Goal: Task Accomplishment & Management: Complete application form

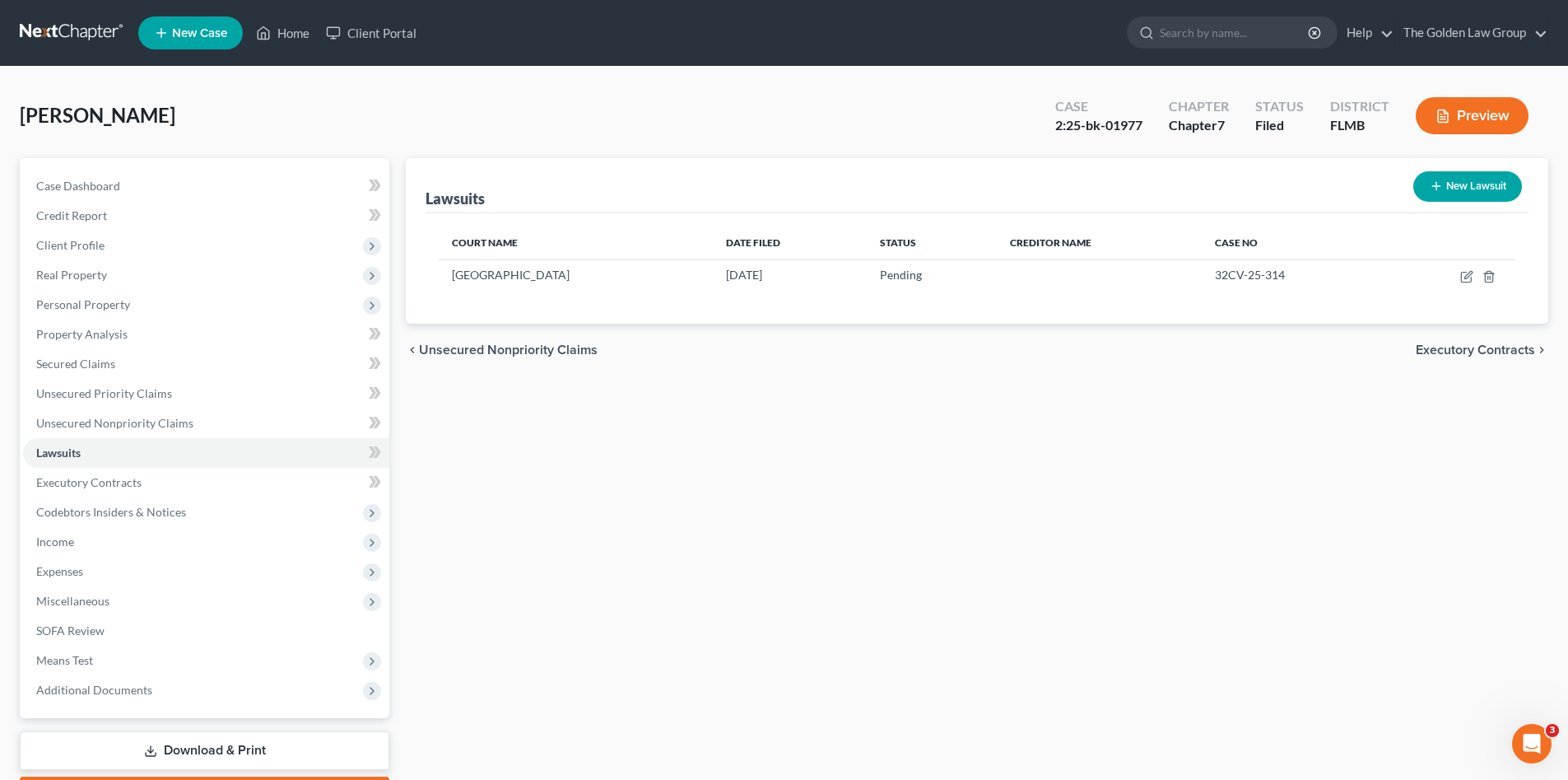
click at [77, 28] on link at bounding box center [73, 33] width 106 height 29
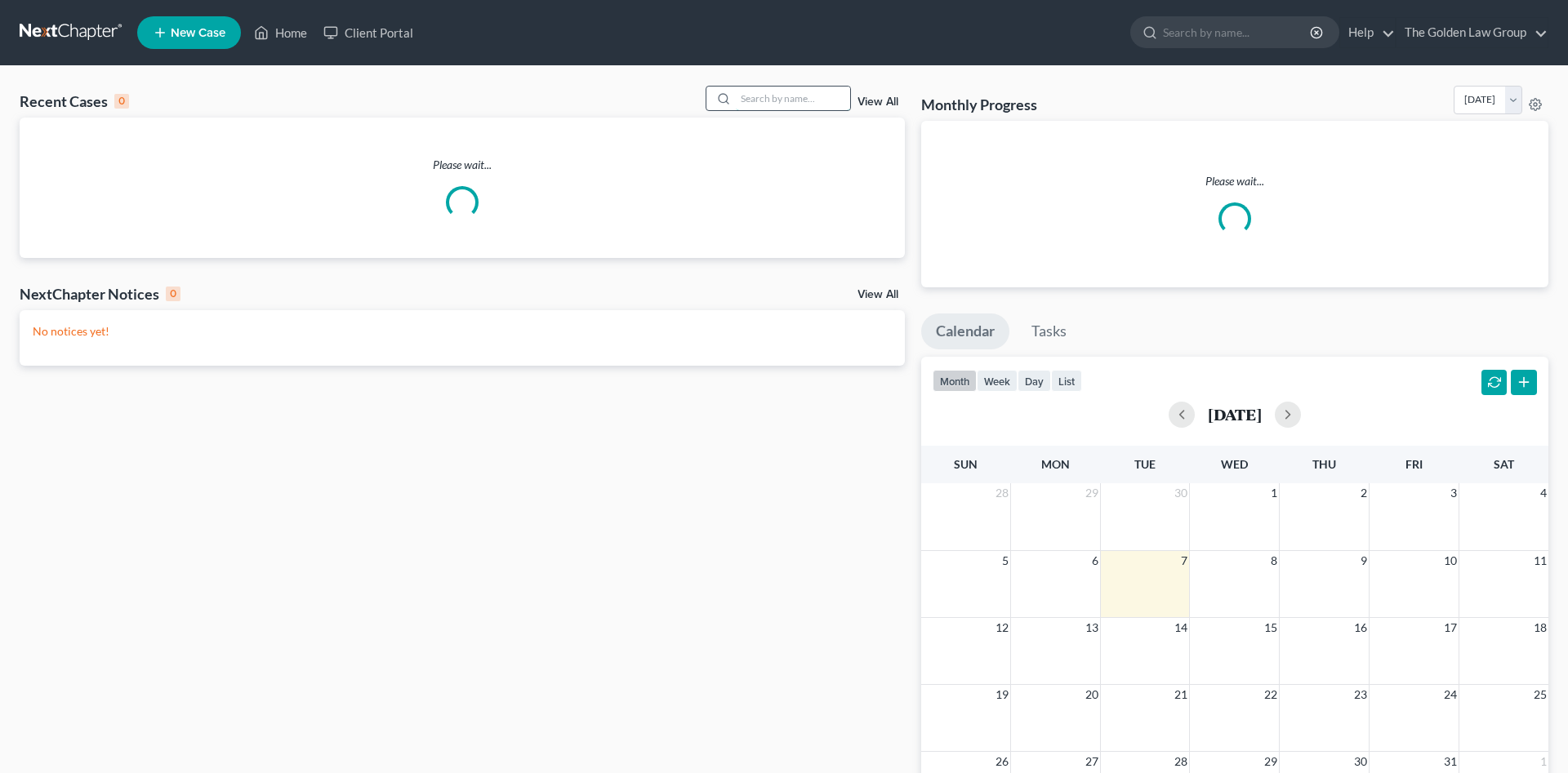
click at [770, 96] on input "search" at bounding box center [792, 99] width 114 height 24
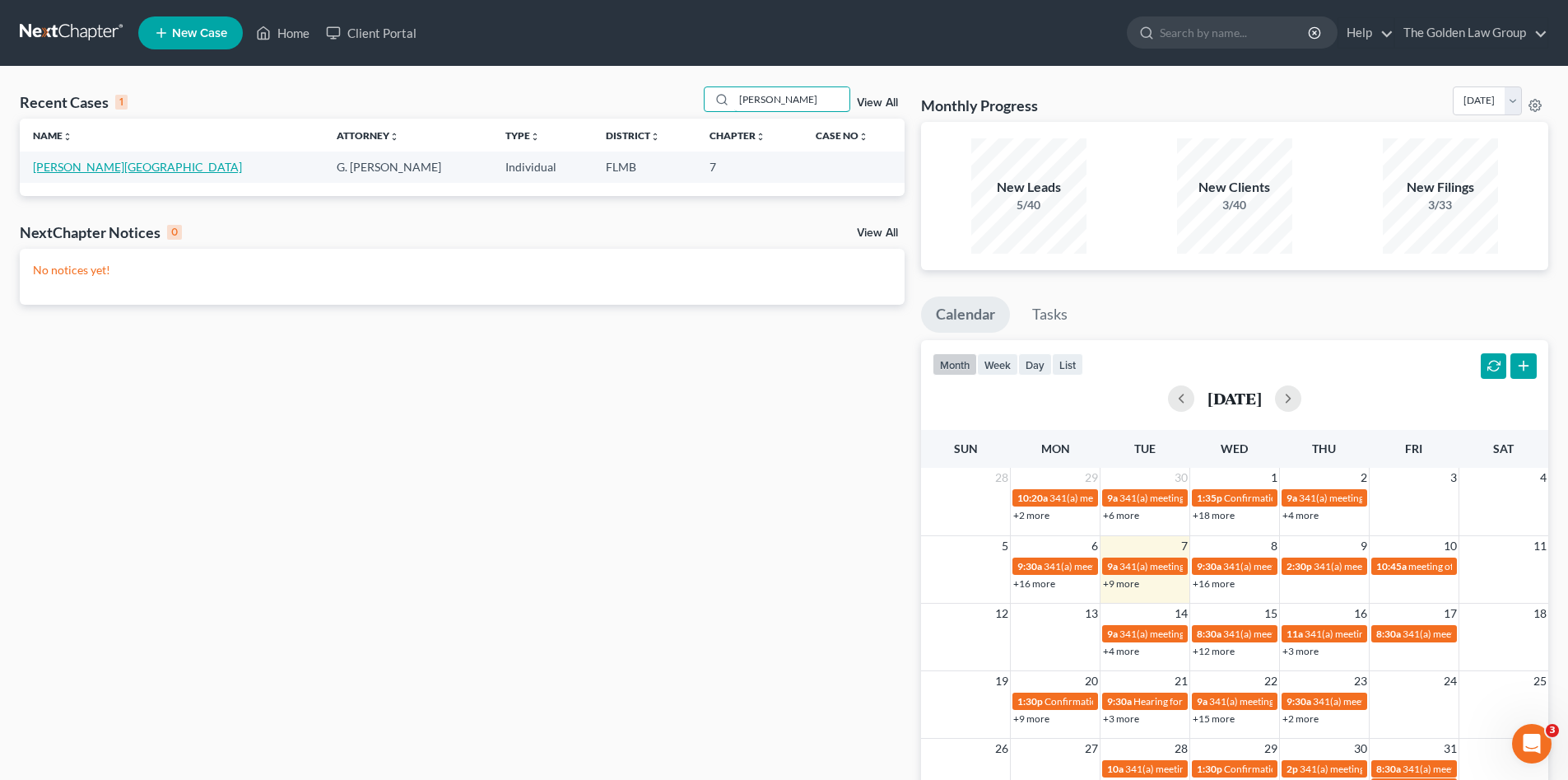
type input "lashawnda"
click at [100, 171] on link "[PERSON_NAME][GEOGRAPHIC_DATA]" at bounding box center [137, 167] width 209 height 14
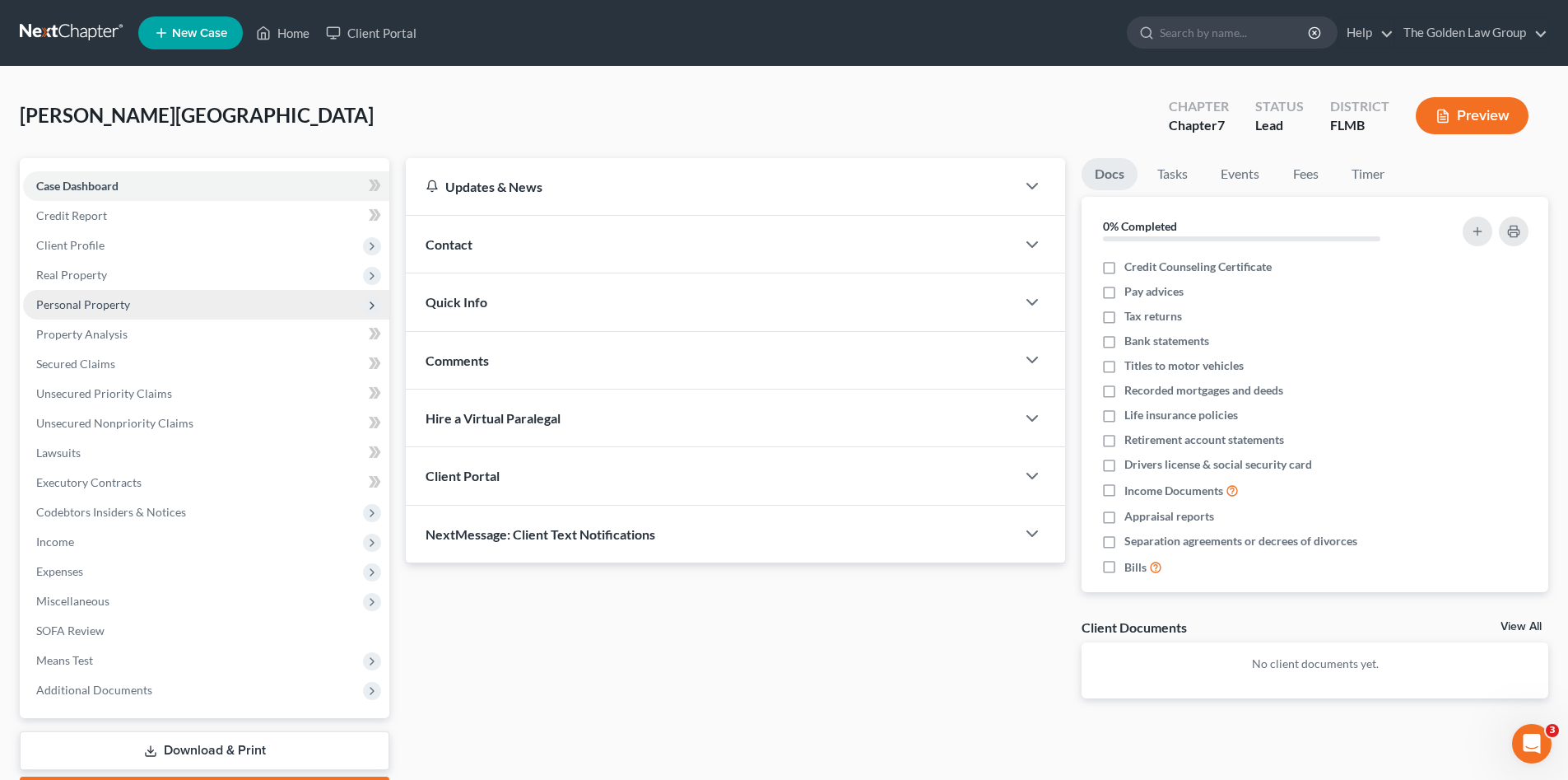
click at [134, 307] on span "Personal Property" at bounding box center [206, 305] width 366 height 29
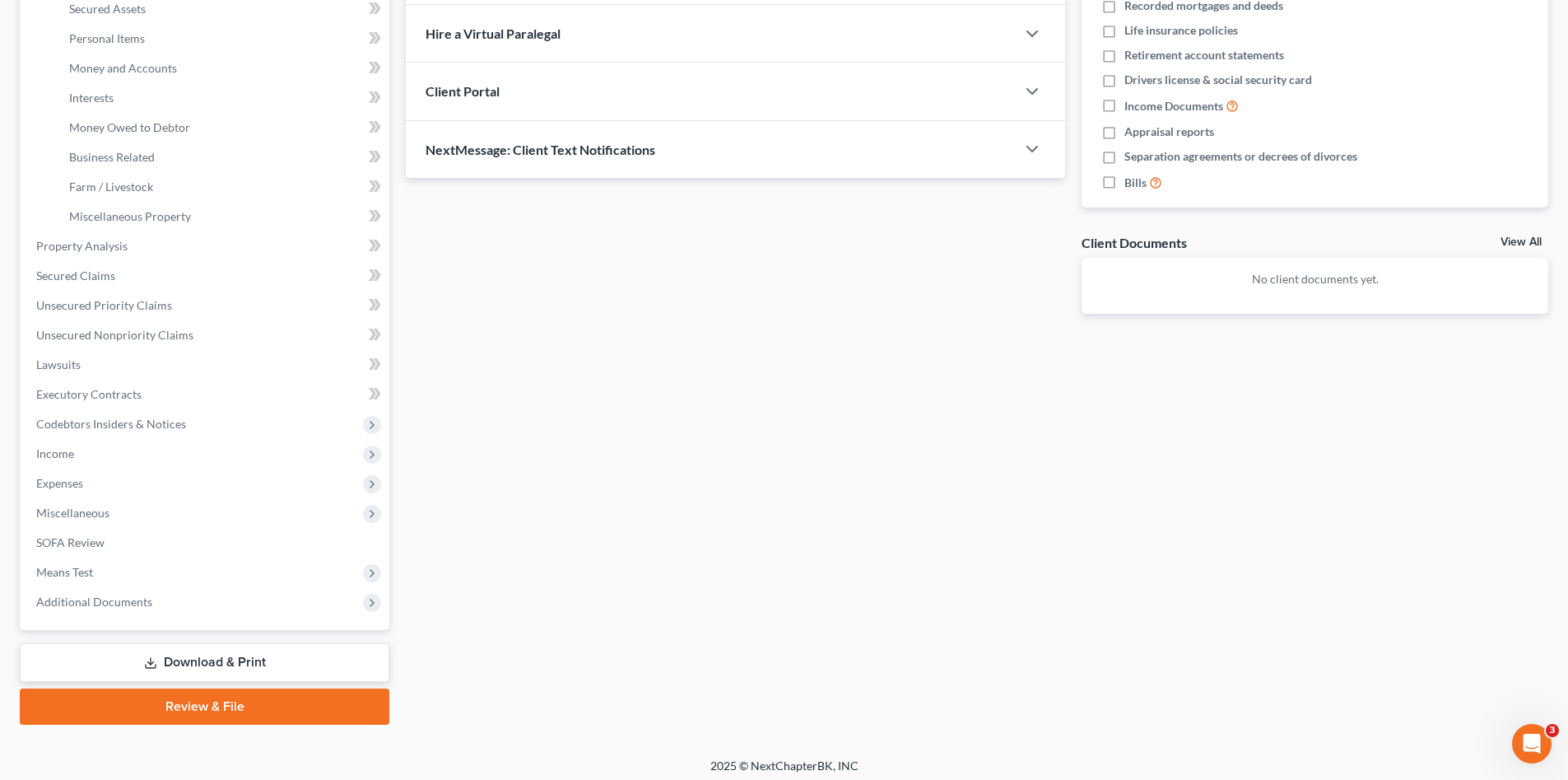
scroll to position [392, 0]
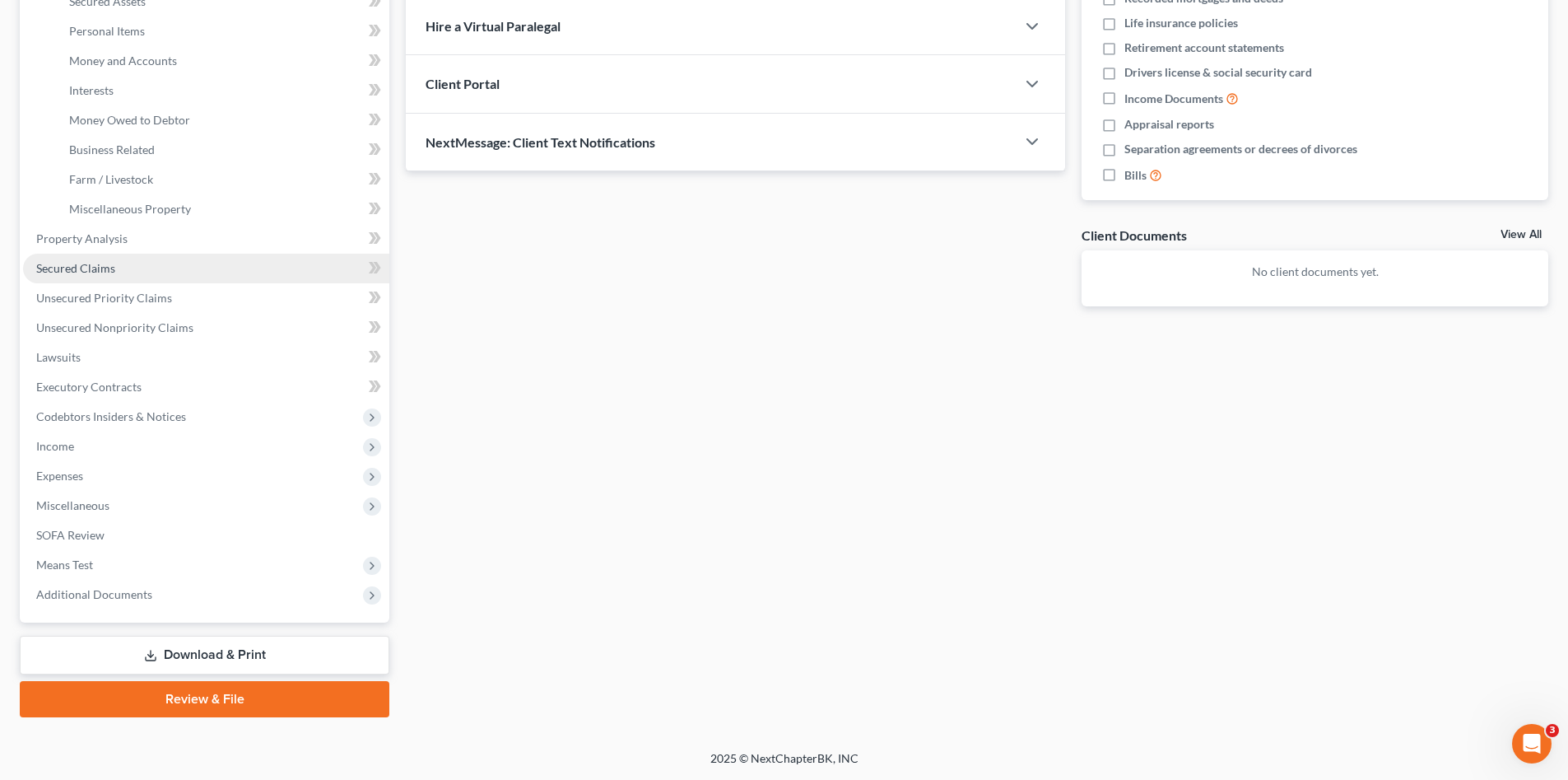
drag, startPoint x: 253, startPoint y: 659, endPoint x: 221, endPoint y: 659, distance: 32.0
click at [253, 659] on link "Download & Print" at bounding box center [205, 655] width 369 height 39
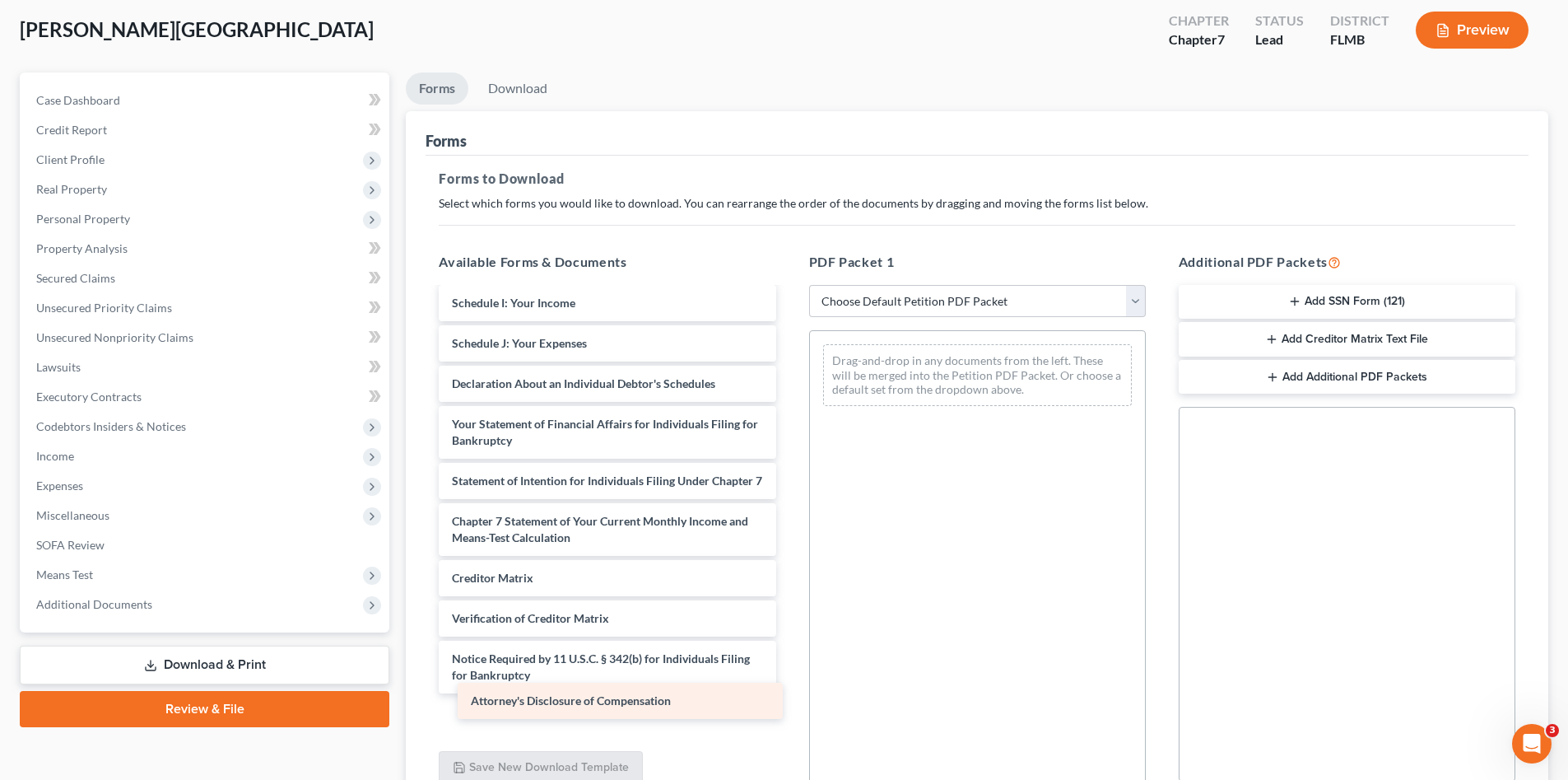
scroll to position [319, 0]
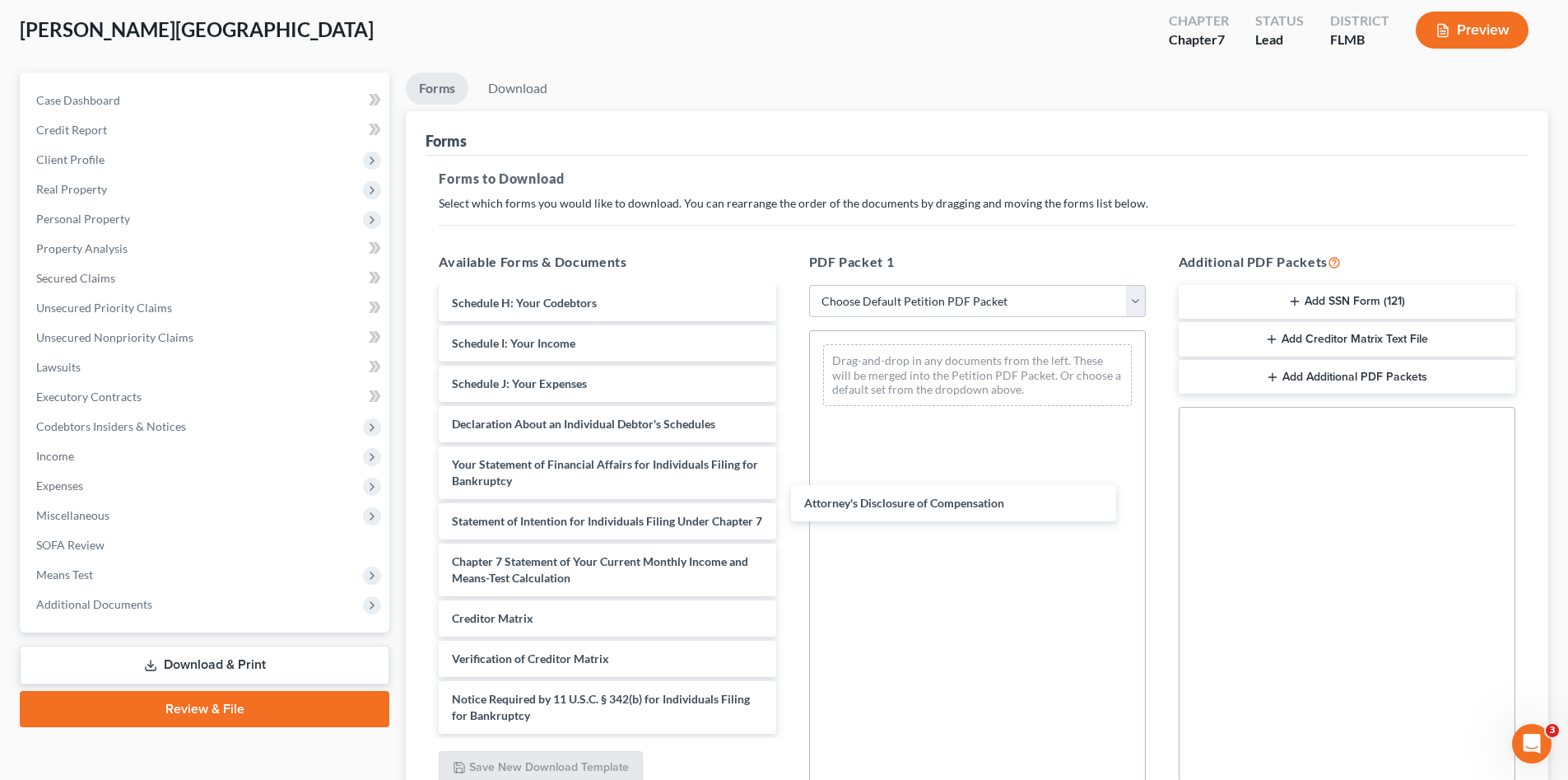
drag, startPoint x: 566, startPoint y: 713, endPoint x: 966, endPoint y: 480, distance: 462.9
click at [788, 501] on div "Attorney's Disclosure of Compensation Voluntary Petition for Individuals Filing…" at bounding box center [607, 360] width 363 height 748
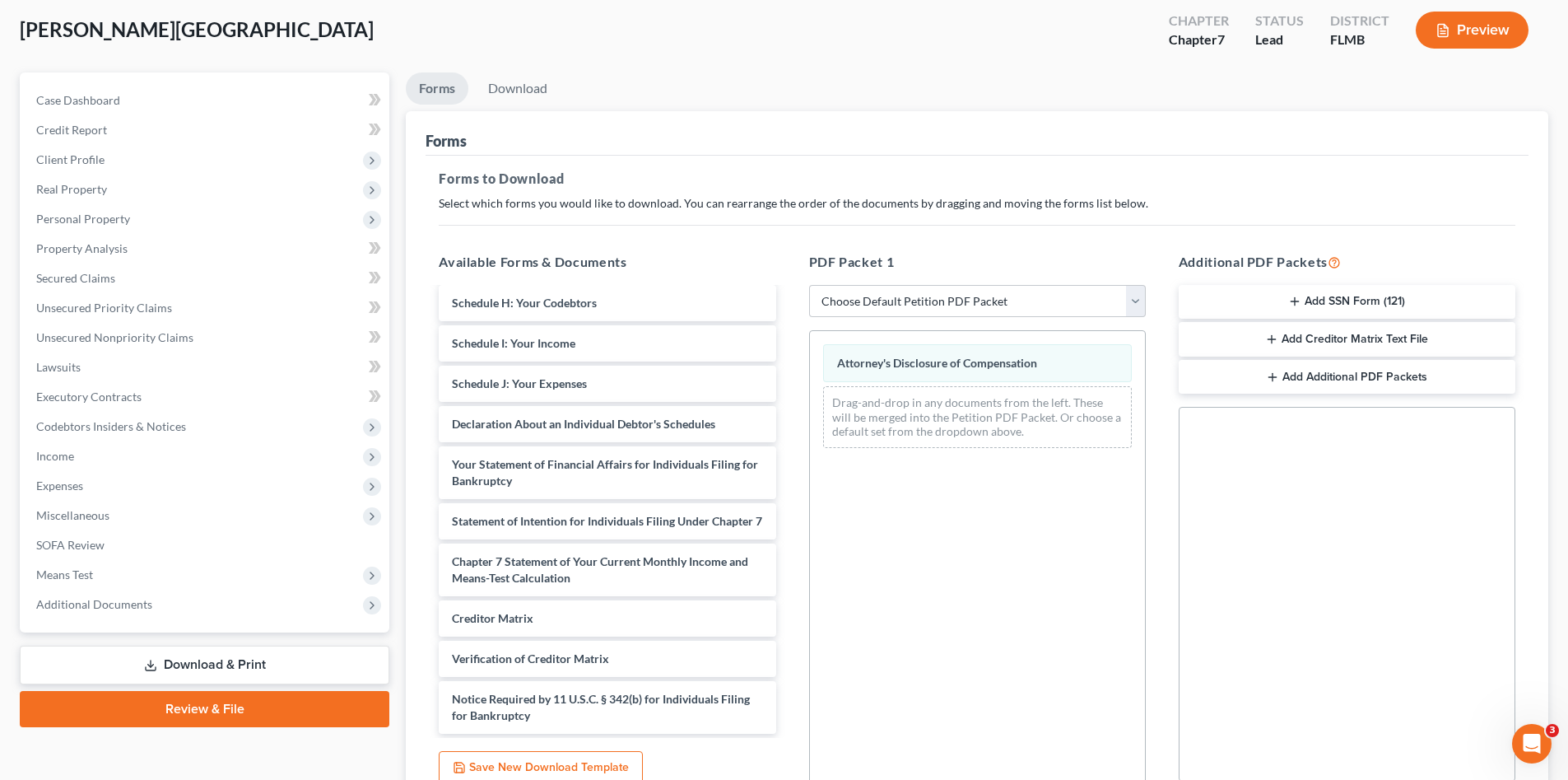
click at [1299, 289] on button "Add SSN Form (121)" at bounding box center [1347, 302] width 336 height 35
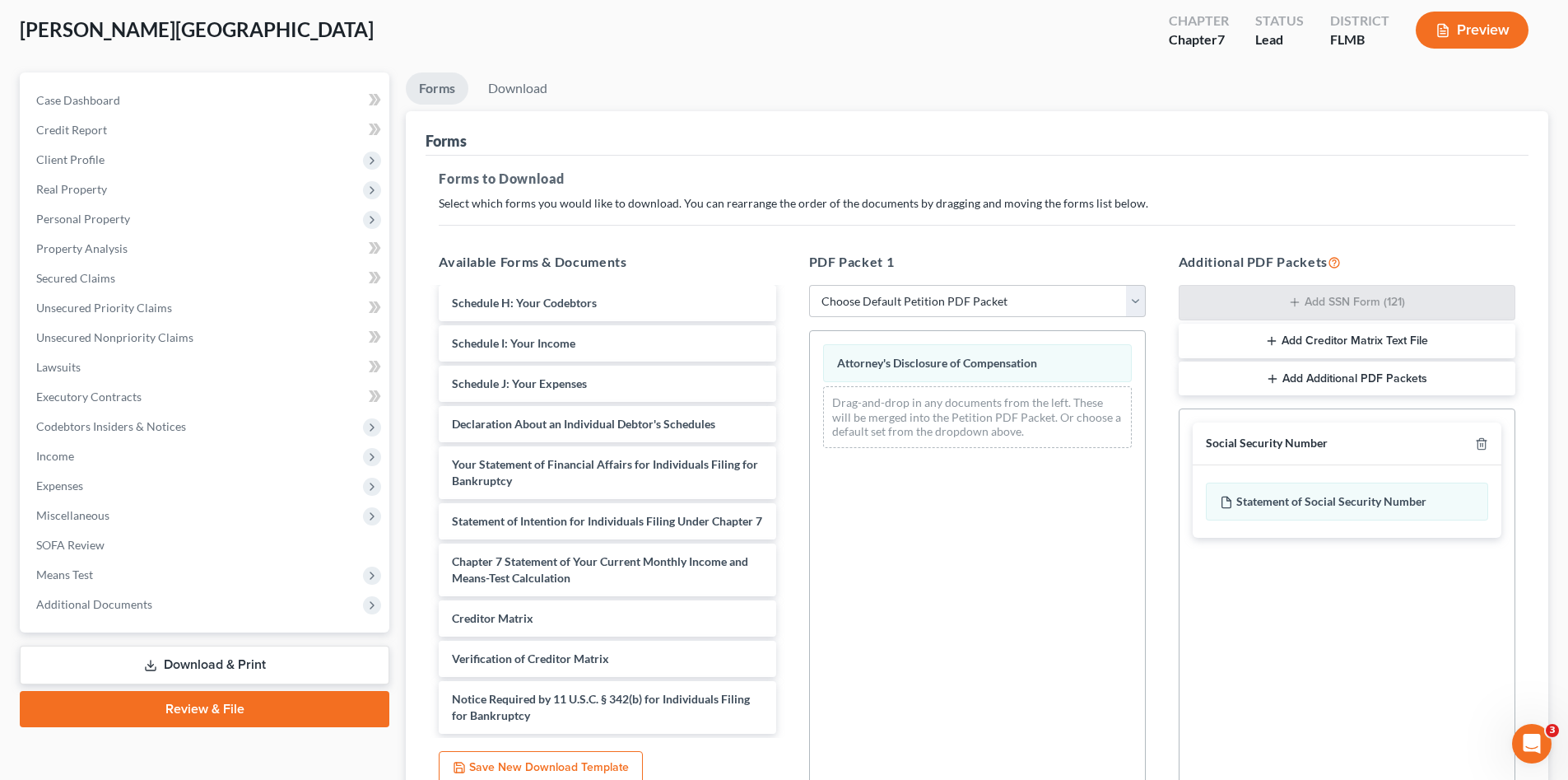
scroll to position [237, 0]
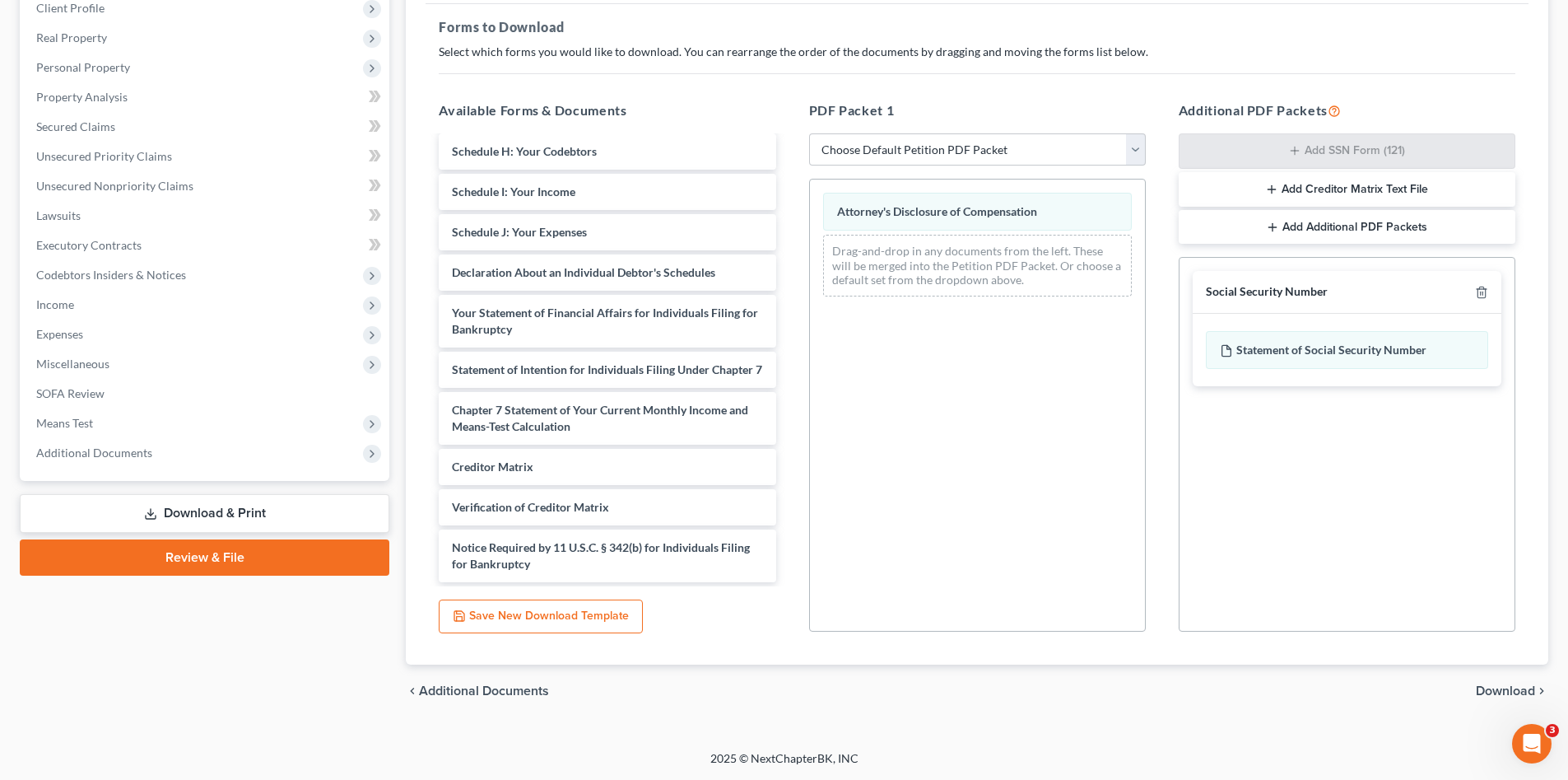
click at [1508, 686] on span "Download" at bounding box center [1506, 691] width 59 height 13
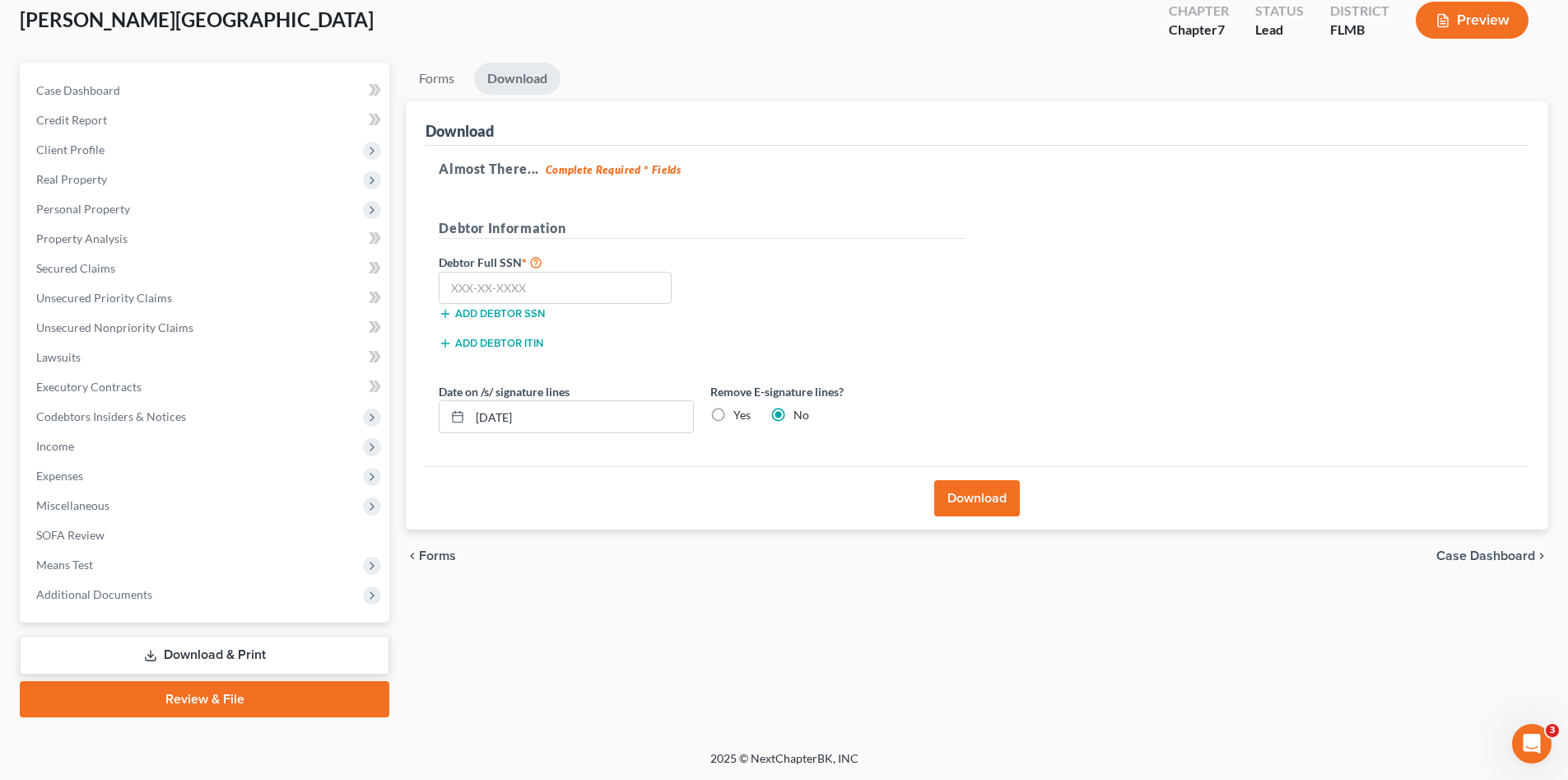
scroll to position [95, 0]
drag, startPoint x: 492, startPoint y: 292, endPoint x: 508, endPoint y: 304, distance: 20.0
click at [491, 292] on input "text" at bounding box center [555, 288] width 233 height 33
click at [534, 281] on input "text" at bounding box center [555, 288] width 233 height 33
type input "267-55-4489"
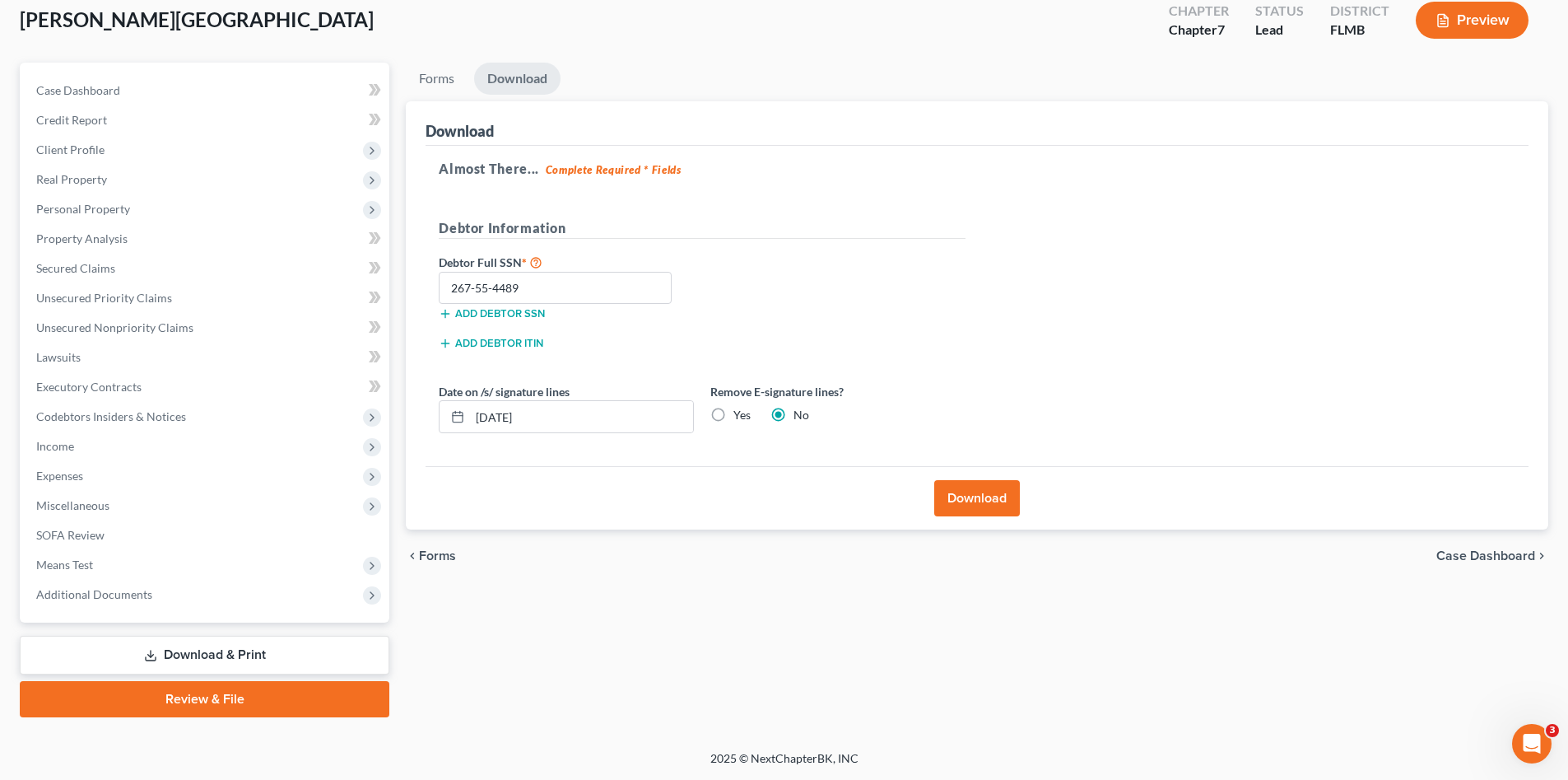
click at [991, 498] on button "Download" at bounding box center [977, 498] width 86 height 36
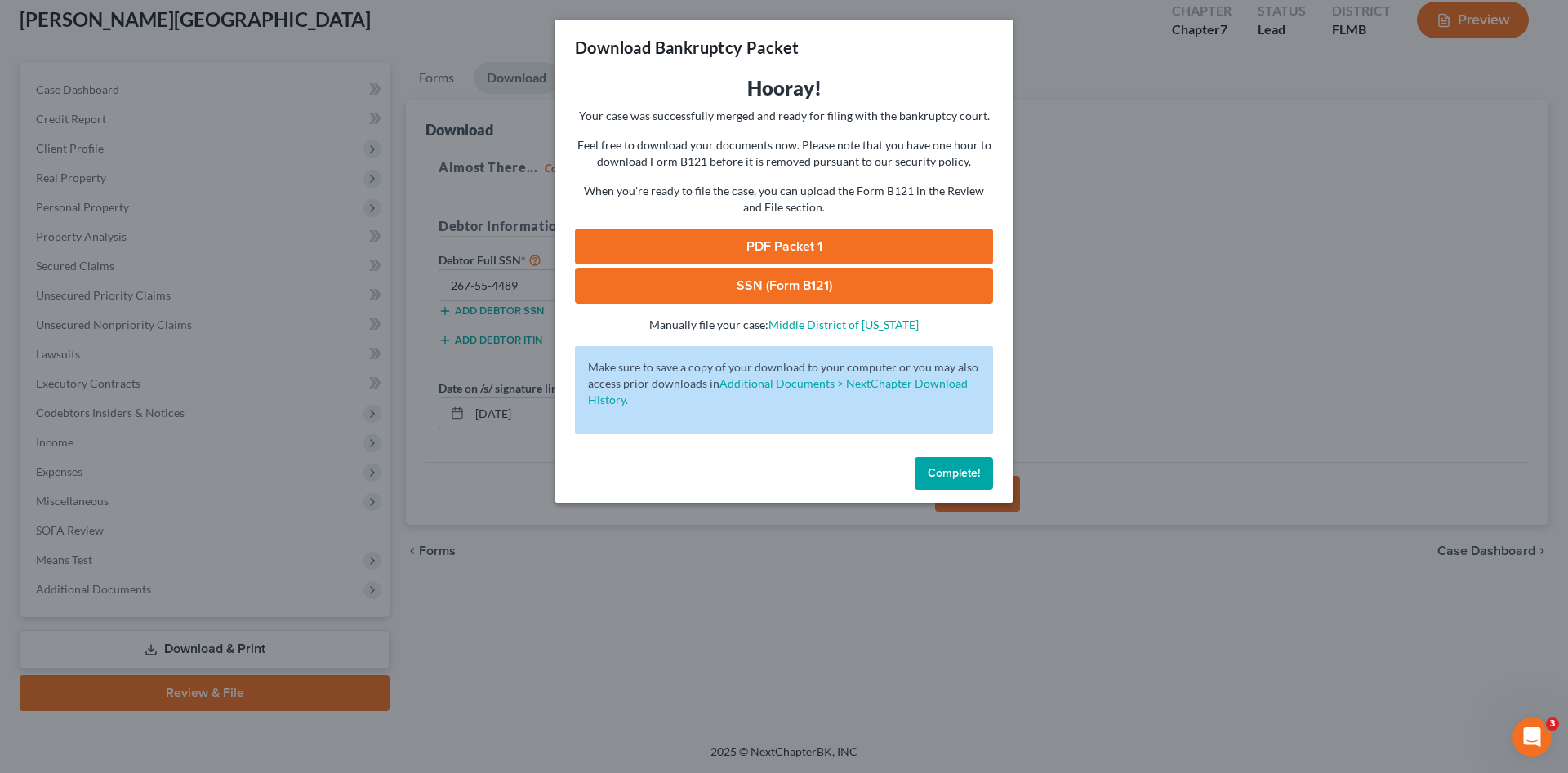
click at [697, 240] on link "PDF Packet 1" at bounding box center [784, 247] width 418 height 36
click at [747, 279] on link "SSN (Form B121)" at bounding box center [784, 285] width 418 height 36
click at [946, 467] on span "Complete!" at bounding box center [953, 473] width 52 height 14
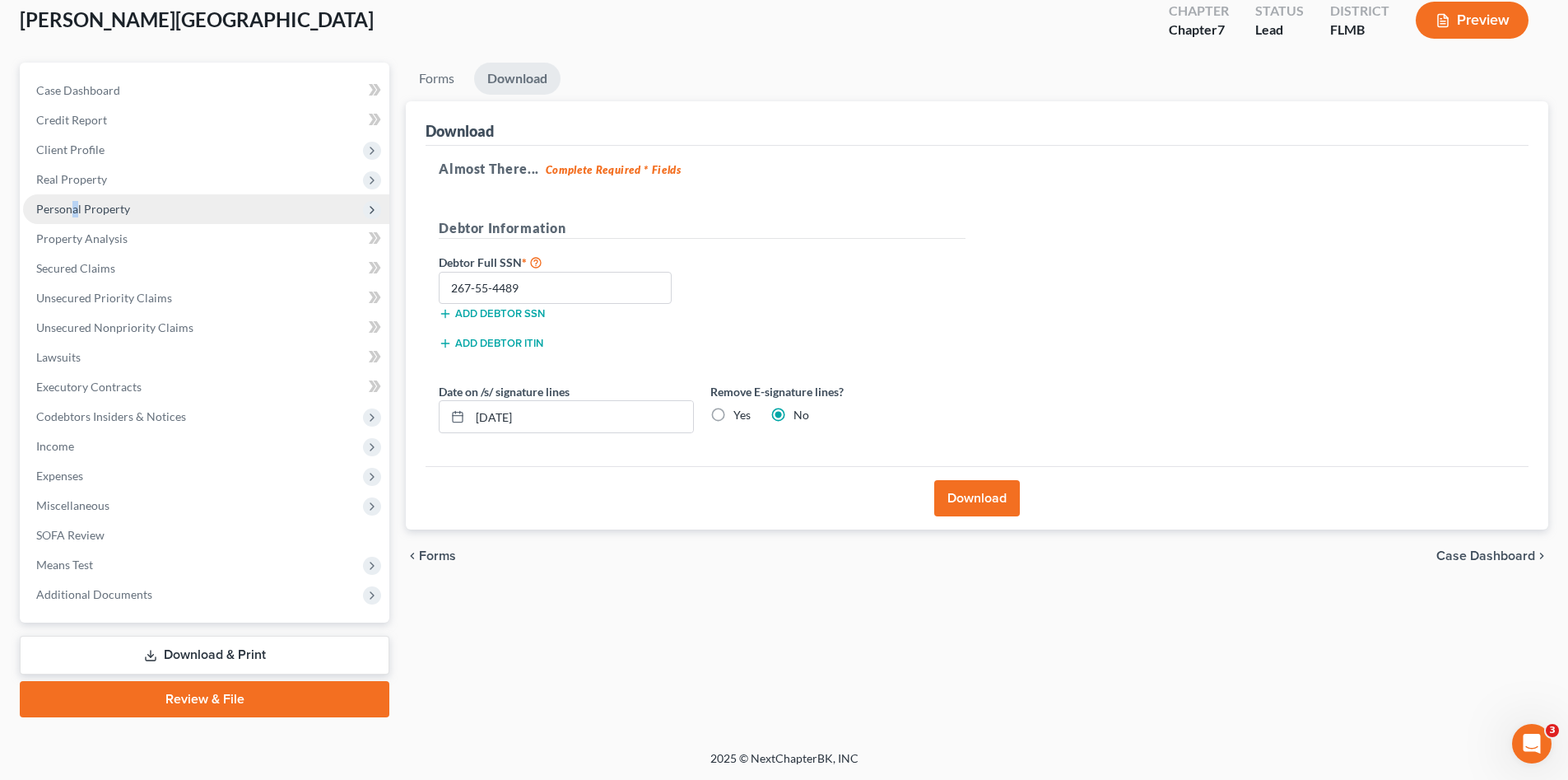
click at [74, 207] on span "Personal Property" at bounding box center [83, 209] width 94 height 14
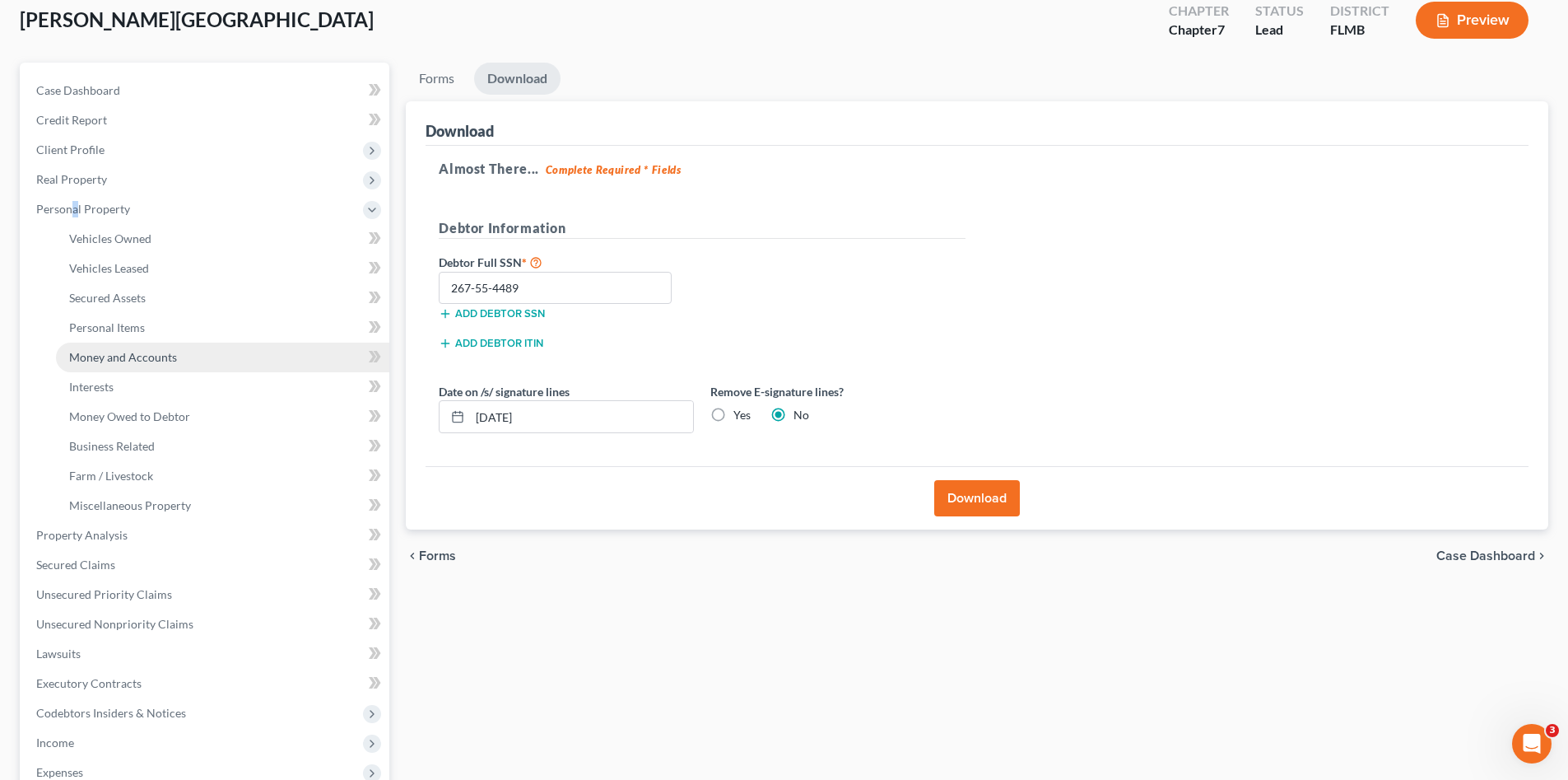
click at [127, 360] on span "Money and Accounts" at bounding box center [123, 357] width 108 height 14
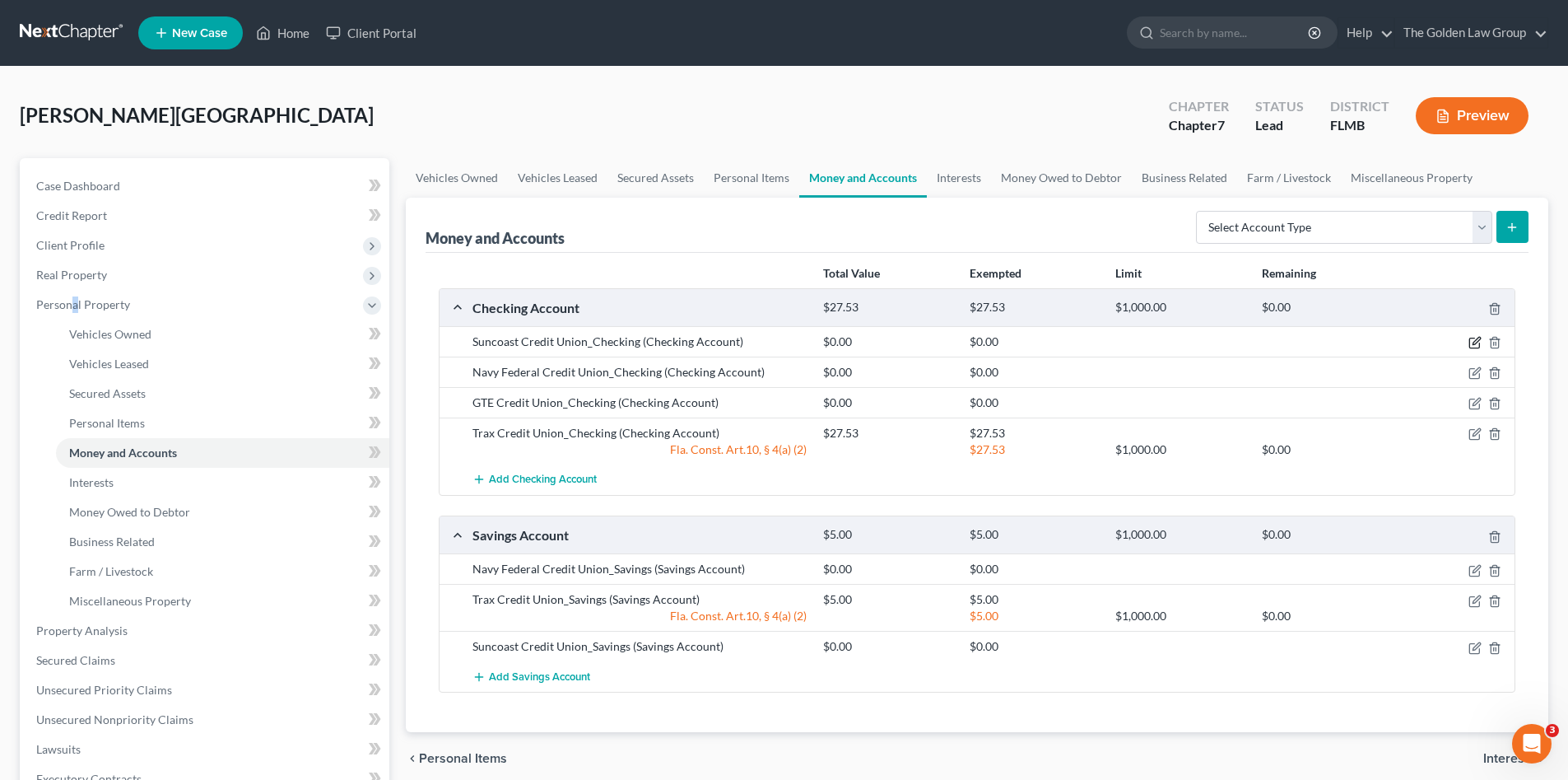
click at [1472, 339] on icon "button" at bounding box center [1475, 342] width 13 height 13
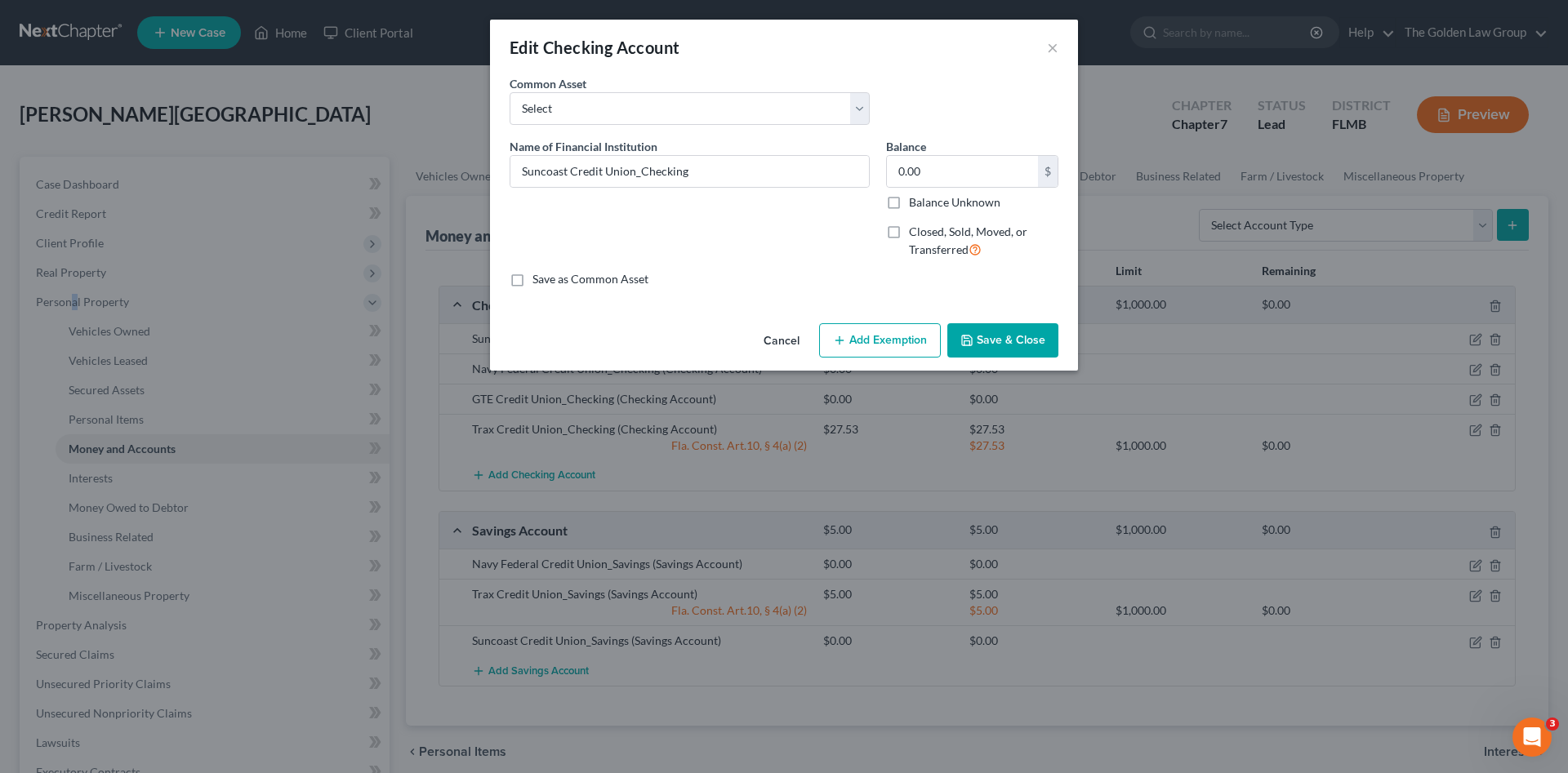
click at [798, 340] on button "Cancel" at bounding box center [781, 341] width 62 height 33
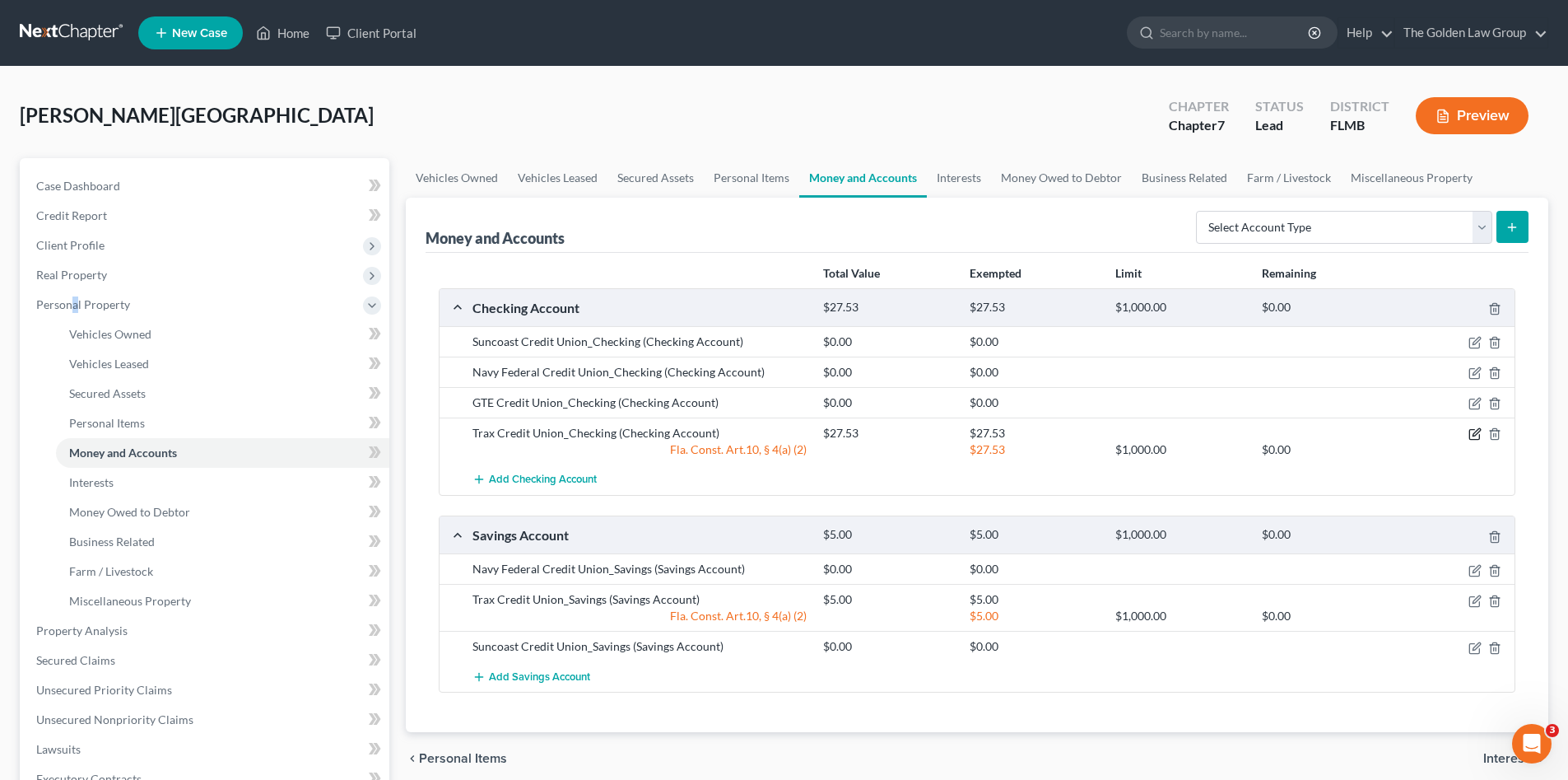
click at [1472, 436] on icon "button" at bounding box center [1475, 434] width 13 height 13
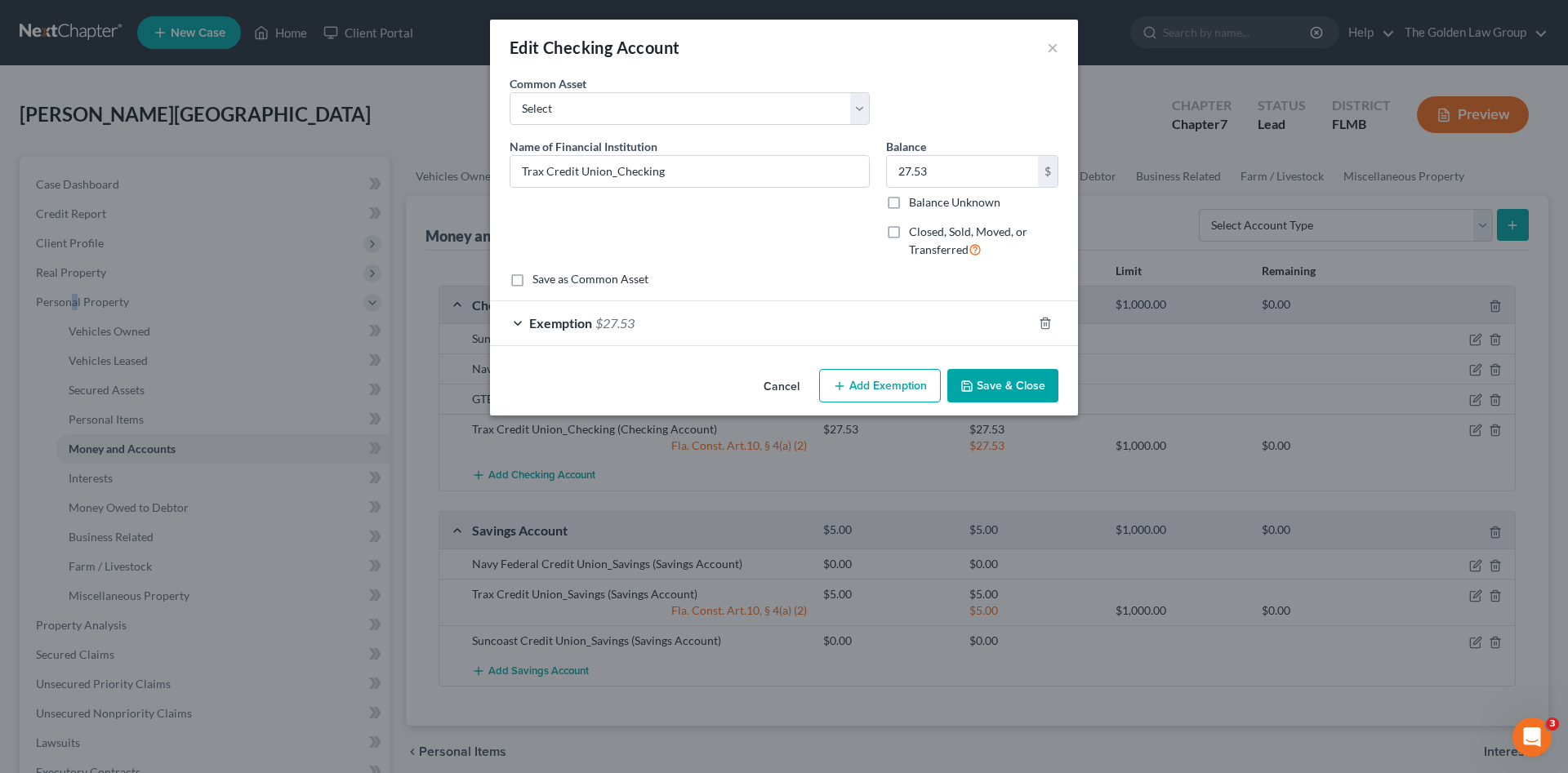
click at [791, 391] on button "Cancel" at bounding box center [781, 387] width 62 height 33
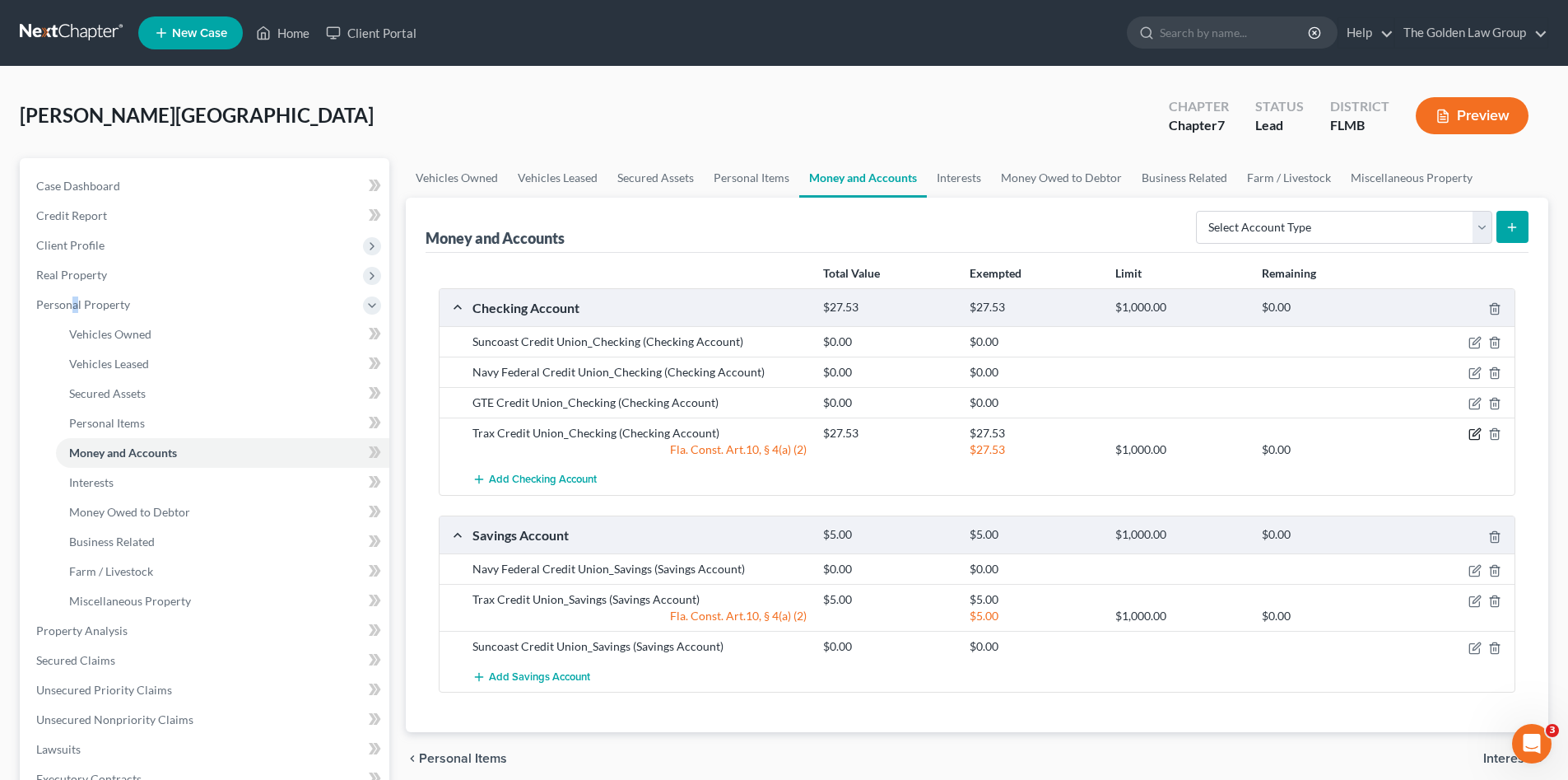
click at [1472, 438] on icon "button" at bounding box center [1475, 434] width 13 height 13
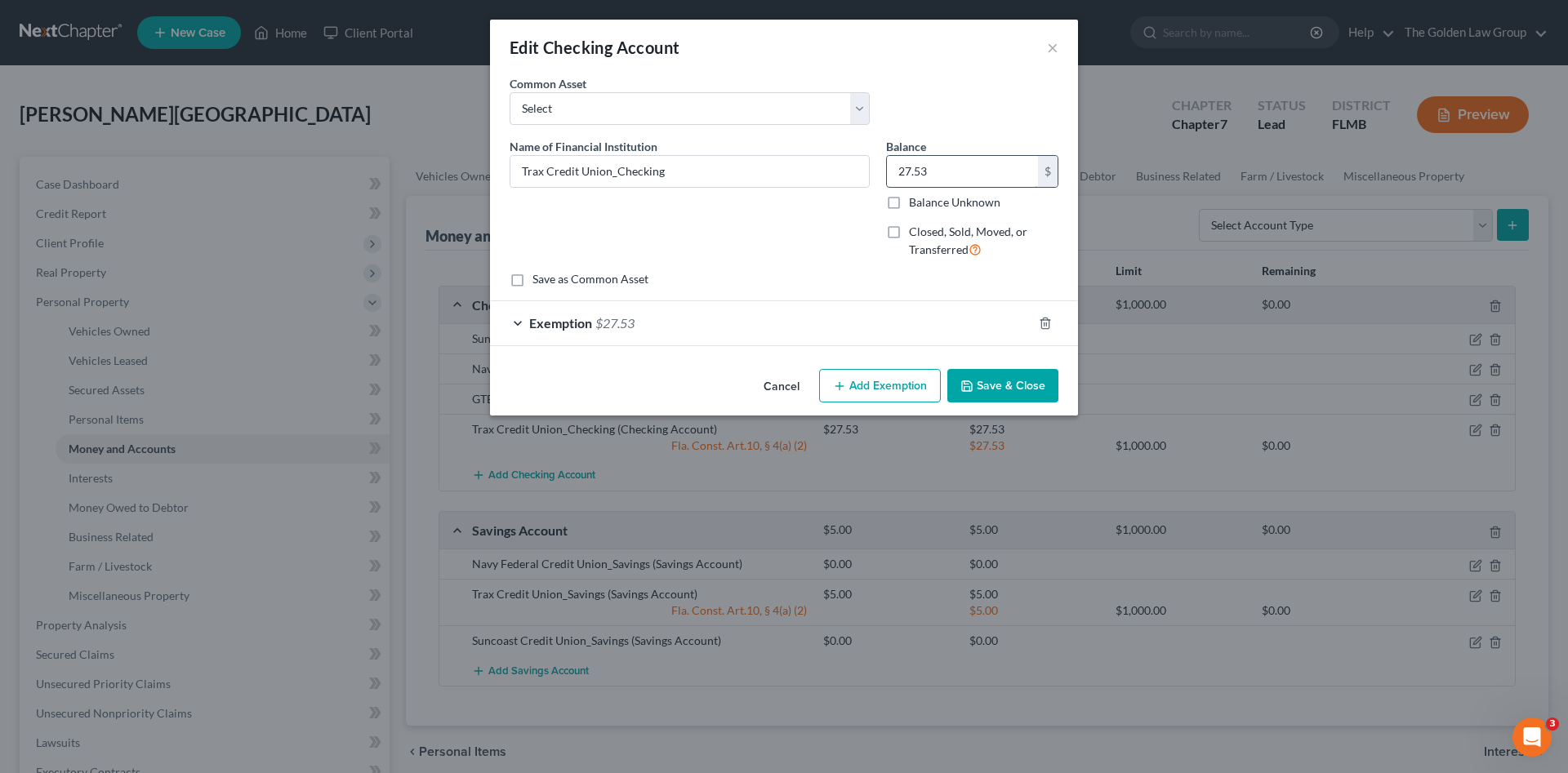
click at [925, 171] on input "27.53" at bounding box center [962, 171] width 151 height 31
type input "60.00"
click at [923, 322] on div "Exemption $27.53" at bounding box center [761, 322] width 542 height 43
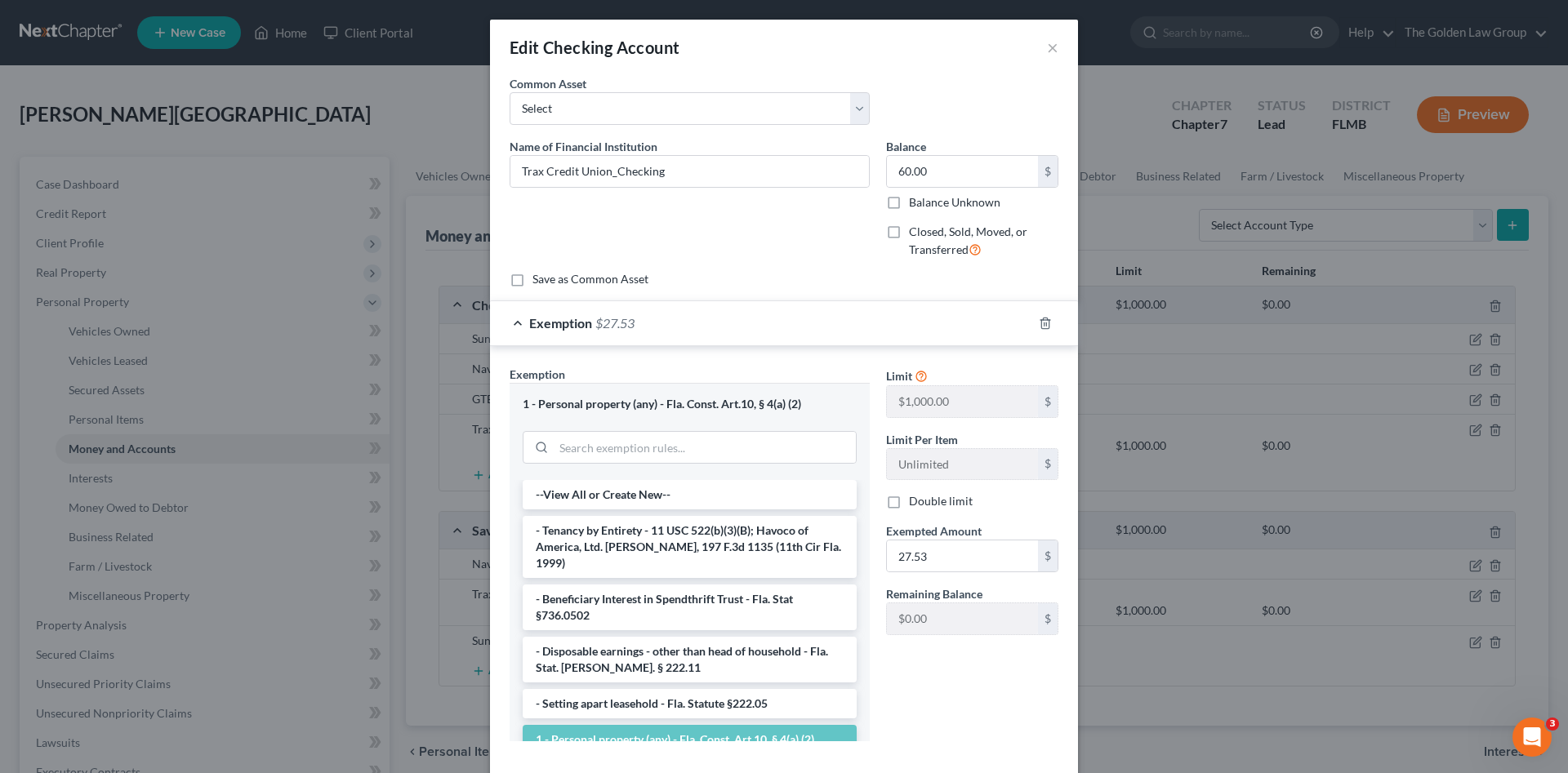
scroll to position [85, 0]
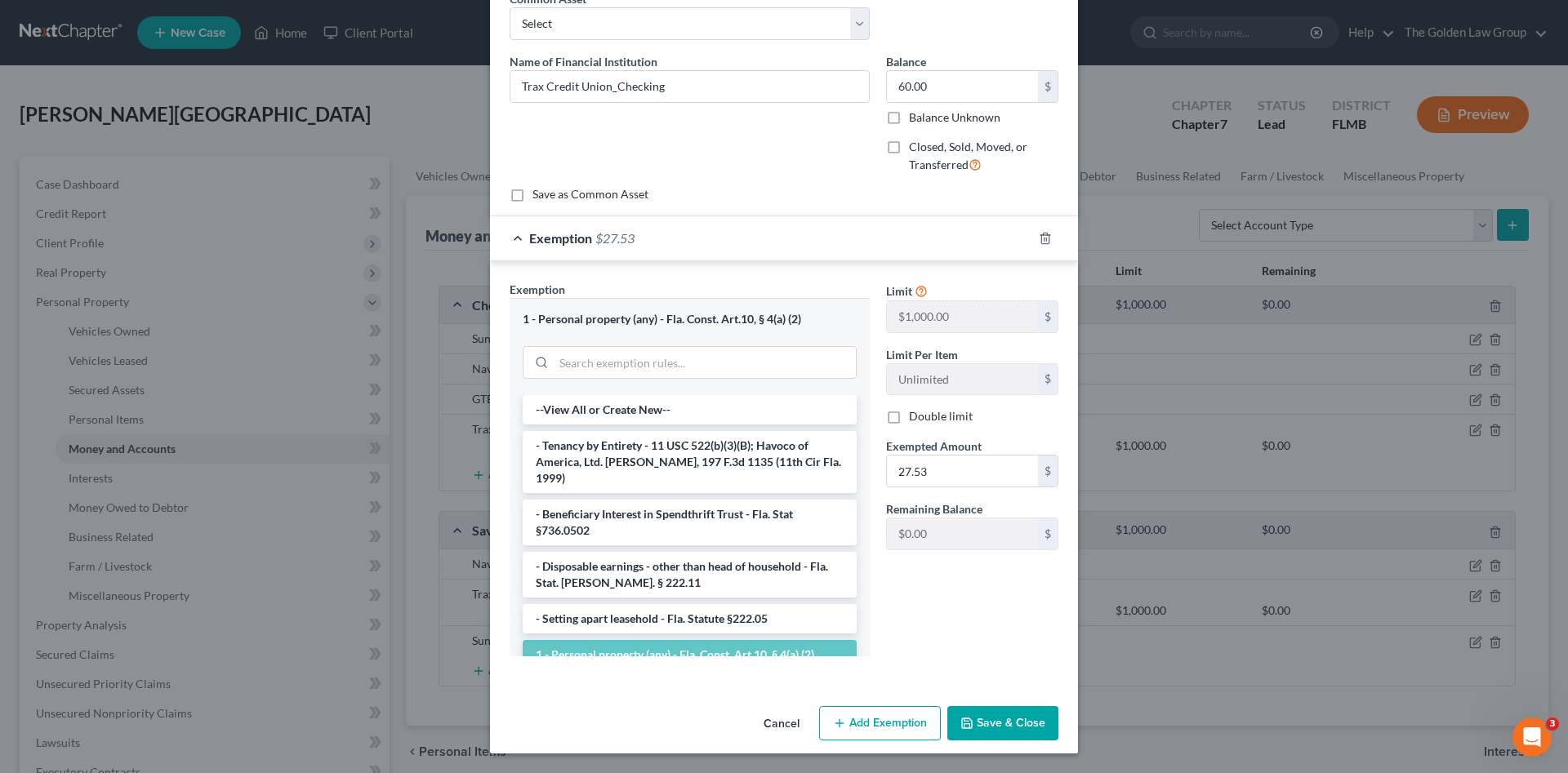
click at [974, 721] on button "Save & Close" at bounding box center [1002, 723] width 111 height 34
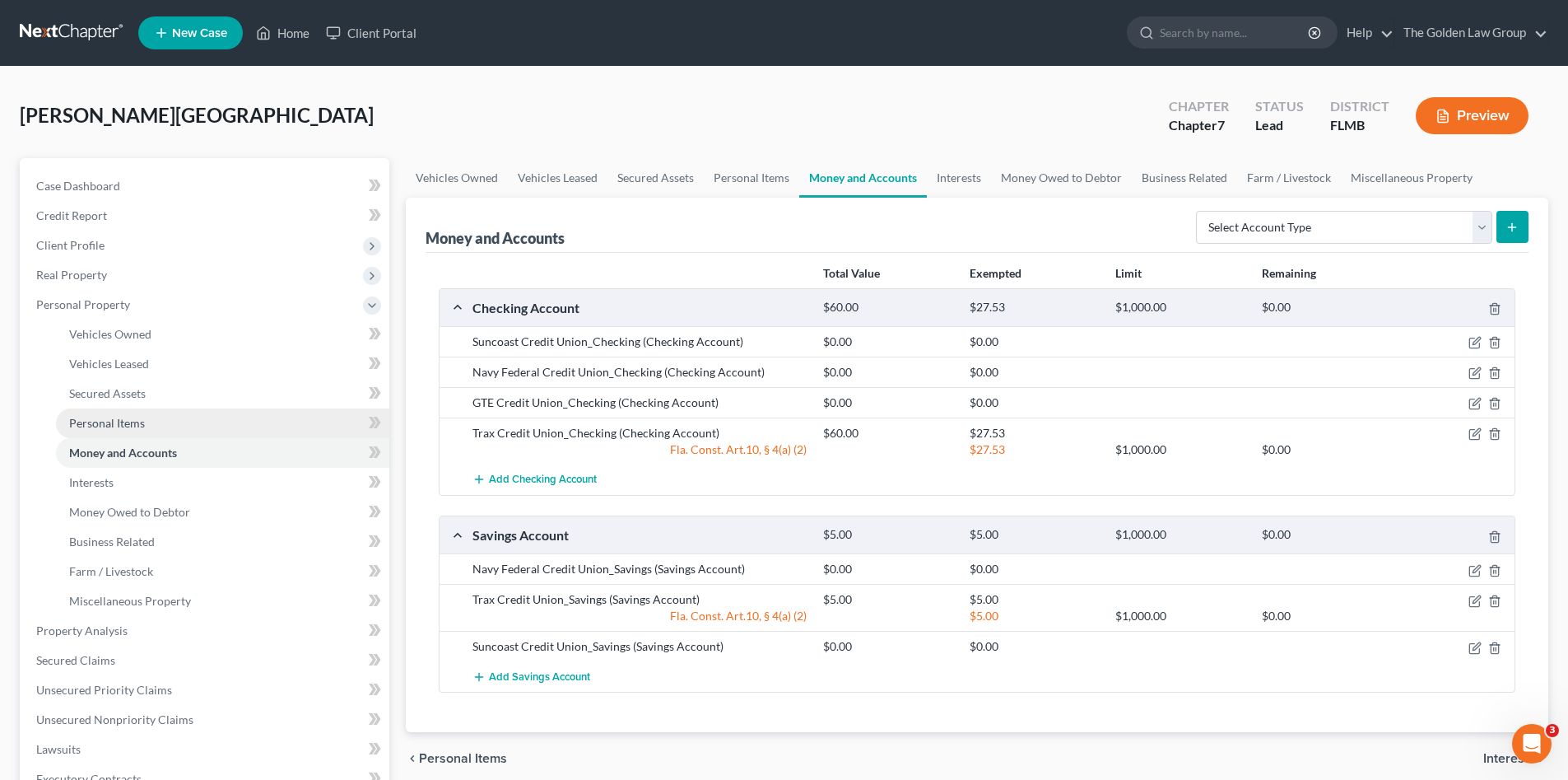
click at [115, 419] on span "Personal Items" at bounding box center [107, 423] width 75 height 14
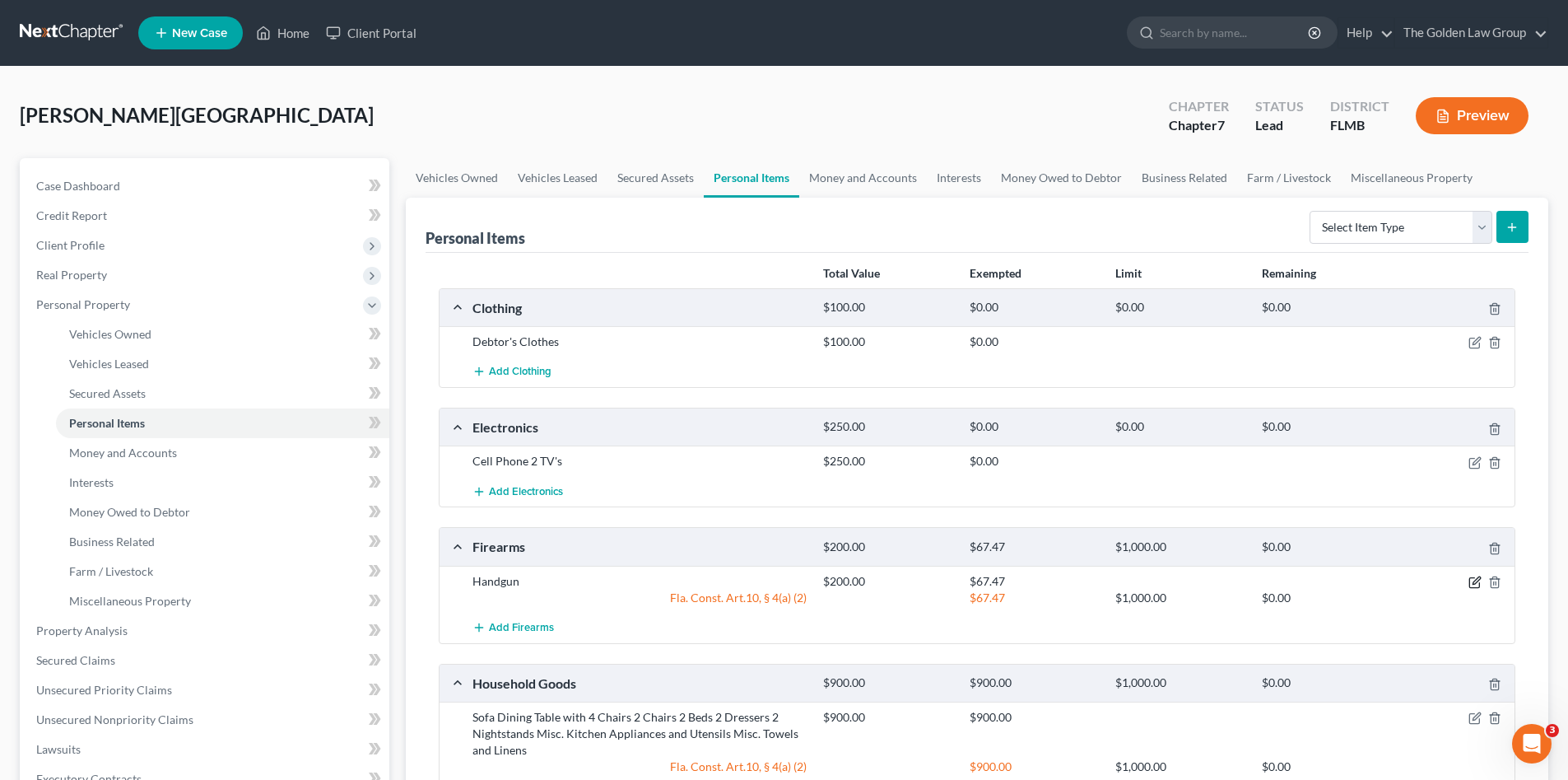
click at [1473, 578] on icon "button" at bounding box center [1474, 582] width 10 height 10
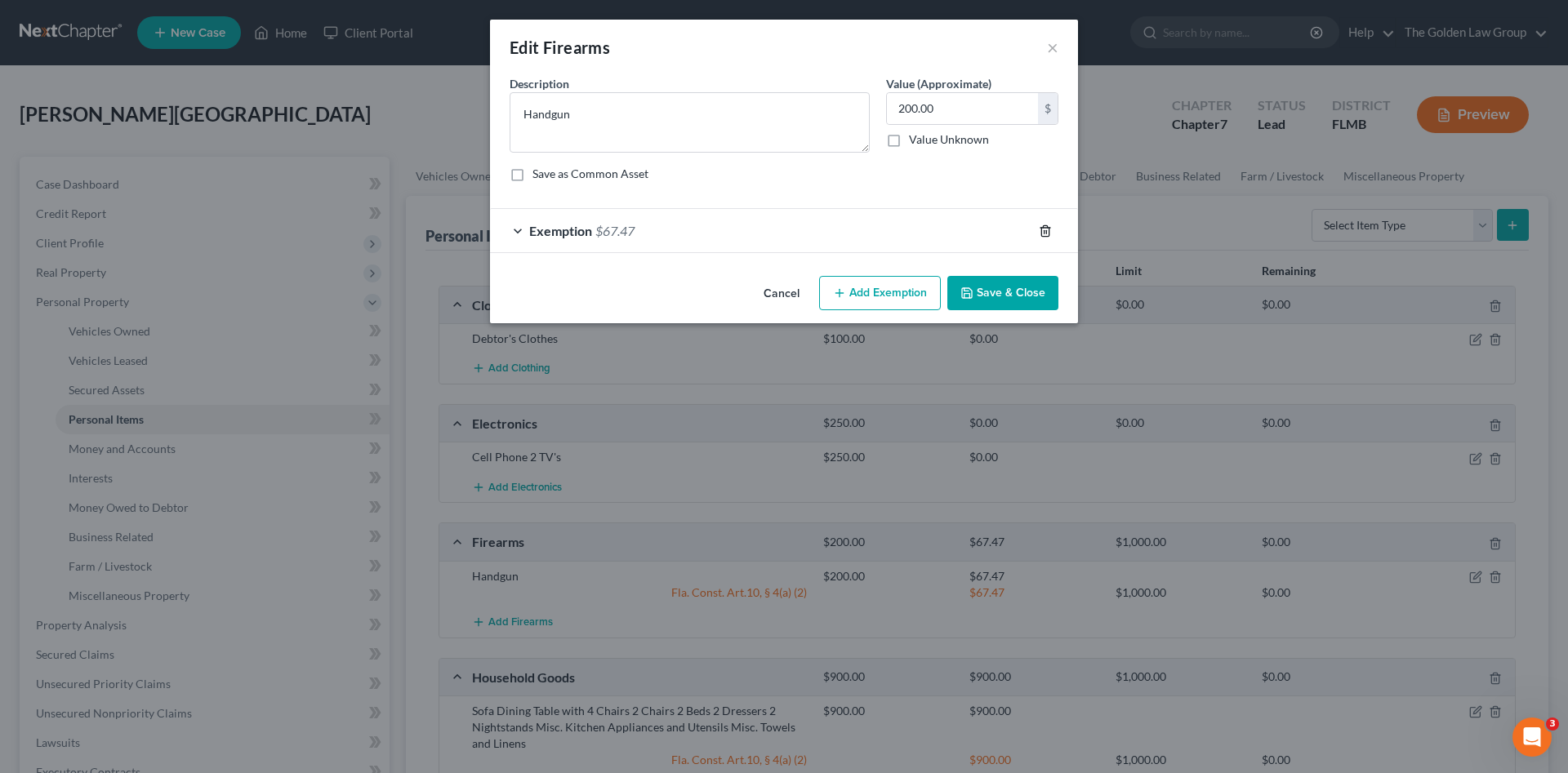
click at [1044, 232] on line "button" at bounding box center [1044, 232] width 0 height 3
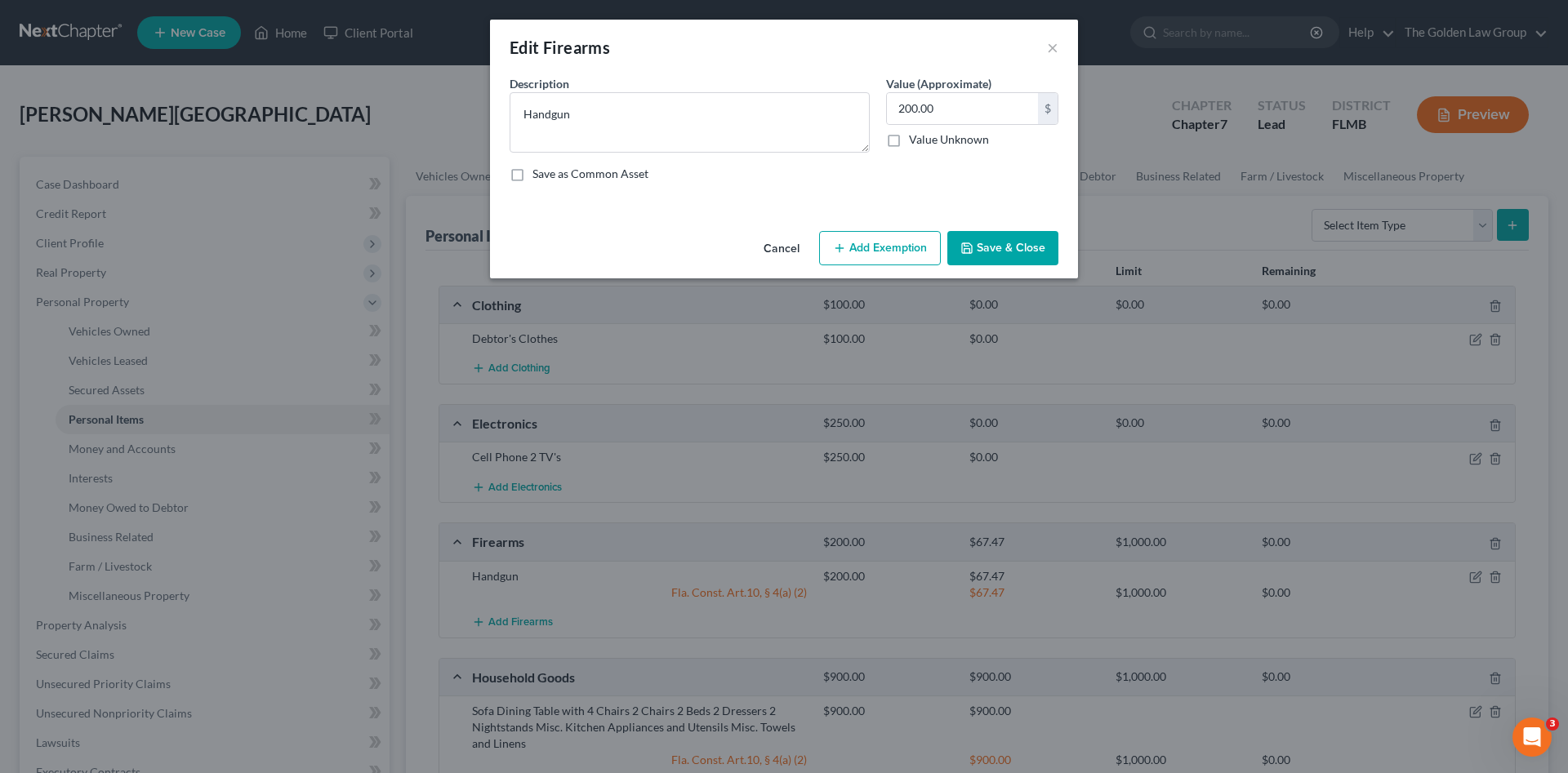
click at [1012, 257] on button "Save & Close" at bounding box center [1002, 248] width 111 height 34
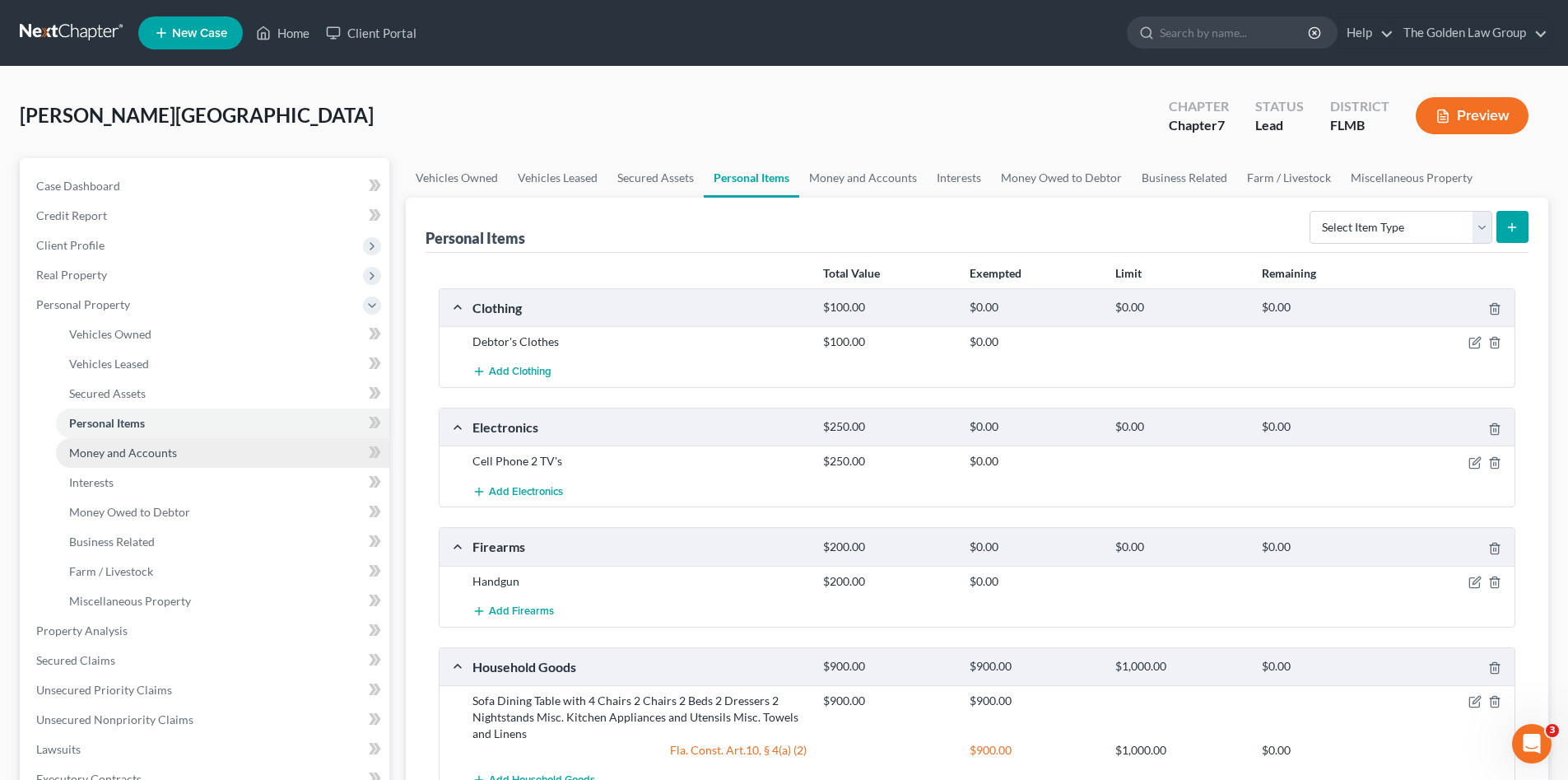
click at [149, 457] on span "Money and Accounts" at bounding box center [123, 453] width 108 height 14
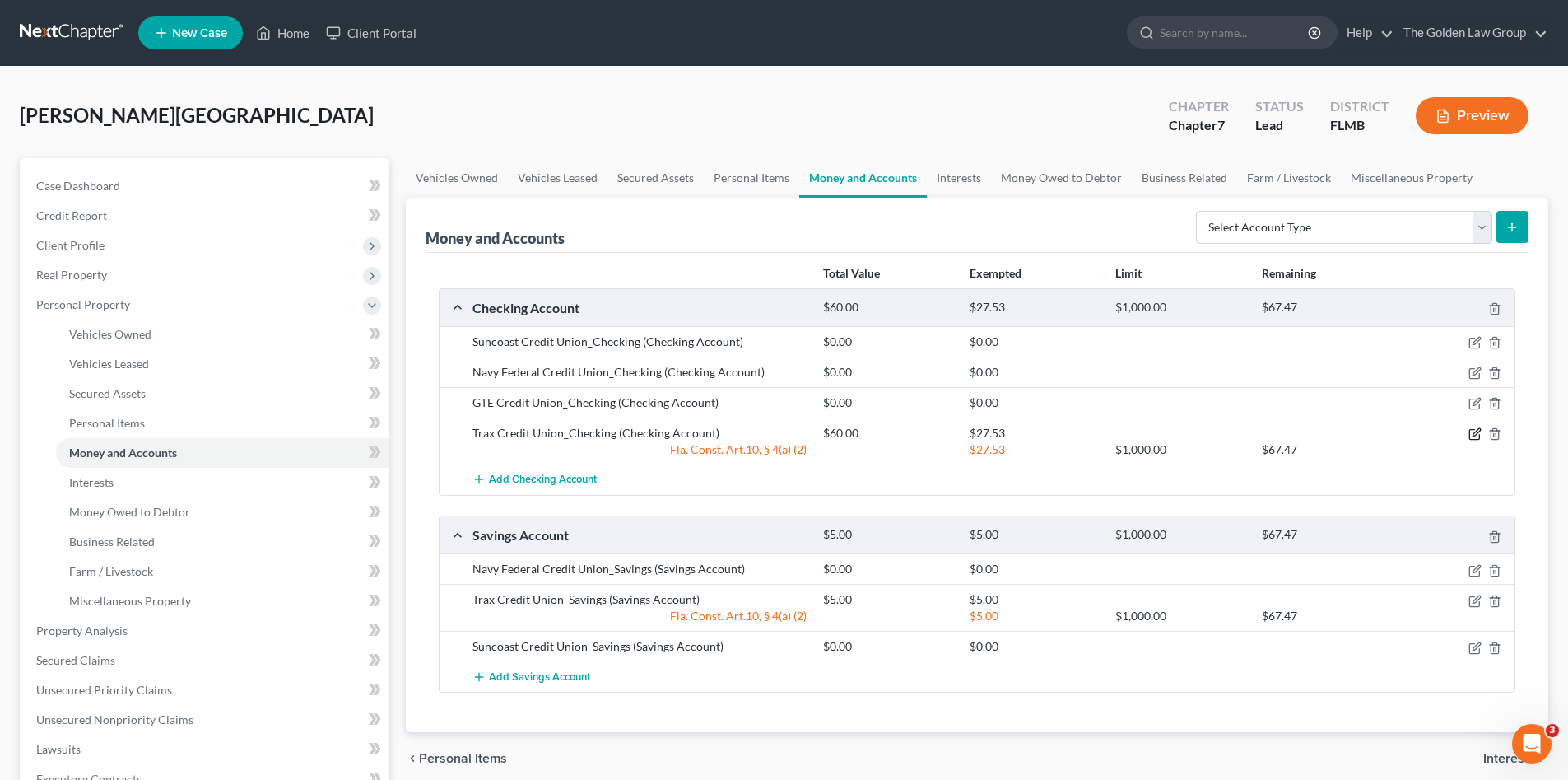
click at [1471, 430] on icon "button" at bounding box center [1474, 435] width 10 height 10
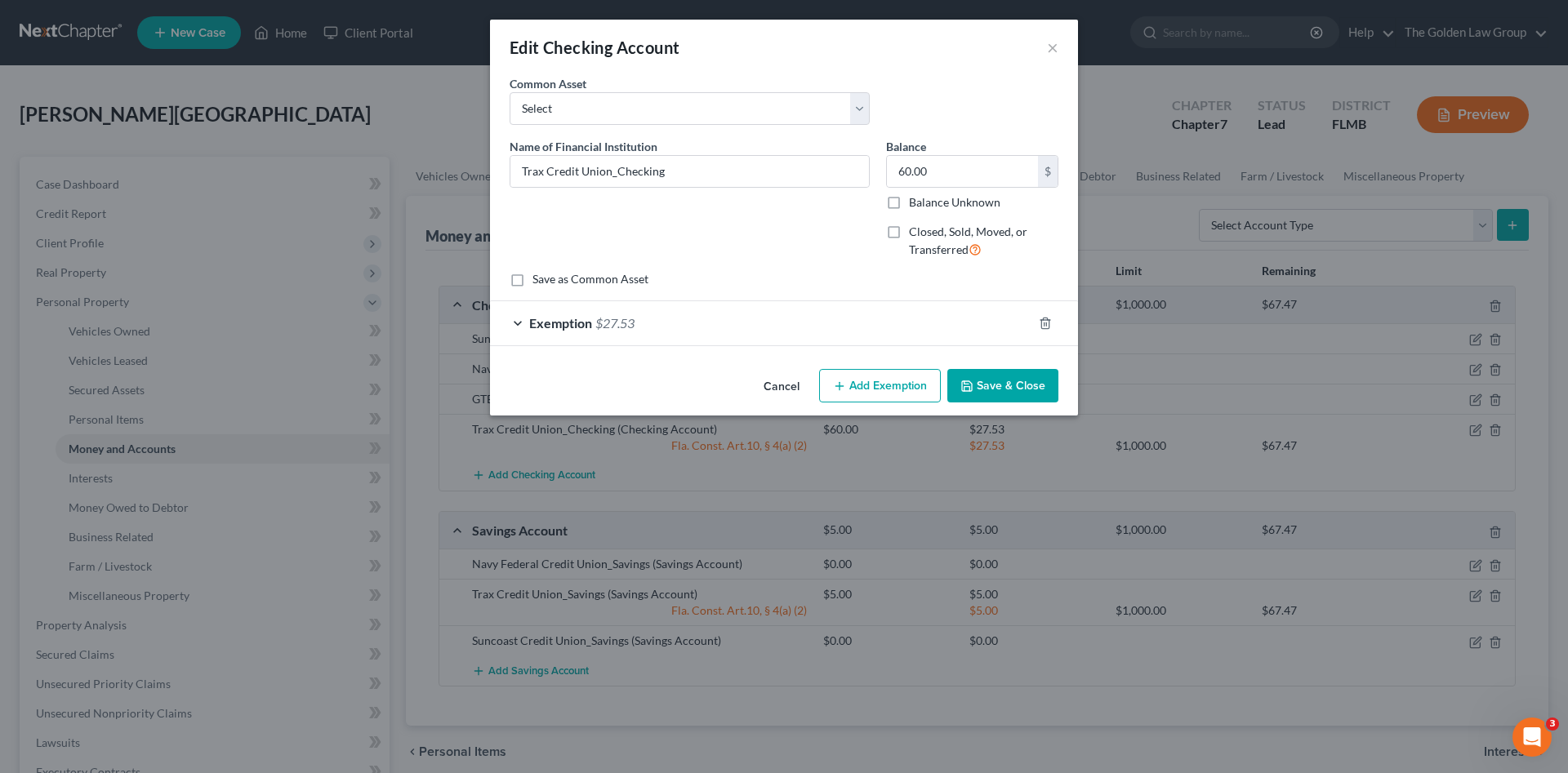
drag, startPoint x: 963, startPoint y: 325, endPoint x: 965, endPoint y: 369, distance: 44.0
click at [962, 330] on div "Exemption $27.53" at bounding box center [761, 322] width 542 height 43
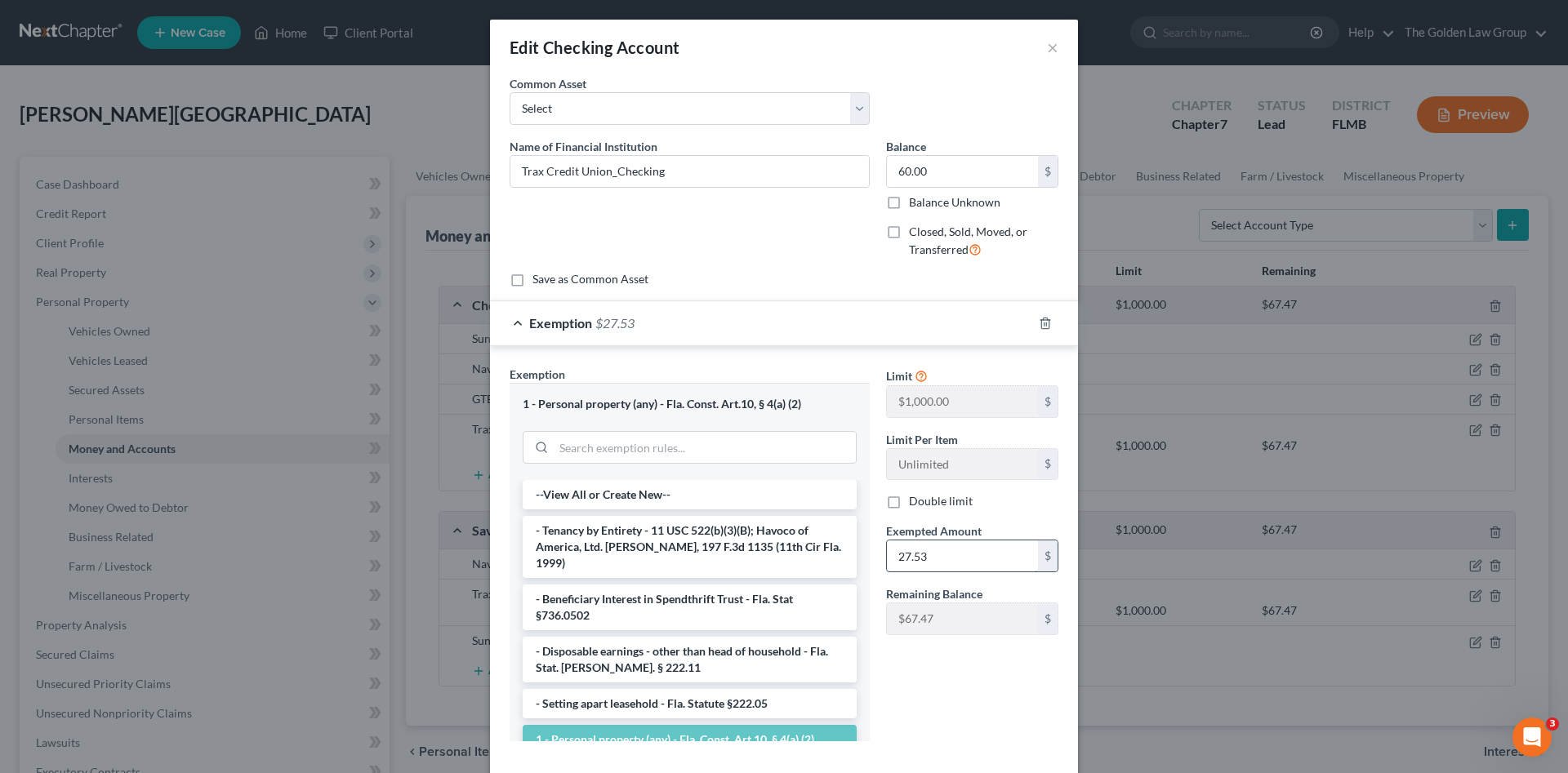
click at [977, 560] on input "27.53" at bounding box center [962, 555] width 151 height 31
type input "60.00"
click at [974, 688] on div "Limit $1,000.00 $ Limit Per Item Unlimited $ Double limit Exempted Amount * 60.…" at bounding box center [972, 560] width 188 height 389
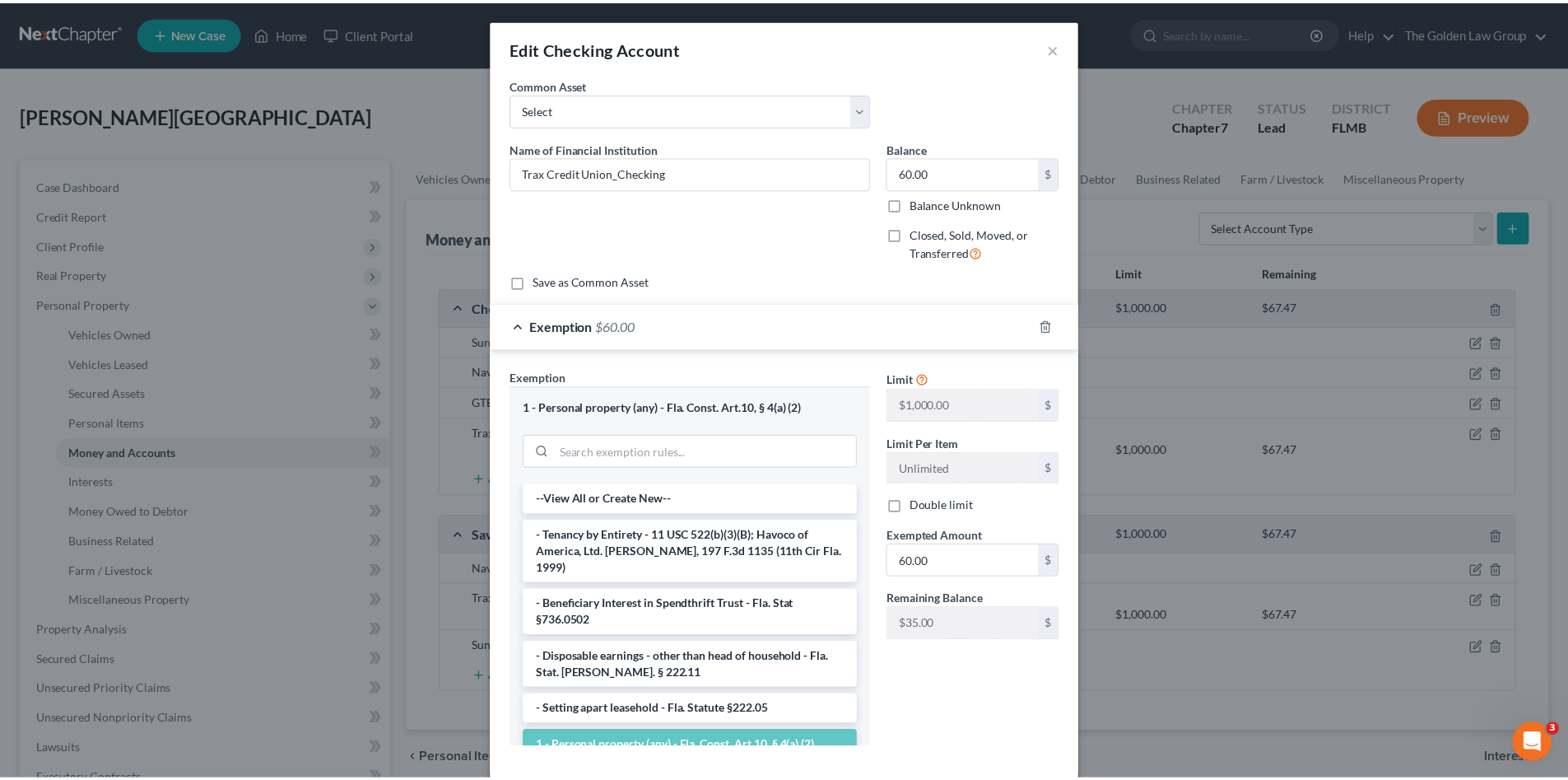
scroll to position [86, 0]
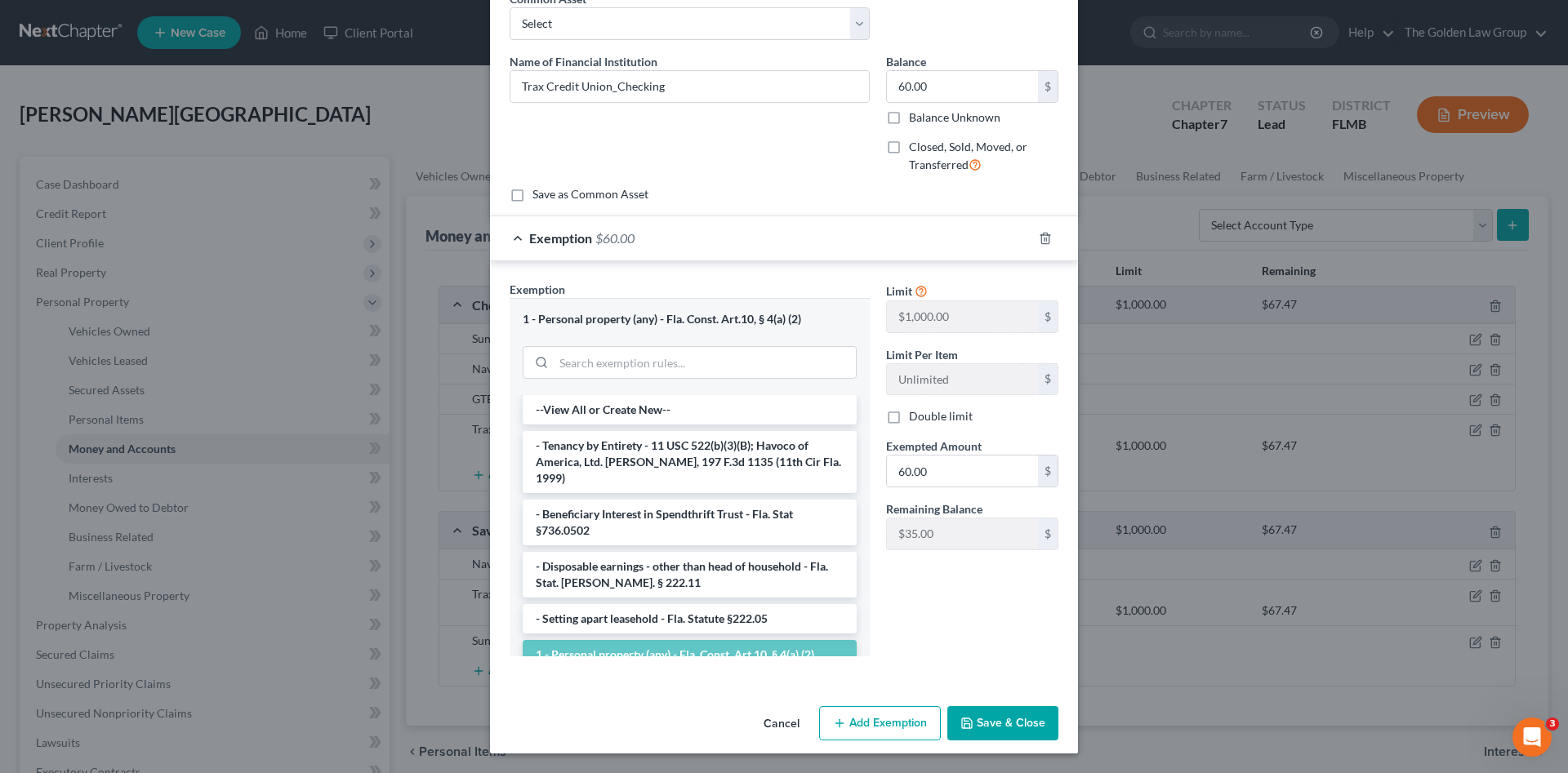
click at [991, 711] on button "Save & Close" at bounding box center [1002, 723] width 111 height 34
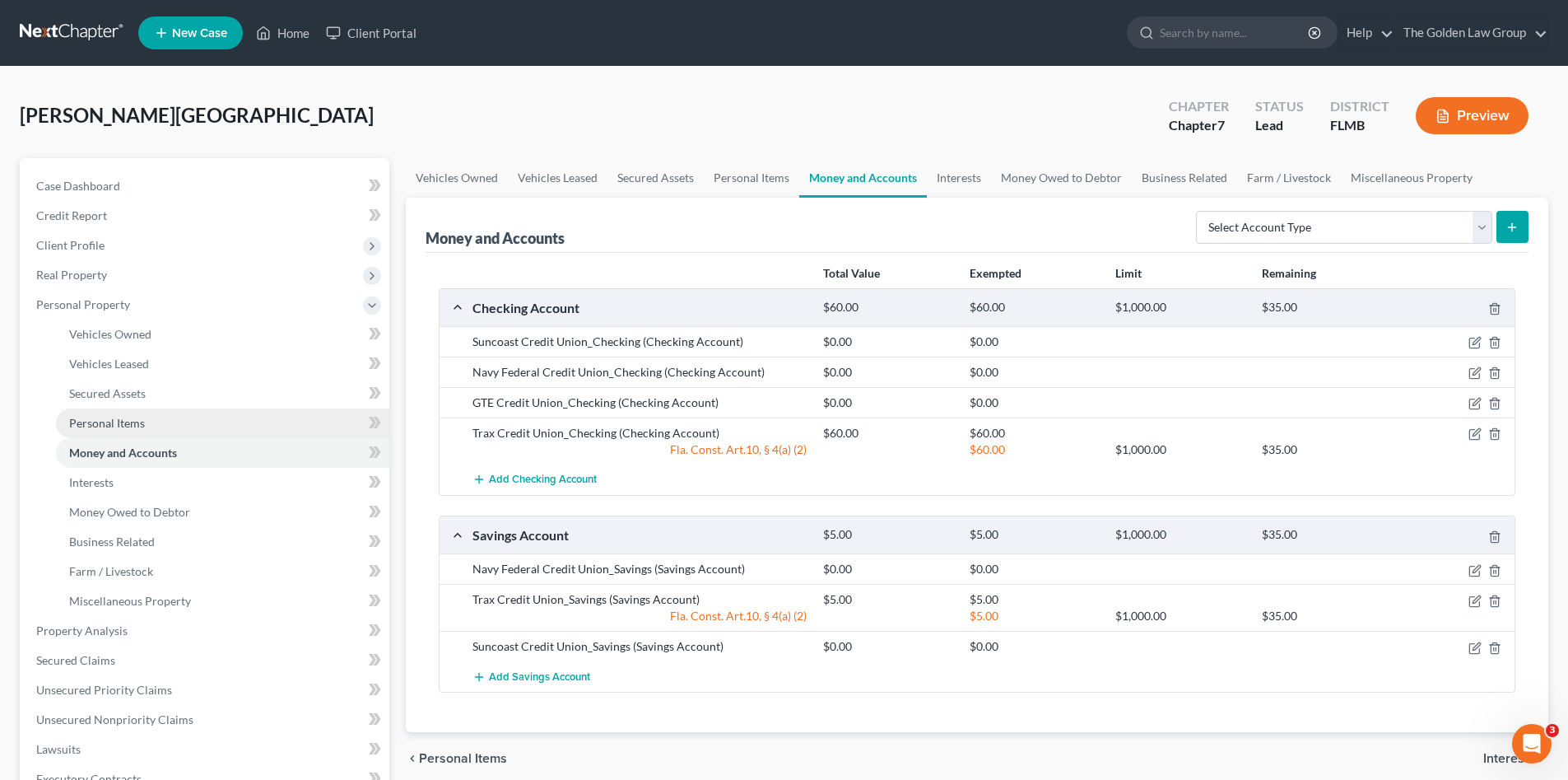
click at [86, 421] on span "Personal Items" at bounding box center [107, 423] width 75 height 14
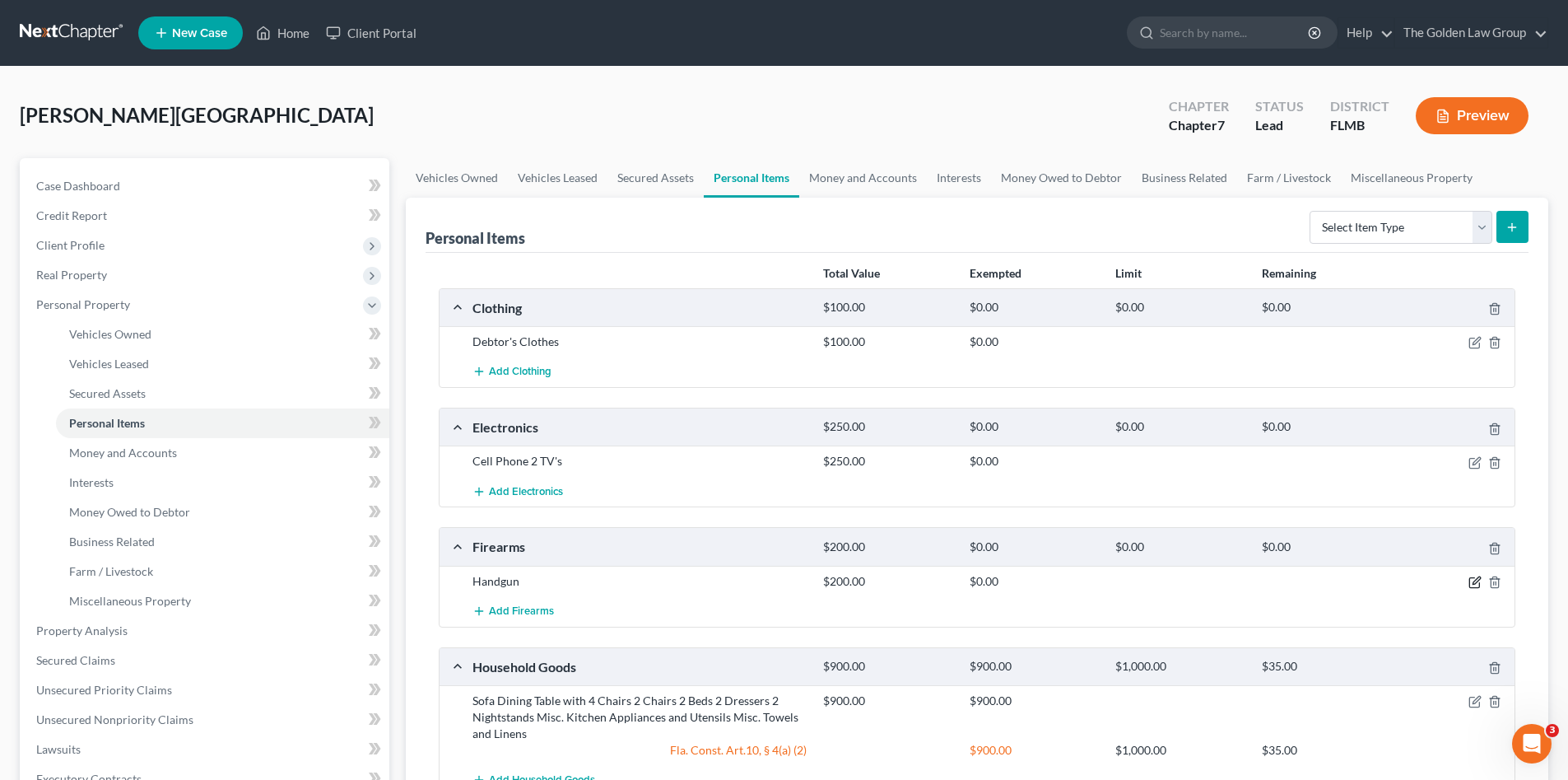
click at [1475, 583] on icon "button" at bounding box center [1475, 582] width 13 height 13
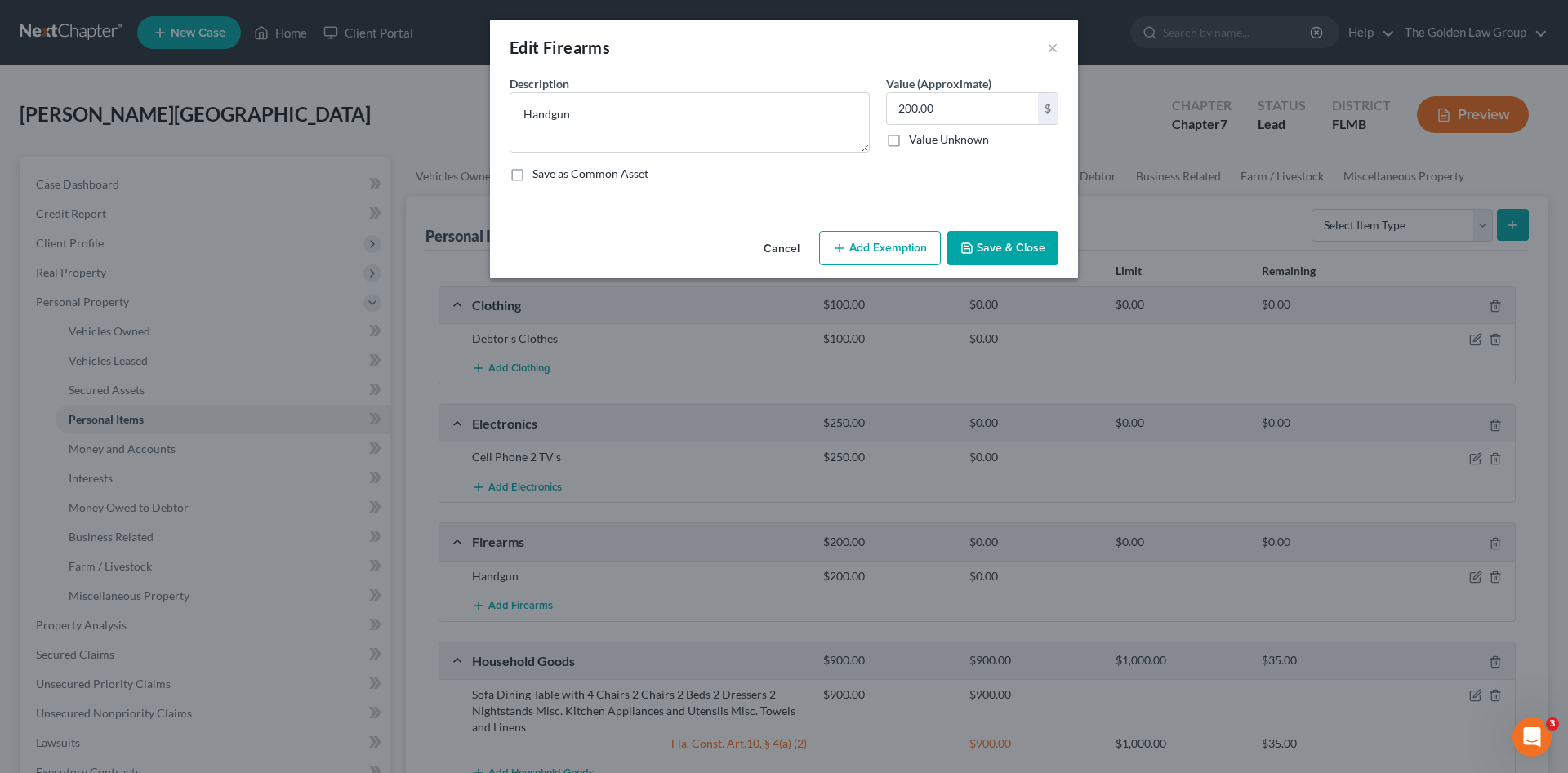
click at [905, 258] on button "Add Exemption" at bounding box center [879, 248] width 121 height 34
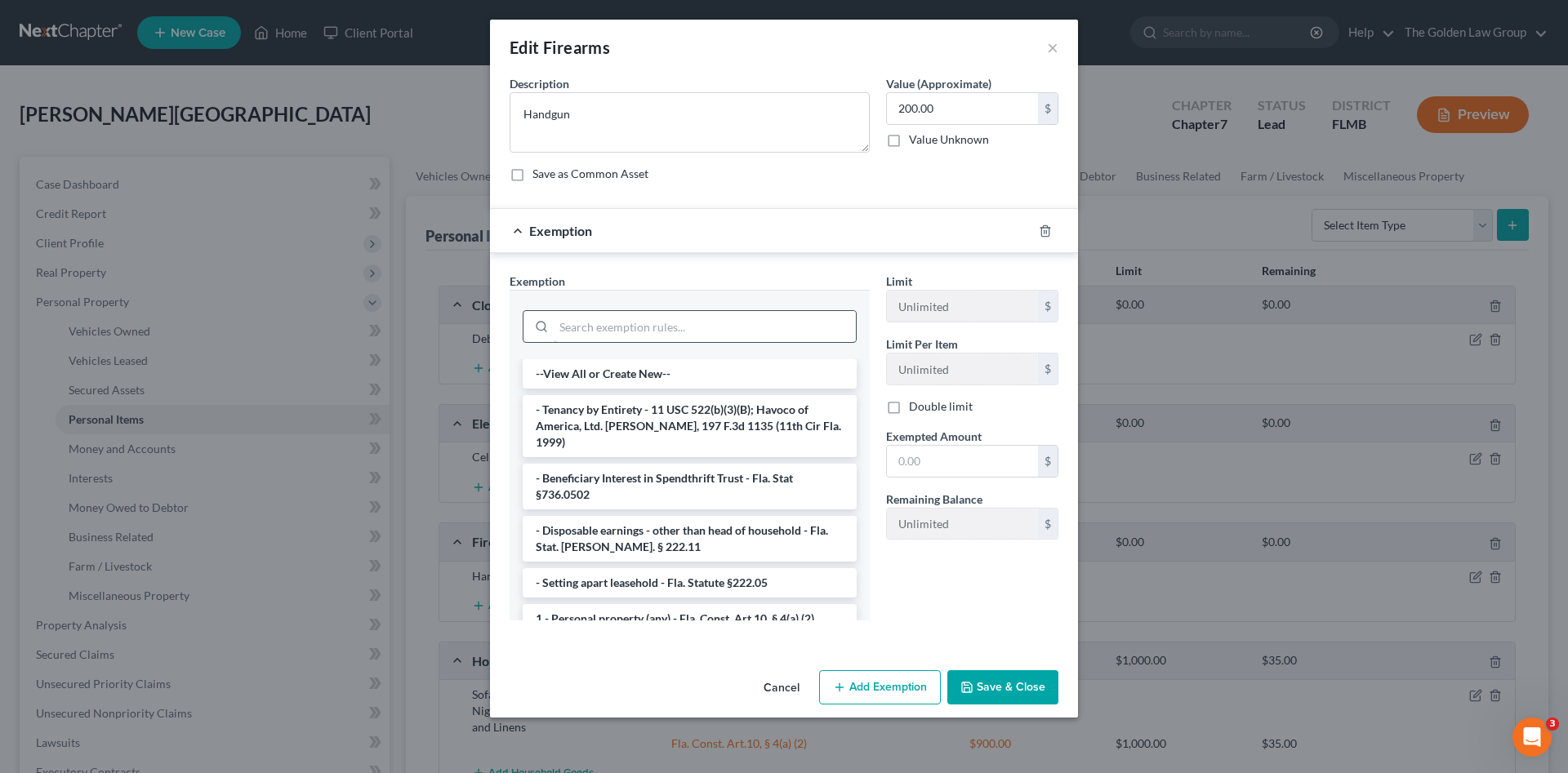
click at [723, 329] on input "search" at bounding box center [704, 327] width 302 height 31
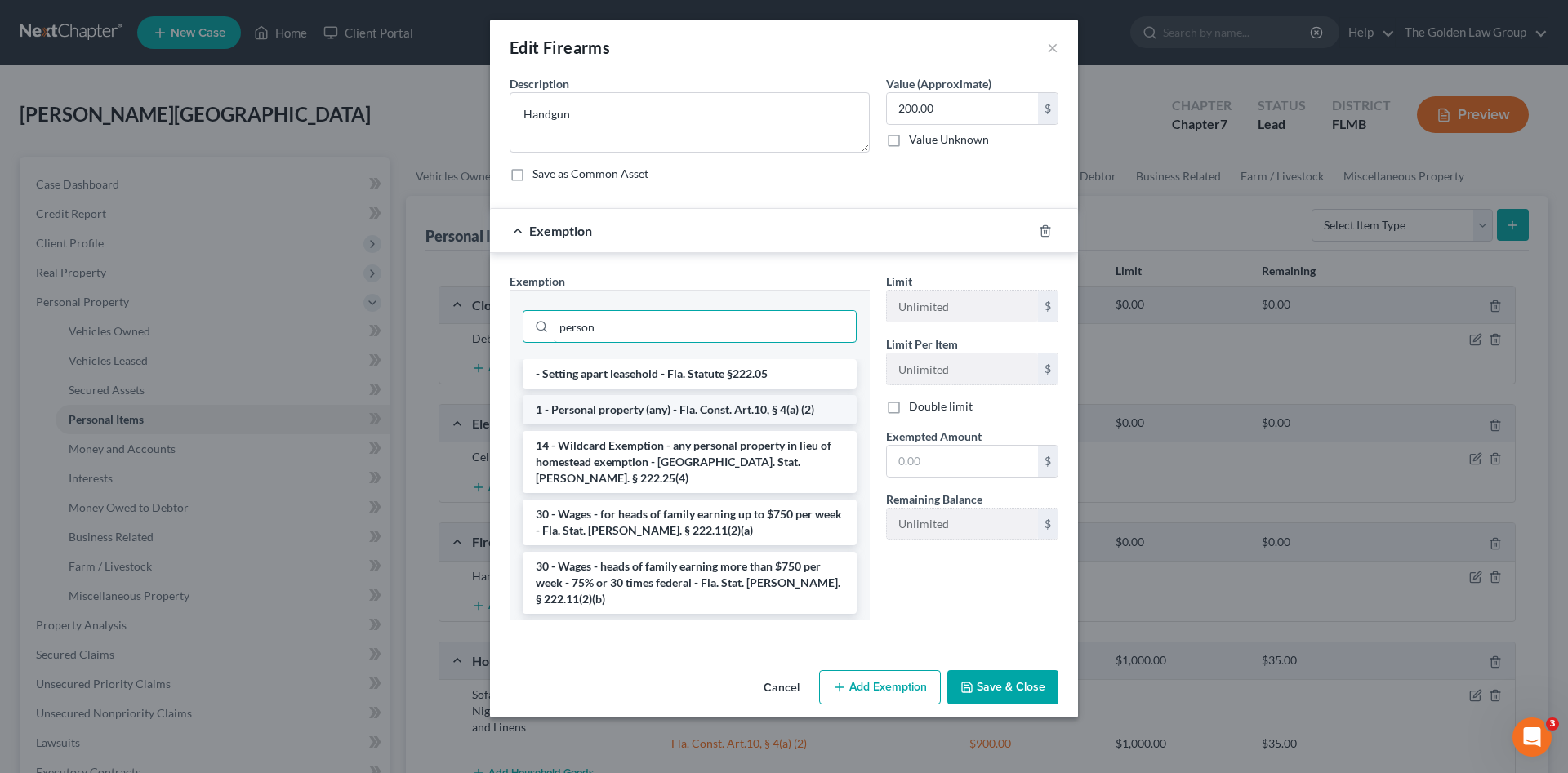
type input "person"
click at [746, 406] on li "1 - Personal property (any) - Fla. Const. Art.10, § 4(a) (2)" at bounding box center [690, 409] width 334 height 29
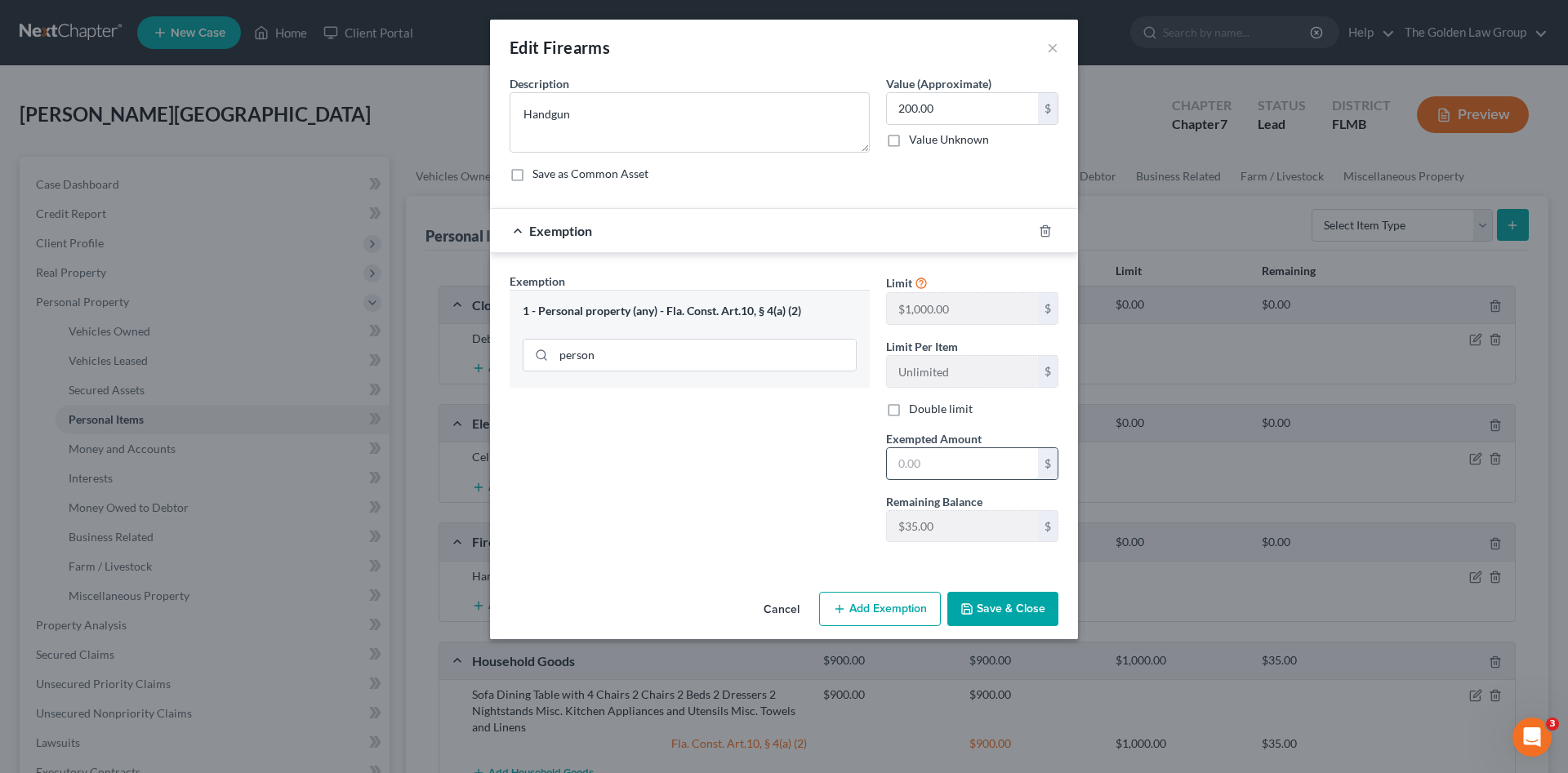
click at [949, 465] on input "text" at bounding box center [962, 463] width 151 height 31
type input "35.00"
click at [1022, 619] on button "Save & Close" at bounding box center [1002, 609] width 111 height 34
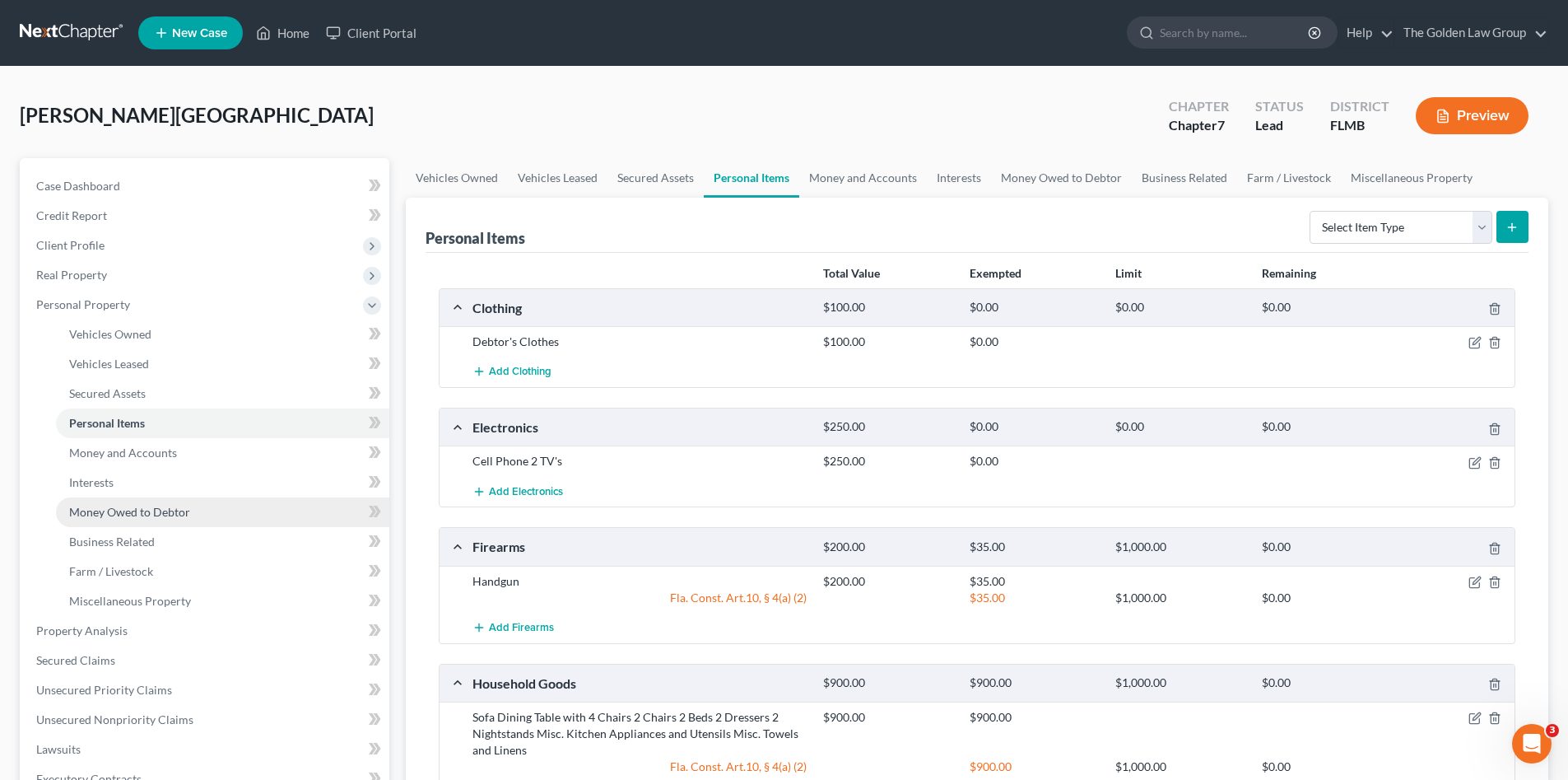
click at [120, 515] on span "Money Owed to Debtor" at bounding box center [130, 512] width 121 height 14
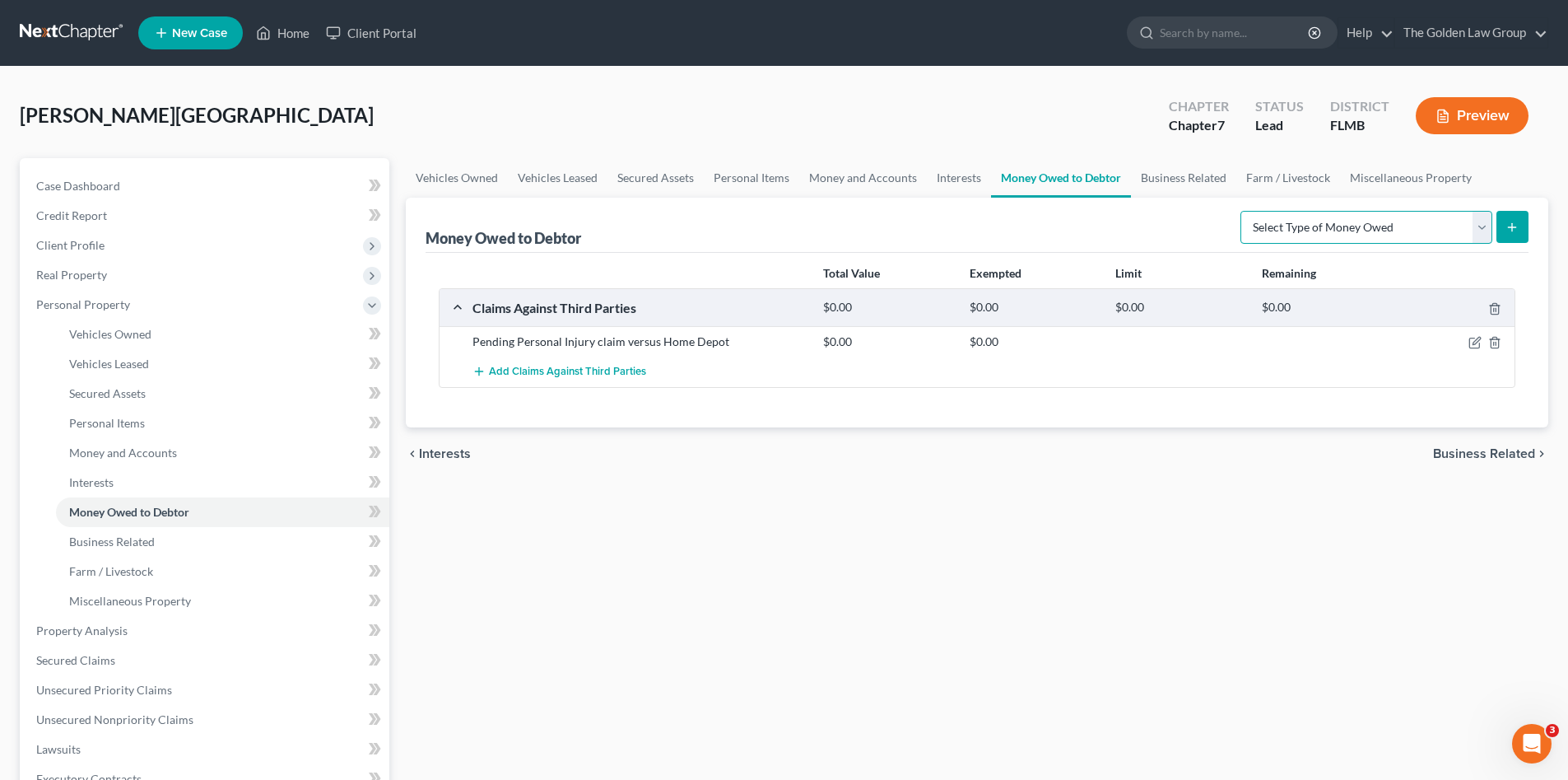
click at [1324, 227] on select "Select Type of Money Owed Accounts Receivable Alimony Child Support Claims Agai…" at bounding box center [1367, 227] width 252 height 33
select select "claims_against_third_parties"
click at [1244, 211] on select "Select Type of Money Owed Accounts Receivable Alimony Child Support Claims Agai…" at bounding box center [1367, 227] width 252 height 33
click at [1503, 233] on button "submit" at bounding box center [1512, 226] width 32 height 32
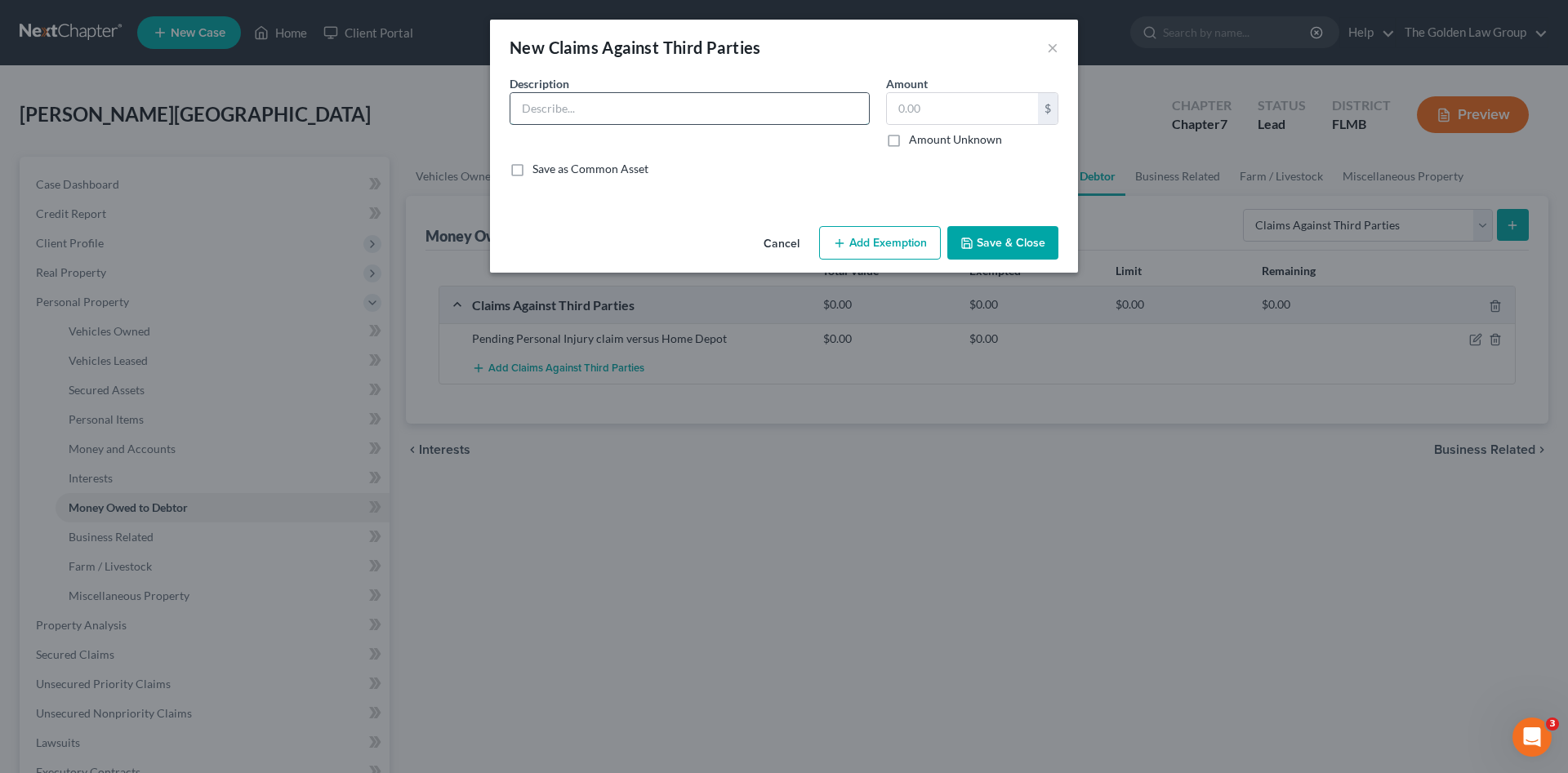
click at [538, 107] on input "text" at bounding box center [689, 108] width 359 height 31
drag, startPoint x: 665, startPoint y: 110, endPoint x: 744, endPoint y: 116, distance: 79.2
click at [744, 116] on input "Wrongful Termination Claim pending" at bounding box center [689, 108] width 359 height 31
type input "Pending Wrongful Termination Claim"
click at [987, 230] on button "Save & Close" at bounding box center [1002, 243] width 111 height 34
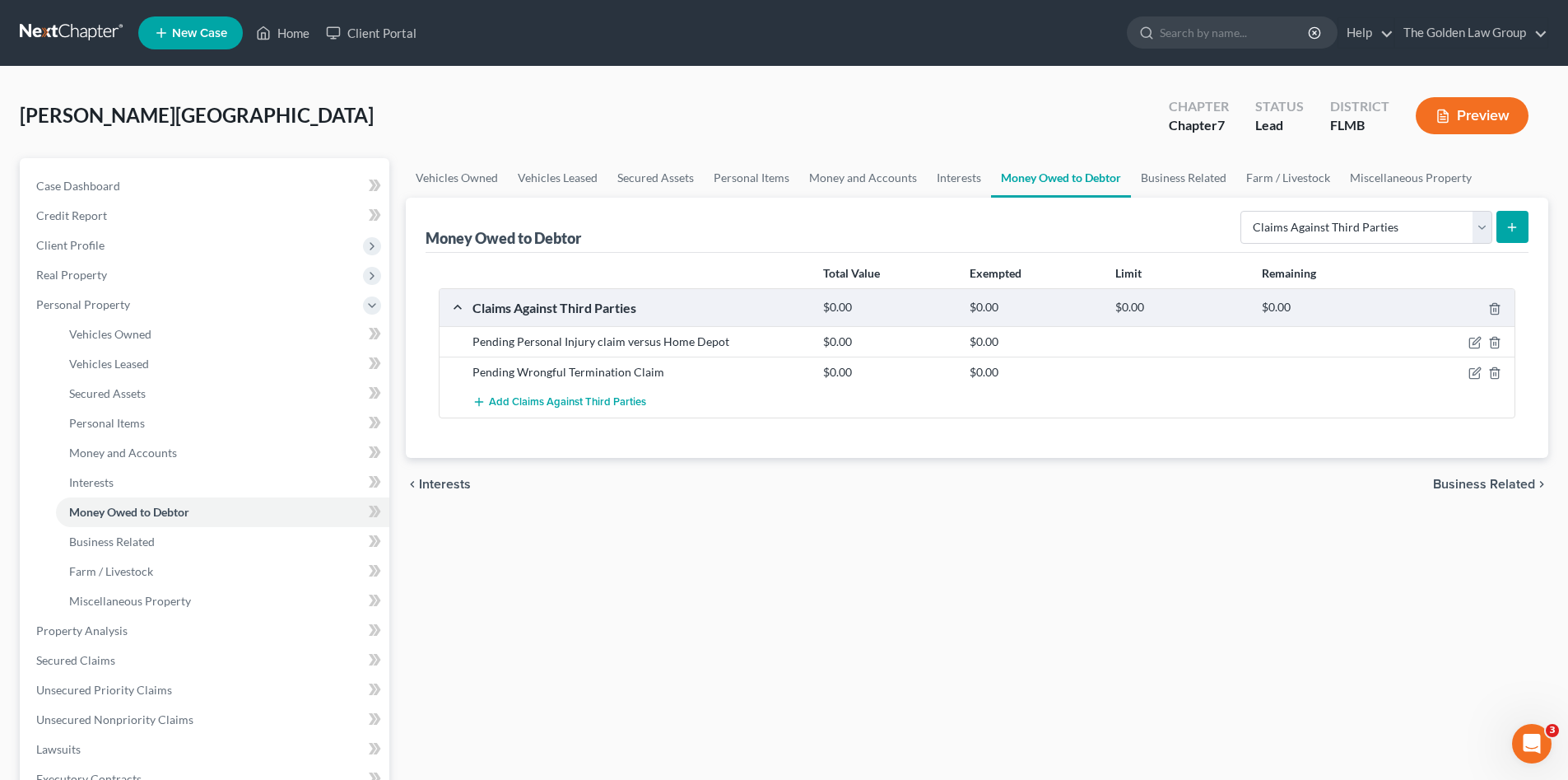
click at [646, 139] on div "Smith, Lashawnda Upgraded Chapter Chapter 7 Status Lead District FLMB Preview" at bounding box center [784, 122] width 1529 height 72
click at [107, 32] on link at bounding box center [73, 33] width 106 height 29
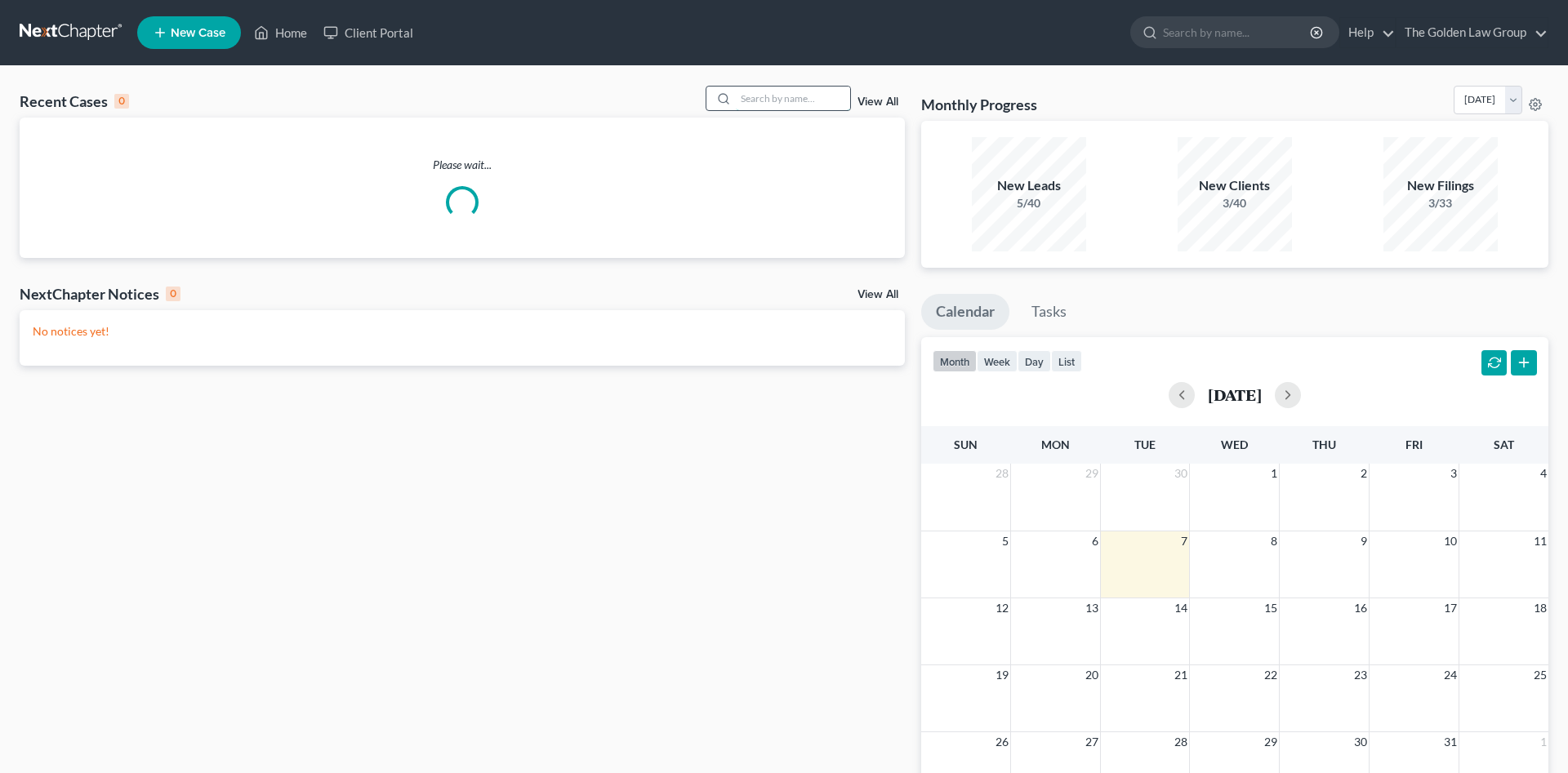
click at [790, 97] on input "search" at bounding box center [792, 99] width 114 height 24
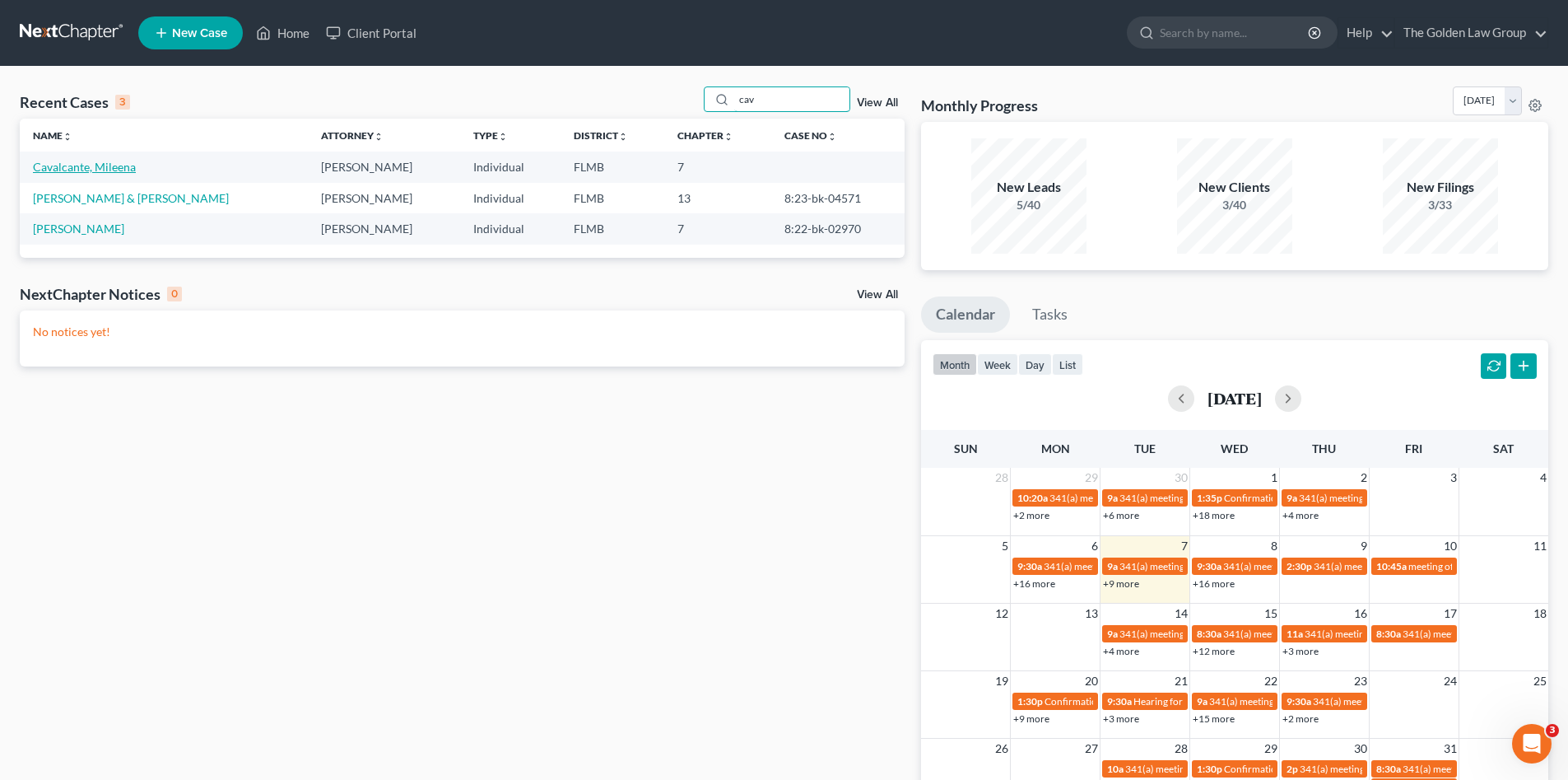
type input "cav"
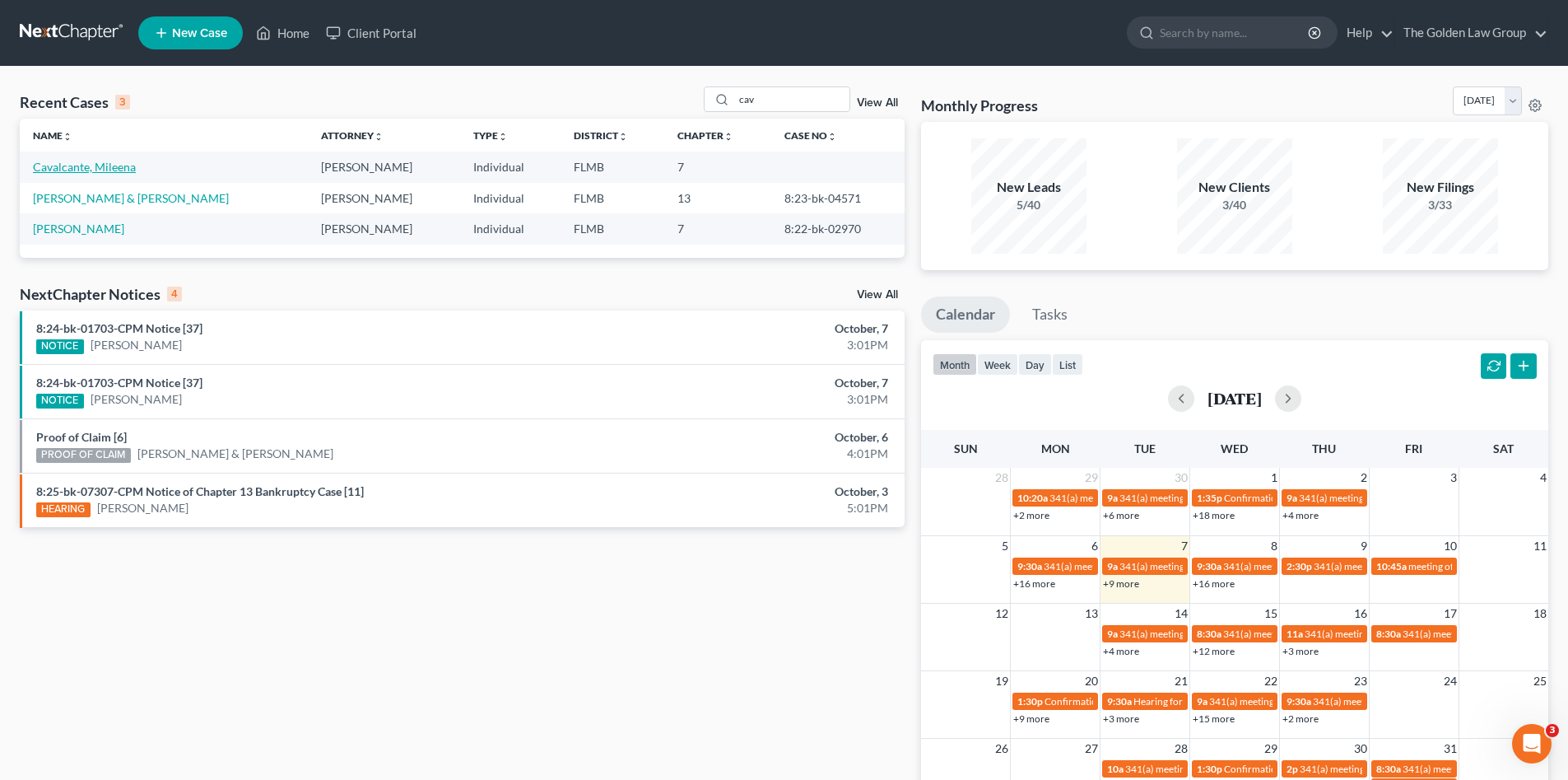
click at [115, 165] on link "Cavalcante, Mileena" at bounding box center [84, 167] width 103 height 14
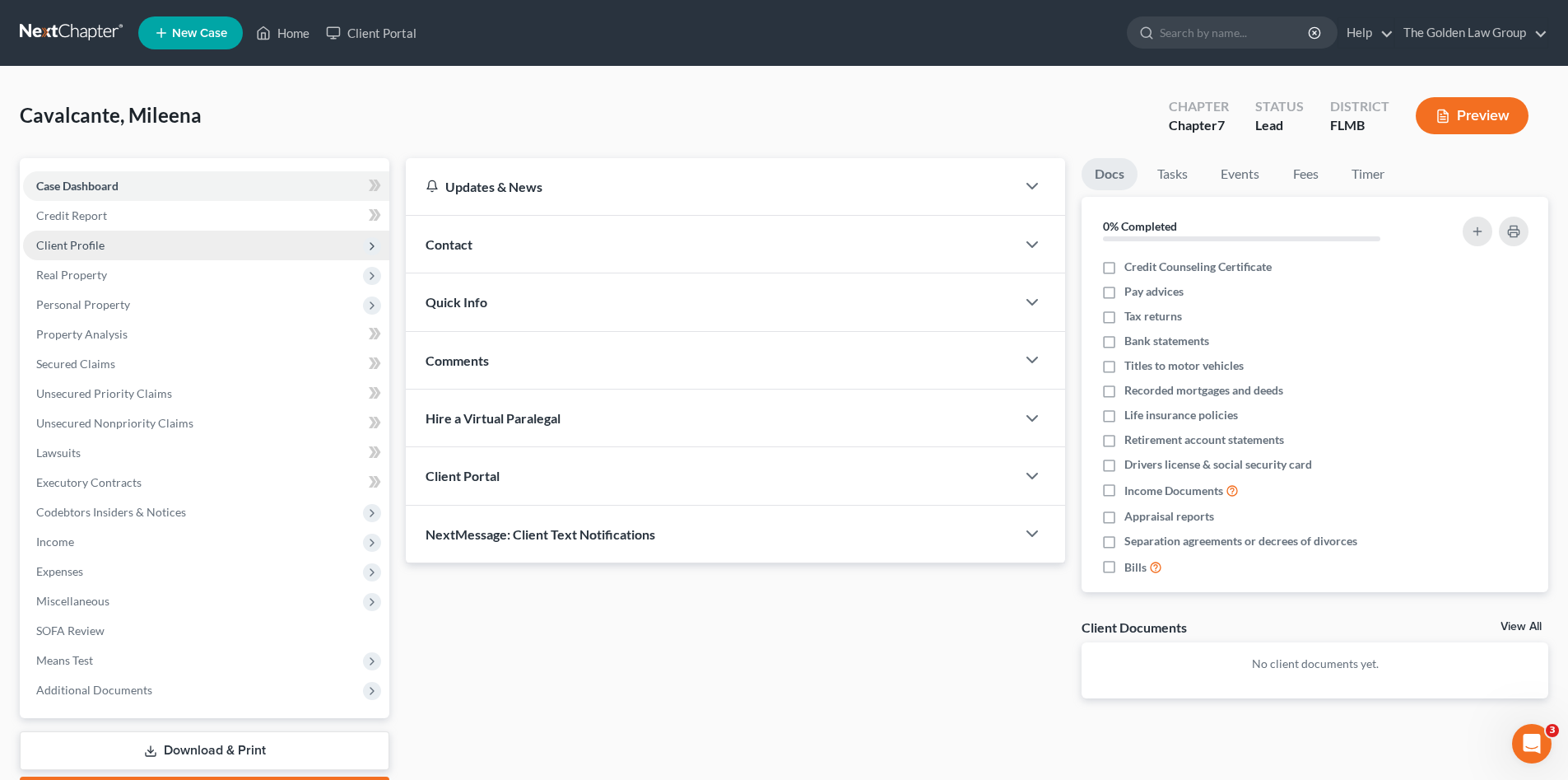
click at [123, 249] on span "Client Profile" at bounding box center [206, 246] width 366 height 29
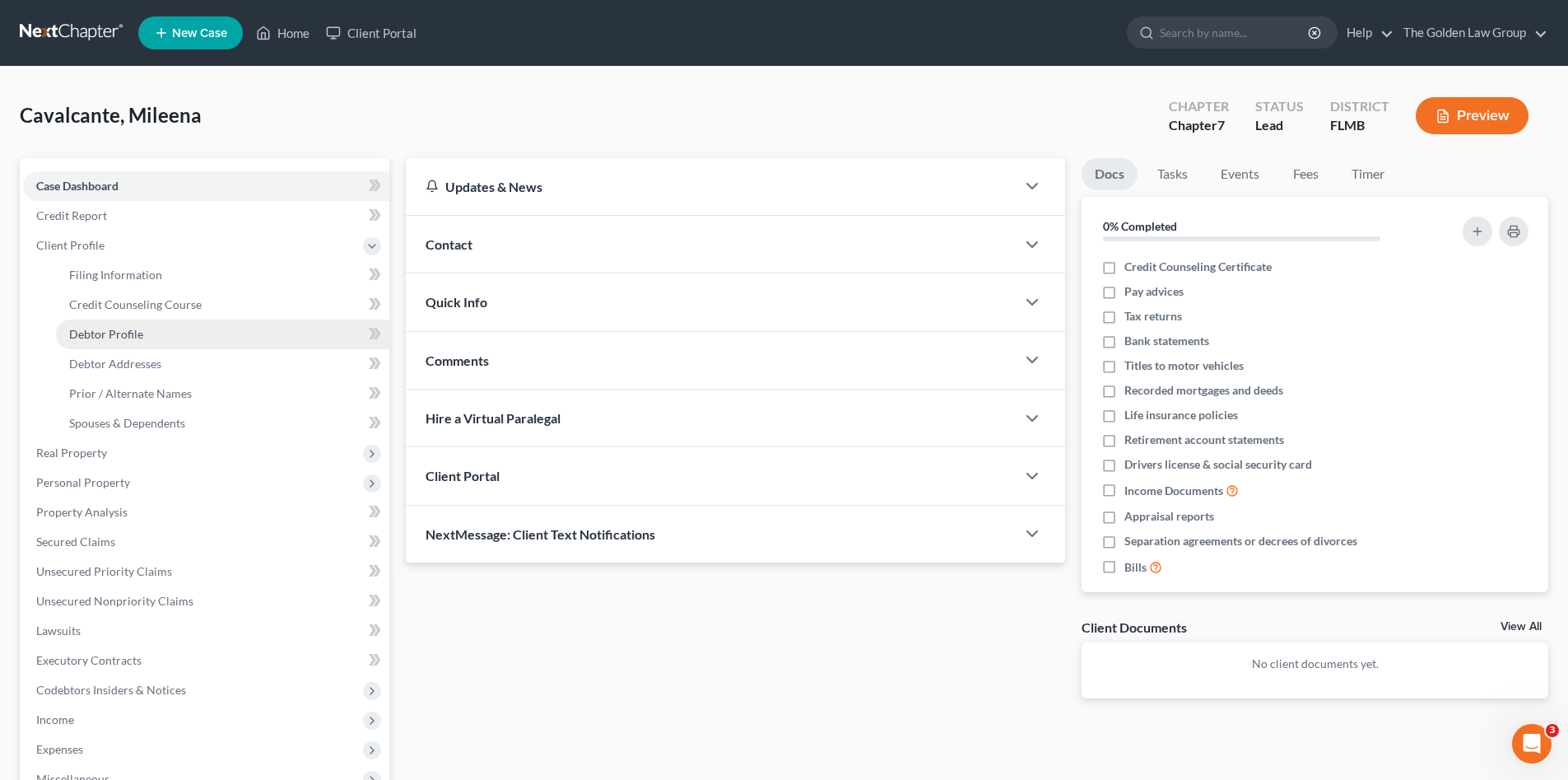
click at [145, 342] on link "Debtor Profile" at bounding box center [223, 334] width 333 height 29
select select "0"
select select "2"
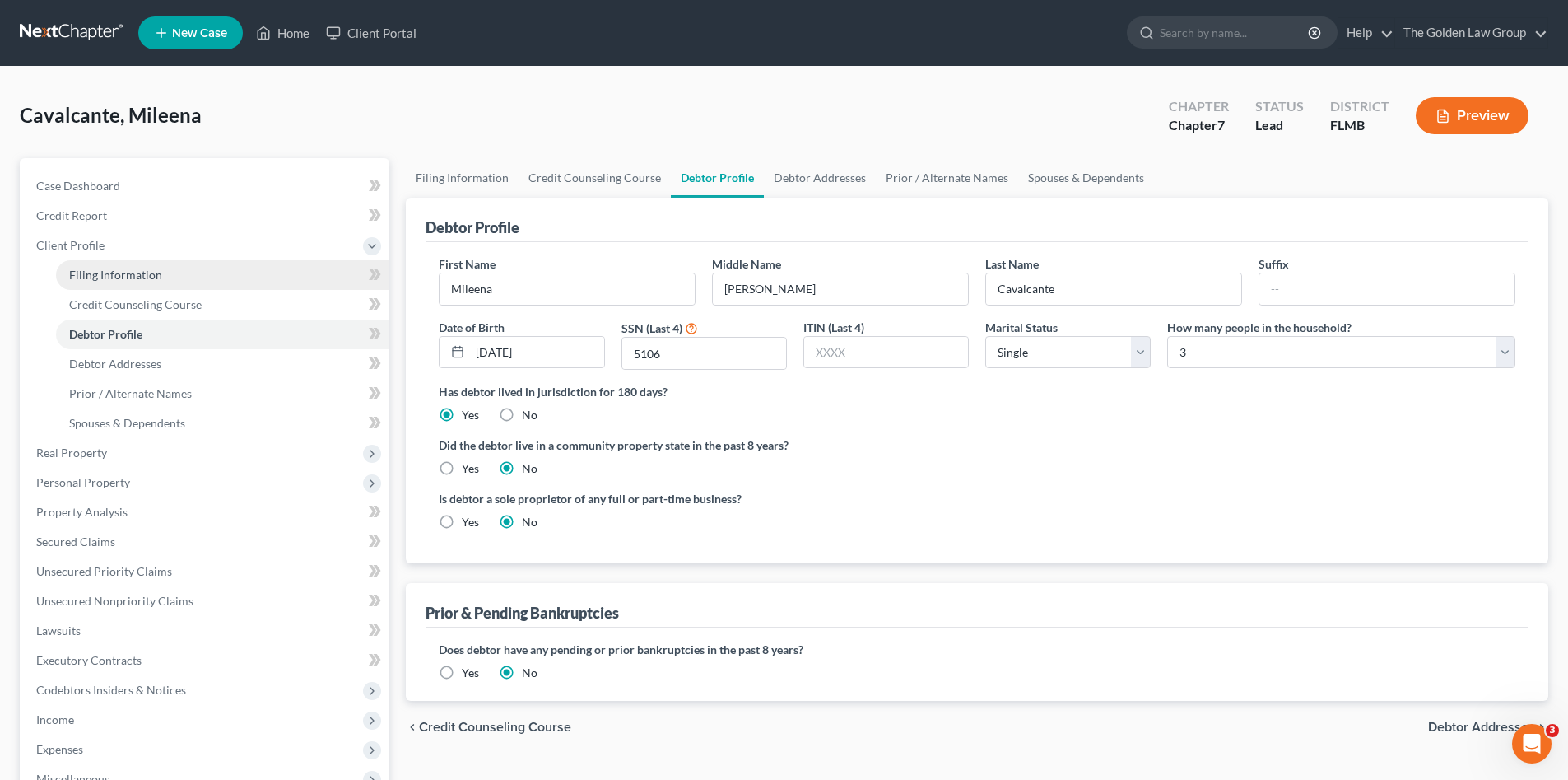
click at [174, 276] on link "Filing Information" at bounding box center [223, 275] width 333 height 29
select select "1"
select select "0"
select select "9"
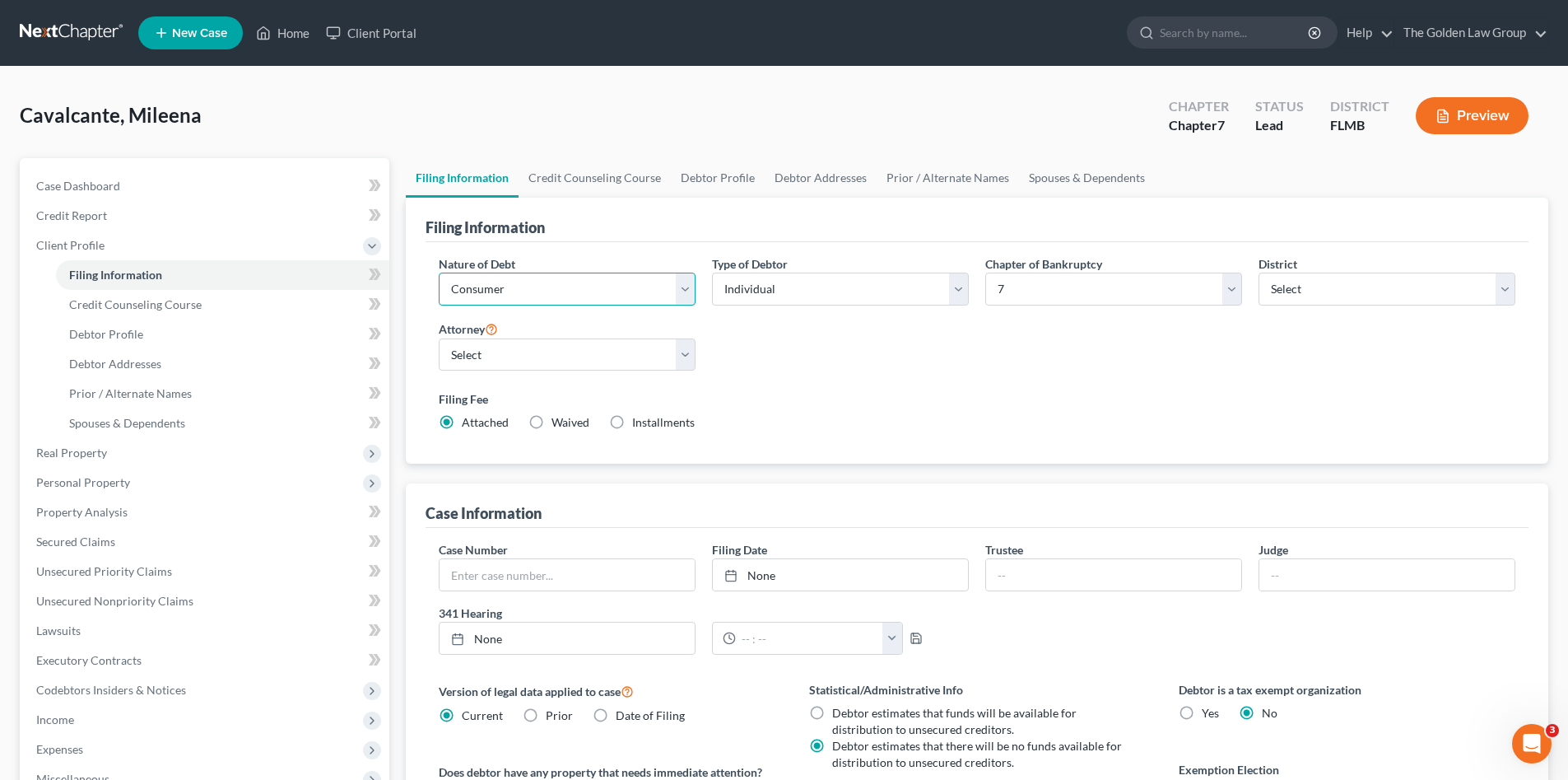
click at [543, 297] on select "Select Business Consumer Other" at bounding box center [567, 289] width 257 height 33
drag, startPoint x: 545, startPoint y: 354, endPoint x: 533, endPoint y: 370, distance: 20.0
click at [545, 354] on select "Select G. Donald Golden - FLMB G. Donald Golden - FLNB Eric Barksdale - FLMB Er…" at bounding box center [567, 355] width 257 height 33
select select "0"
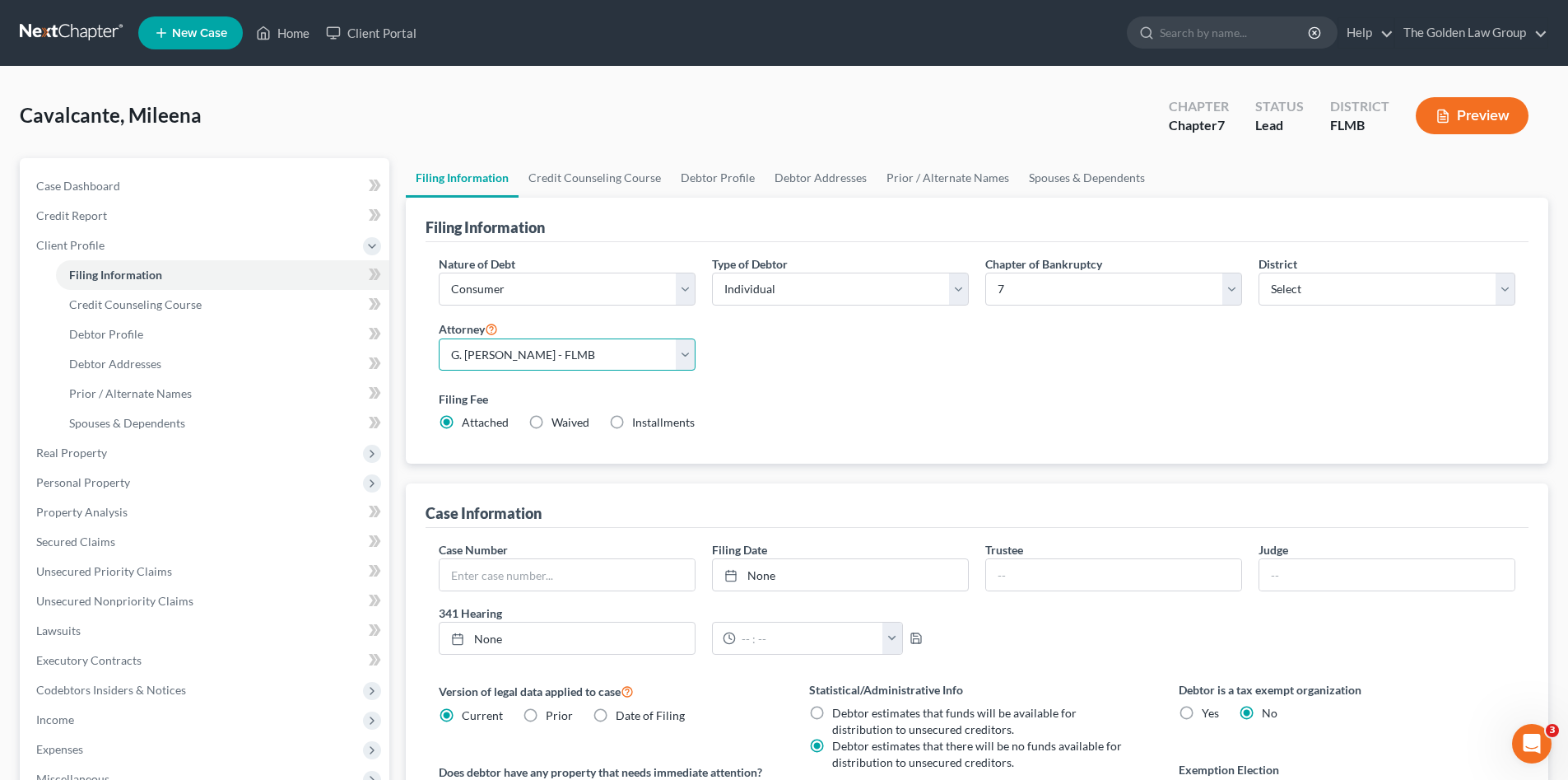
click at [439, 338] on select "Select G. Donald Golden - FLMB G. Donald Golden - FLNB Eric Barksdale - FLMB Er…" at bounding box center [567, 355] width 257 height 33
click at [825, 398] on label "Filing Fee" at bounding box center [977, 399] width 1077 height 17
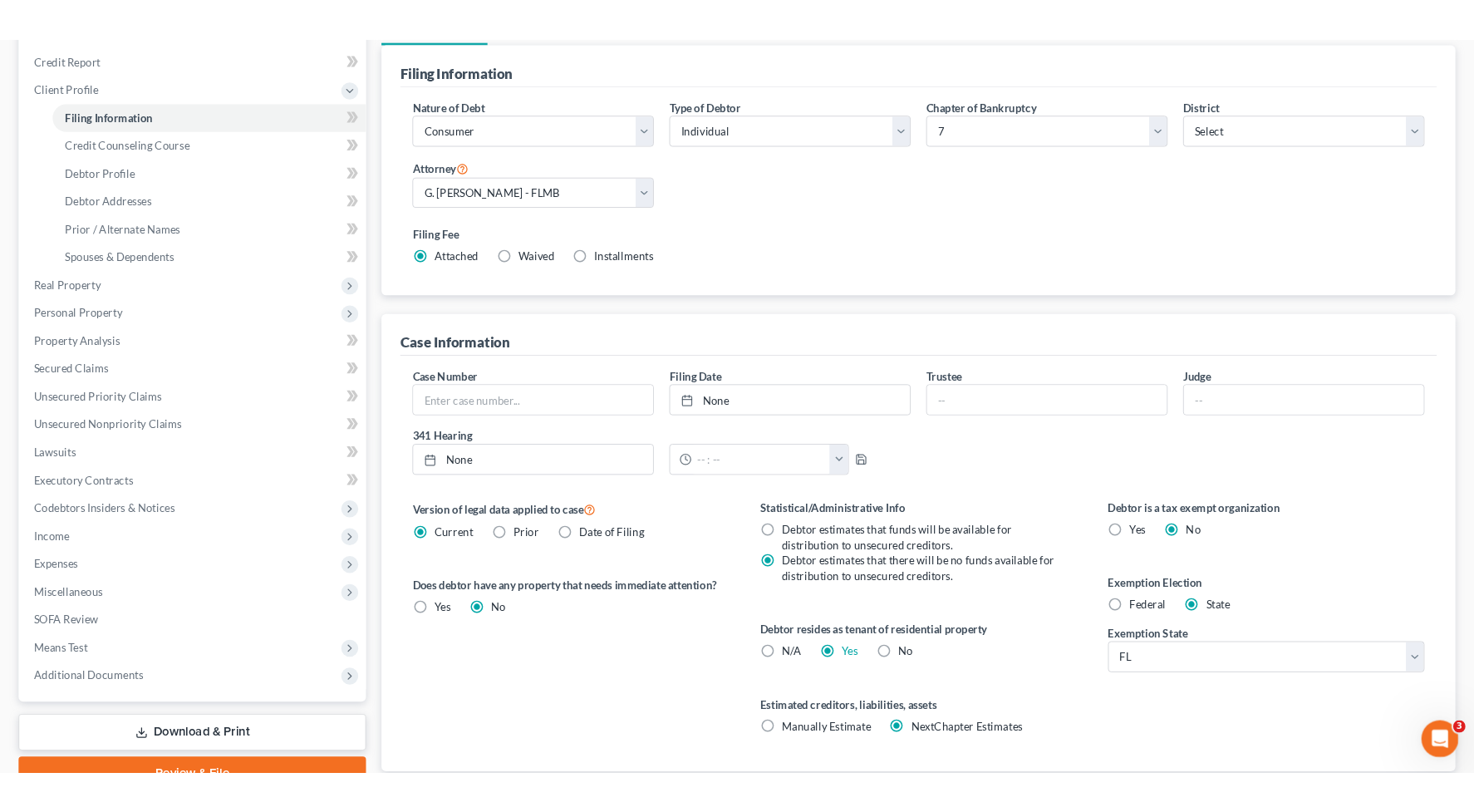
scroll to position [27, 0]
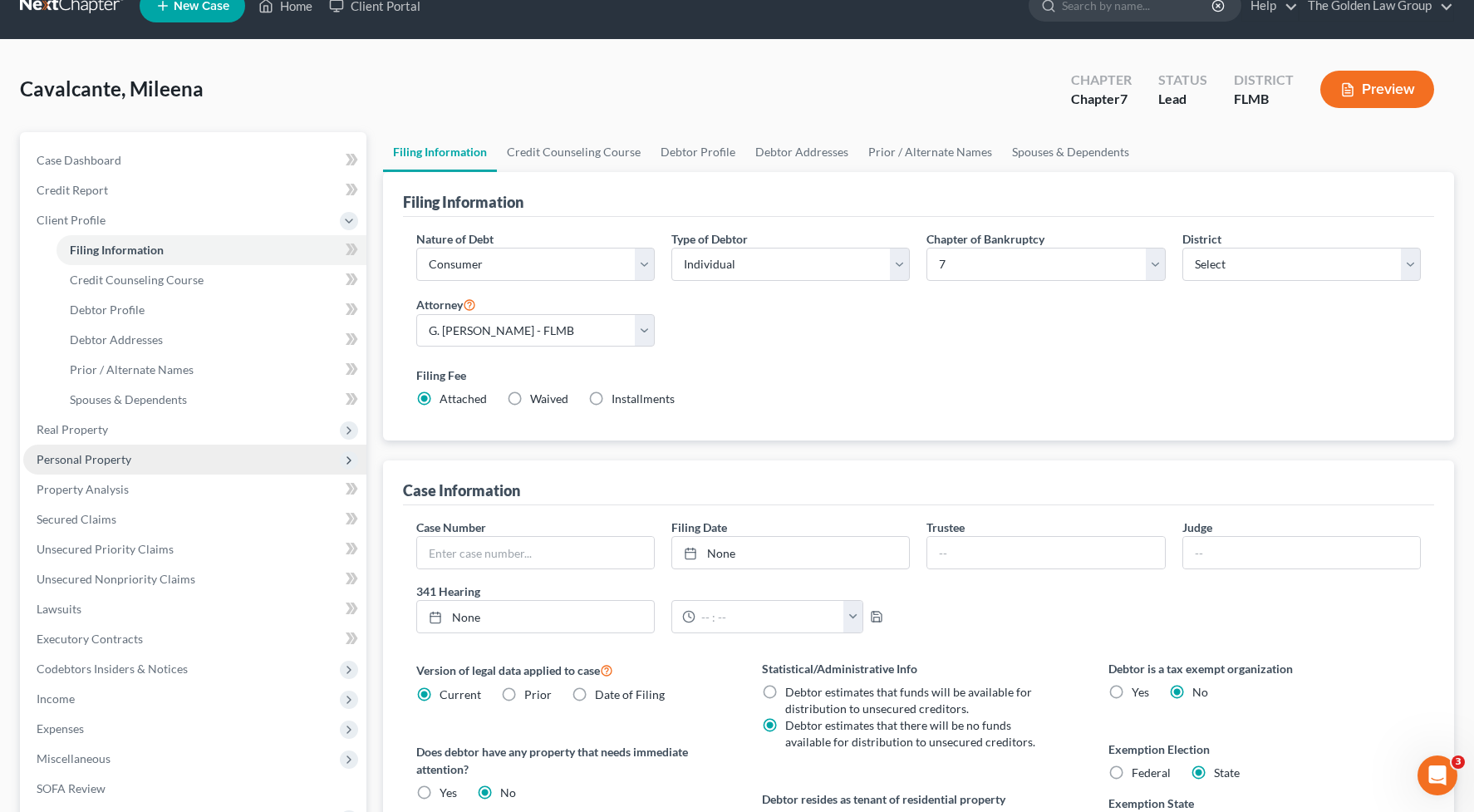
click at [133, 452] on span "Personal Property" at bounding box center [195, 459] width 343 height 30
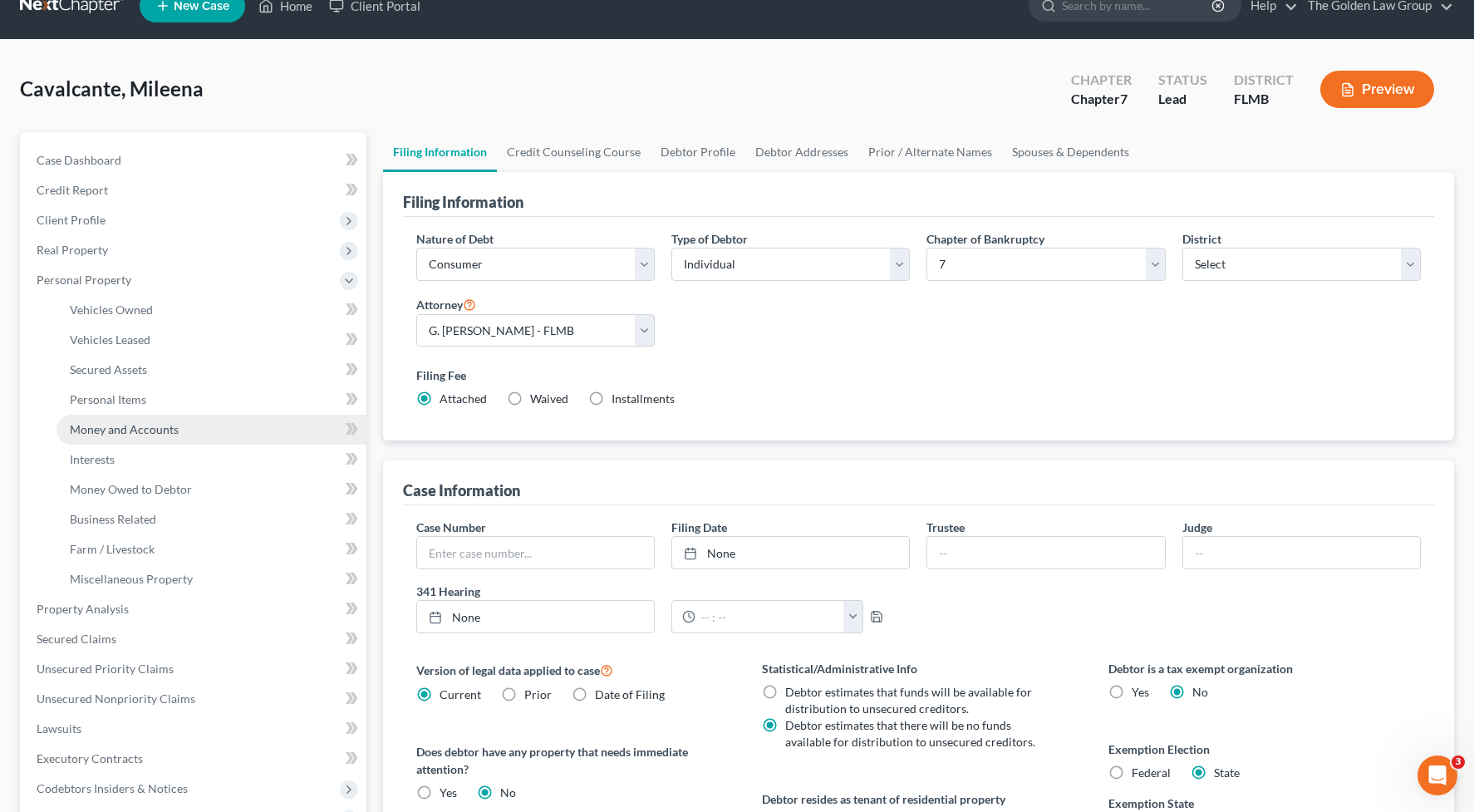
click at [171, 430] on span "Money and Accounts" at bounding box center [124, 429] width 109 height 14
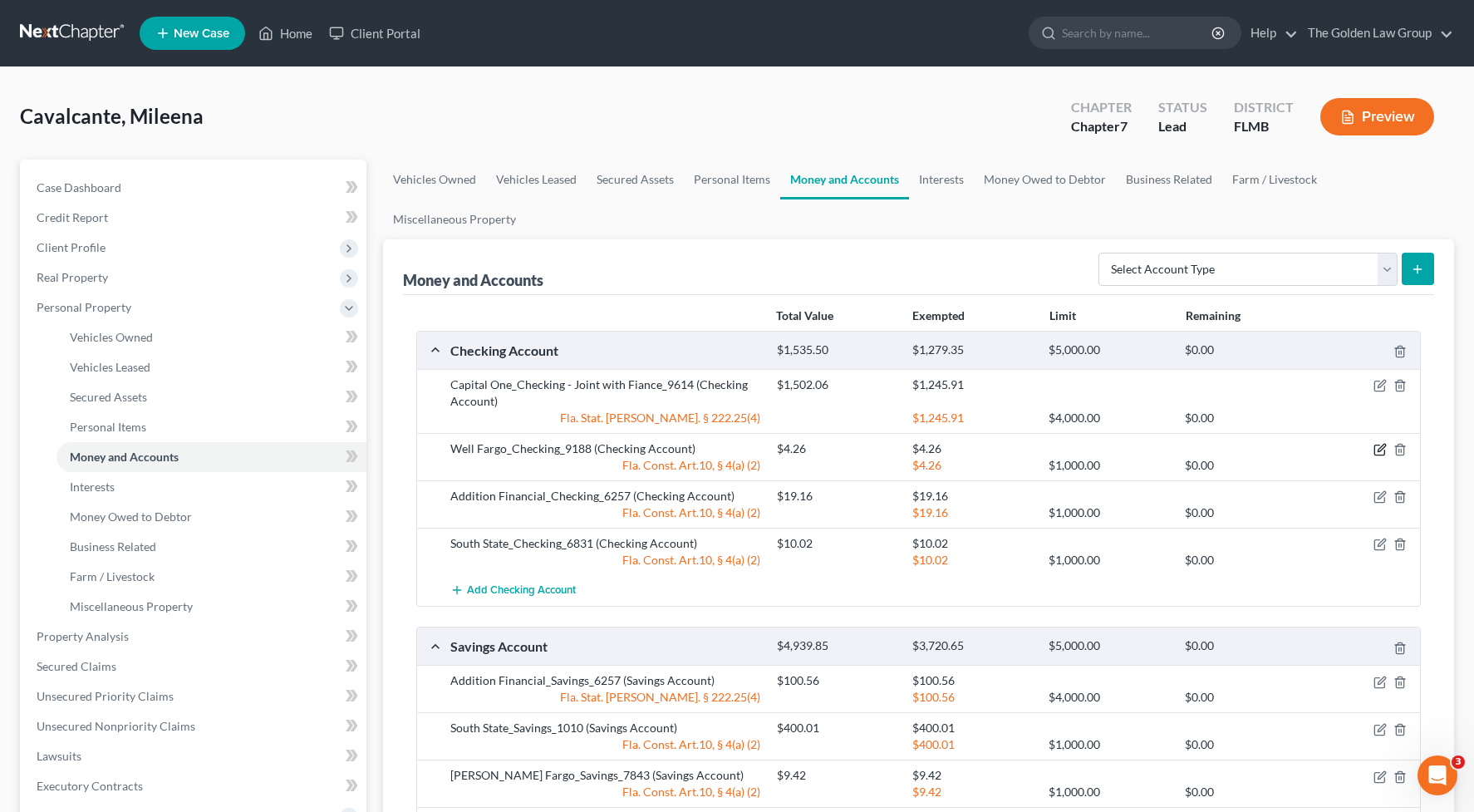
click at [1378, 451] on icon "button" at bounding box center [1381, 448] width 8 height 8
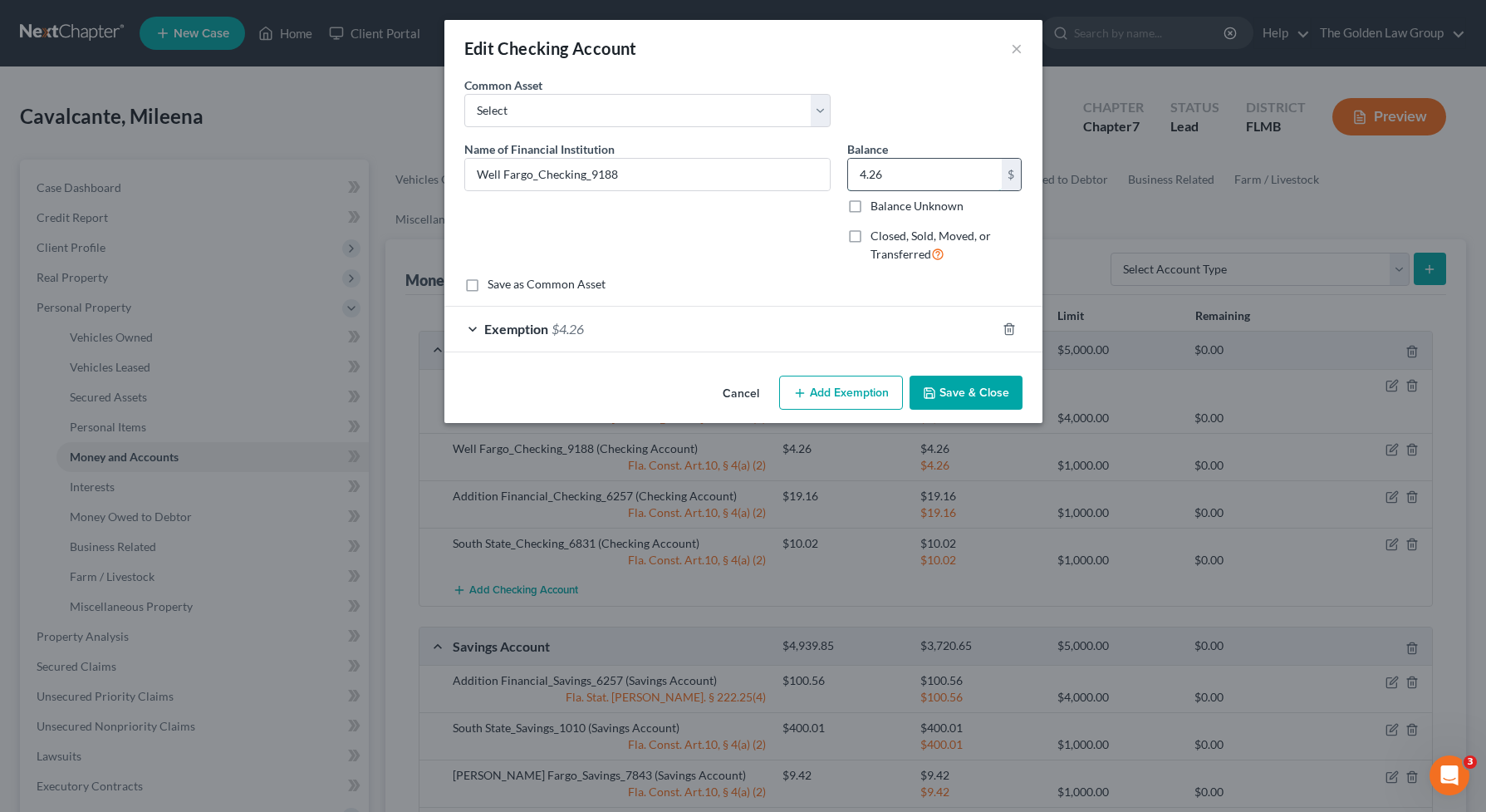
click at [903, 175] on input "4.26" at bounding box center [925, 174] width 154 height 32
type input "0"
click at [635, 335] on div "Exemption $4.26" at bounding box center [720, 328] width 551 height 44
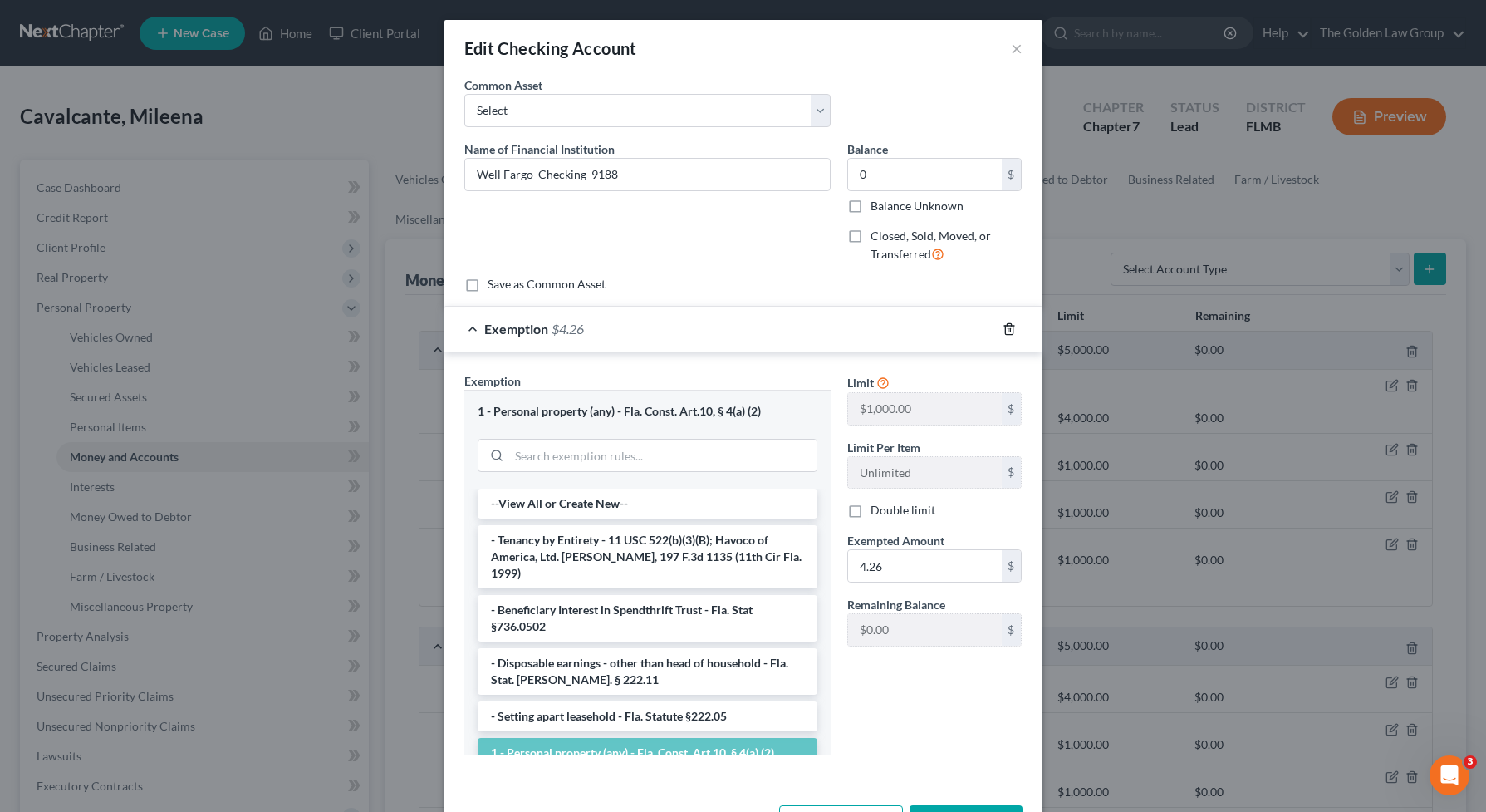
click at [1003, 326] on icon "button" at bounding box center [1009, 328] width 13 height 13
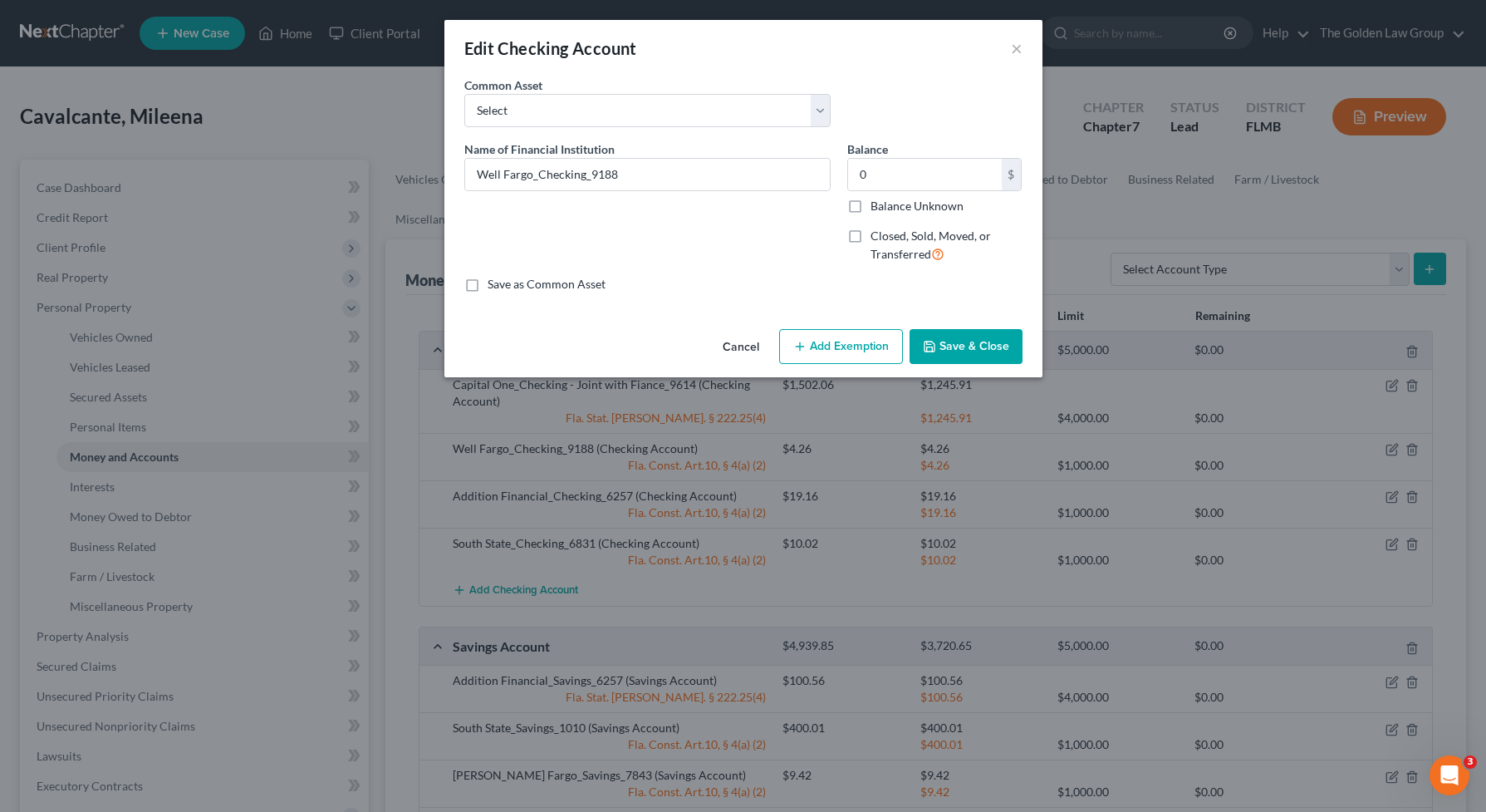
click at [961, 344] on button "Save & Close" at bounding box center [966, 346] width 113 height 35
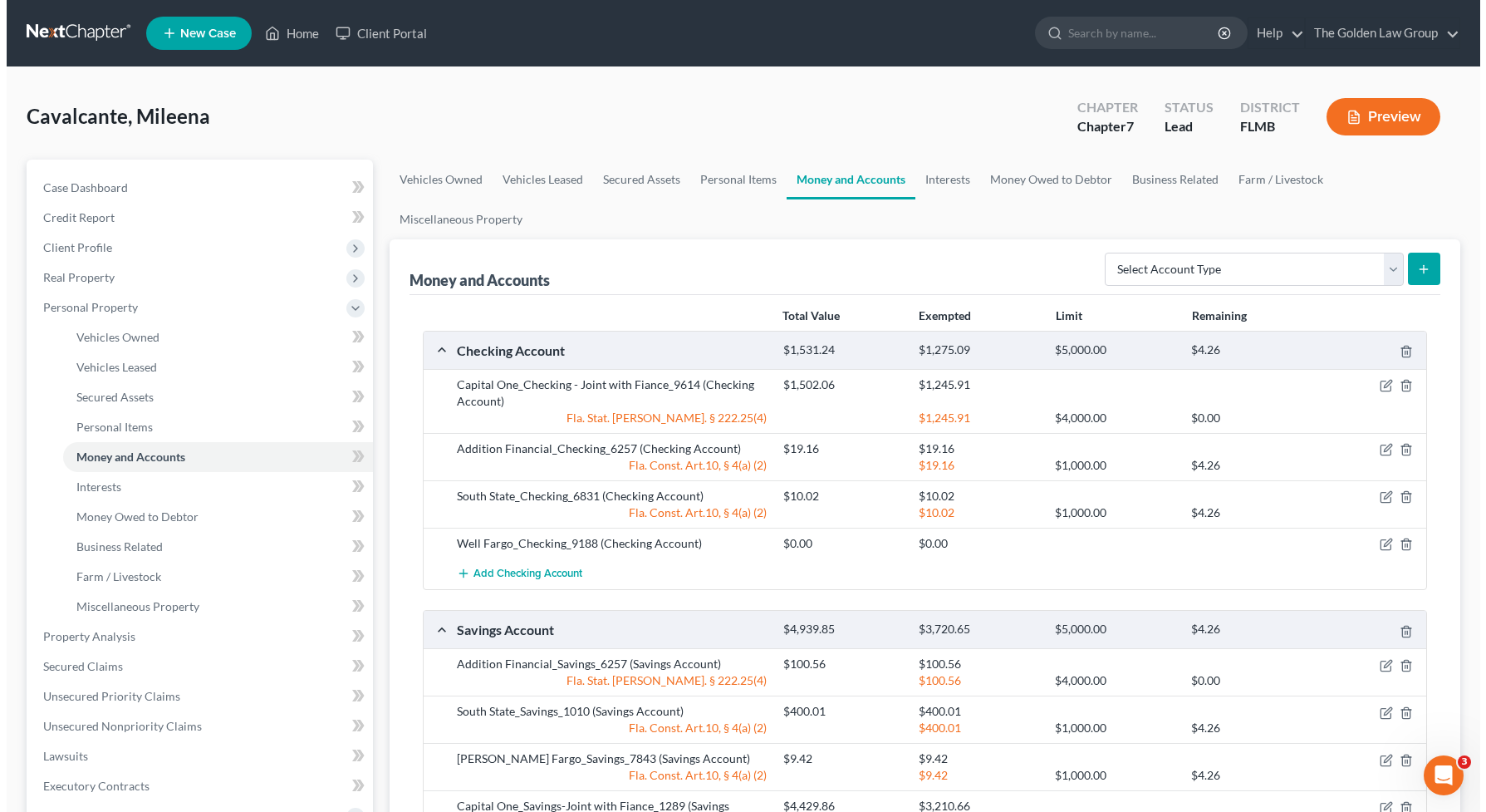
scroll to position [166, 0]
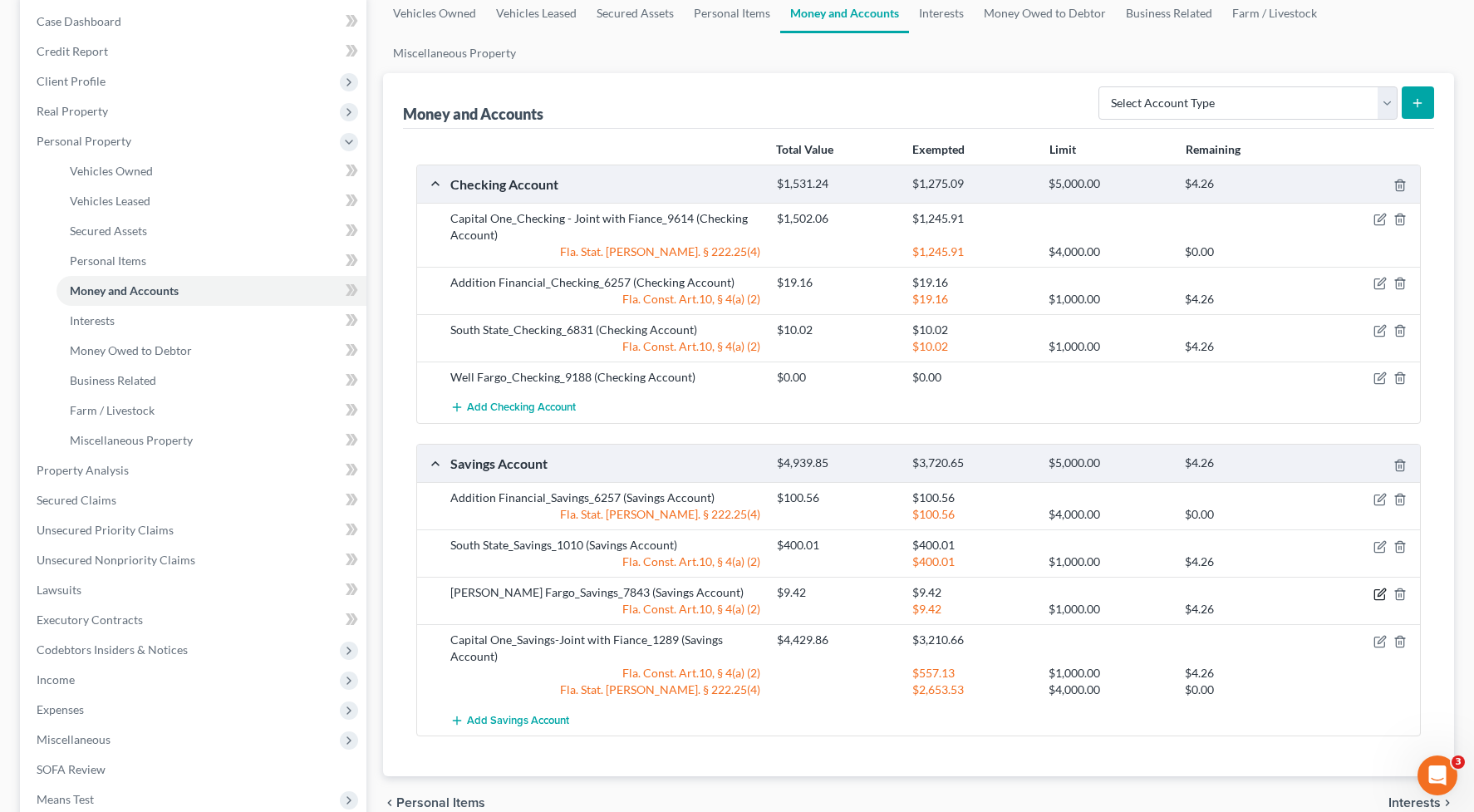
click at [1379, 594] on icon "button" at bounding box center [1379, 593] width 13 height 13
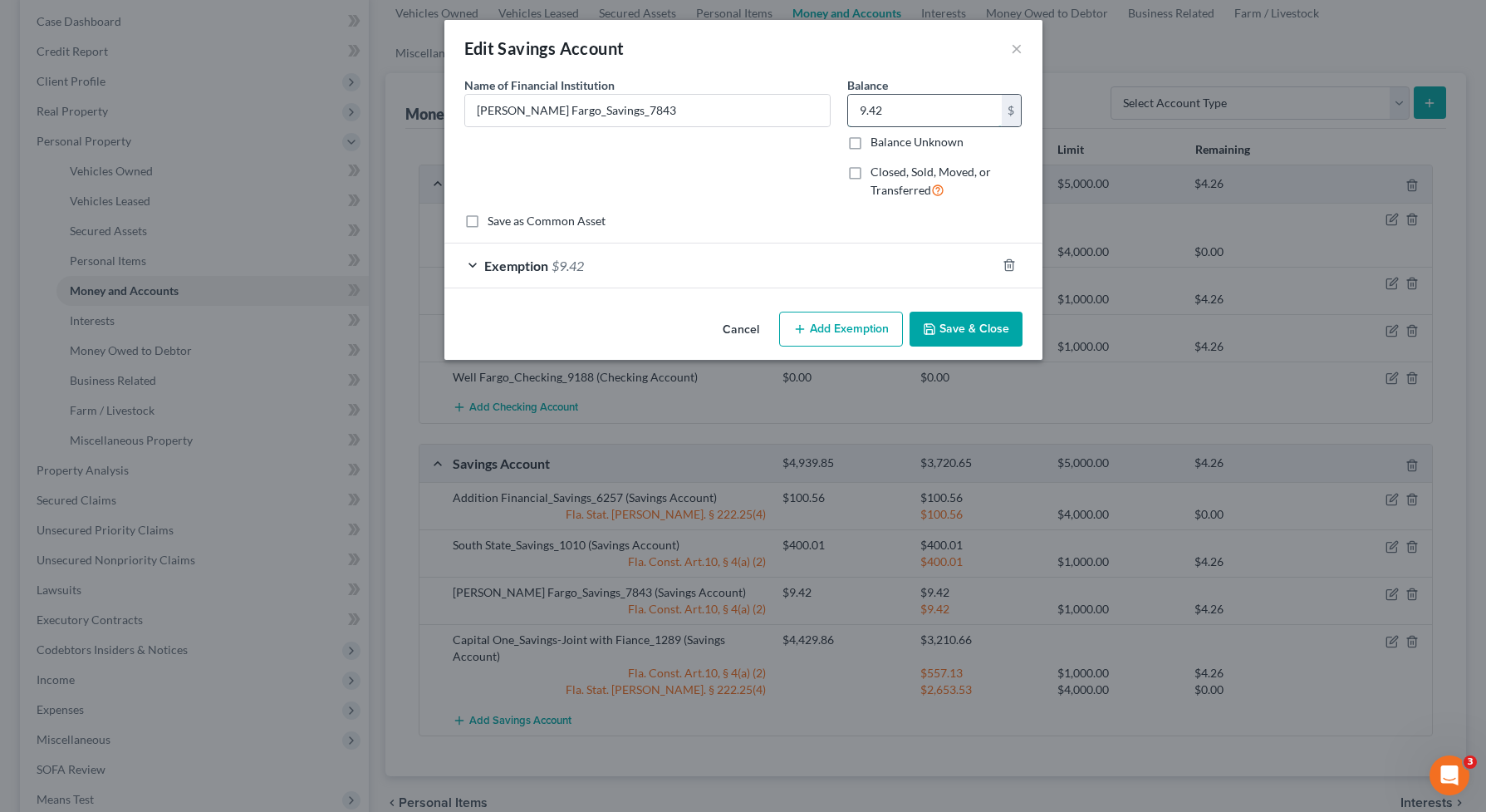
click at [919, 111] on input "9.42" at bounding box center [925, 110] width 154 height 32
type input "0"
click at [1008, 262] on polyline "button" at bounding box center [1009, 262] width 10 height 0
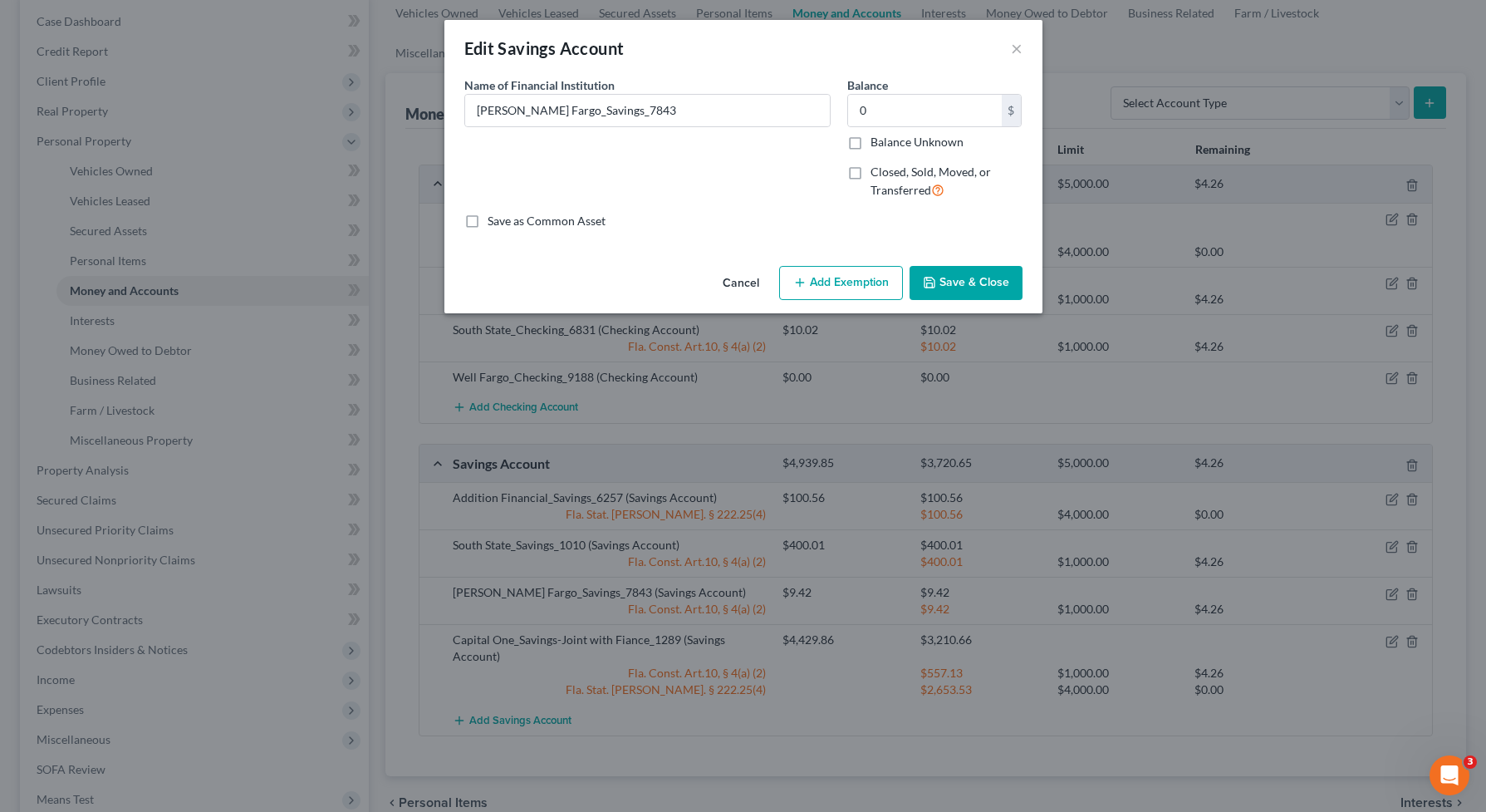
click at [981, 287] on button "Save & Close" at bounding box center [966, 284] width 113 height 35
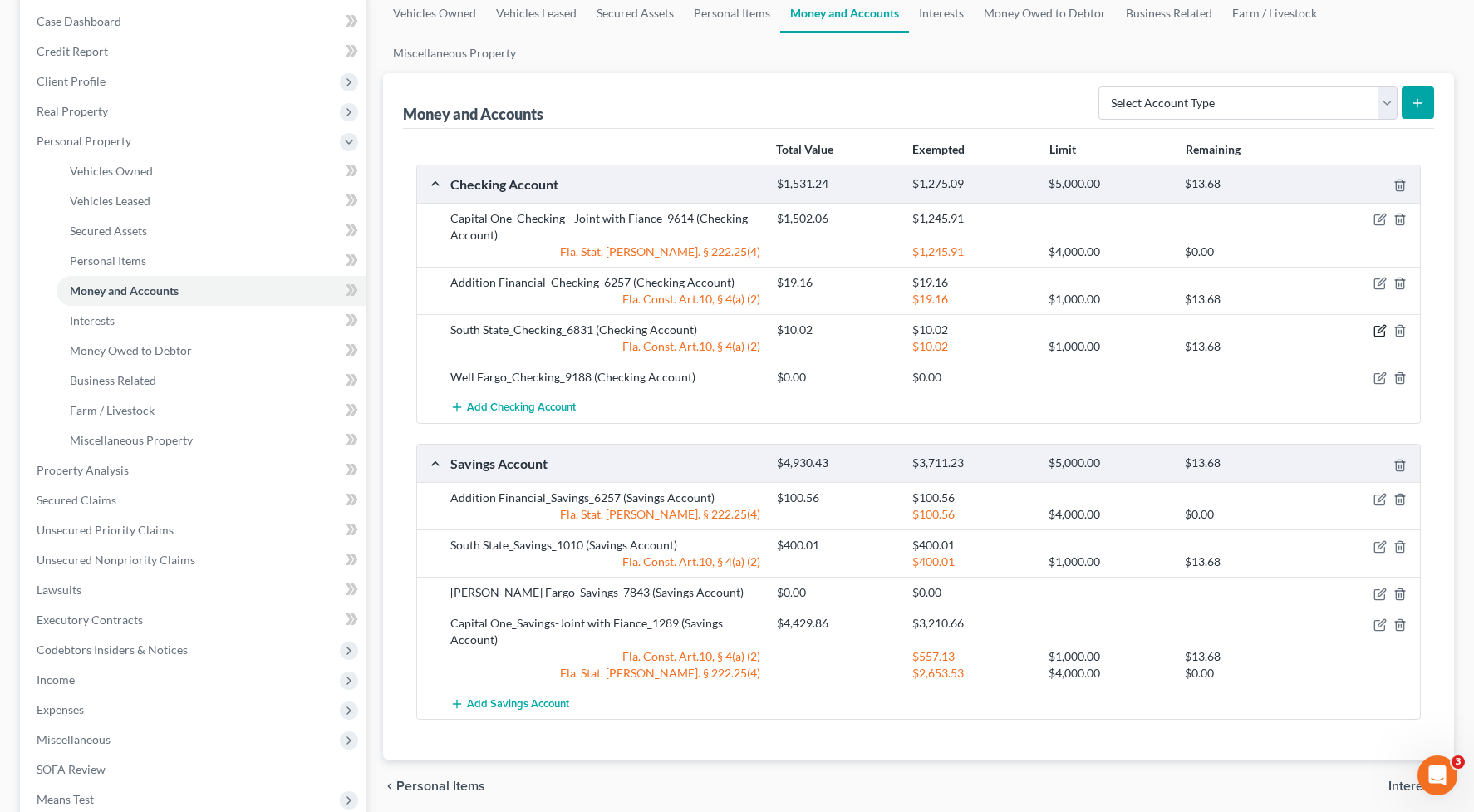
click at [1379, 332] on icon "button" at bounding box center [1381, 329] width 8 height 8
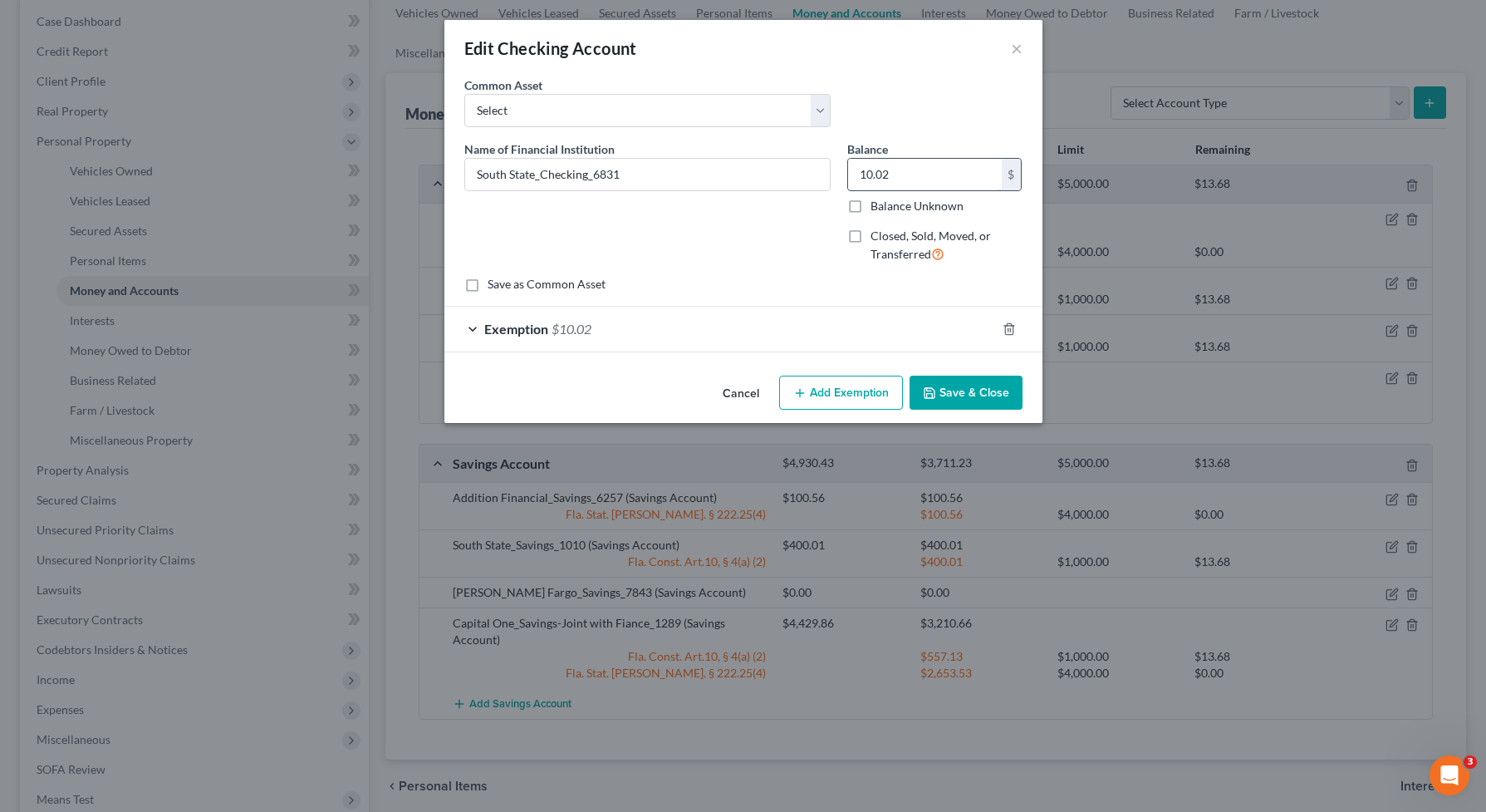
click at [912, 177] on input "10.02" at bounding box center [925, 174] width 154 height 32
type input "54.12"
click at [905, 338] on div "Exemption $10.02" at bounding box center [720, 328] width 551 height 44
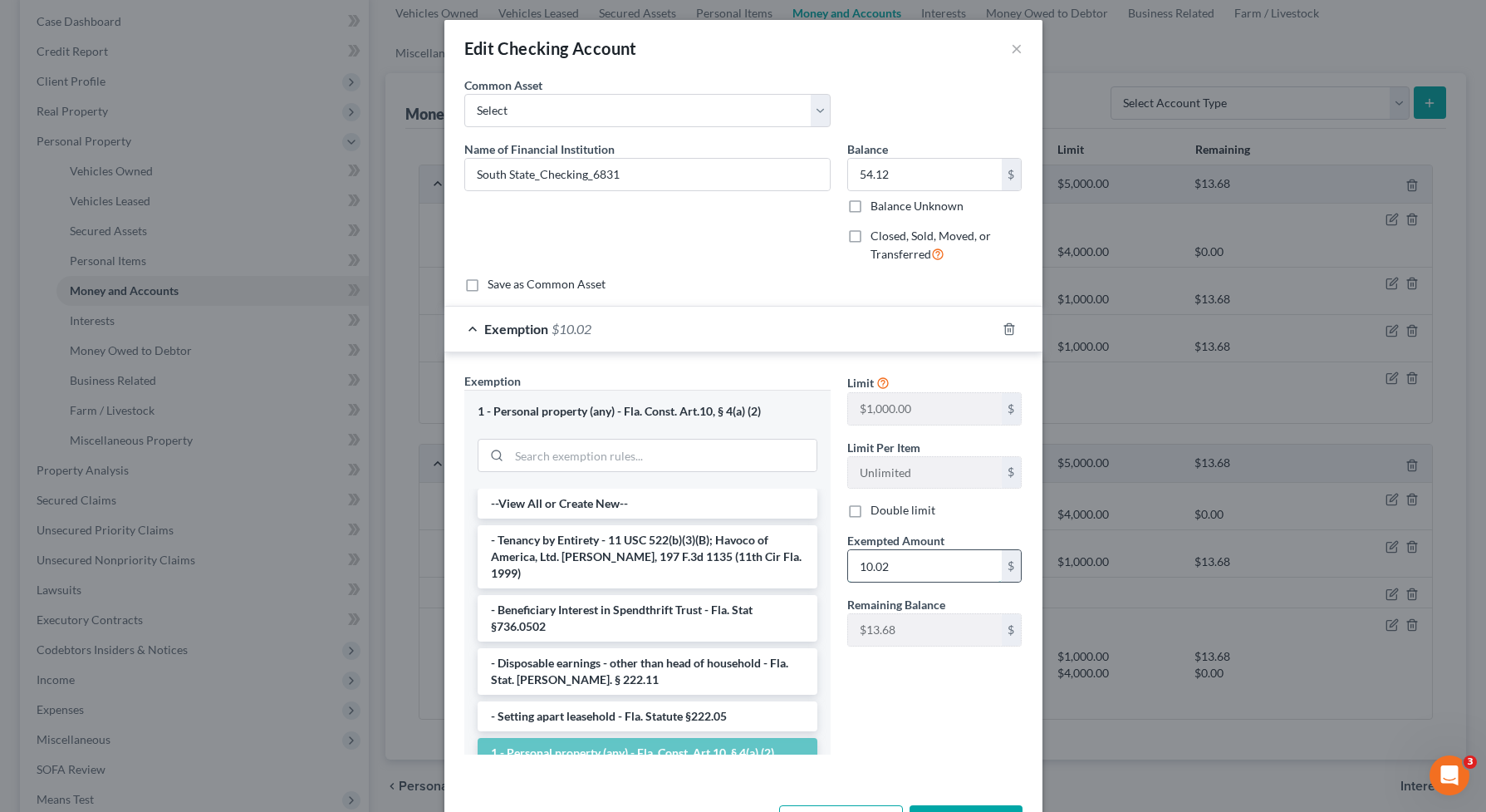
click at [924, 559] on input "10.02" at bounding box center [925, 565] width 154 height 32
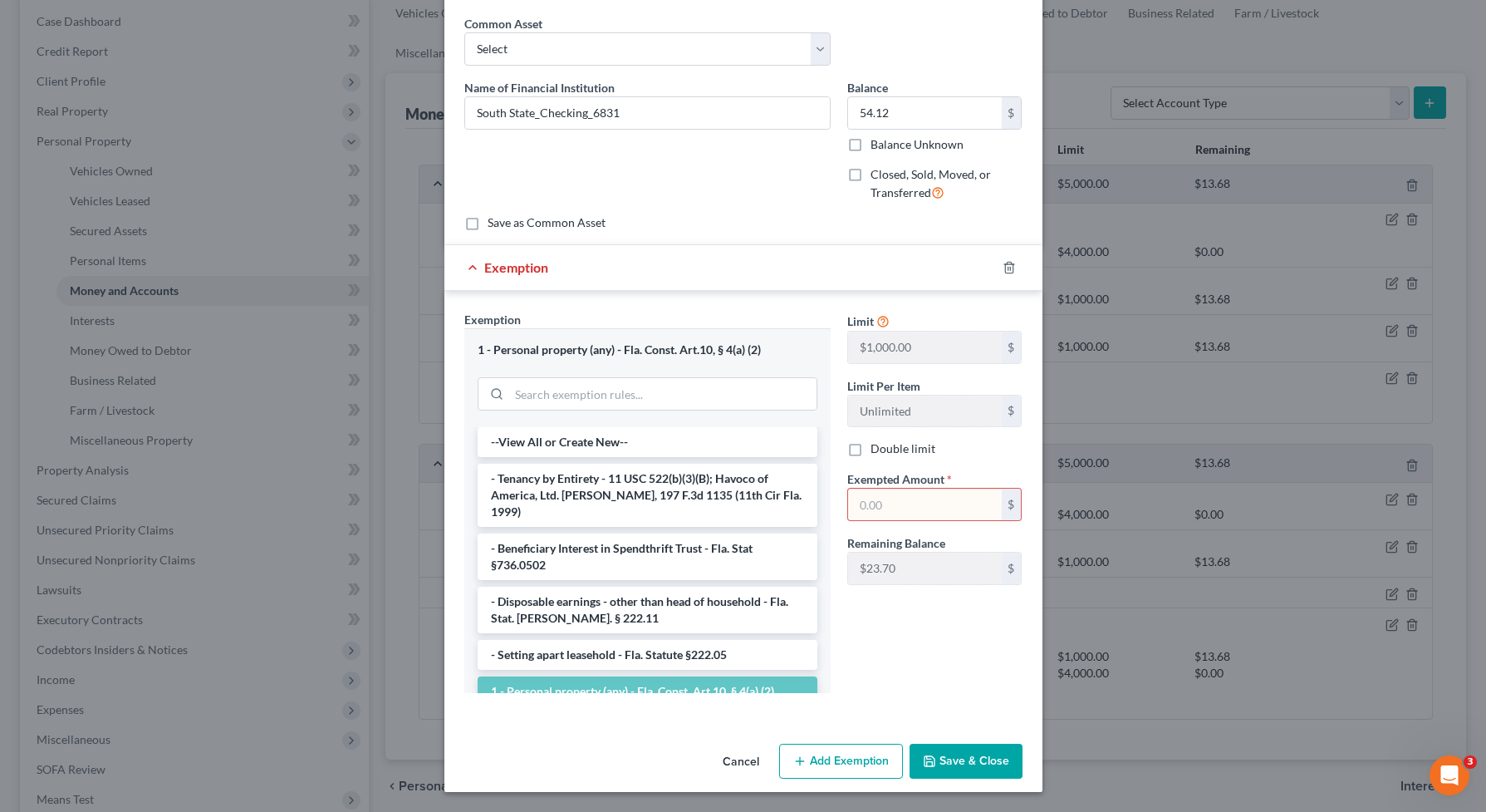
click at [964, 750] on button "Save & Close" at bounding box center [966, 761] width 113 height 35
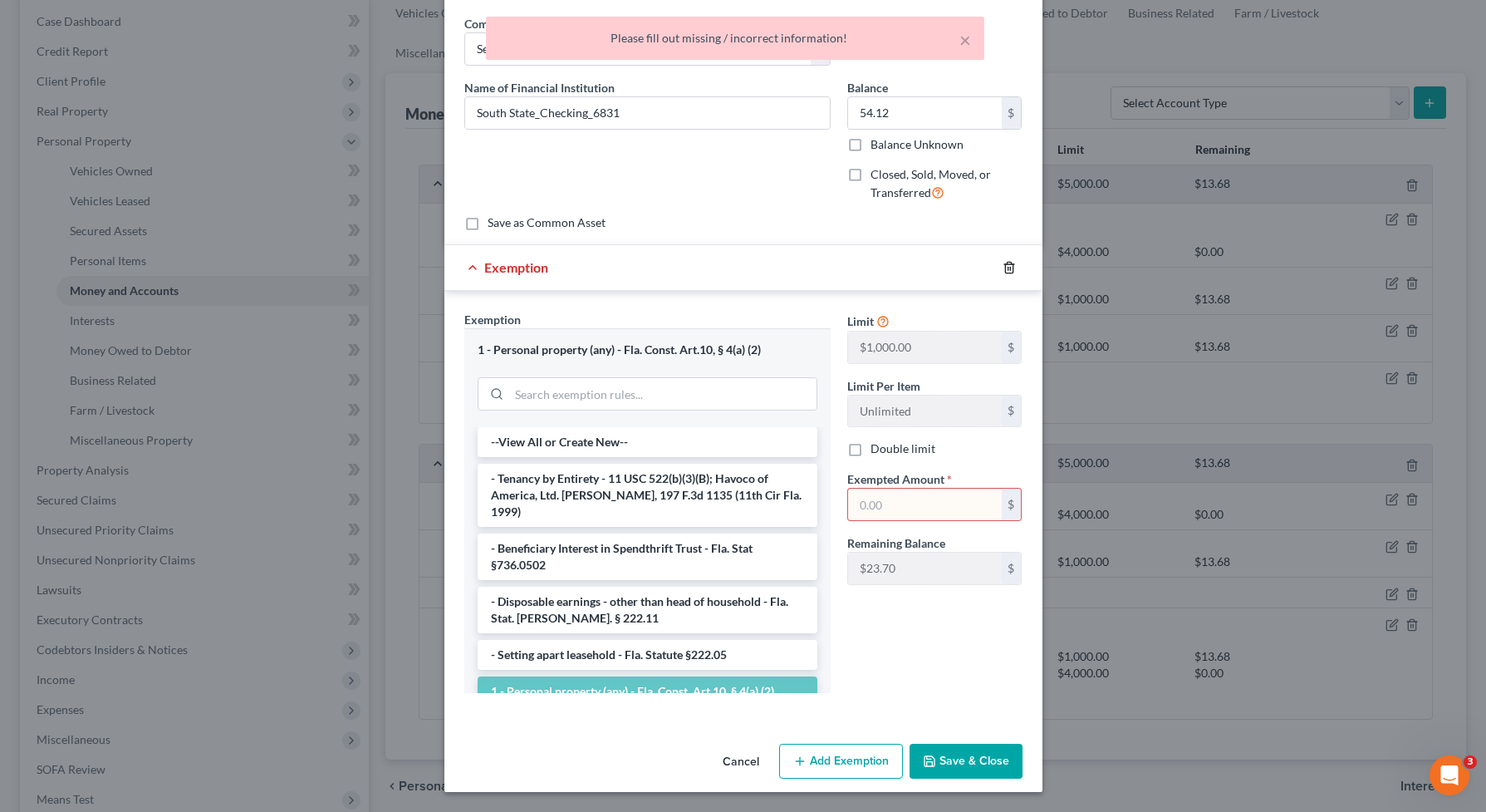
click at [1003, 266] on icon "button" at bounding box center [1009, 267] width 13 height 13
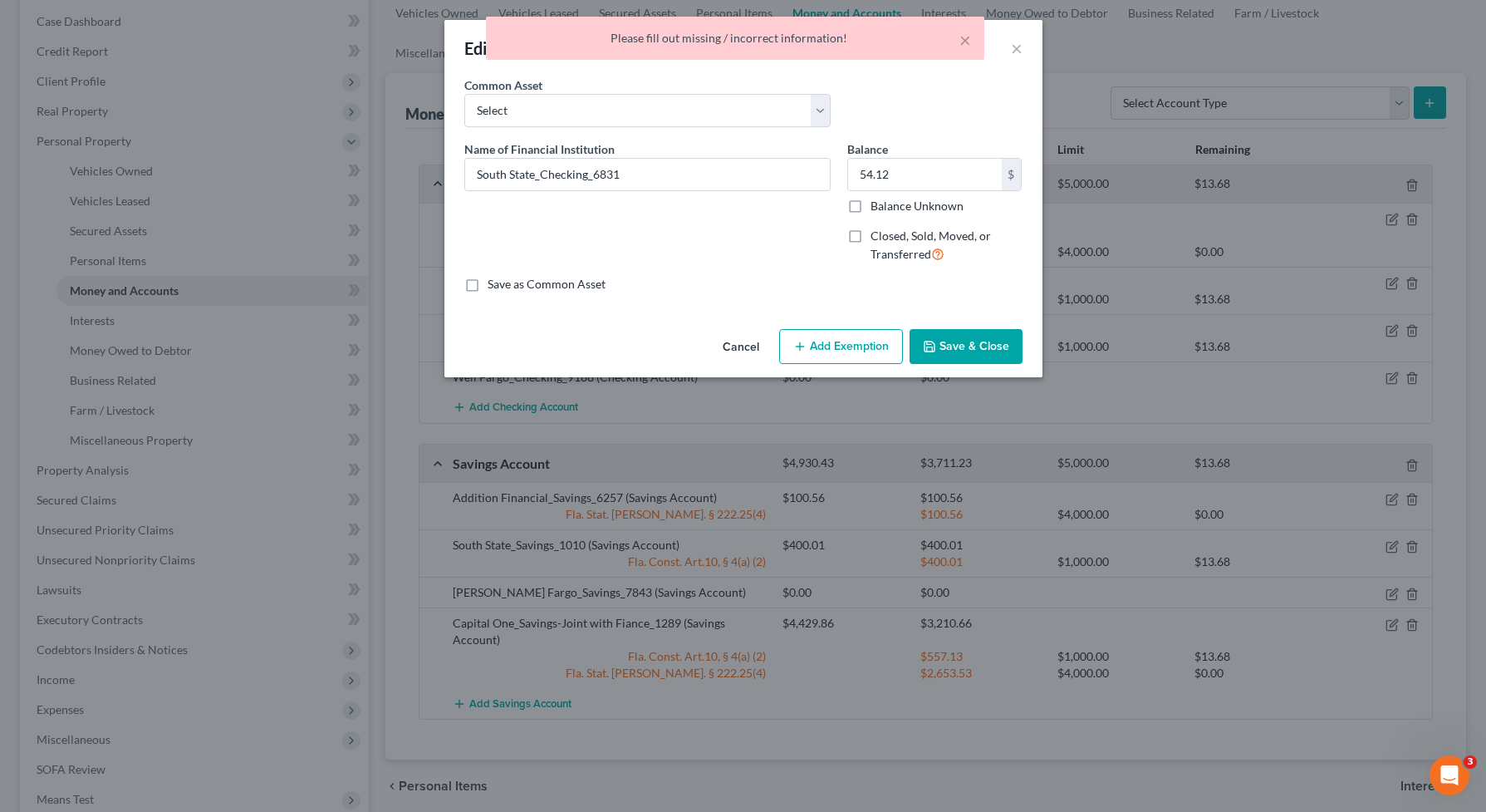
scroll to position [0, 0]
click at [962, 345] on button "Save & Close" at bounding box center [966, 346] width 113 height 35
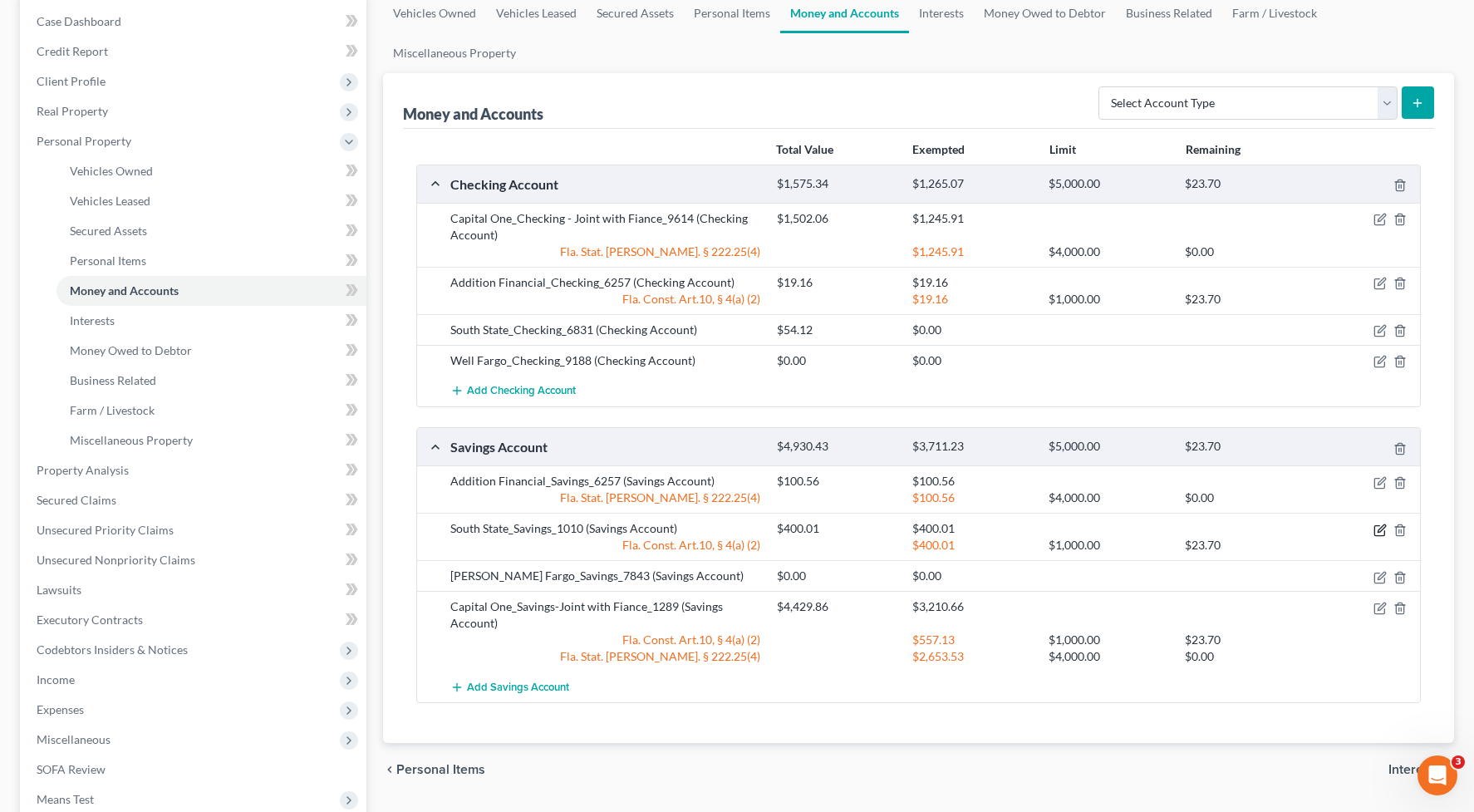
click at [1379, 531] on icon "button" at bounding box center [1381, 528] width 8 height 8
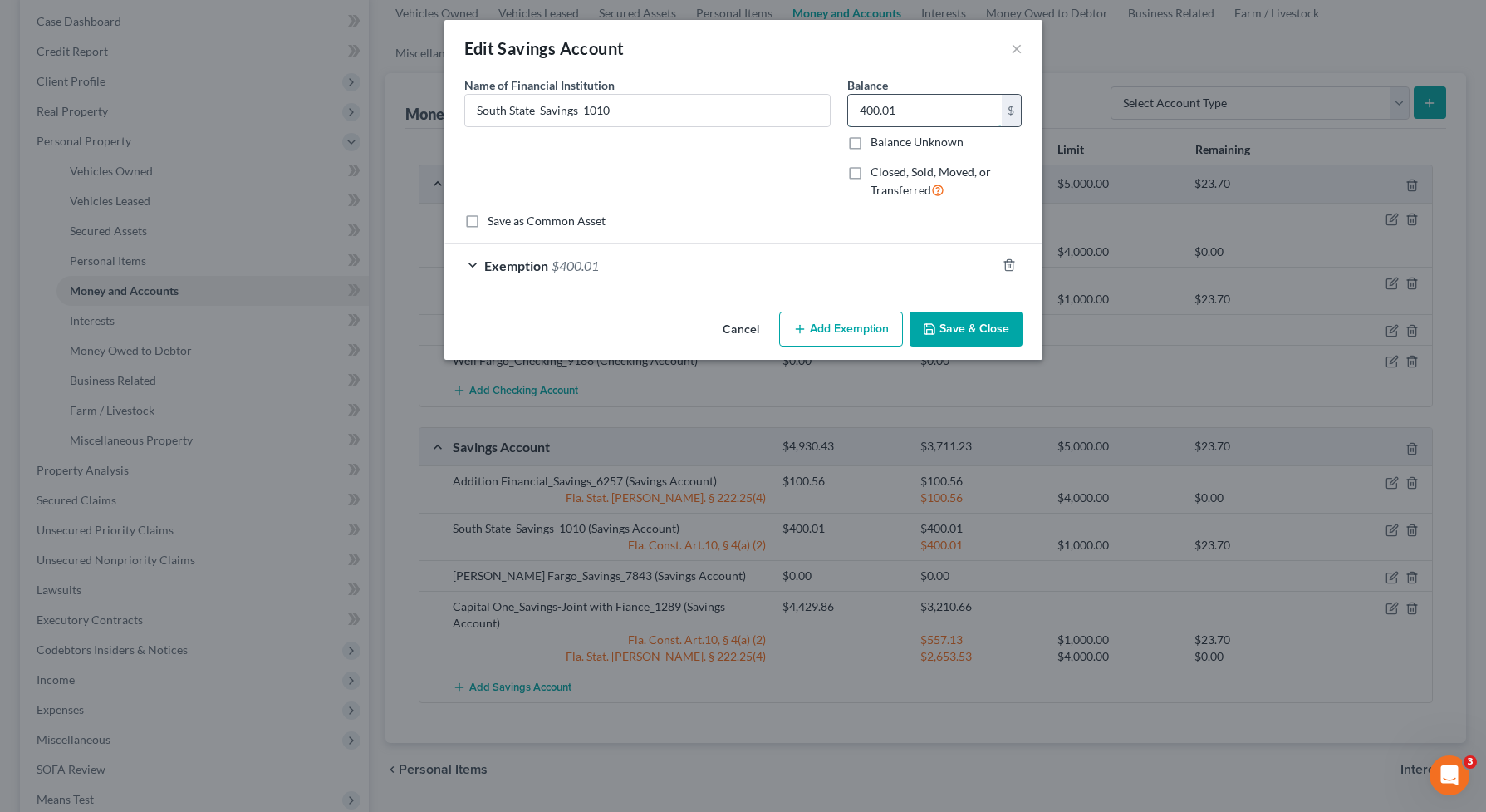
click at [908, 116] on input "400.01" at bounding box center [925, 110] width 154 height 32
type input "189.13"
click at [939, 270] on div "Exemption $400.01" at bounding box center [720, 265] width 551 height 44
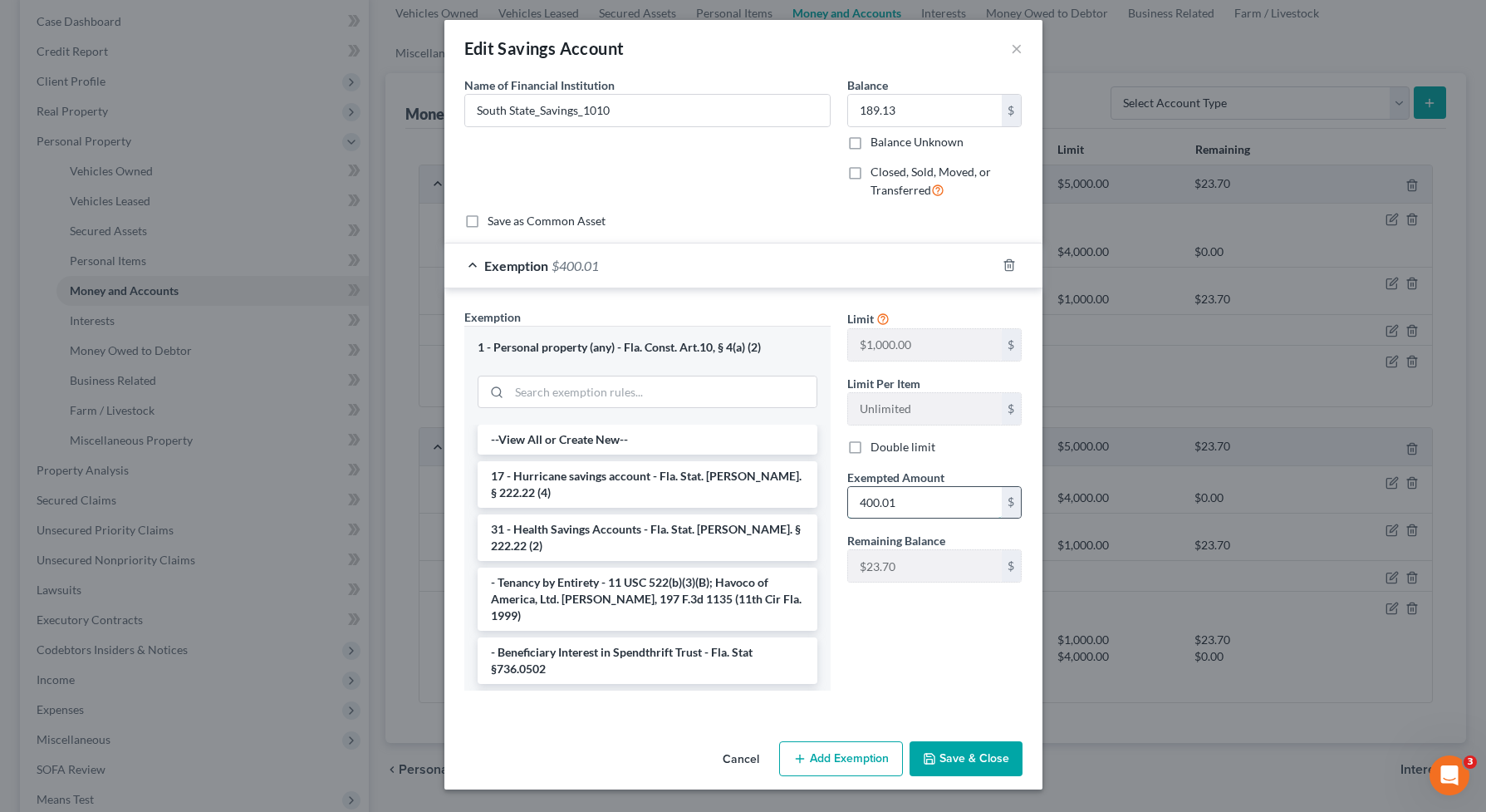
click at [929, 500] on input "400.01" at bounding box center [925, 502] width 154 height 32
type input "189.13"
click at [986, 755] on button "Save & Close" at bounding box center [966, 759] width 113 height 35
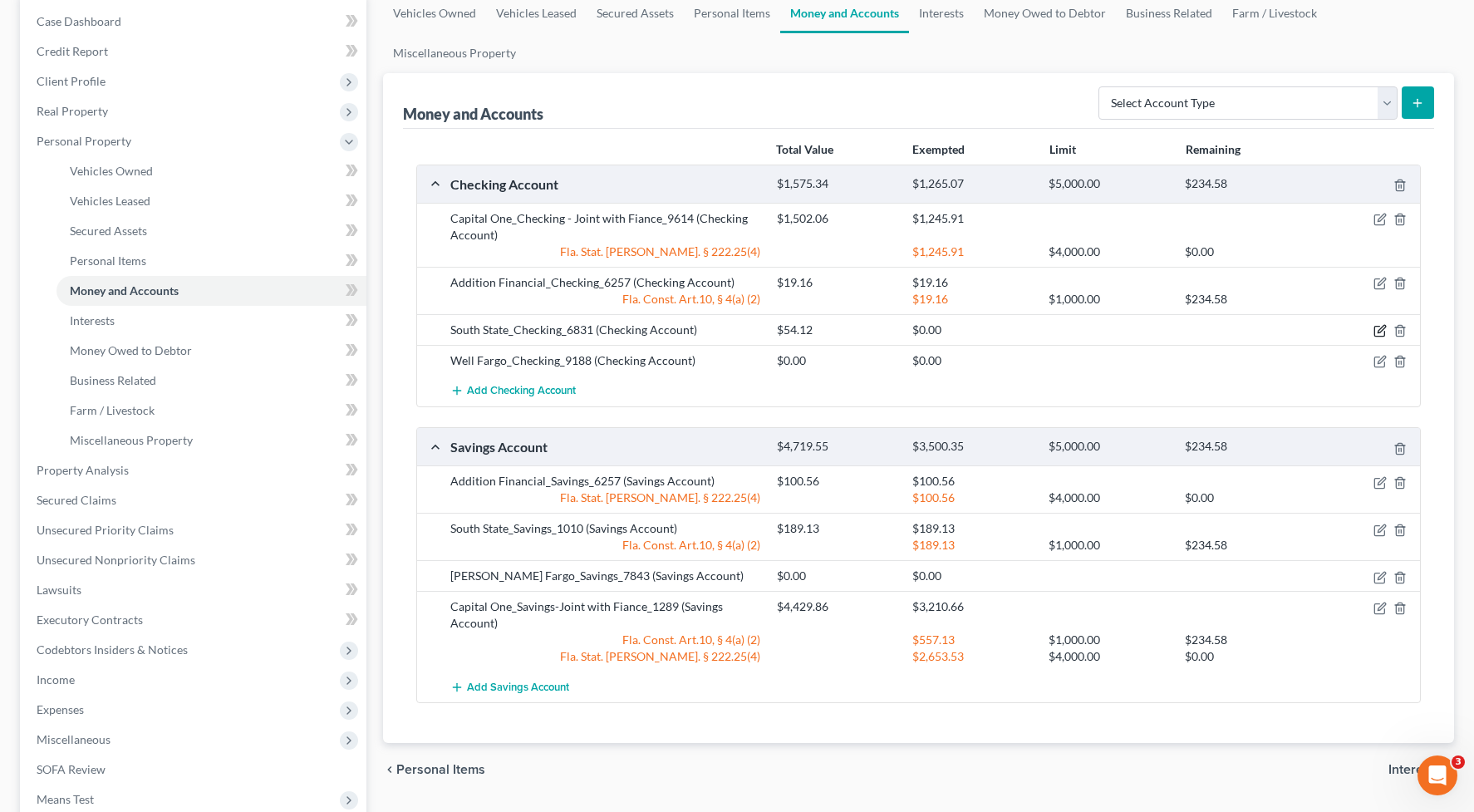
click at [1377, 330] on icon "button" at bounding box center [1379, 330] width 13 height 13
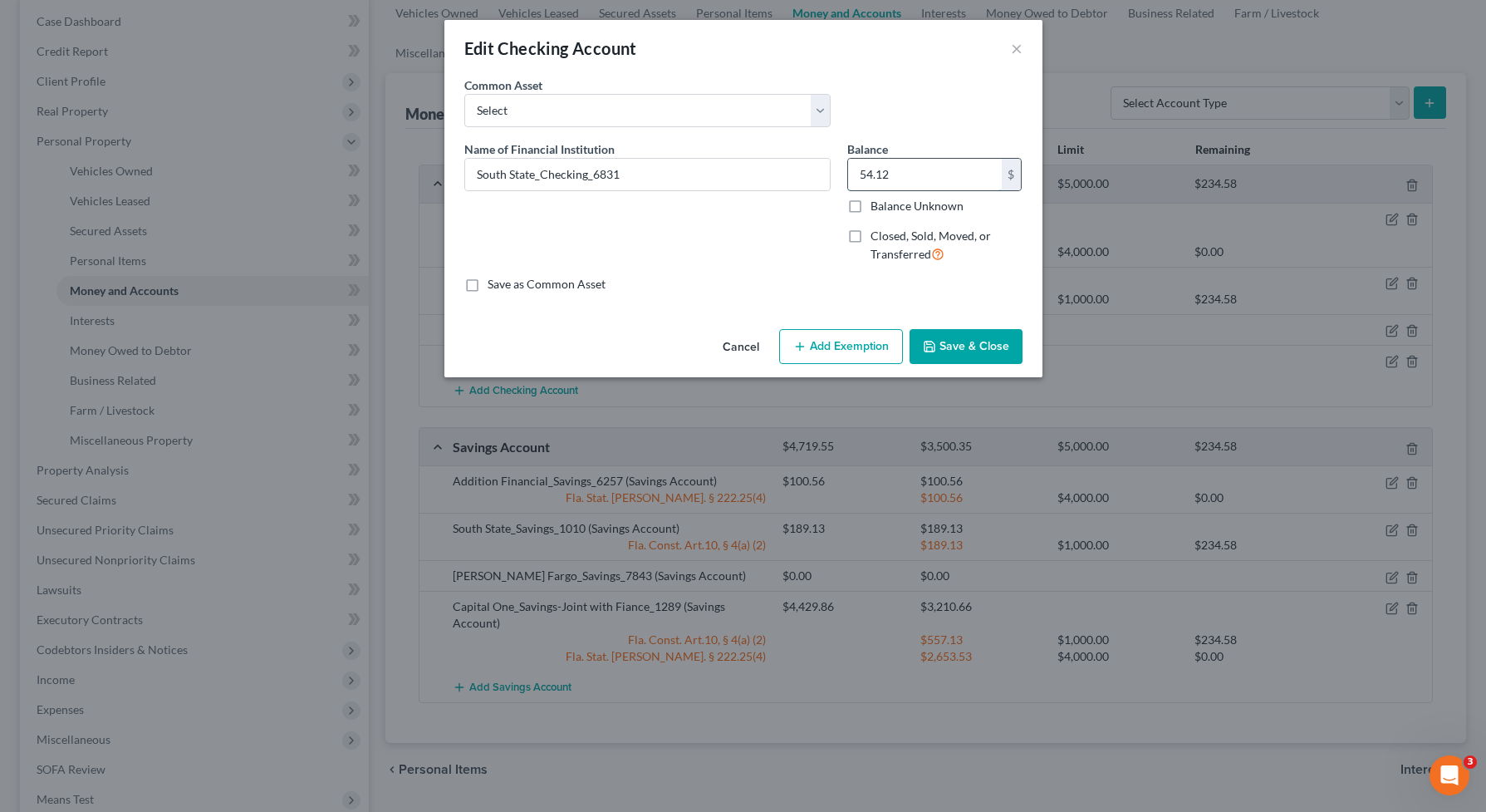
click at [880, 171] on input "54.12" at bounding box center [925, 174] width 154 height 32
click at [863, 340] on button "Add Exemption" at bounding box center [840, 346] width 123 height 35
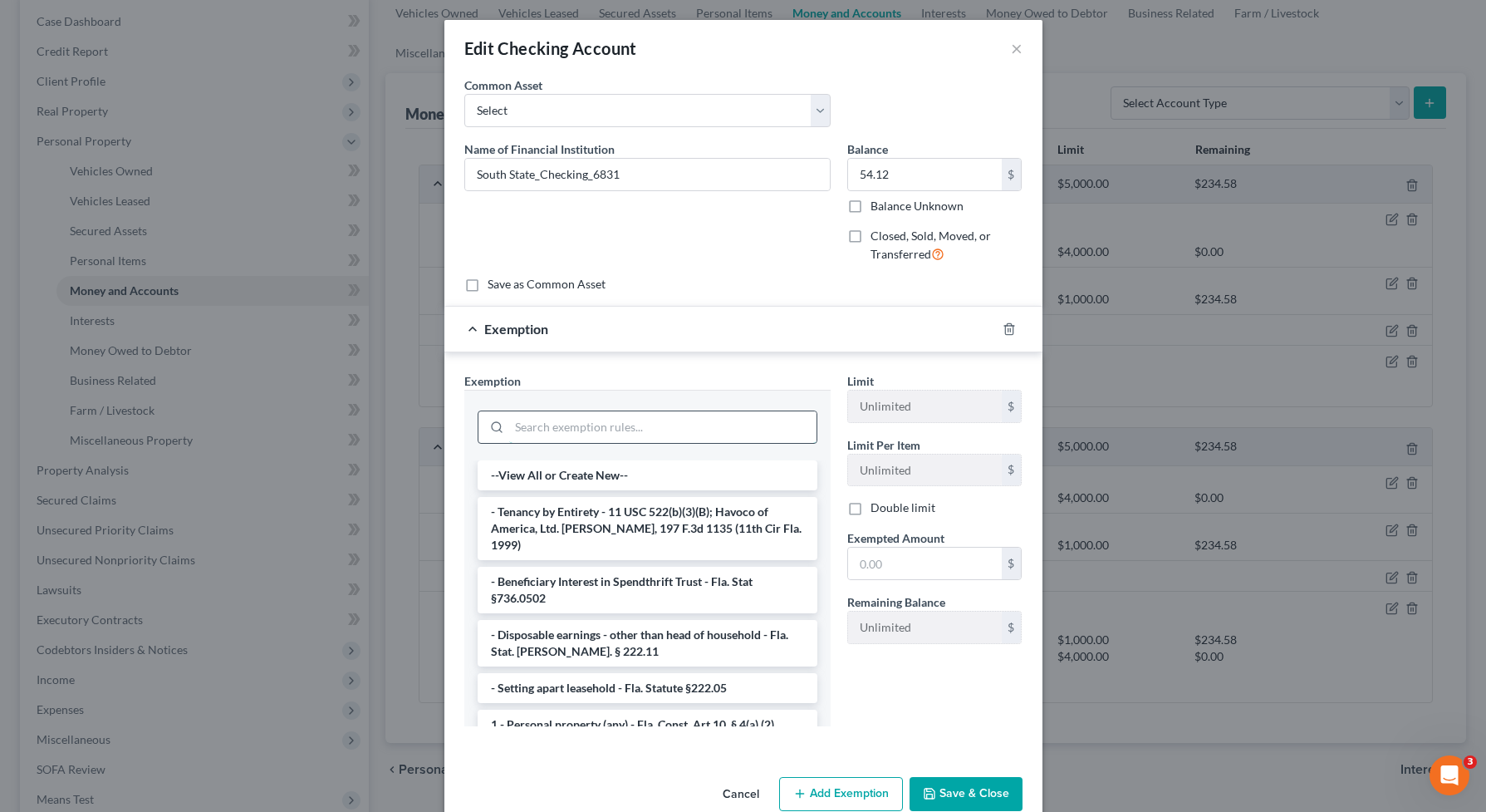
click at [688, 430] on input "search" at bounding box center [662, 427] width 307 height 32
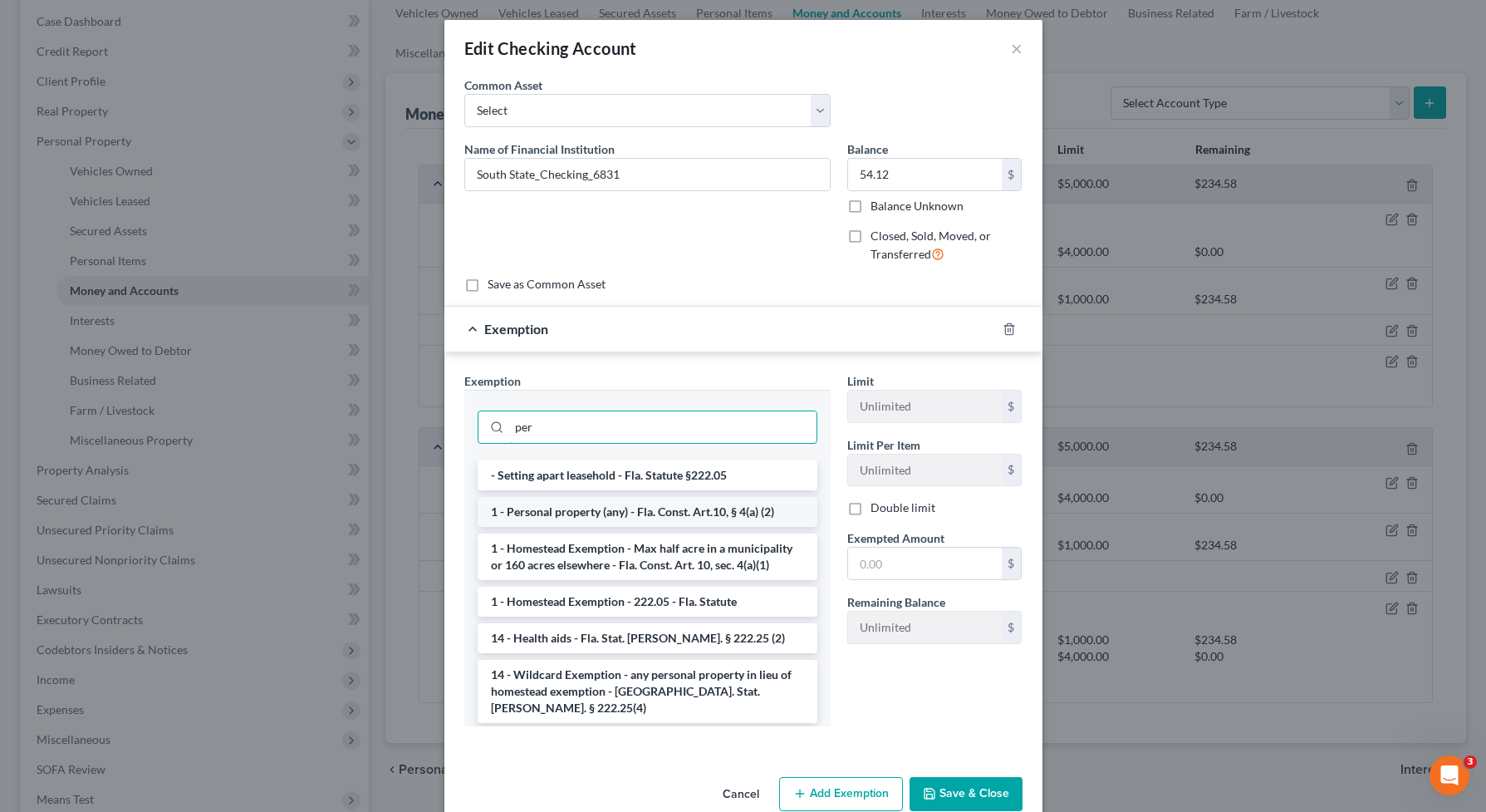
type input "per"
click at [718, 506] on li "1 - Personal property (any) - Fla. Const. Art.10, § 4(a) (2)" at bounding box center [648, 512] width 340 height 30
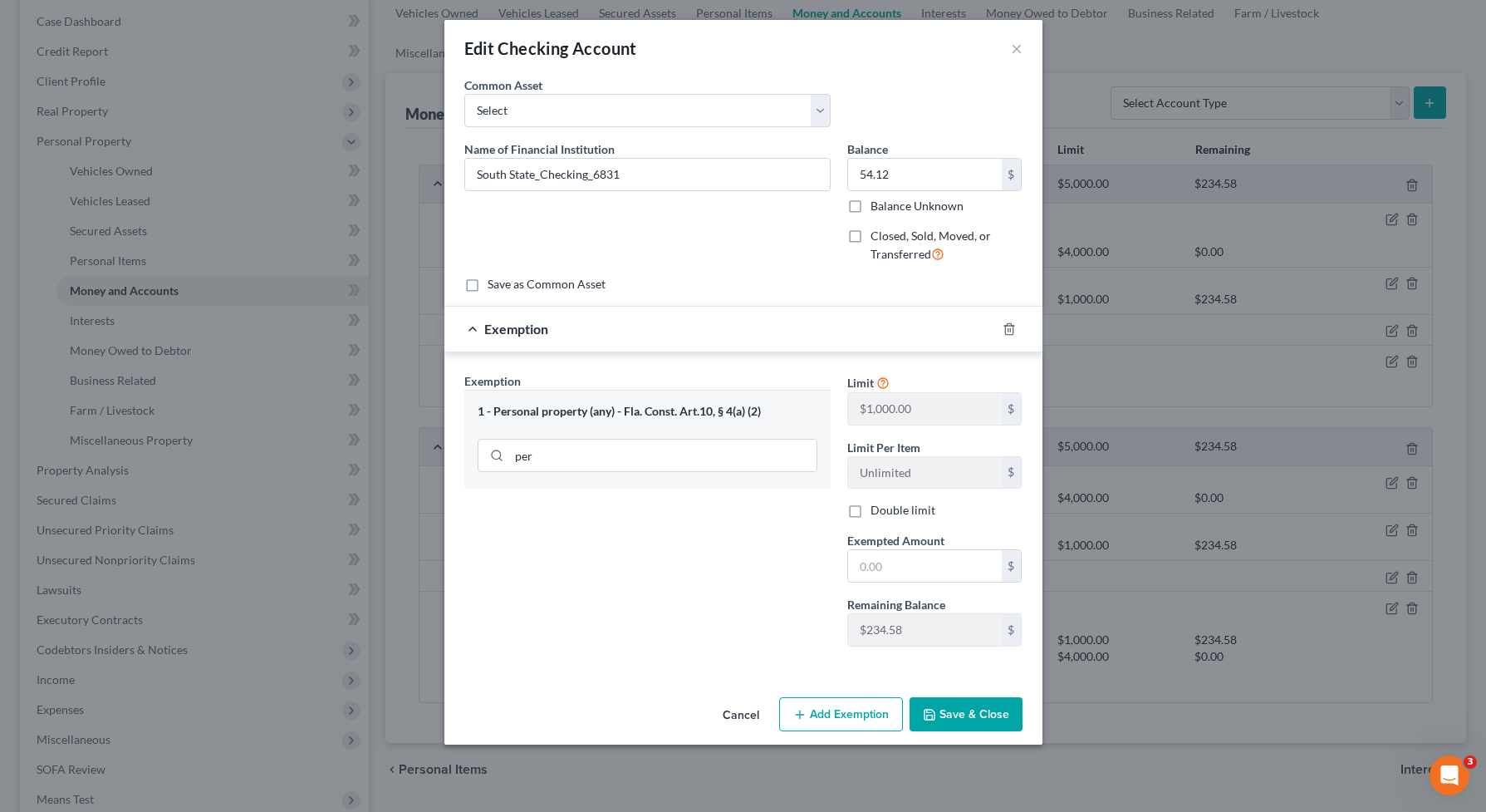
click at [893, 548] on span "Exempted Amount" at bounding box center [895, 540] width 97 height 14
click at [899, 564] on input "text" at bounding box center [925, 565] width 154 height 32
type input "54.12"
click at [965, 720] on button "Save & Close" at bounding box center [966, 714] width 113 height 35
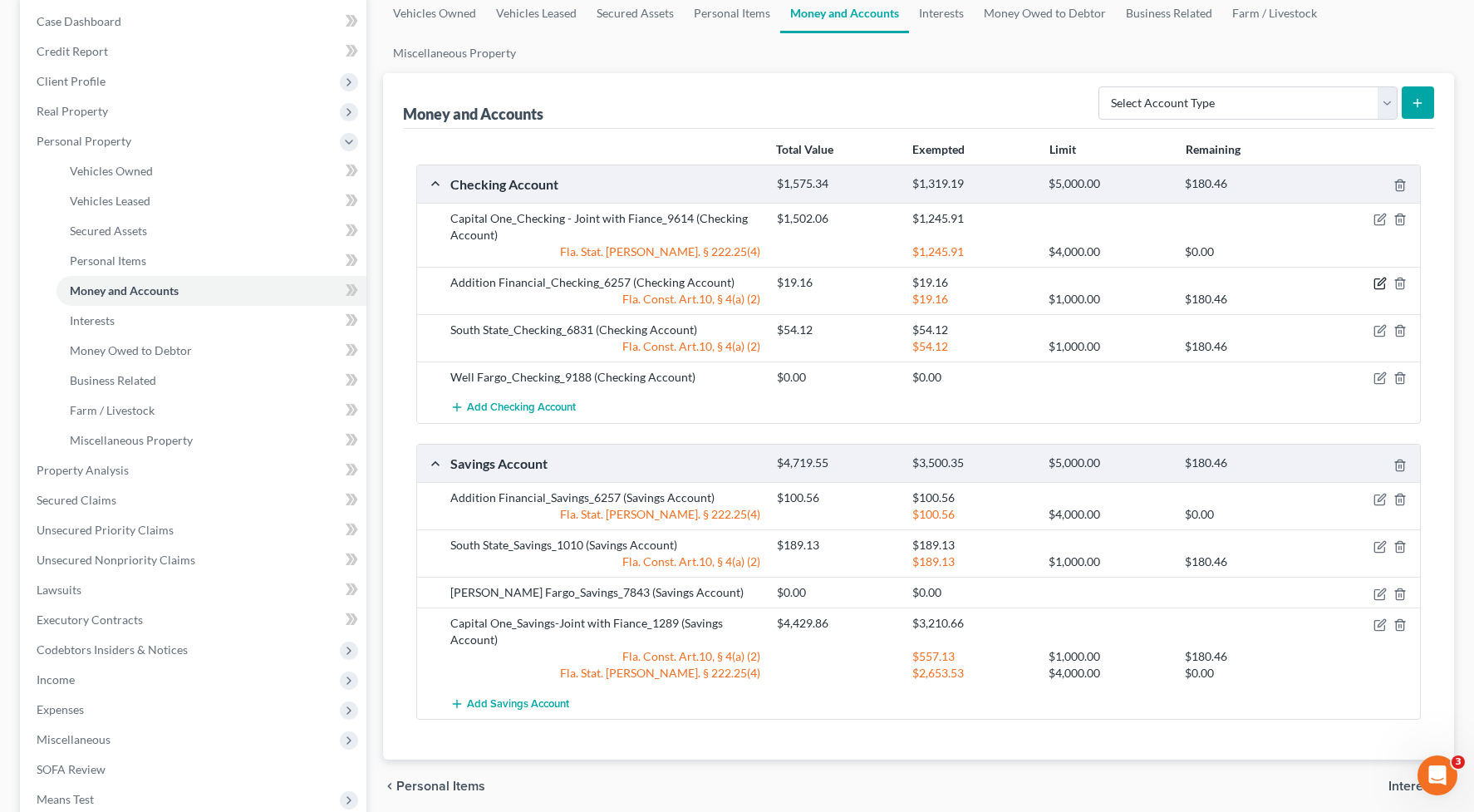
click at [1382, 283] on icon "button" at bounding box center [1379, 283] width 13 height 13
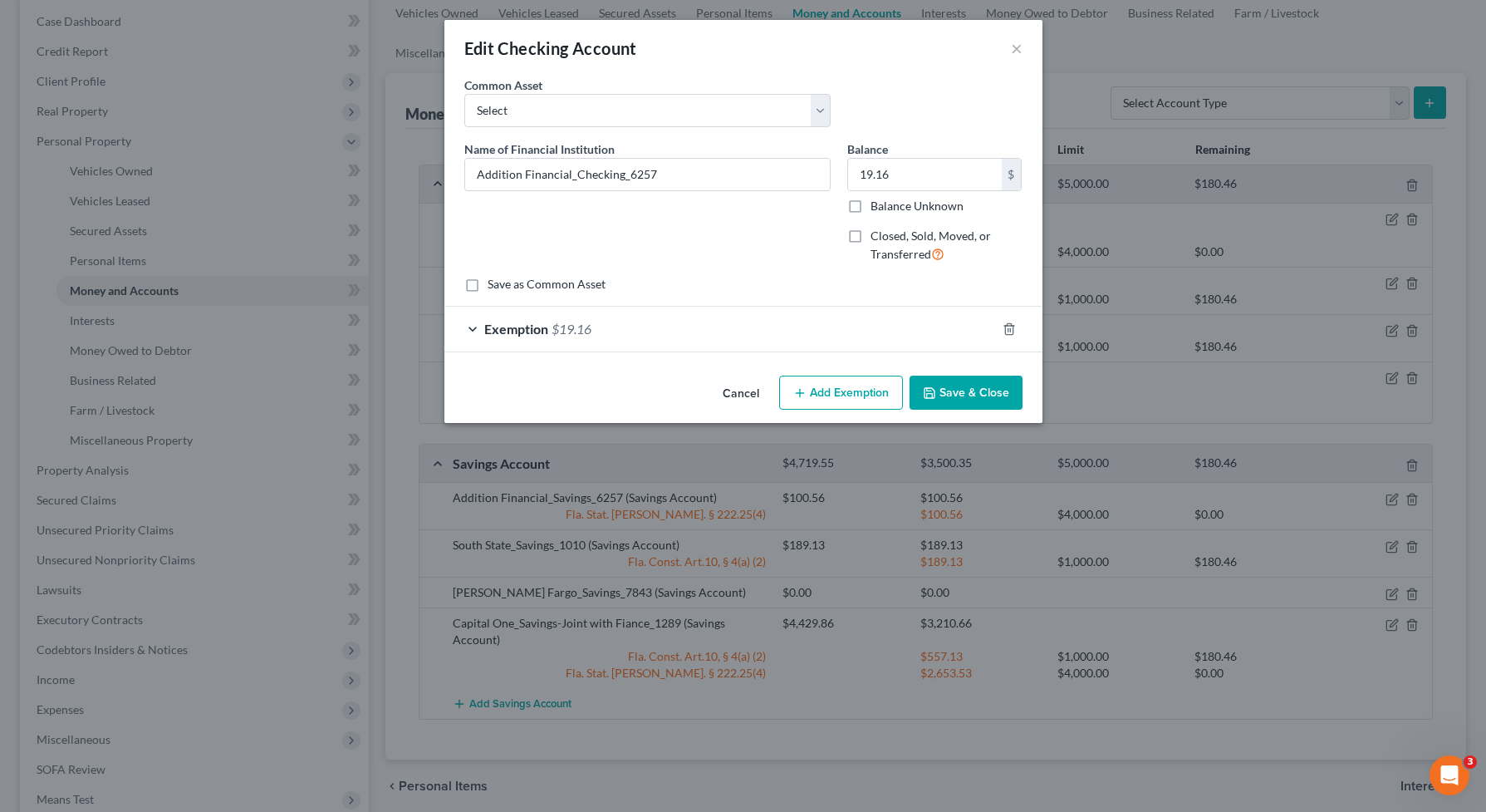
click at [989, 388] on button "Save & Close" at bounding box center [966, 393] width 113 height 35
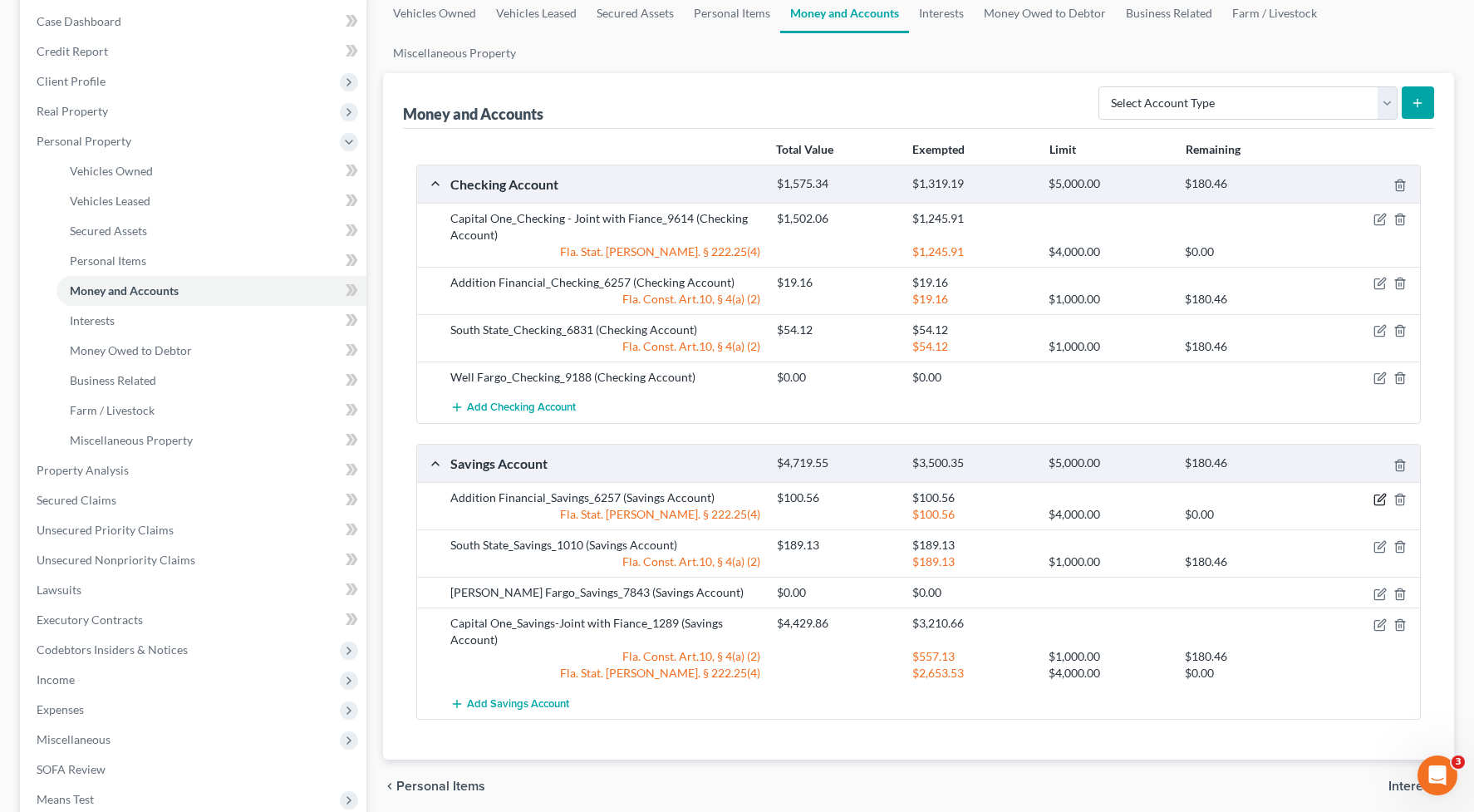
click at [1378, 499] on icon "button" at bounding box center [1379, 499] width 13 height 13
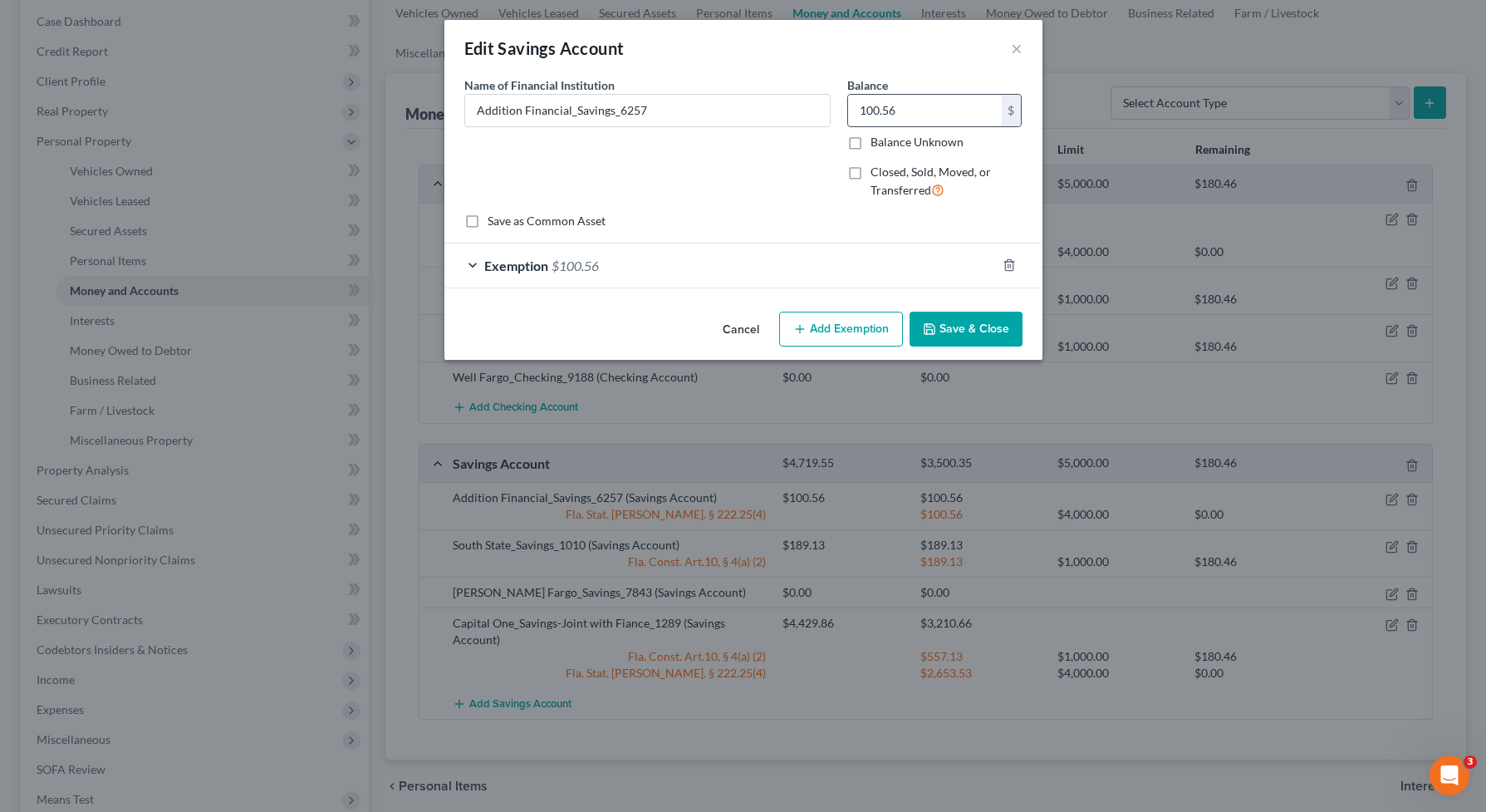
click at [911, 113] on input "100.56" at bounding box center [925, 110] width 154 height 32
type input "100.66"
drag, startPoint x: 923, startPoint y: 263, endPoint x: 922, endPoint y: 288, distance: 25.0
click at [924, 263] on div "Exemption $100.56" at bounding box center [720, 265] width 551 height 44
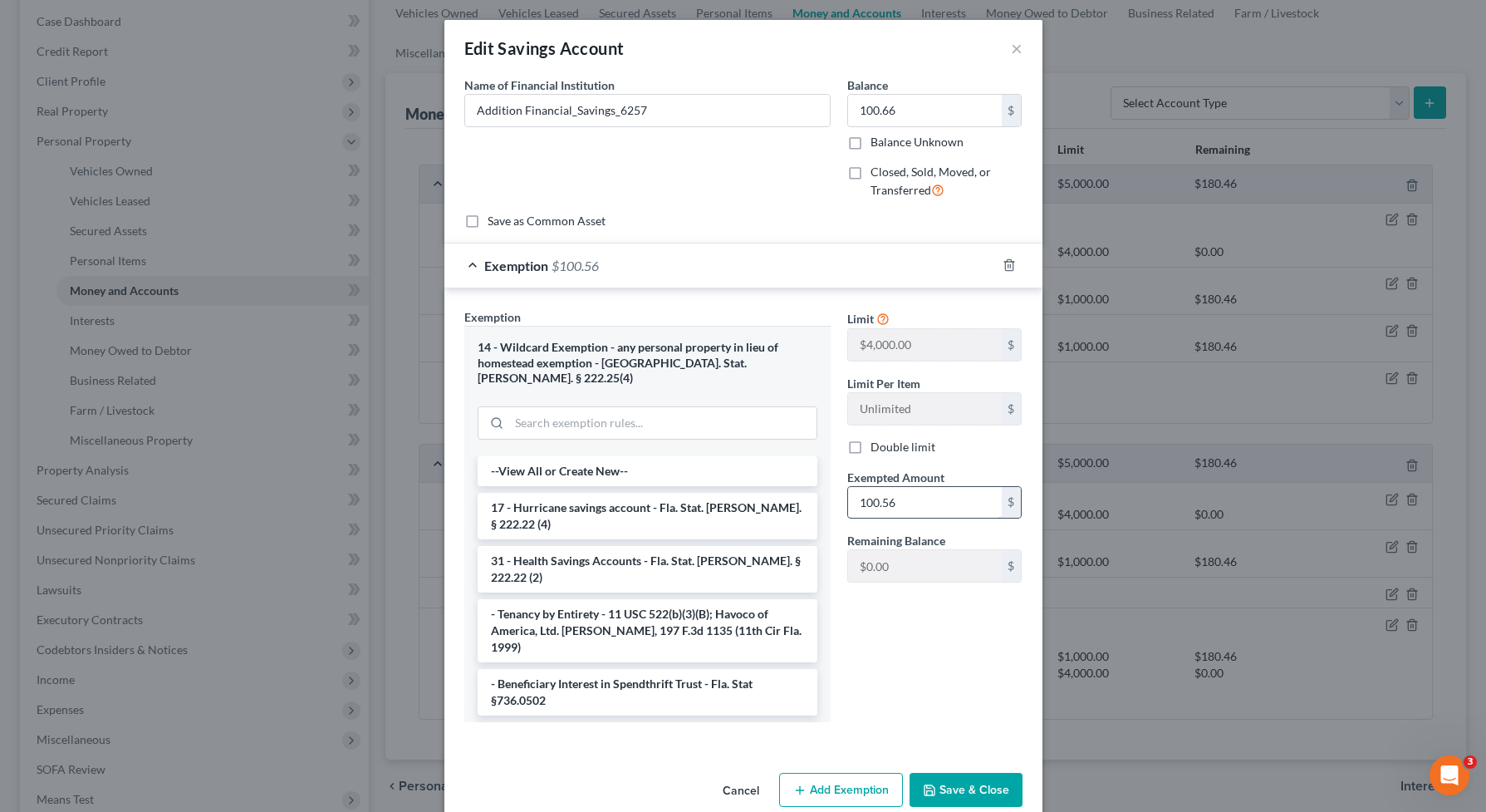
click at [918, 501] on input "100.56" at bounding box center [925, 502] width 154 height 32
type input "100.56"
click at [982, 780] on button "Save & Close" at bounding box center [966, 790] width 113 height 35
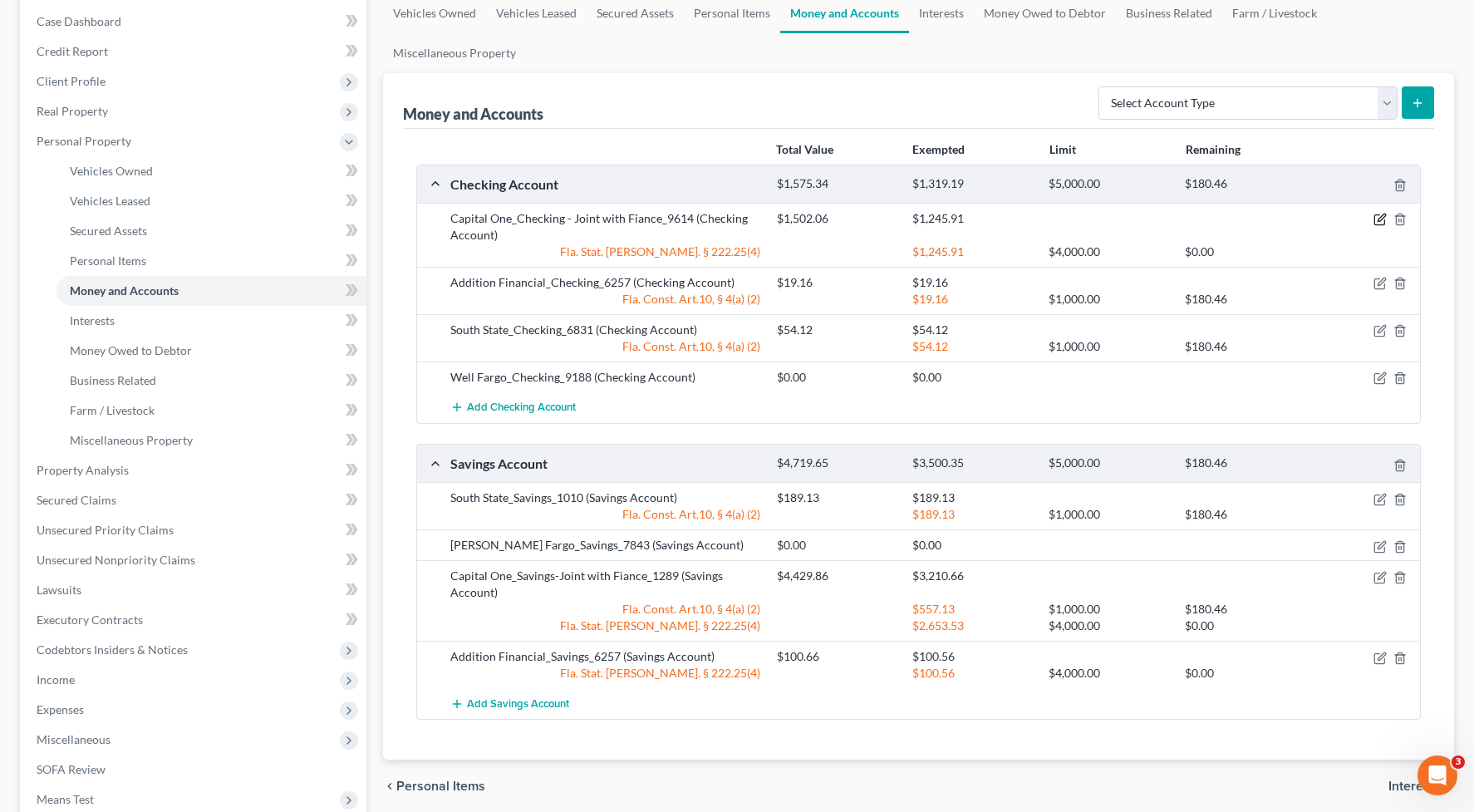
click at [1380, 215] on icon "button" at bounding box center [1379, 219] width 13 height 13
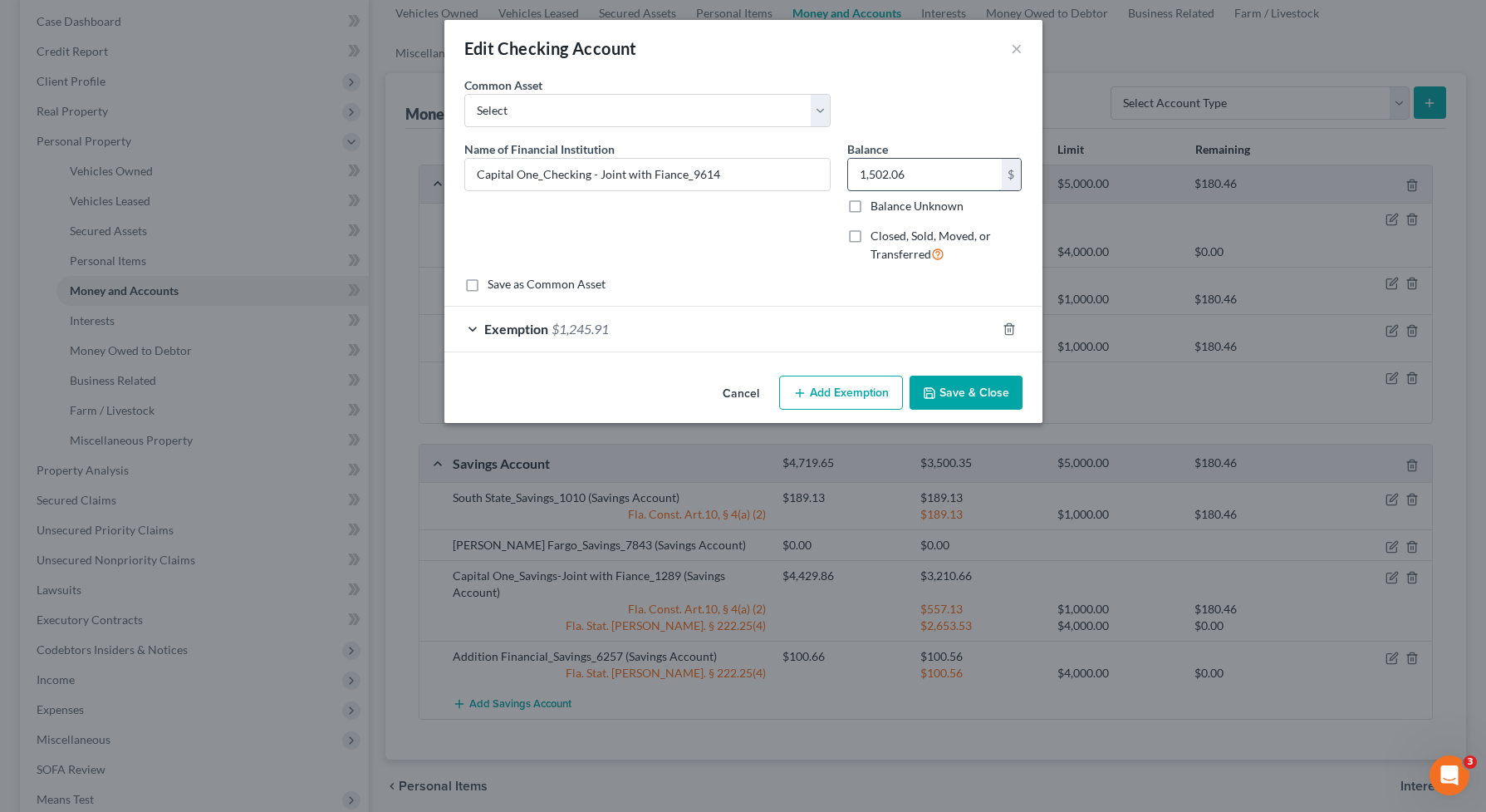
click at [922, 186] on input "1,502.06" at bounding box center [925, 174] width 154 height 32
type input "1,488.52"
click at [936, 381] on button "Save & Close" at bounding box center [966, 393] width 113 height 35
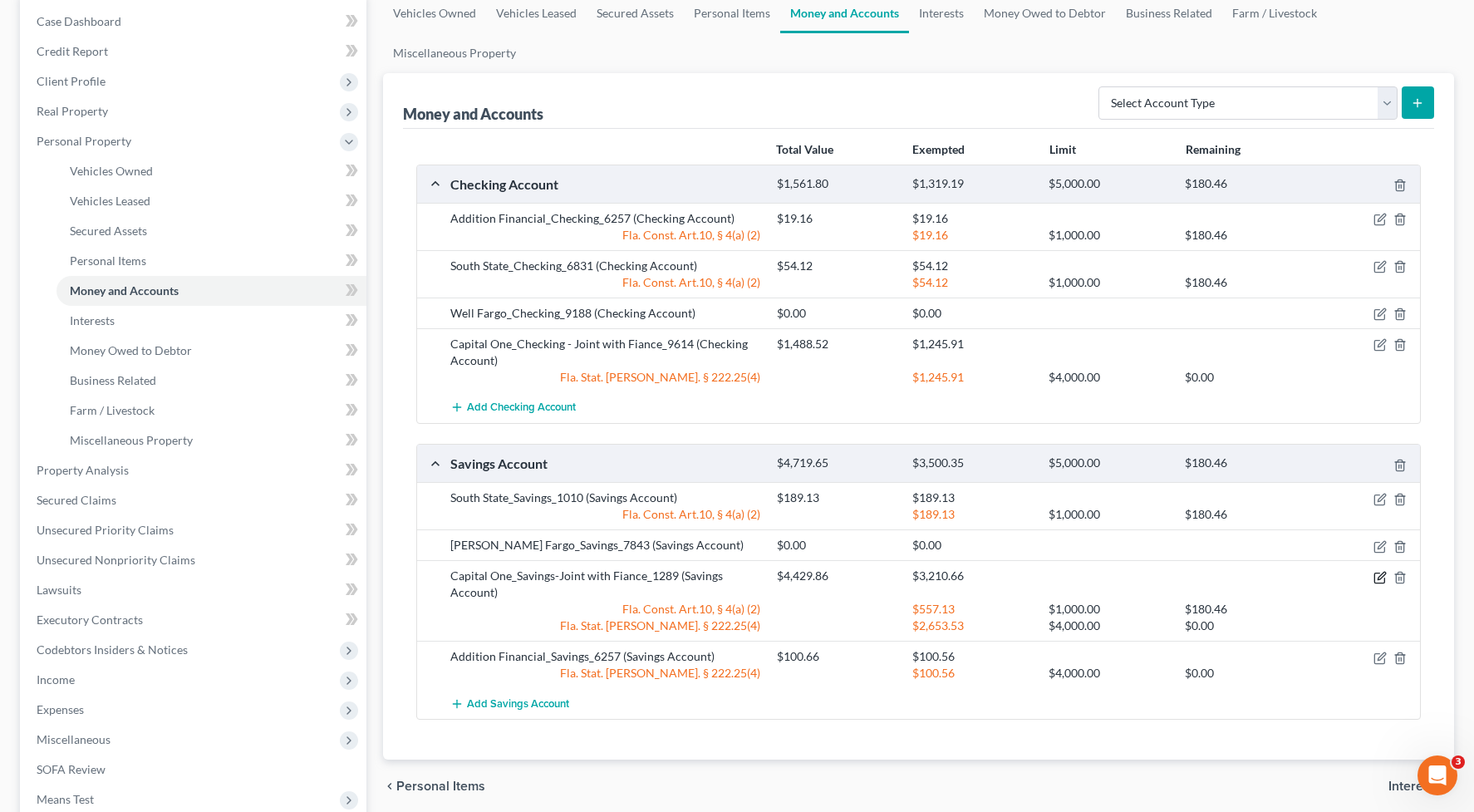
click at [1377, 580] on icon "button" at bounding box center [1379, 577] width 13 height 13
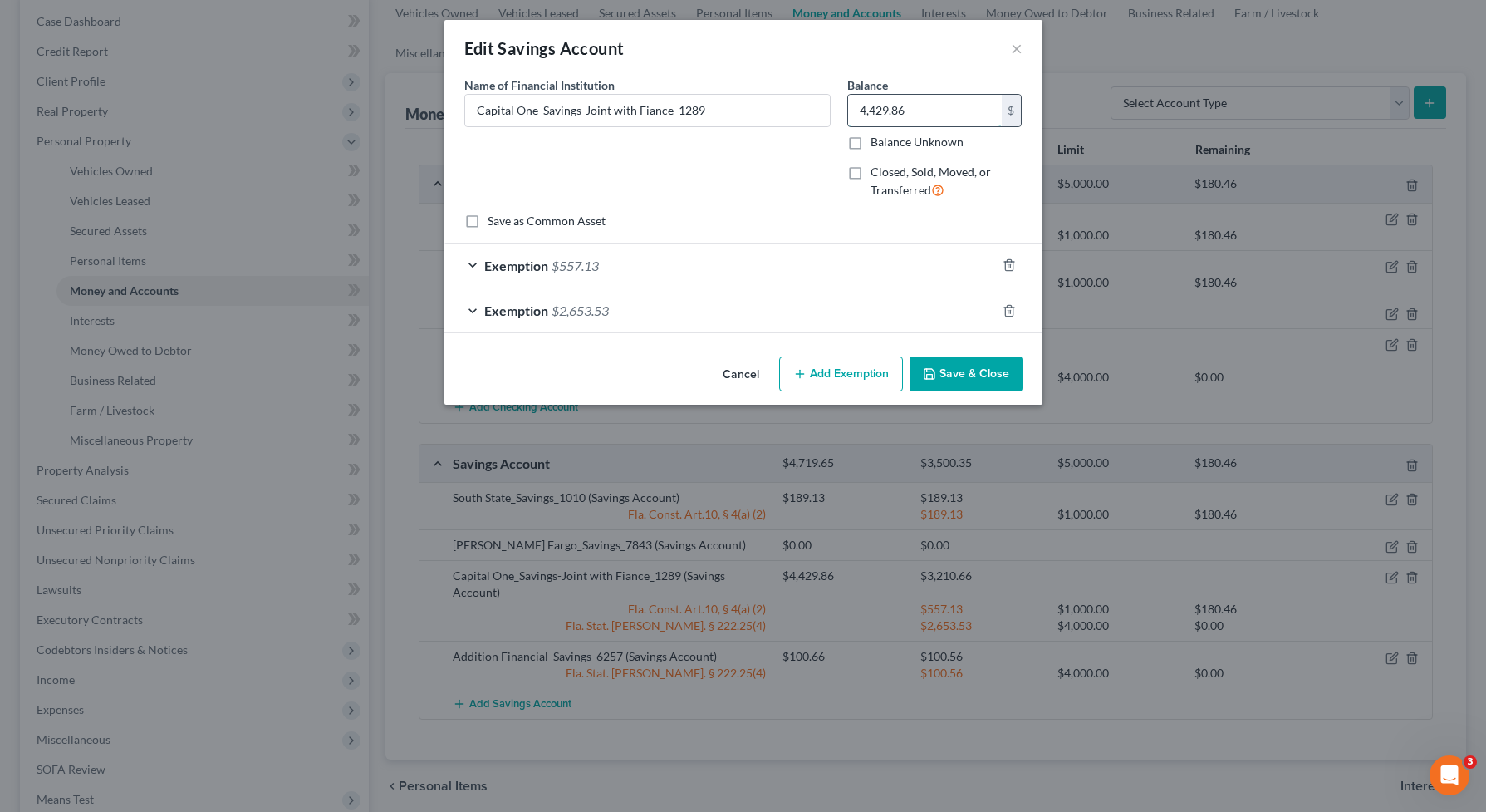
click at [906, 109] on input "4,429.86" at bounding box center [925, 110] width 154 height 32
type input "1,334.27"
click at [872, 312] on div "Exemption $2,653.53" at bounding box center [720, 310] width 551 height 44
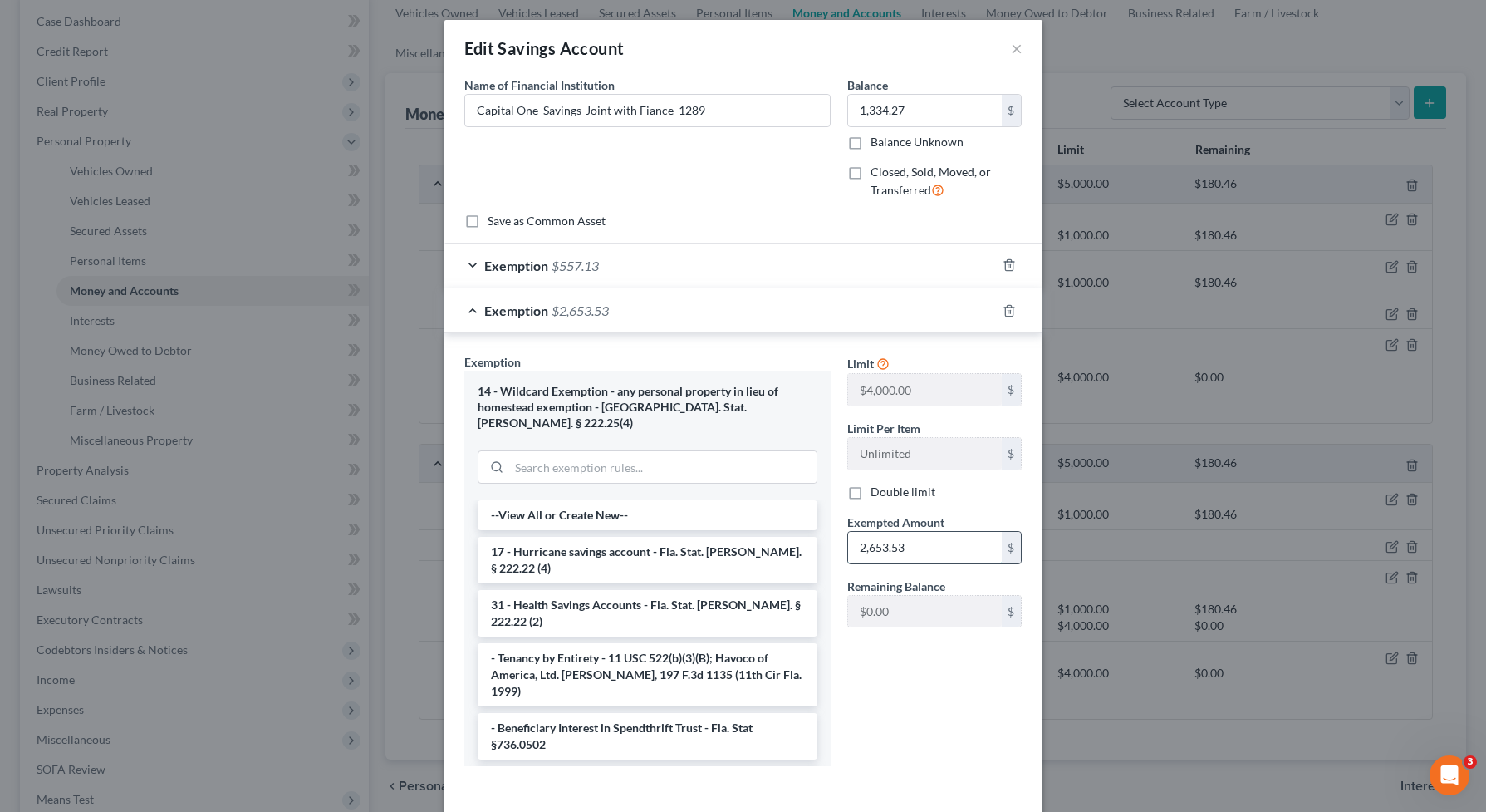
click at [947, 550] on input "2,653.53" at bounding box center [925, 548] width 154 height 32
click at [933, 539] on input "text" at bounding box center [925, 548] width 154 height 32
type input "777.14"
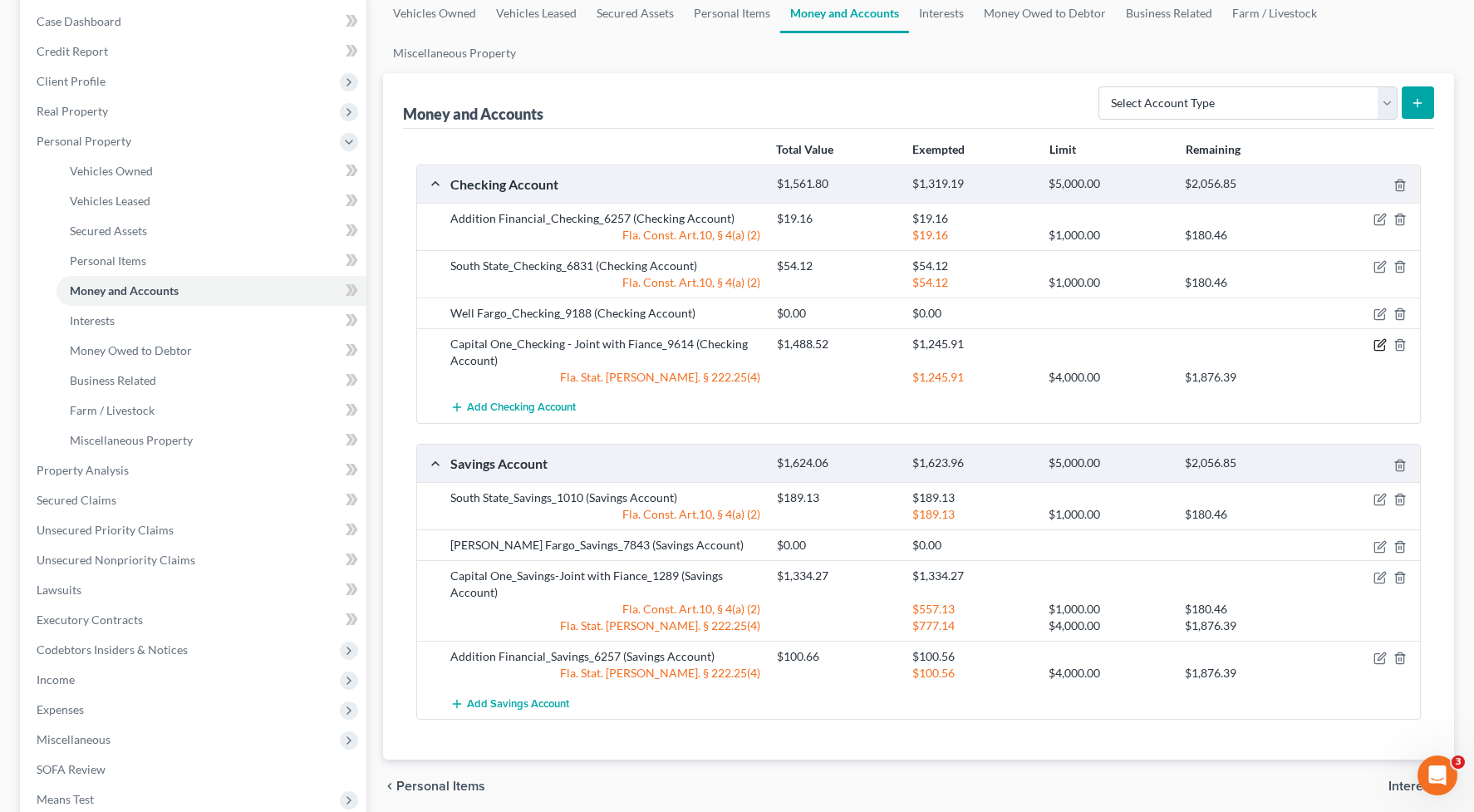
click at [1380, 340] on icon "button" at bounding box center [1379, 344] width 13 height 13
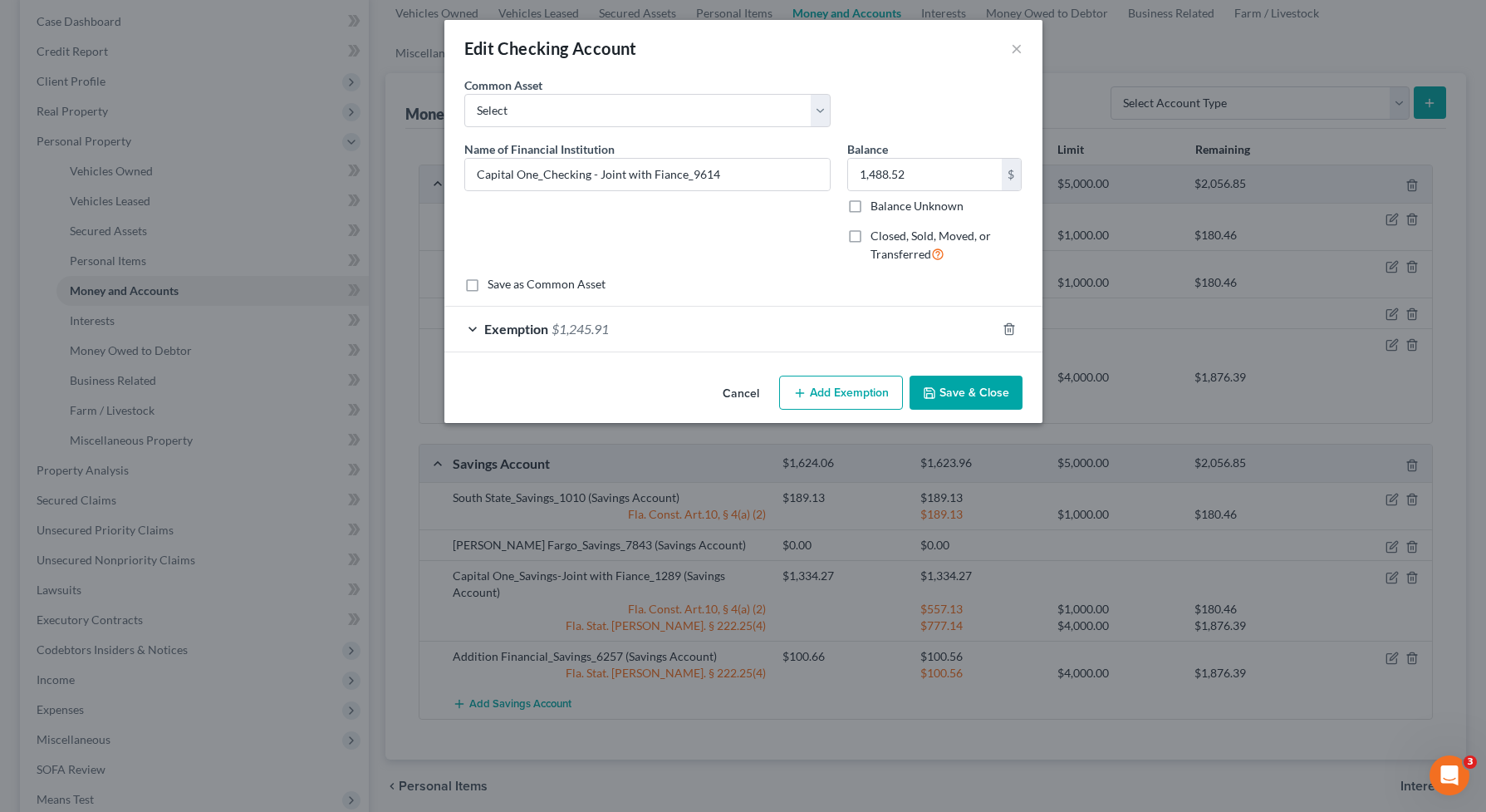
click at [894, 338] on div "Exemption $1,245.91" at bounding box center [720, 328] width 551 height 44
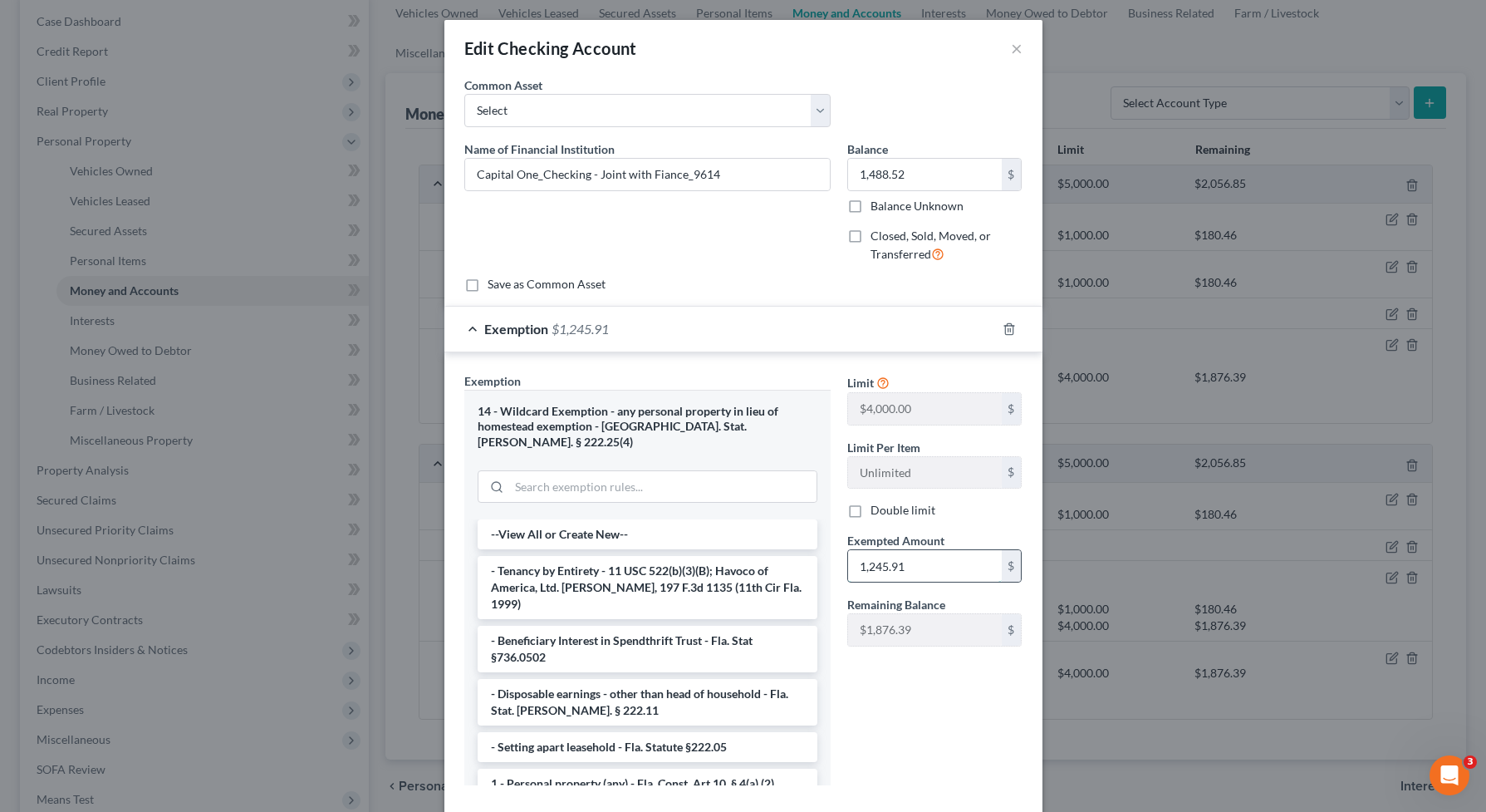
click at [918, 560] on input "1,245.91" at bounding box center [925, 565] width 154 height 32
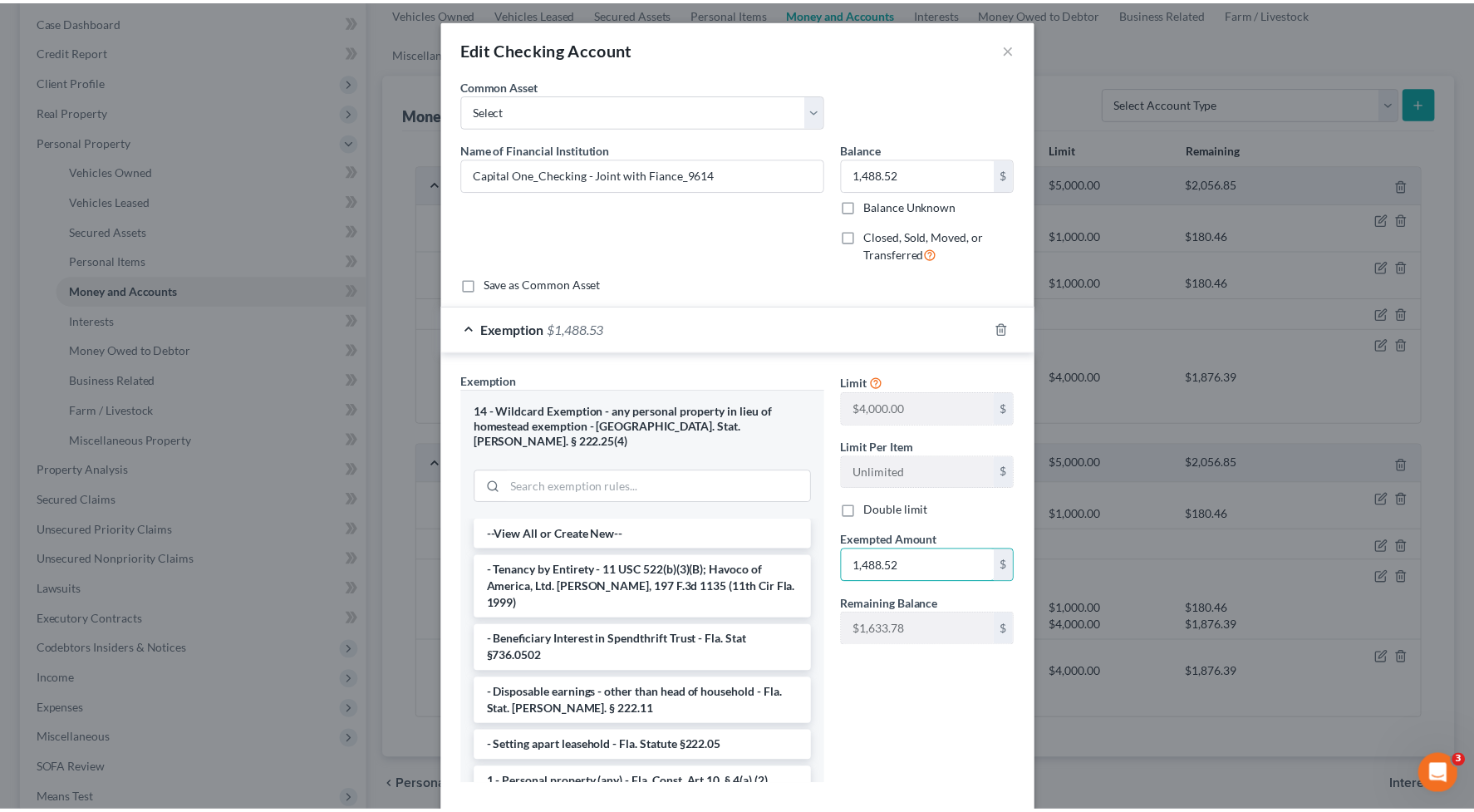
scroll to position [76, 0]
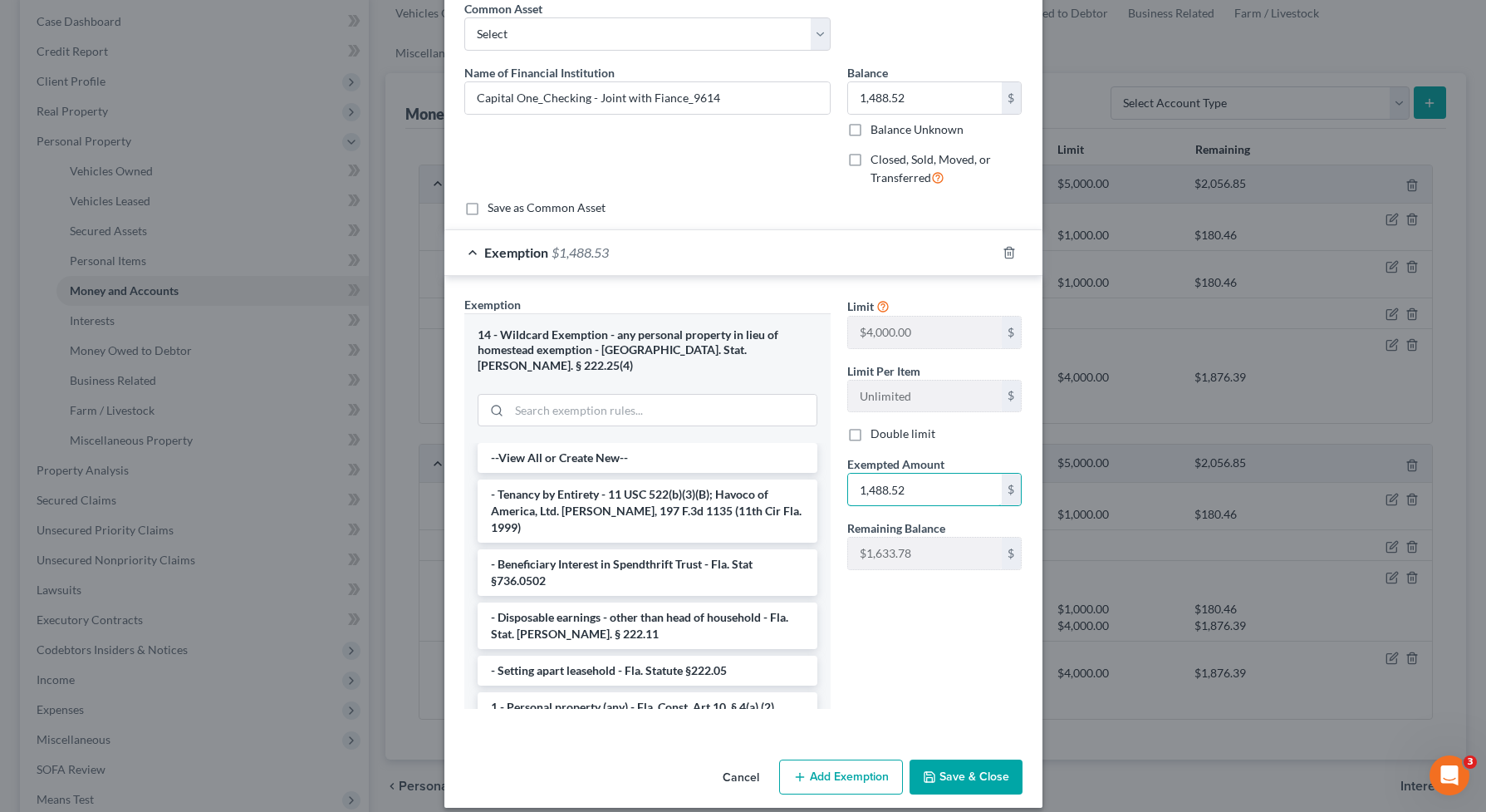
type input "1,488.52"
click at [1007, 765] on button "Save & Close" at bounding box center [966, 777] width 113 height 35
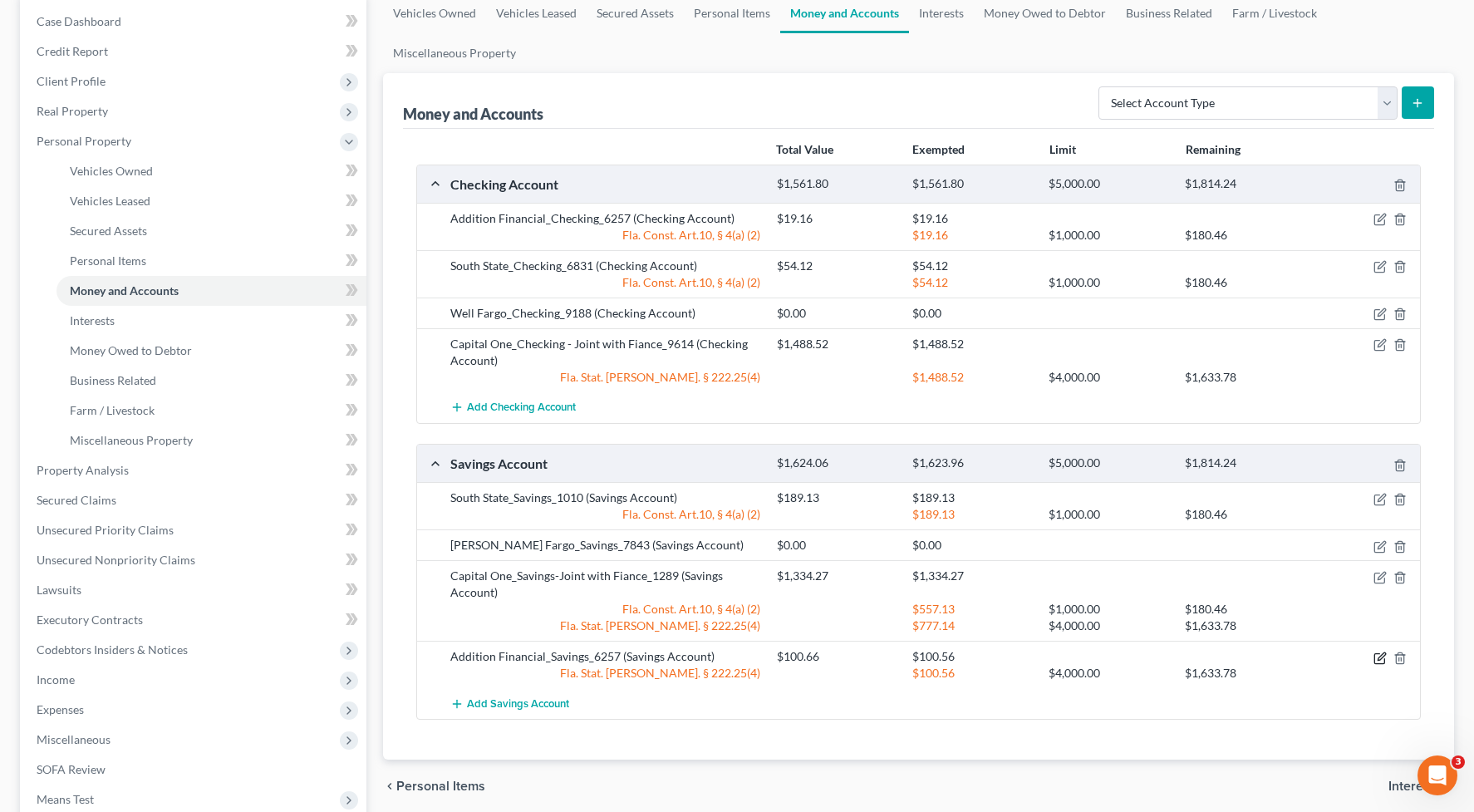
click at [1379, 658] on icon "button" at bounding box center [1379, 657] width 13 height 13
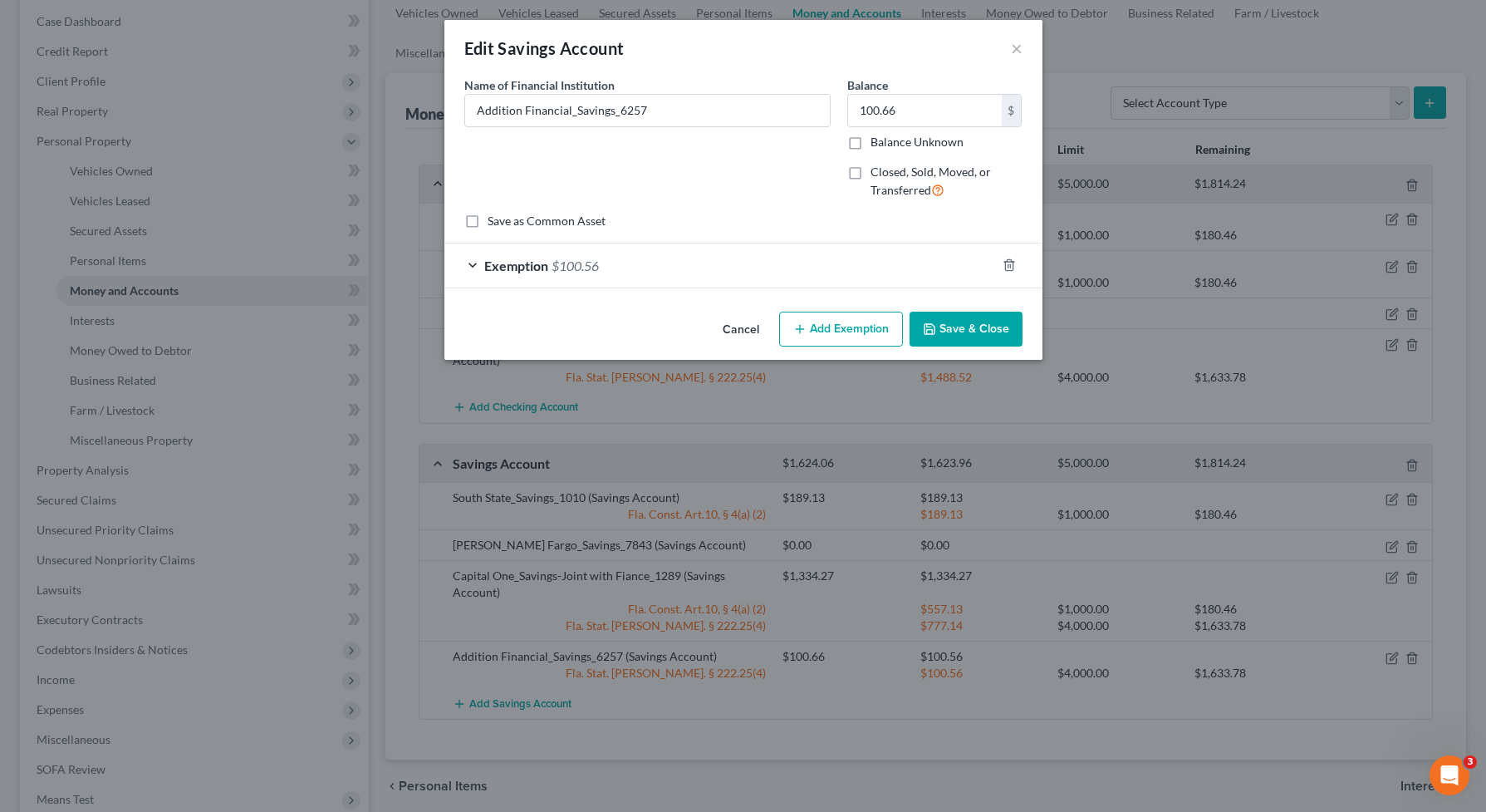
click at [798, 262] on div "Exemption $100.56" at bounding box center [720, 265] width 551 height 44
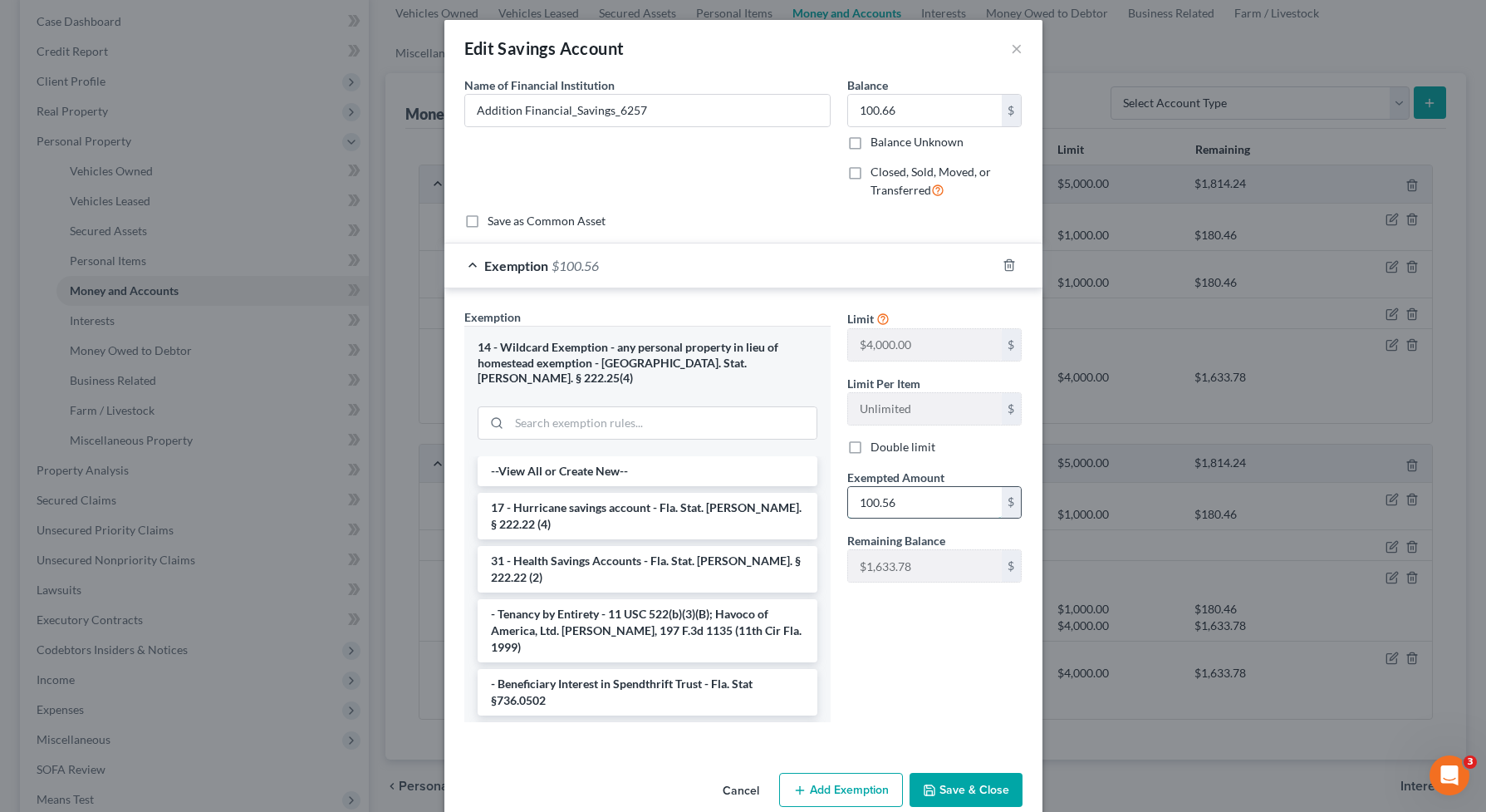
click at [912, 499] on input "100.56" at bounding box center [925, 502] width 154 height 32
type input "100.66"
click at [973, 773] on button "Save & Close" at bounding box center [966, 790] width 113 height 35
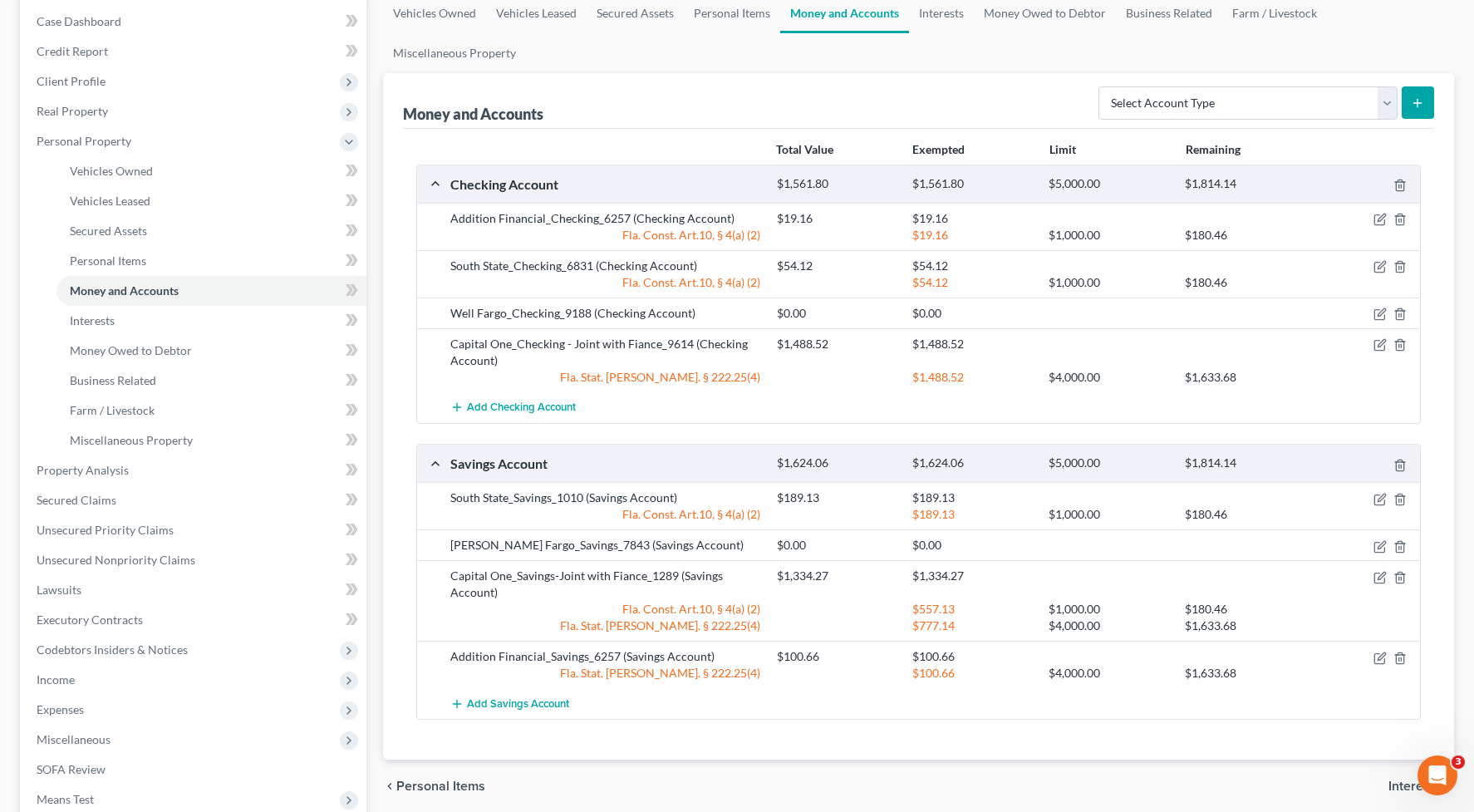
click at [972, 766] on div "chevron_left Personal Items Interests chevron_right" at bounding box center [919, 786] width 1072 height 53
click at [122, 467] on span "Property Analysis" at bounding box center [82, 470] width 92 height 14
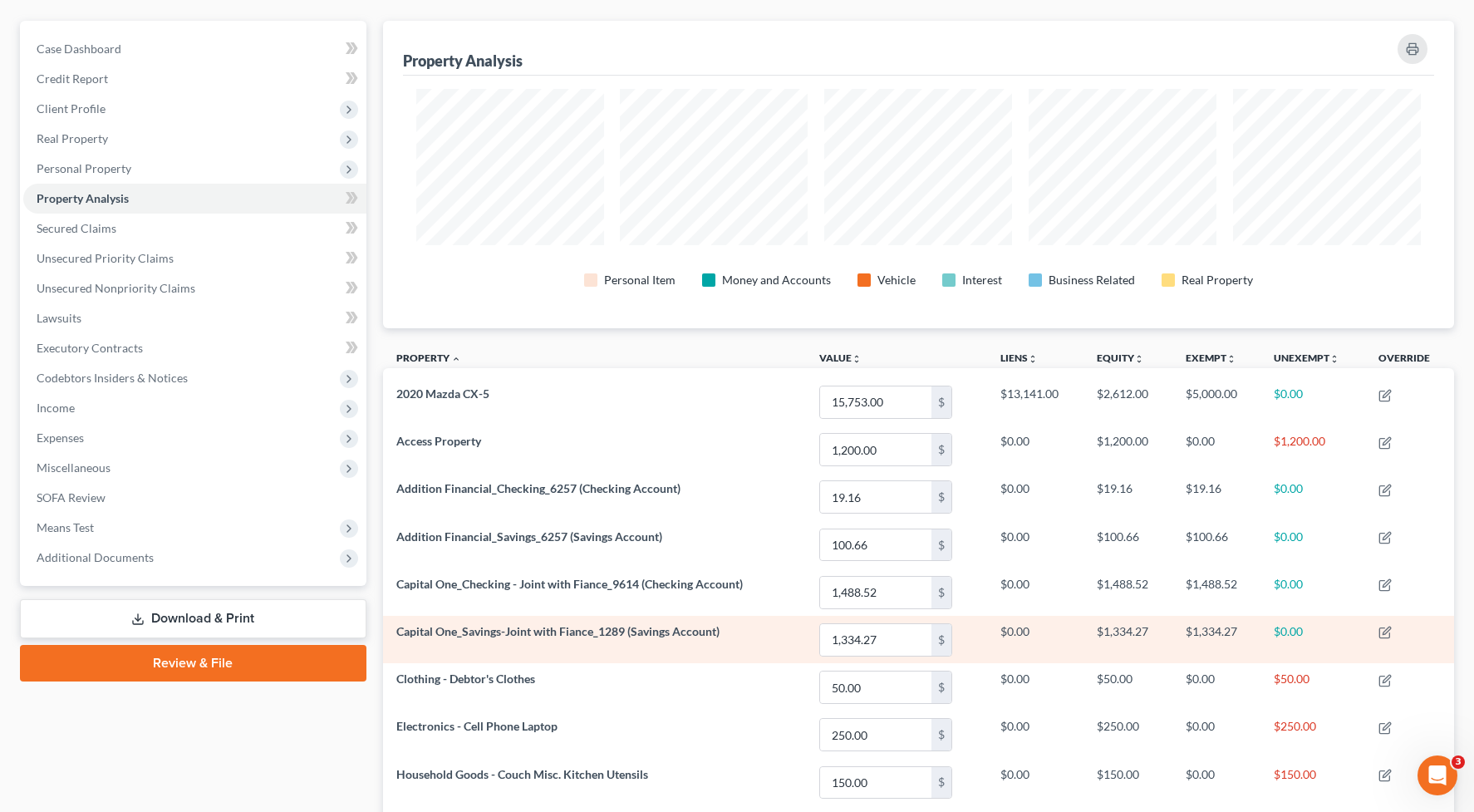
scroll to position [277, 0]
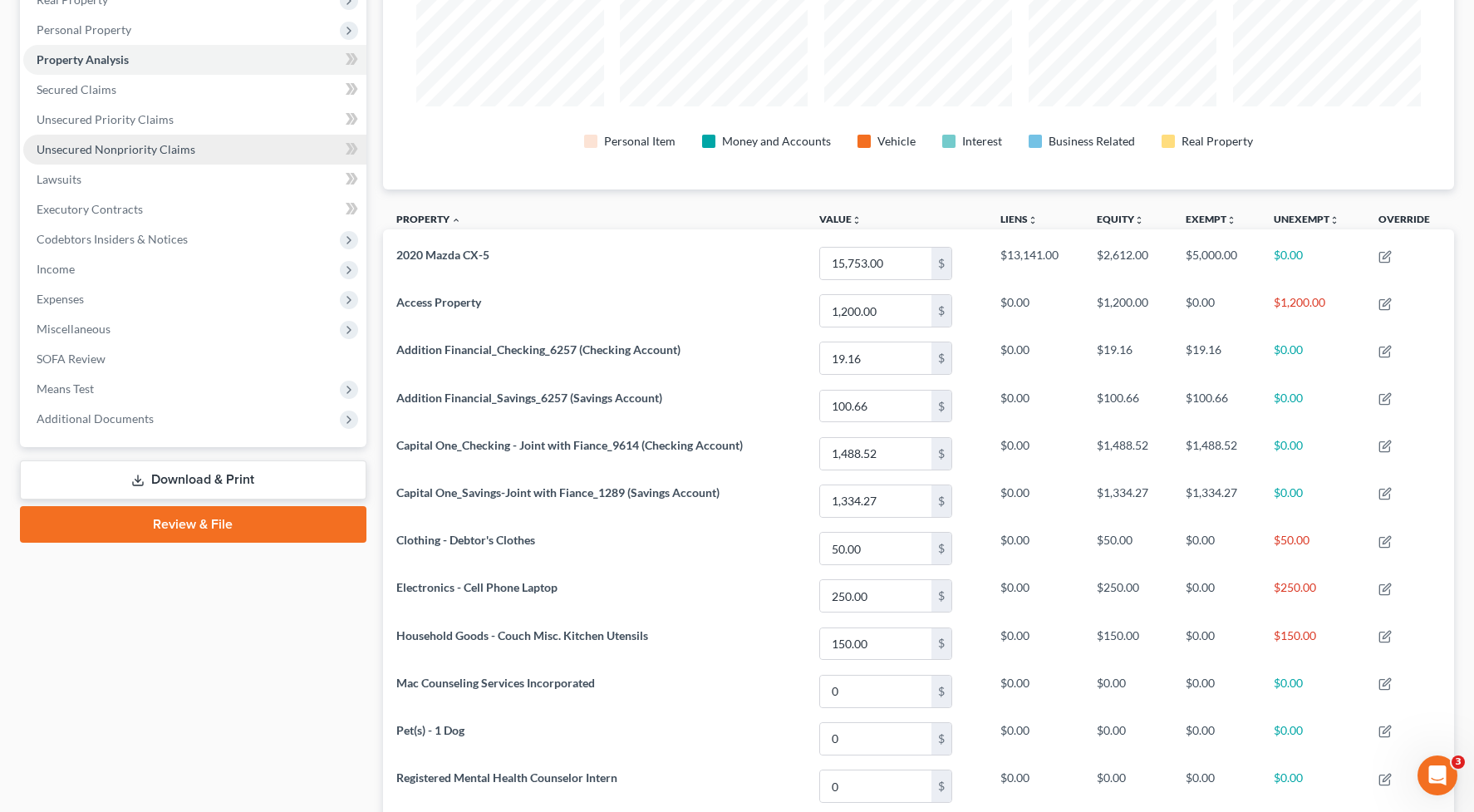
click at [135, 148] on span "Unsecured Nonpriority Claims" at bounding box center [116, 149] width 158 height 14
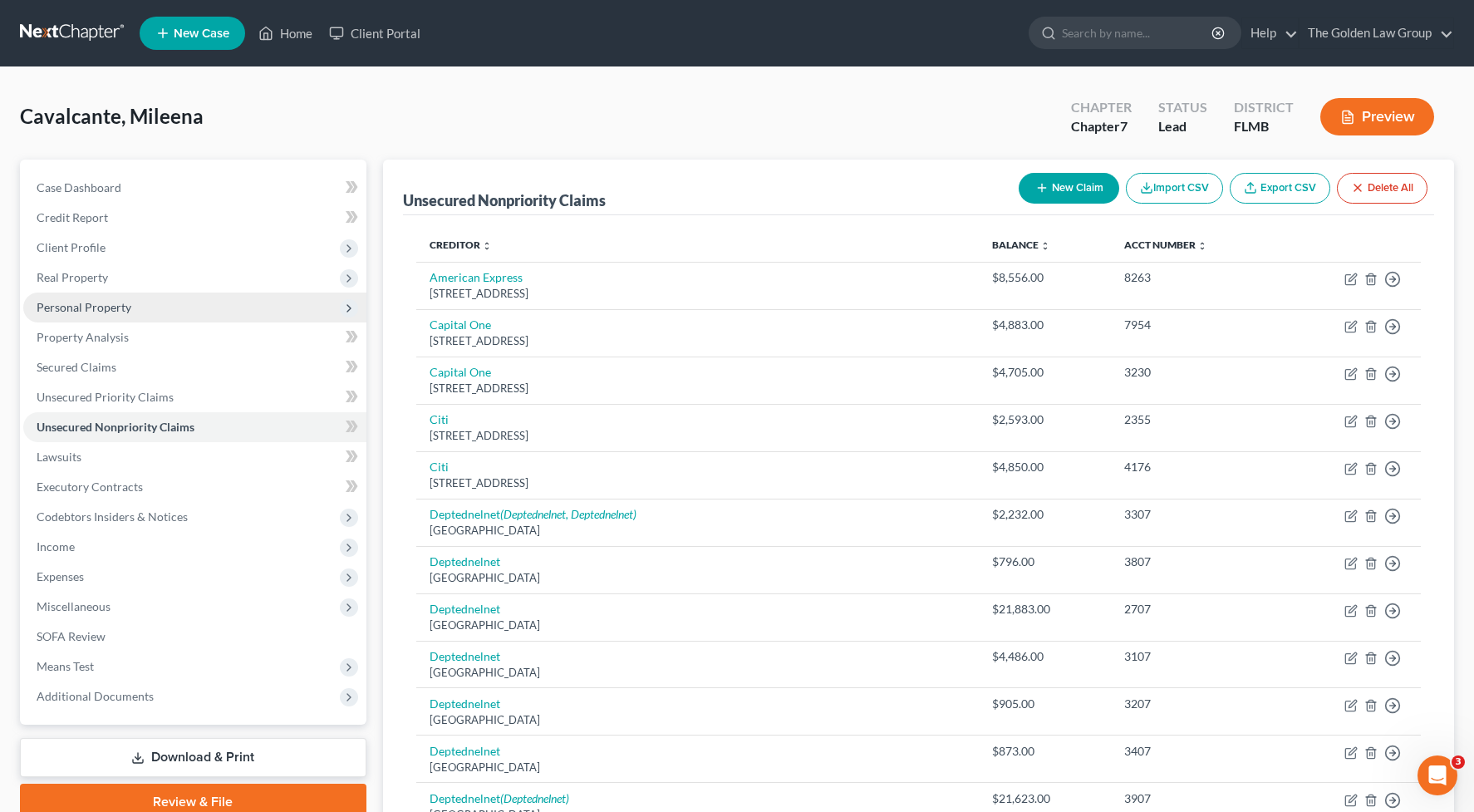
click at [113, 305] on span "Personal Property" at bounding box center [84, 307] width 95 height 14
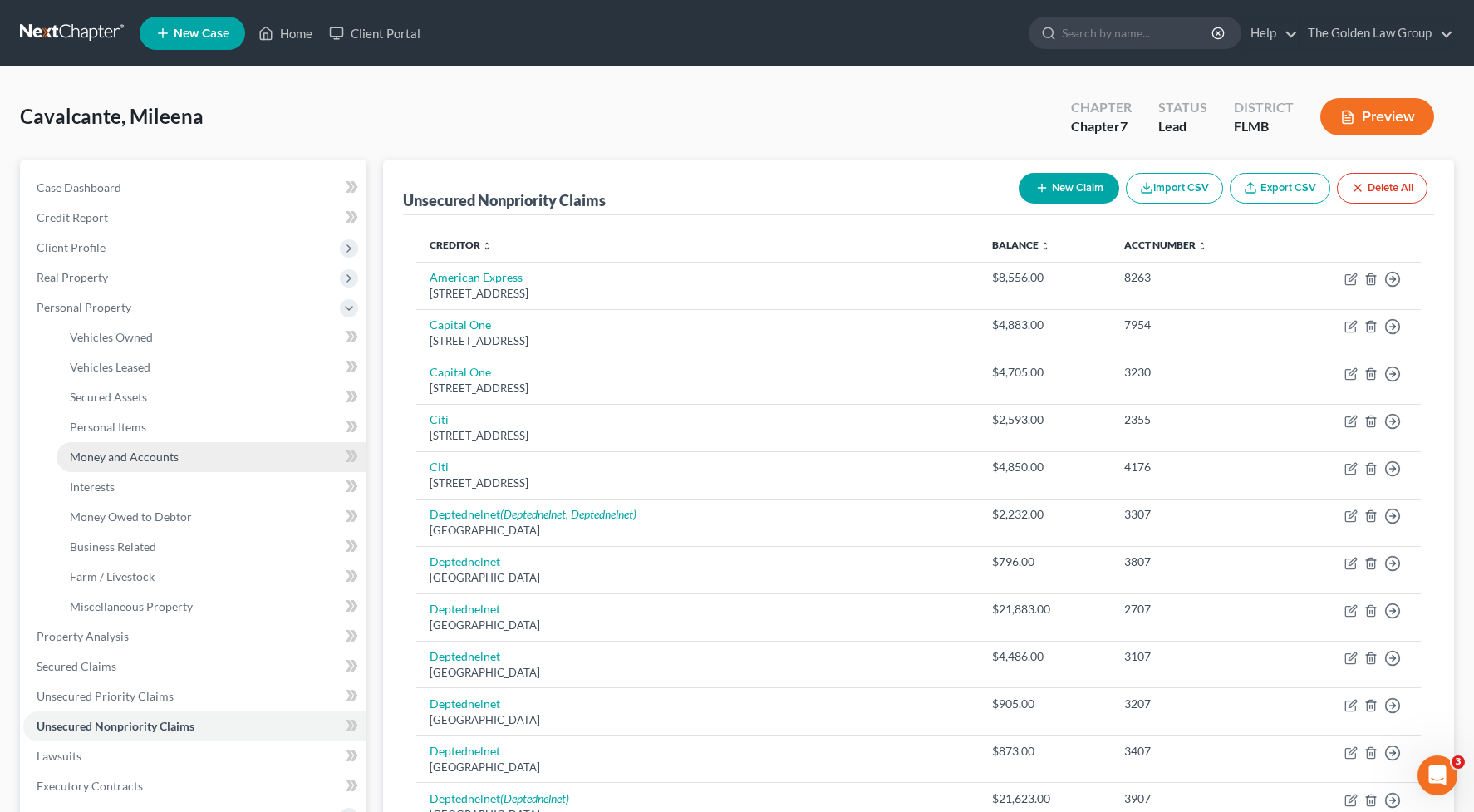
click at [130, 459] on span "Money and Accounts" at bounding box center [124, 457] width 109 height 14
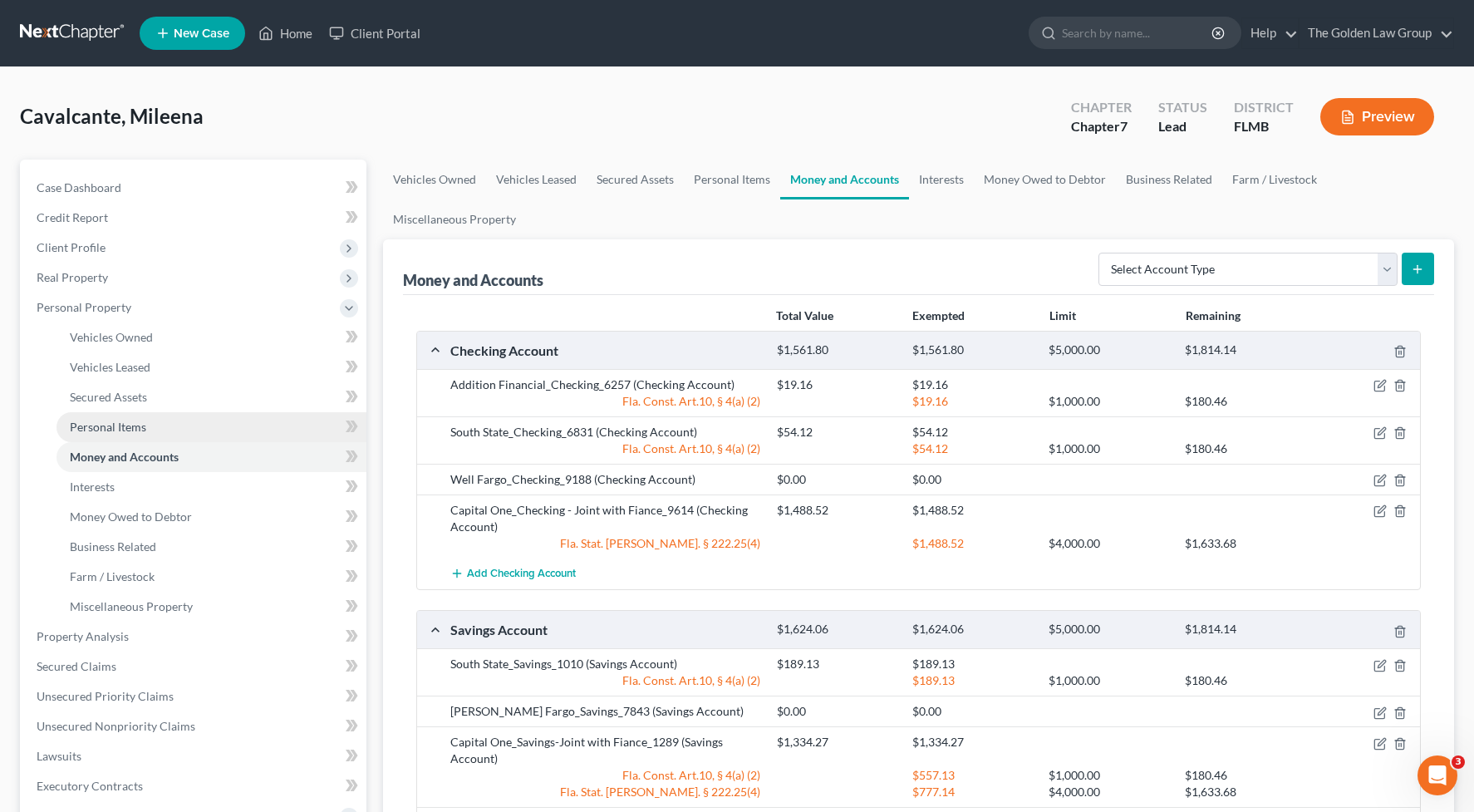
click at [139, 430] on span "Personal Items" at bounding box center [108, 426] width 76 height 14
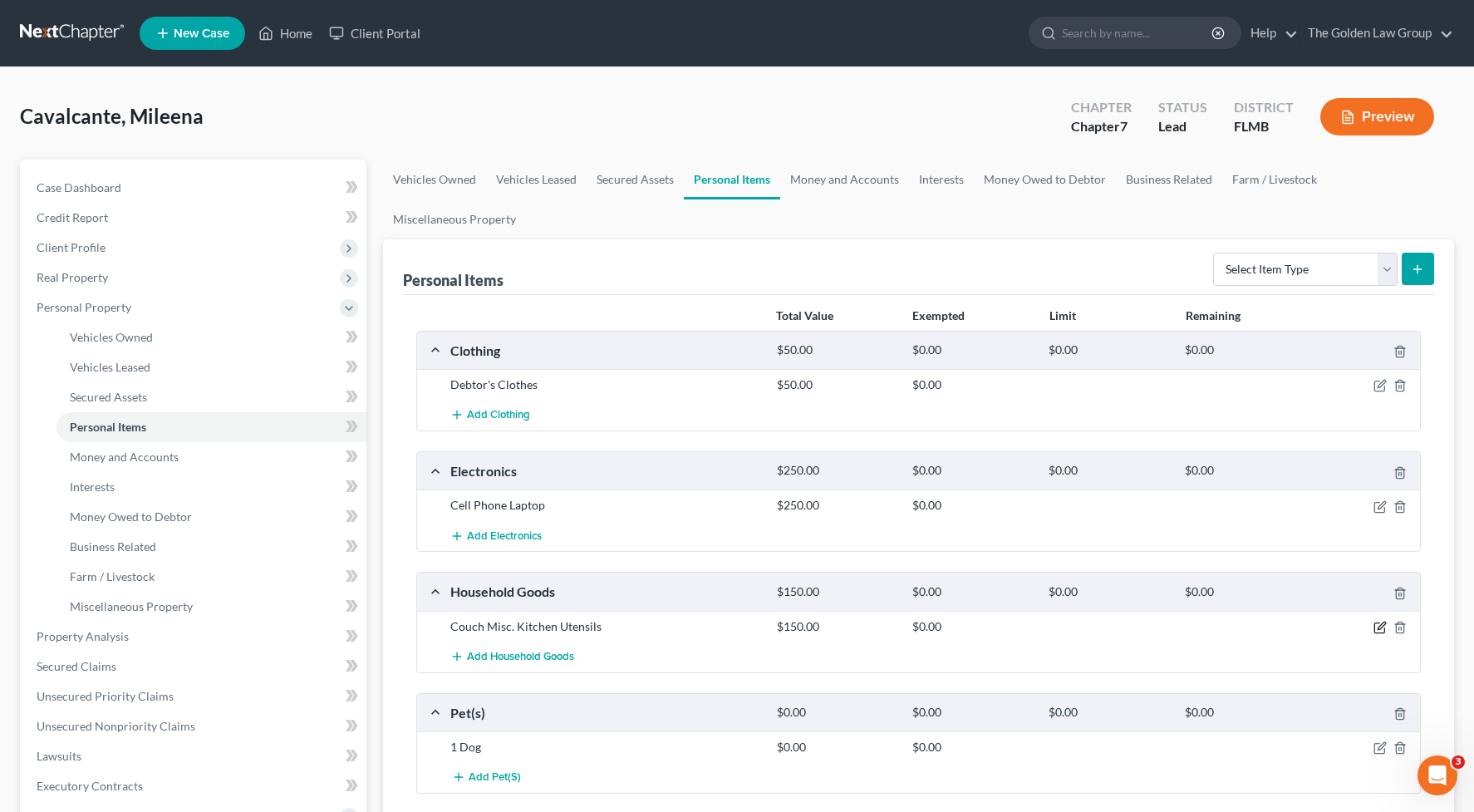
click at [1380, 627] on icon "button" at bounding box center [1379, 626] width 13 height 13
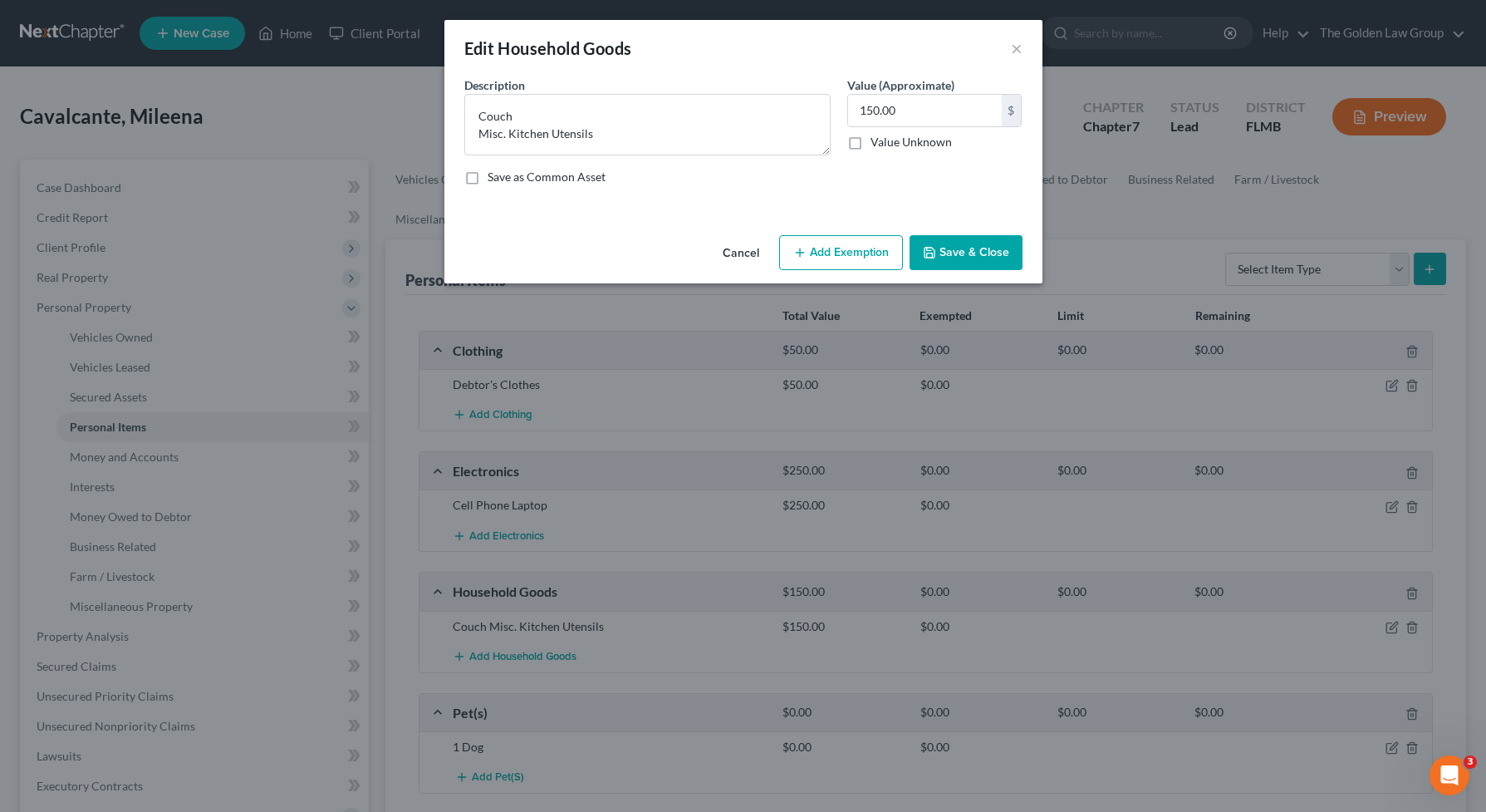
click at [875, 259] on button "Add Exemption" at bounding box center [840, 253] width 123 height 35
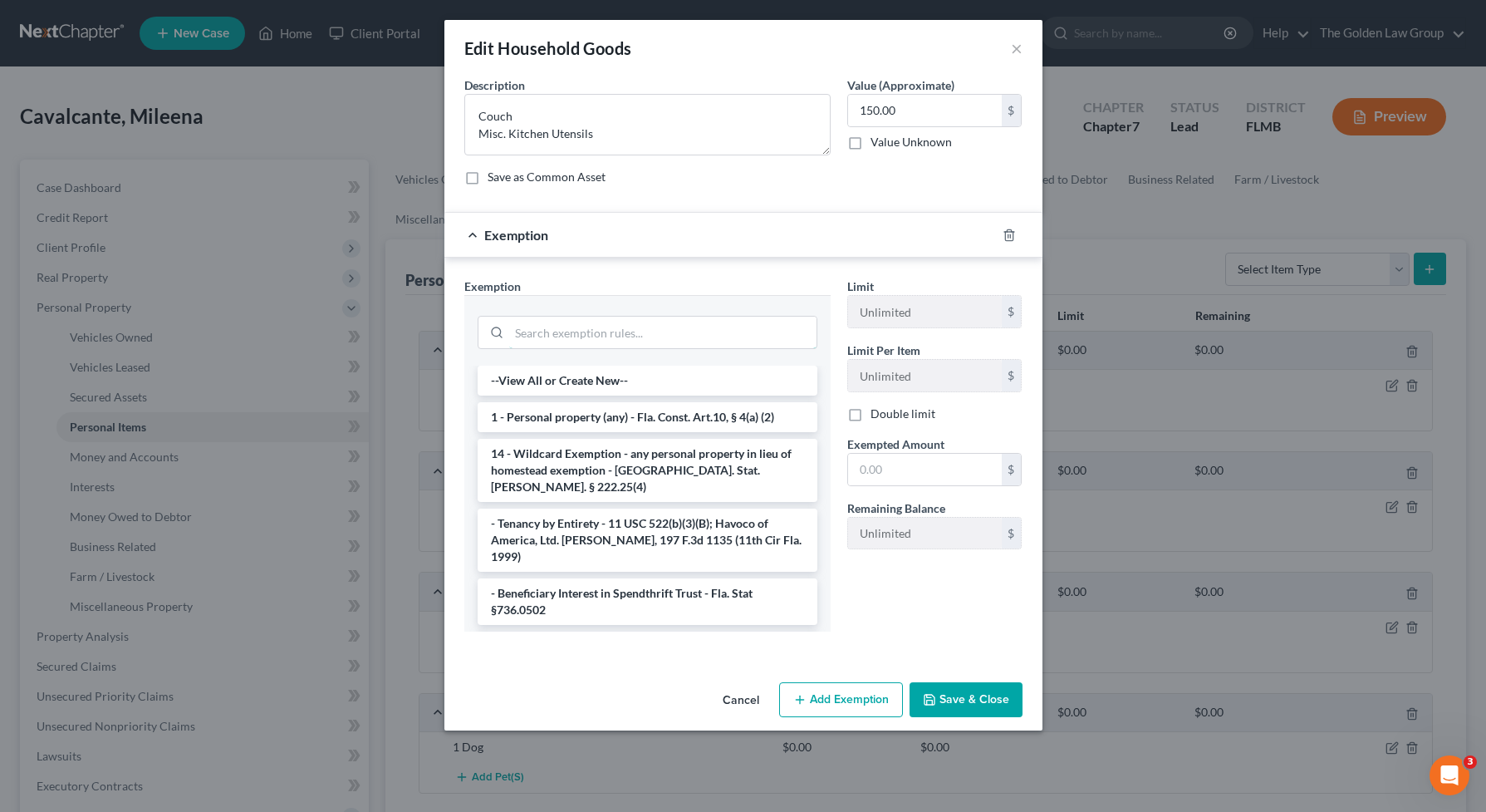
drag, startPoint x: 725, startPoint y: 332, endPoint x: 704, endPoint y: 351, distance: 28.3
click at [713, 341] on input "search" at bounding box center [662, 332] width 307 height 32
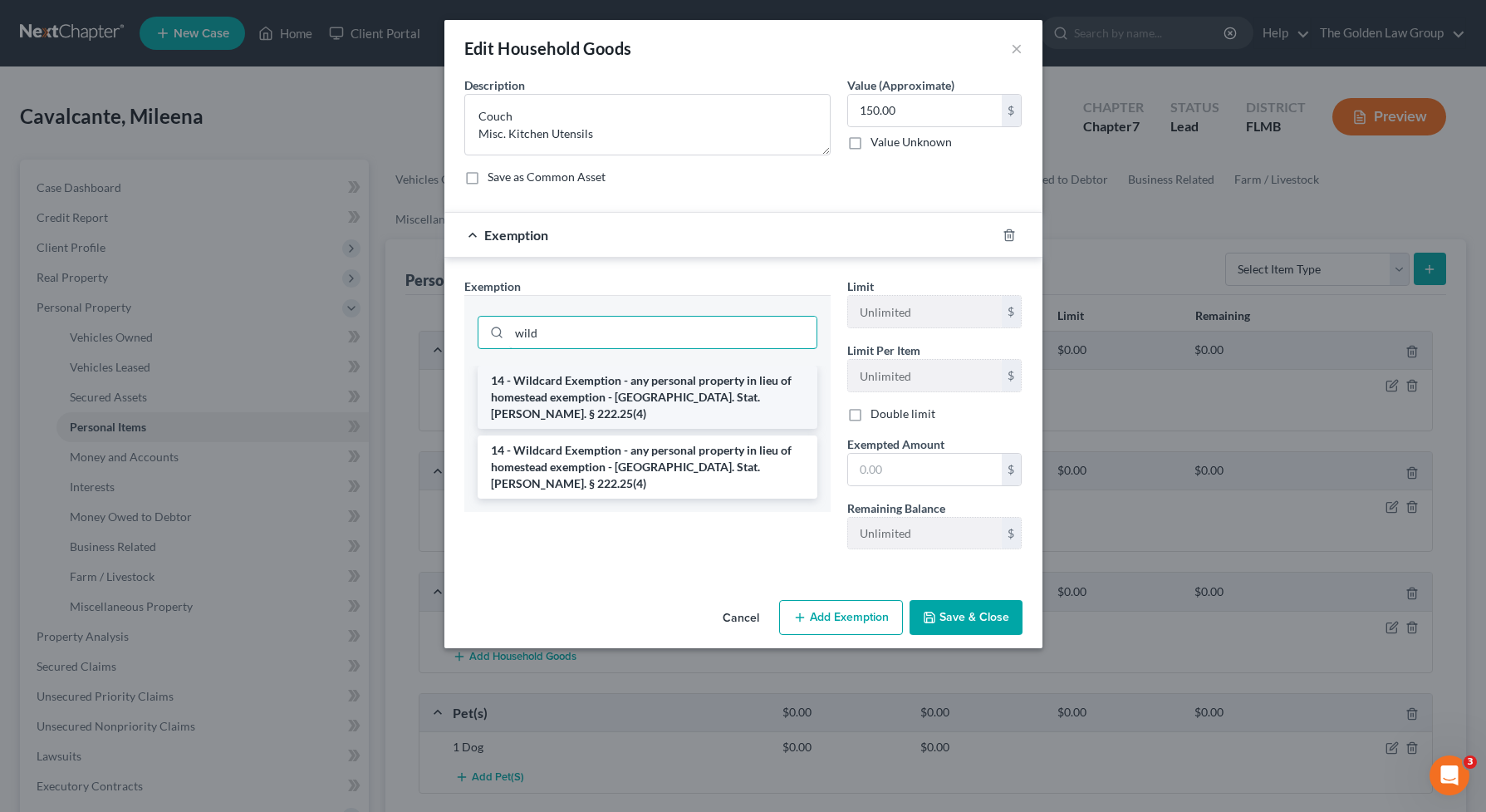
type input "wild"
click at [739, 403] on li "14 - Wildcard Exemption - any personal property in lieu of homestead exemption …" at bounding box center [648, 397] width 340 height 63
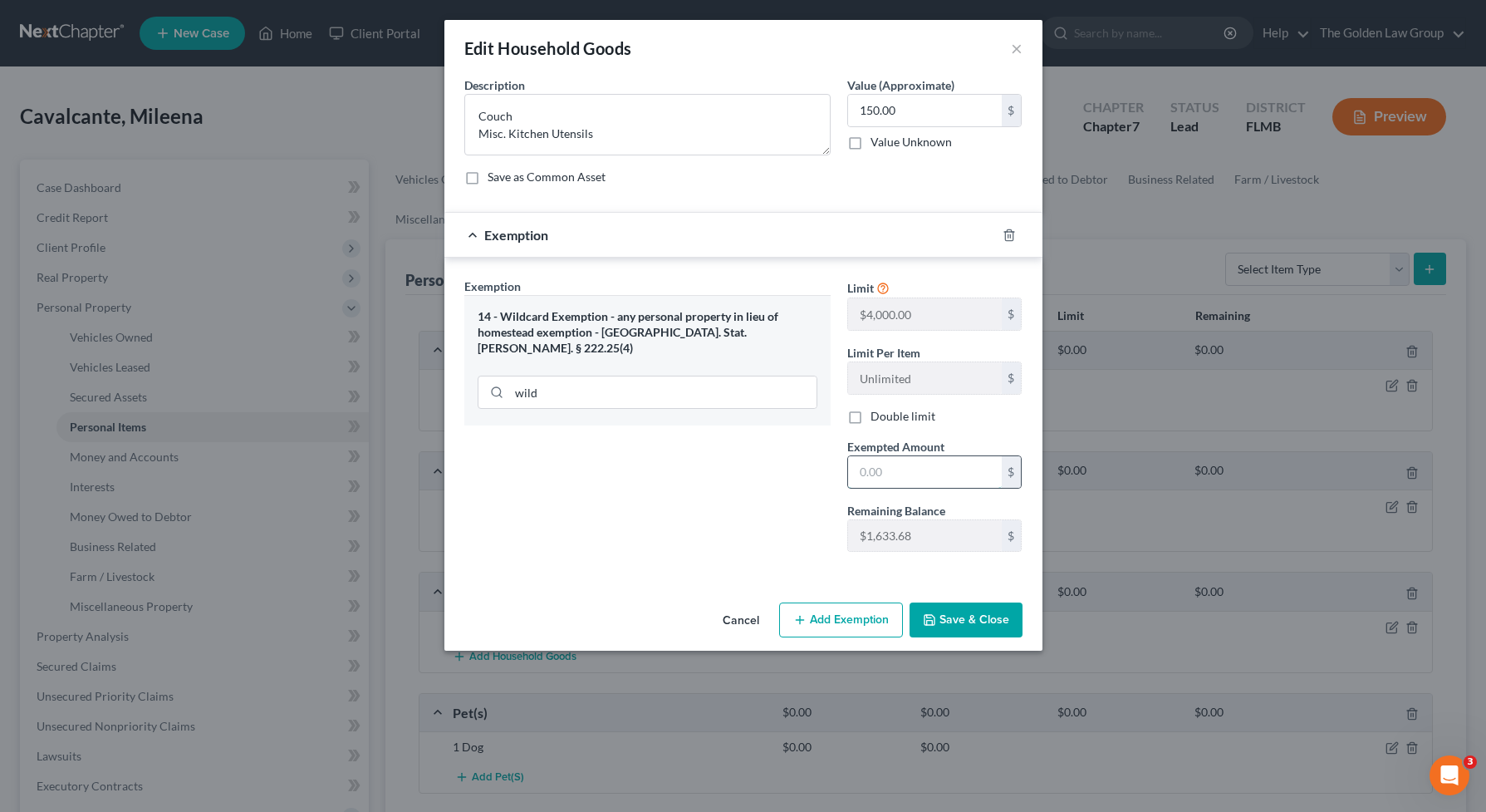
click at [915, 458] on input "text" at bounding box center [925, 472] width 154 height 32
type input "150.00"
click at [967, 611] on button "Save & Close" at bounding box center [966, 620] width 113 height 35
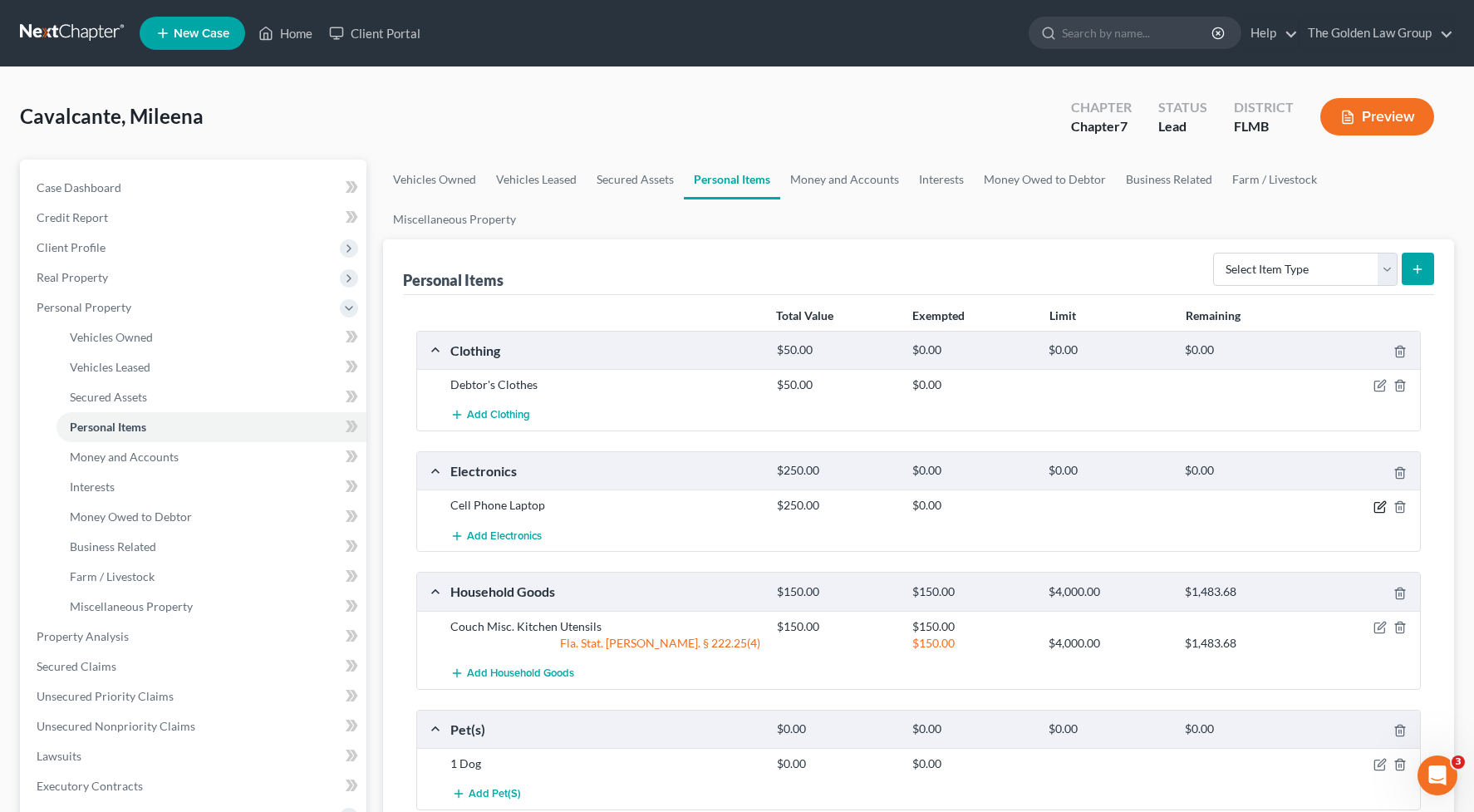
click at [1377, 508] on icon "button" at bounding box center [1379, 507] width 13 height 13
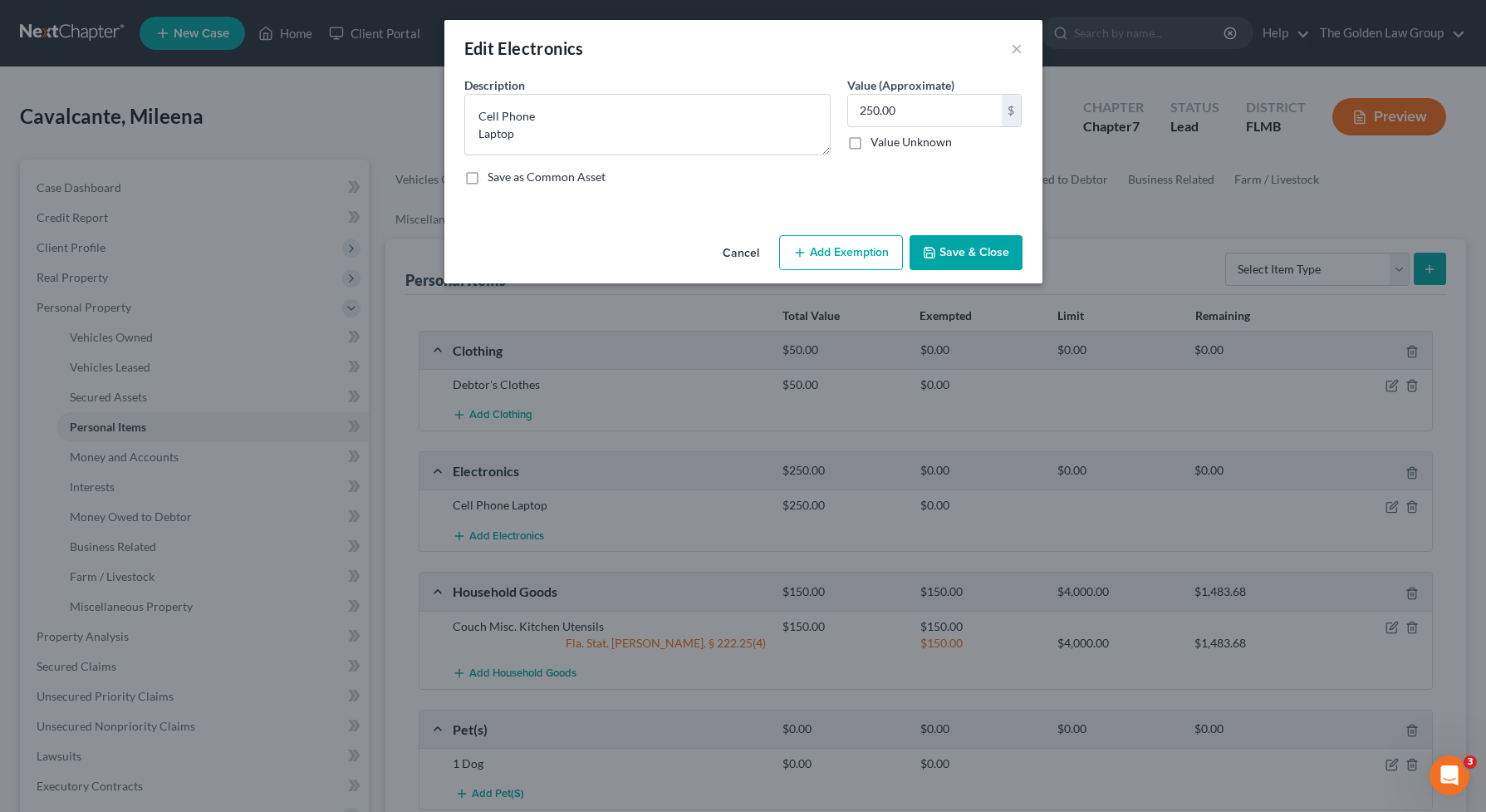
click at [842, 253] on button "Add Exemption" at bounding box center [840, 253] width 123 height 35
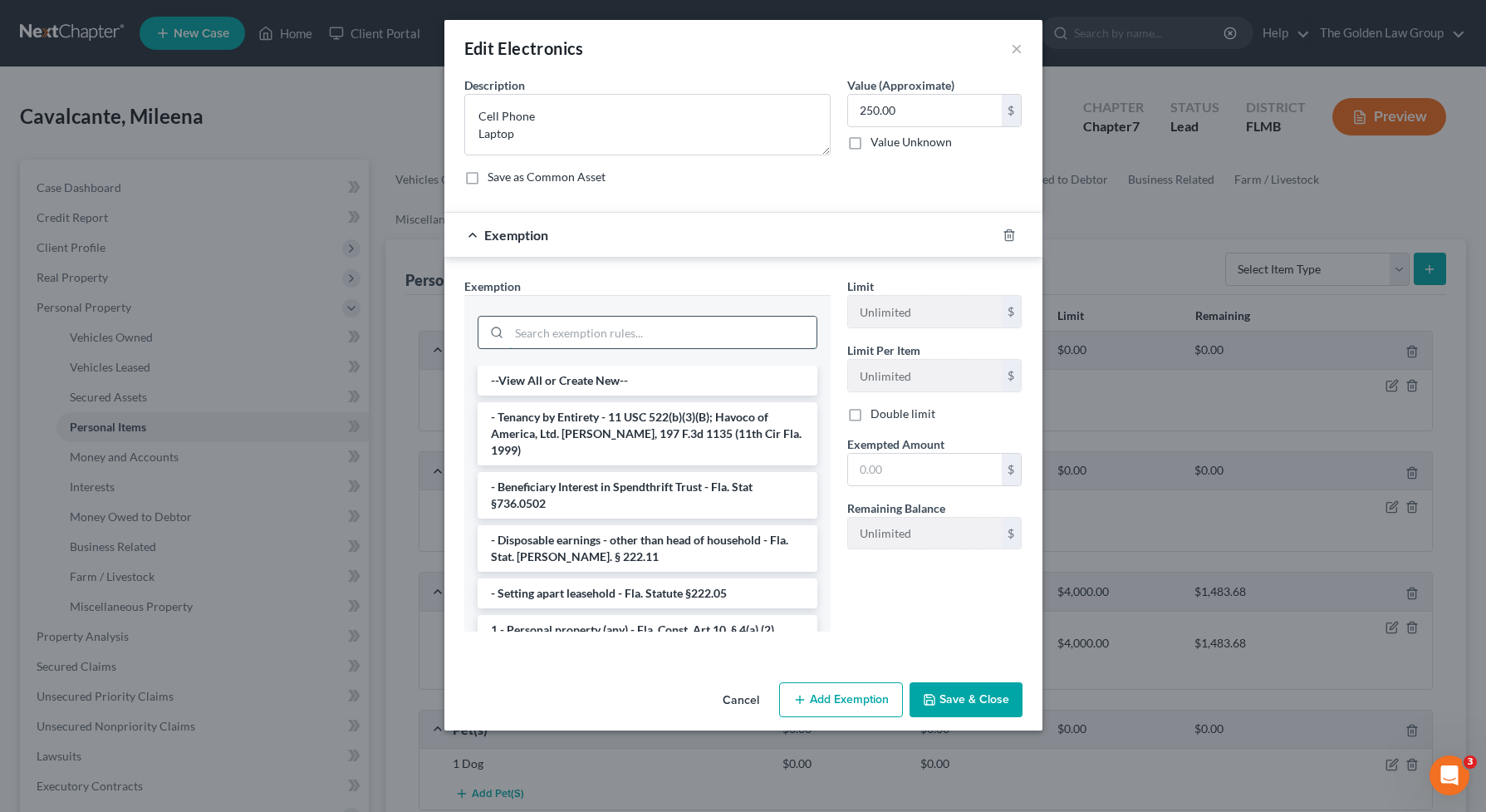
click at [687, 336] on input "search" at bounding box center [662, 332] width 307 height 32
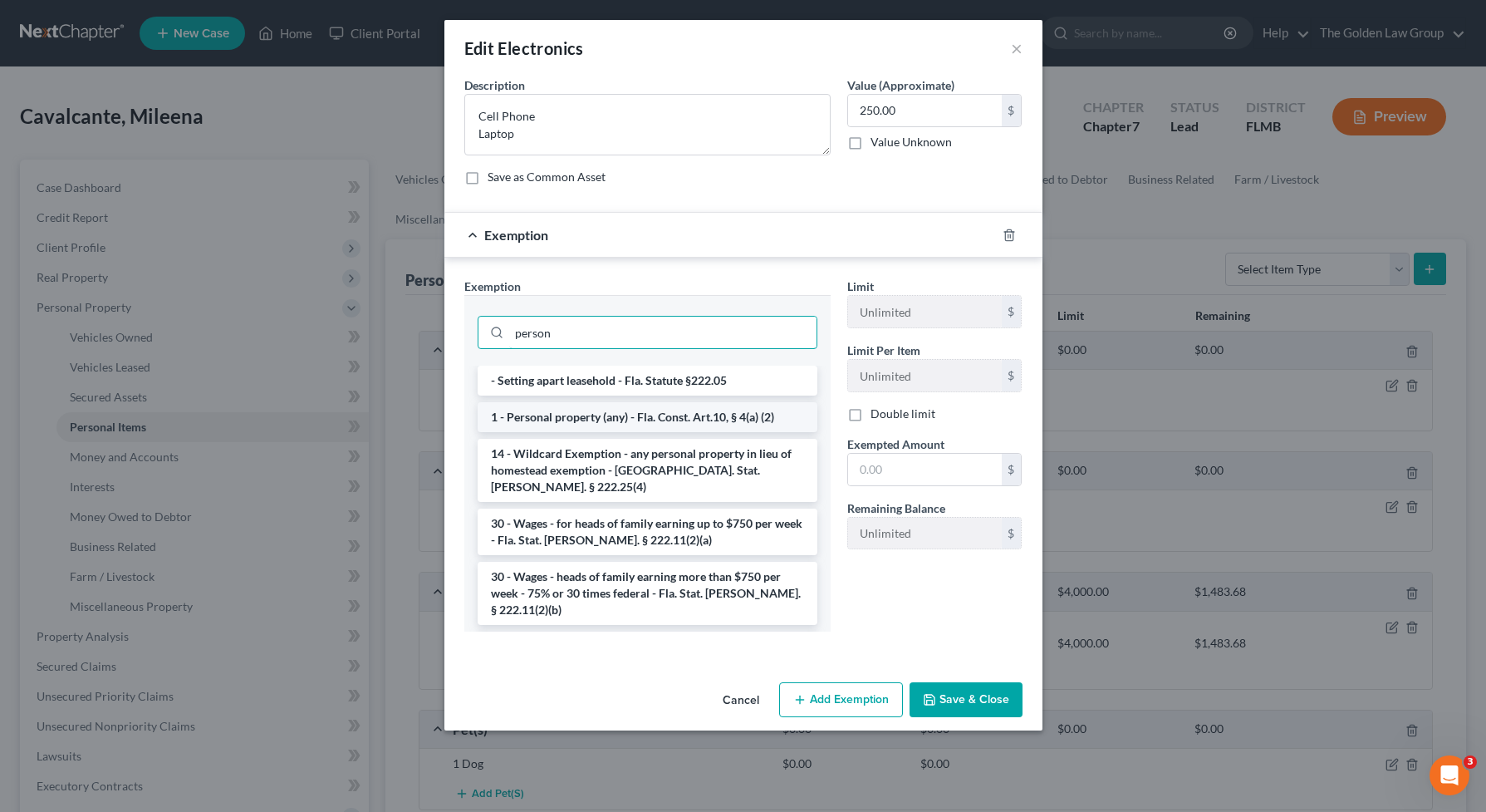
type input "person"
click at [711, 417] on li "1 - Personal property (any) - Fla. Const. Art.10, § 4(a) (2)" at bounding box center [648, 416] width 340 height 30
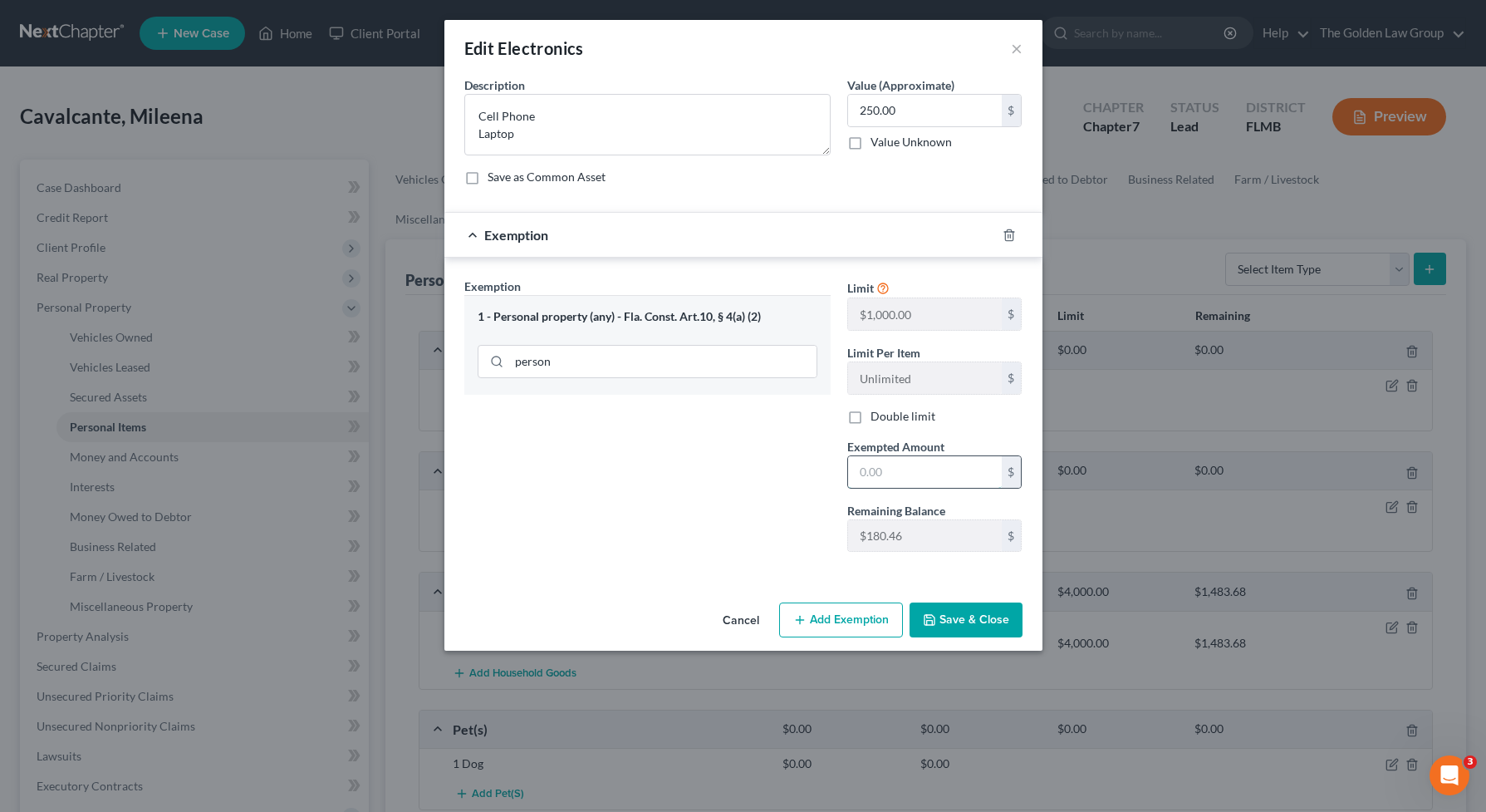
click at [874, 466] on input "text" at bounding box center [925, 472] width 154 height 32
type input "180.46"
click at [960, 629] on button "Save & Close" at bounding box center [966, 620] width 113 height 35
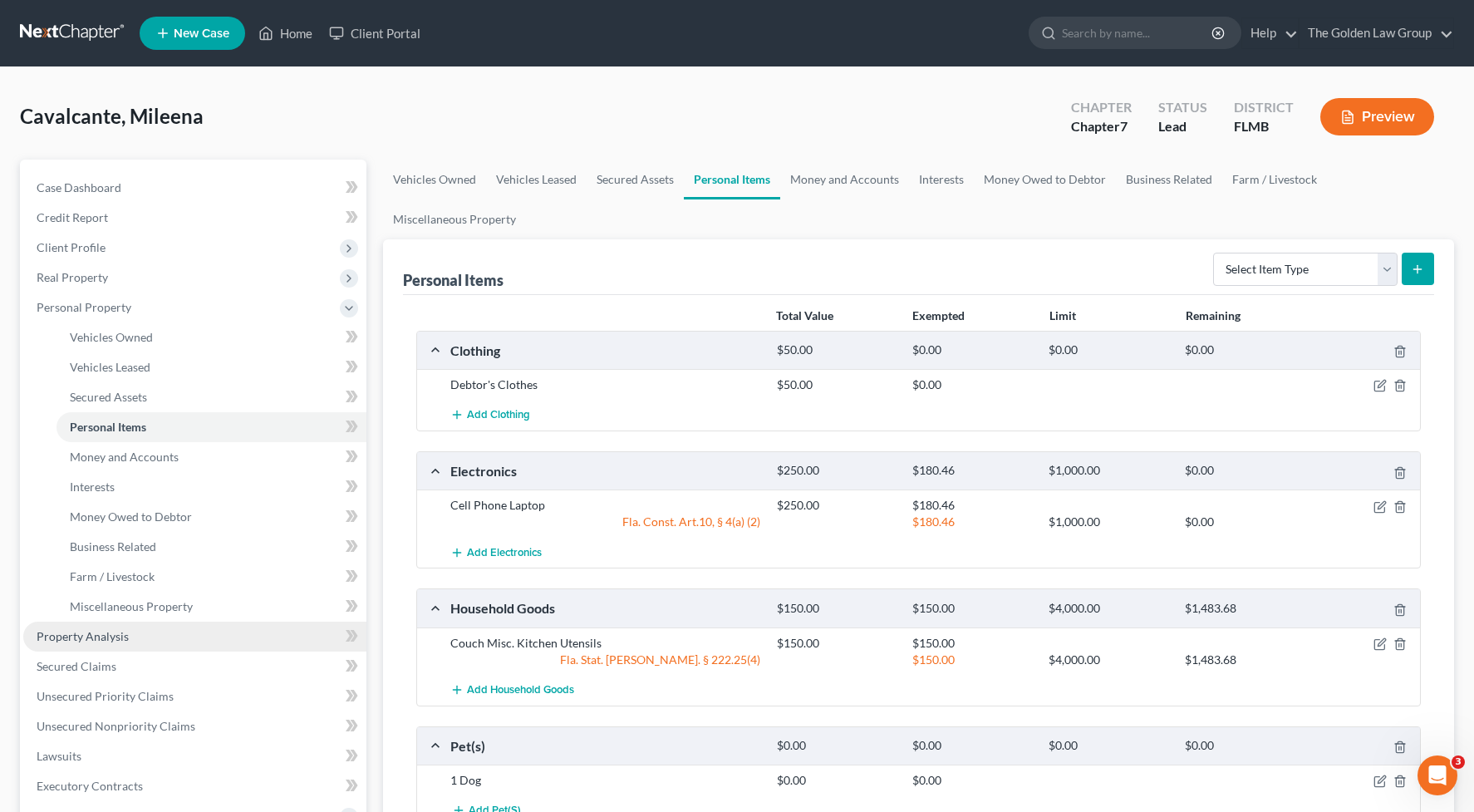
click at [115, 629] on span "Property Analysis" at bounding box center [82, 636] width 92 height 14
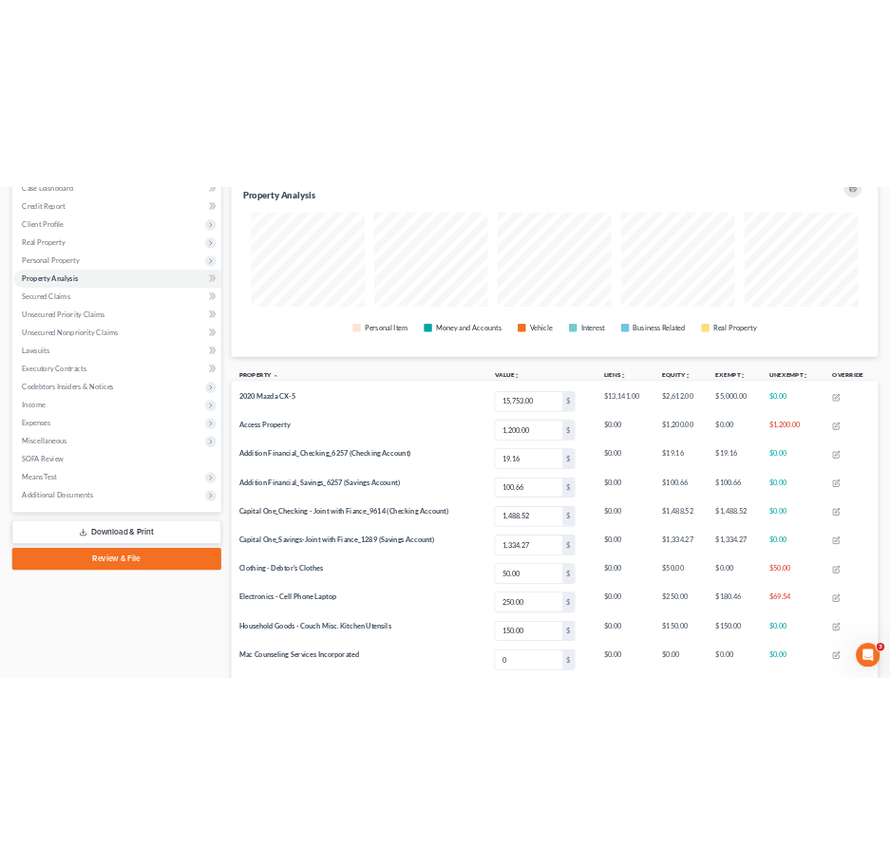
scroll to position [179, 0]
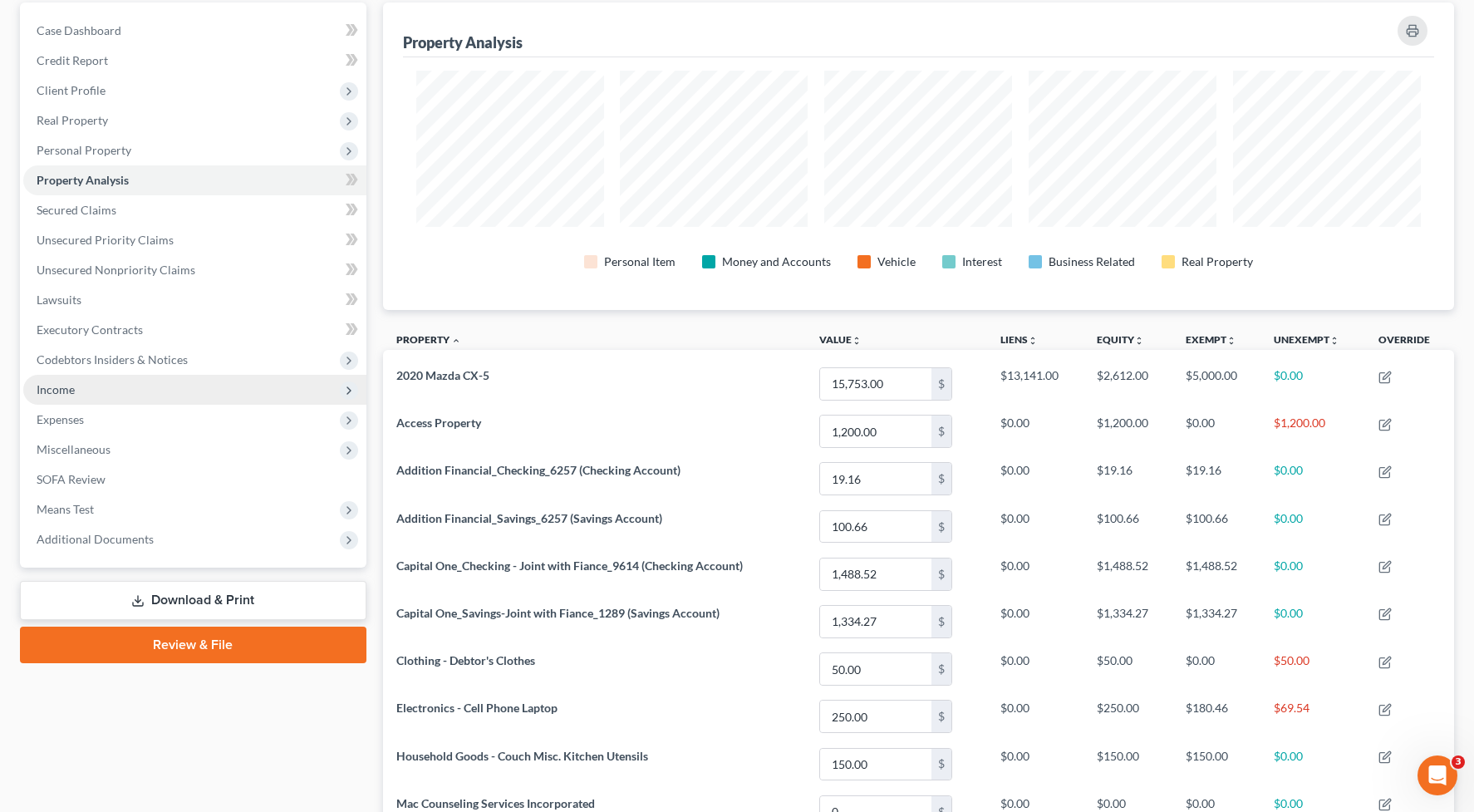
click at [88, 388] on span "Income" at bounding box center [195, 389] width 343 height 30
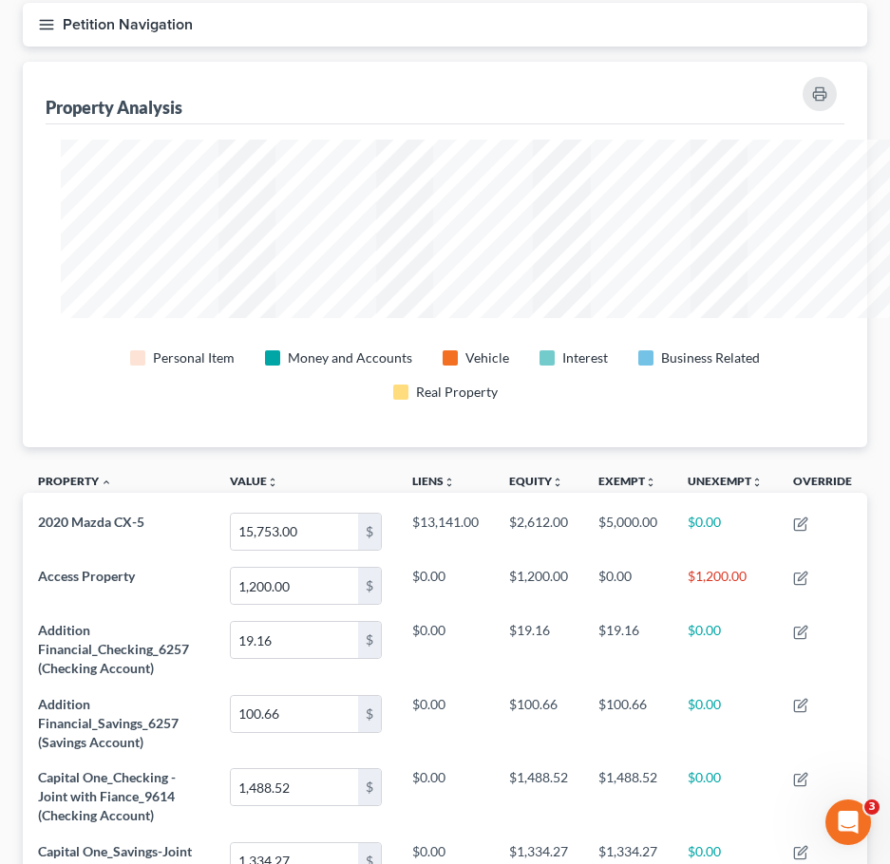
scroll to position [949017, 948495]
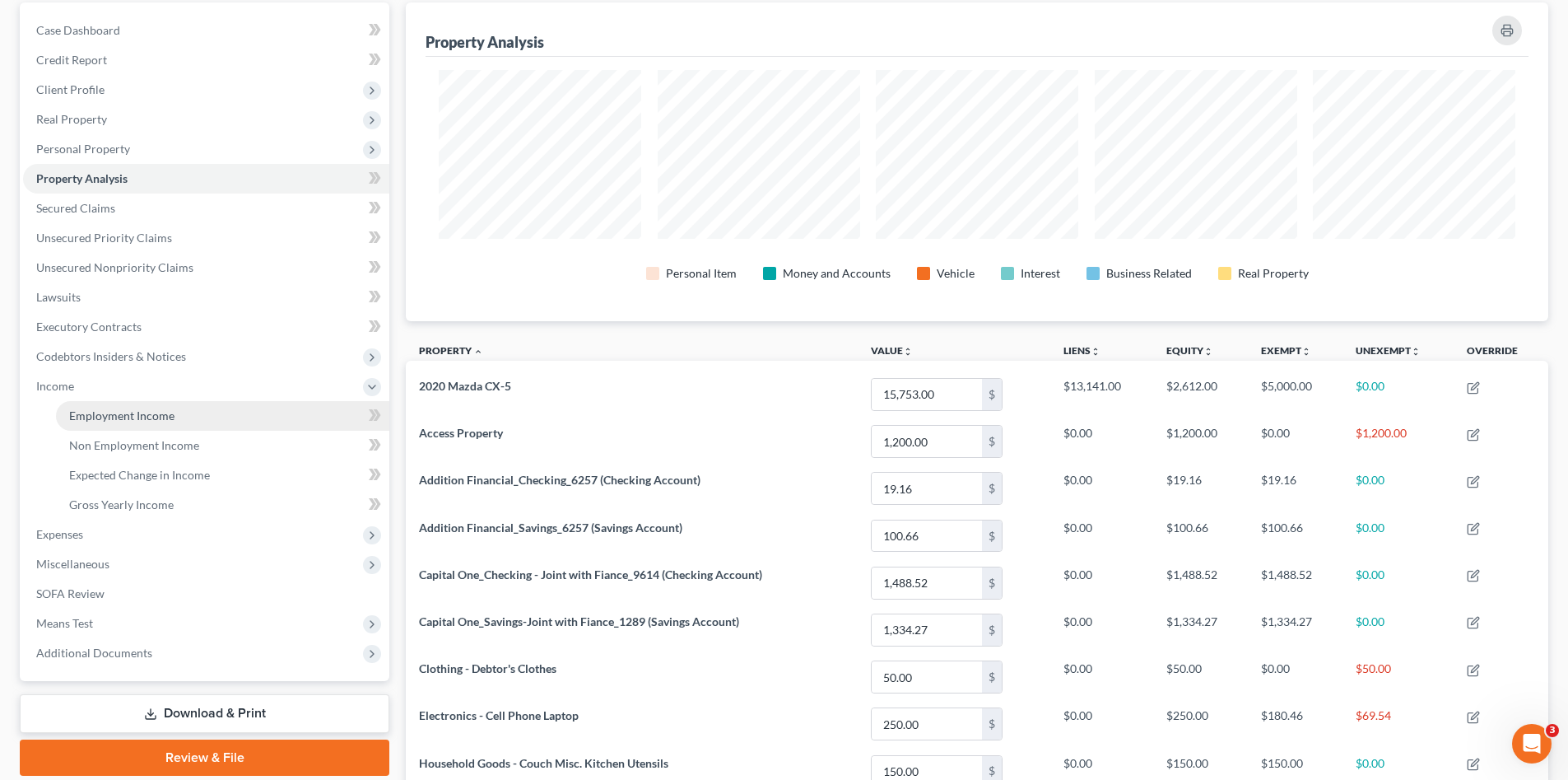
click at [140, 412] on span "Employment Income" at bounding box center [122, 416] width 106 height 14
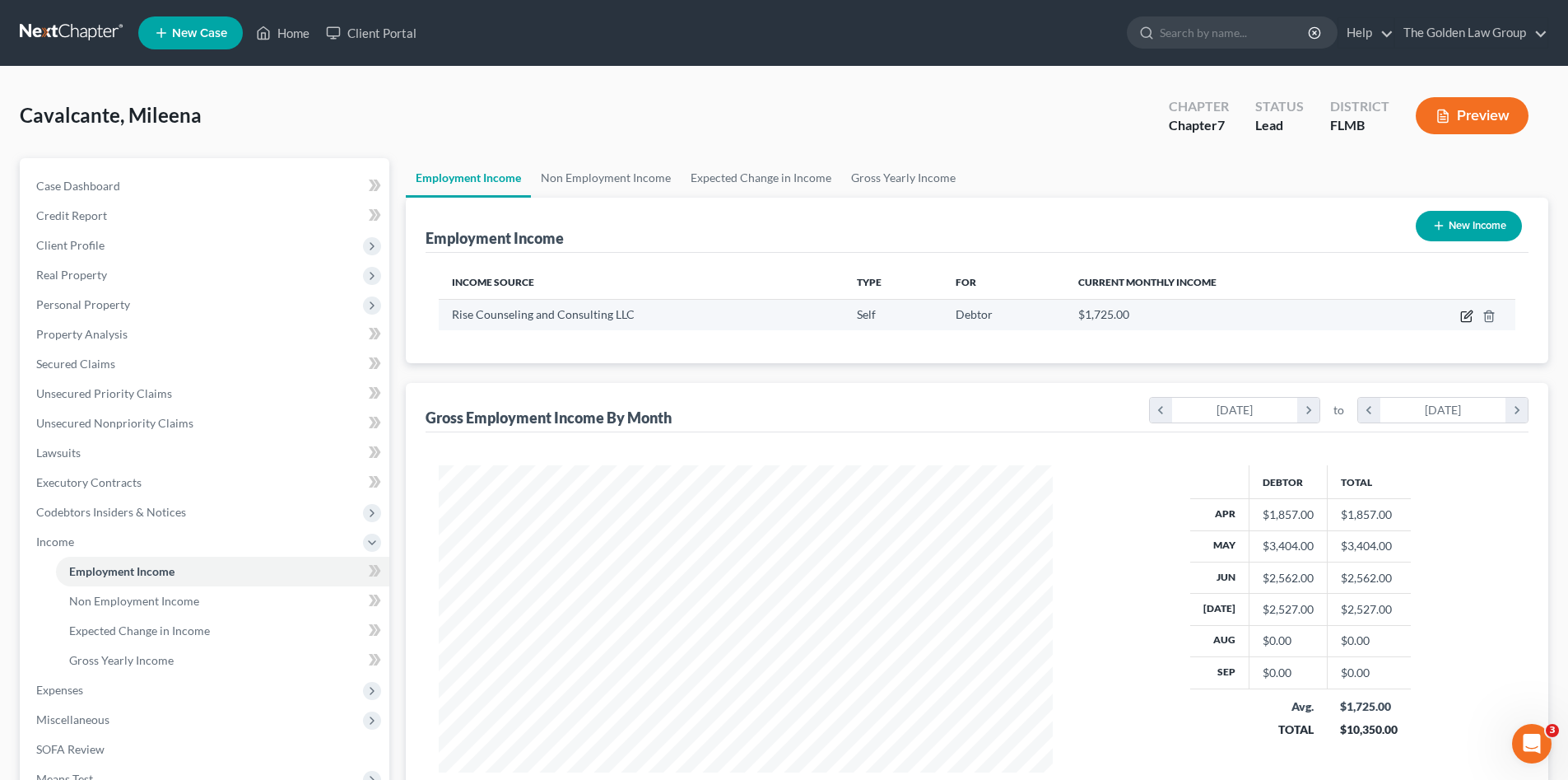
click at [1466, 317] on icon "button" at bounding box center [1468, 314] width 8 height 8
select select "1"
select select "9"
select select "0"
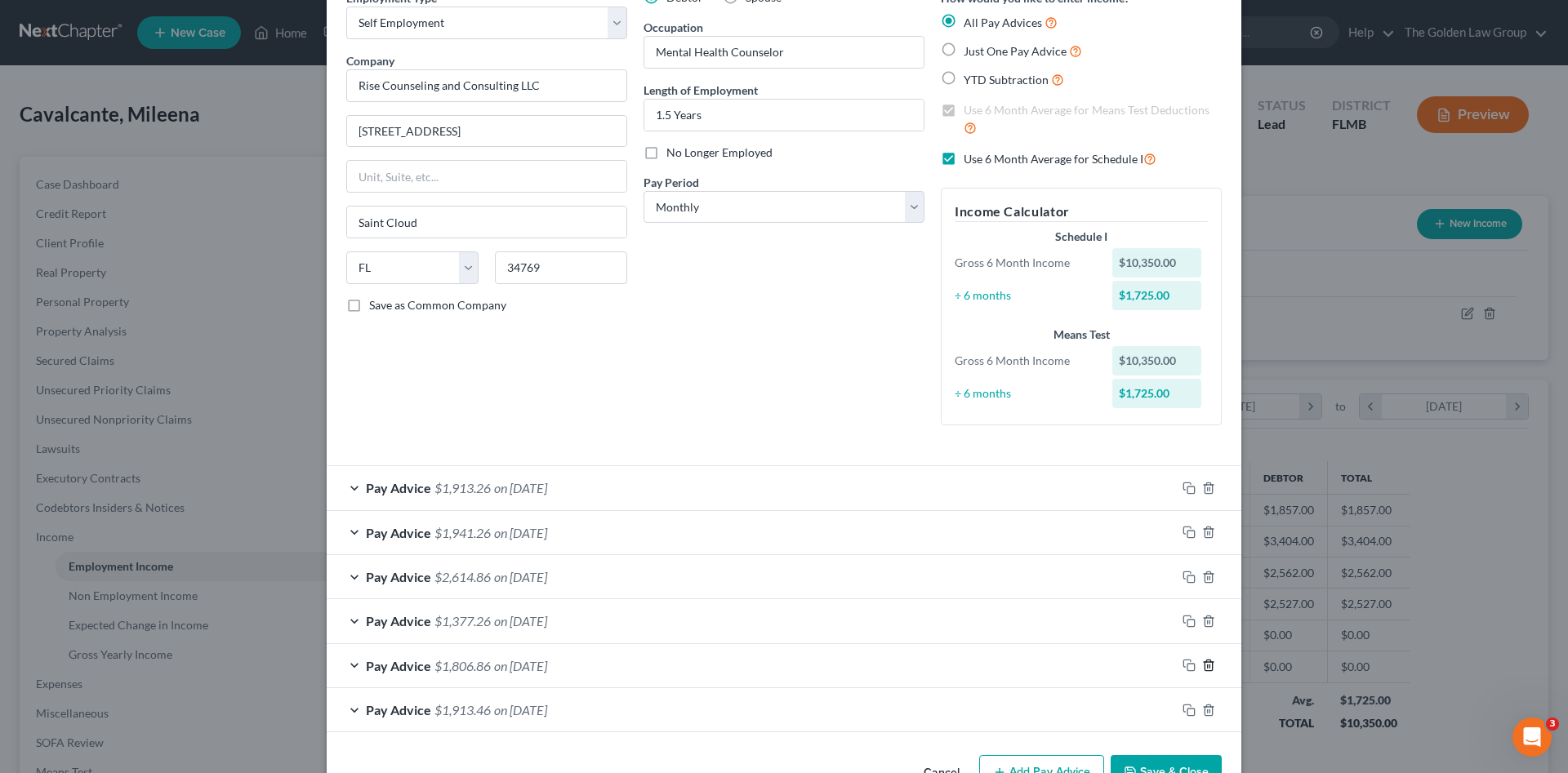
click at [1205, 663] on icon "button" at bounding box center [1208, 665] width 13 height 13
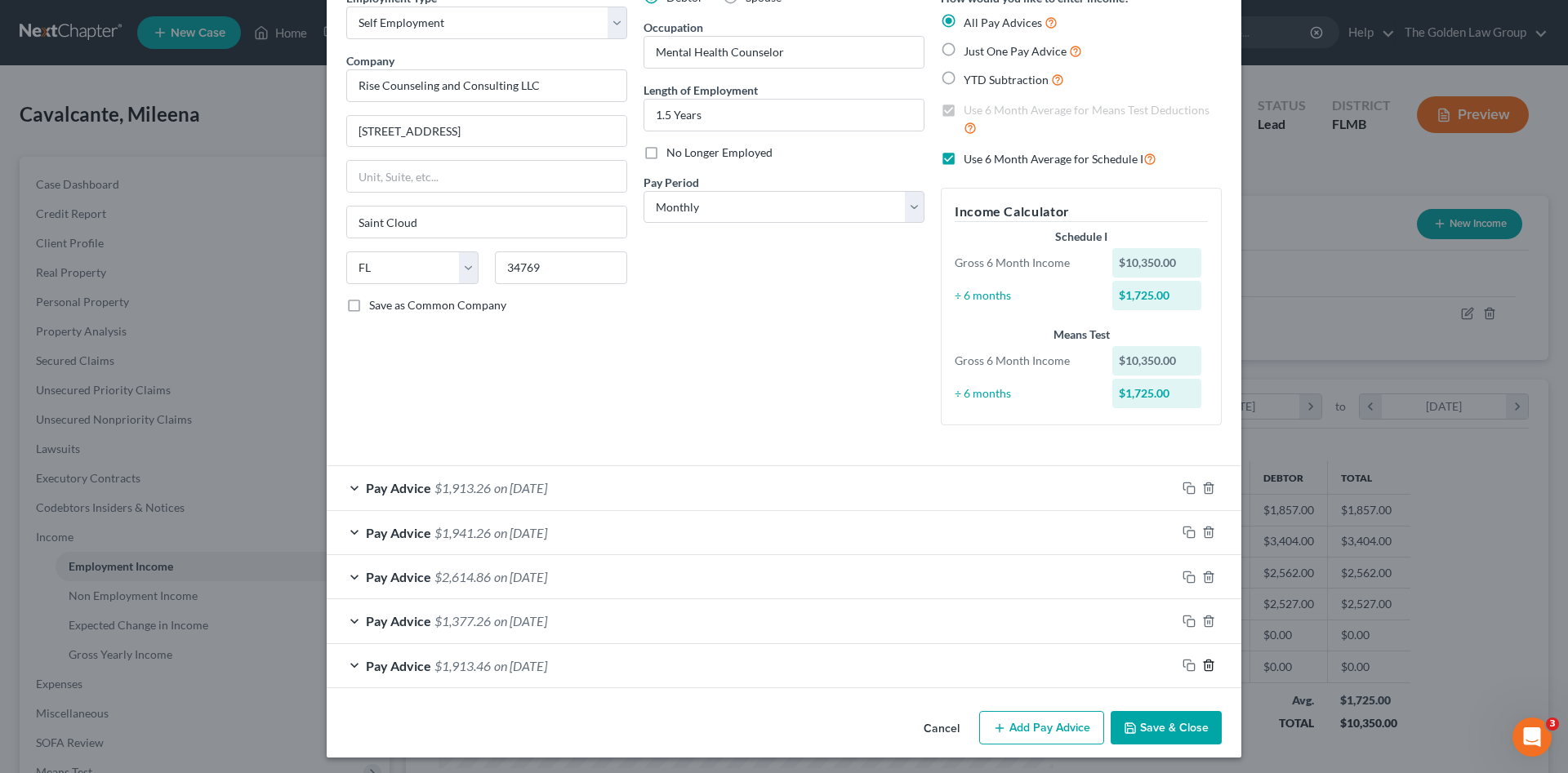
click at [1202, 666] on icon "button" at bounding box center [1208, 665] width 13 height 13
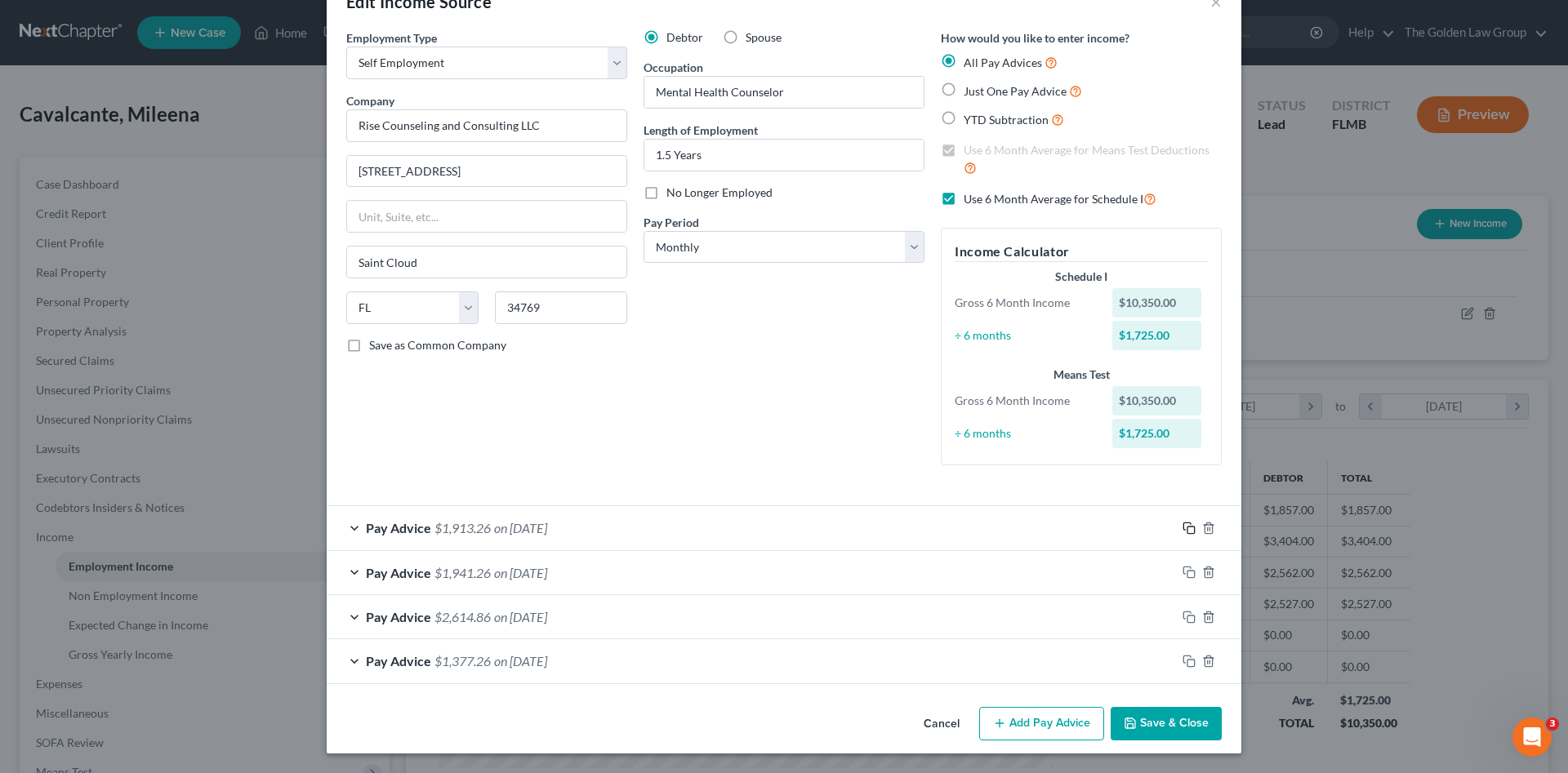
click at [1183, 526] on icon "button" at bounding box center [1189, 528] width 13 height 13
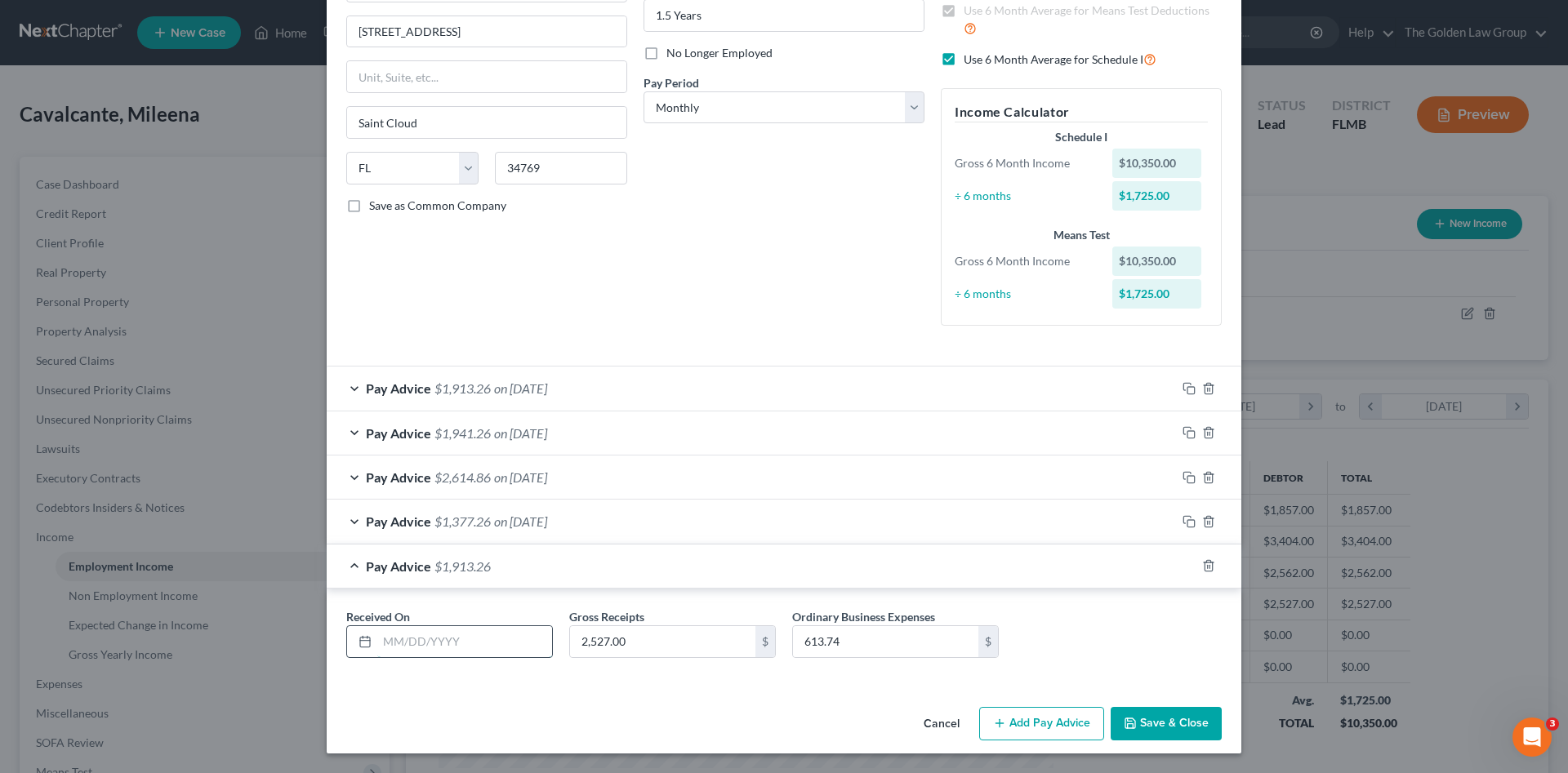
click at [476, 640] on input "text" at bounding box center [464, 641] width 175 height 31
type input "08/30/2025"
click at [647, 650] on input "2,527.00" at bounding box center [662, 641] width 185 height 31
drag, startPoint x: 643, startPoint y: 641, endPoint x: 575, endPoint y: 641, distance: 68.0
click at [575, 641] on input "2,527.00" at bounding box center [662, 641] width 185 height 31
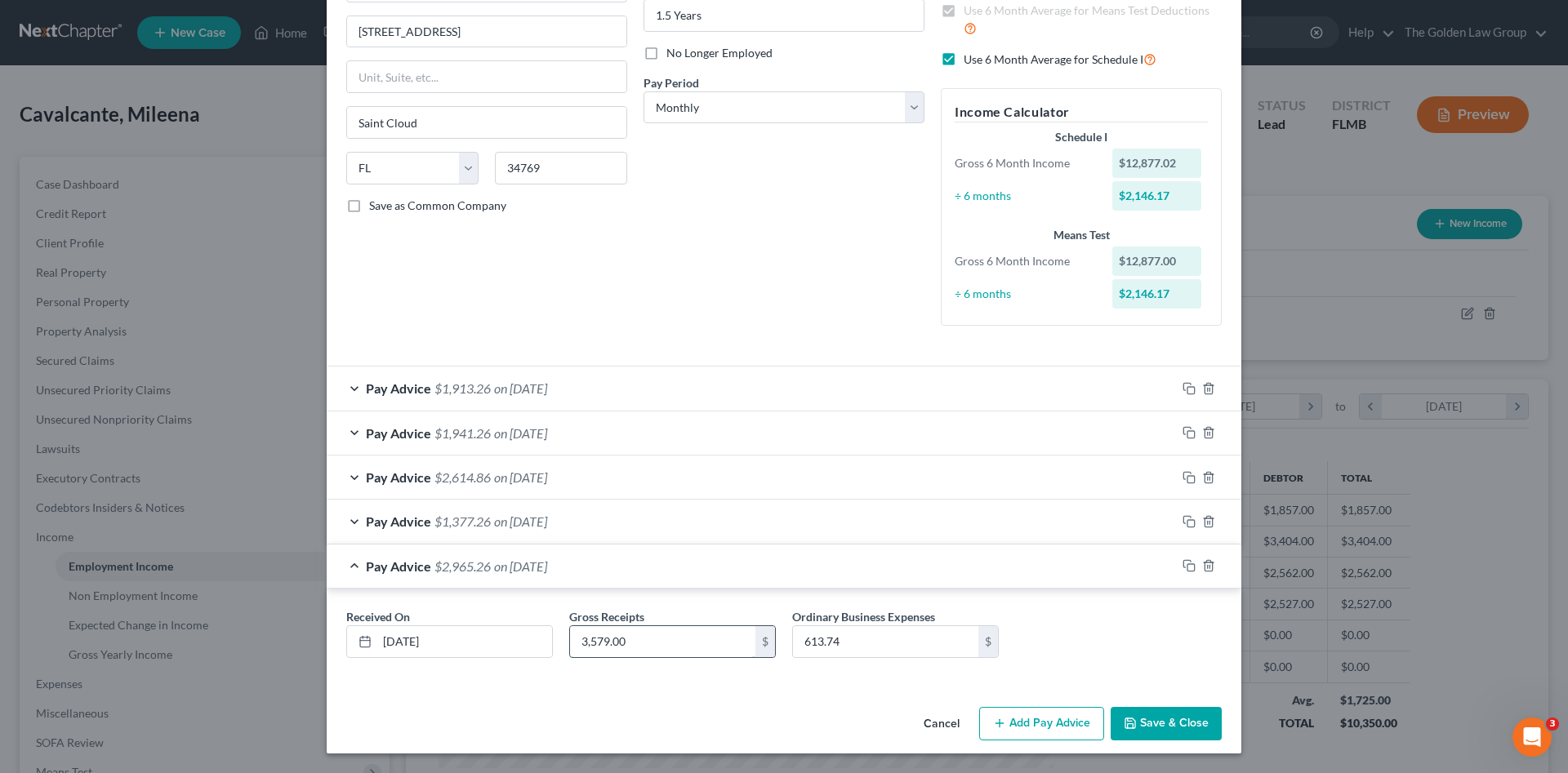
type input "3,579.00"
click at [846, 641] on input "613.74" at bounding box center [885, 641] width 185 height 31
drag, startPoint x: 846, startPoint y: 641, endPoint x: 798, endPoint y: 641, distance: 48.0
click at [798, 641] on input "613.74" at bounding box center [885, 641] width 185 height 31
type input "1,244.49"
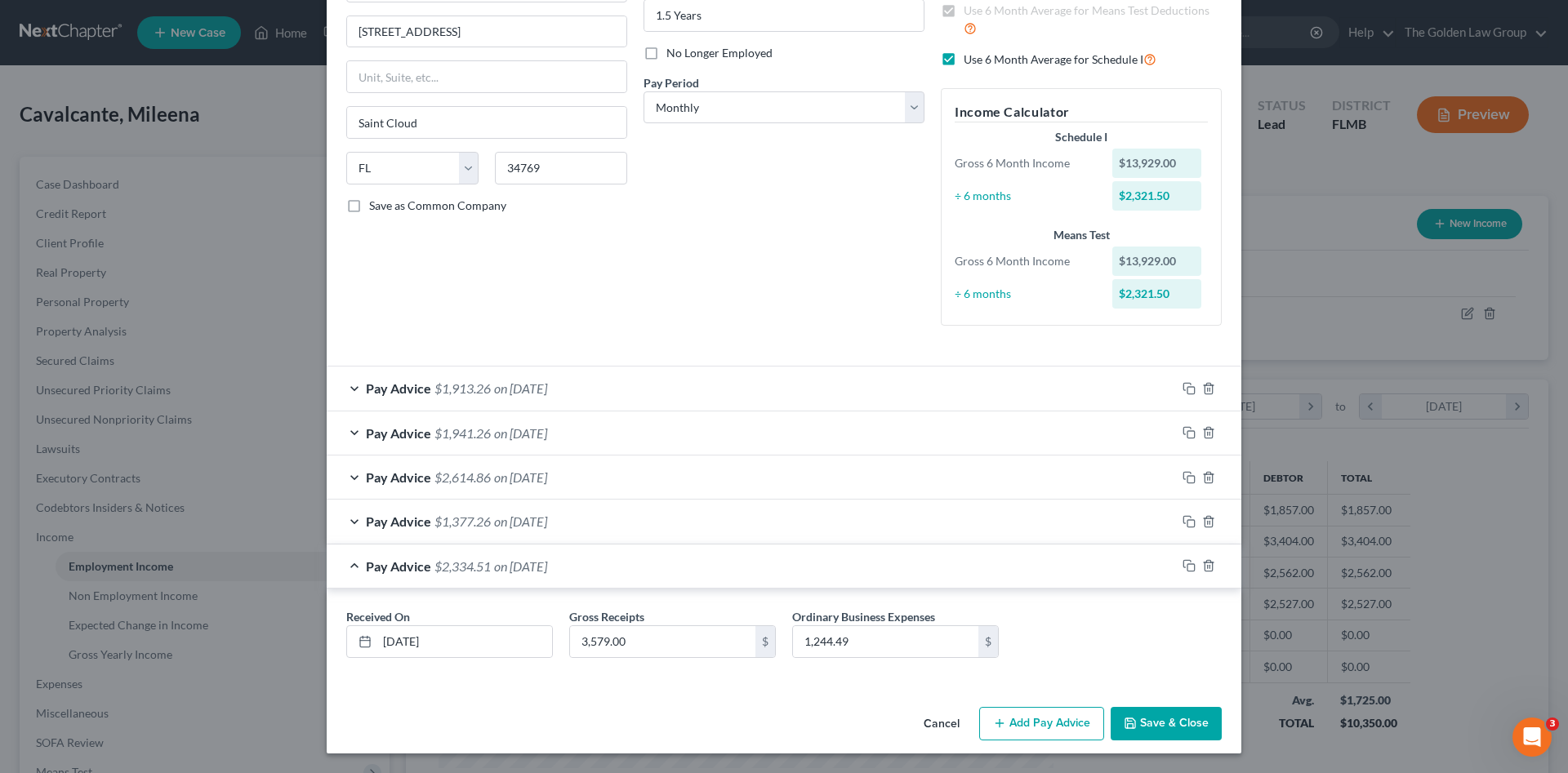
click at [1040, 720] on button "Add Pay Advice" at bounding box center [1041, 724] width 125 height 34
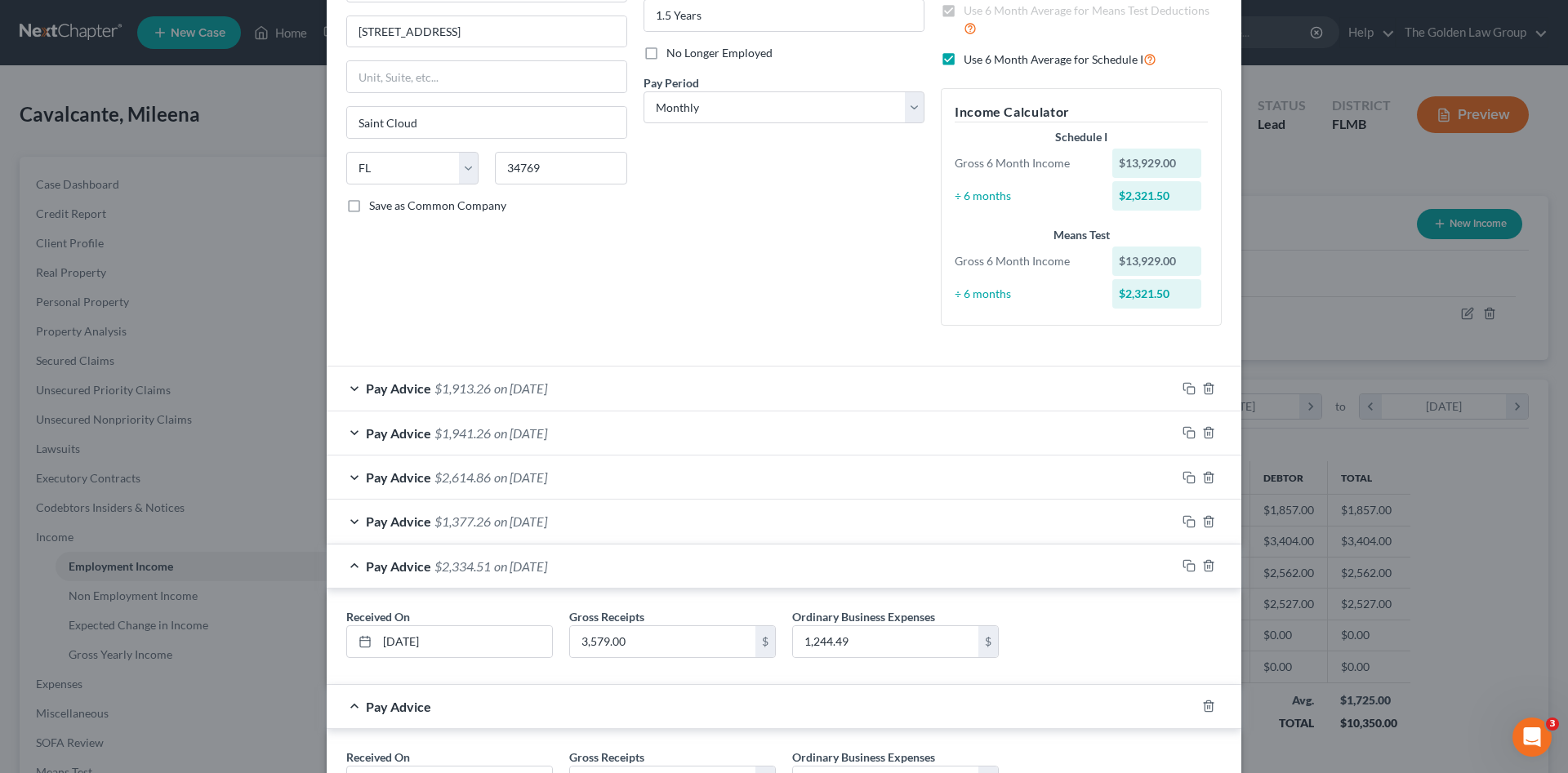
scroll to position [326, 0]
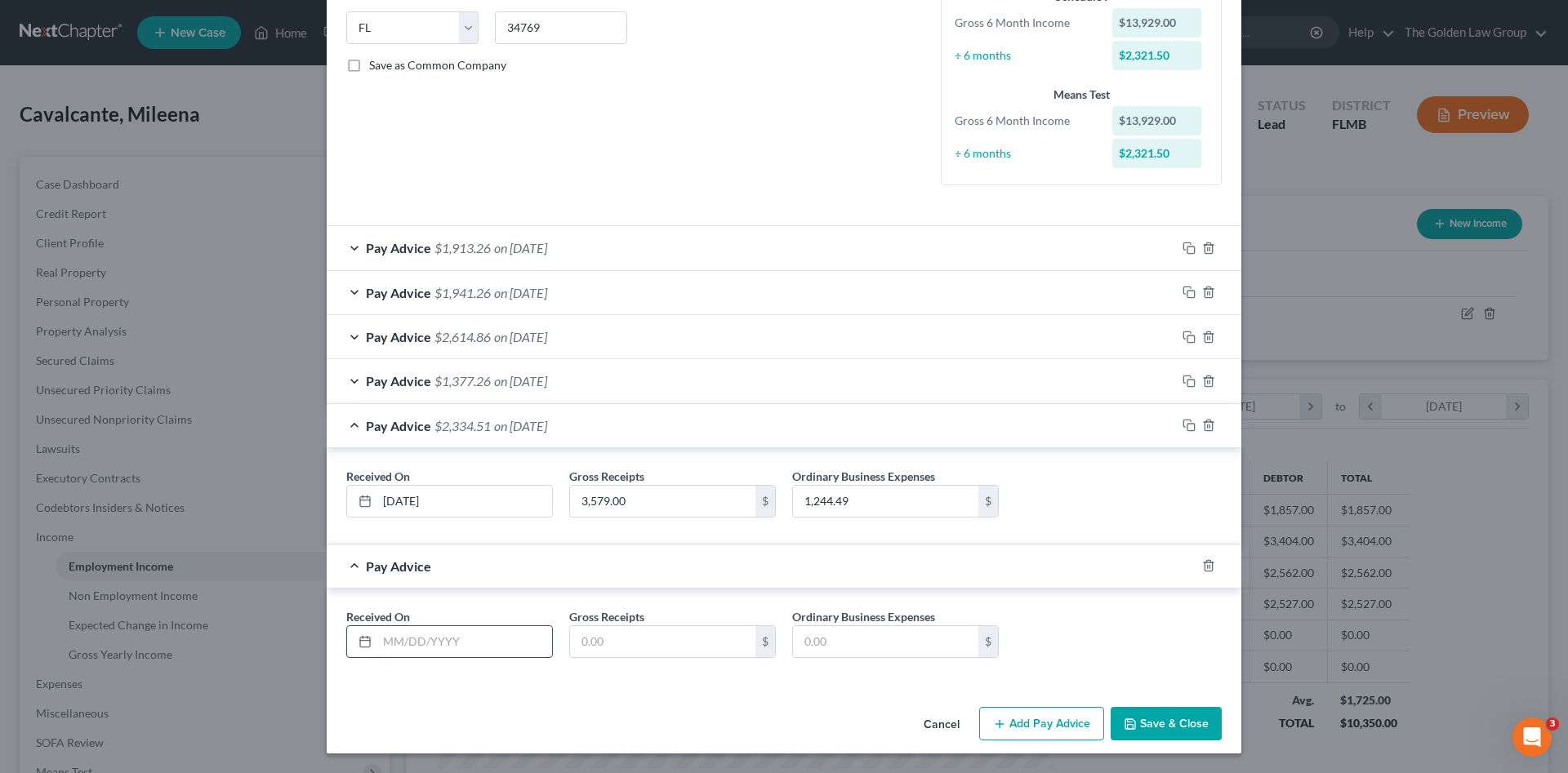
click at [511, 641] on input "text" at bounding box center [464, 641] width 175 height 31
type input "09/30/2025"
click at [618, 641] on input "text" at bounding box center [662, 641] width 185 height 31
type input "2,080.00"
click at [857, 640] on input "text" at bounding box center [885, 641] width 185 height 31
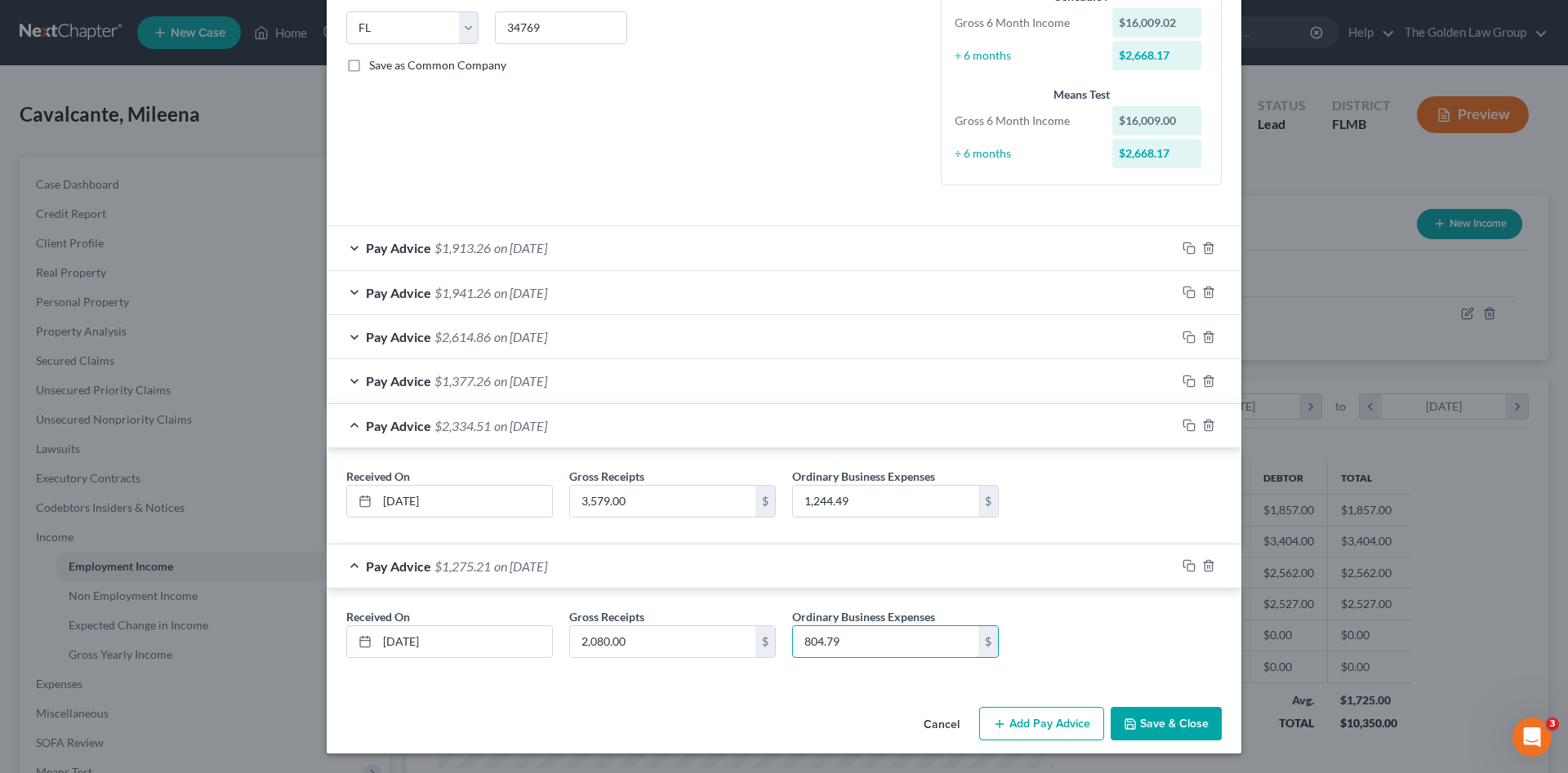
type input "804.79"
click at [1153, 731] on button "Save & Close" at bounding box center [1165, 724] width 111 height 34
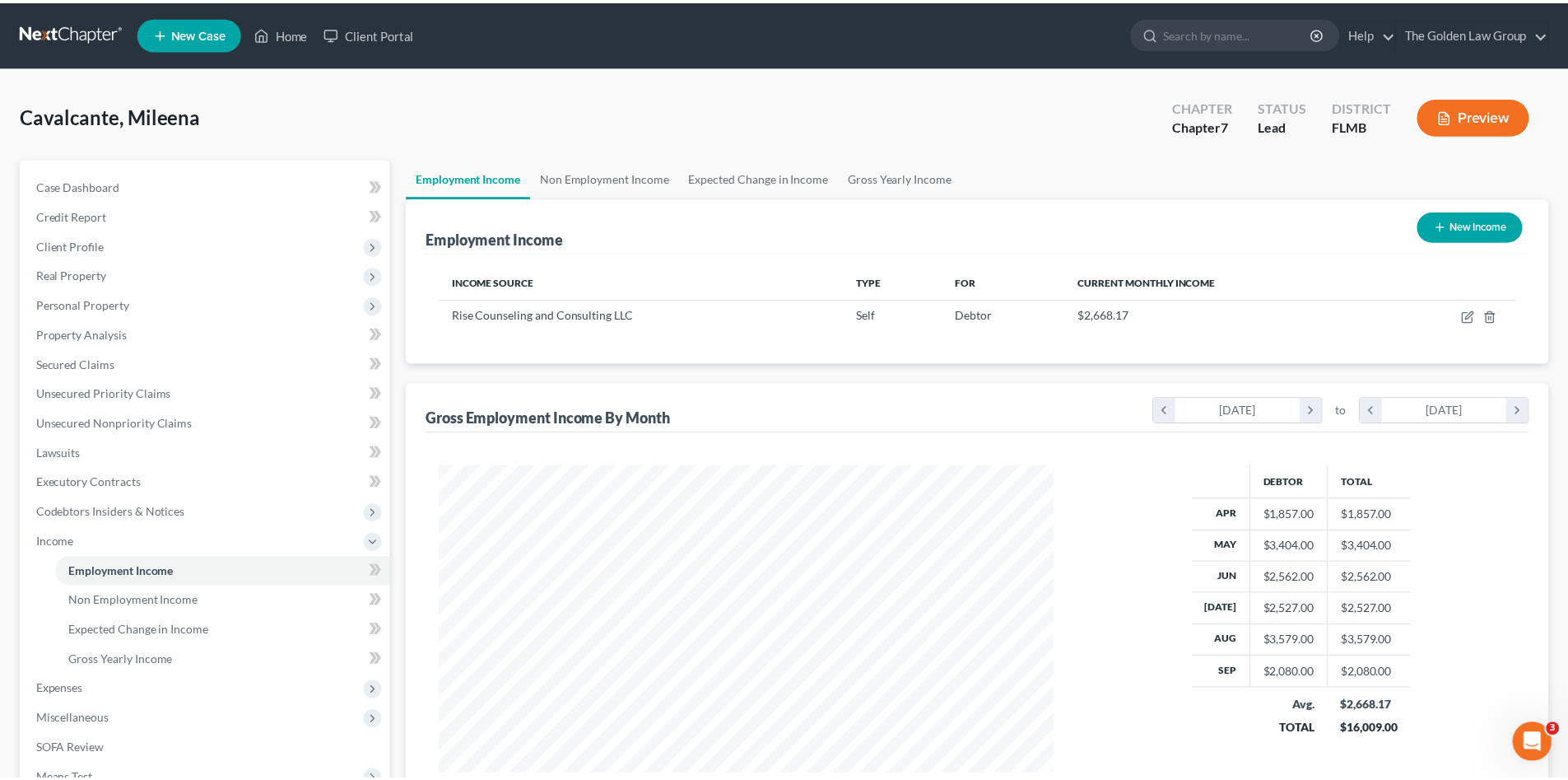
scroll to position [823369, 822674]
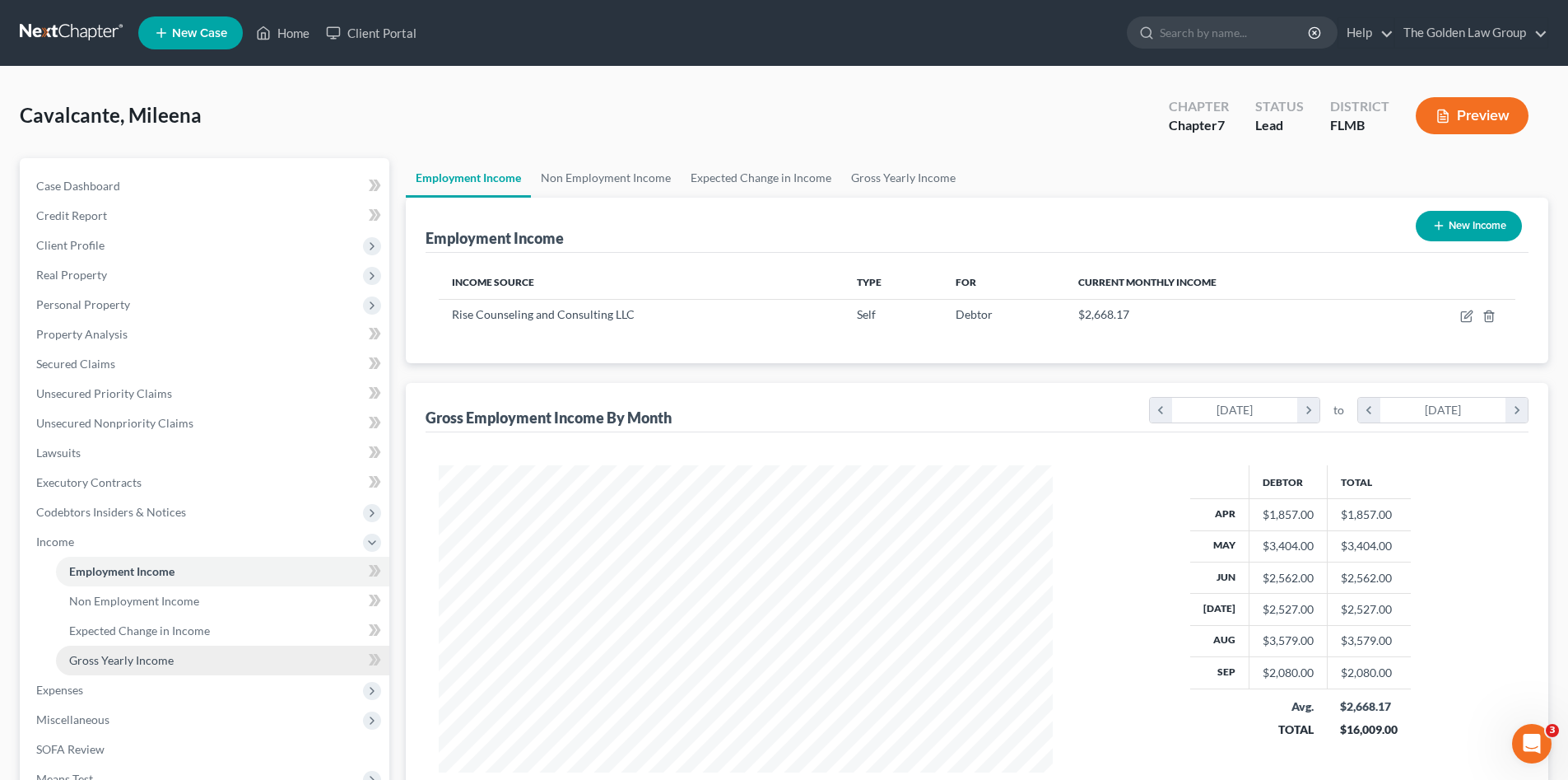
click at [140, 661] on span "Gross Yearly Income" at bounding box center [121, 660] width 105 height 14
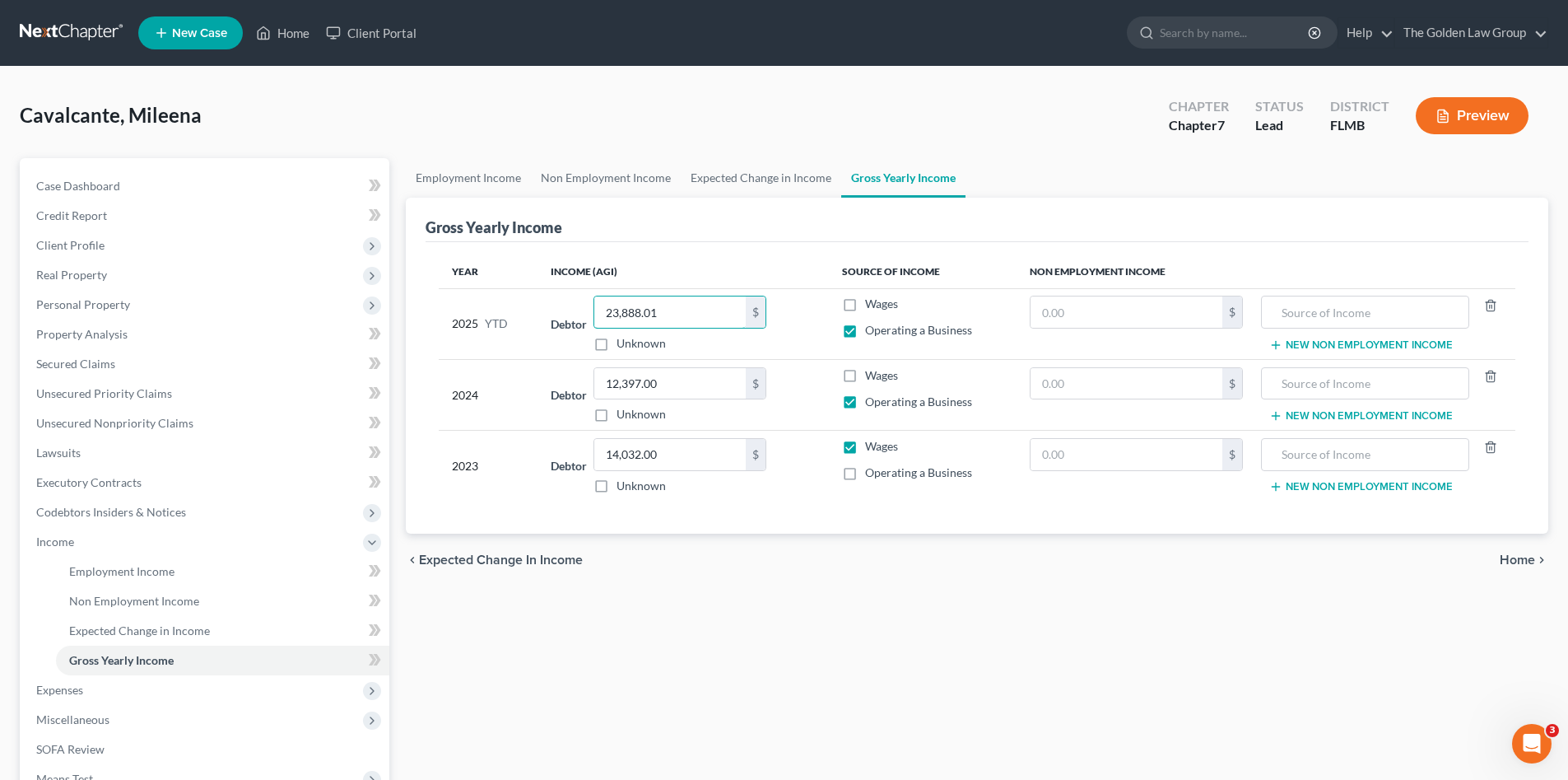
type input "23,888.01"
click at [869, 657] on div "Employment Income Non Employment Income Expected Change in Income Gross Yearly …" at bounding box center [977, 544] width 1160 height 773
drag, startPoint x: 135, startPoint y: 586, endPoint x: 126, endPoint y: 574, distance: 15.0
click at [133, 583] on ul "Employment Income Non Employment Income Expected Change in Income Gross Yearly …" at bounding box center [206, 616] width 366 height 119
click at [126, 573] on span "Employment Income" at bounding box center [122, 571] width 106 height 14
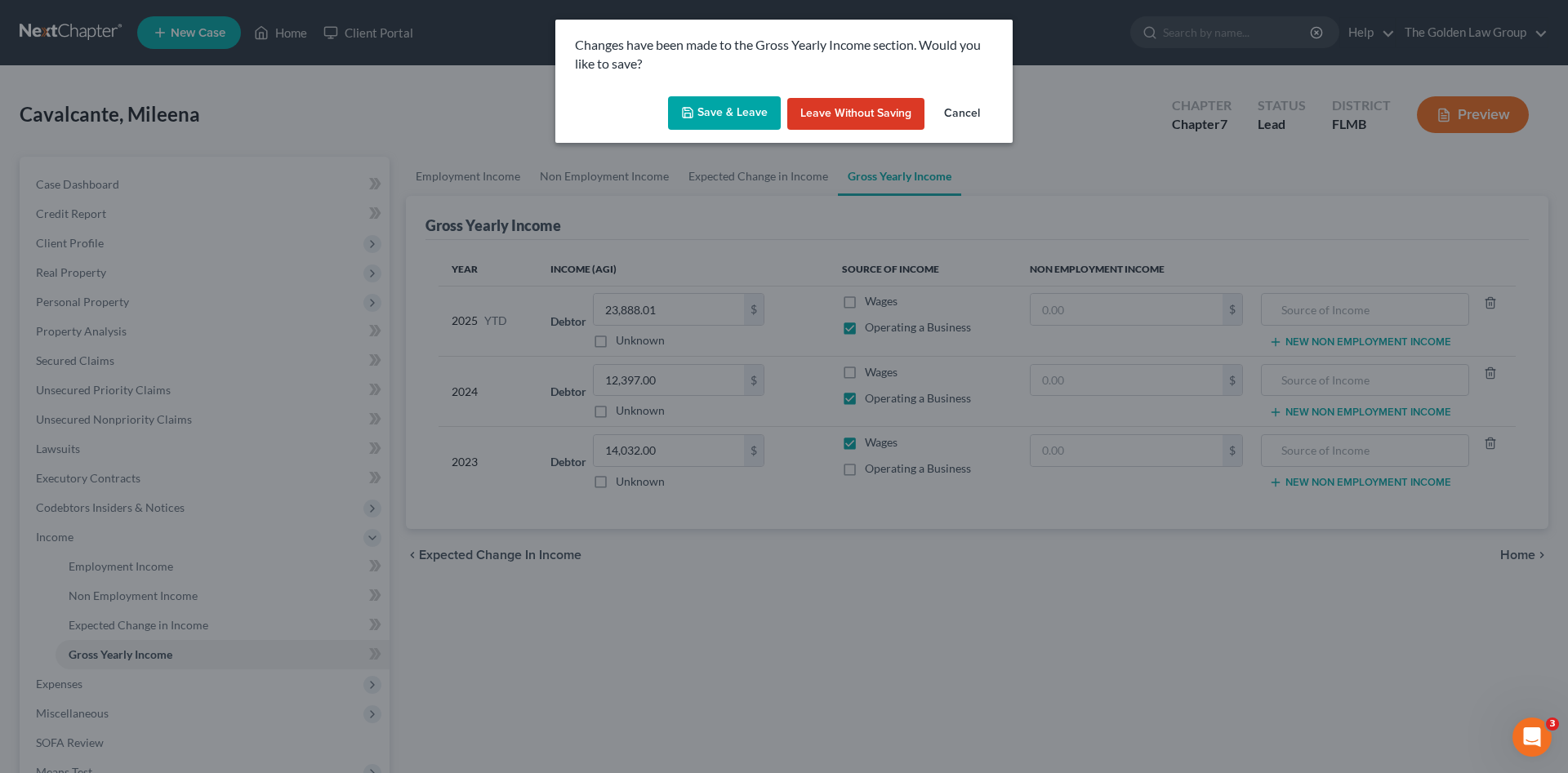
click at [742, 101] on button "Save & Leave" at bounding box center [724, 113] width 113 height 34
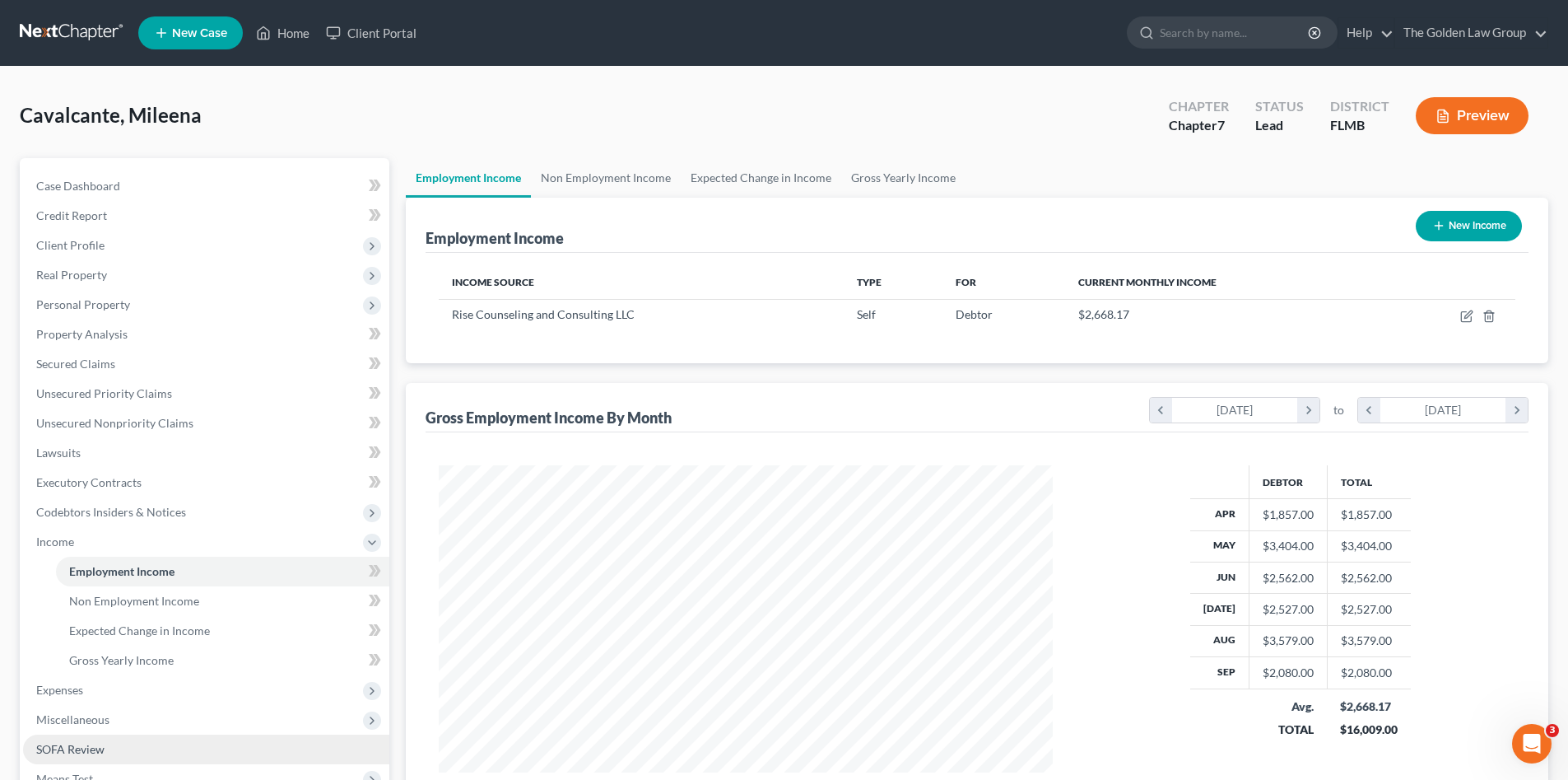
scroll to position [138, 0]
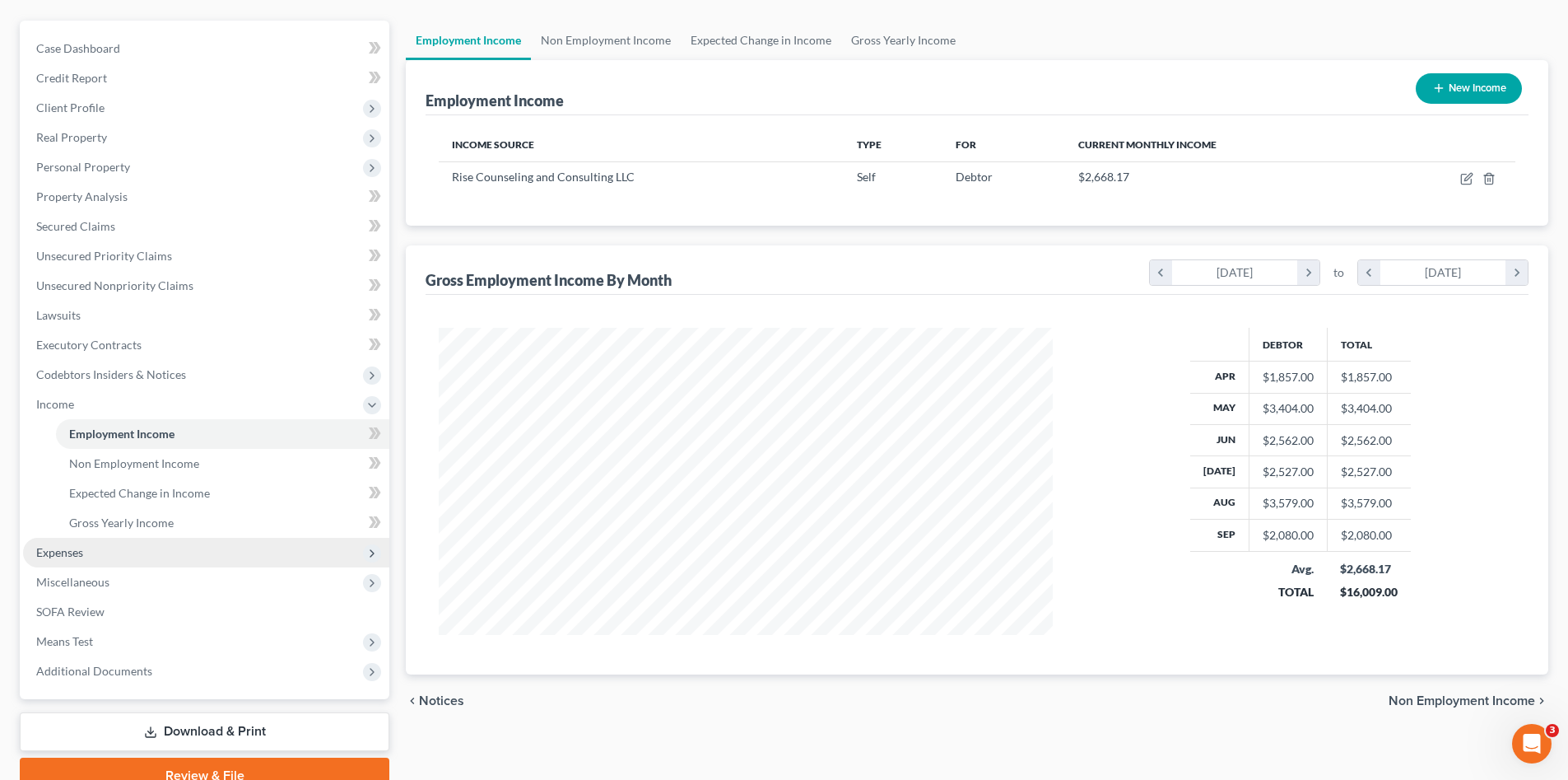
click at [79, 547] on span "Expenses" at bounding box center [60, 552] width 47 height 14
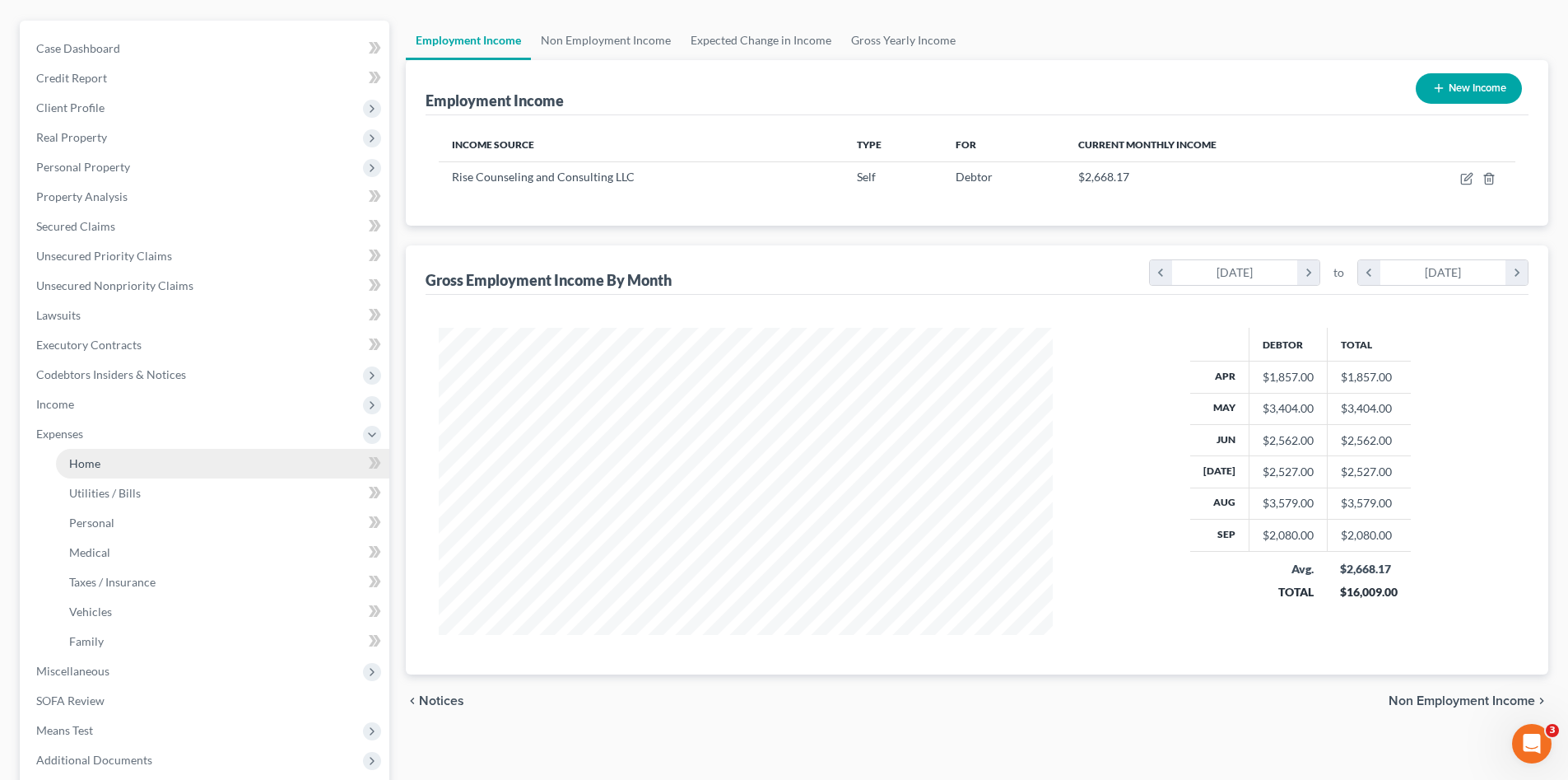
click at [154, 468] on link "Home" at bounding box center [223, 463] width 333 height 29
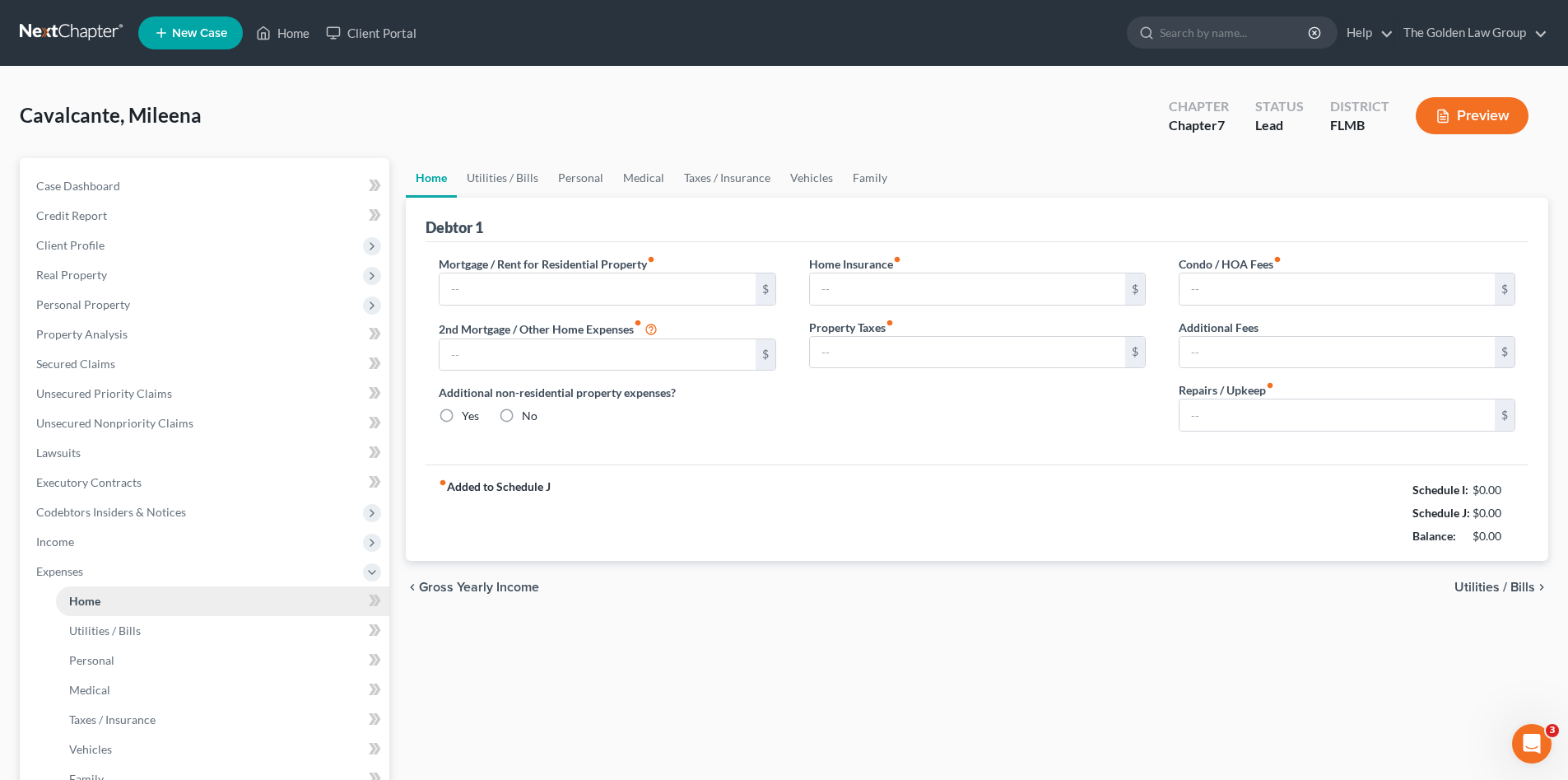
type input "1,207.00"
type input "0.00"
radio input "true"
type input "0.00"
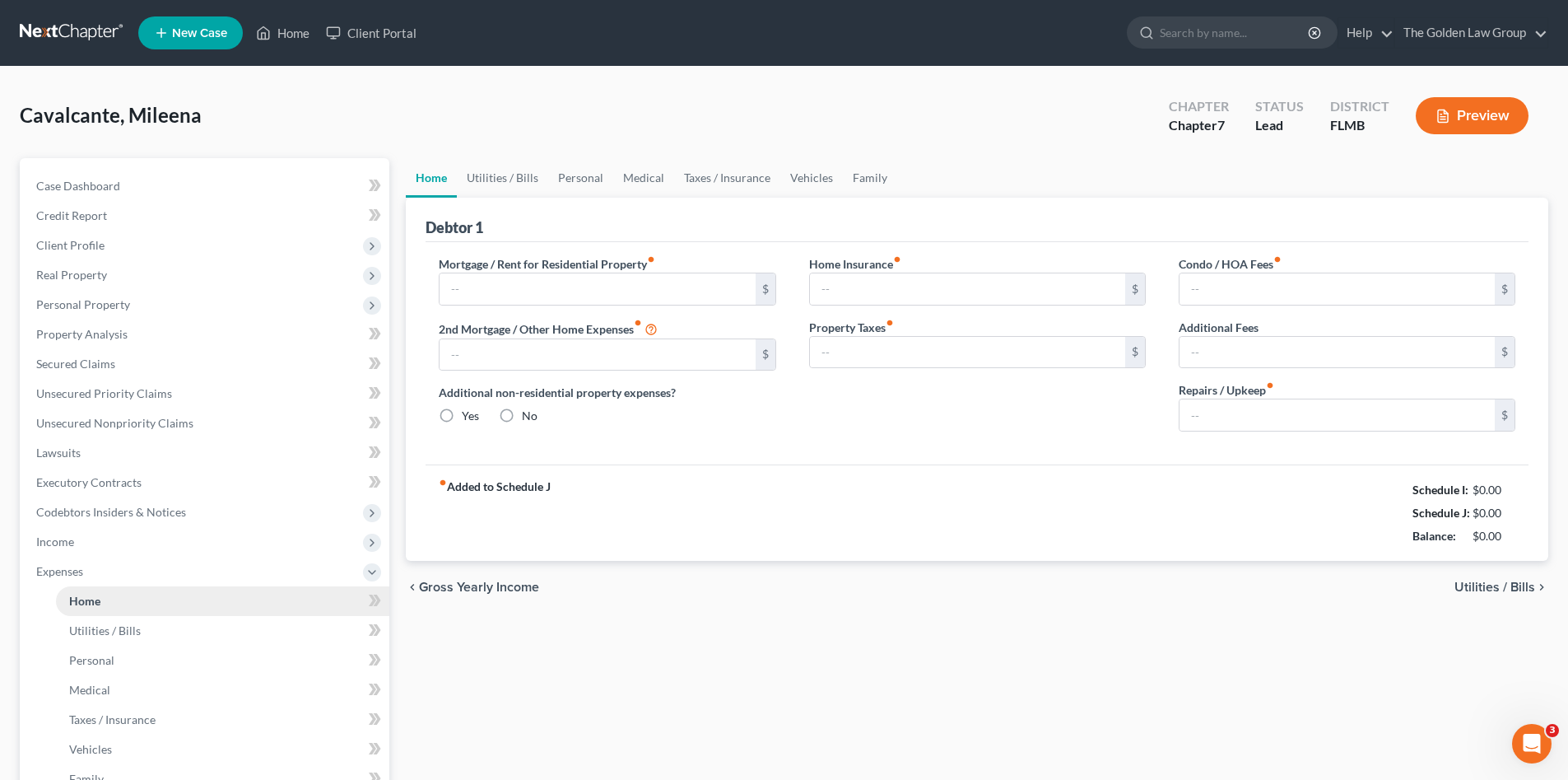
type input "0.00"
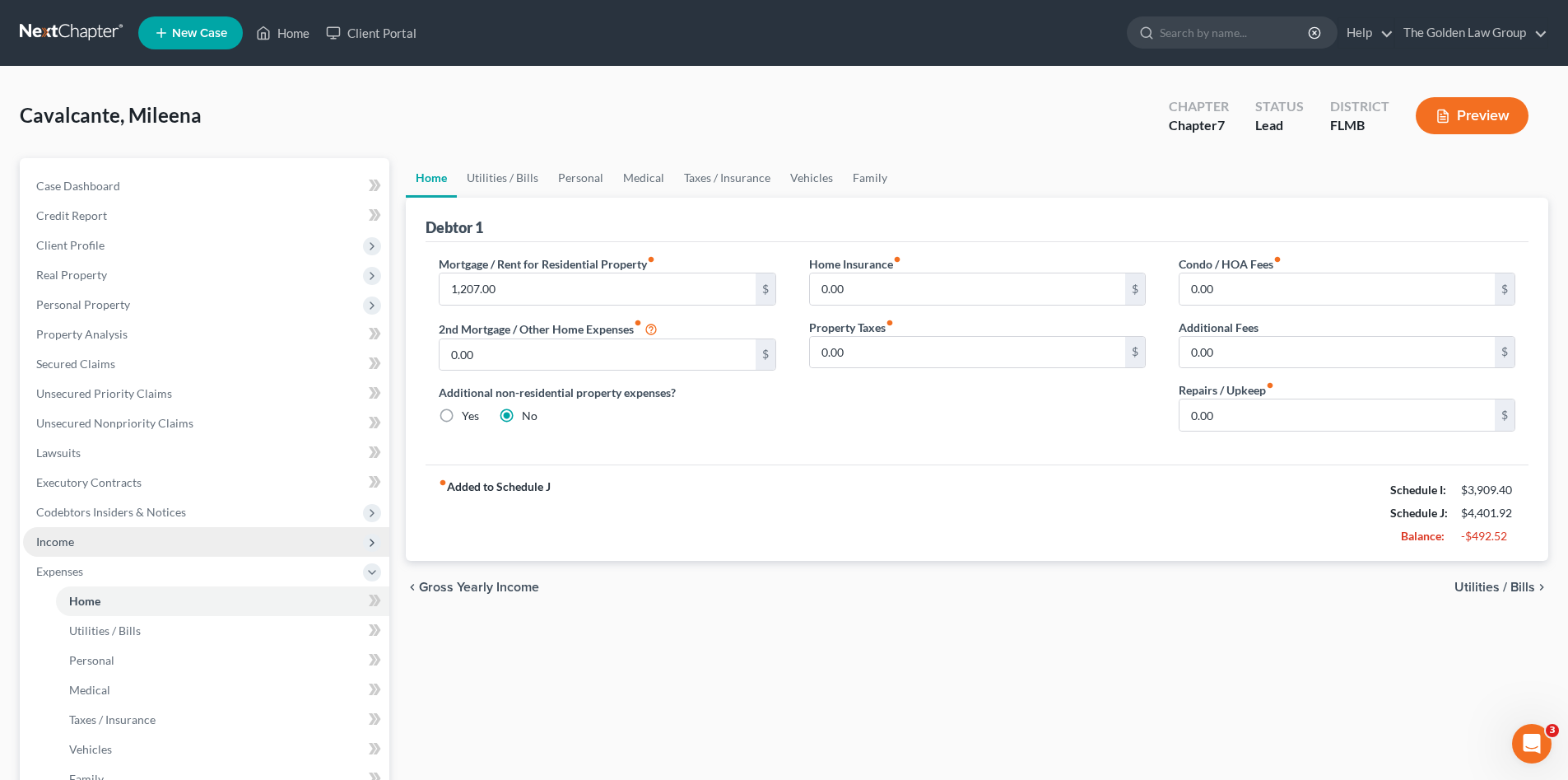
click at [60, 549] on span "Income" at bounding box center [206, 542] width 366 height 29
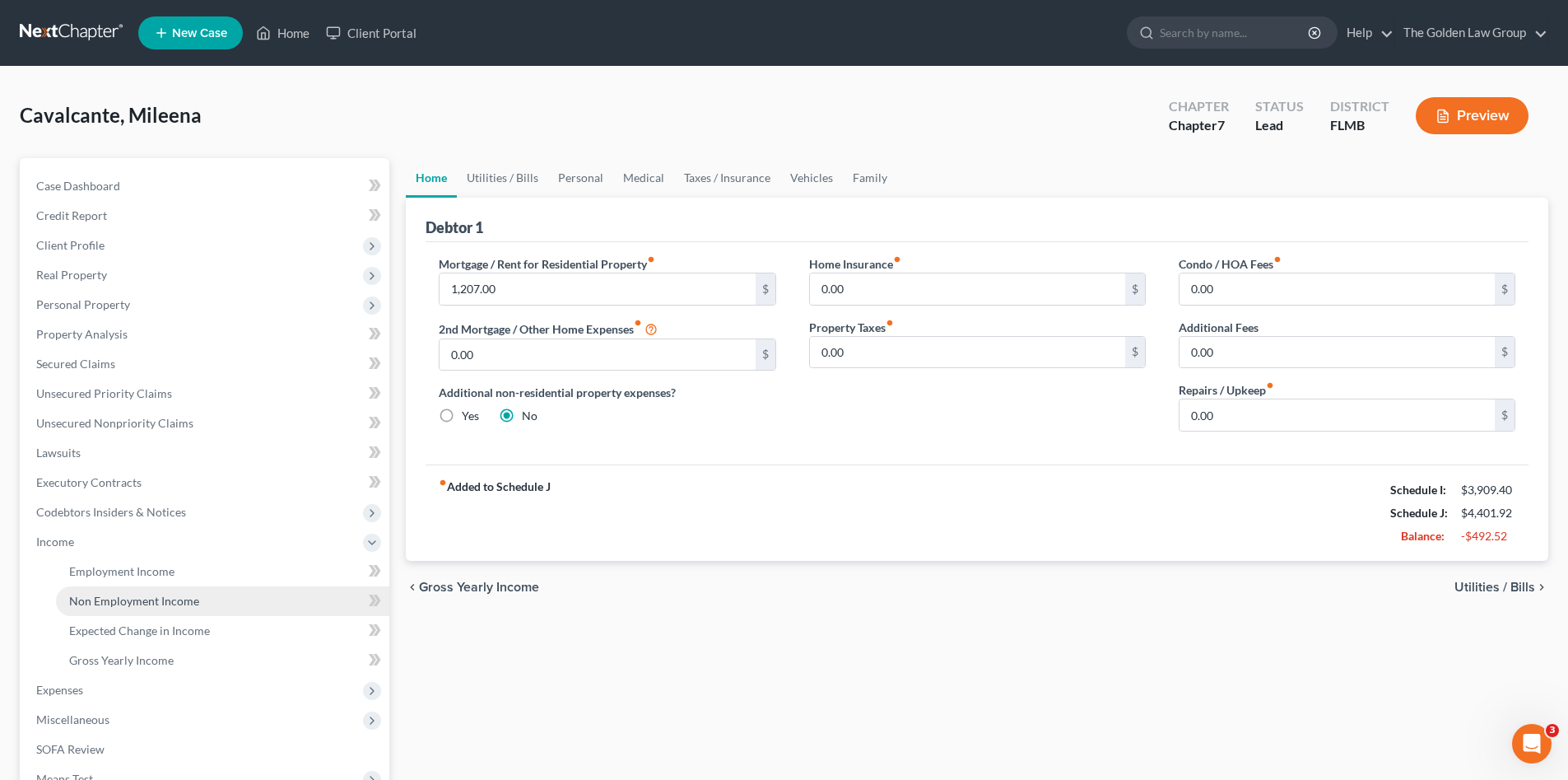
click at [108, 592] on link "Non Employment Income" at bounding box center [223, 601] width 333 height 29
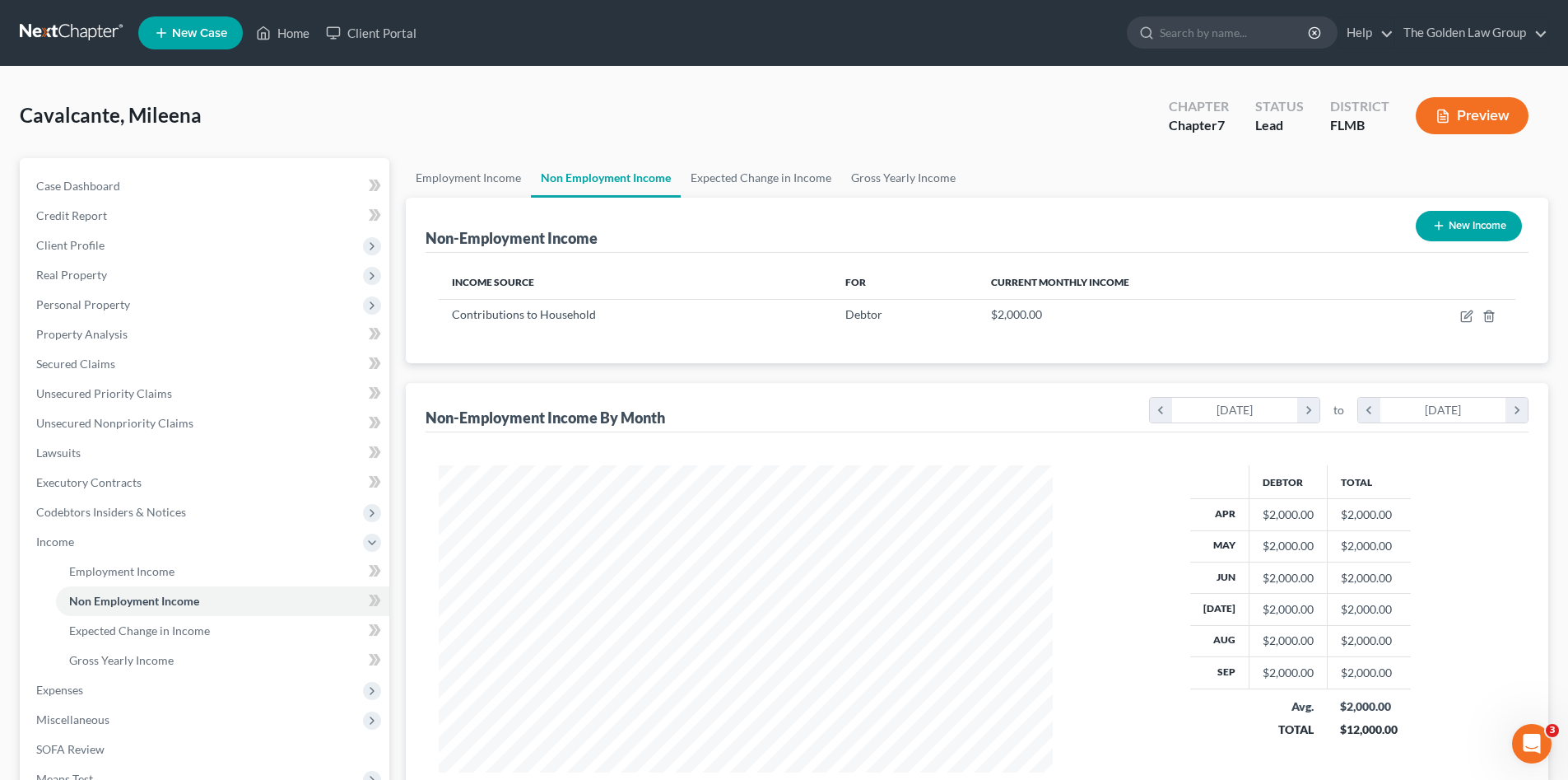
scroll to position [307, 647]
click at [666, 121] on div "Cavalcante, Mileena Upgraded Chapter Chapter 7 Status Lead District FLMB Preview" at bounding box center [784, 122] width 1529 height 72
click at [88, 303] on span "Personal Property" at bounding box center [83, 305] width 94 height 14
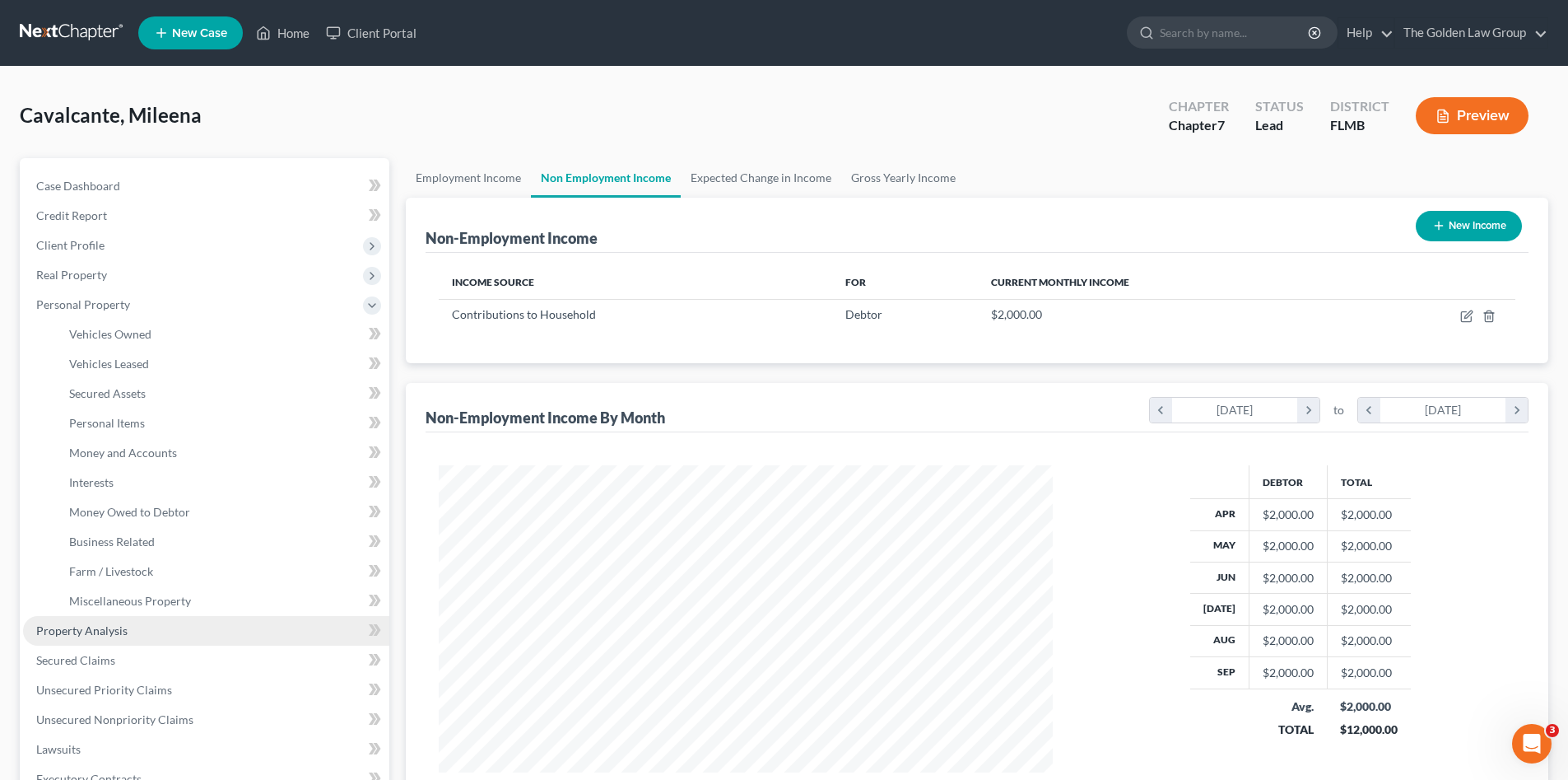
click at [83, 626] on span "Property Analysis" at bounding box center [82, 631] width 91 height 14
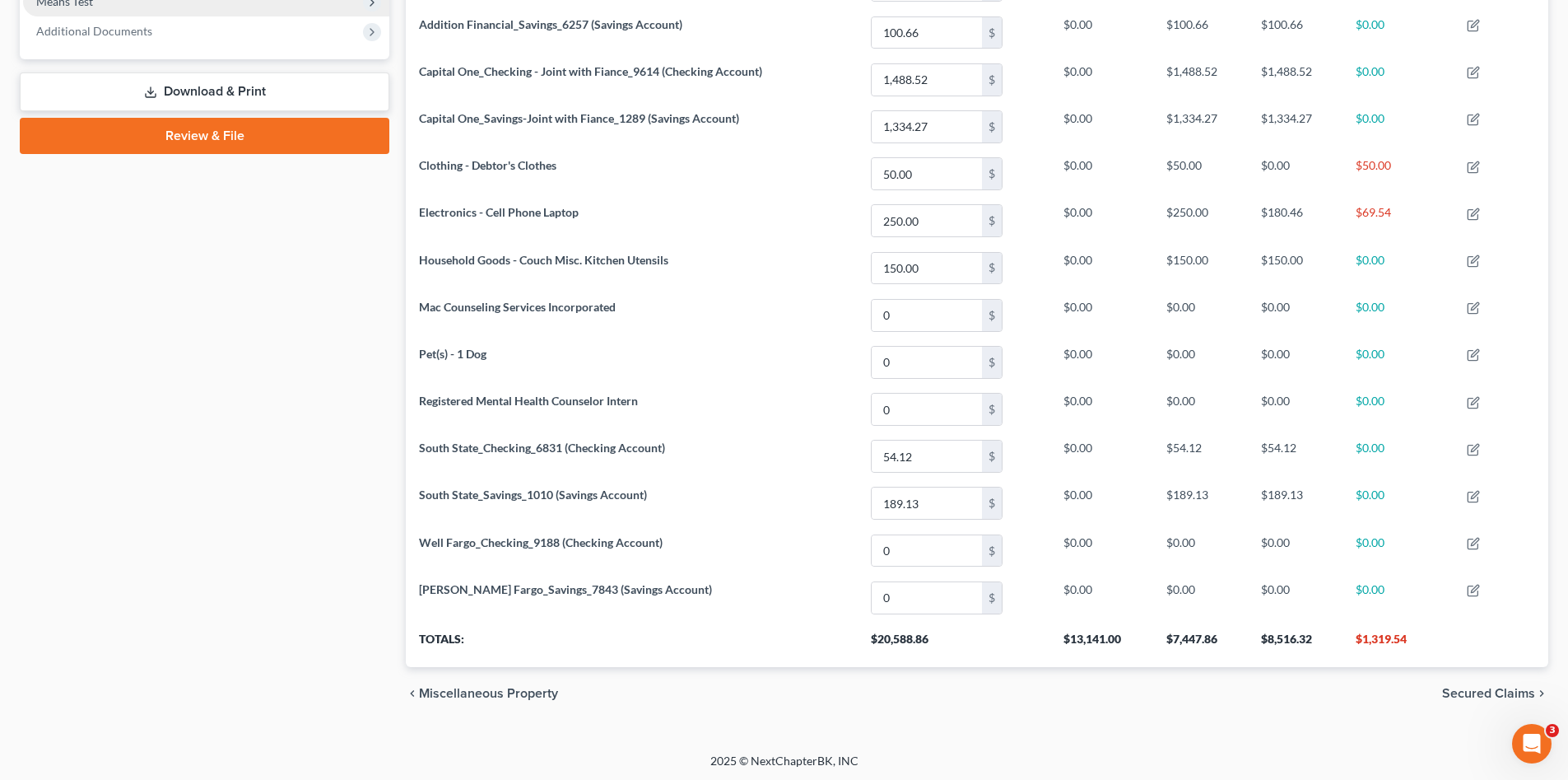
scroll to position [467, 0]
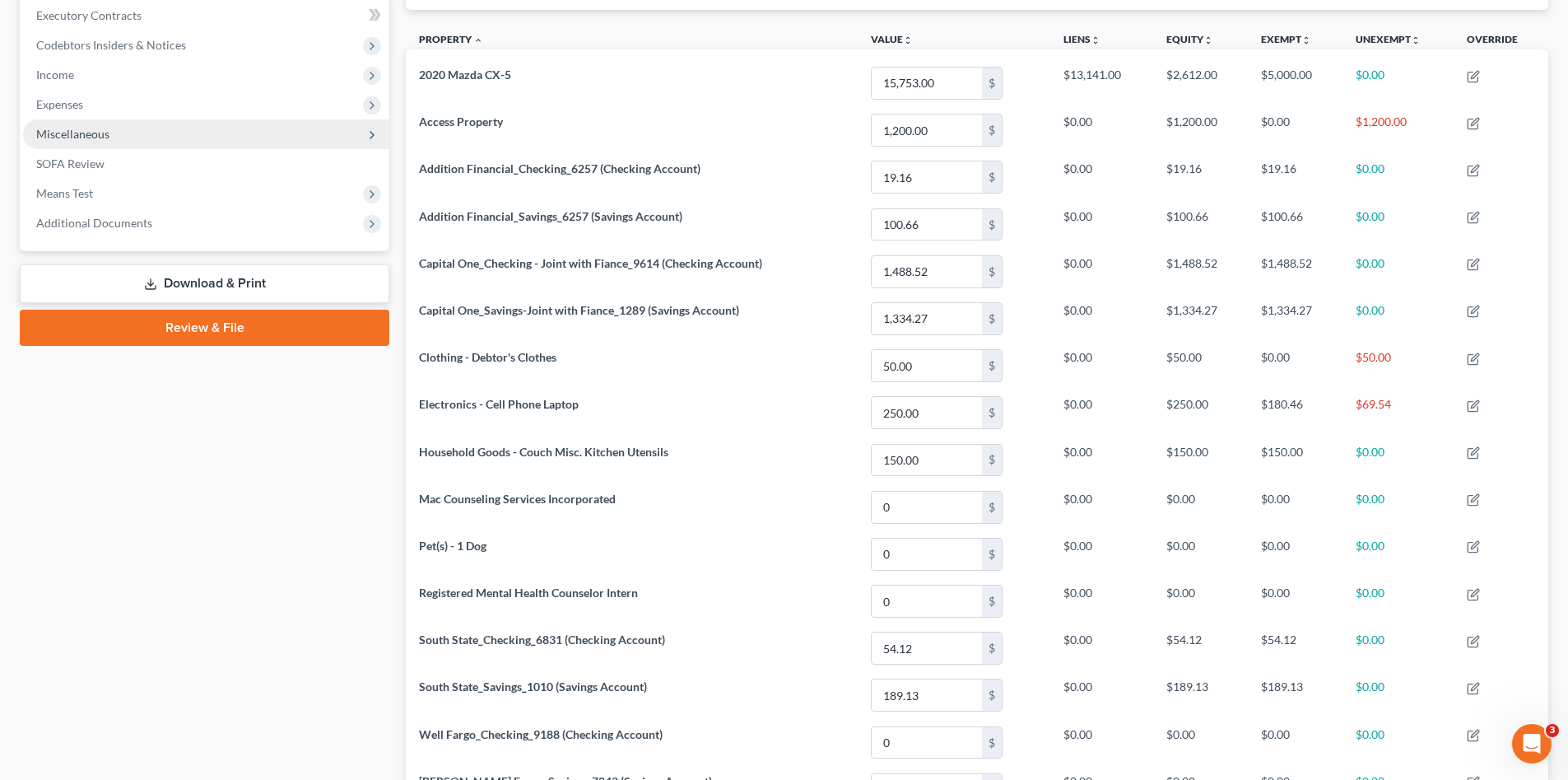
click at [106, 138] on span "Miscellaneous" at bounding box center [73, 134] width 73 height 14
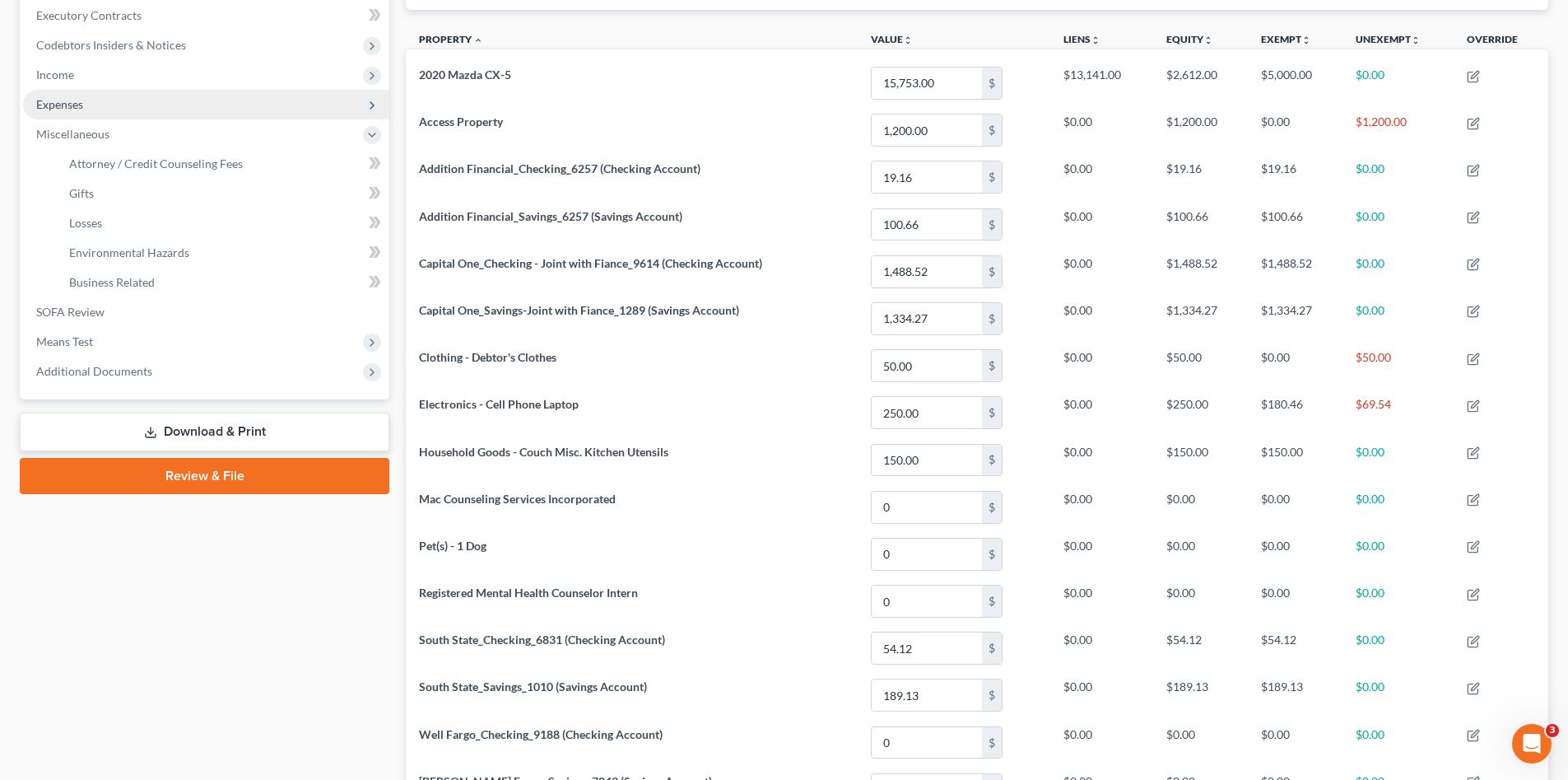
click at [92, 108] on span "Expenses" at bounding box center [206, 104] width 366 height 29
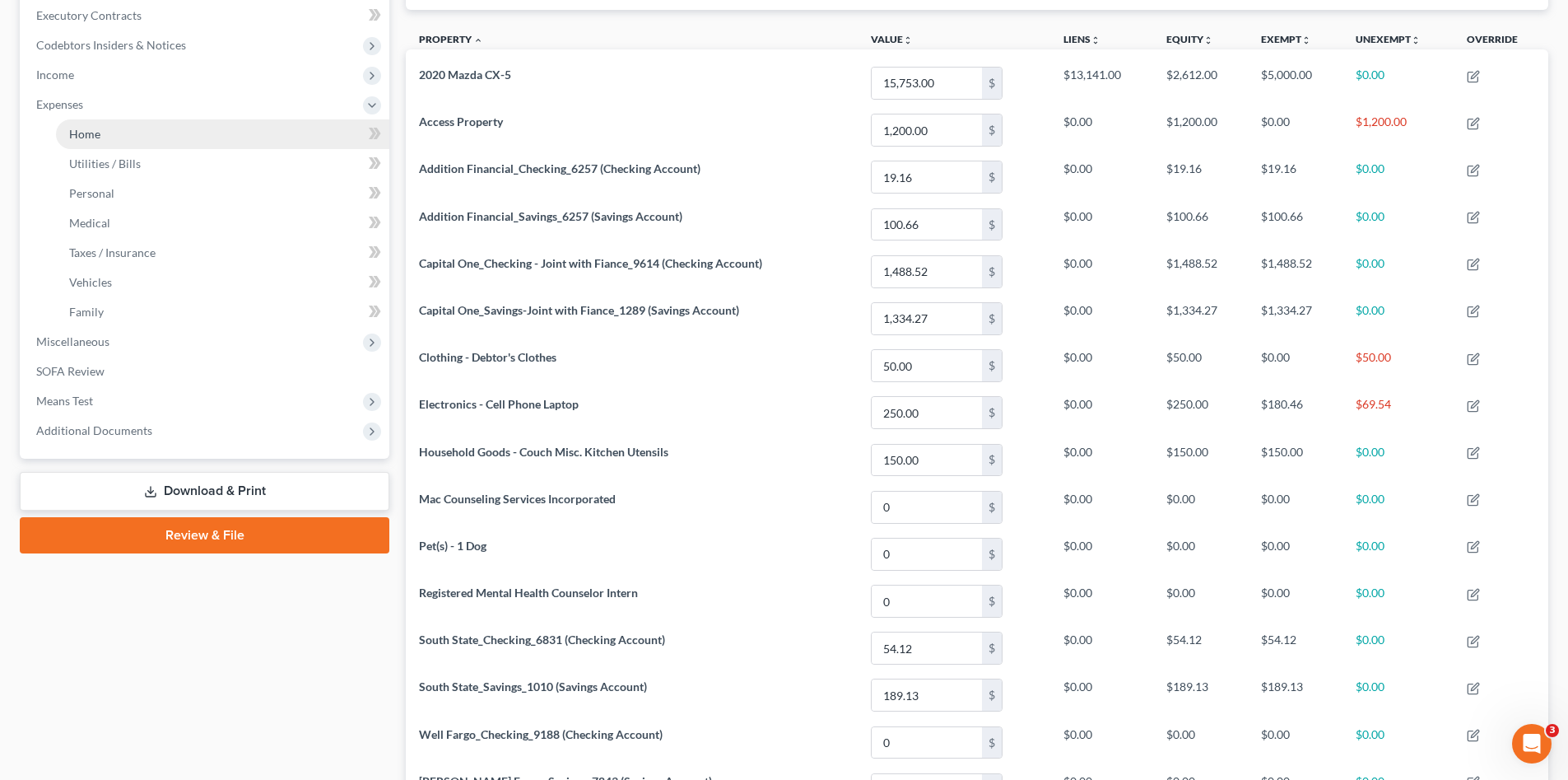
click at [111, 147] on link "Home" at bounding box center [223, 134] width 333 height 29
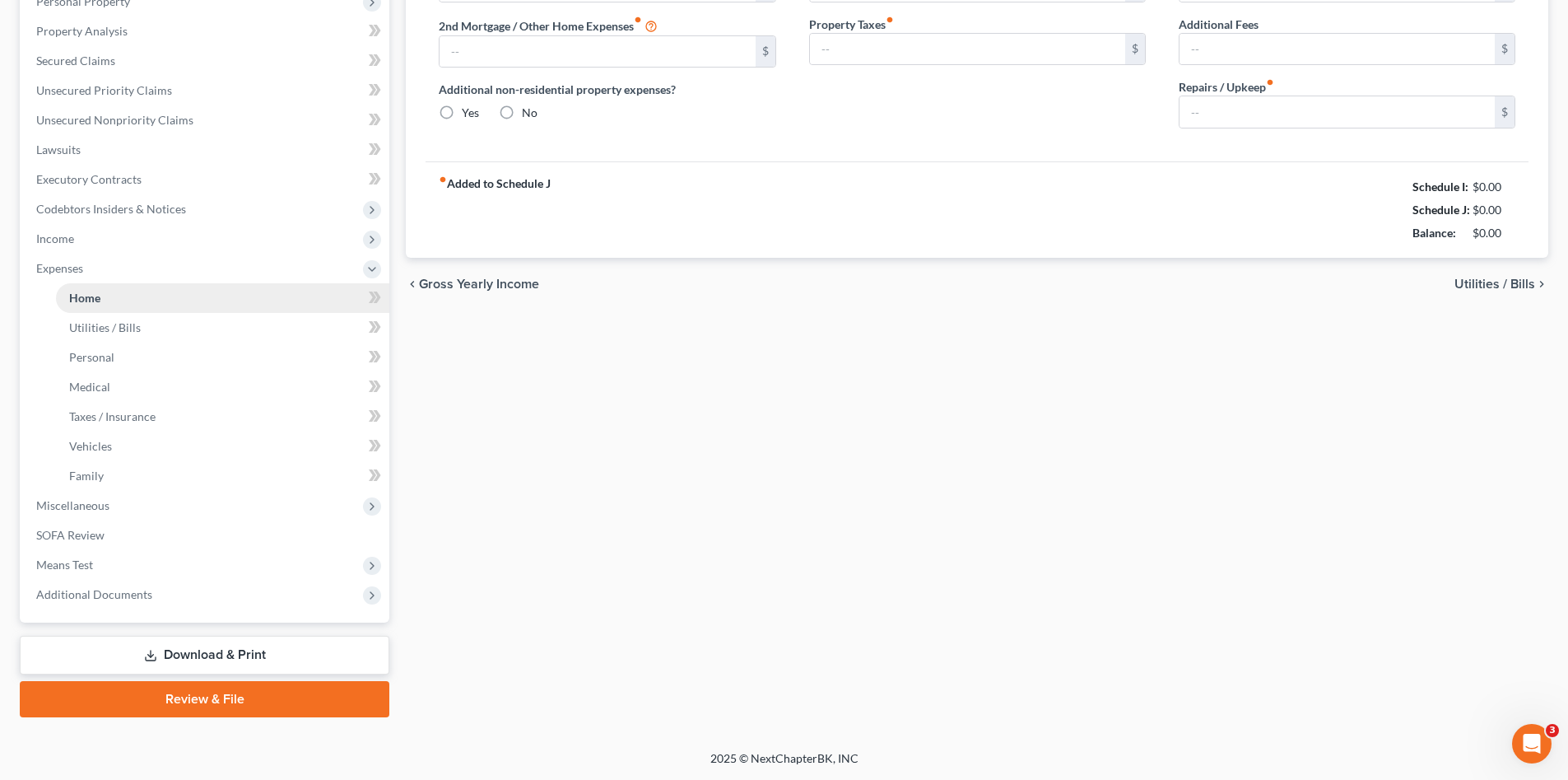
type input "1,207.00"
type input "0.00"
radio input "true"
type input "0.00"
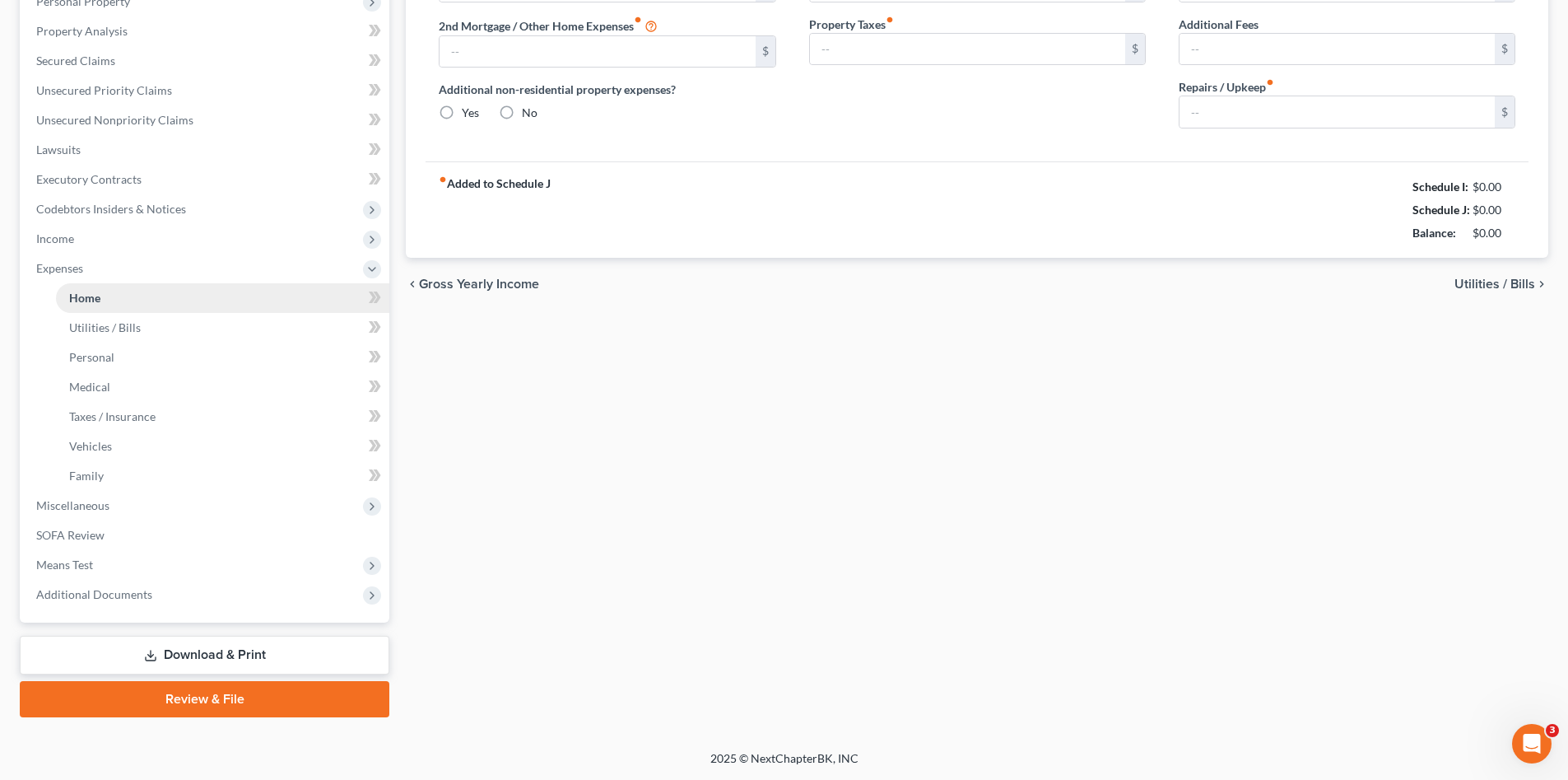
type input "0.00"
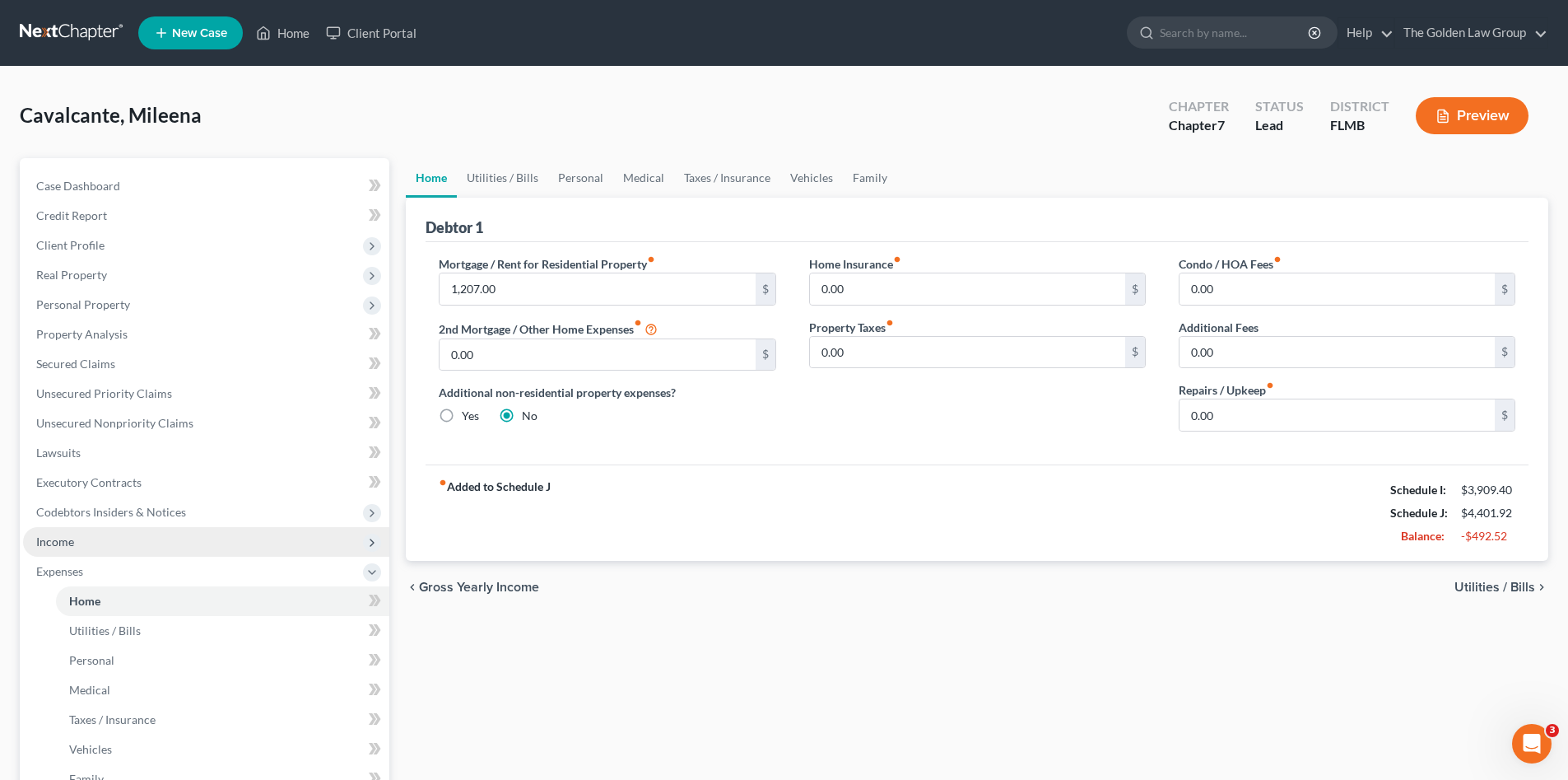
click at [114, 538] on span "Income" at bounding box center [206, 542] width 366 height 29
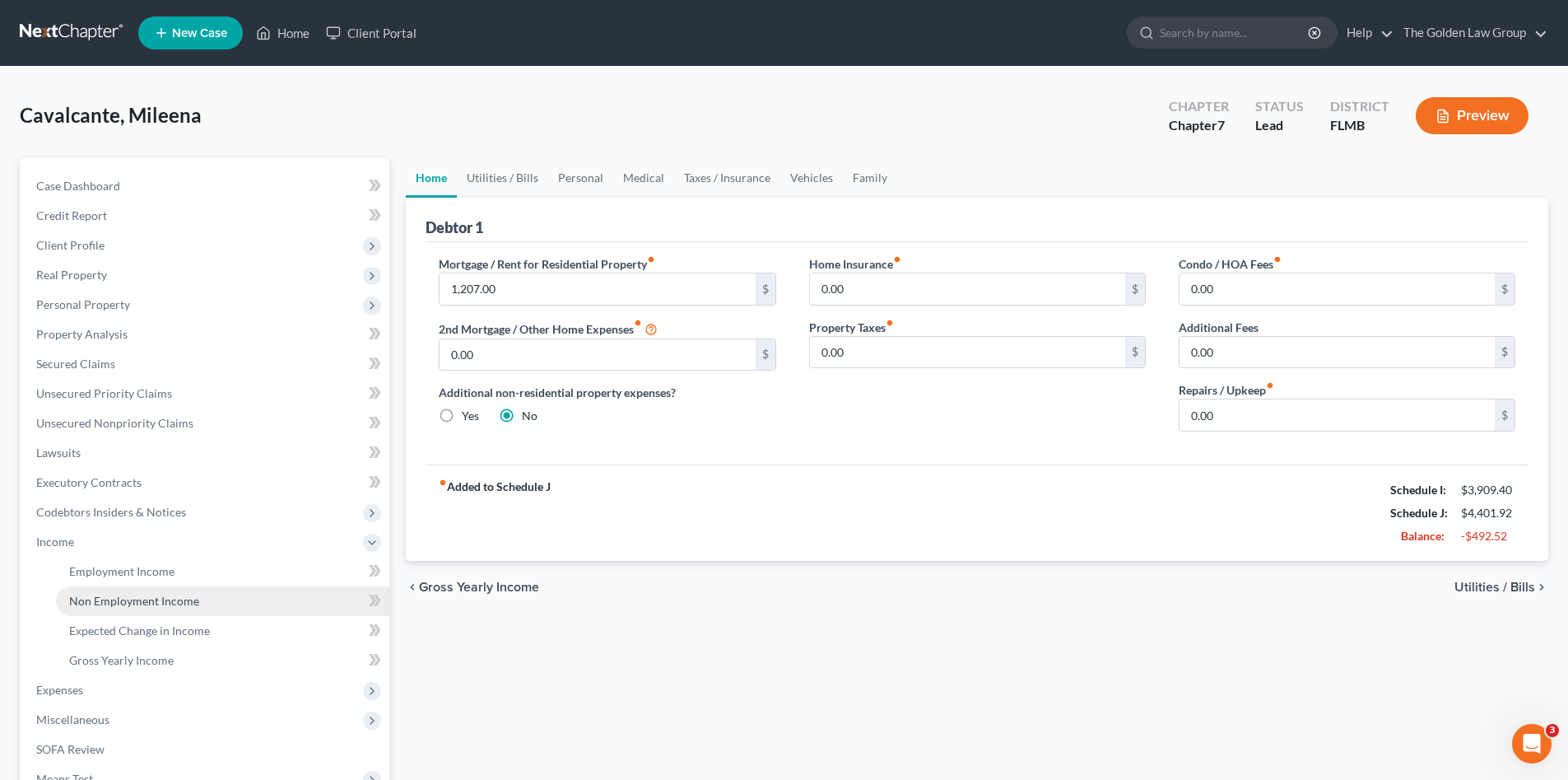
click at [134, 593] on link "Non Employment Income" at bounding box center [223, 601] width 333 height 29
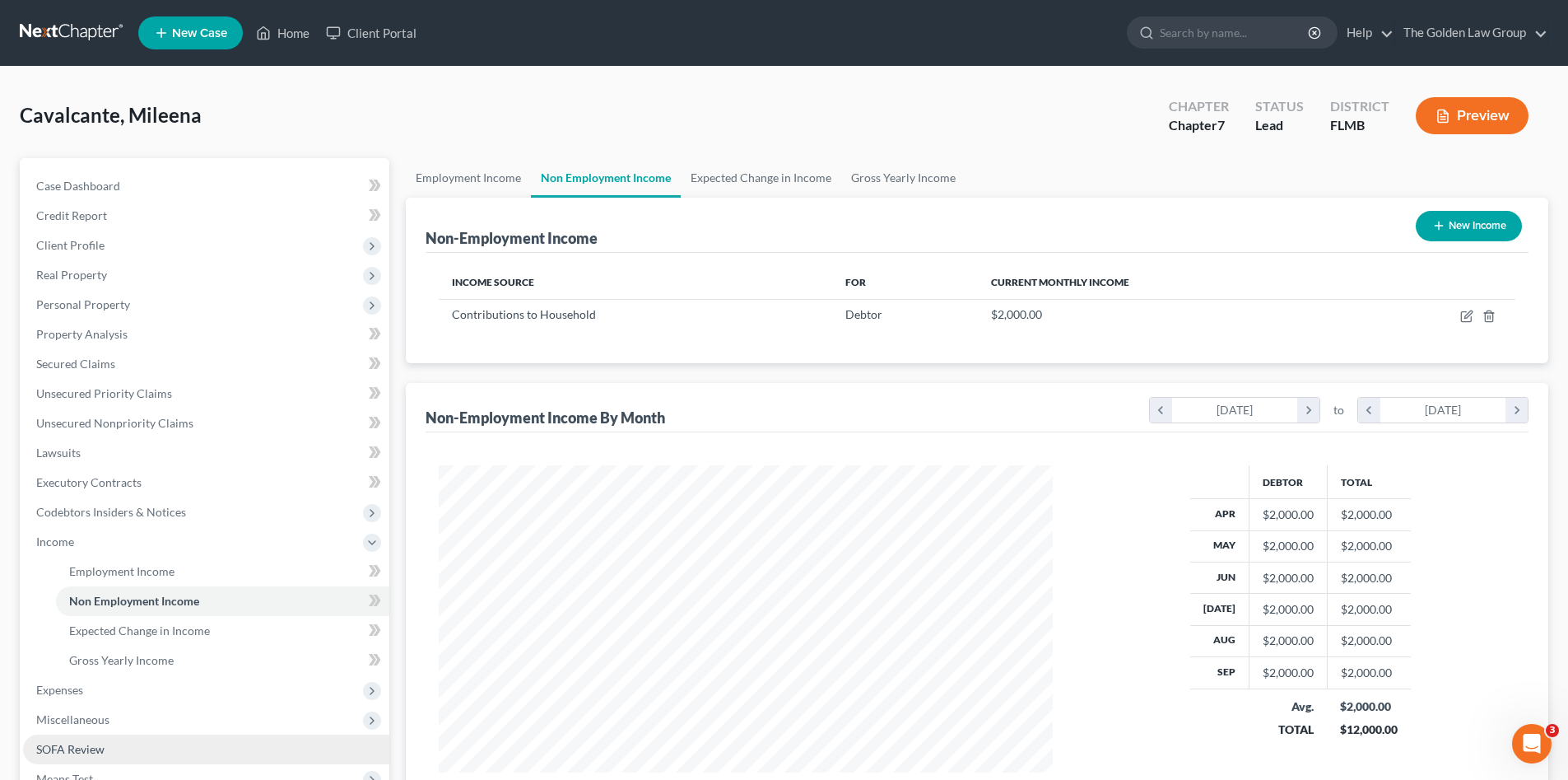
scroll to position [214, 0]
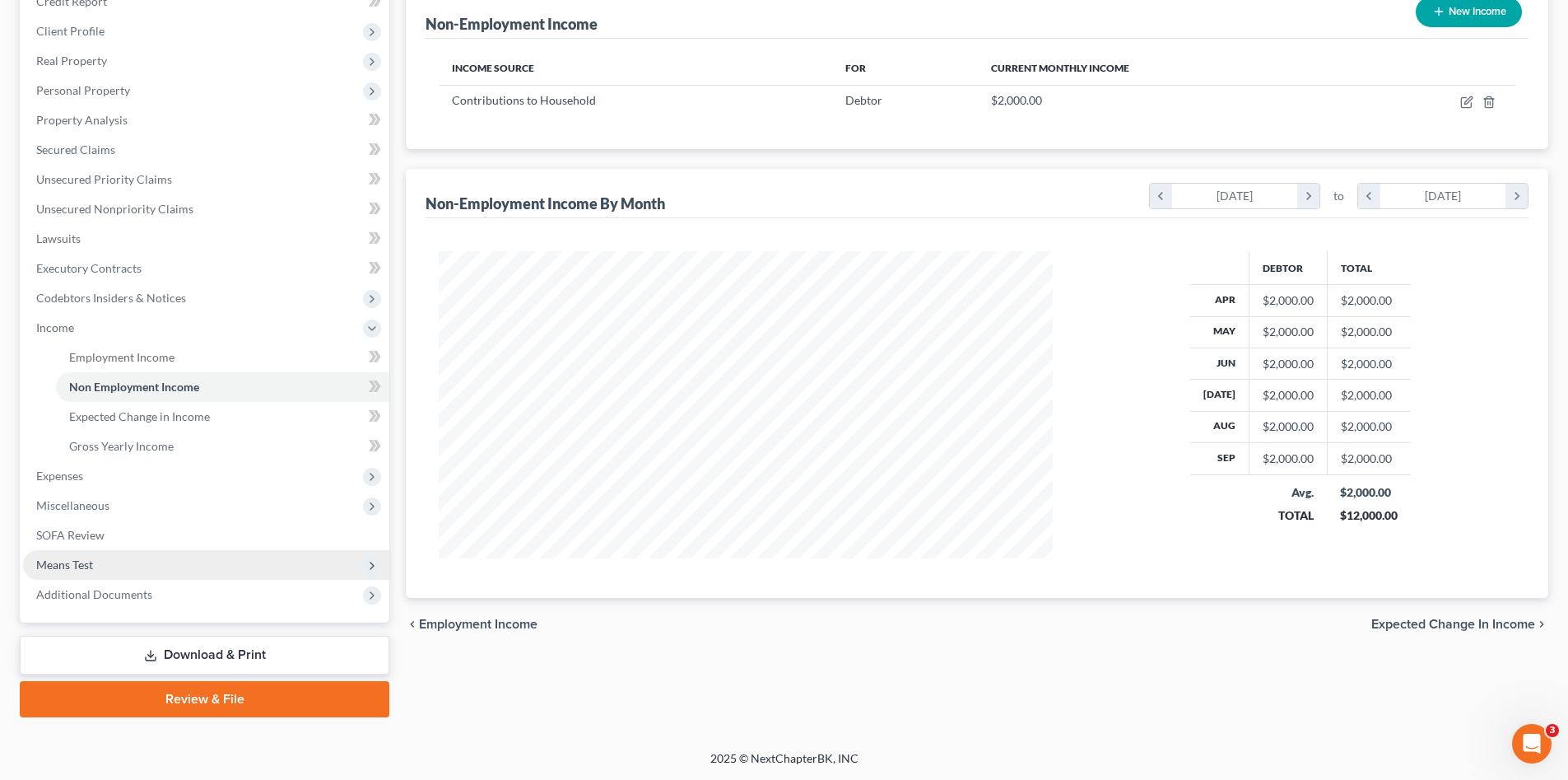
drag, startPoint x: 96, startPoint y: 560, endPoint x: 134, endPoint y: 574, distance: 40.5
click at [96, 560] on span "Means Test" at bounding box center [206, 565] width 366 height 29
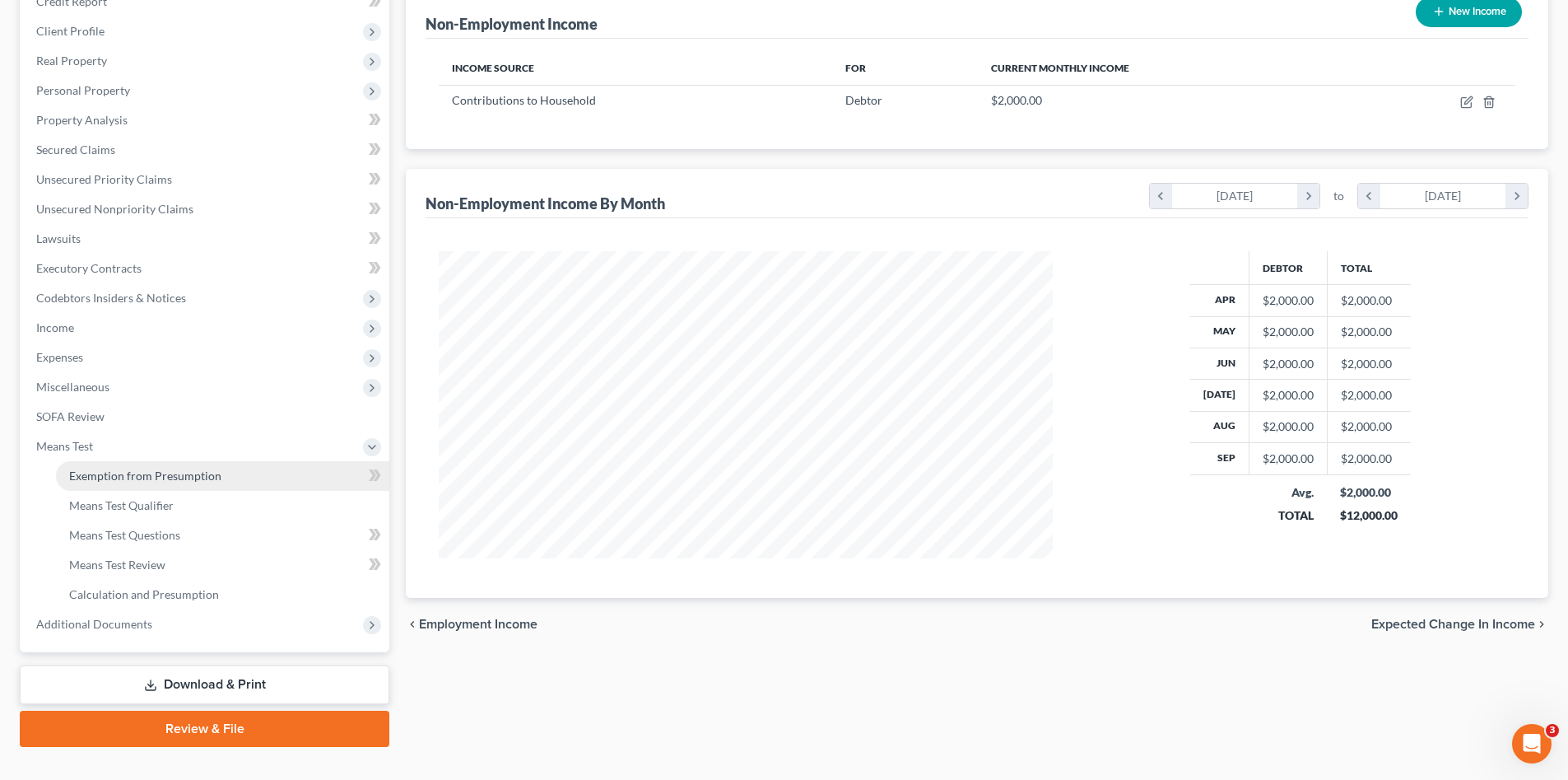
click at [168, 477] on span "Exemption from Presumption" at bounding box center [146, 475] width 153 height 14
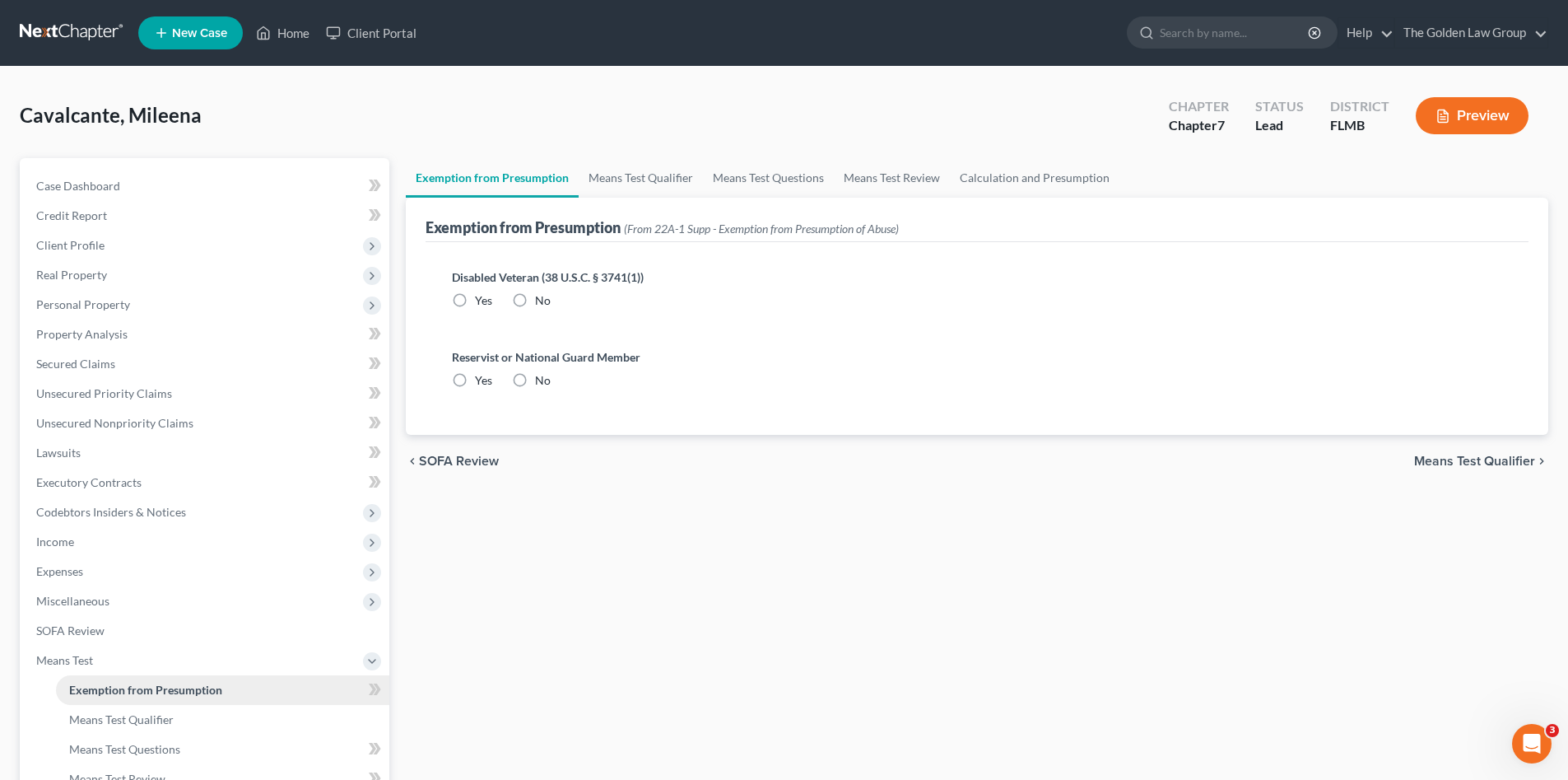
radio input "true"
click at [640, 176] on link "Means Test Qualifier" at bounding box center [640, 178] width 124 height 40
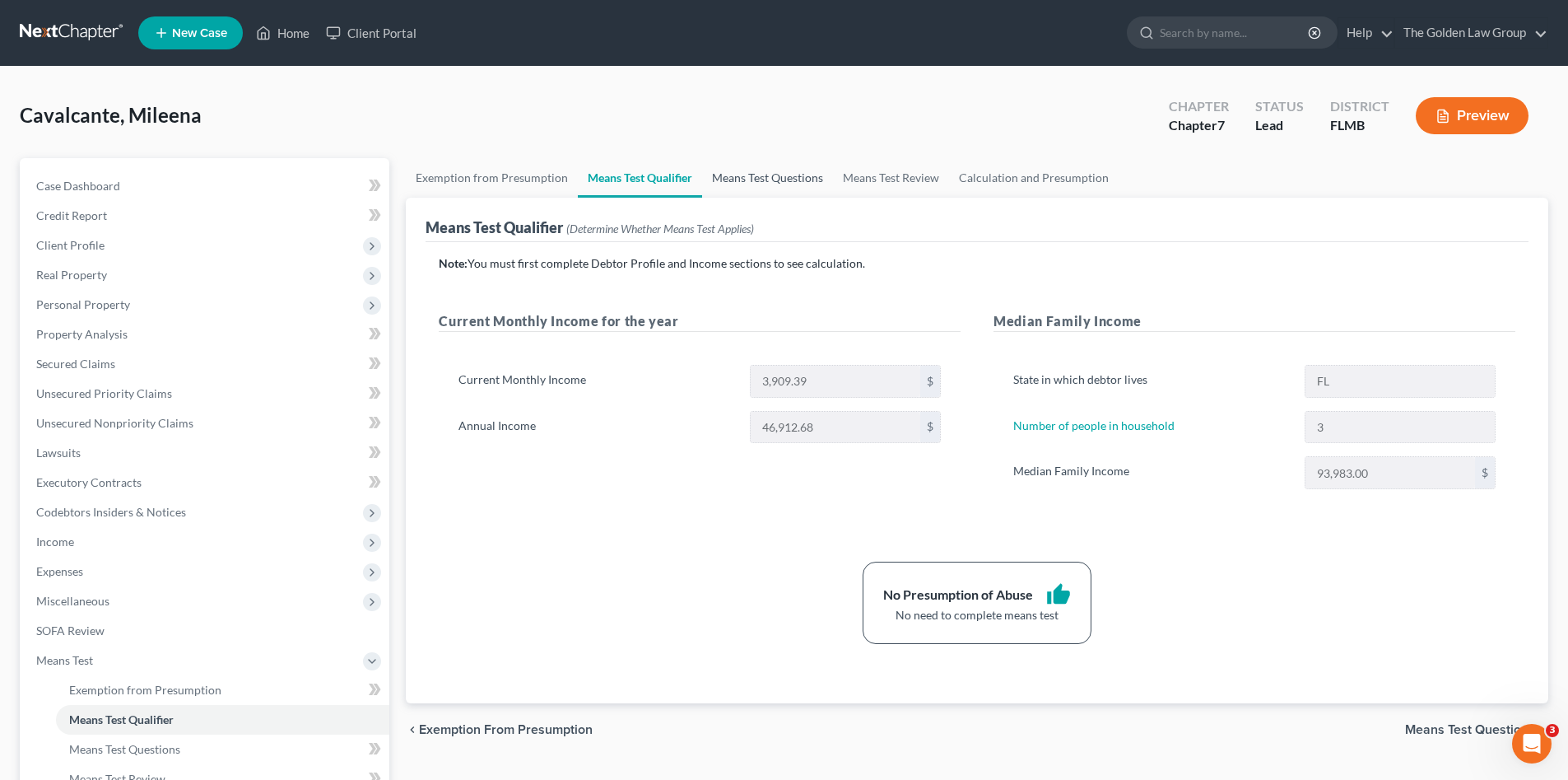
click at [768, 177] on link "Means Test Questions" at bounding box center [768, 178] width 131 height 40
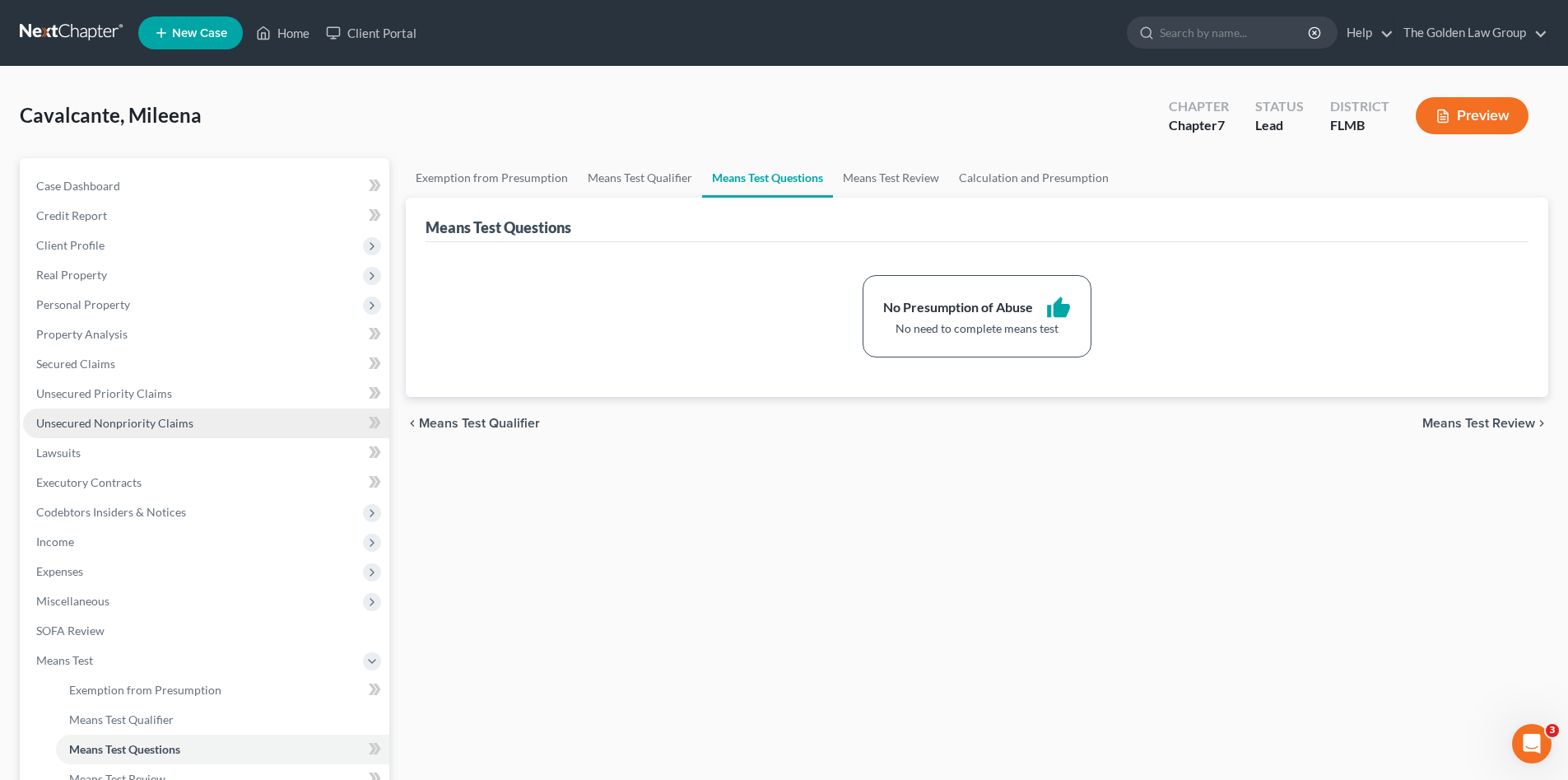
click at [114, 412] on link "Unsecured Nonpriority Claims" at bounding box center [206, 423] width 366 height 29
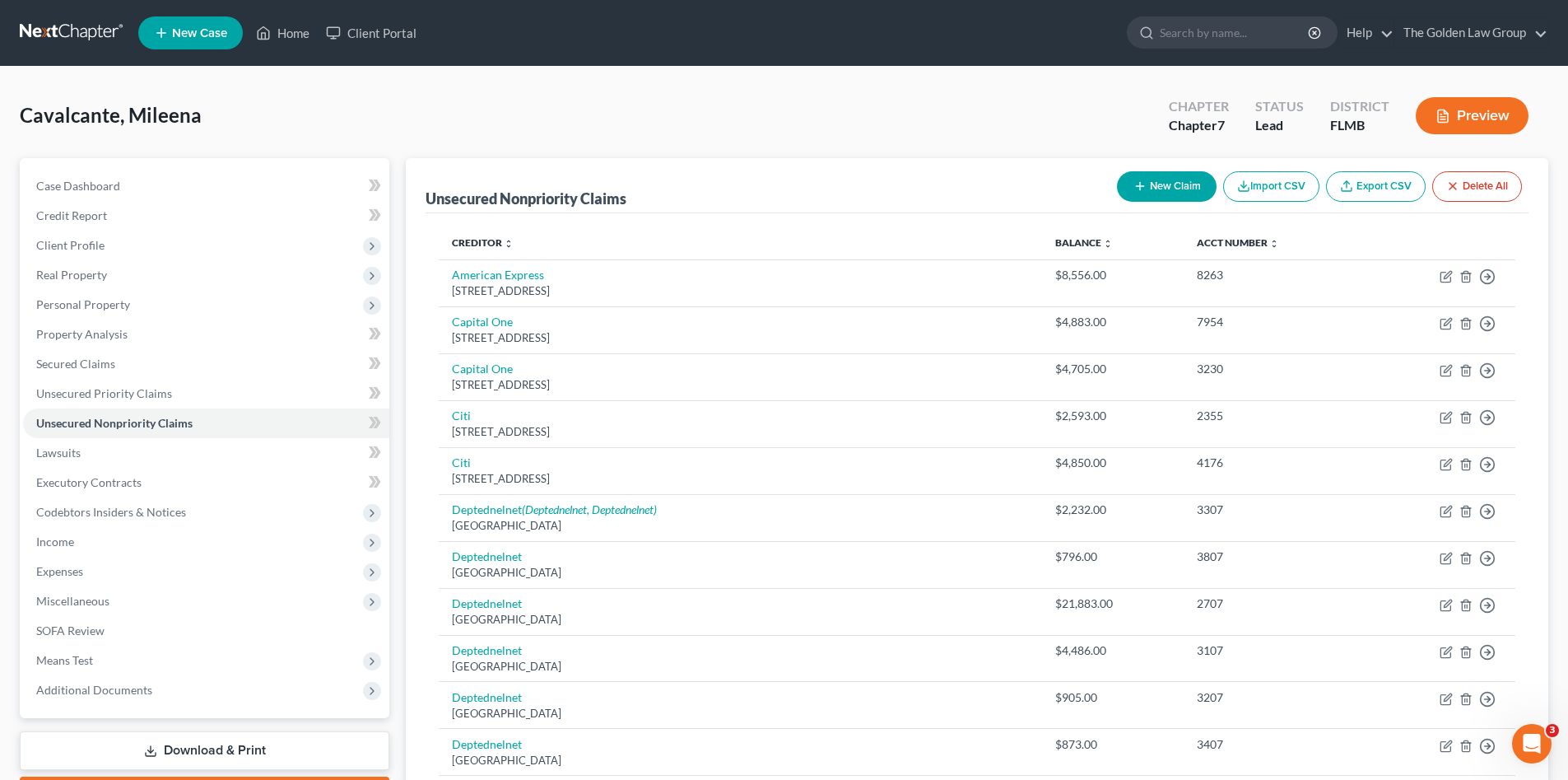
drag, startPoint x: 79, startPoint y: 35, endPoint x: 186, endPoint y: 82, distance: 116.9
click at [78, 35] on link at bounding box center [73, 33] width 106 height 29
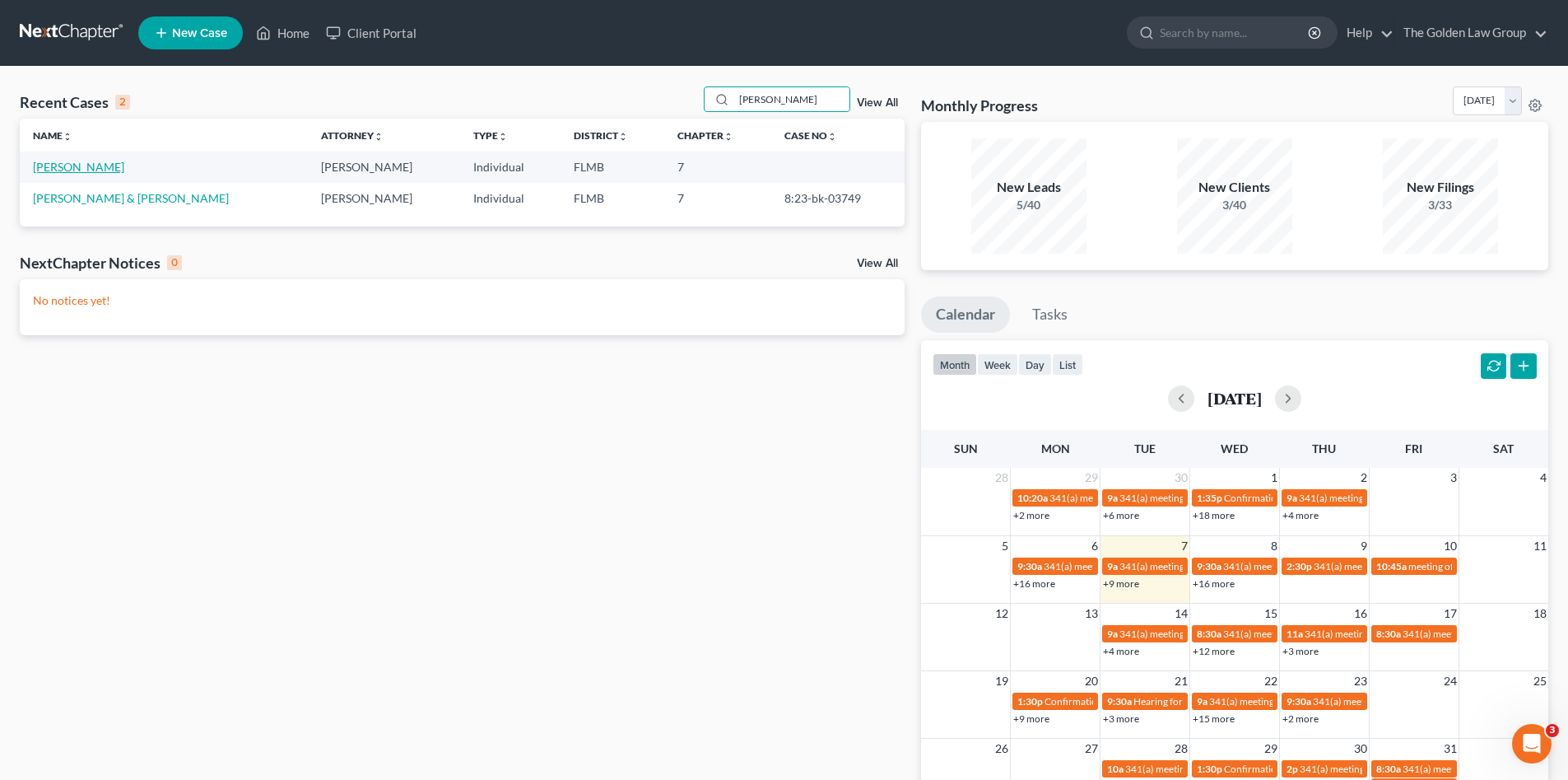
type input "blaine"
click at [105, 169] on link "Melanson, Blaine" at bounding box center [78, 167] width 91 height 14
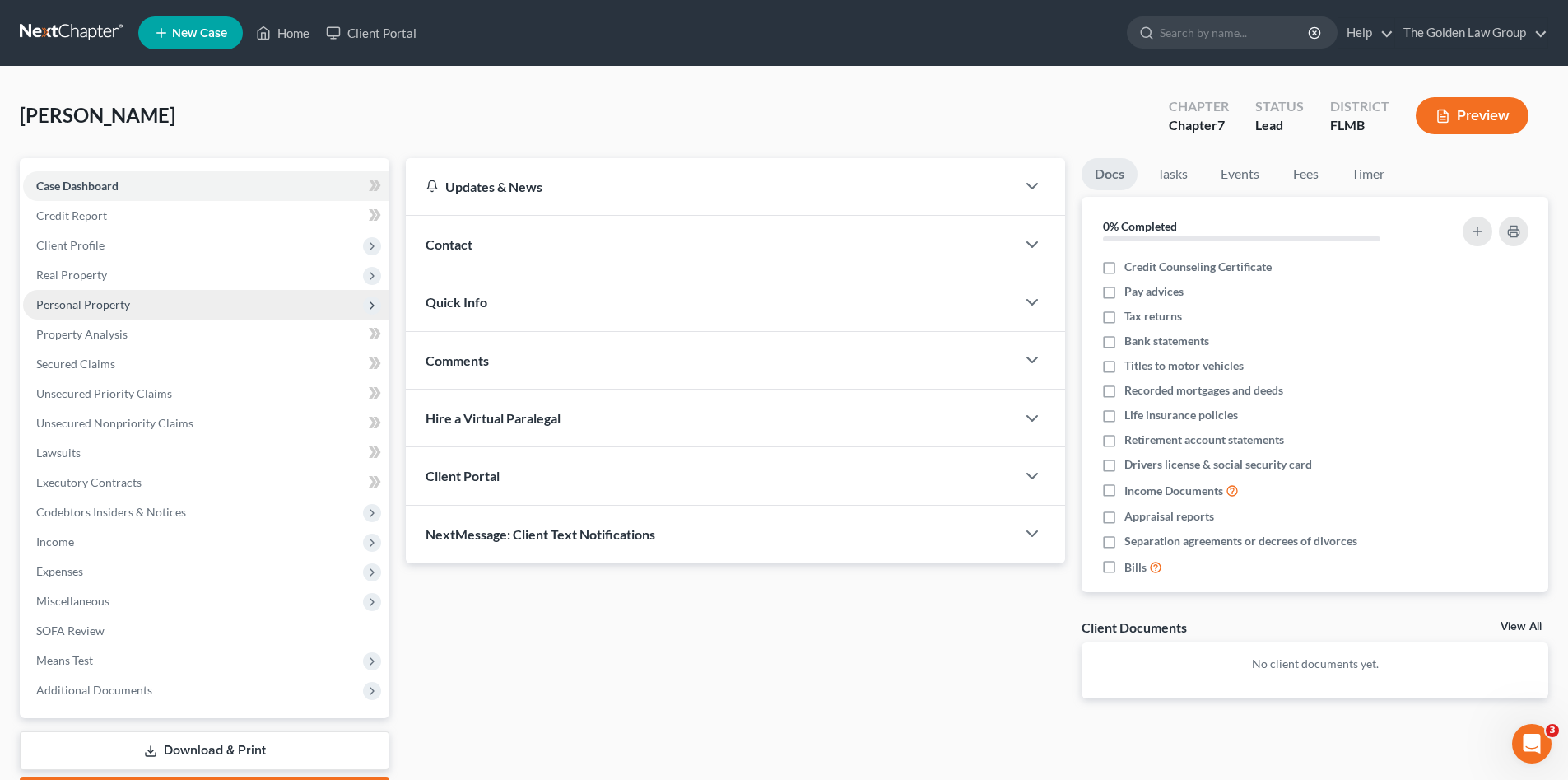
click at [75, 301] on span "Personal Property" at bounding box center [83, 305] width 94 height 14
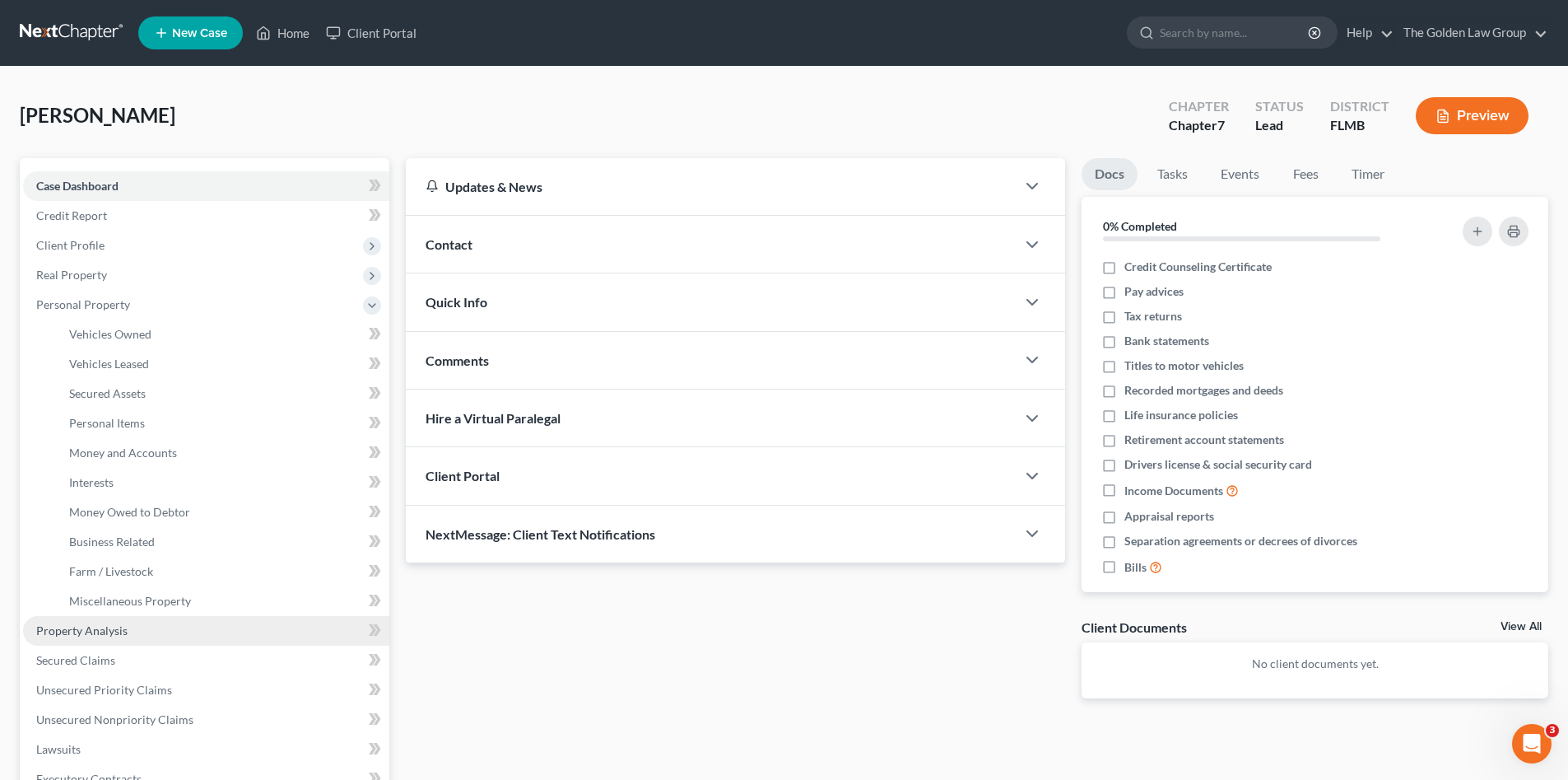
click at [141, 626] on link "Property Analysis" at bounding box center [206, 631] width 366 height 29
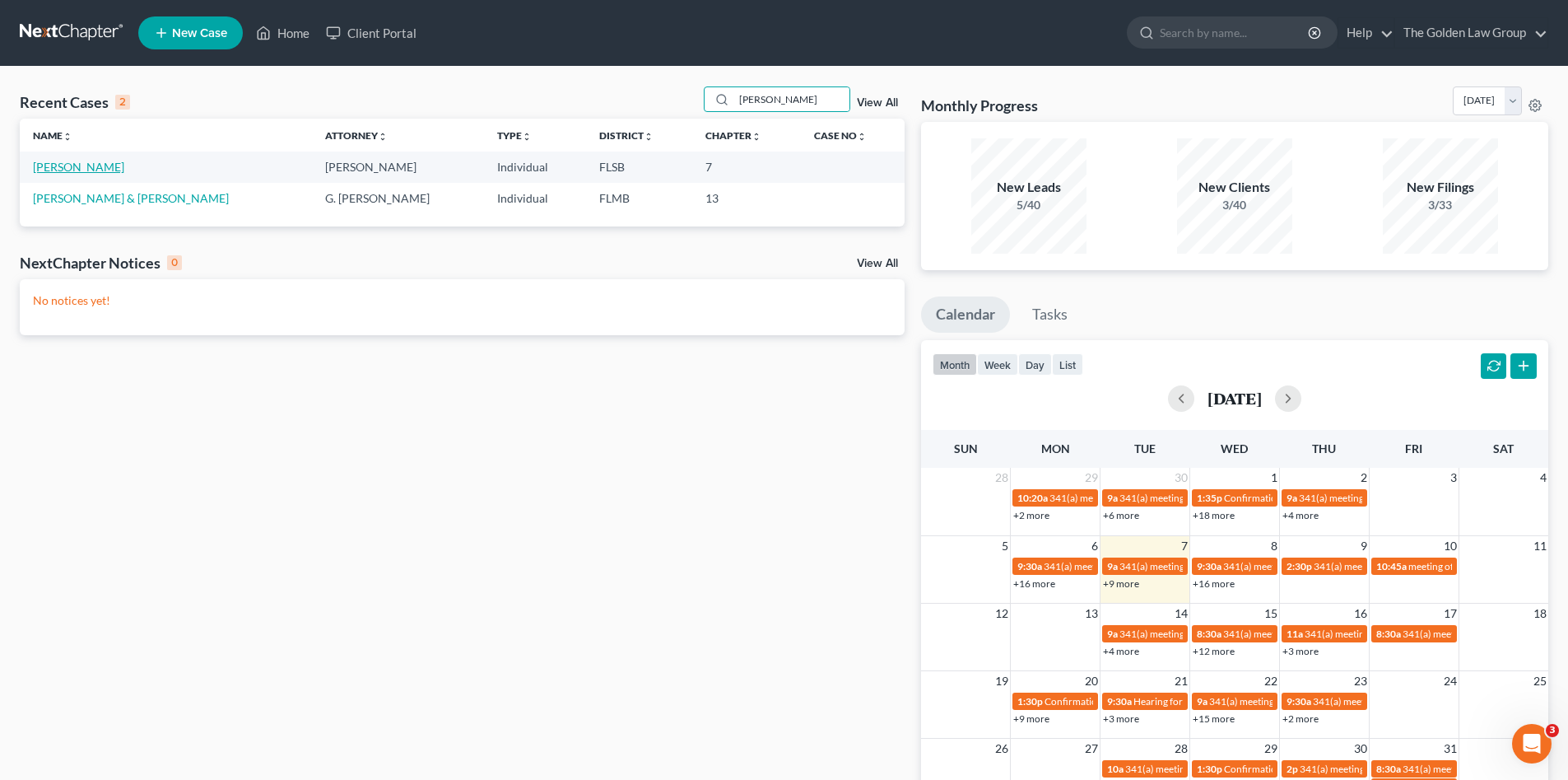
type input "[PERSON_NAME]"
click at [62, 167] on link "[PERSON_NAME]" at bounding box center [78, 167] width 91 height 14
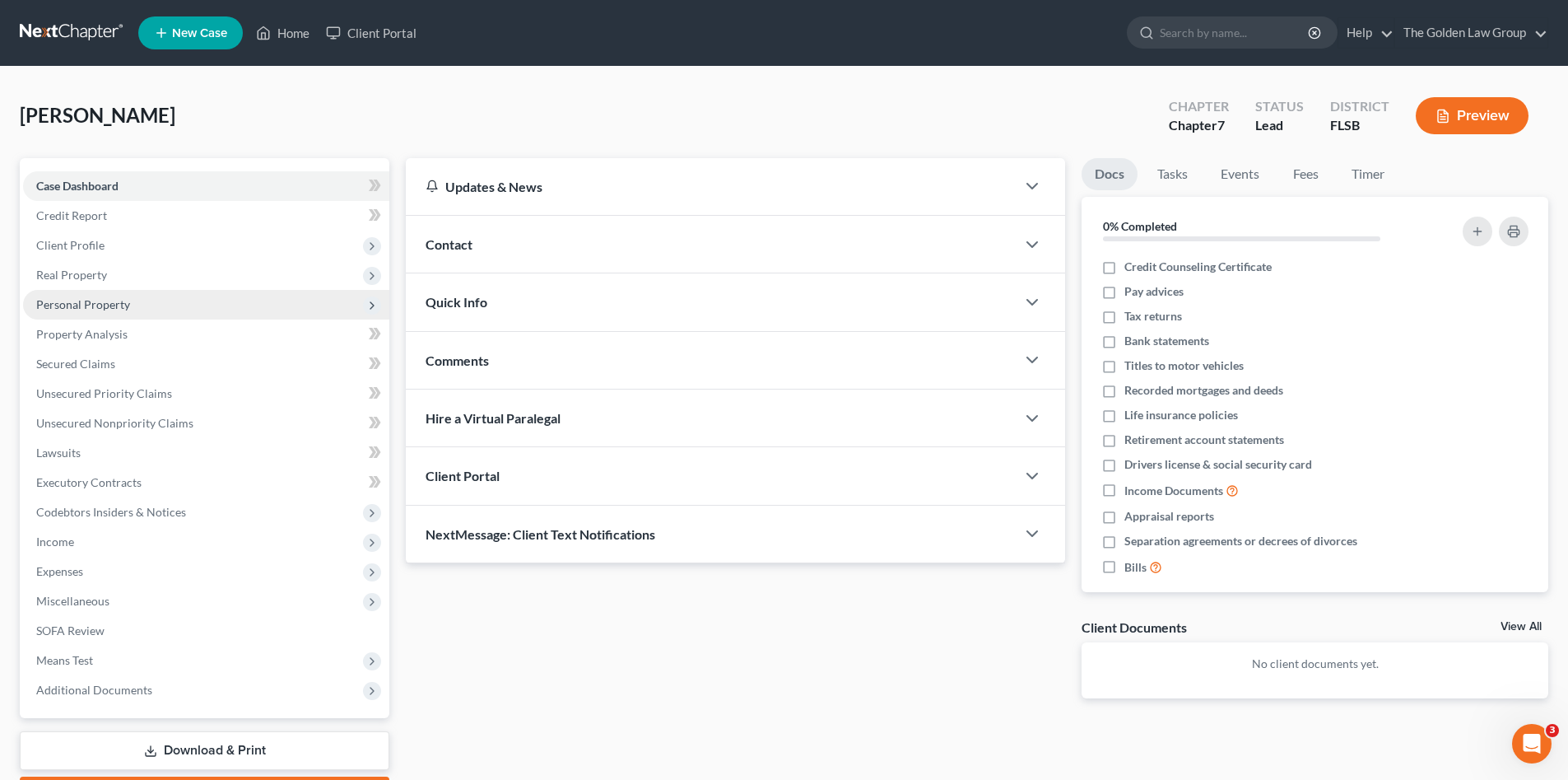
click at [141, 290] on span "Personal Property" at bounding box center [206, 305] width 366 height 29
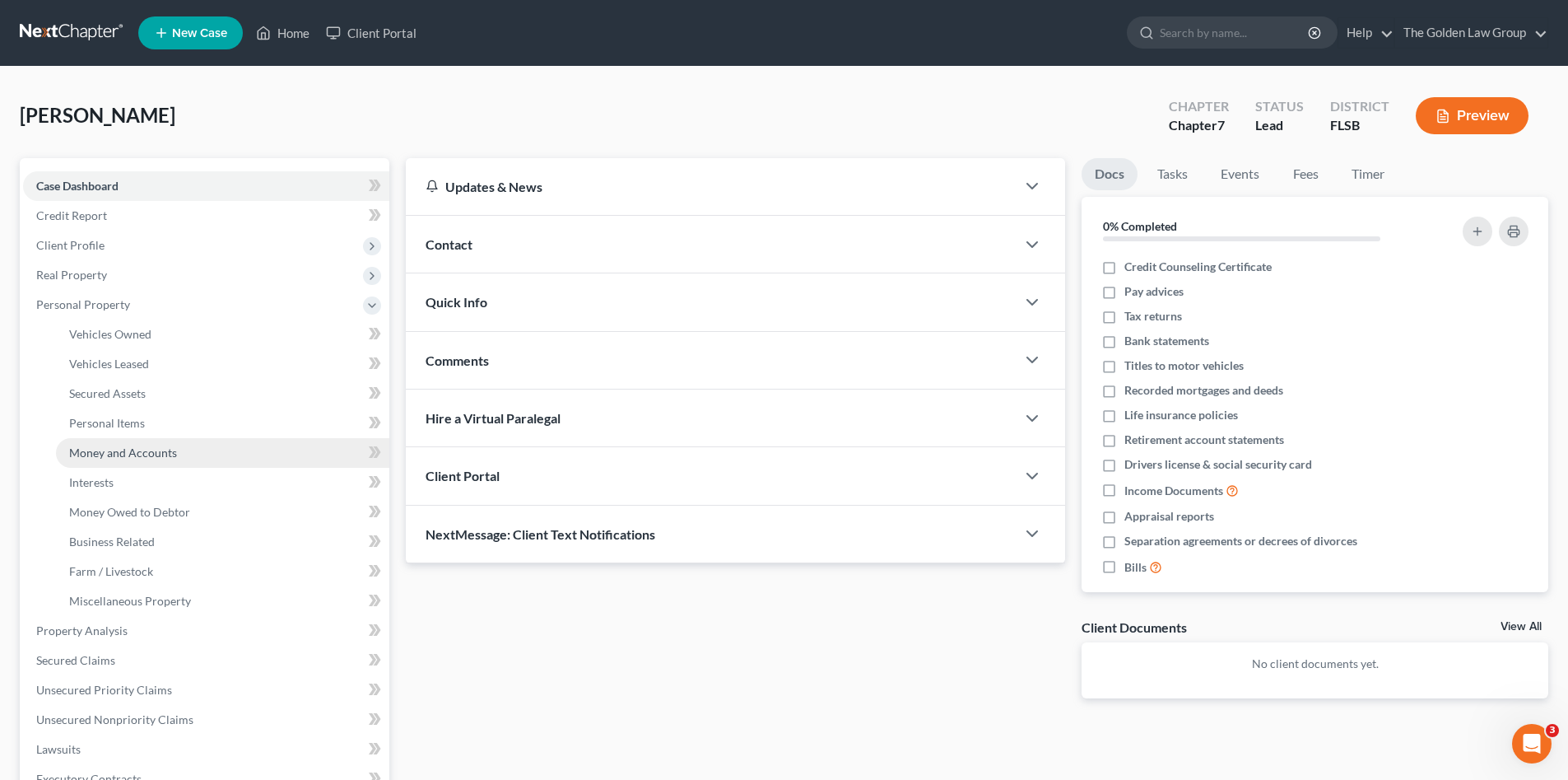
click at [199, 448] on link "Money and Accounts" at bounding box center [223, 453] width 333 height 29
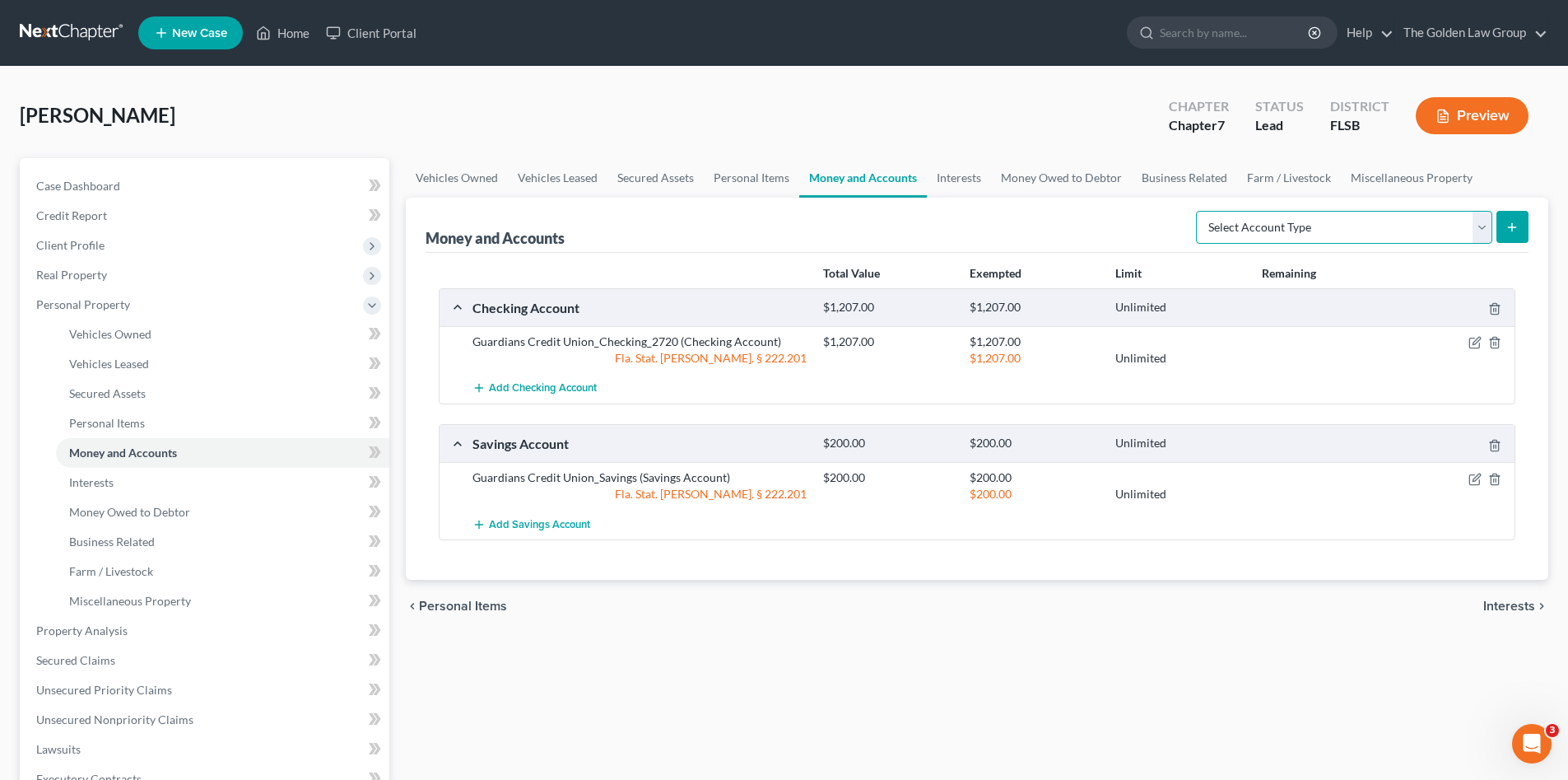
click at [1264, 230] on select "Select Account Type Brokerage Cash on Hand Certificates of Deposit Checking Acc…" at bounding box center [1344, 227] width 297 height 33
select select "cash_on_hand"
click at [1199, 211] on select "Select Account Type Brokerage Cash on Hand Certificates of Deposit Checking Acc…" at bounding box center [1344, 227] width 297 height 33
click at [1503, 230] on button "submit" at bounding box center [1512, 226] width 32 height 32
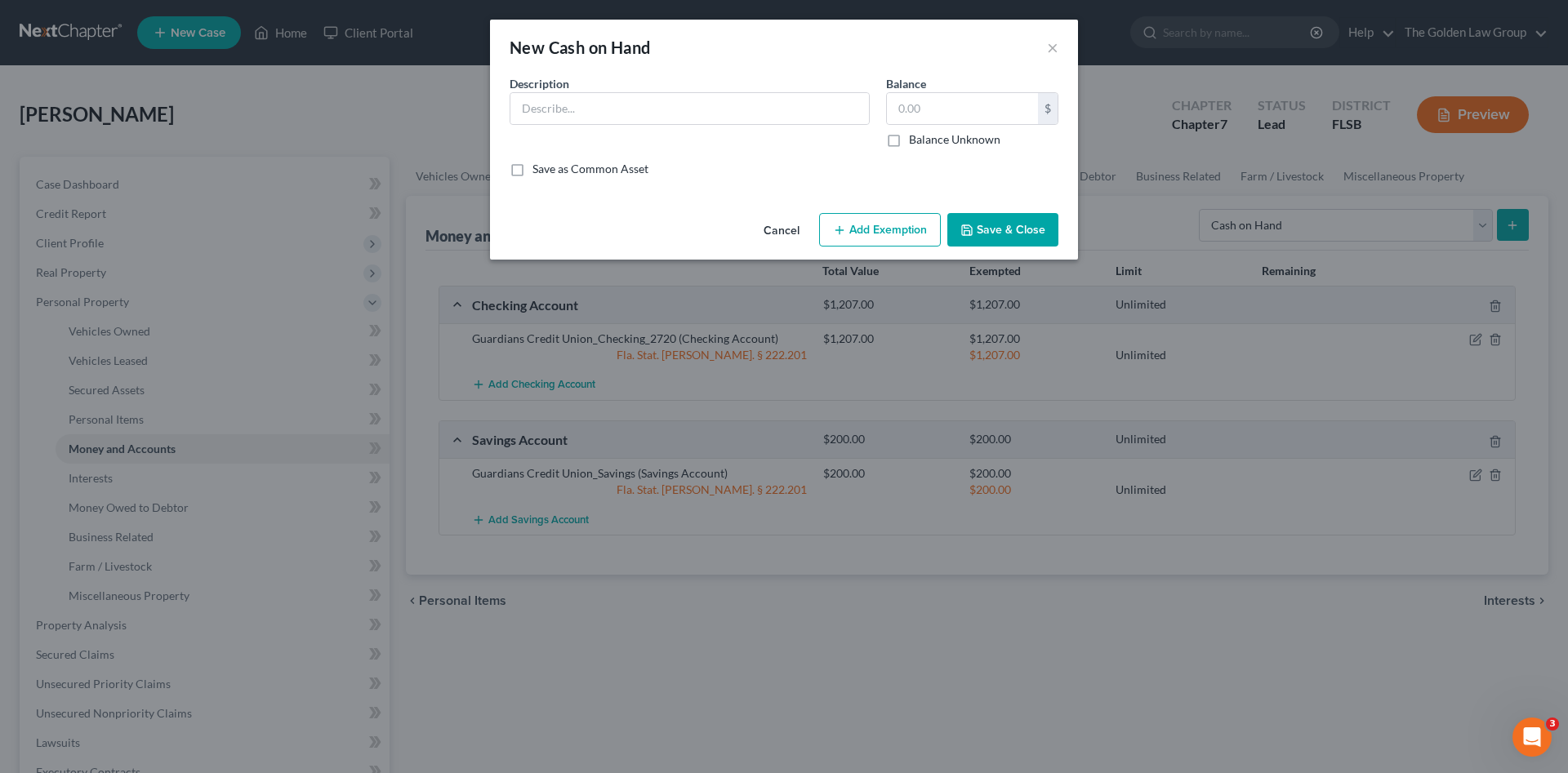
click at [777, 231] on button "Cancel" at bounding box center [781, 231] width 62 height 33
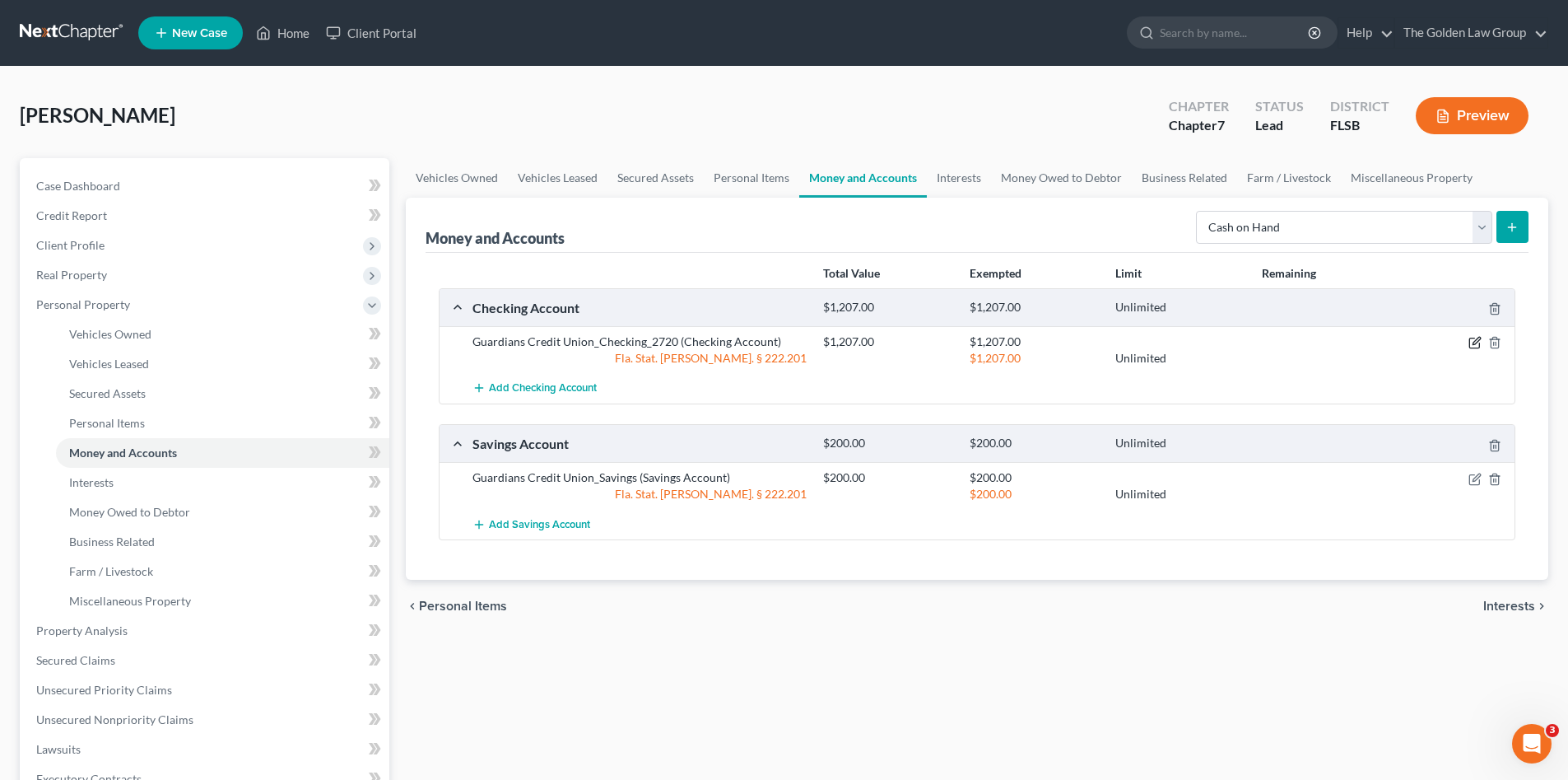
click at [1473, 341] on icon "button" at bounding box center [1475, 342] width 13 height 13
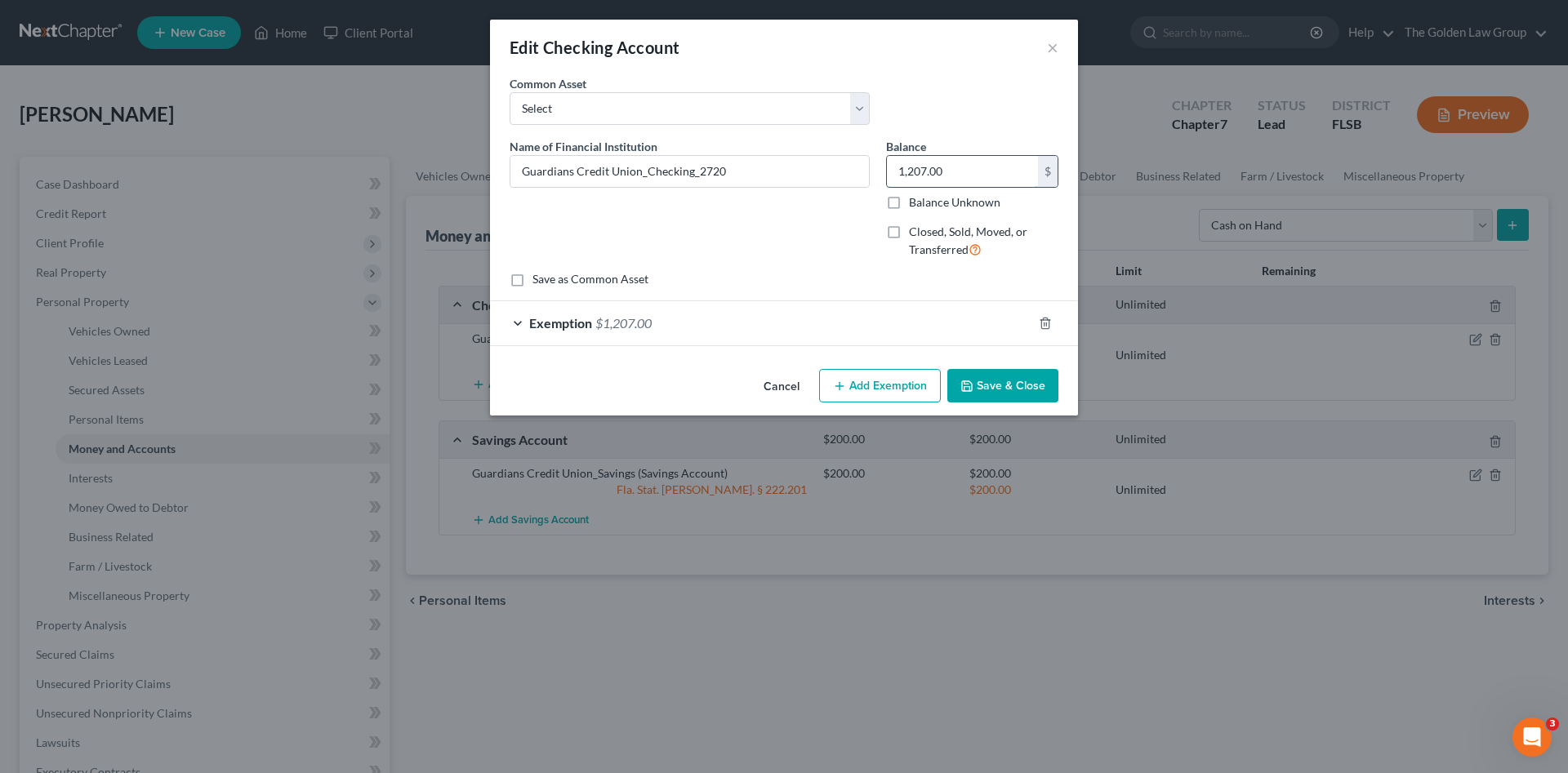
click at [946, 162] on input "1,207.00" at bounding box center [962, 171] width 151 height 31
type input "1,751.00"
click at [953, 322] on div "Exemption $1,207.00" at bounding box center [761, 322] width 542 height 43
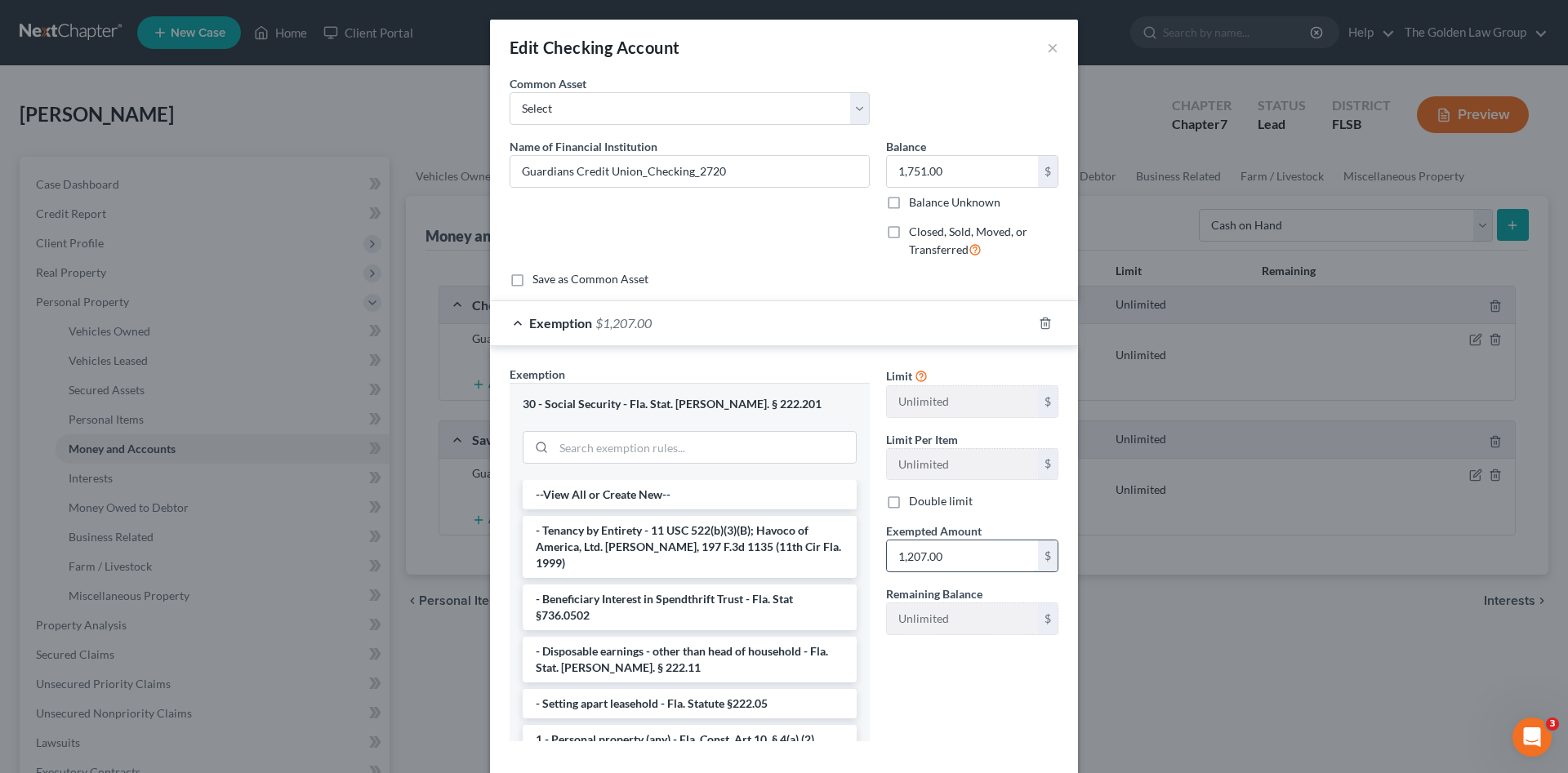
click at [962, 551] on input "1,207.00" at bounding box center [962, 555] width 151 height 31
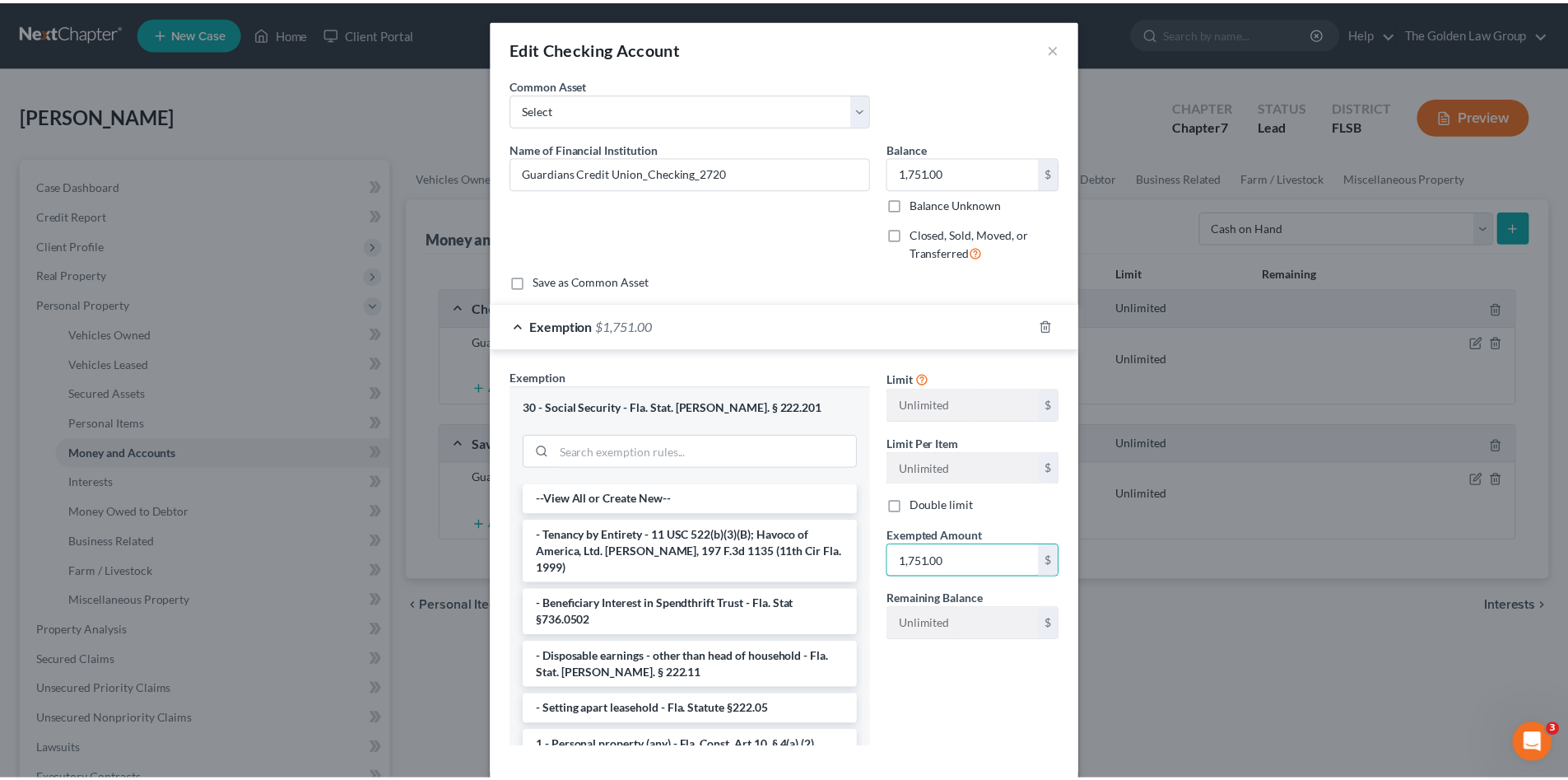
scroll to position [86, 0]
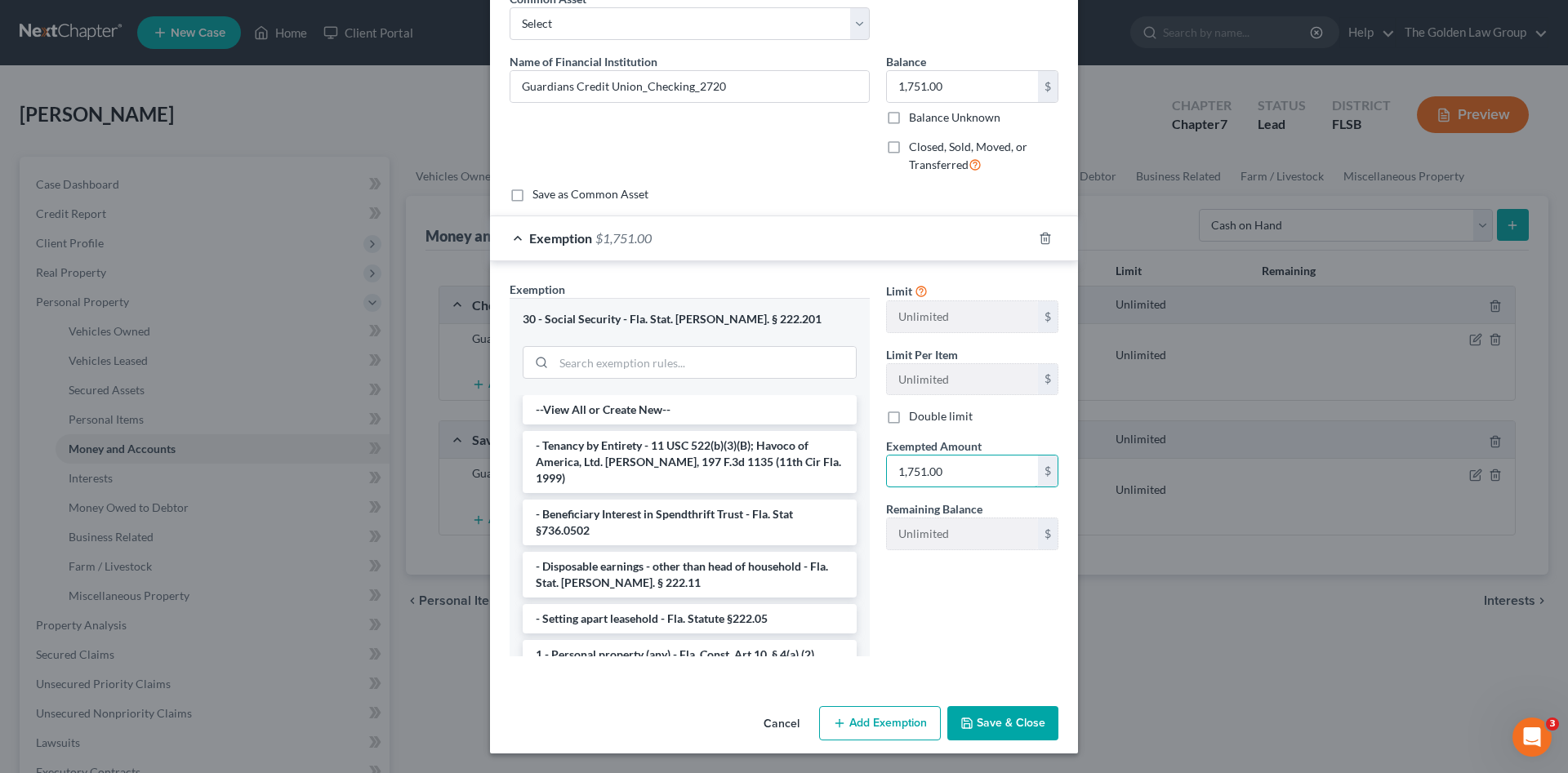
type input "1,751.00"
click at [1005, 713] on button "Save & Close" at bounding box center [1002, 723] width 111 height 34
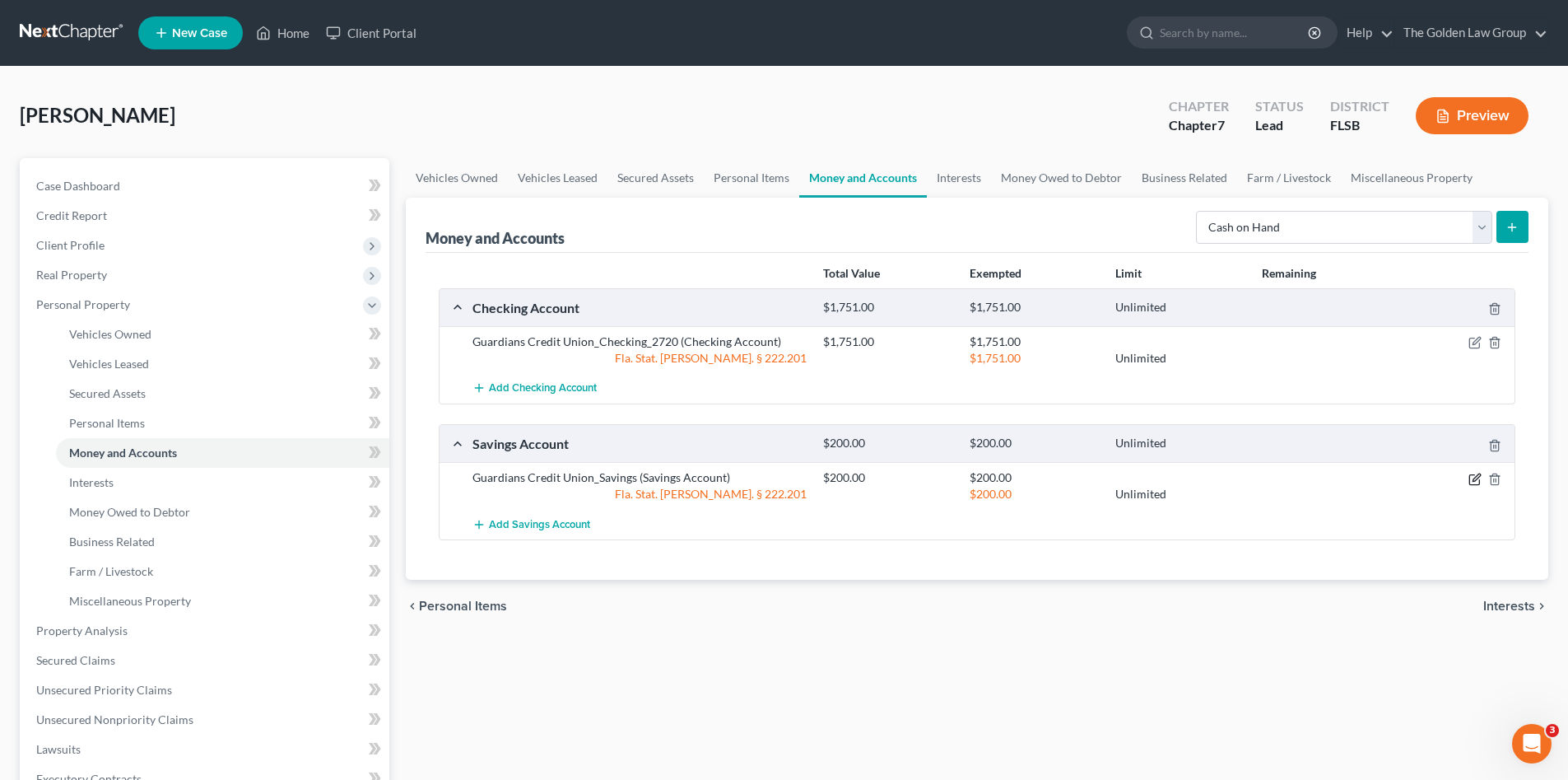
click at [1473, 474] on icon "button" at bounding box center [1475, 479] width 13 height 13
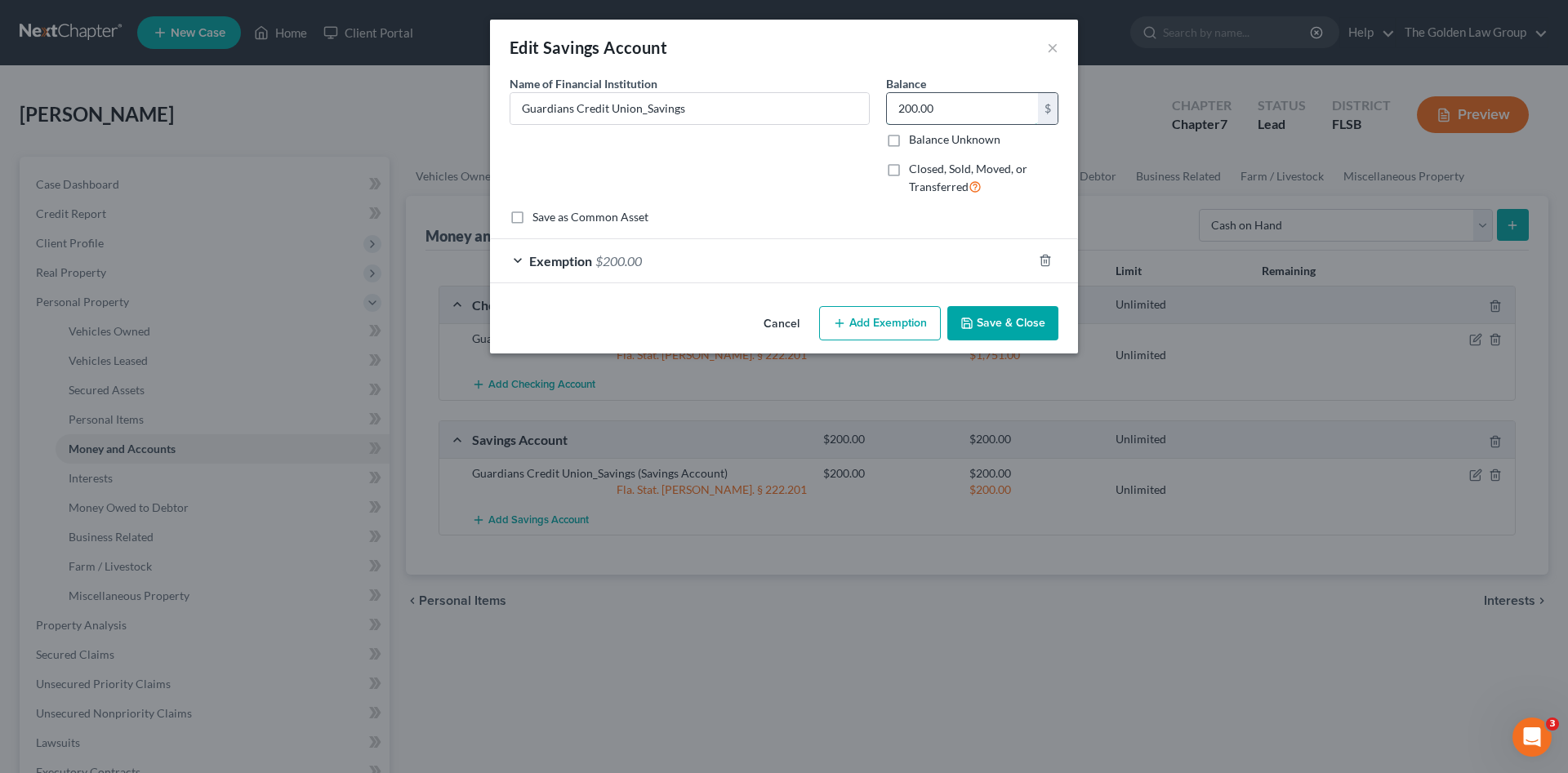
click at [948, 99] on input "200.00" at bounding box center [962, 108] width 151 height 31
type input "229.43"
click at [913, 263] on div "Exemption $200.00" at bounding box center [761, 261] width 542 height 43
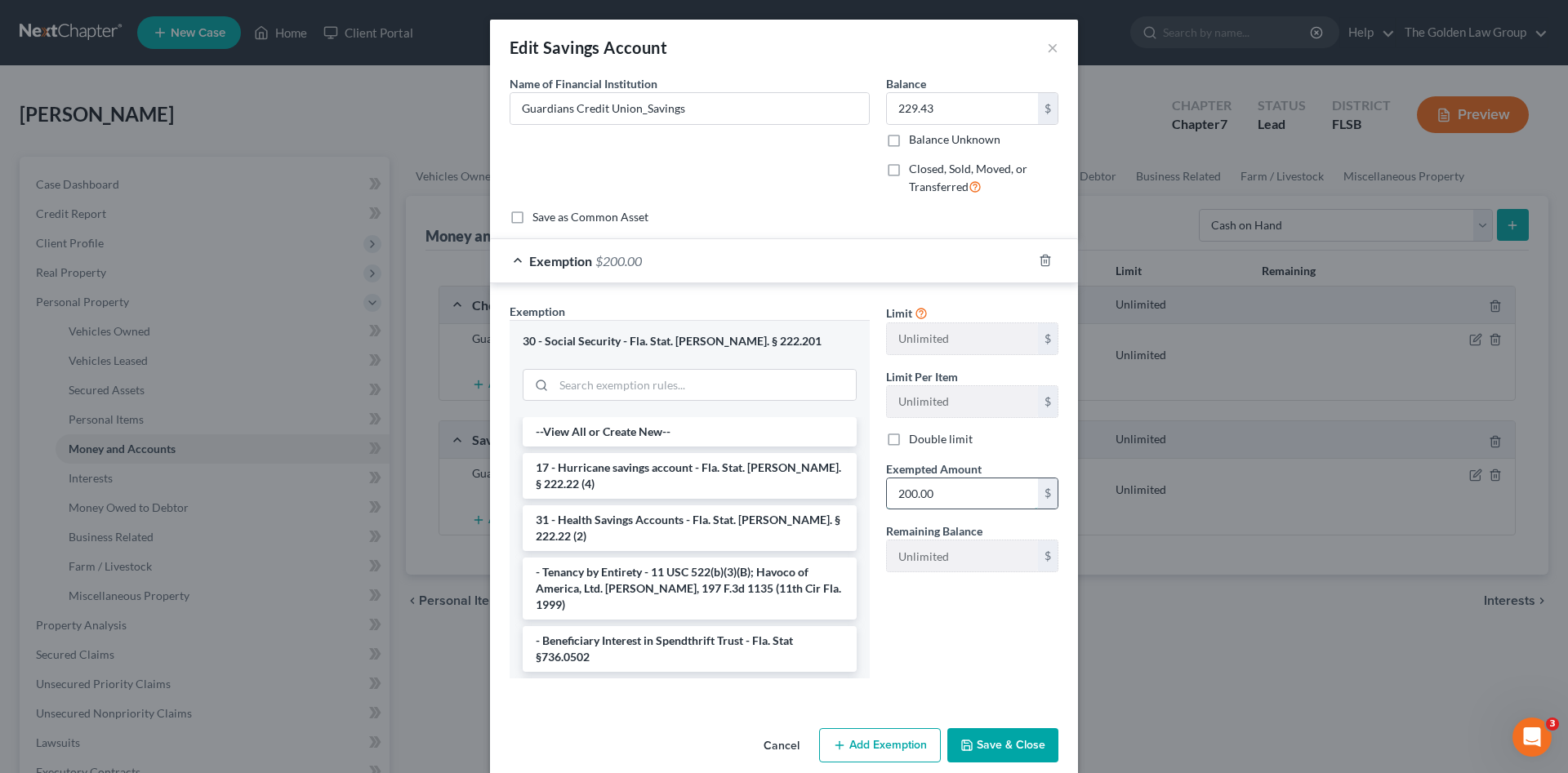
click at [971, 498] on input "200.00" at bounding box center [962, 494] width 151 height 31
type input "229.43"
click at [1026, 750] on button "Save & Close" at bounding box center [1002, 745] width 111 height 34
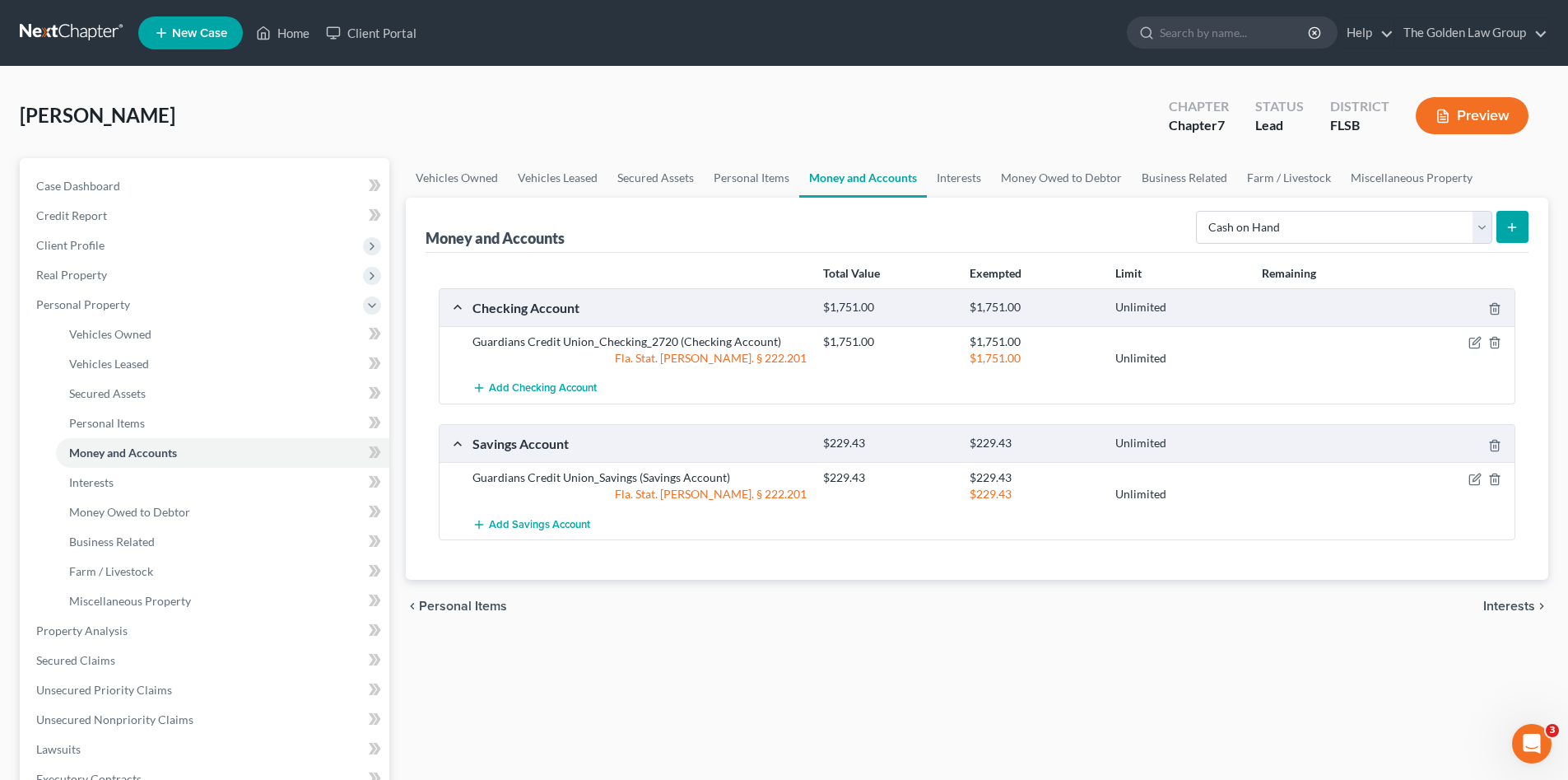
click at [1090, 601] on div "chevron_left Personal Items Interests chevron_right" at bounding box center [977, 606] width 1143 height 53
click at [156, 487] on link "Interests" at bounding box center [223, 482] width 333 height 29
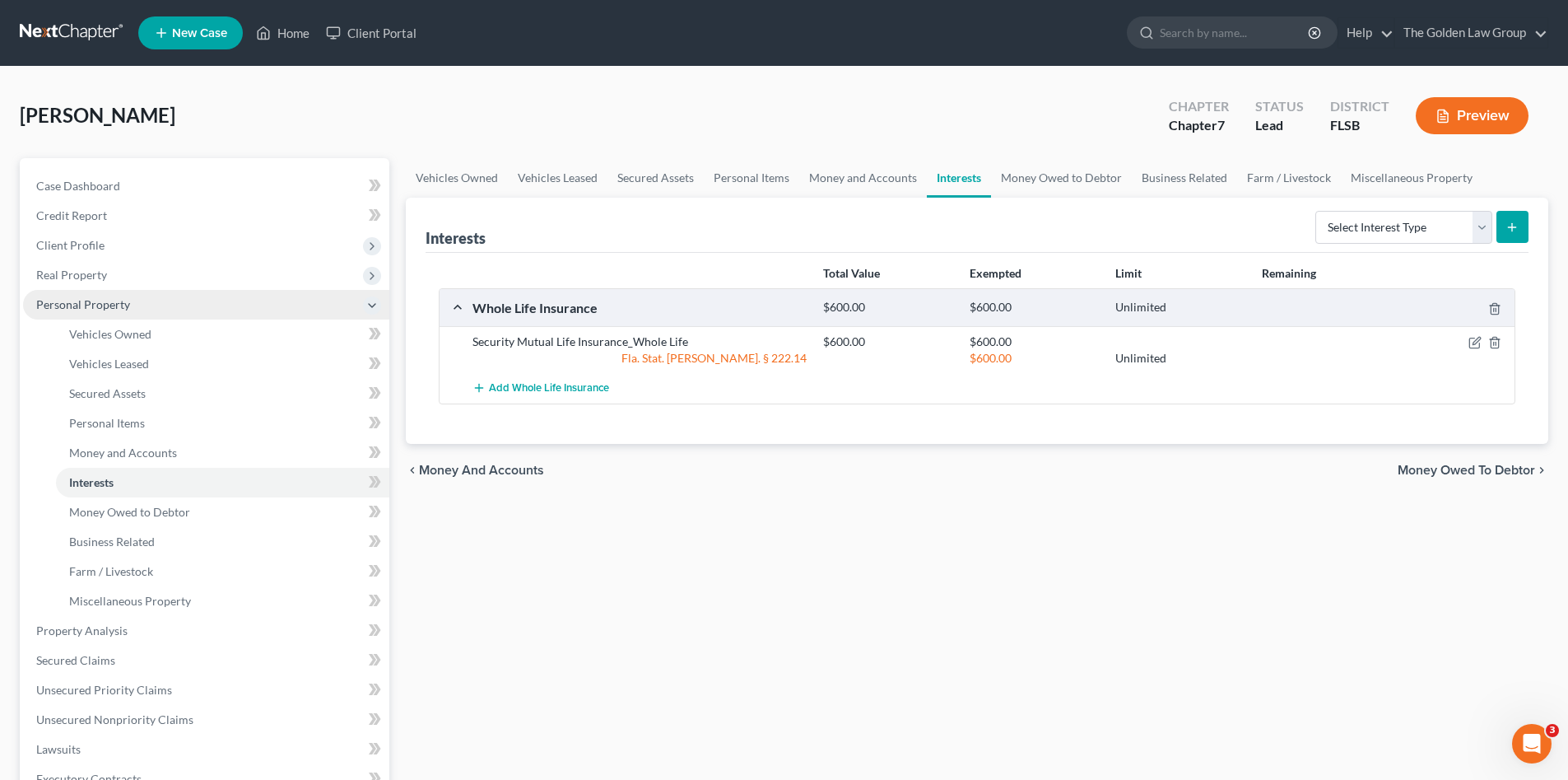
click at [109, 309] on span "Personal Property" at bounding box center [83, 305] width 94 height 14
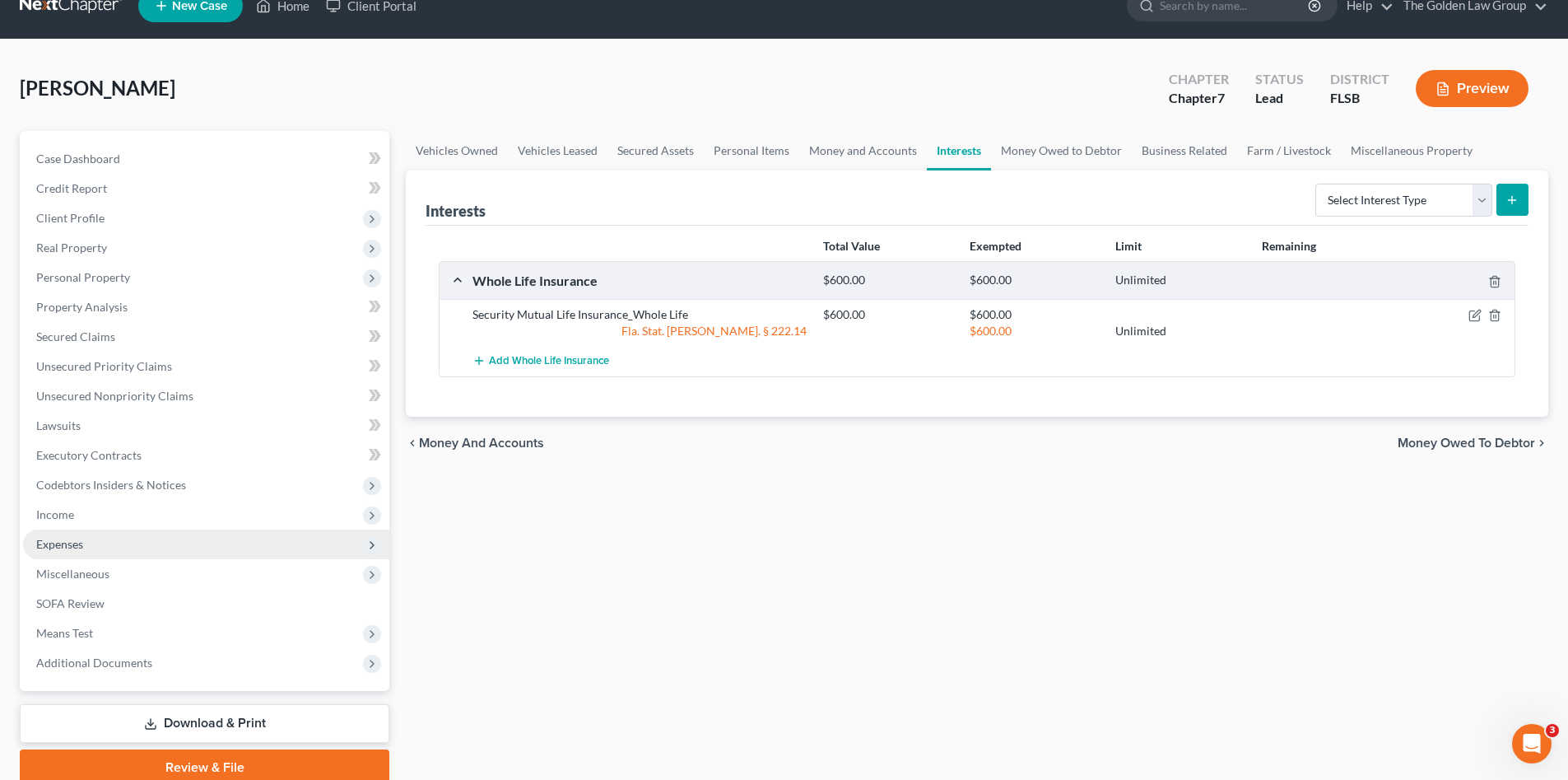
scroll to position [95, 0]
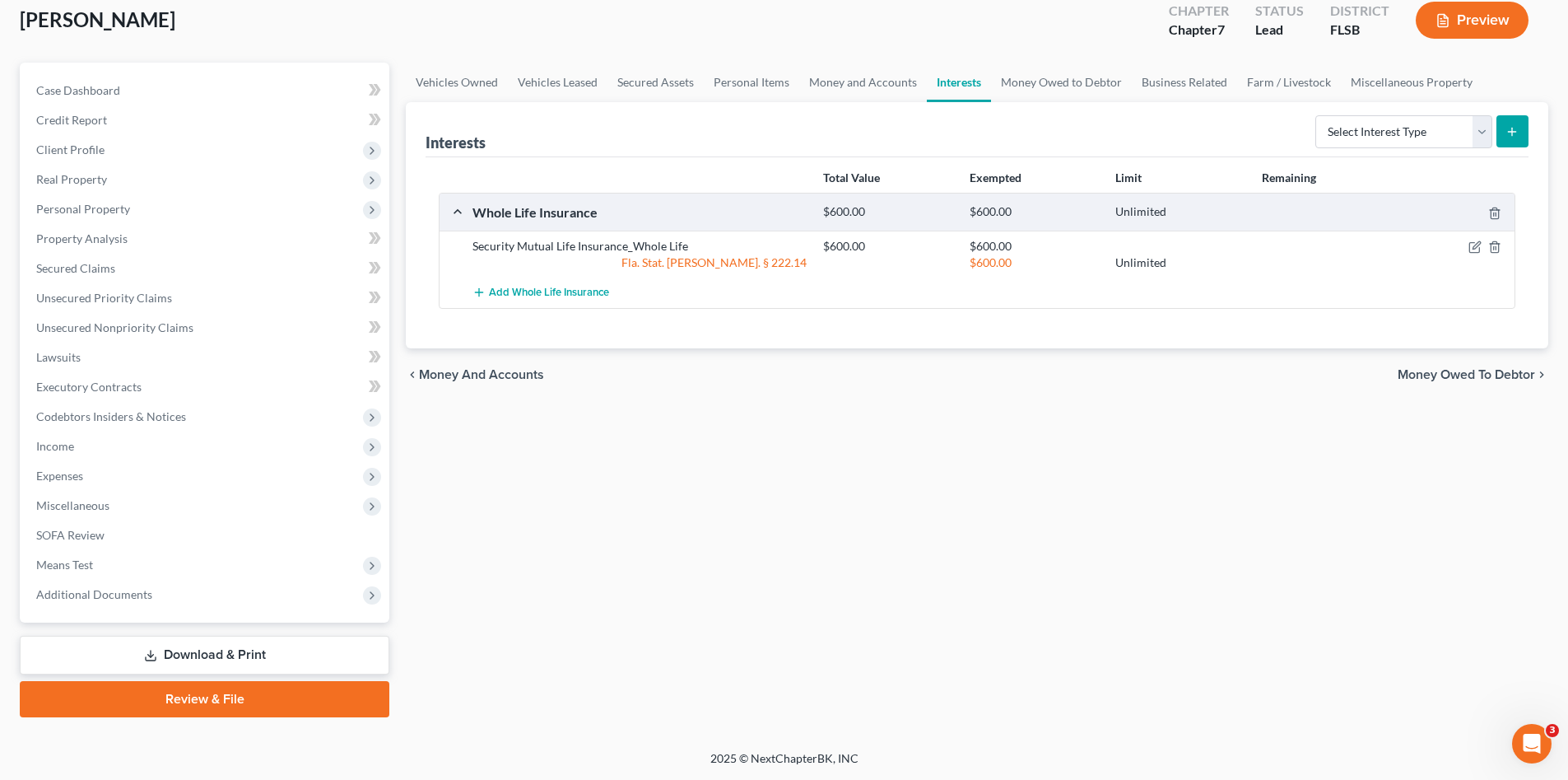
click at [174, 658] on link "Download & Print" at bounding box center [205, 655] width 369 height 39
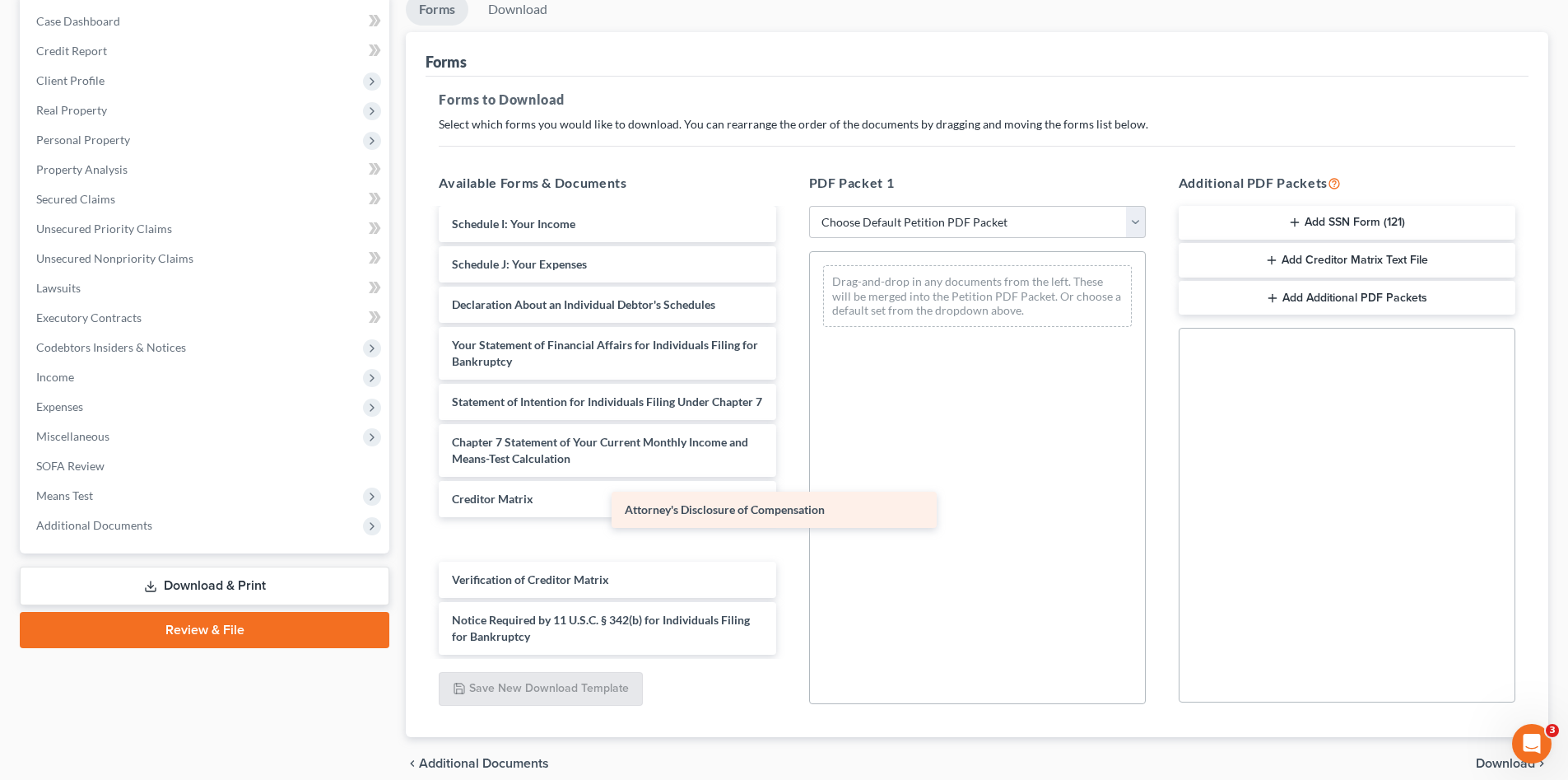
scroll to position [319, 0]
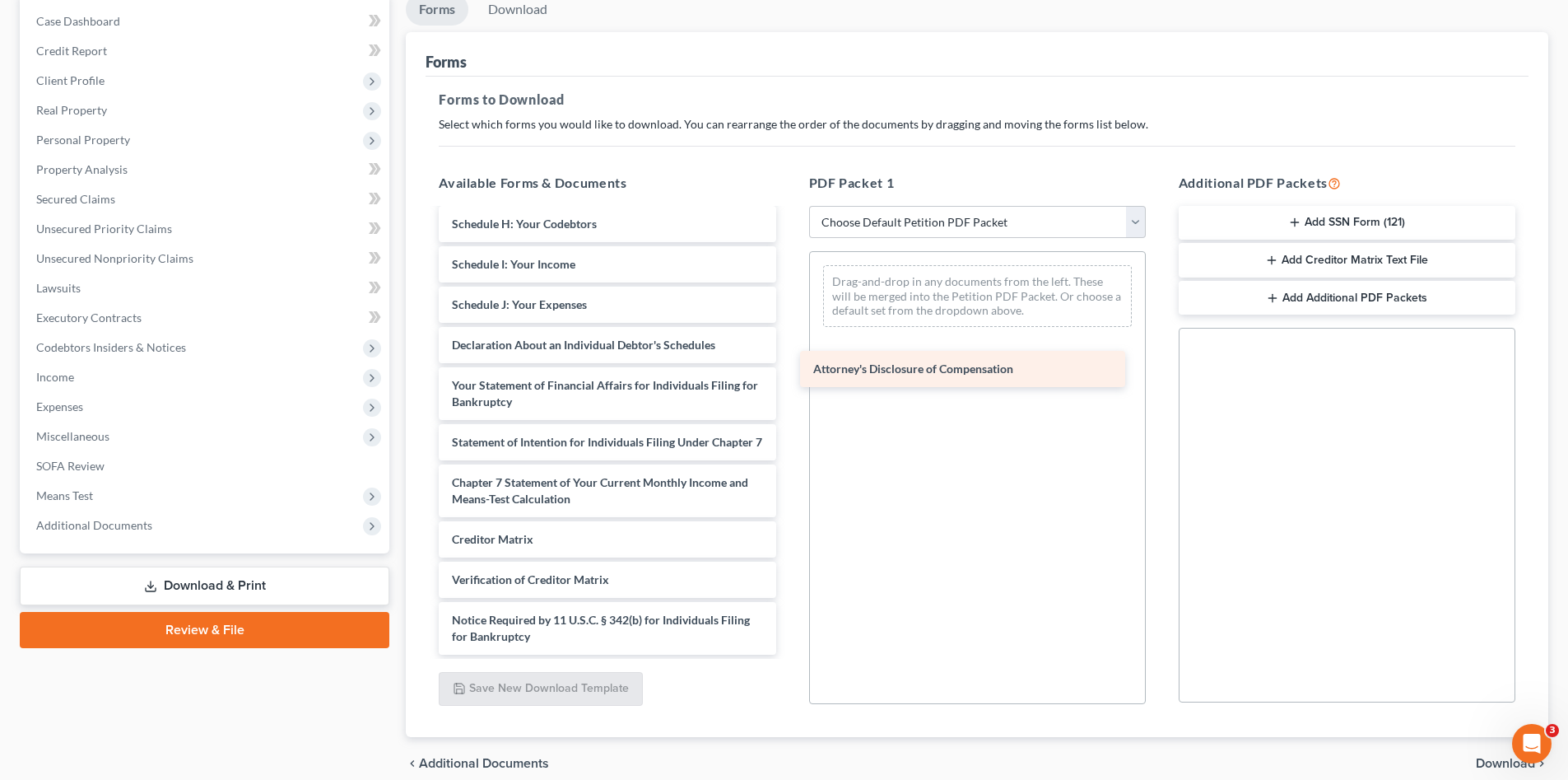
drag, startPoint x: 593, startPoint y: 641, endPoint x: 954, endPoint y: 373, distance: 449.6
click at [788, 373] on div "Attorney's Disclosure of Compensation Voluntary Petition for Individuals Filing…" at bounding box center [607, 281] width 363 height 748
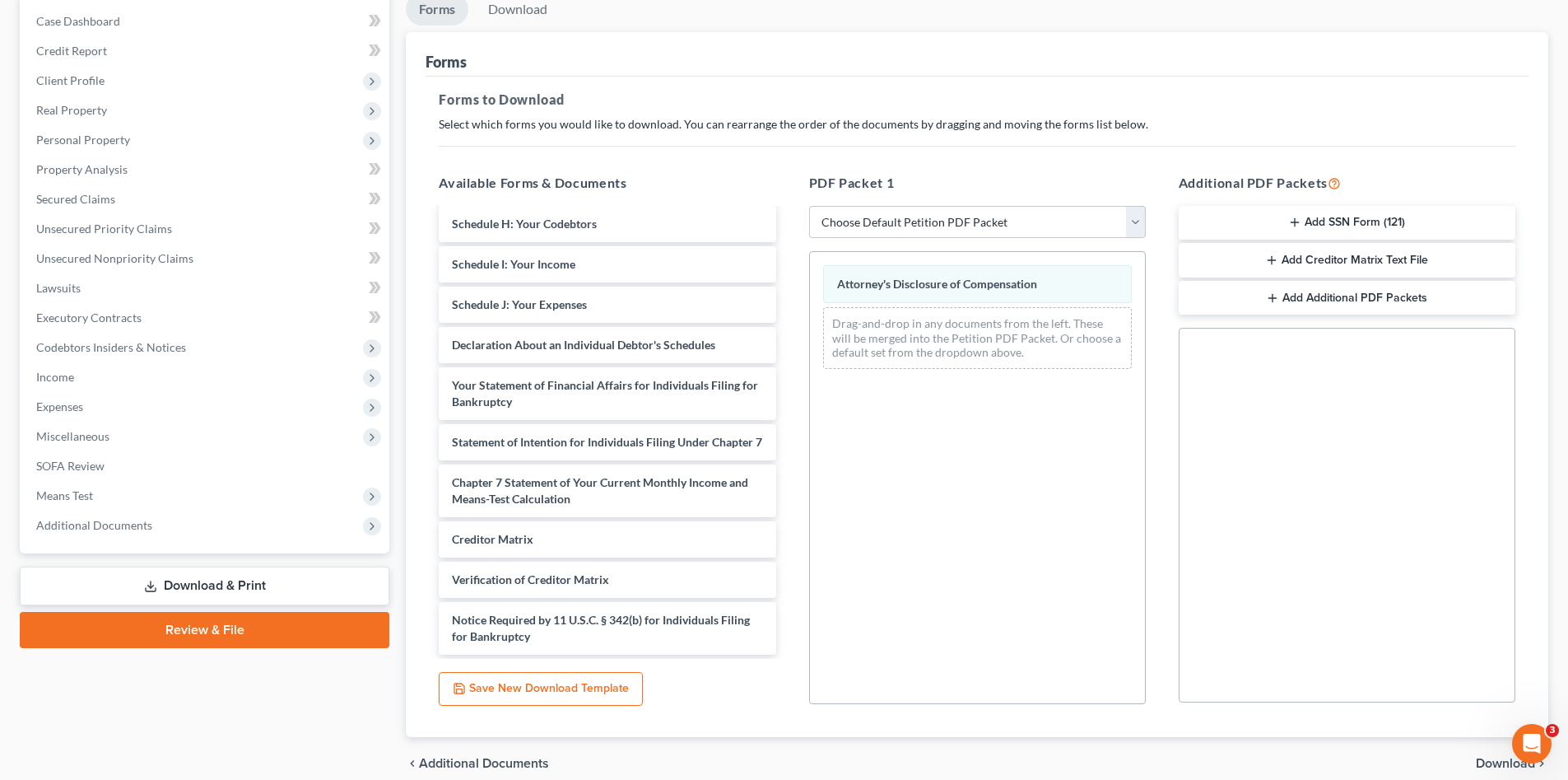
click at [1305, 208] on button "Add SSN Form (121)" at bounding box center [1347, 223] width 336 height 35
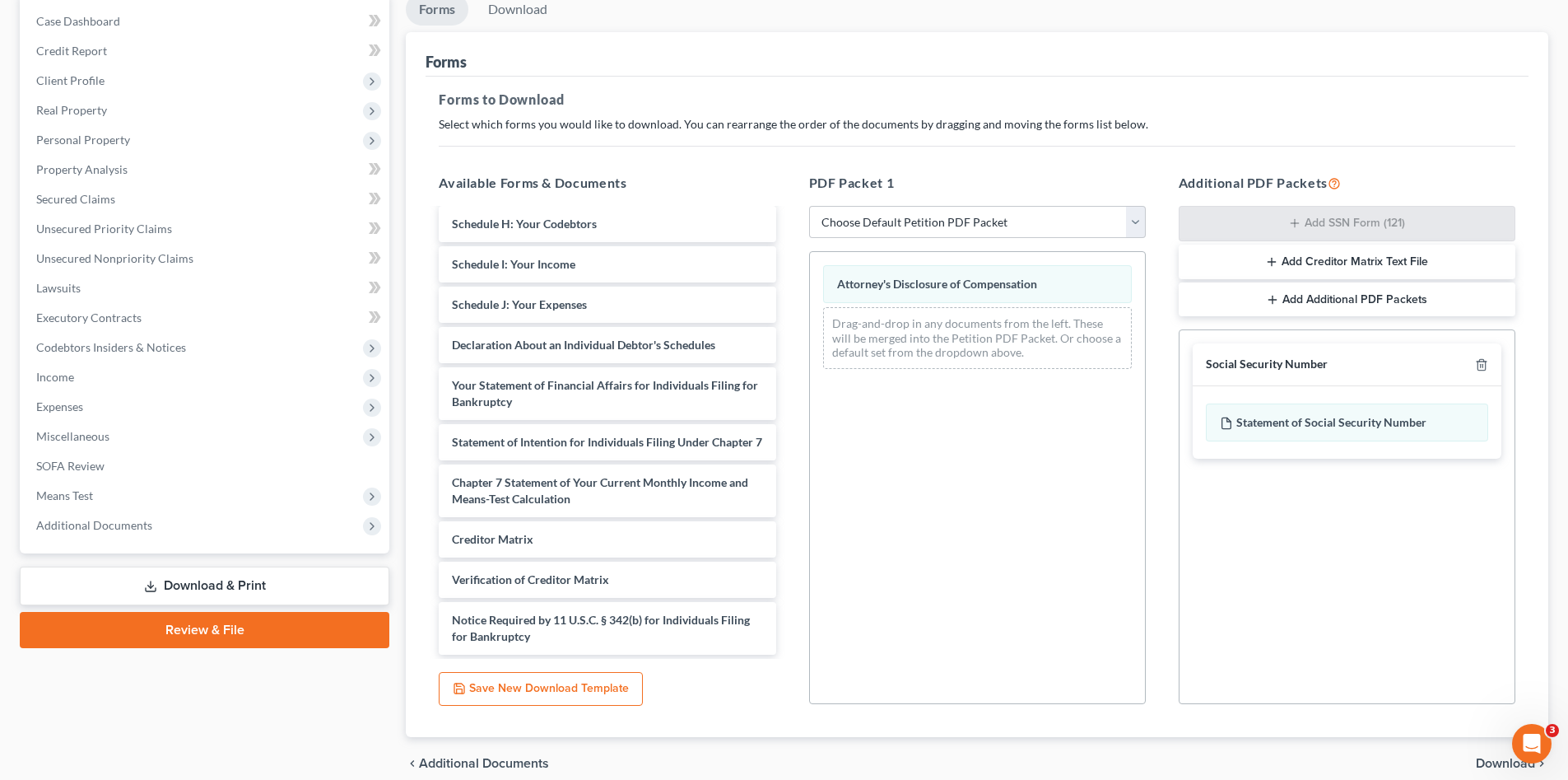
click at [1492, 763] on span "Download" at bounding box center [1506, 763] width 59 height 13
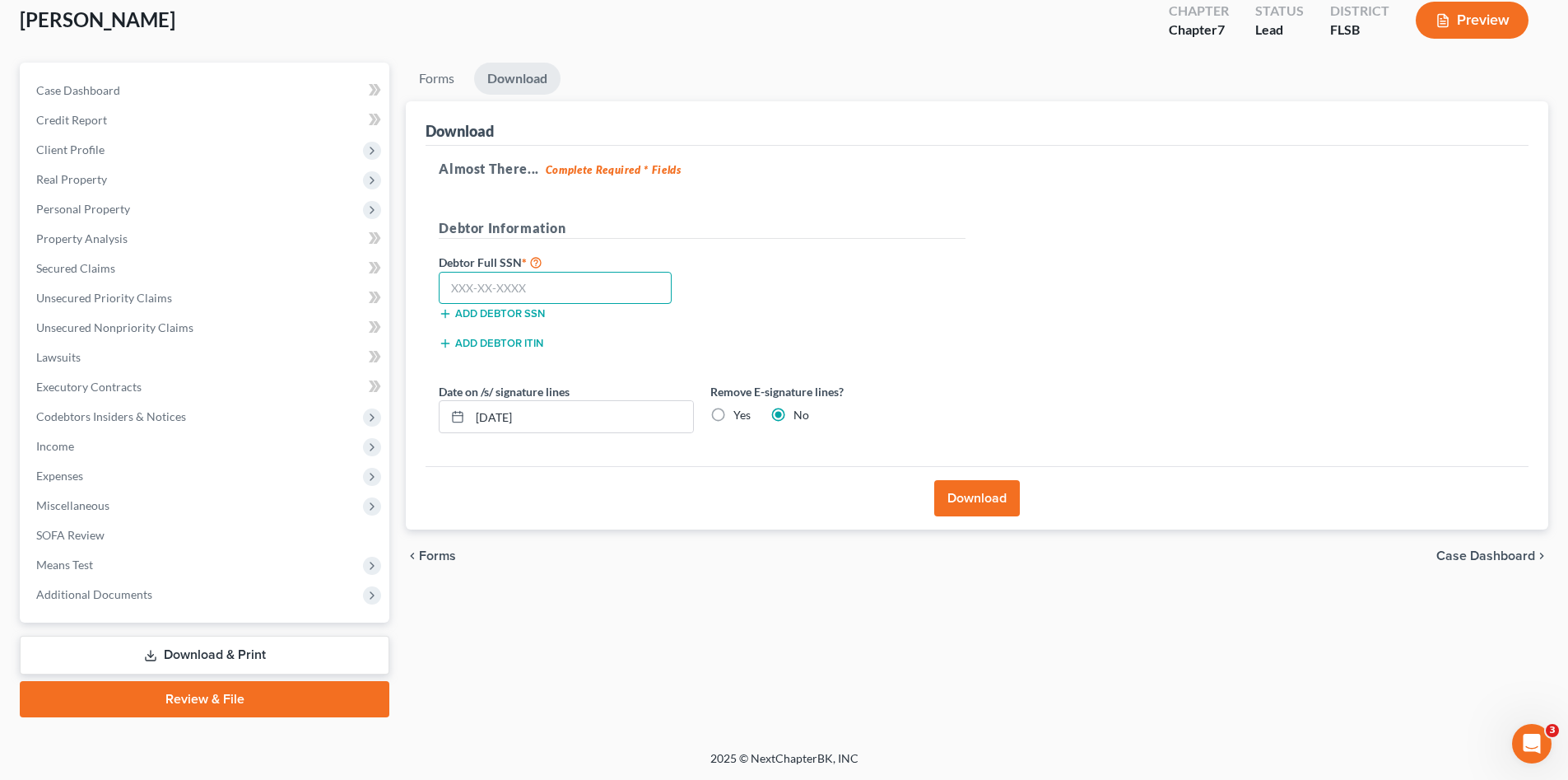
drag, startPoint x: 543, startPoint y: 285, endPoint x: 382, endPoint y: 281, distance: 161.0
click at [526, 285] on input "text" at bounding box center [555, 288] width 233 height 33
click at [572, 287] on input "text" at bounding box center [555, 288] width 233 height 33
type input "267-89-8714"
drag, startPoint x: 559, startPoint y: 416, endPoint x: 476, endPoint y: 437, distance: 85.6
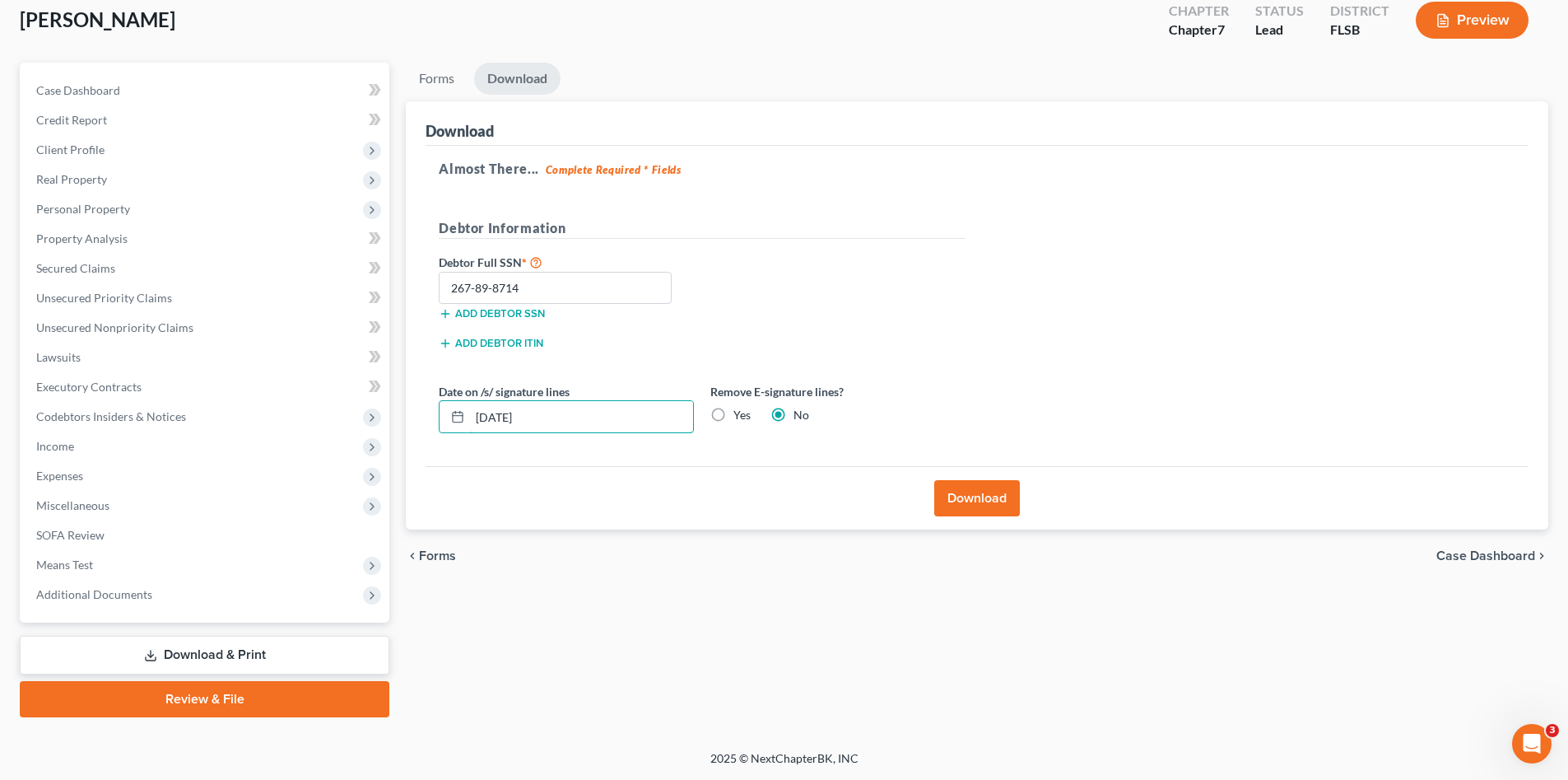
click at [476, 437] on div "Date on /s/ signature lines 10/07/2025 Remove E-signature lines? Yes No" at bounding box center [702, 414] width 544 height 63
drag, startPoint x: 568, startPoint y: 446, endPoint x: 766, endPoint y: 478, distance: 200.6
click at [569, 446] on div "Date on /s/ signature lines 10/07/2025 Remove E-signature lines? Yes No" at bounding box center [702, 414] width 544 height 63
click at [995, 495] on button "Download" at bounding box center [977, 498] width 86 height 36
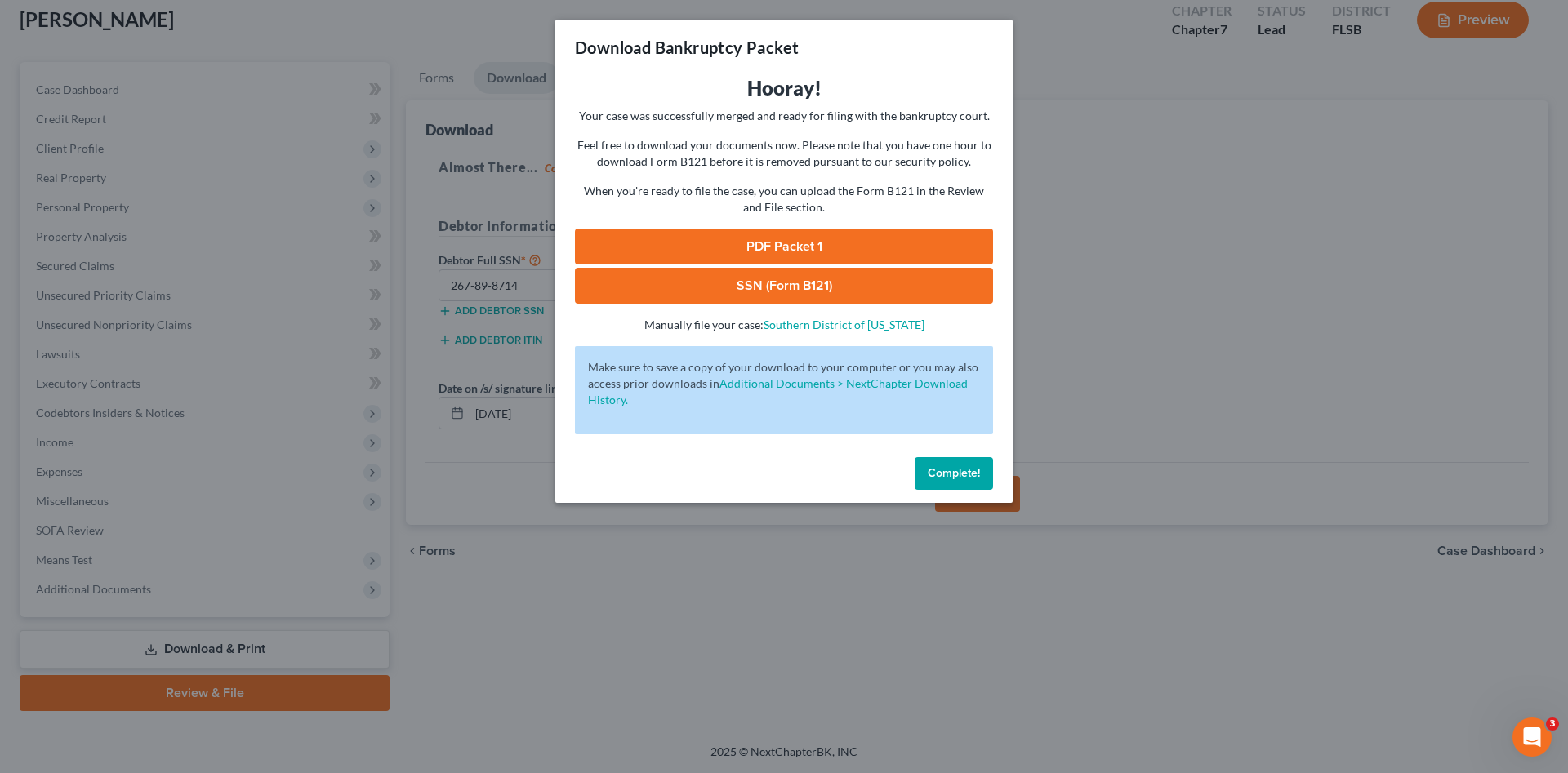
click at [753, 244] on link "PDF Packet 1" at bounding box center [784, 247] width 418 height 36
click at [802, 275] on link "SSN (Form B121)" at bounding box center [784, 285] width 418 height 36
click at [926, 474] on button "Complete!" at bounding box center [953, 474] width 78 height 33
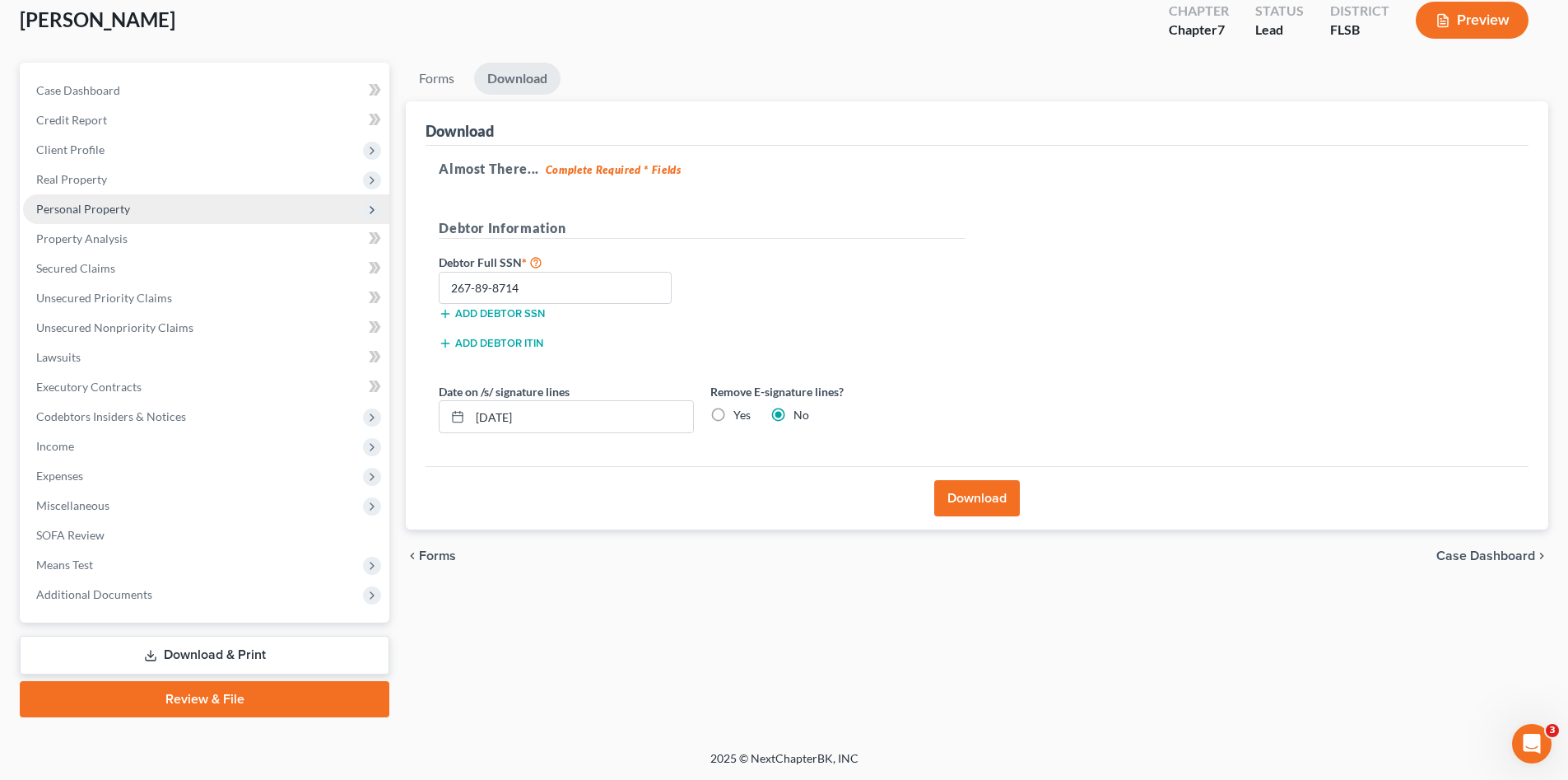
click at [96, 206] on span "Personal Property" at bounding box center [83, 209] width 94 height 14
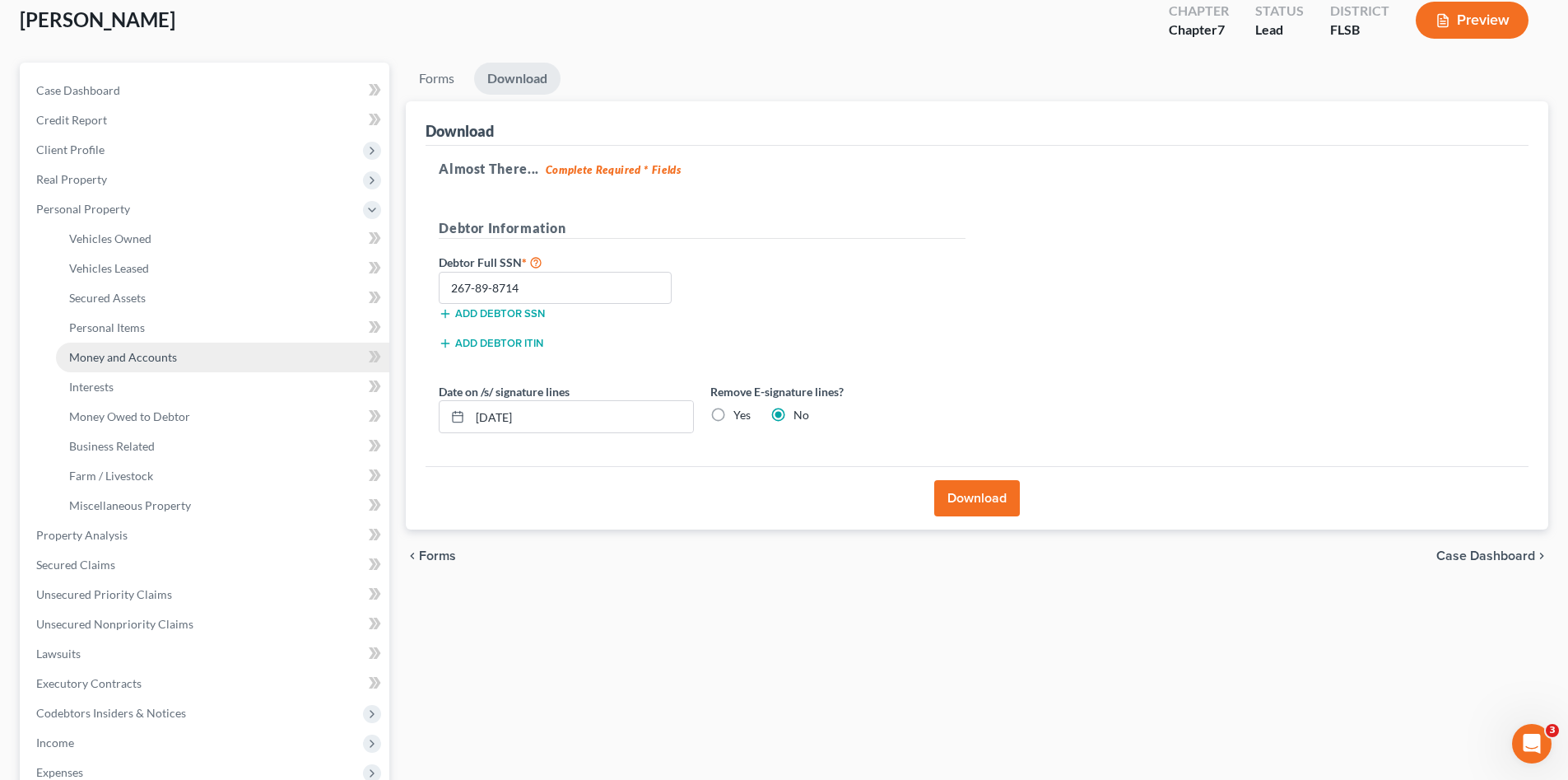
click at [154, 362] on span "Money and Accounts" at bounding box center [123, 357] width 108 height 14
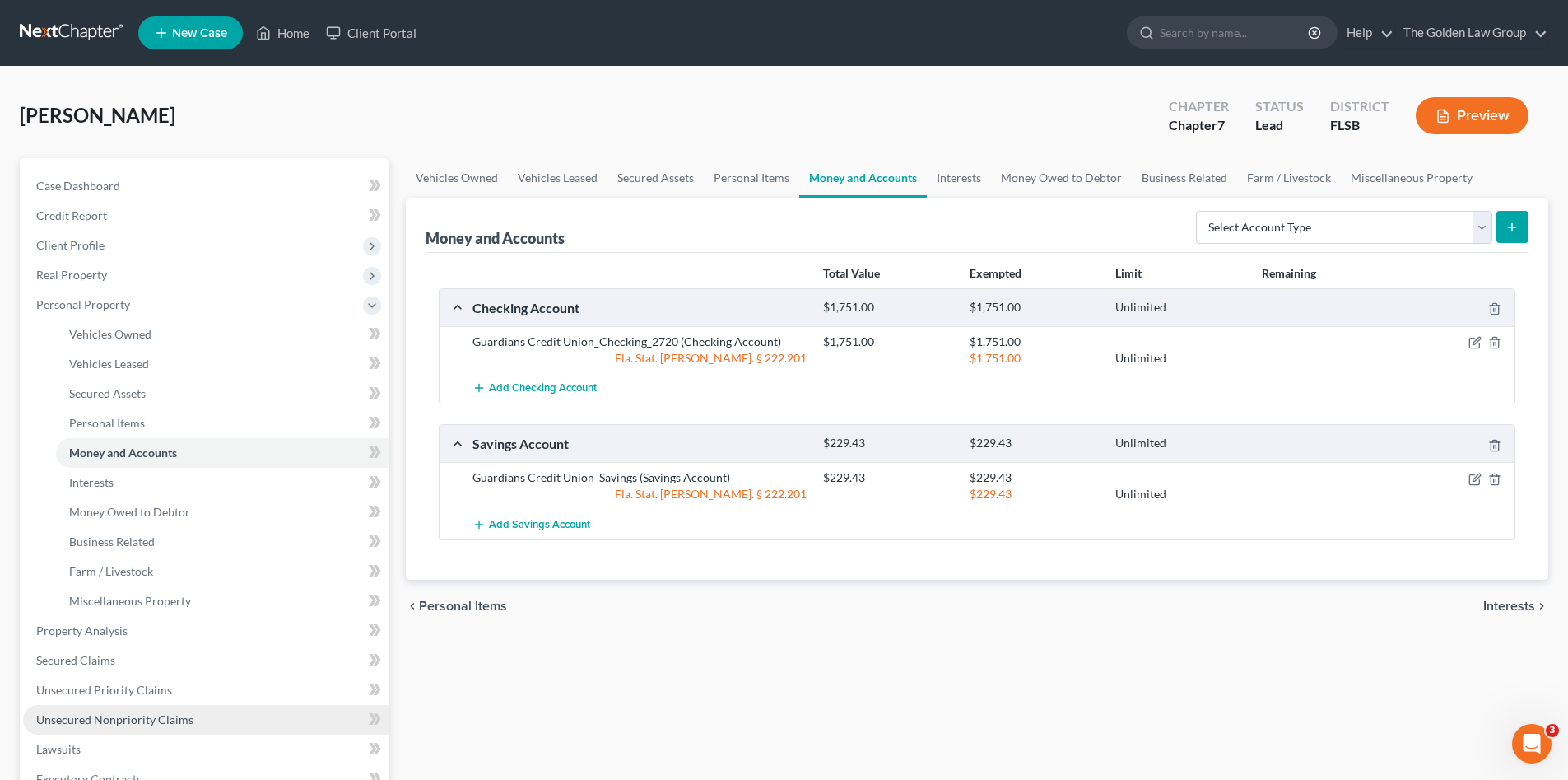
click at [162, 710] on link "Unsecured Nonpriority Claims" at bounding box center [206, 720] width 366 height 29
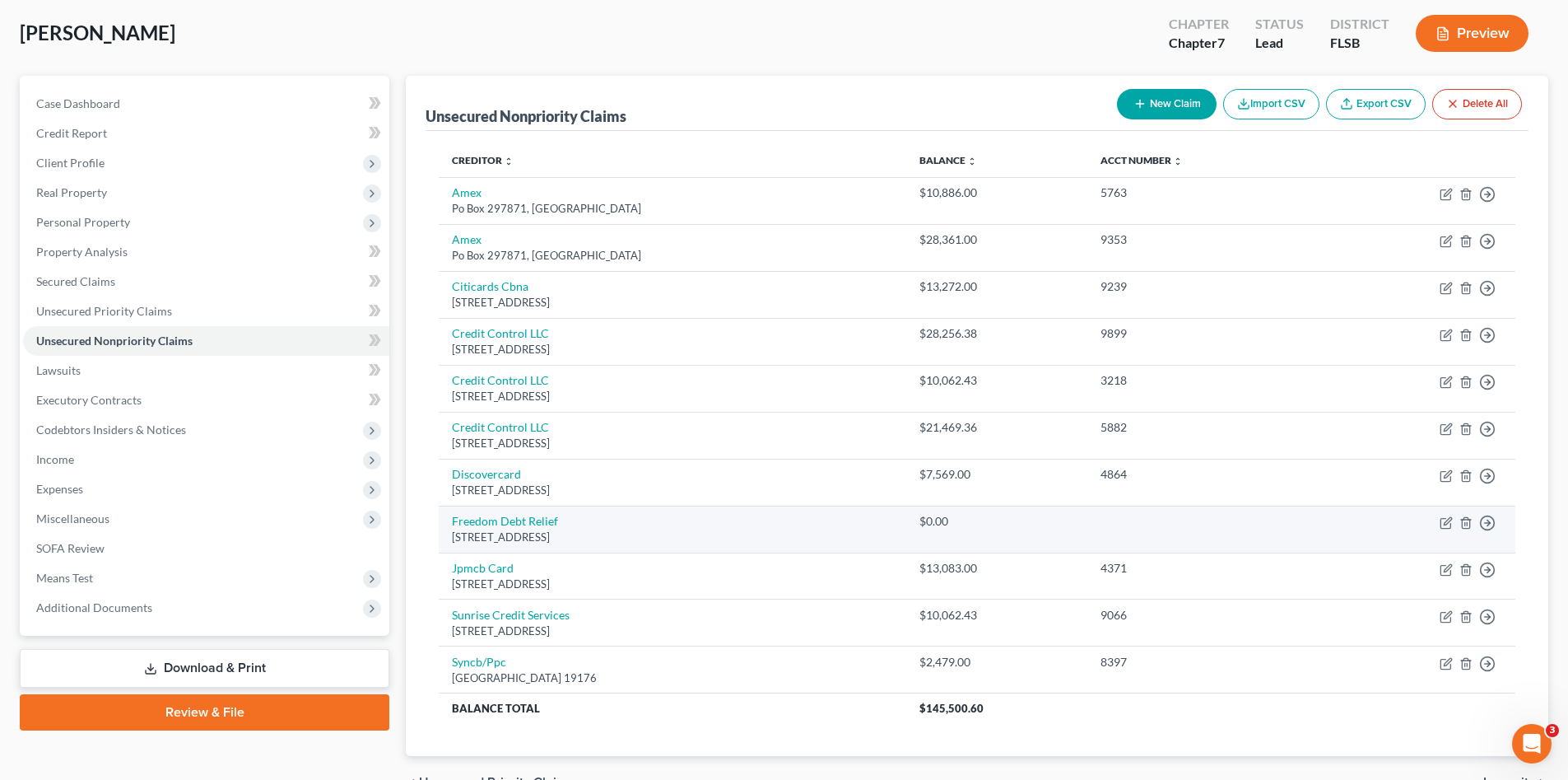
scroll to position [165, 0]
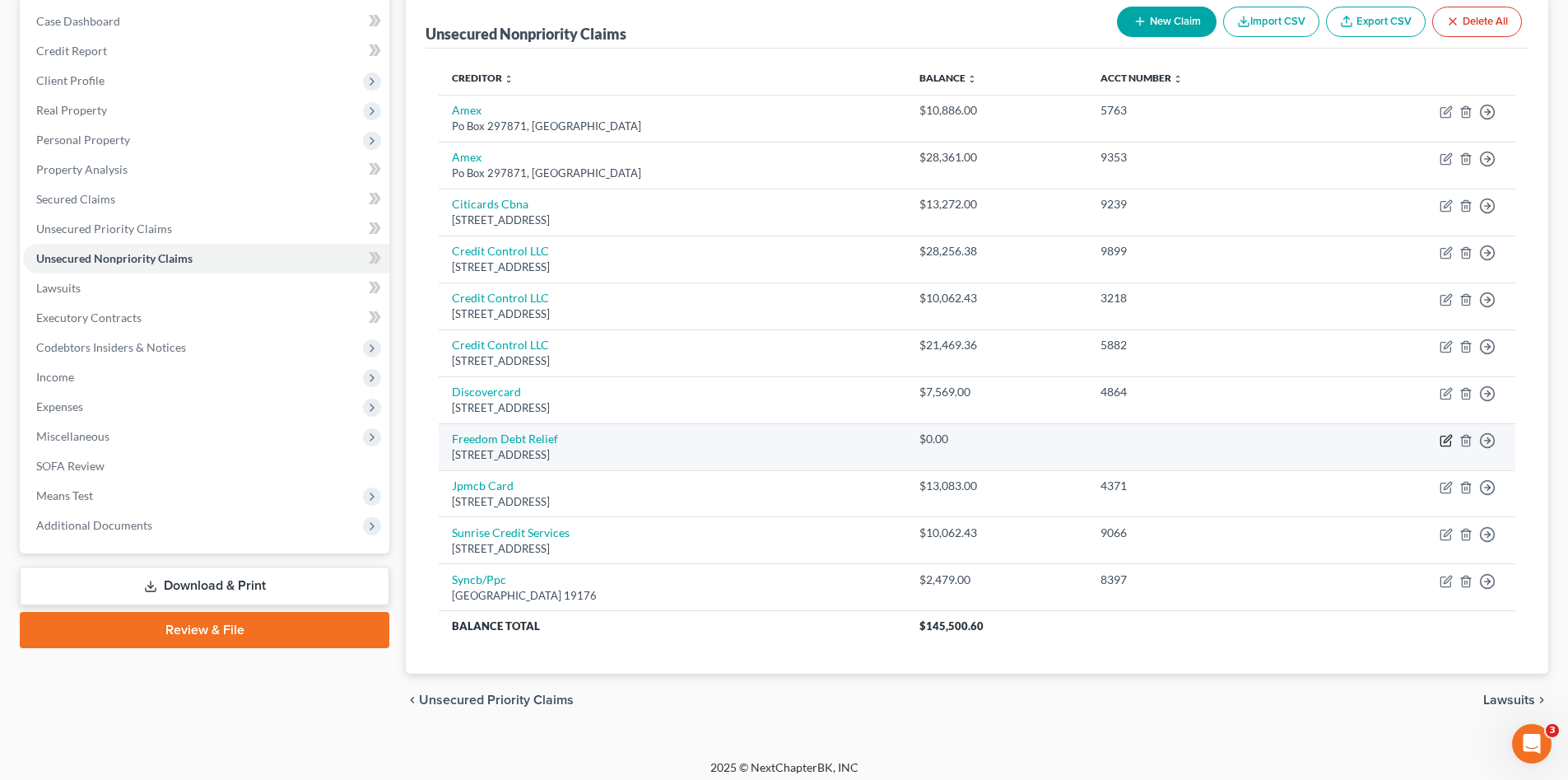
click at [1445, 441] on icon "button" at bounding box center [1447, 438] width 8 height 8
select select "3"
select select "16"
select select "0"
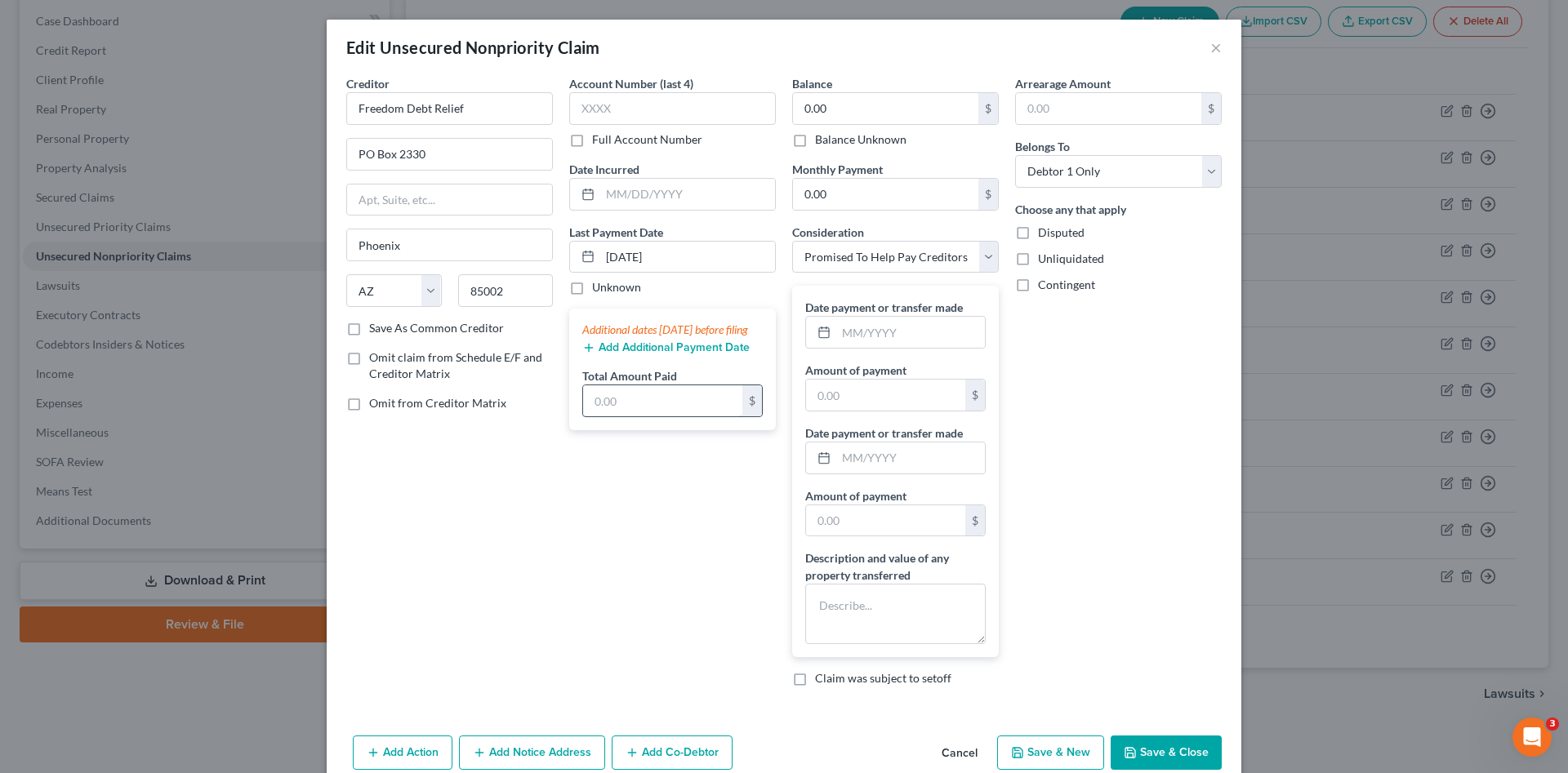
click at [679, 416] on input "text" at bounding box center [662, 401] width 159 height 31
type input "6,000.00"
click at [673, 482] on div "Account Number (last 4) Full Account Number Date Incurred Last Payment Date 08/…" at bounding box center [672, 387] width 223 height 624
click at [1148, 740] on button "Save & Close" at bounding box center [1165, 752] width 111 height 34
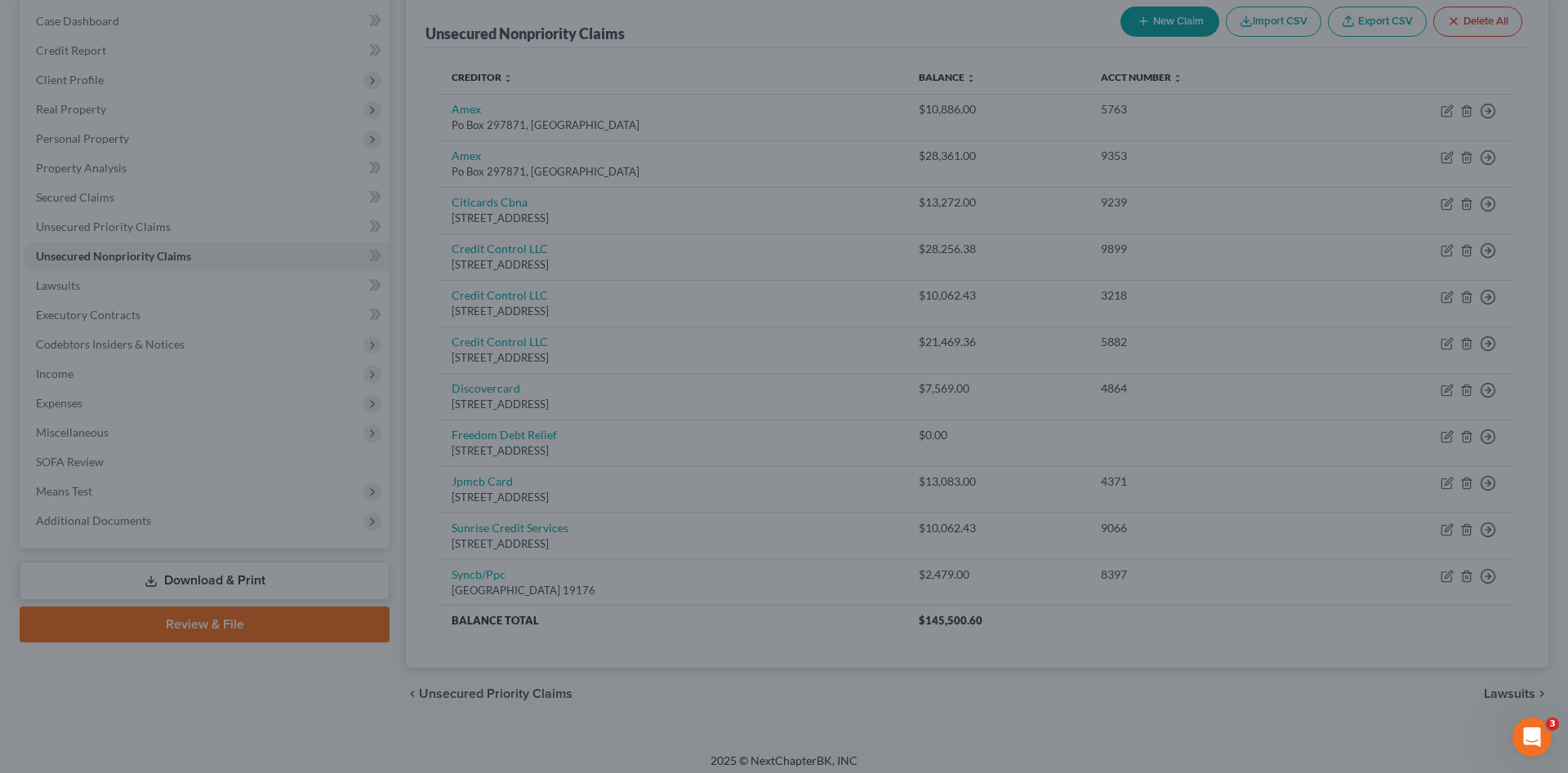
type input "0"
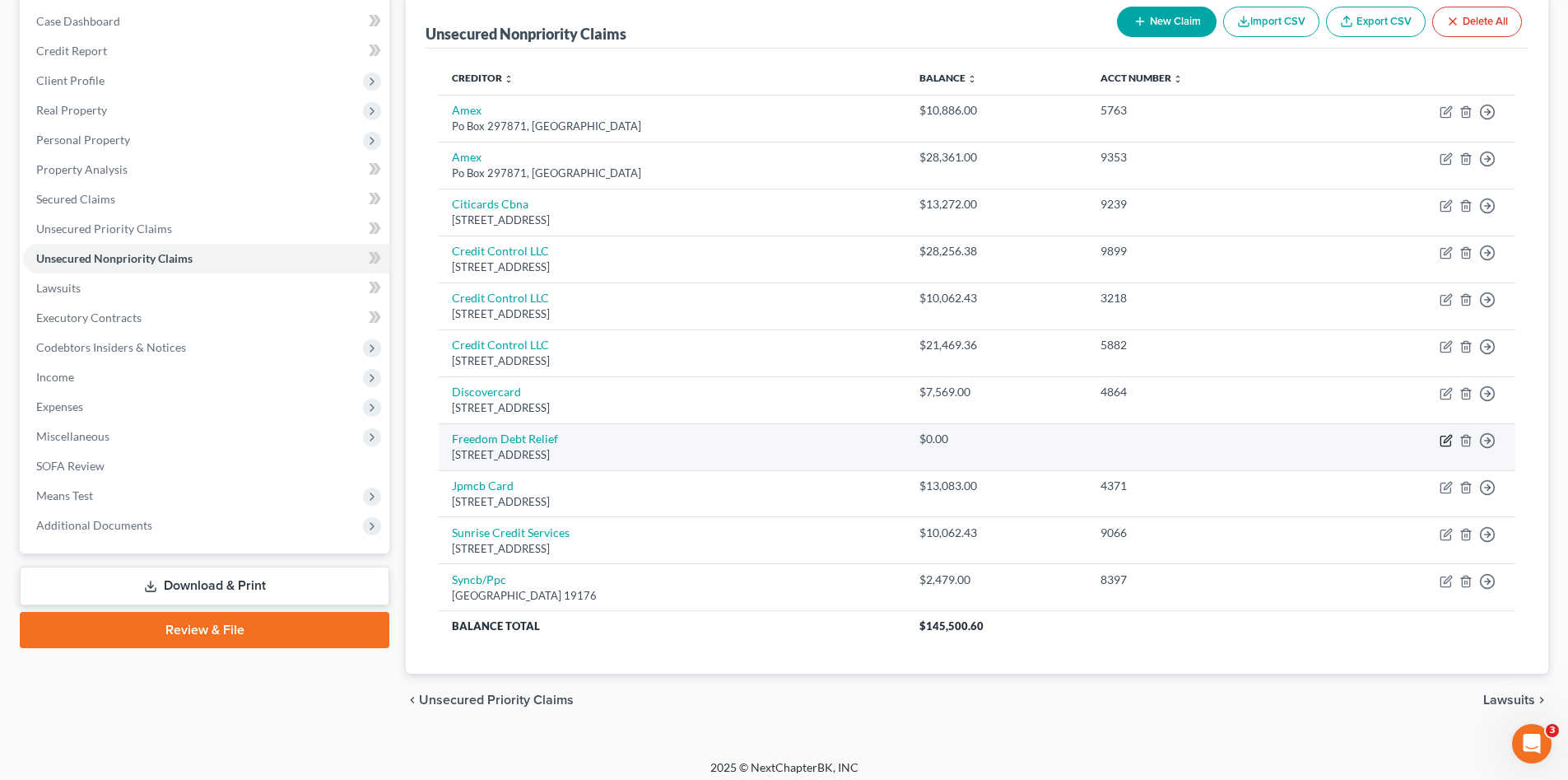
click at [1446, 440] on icon "button" at bounding box center [1447, 438] width 8 height 8
select select "3"
select select "16"
select select "0"
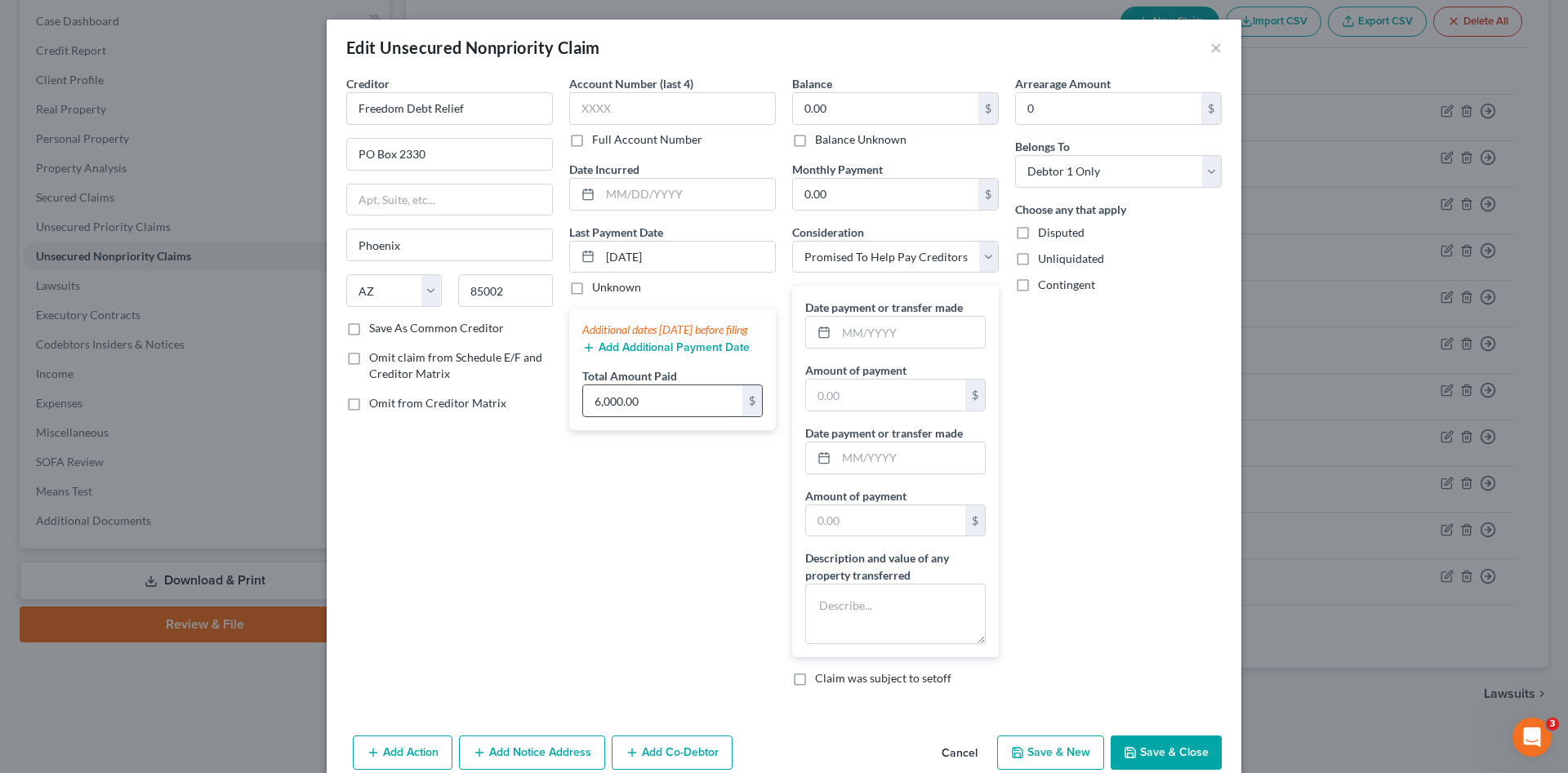
click at [661, 416] on input "6,000.00" at bounding box center [662, 401] width 159 height 31
click at [685, 414] on input "text" at bounding box center [662, 401] width 159 height 31
type input "3,600.00"
click at [689, 573] on div "Account Number (last 4) Full Account Number Date Incurred Last Payment Date 08/…" at bounding box center [672, 387] width 223 height 624
click at [1178, 743] on button "Save & Close" at bounding box center [1165, 752] width 111 height 34
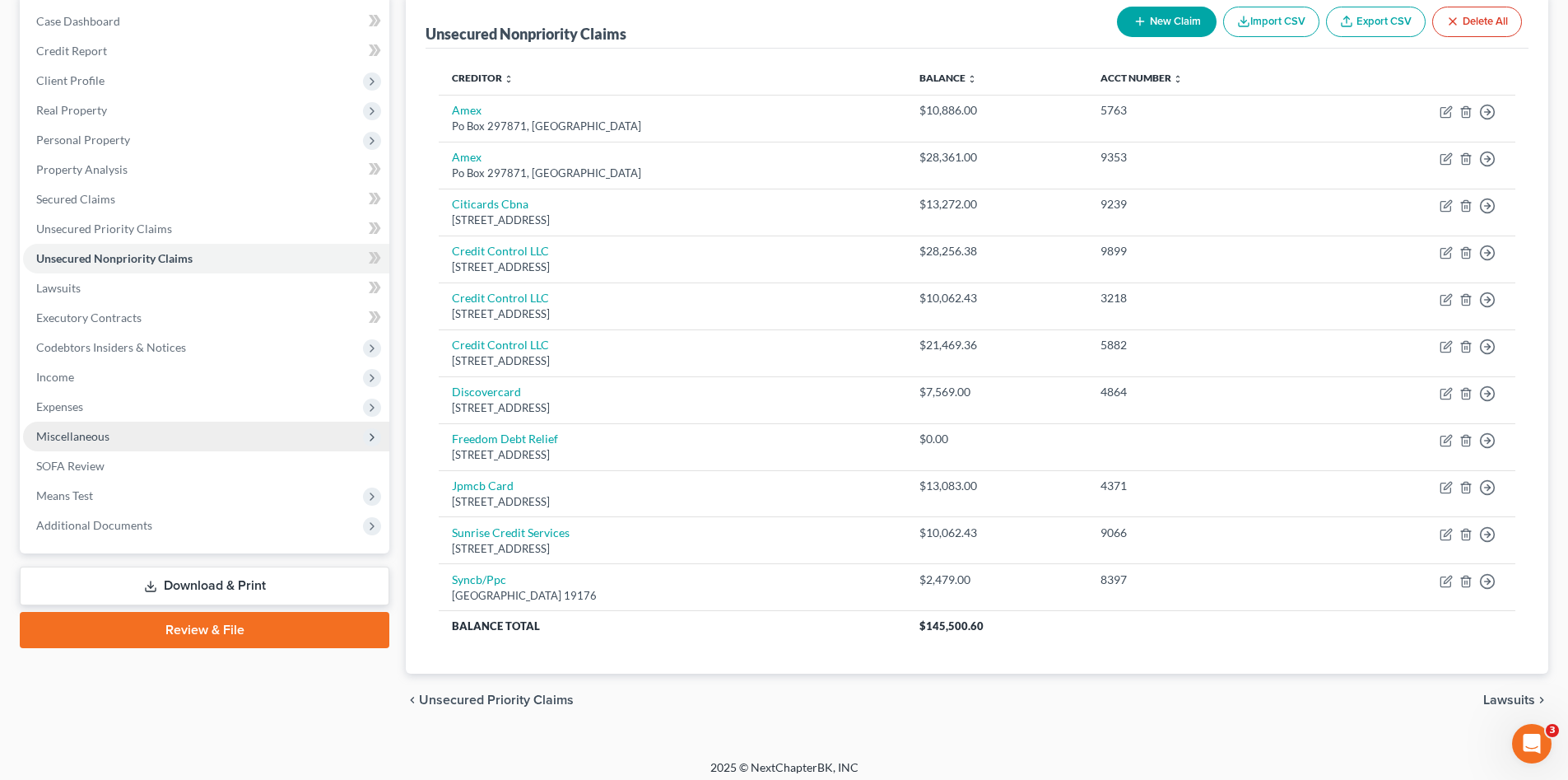
click at [162, 436] on span "Miscellaneous" at bounding box center [206, 436] width 366 height 29
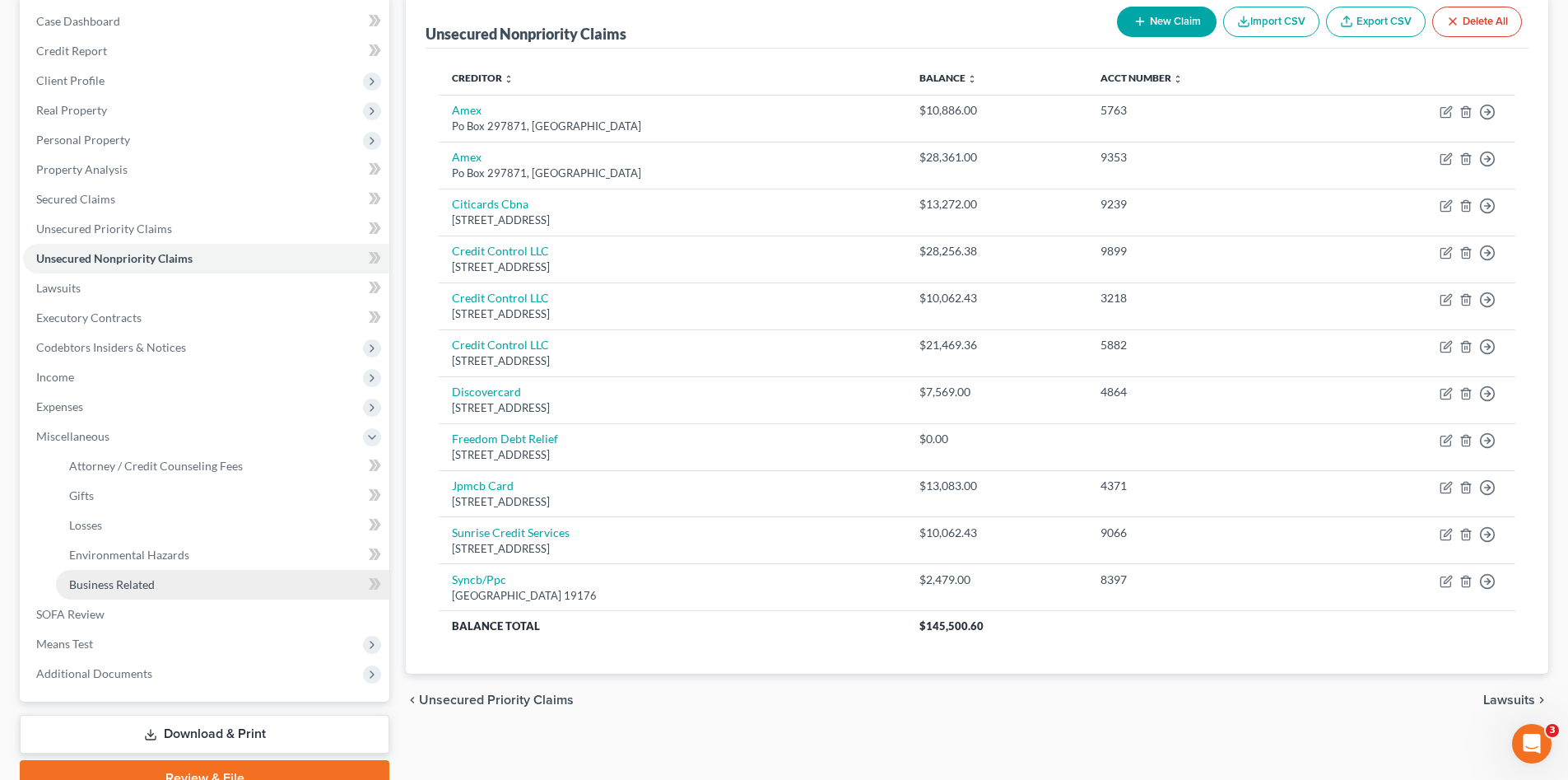
click at [133, 589] on span "Business Related" at bounding box center [112, 584] width 86 height 14
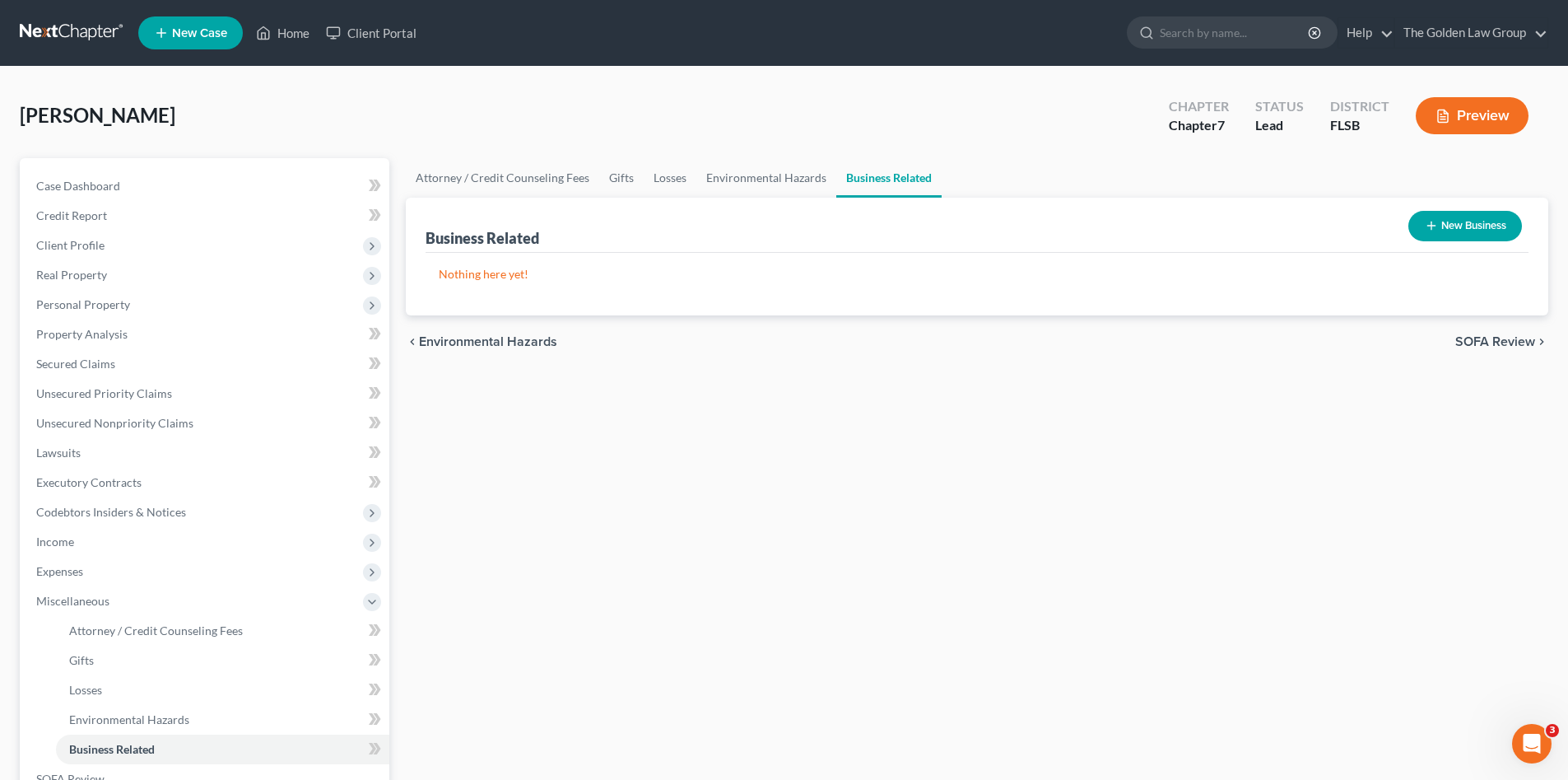
click at [1467, 226] on button "New Business" at bounding box center [1465, 226] width 114 height 30
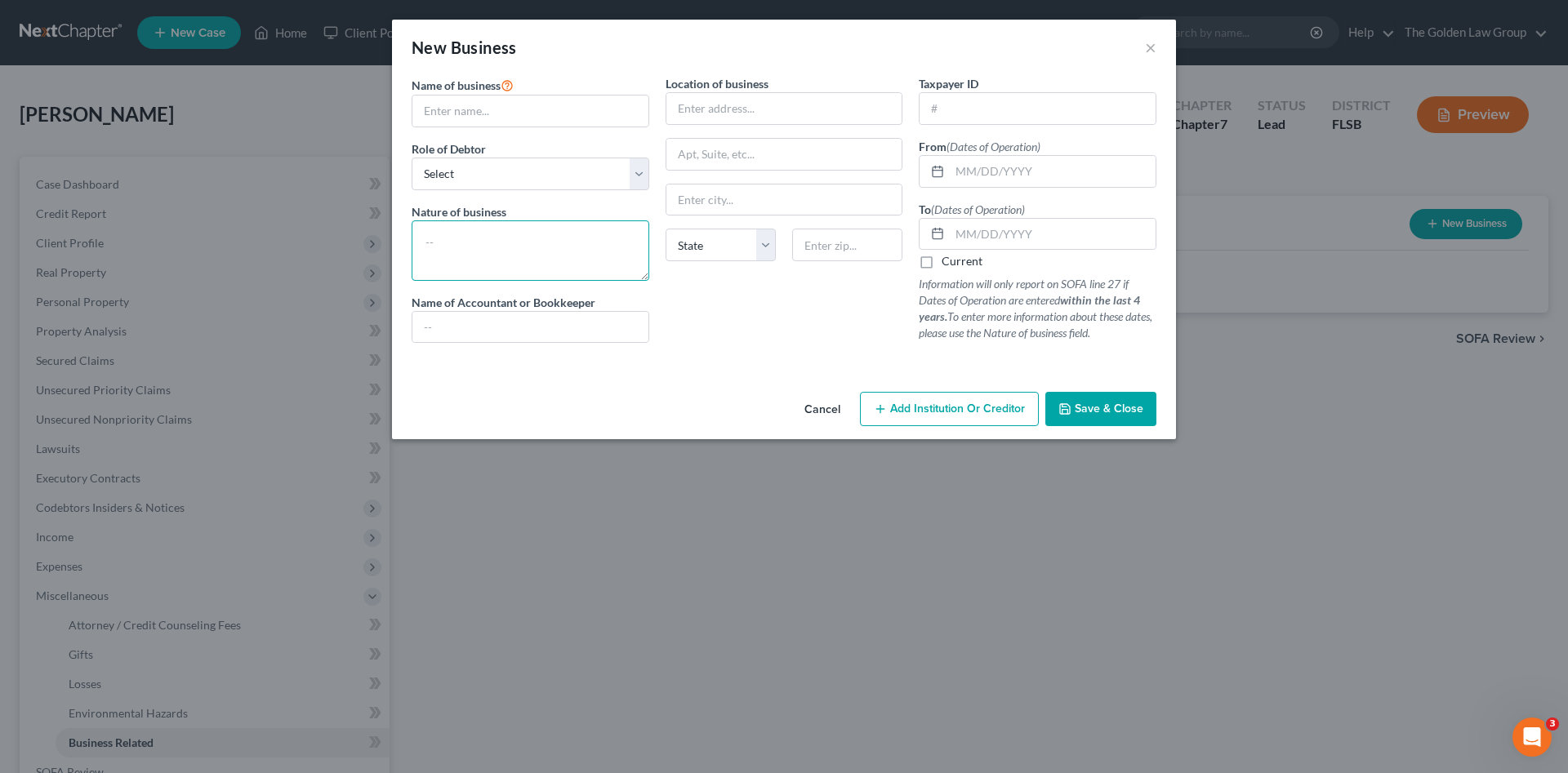
click at [479, 243] on textarea at bounding box center [530, 250] width 237 height 60
type textarea "Online Sales"
click at [458, 103] on input "text" at bounding box center [530, 111] width 236 height 31
type input "E"
click at [493, 173] on select "Select A member of a limited liability company (LLC) or limited liability partn…" at bounding box center [530, 174] width 237 height 33
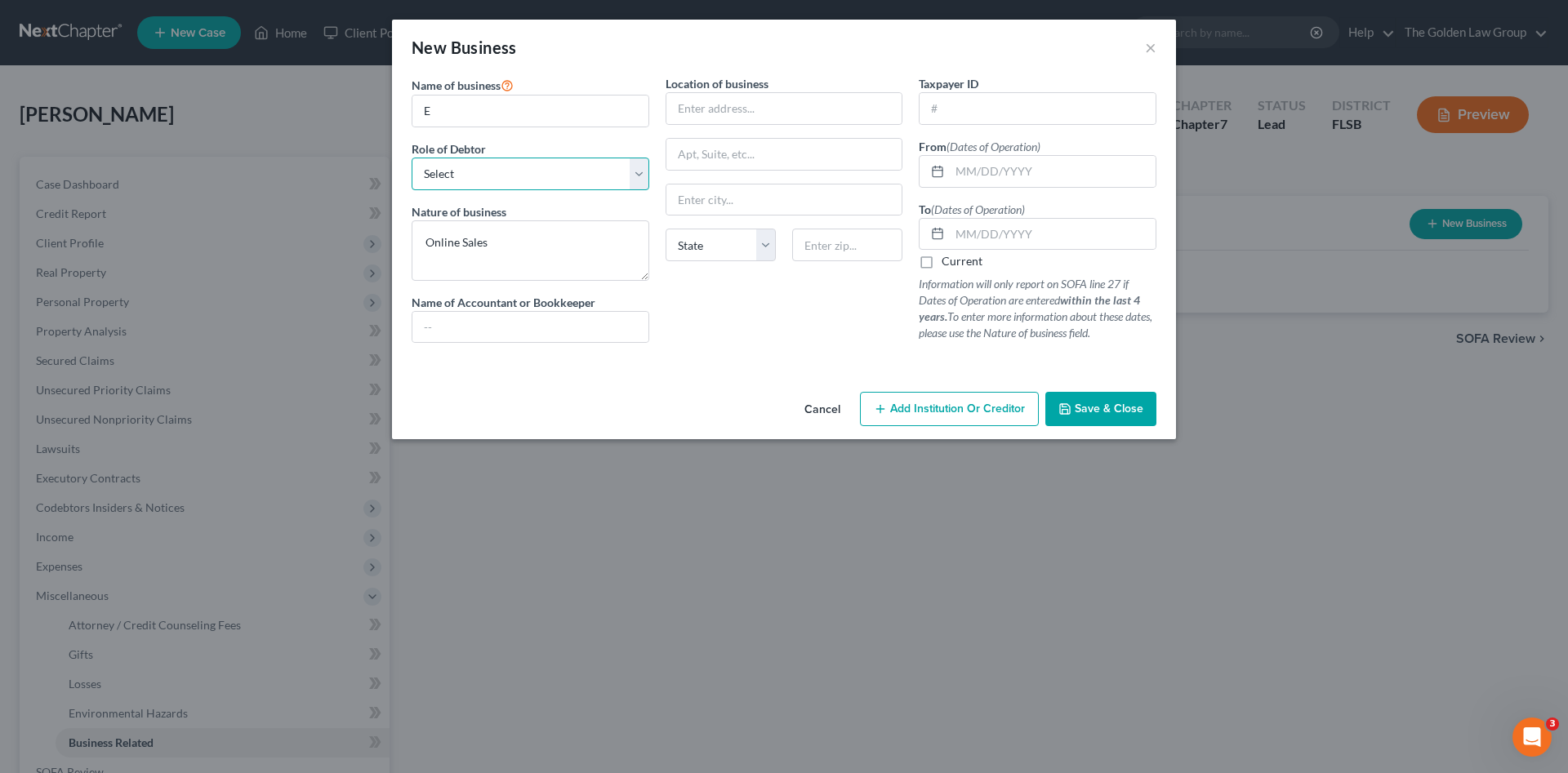
select select "member"
click at [411, 157] on select "Select A member of a limited liability company (LLC) or limited liability partn…" at bounding box center [530, 174] width 237 height 33
click at [458, 114] on input "E" at bounding box center [530, 111] width 236 height 31
type input "E Commerce Adventures"
click at [974, 169] on input "text" at bounding box center [1052, 171] width 206 height 31
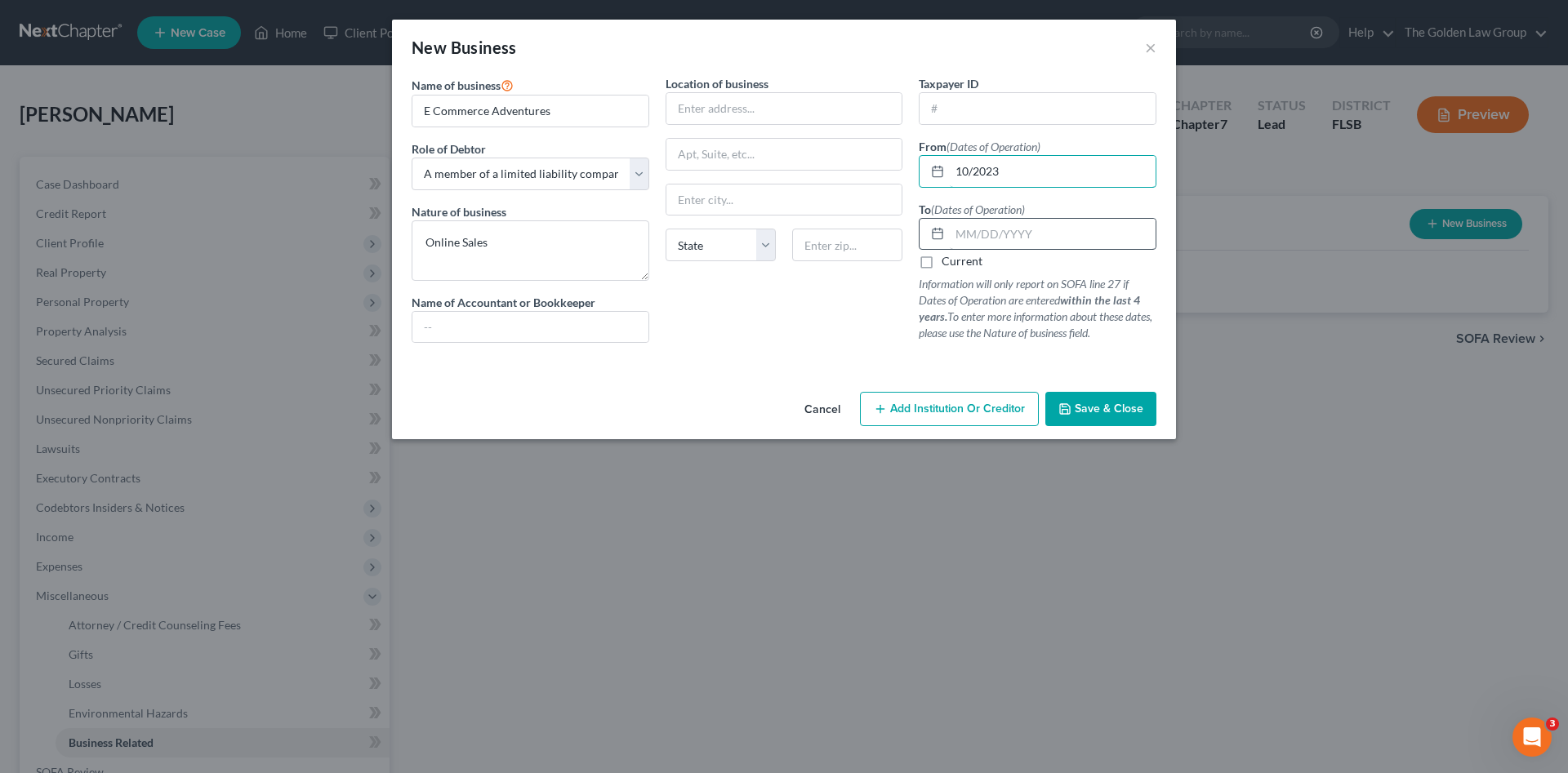
type input "10/2023"
click at [996, 239] on input "text" at bounding box center [1052, 234] width 206 height 31
click at [1027, 237] on input "text" at bounding box center [1052, 234] width 206 height 31
type input "05/2025"
click at [1005, 105] on input "text" at bounding box center [1037, 108] width 236 height 31
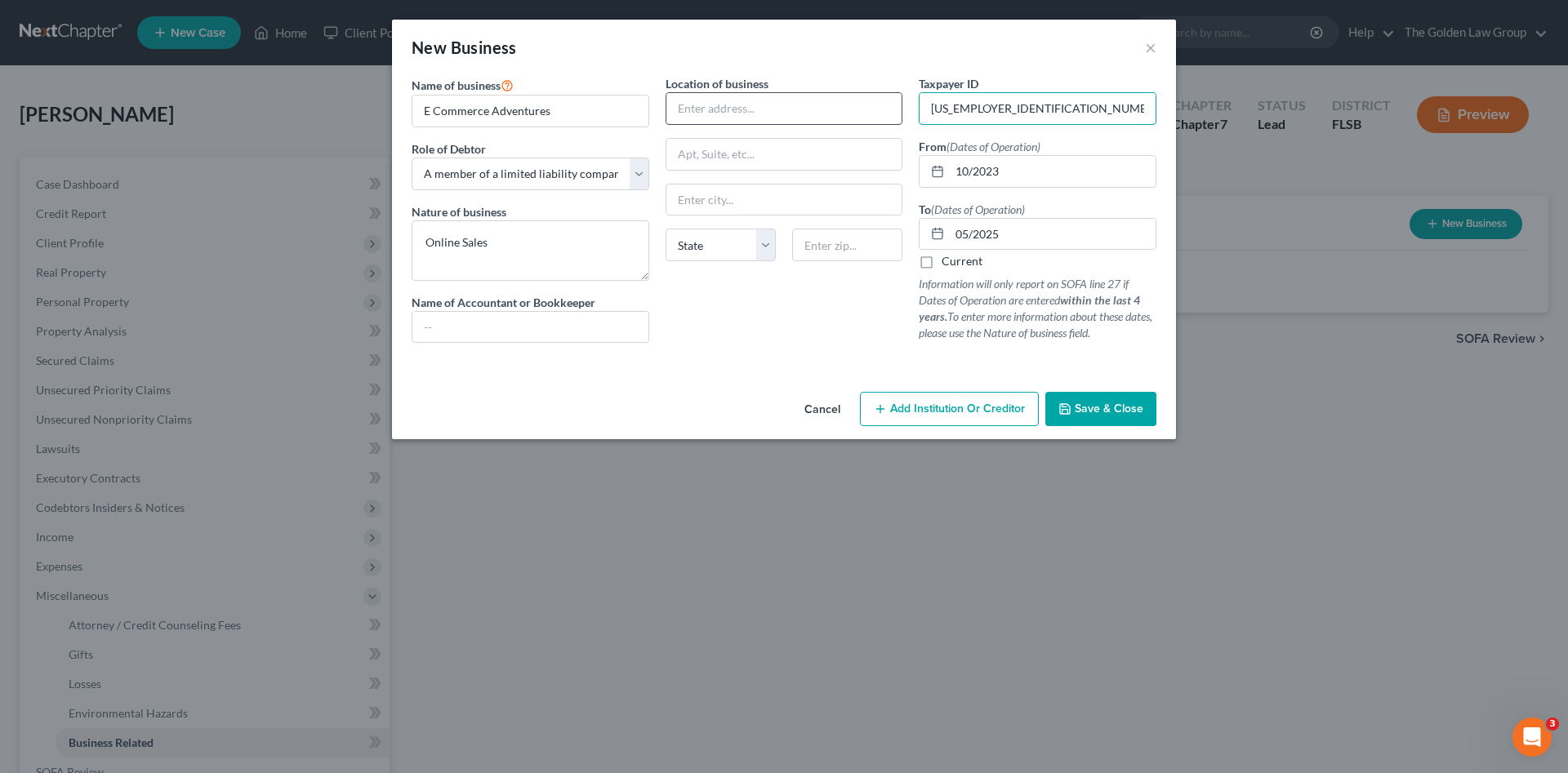
type input "93-4364217"
drag, startPoint x: 810, startPoint y: 109, endPoint x: 453, endPoint y: 153, distance: 359.7
click at [802, 110] on input "text" at bounding box center [784, 108] width 236 height 31
click at [692, 108] on input "text" at bounding box center [784, 108] width 236 height 31
type input "2719 Hollywood Blvd"
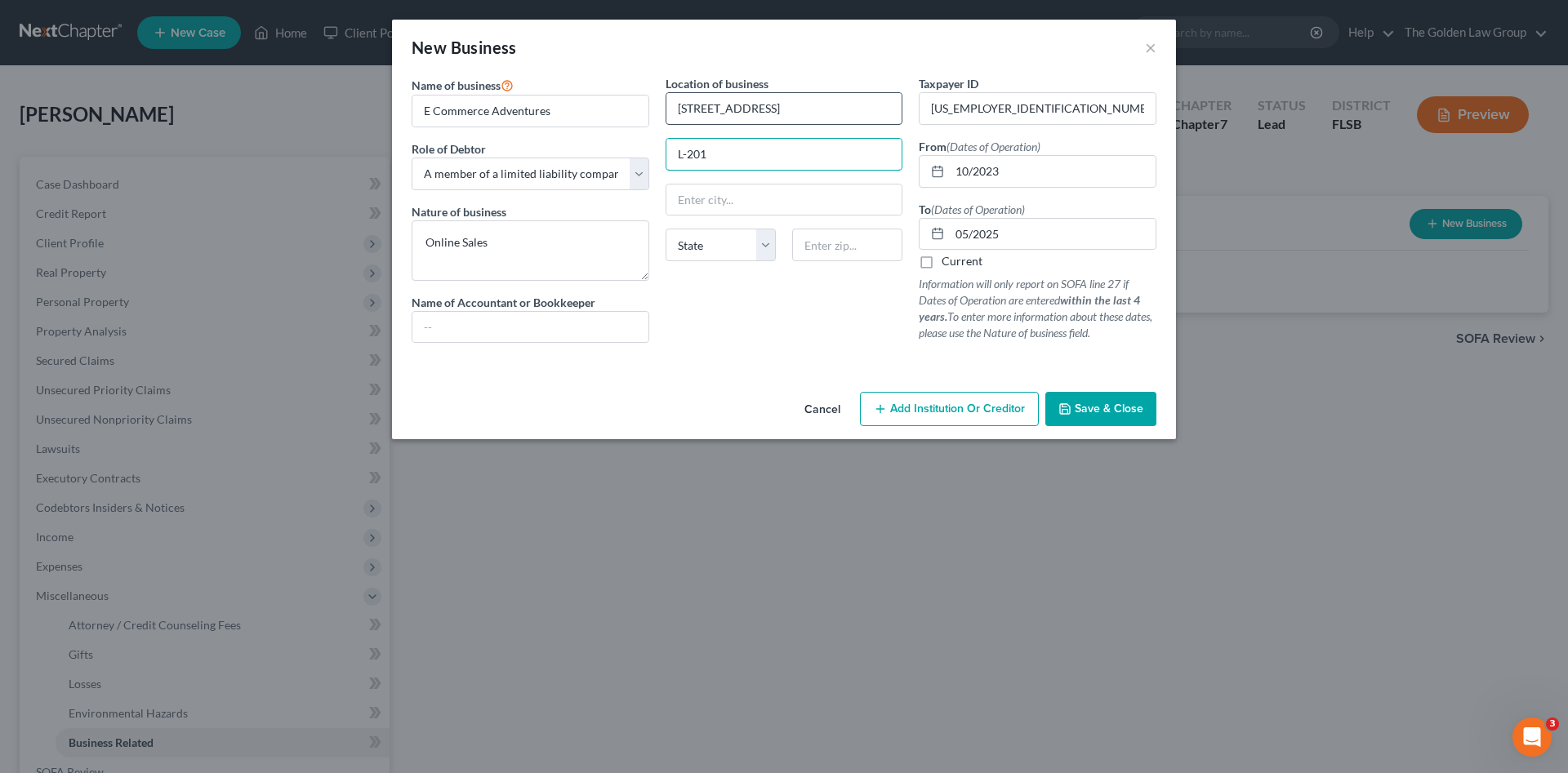
type input "L-201"
type input "Hollywood"
select select "9"
type input "33020"
click at [769, 331] on div "Location of business 2719 Hollywood Blvd L-201 Hollywood State AL AK AR AZ CA C…" at bounding box center [784, 215] width 254 height 281
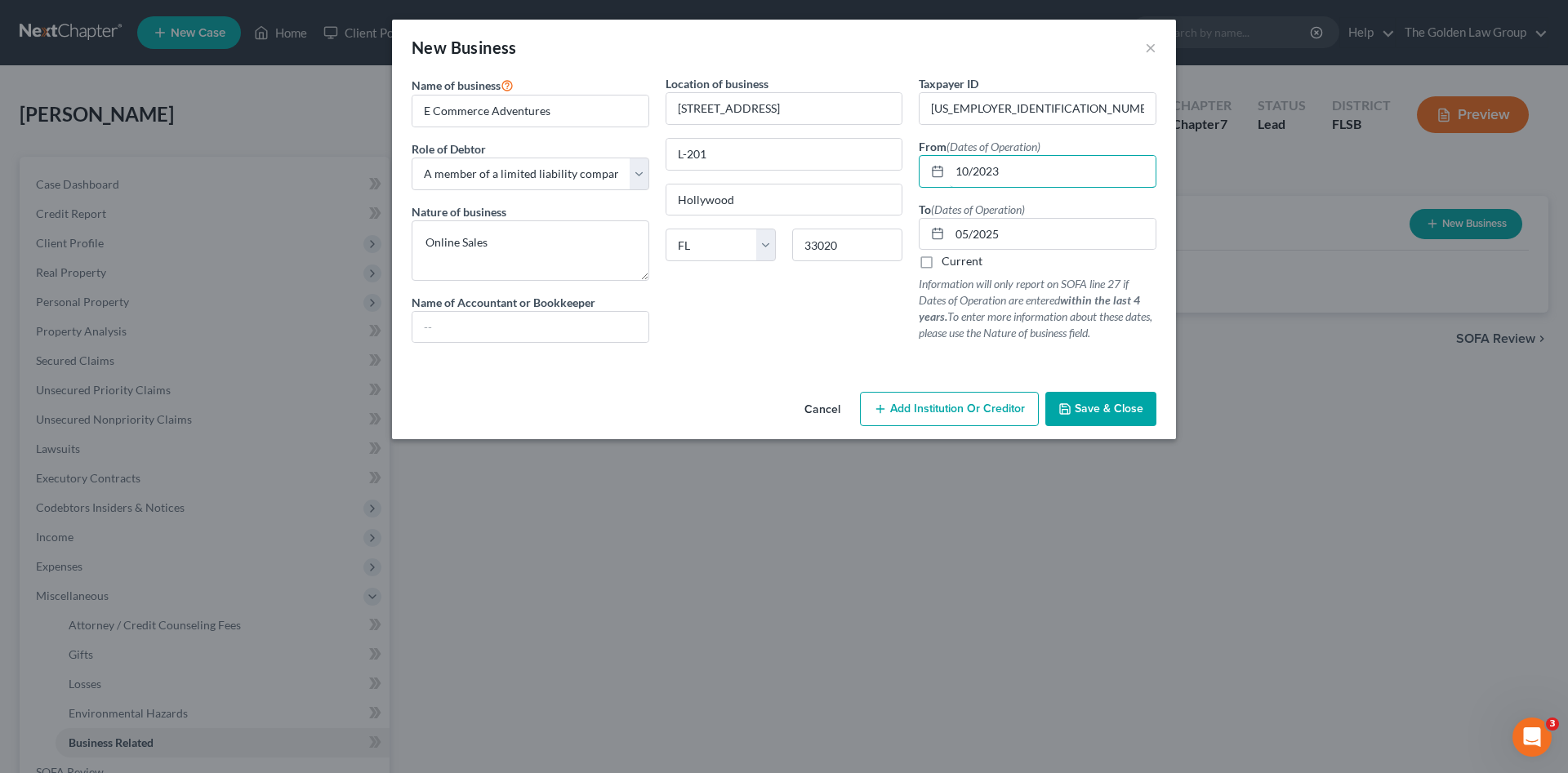
drag, startPoint x: 1035, startPoint y: 172, endPoint x: 913, endPoint y: 242, distance: 140.7
click at [927, 179] on div "10/2023" at bounding box center [1037, 171] width 237 height 33
type input "05/27/2020"
drag, startPoint x: 956, startPoint y: 234, endPoint x: 939, endPoint y: 239, distance: 17.7
click at [939, 239] on div "05/2025" at bounding box center [1037, 234] width 237 height 33
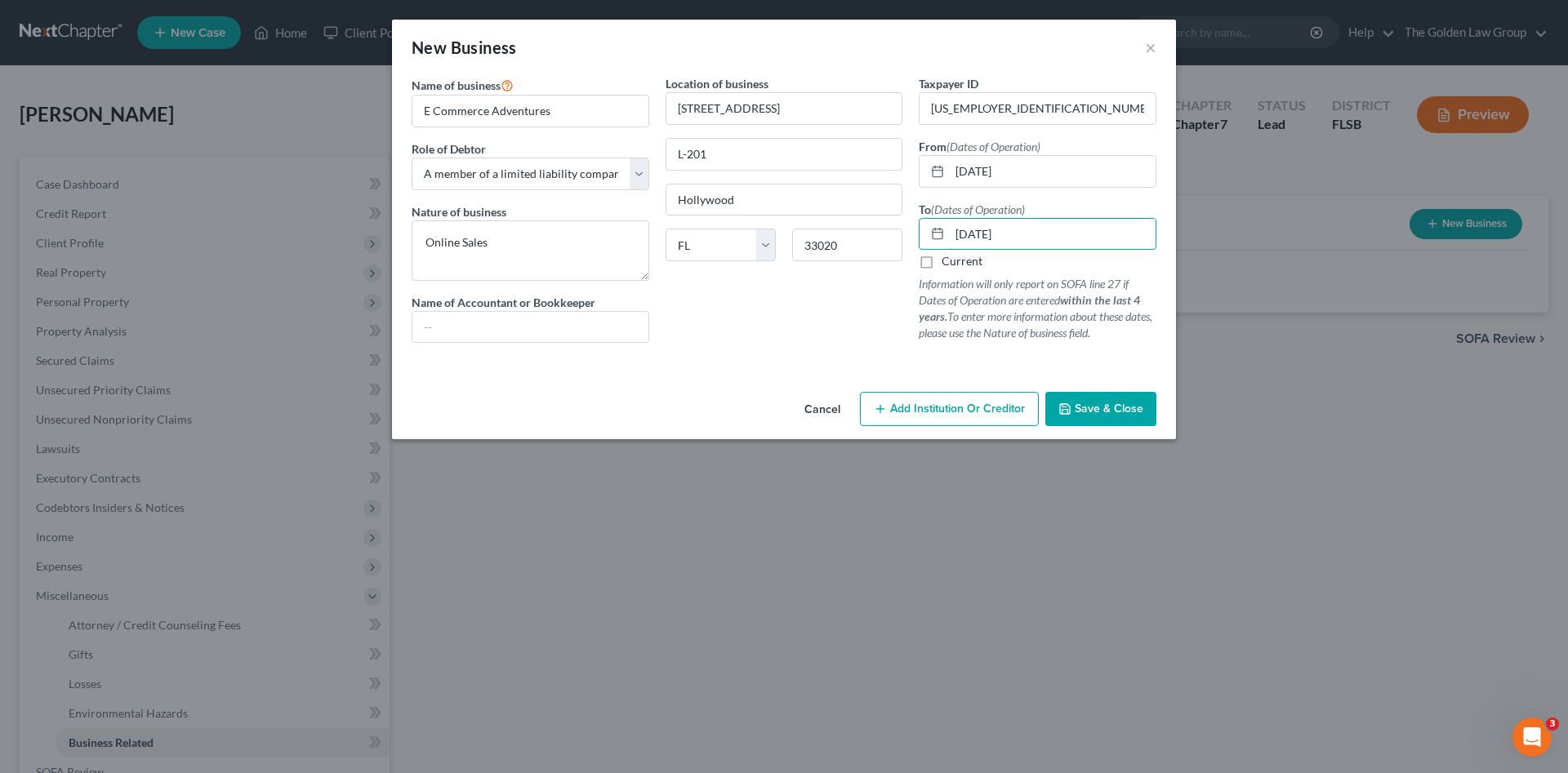
type input "02/12/2025"
click at [824, 321] on div "Location of business 2719 Hollywood Blvd L-201 Hollywood State AL AK AR AZ CA C…" at bounding box center [784, 215] width 254 height 281
click at [1122, 418] on button "Save & Close" at bounding box center [1100, 409] width 111 height 34
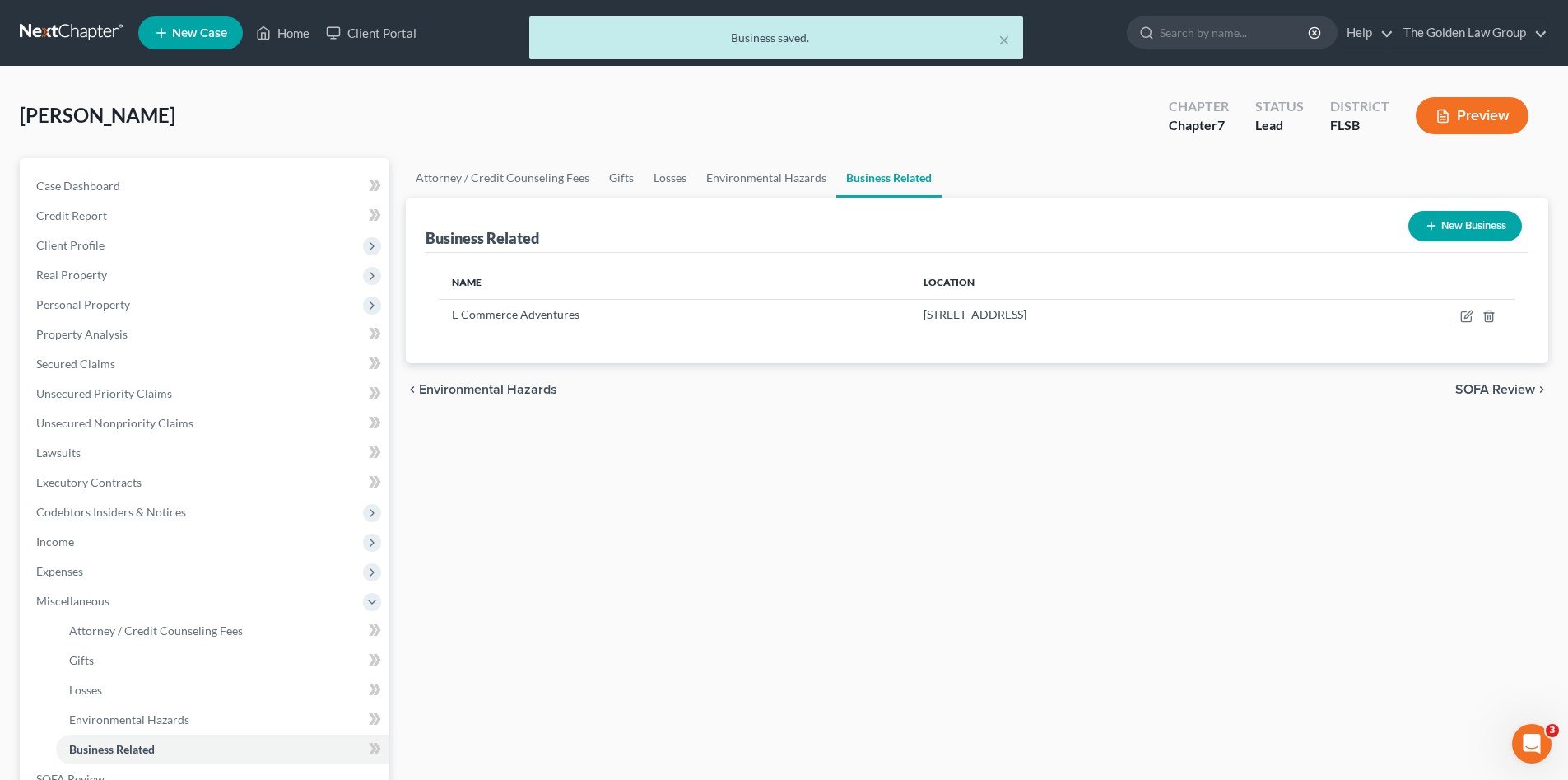
click at [898, 552] on div "Attorney / Credit Counseling Fees Gifts Losses Environmental Hazards Business R…" at bounding box center [977, 560] width 1160 height 803
click at [1461, 317] on icon "button" at bounding box center [1467, 316] width 13 height 13
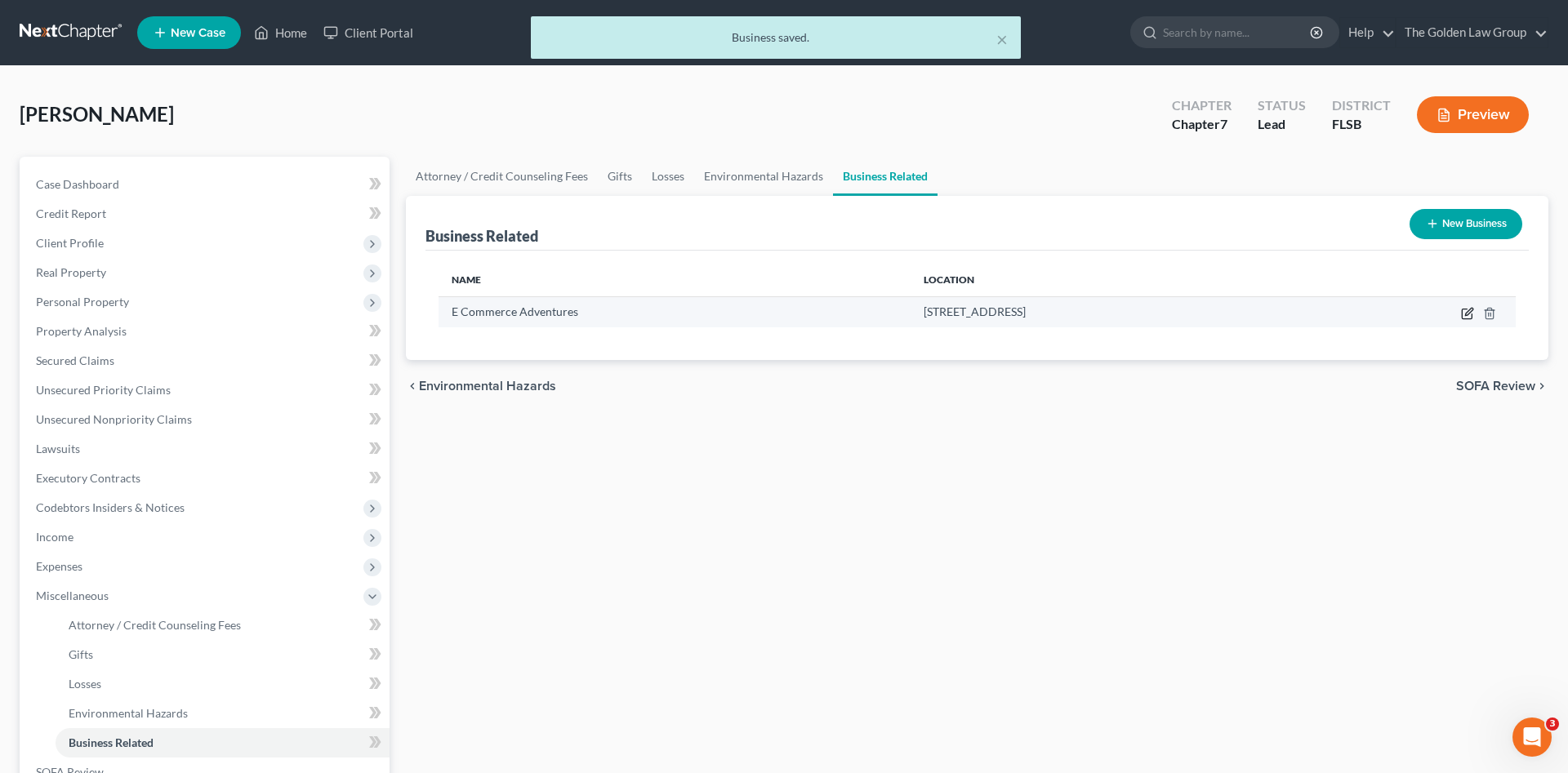
select select "member"
select select "9"
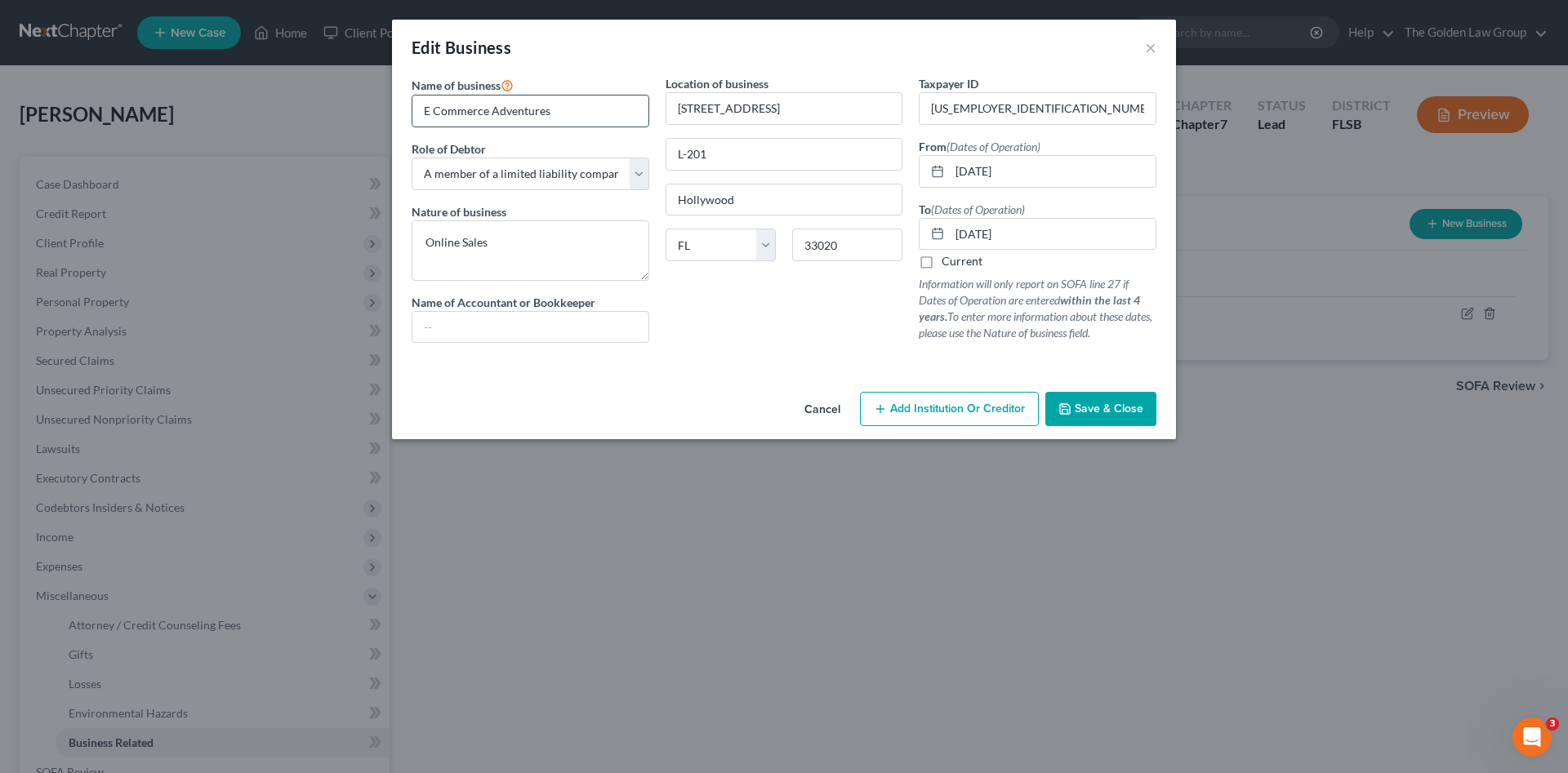
click at [432, 115] on input "E Commerce Adventures" at bounding box center [530, 111] width 236 height 31
click at [566, 114] on input "ECommerce Adventures" at bounding box center [530, 111] width 236 height 31
type input "ECommerce Adventures, LLC"
click at [1086, 408] on span "Save & Close" at bounding box center [1109, 408] width 69 height 14
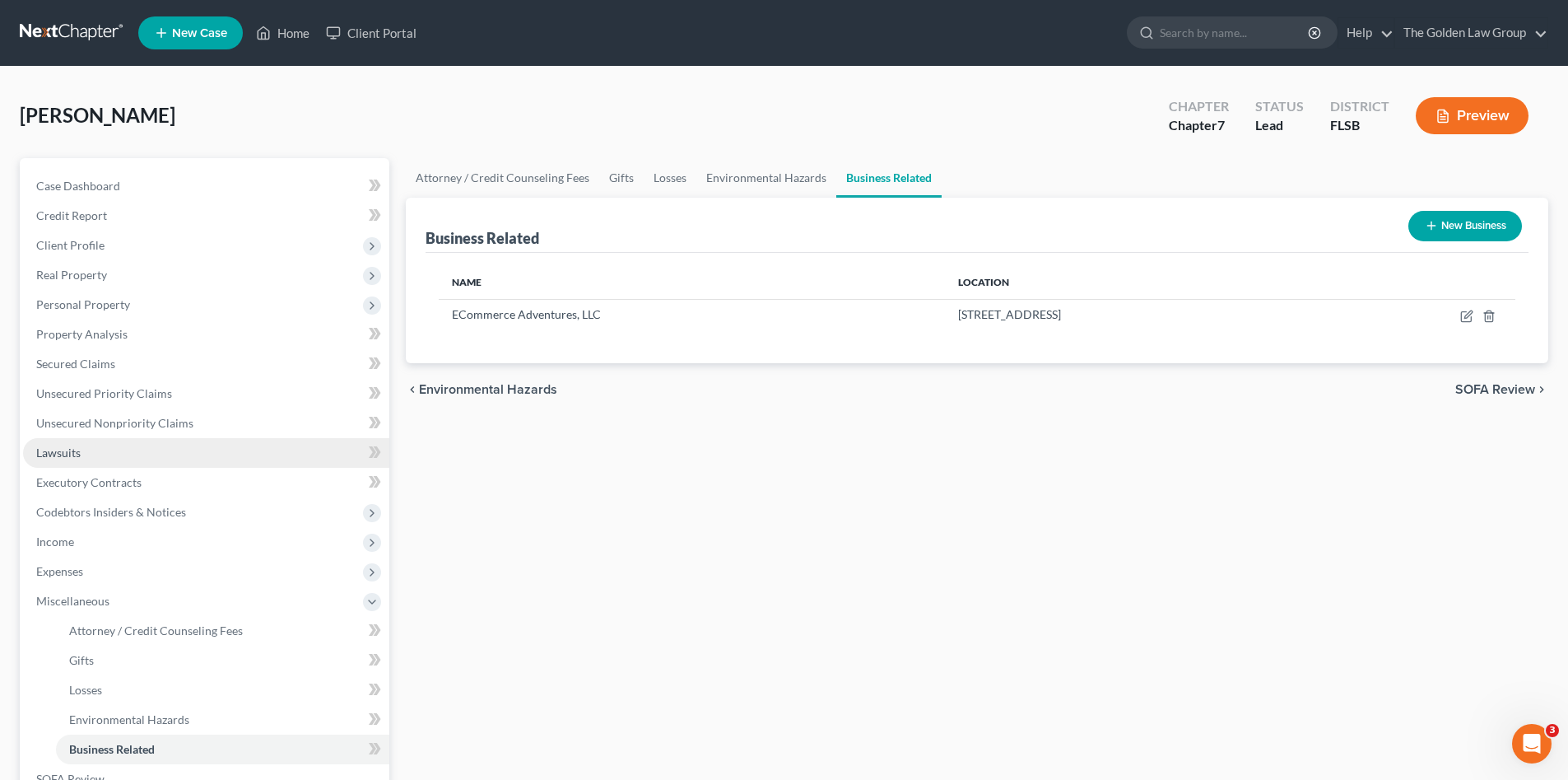
click at [112, 450] on link "Lawsuits" at bounding box center [206, 453] width 366 height 29
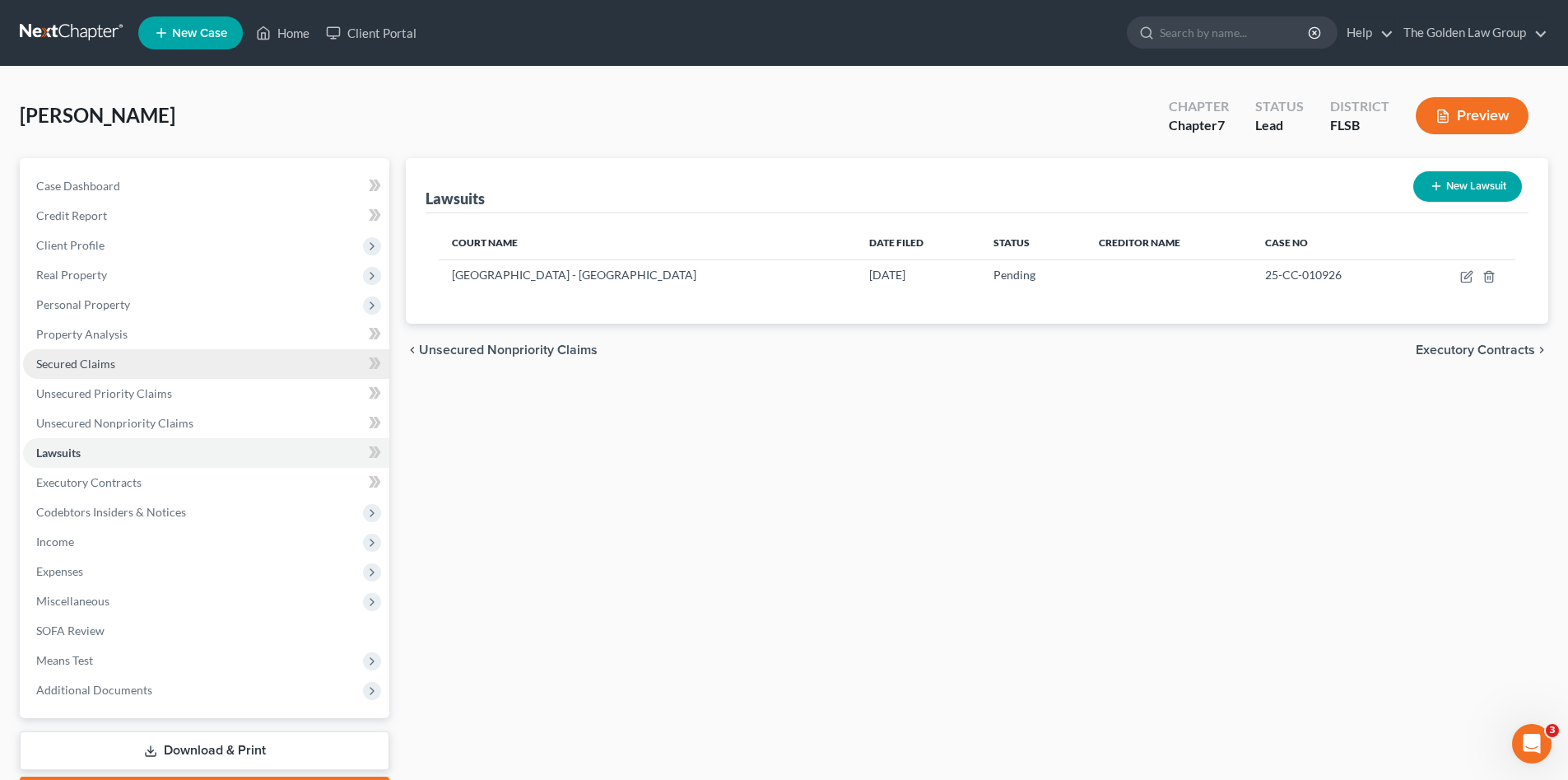
click at [88, 367] on span "Secured Claims" at bounding box center [75, 364] width 79 height 14
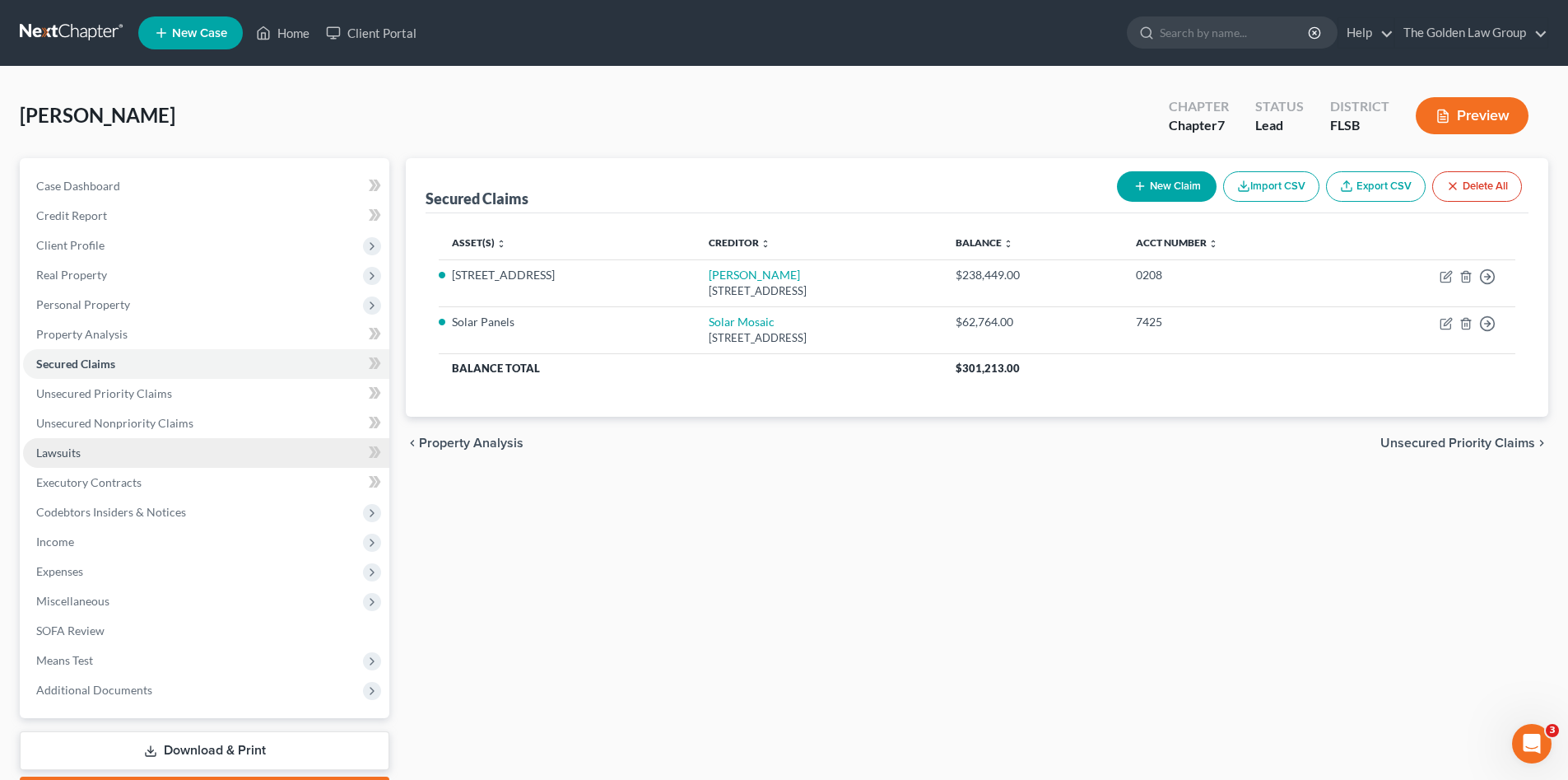
click at [99, 441] on link "Lawsuits" at bounding box center [206, 453] width 366 height 29
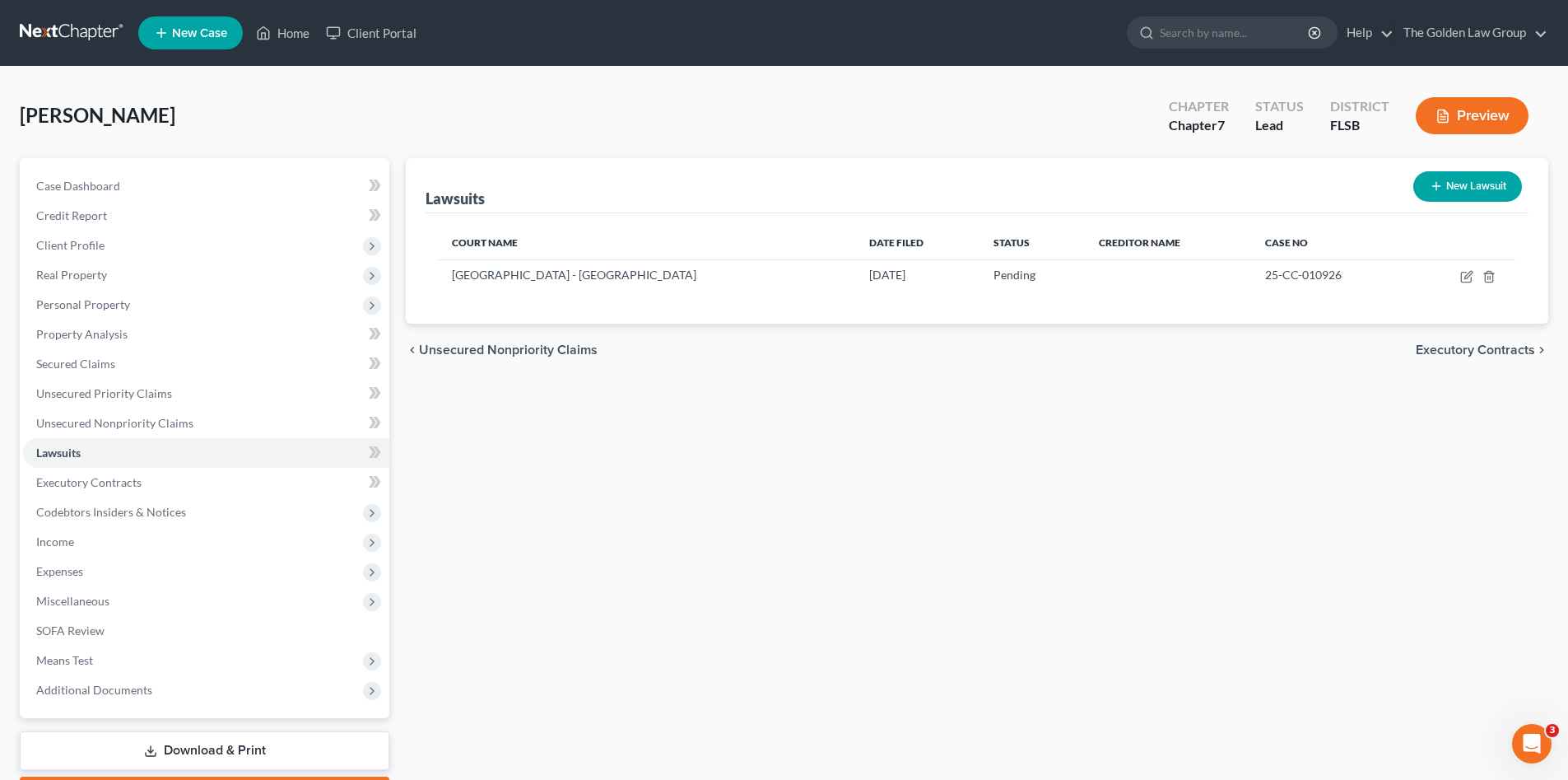
click at [1451, 186] on button "New Lawsuit" at bounding box center [1467, 186] width 108 height 30
select select "0"
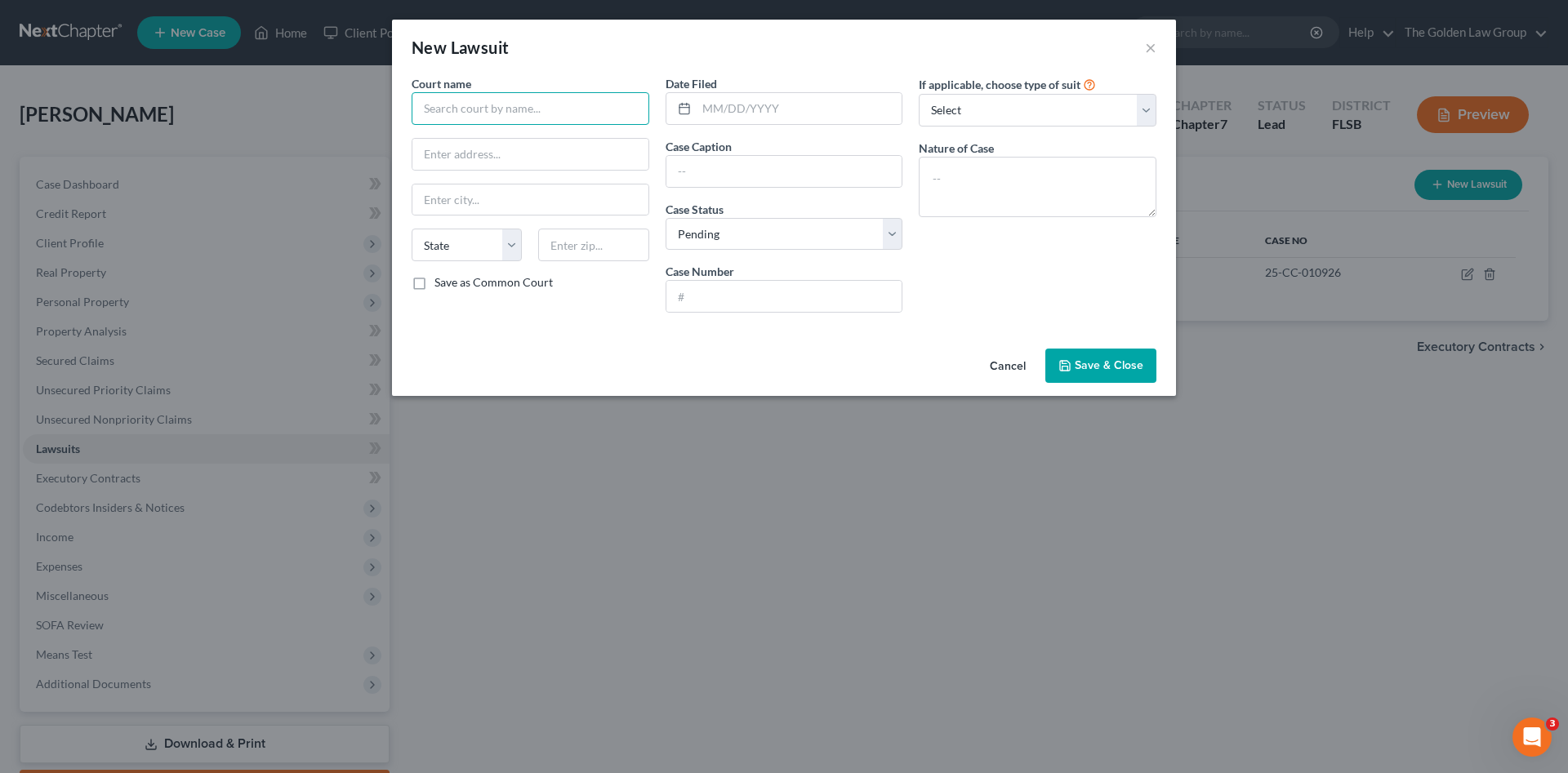
click at [526, 111] on input "text" at bounding box center [530, 108] width 237 height 33
type input "Palm Bea"
click at [1011, 363] on button "Cancel" at bounding box center [1007, 366] width 62 height 33
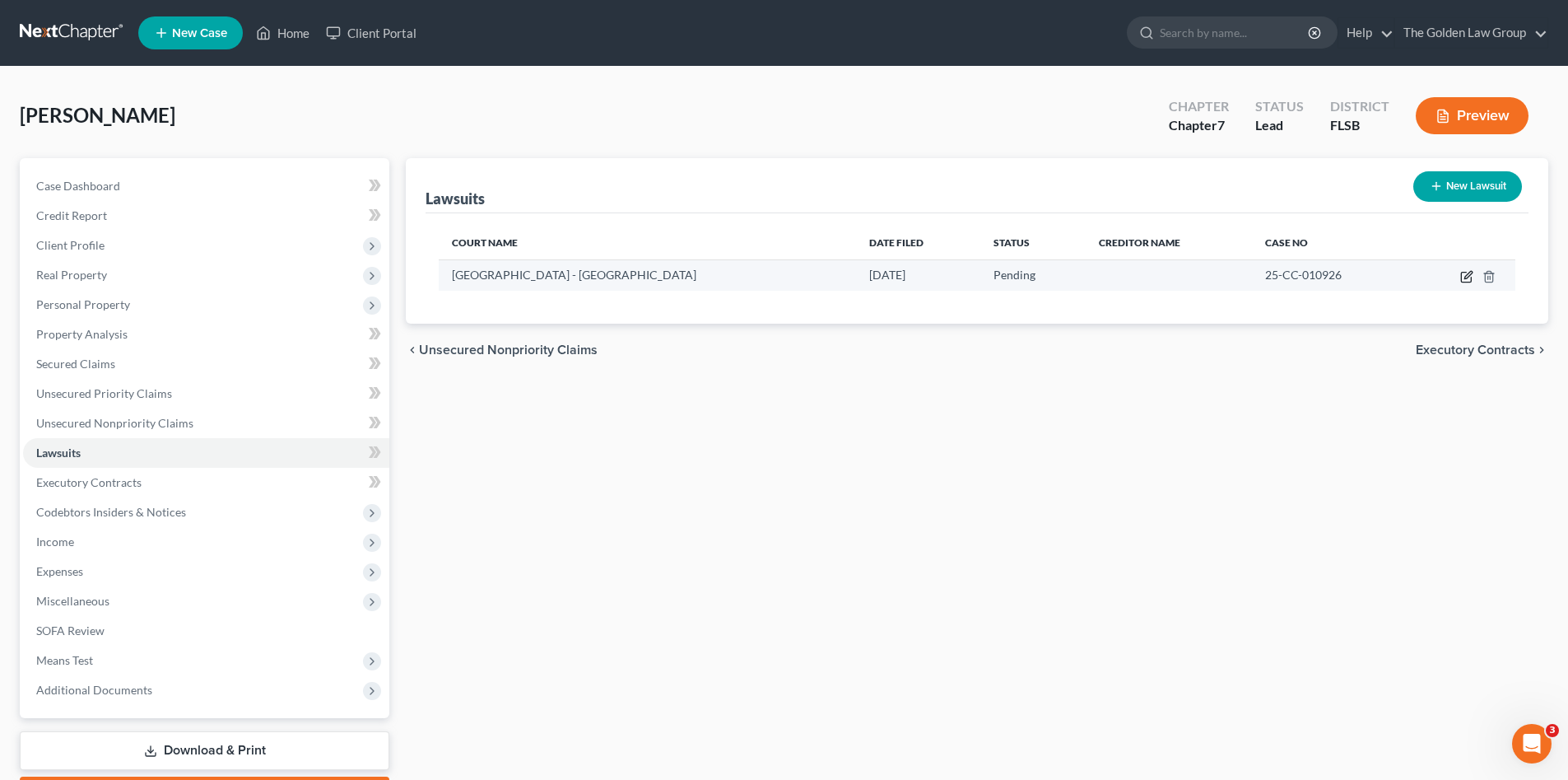
click at [1465, 274] on icon "button" at bounding box center [1467, 276] width 13 height 13
select select "9"
select select "0"
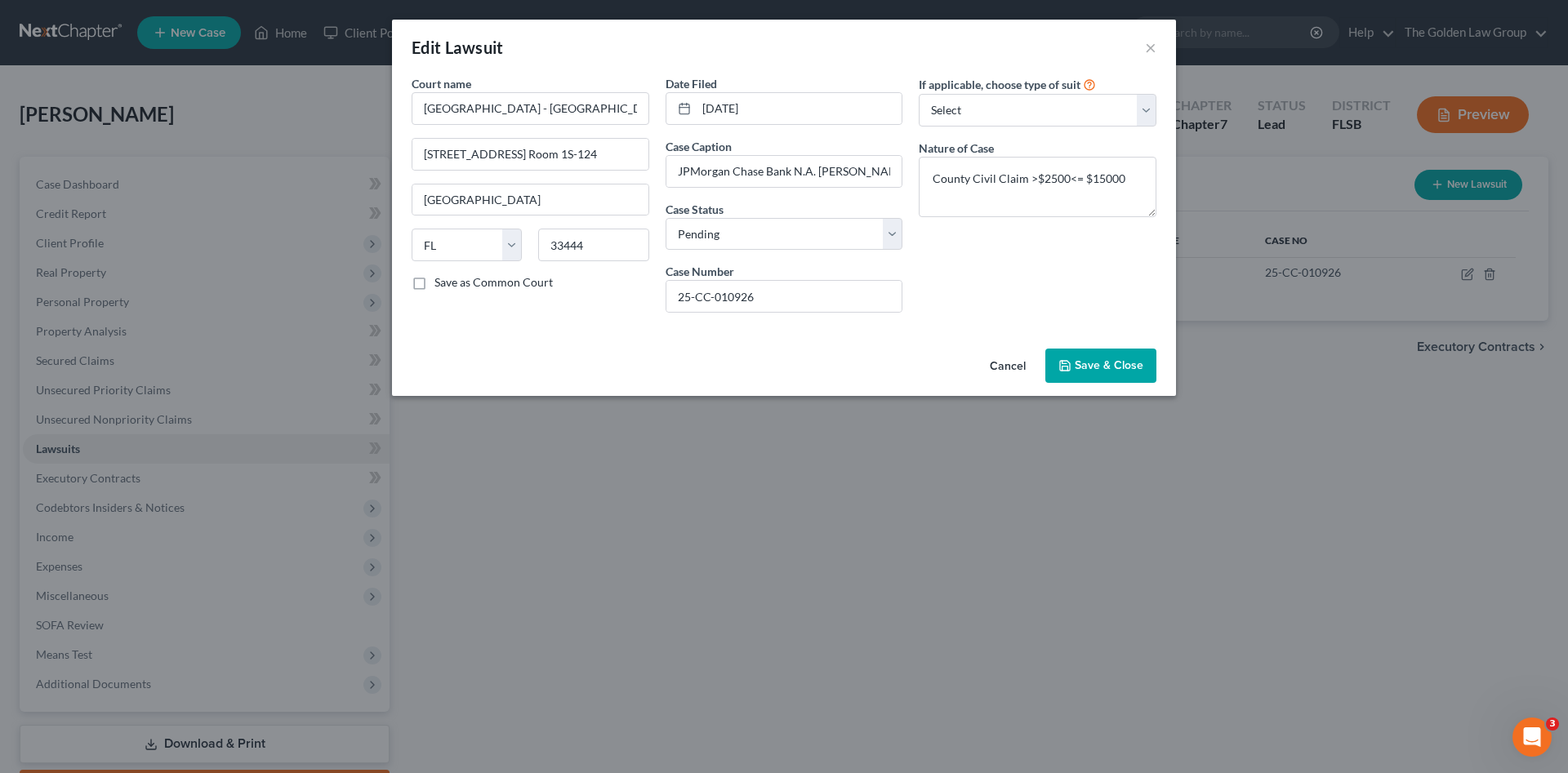
click at [434, 283] on label "Save as Common Court" at bounding box center [494, 282] width 119 height 16
click at [441, 283] on input "Save as Common Court" at bounding box center [446, 279] width 10 height 10
checkbox input "true"
click at [1120, 370] on span "Save & Close" at bounding box center [1109, 365] width 69 height 14
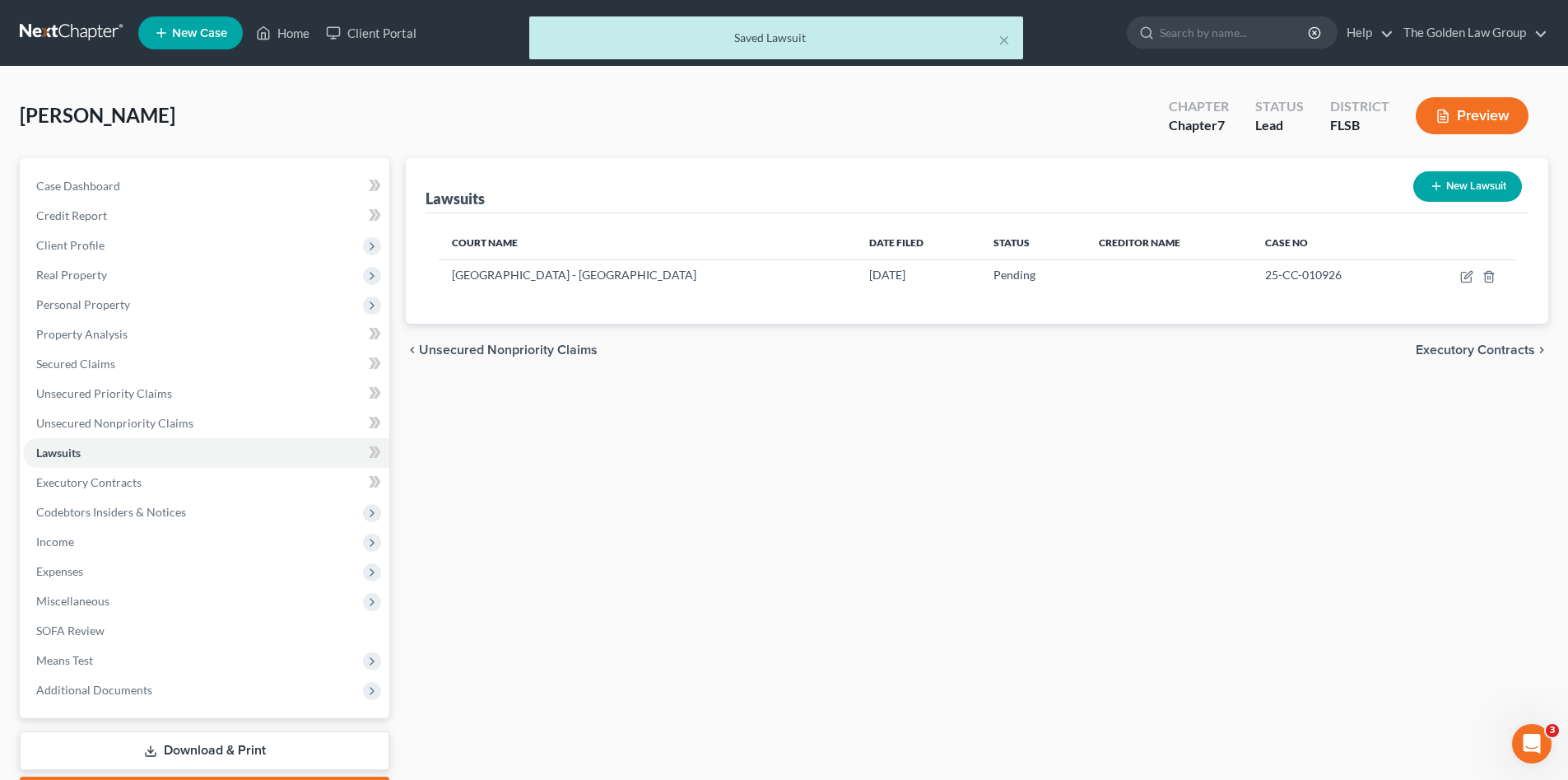
click at [1499, 176] on button "New Lawsuit" at bounding box center [1467, 186] width 108 height 30
select select "0"
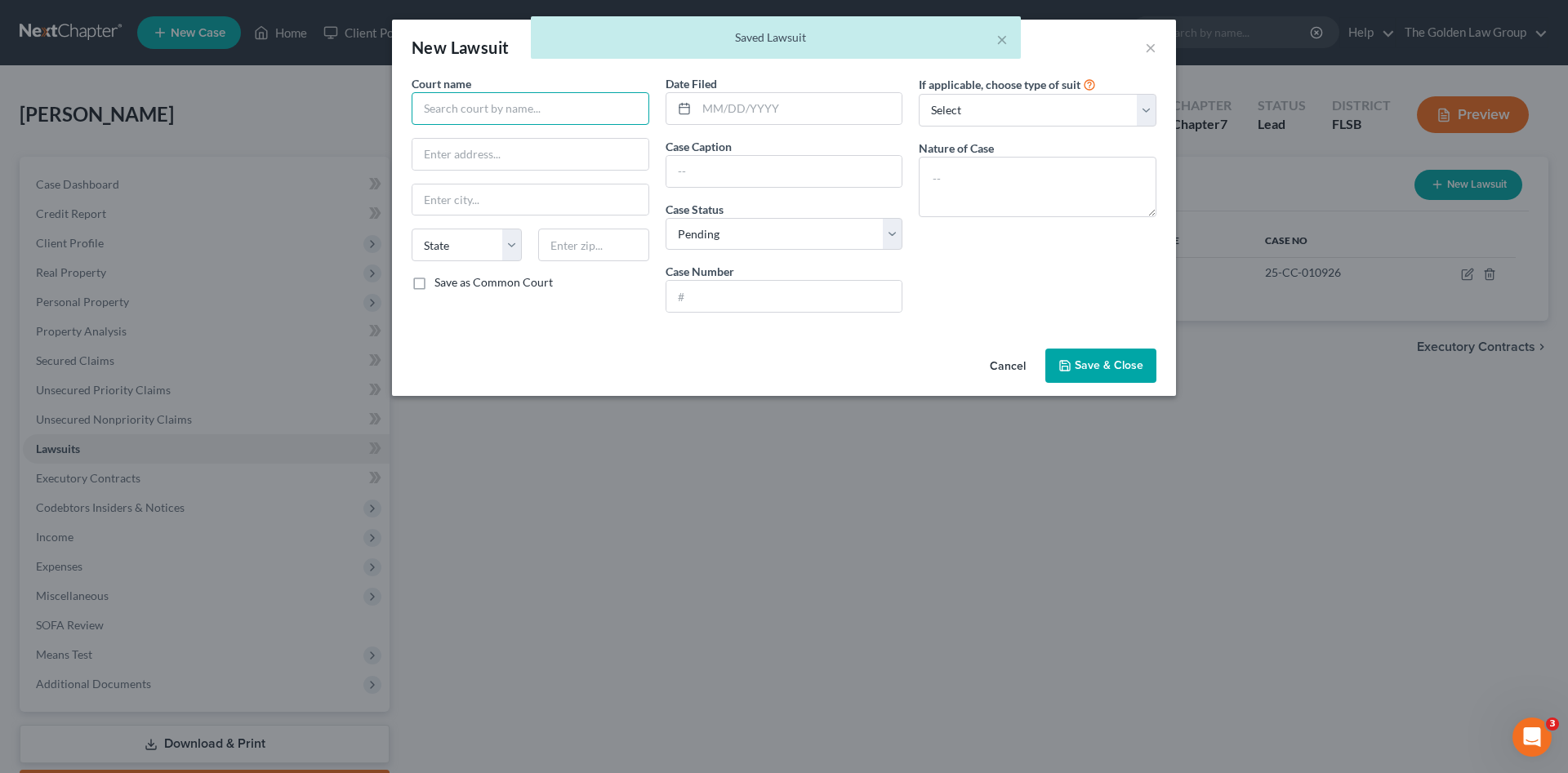
click at [517, 108] on input "text" at bounding box center [530, 108] width 237 height 33
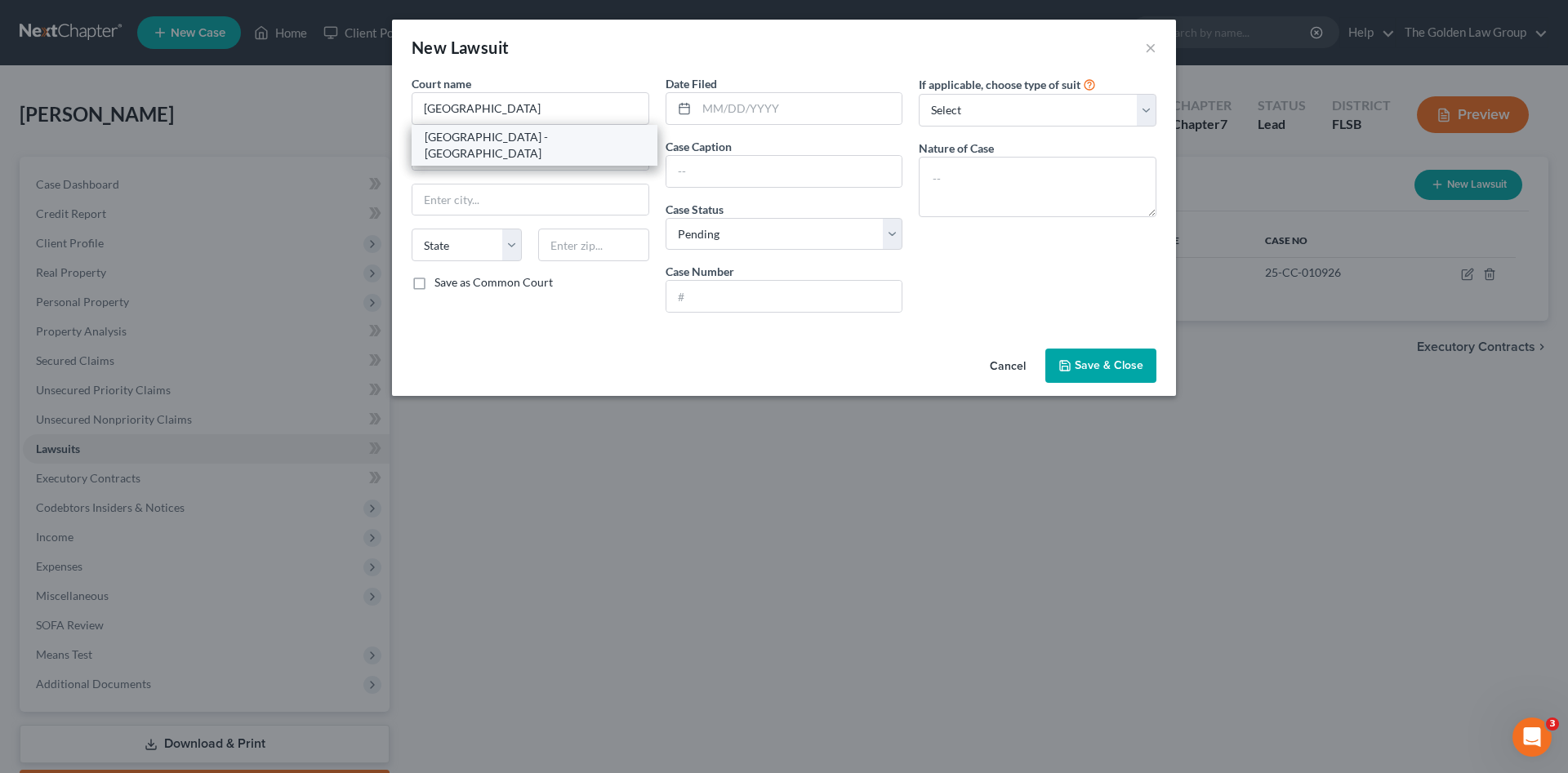
click at [518, 141] on div "Palm Beach County Courthouse - South Branch" at bounding box center [534, 145] width 219 height 33
type input "Palm Beach County Courthouse - South Branch"
type input "200 W. Atlantic Ave. Room 1S-124"
type input "Delray Beach"
select select "9"
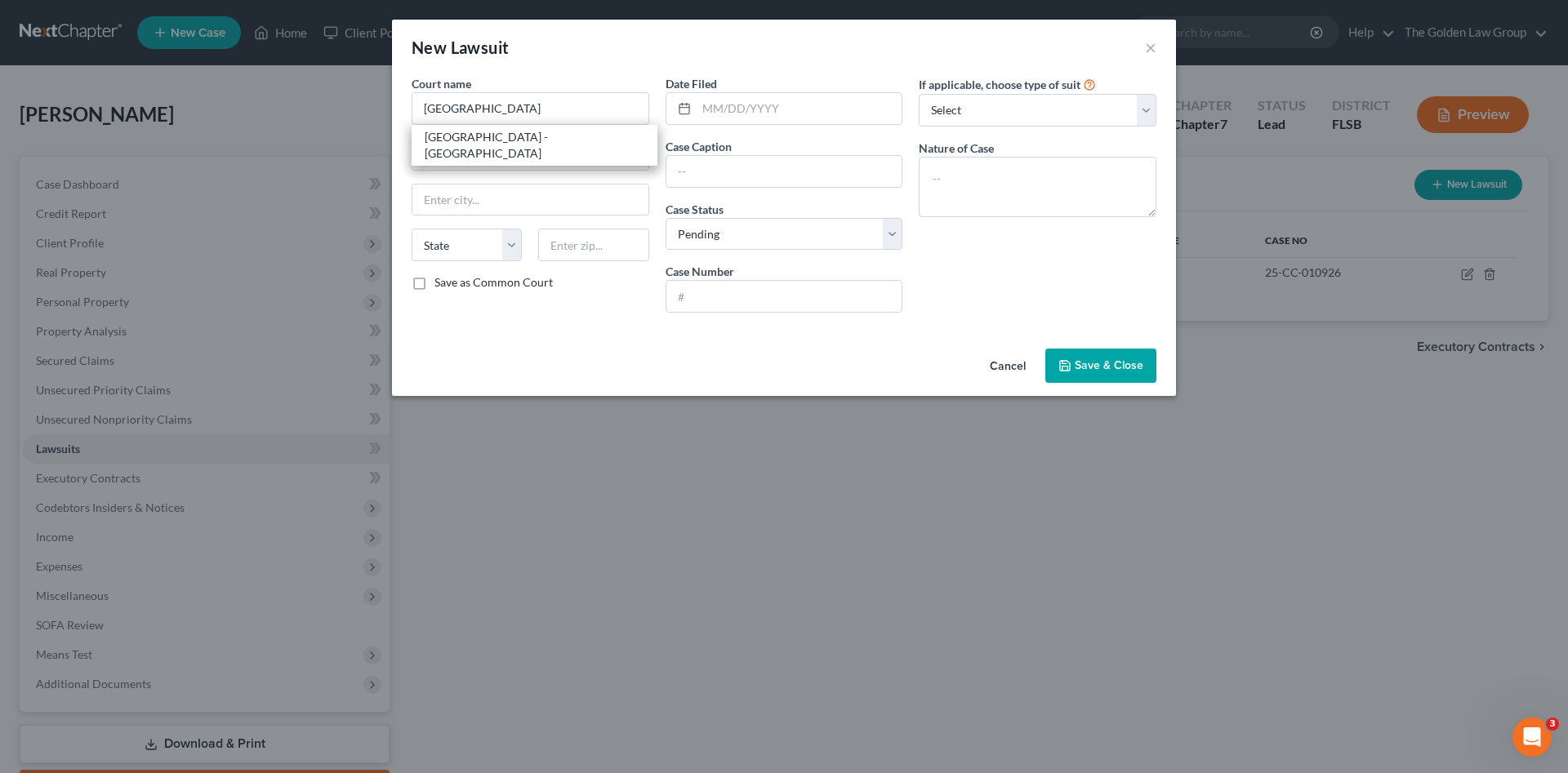
type input "33444"
click at [738, 114] on input "text" at bounding box center [799, 108] width 206 height 31
click at [789, 296] on input "text" at bounding box center [784, 297] width 236 height 31
paste input "25-CC-014306"
type input "25-CC-014306"
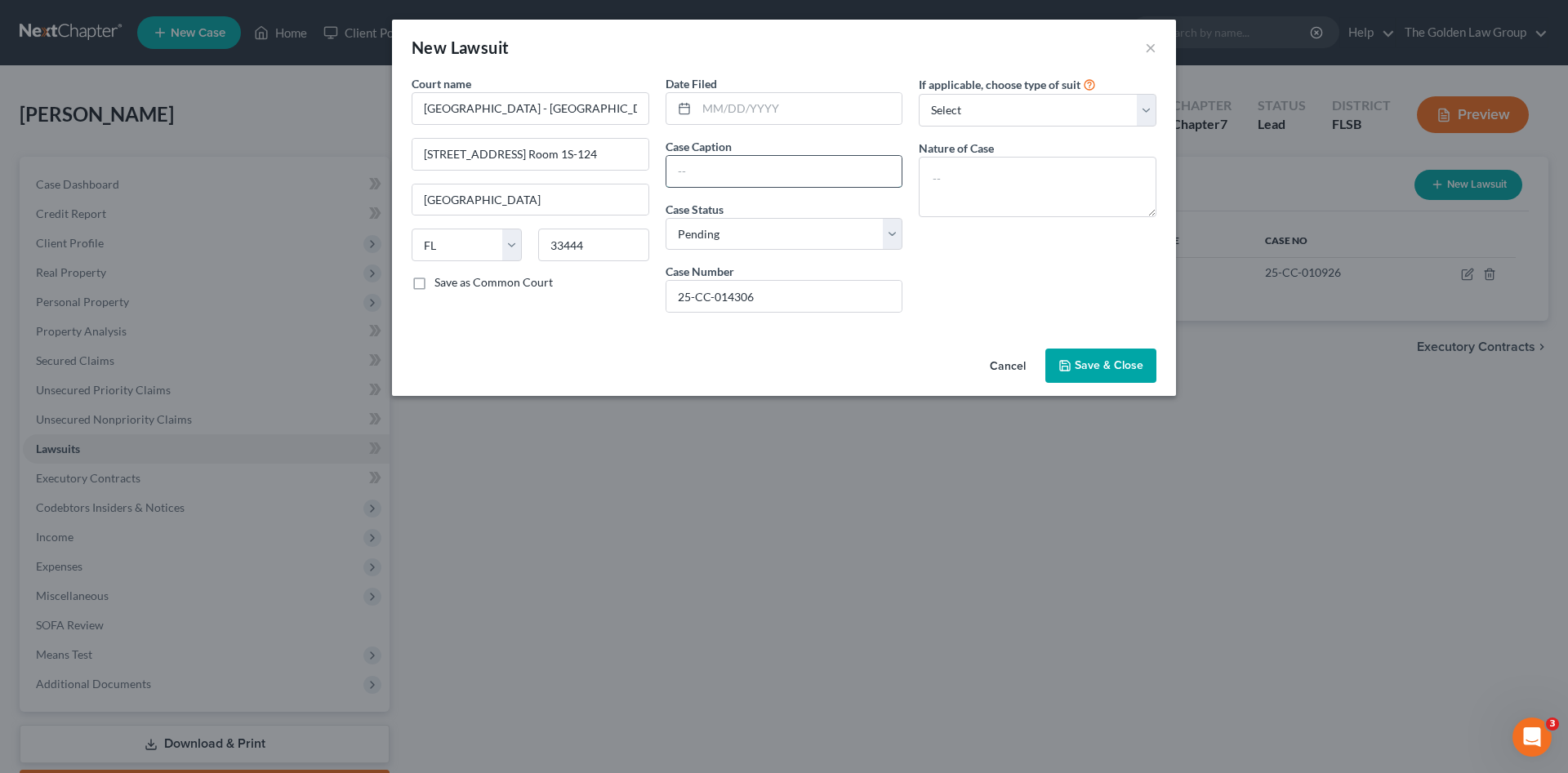
click at [753, 176] on input "text" at bounding box center [784, 171] width 236 height 31
click at [745, 183] on input "text" at bounding box center [784, 171] width 236 height 31
type input "American Express National Bank vs. Sylvia Williams"
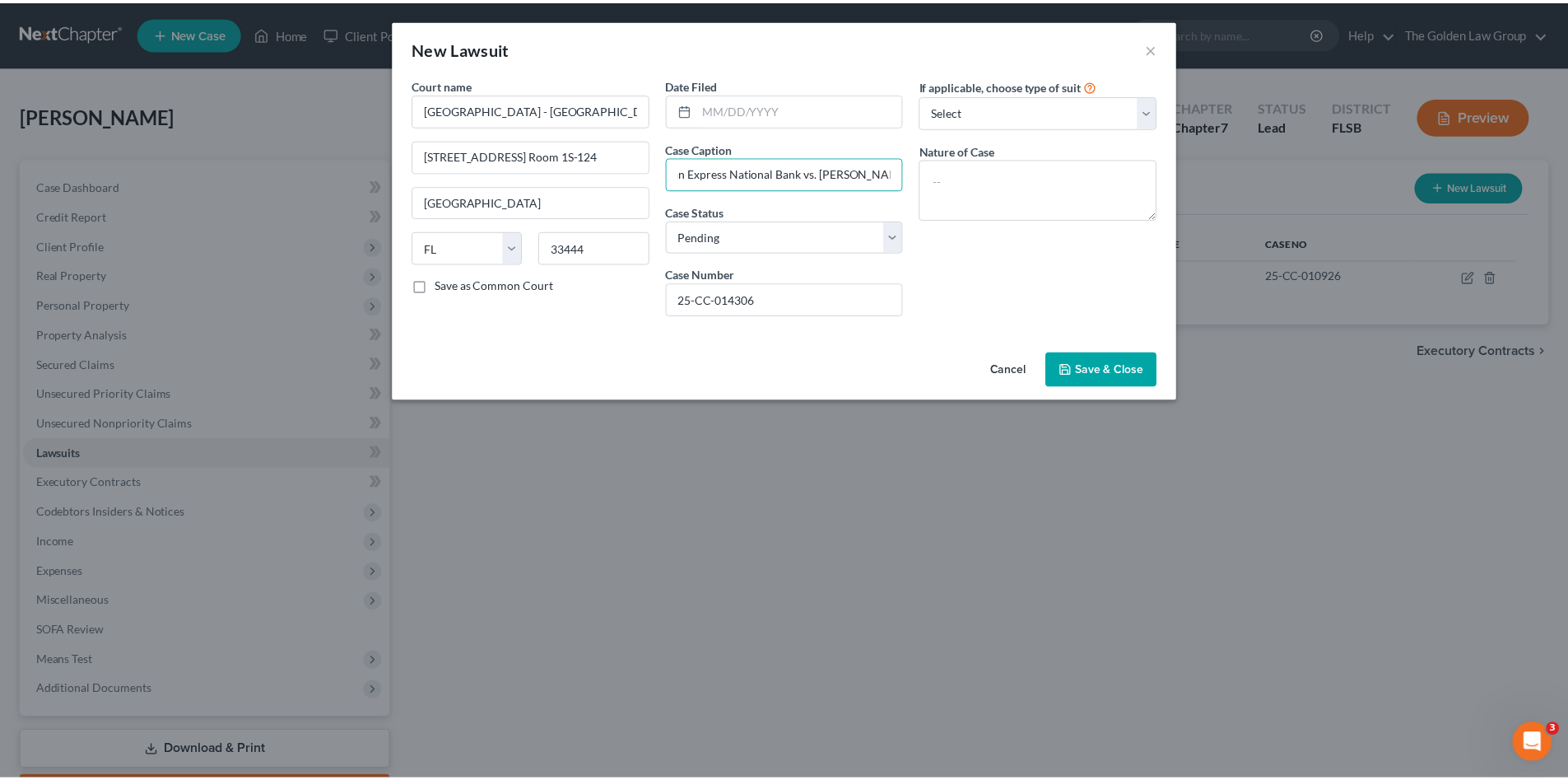
scroll to position [0, 0]
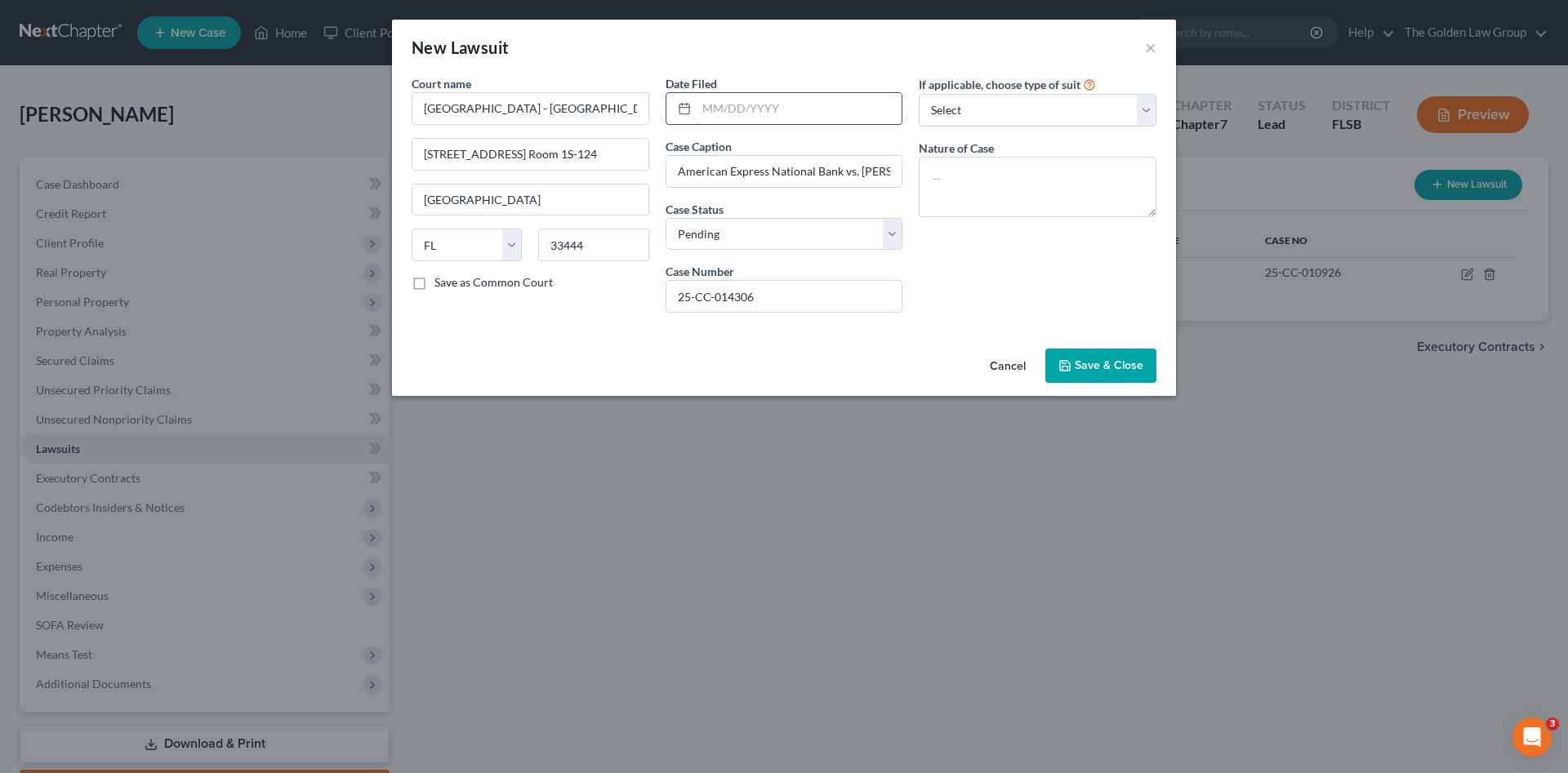
click at [753, 111] on input "text" at bounding box center [799, 108] width 206 height 31
click at [860, 101] on input "text" at bounding box center [799, 108] width 206 height 31
type input "09/08/2025"
click at [1096, 365] on span "Save & Close" at bounding box center [1109, 365] width 69 height 14
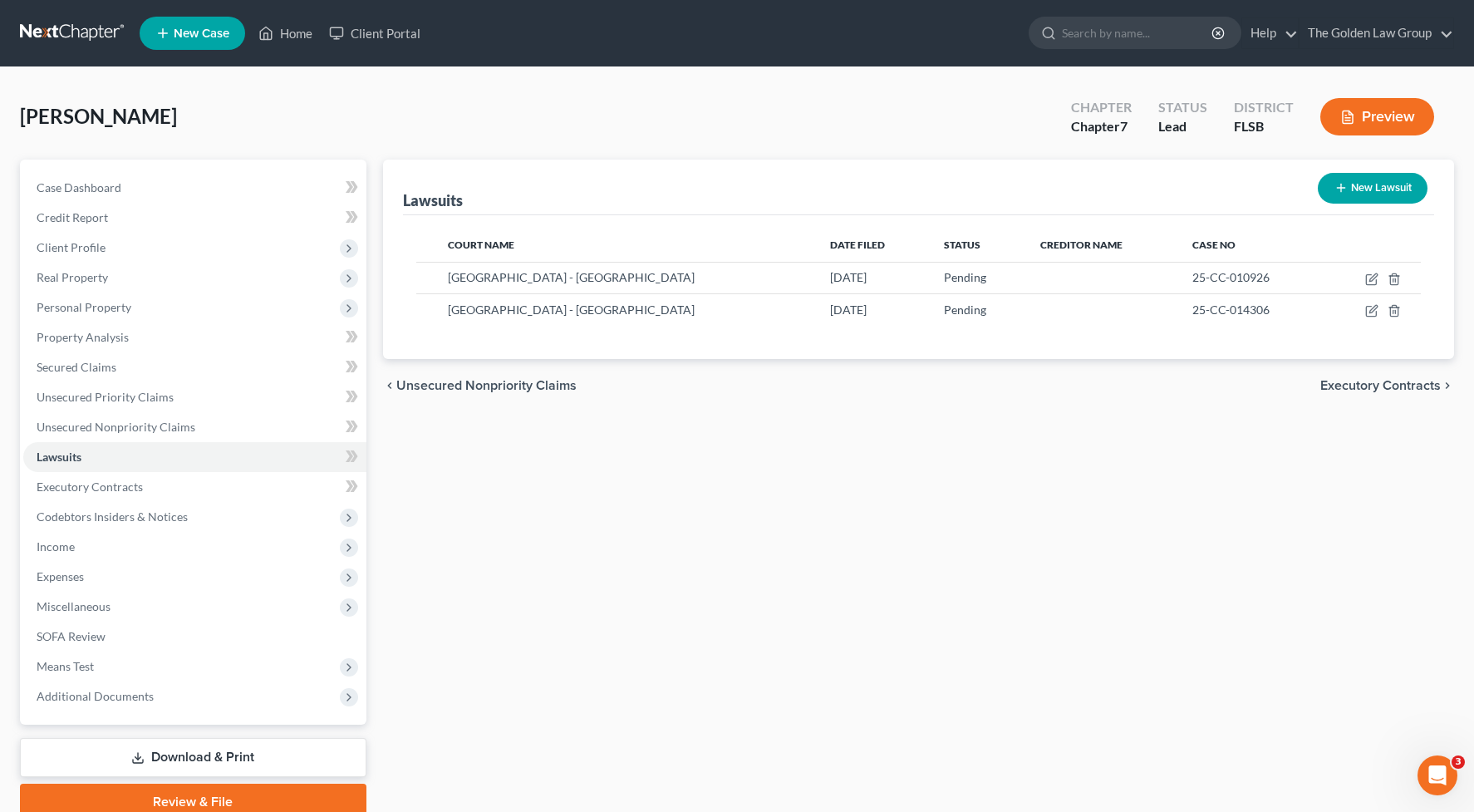
click at [798, 522] on div "Lawsuits New Lawsuit Court Name Date Filed Status Creditor Name Case No Palm Be…" at bounding box center [919, 489] width 1089 height 661
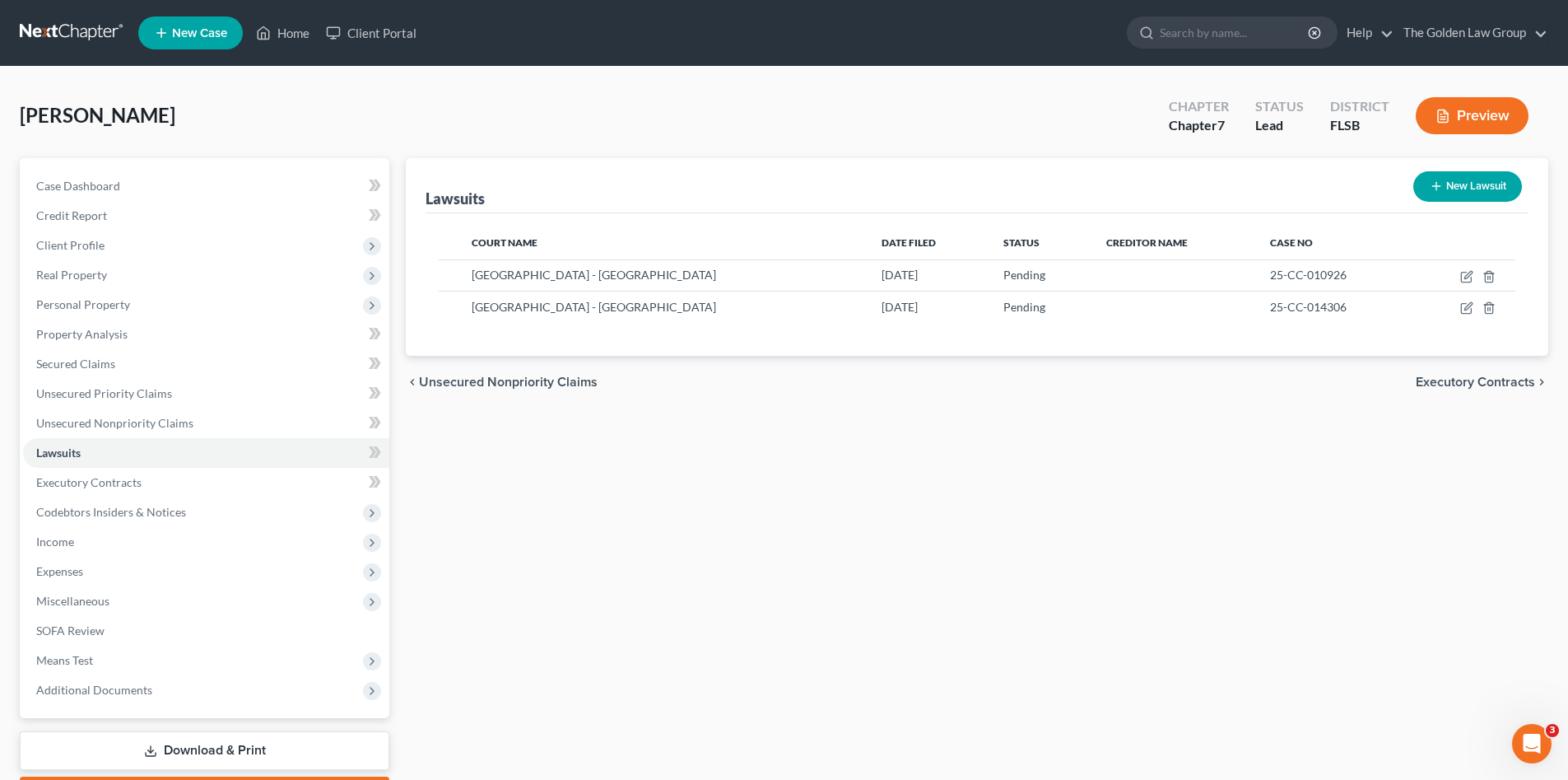
click at [838, 584] on div "Lawsuits New Lawsuit Court Name Date Filed Status Creditor Name Case No Palm Be…" at bounding box center [977, 485] width 1160 height 655
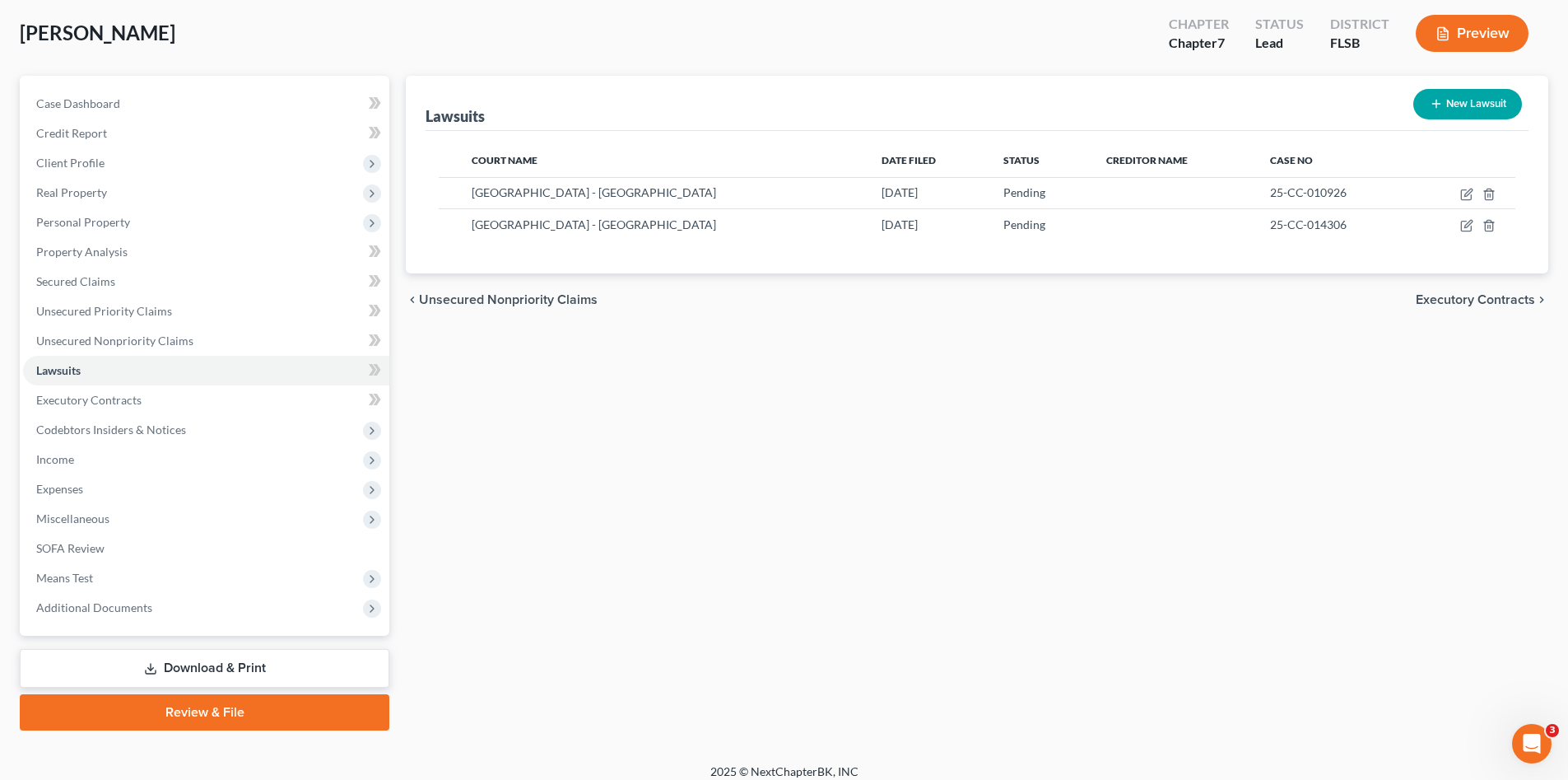
click at [240, 706] on link "Review & File" at bounding box center [205, 712] width 369 height 36
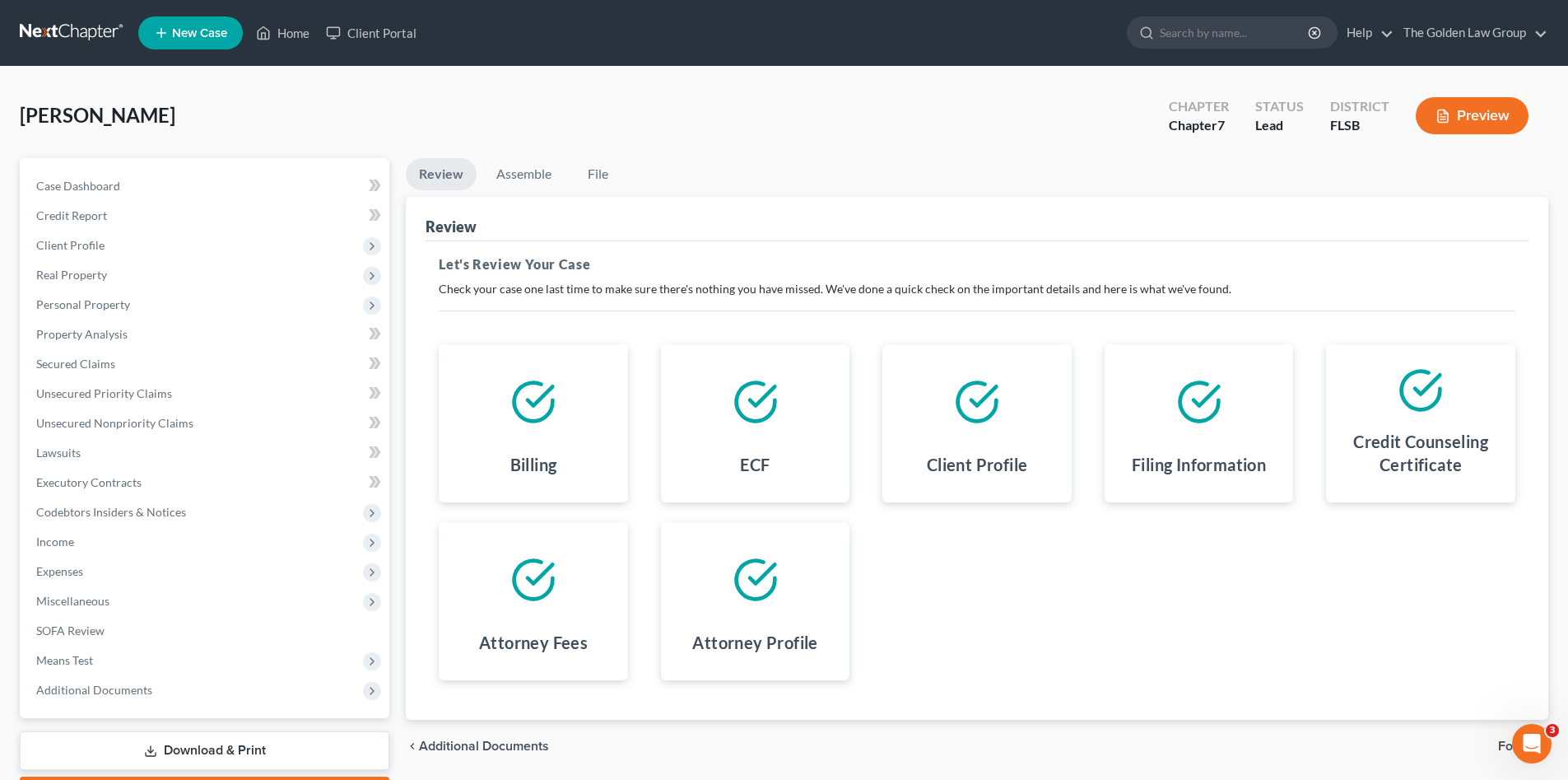
scroll to position [95, 0]
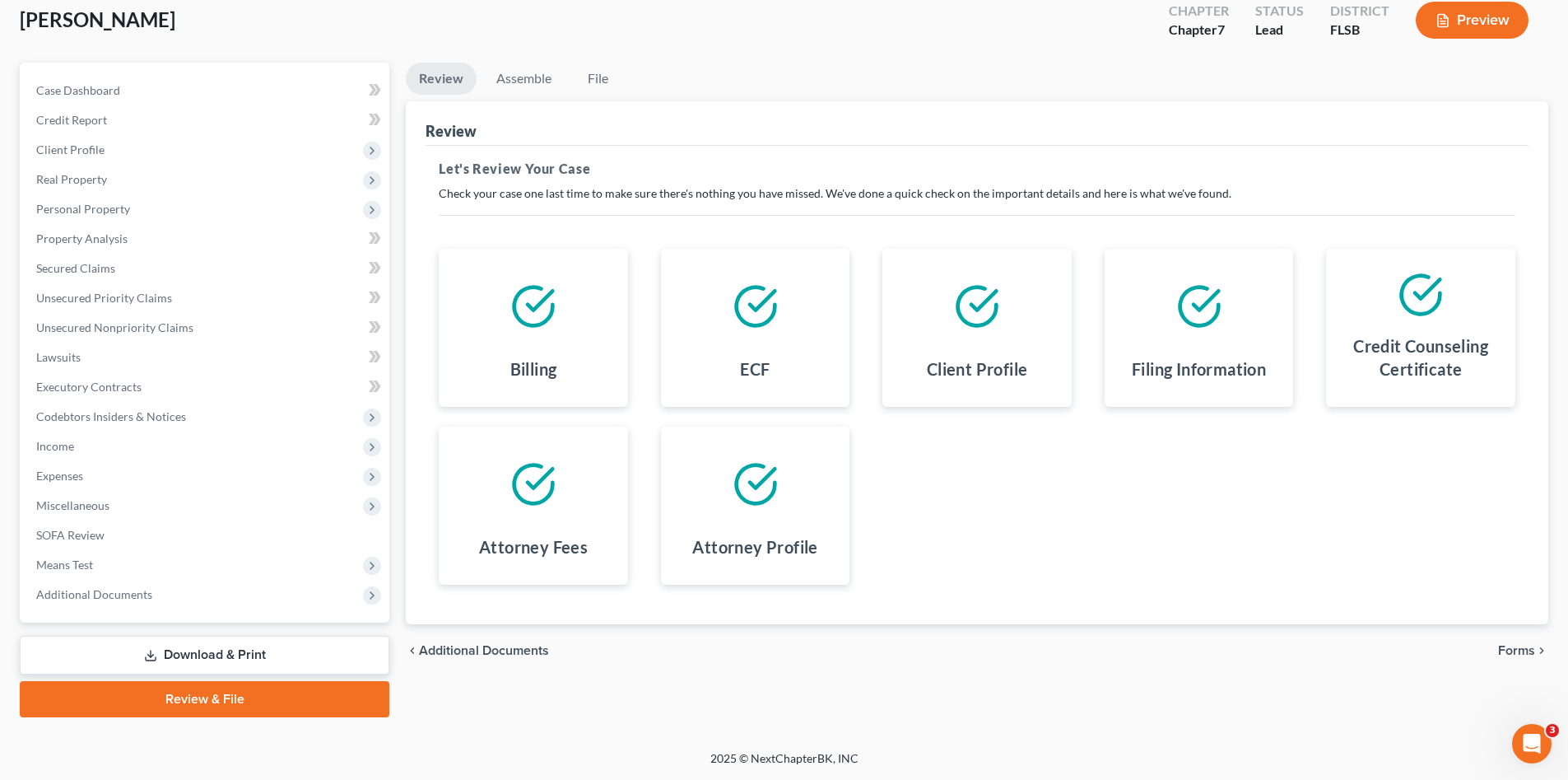
click at [1523, 645] on span "Forms" at bounding box center [1517, 650] width 37 height 13
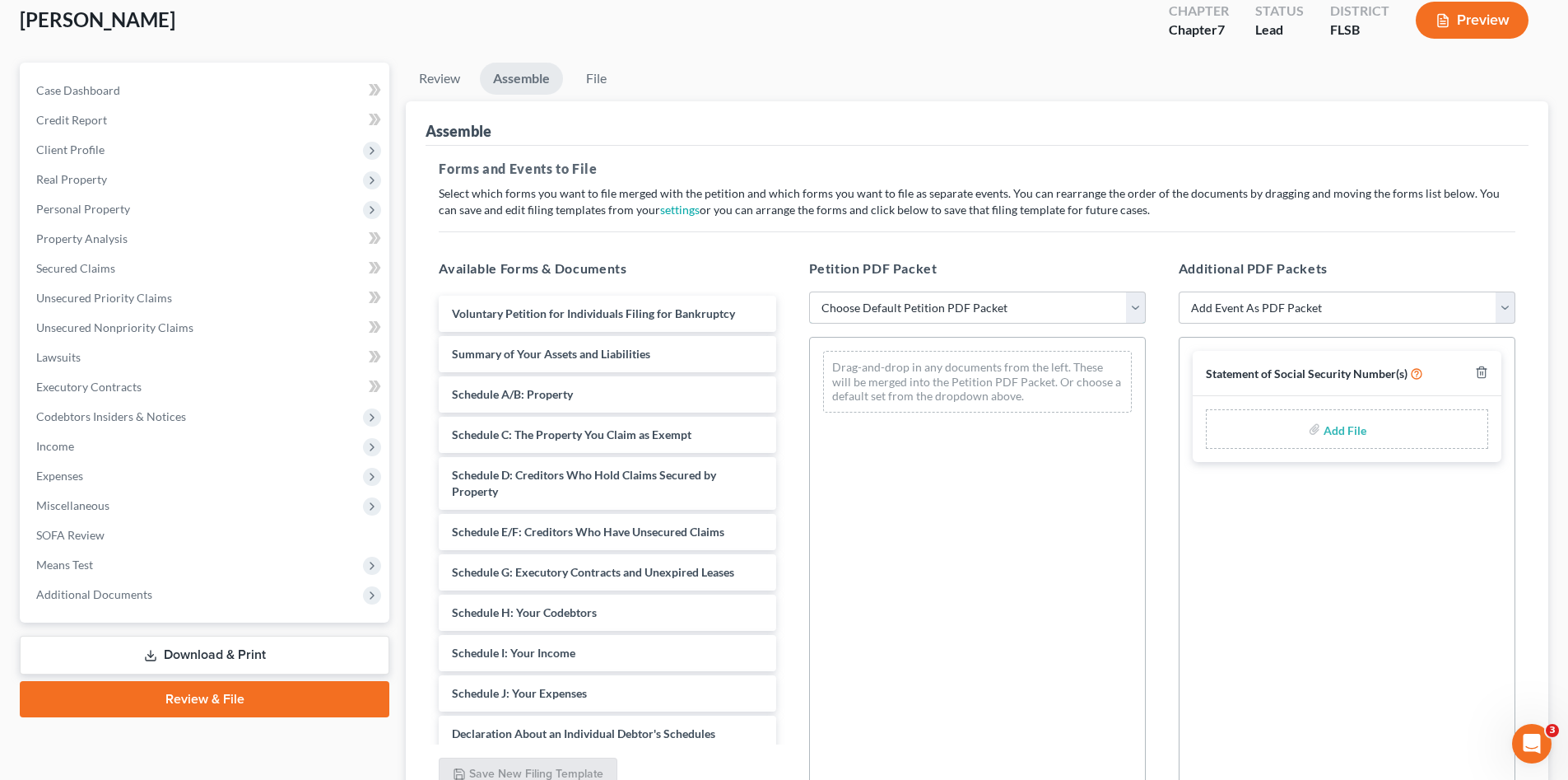
click at [917, 313] on select "Choose Default Petition PDF Packet Emergency Filing (Voluntary Petition and Cre…" at bounding box center [977, 308] width 336 height 33
click at [809, 292] on select "Choose Default Petition PDF Packet Emergency Filing (Voluntary Petition and Cre…" at bounding box center [977, 308] width 336 height 33
click at [918, 308] on select "Choose Default Petition PDF Packet Emergency Filing (Voluntary Petition and Cre…" at bounding box center [977, 308] width 336 height 33
select select "1"
click at [809, 292] on select "Choose Default Petition PDF Packet Emergency Filing (Voluntary Petition and Cre…" at bounding box center [977, 308] width 336 height 33
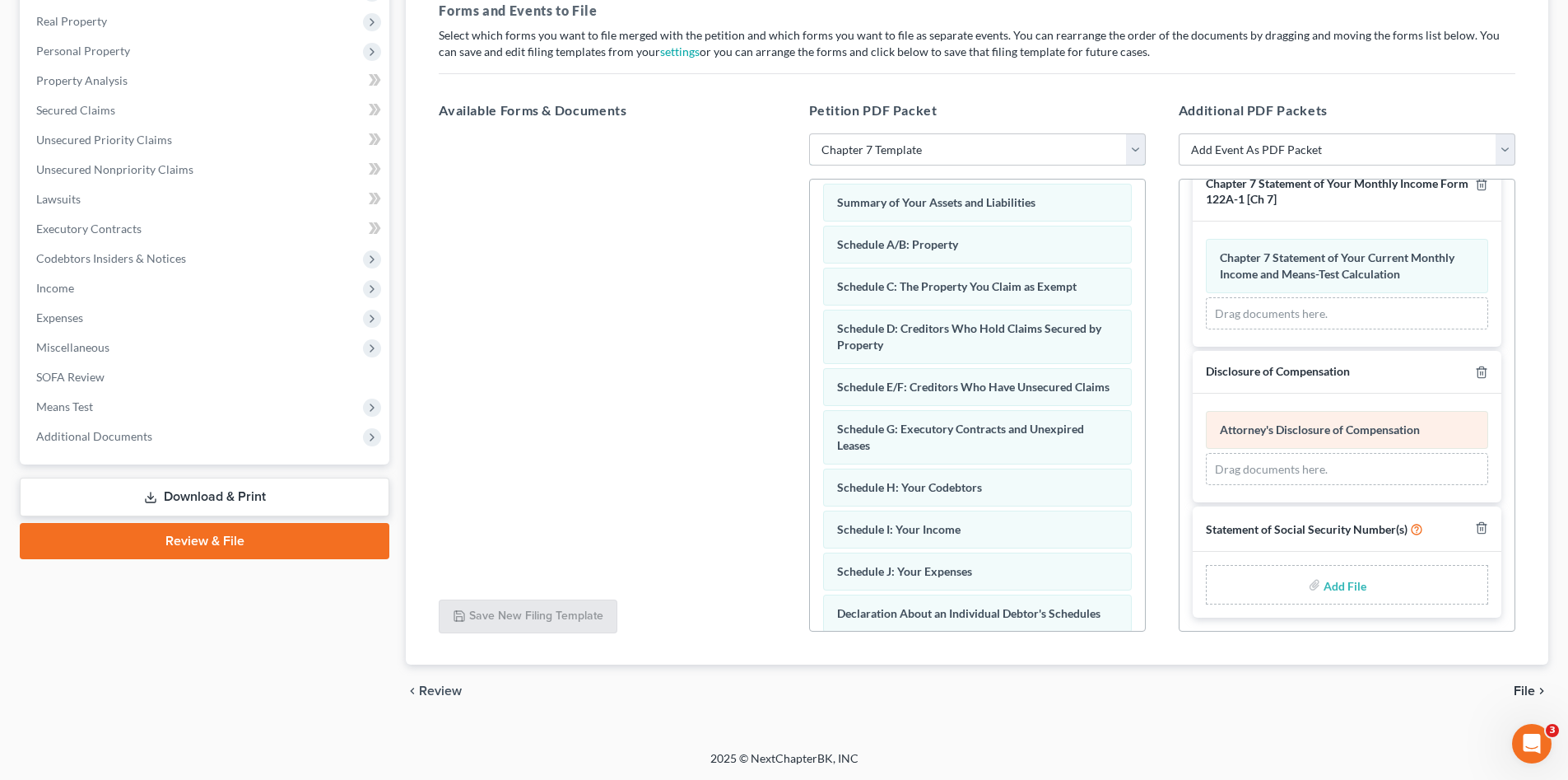
scroll to position [0, 0]
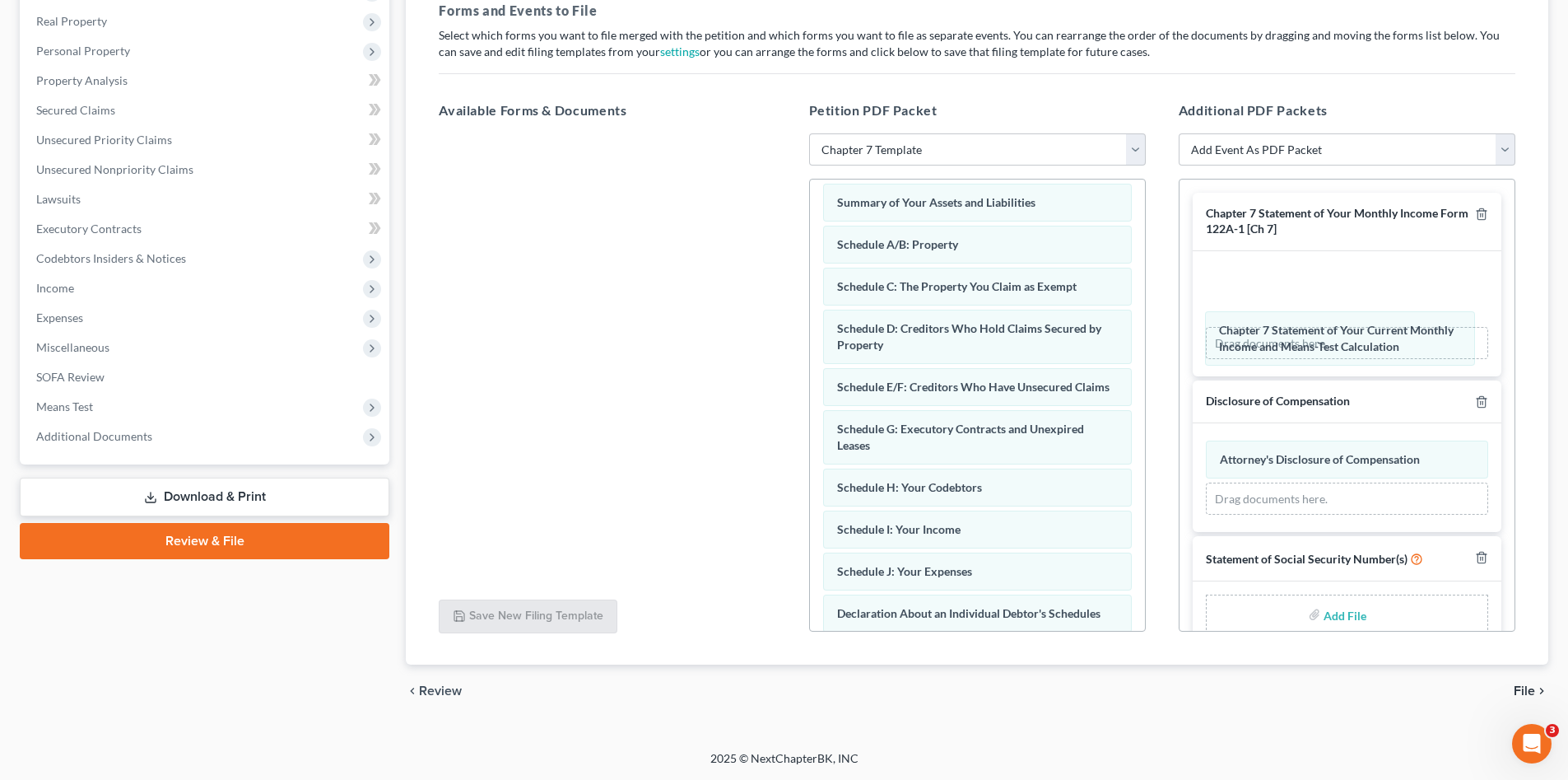
click at [1276, 338] on div "Chapter 7 Statement of Your Current Monthly Income and Means-Test Calculation A…" at bounding box center [1348, 313] width 283 height 91
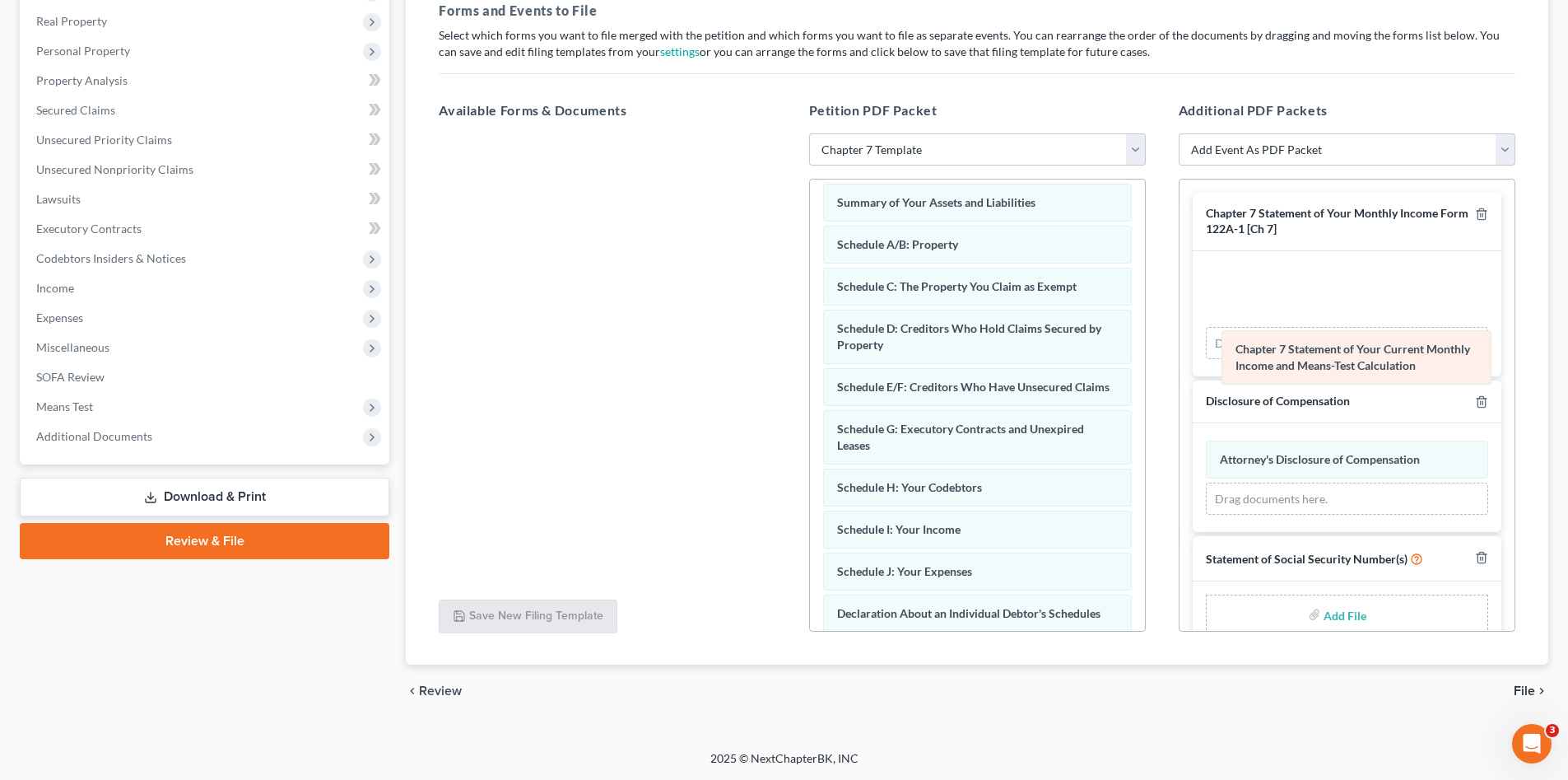
drag, startPoint x: 1270, startPoint y: 291, endPoint x: 1285, endPoint y: 352, distance: 62.8
click at [1285, 352] on div "Chapter 7 Statement of Your Current Monthly Income and Means-Test Calculation A…" at bounding box center [1348, 313] width 283 height 91
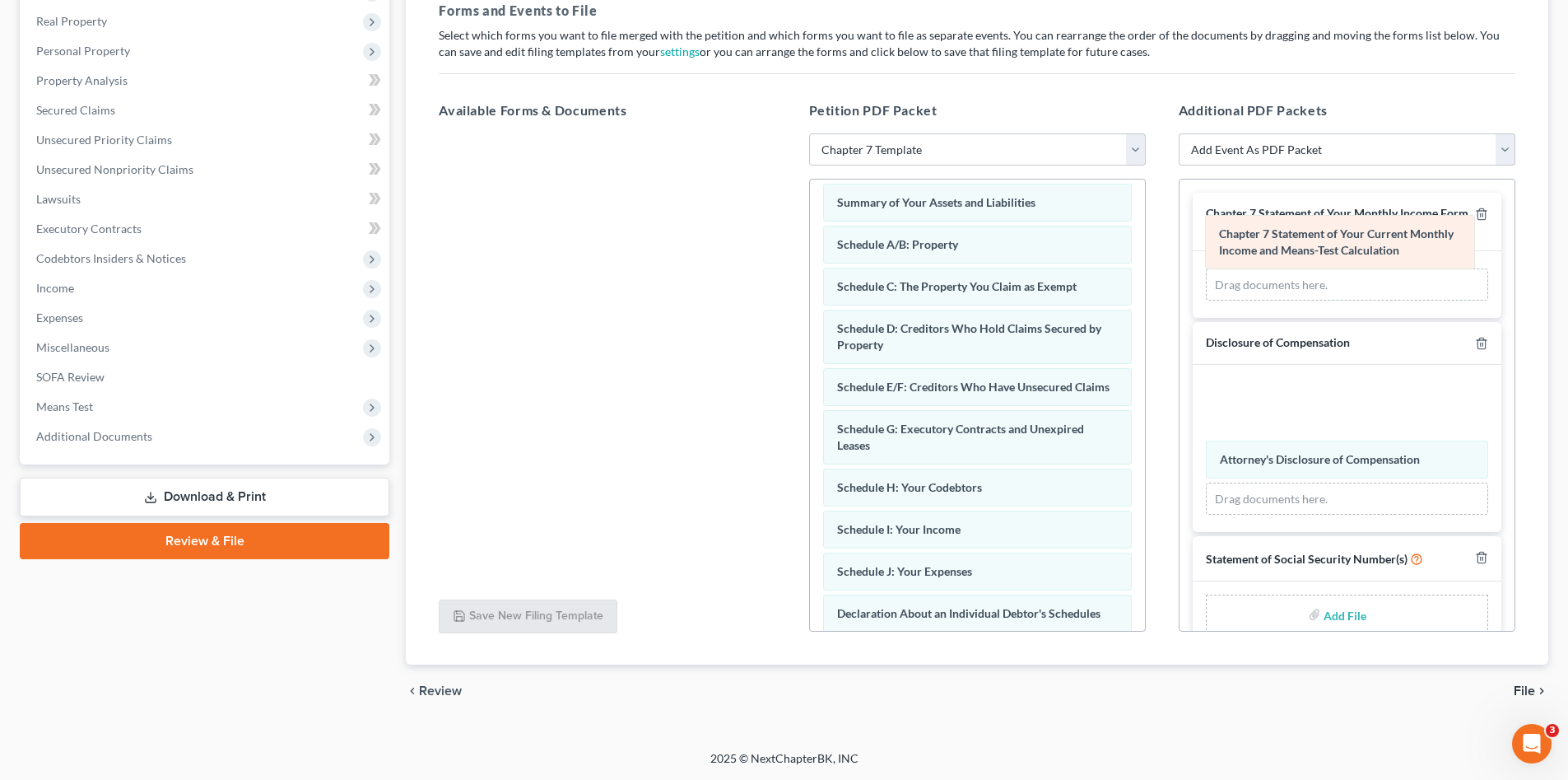
drag, startPoint x: 1284, startPoint y: 299, endPoint x: 1284, endPoint y: 246, distance: 53.0
click at [1284, 268] on div "Chapter 7 Statement of Your Current Monthly Income and Means-Test Calculation A…" at bounding box center [1348, 285] width 283 height 33
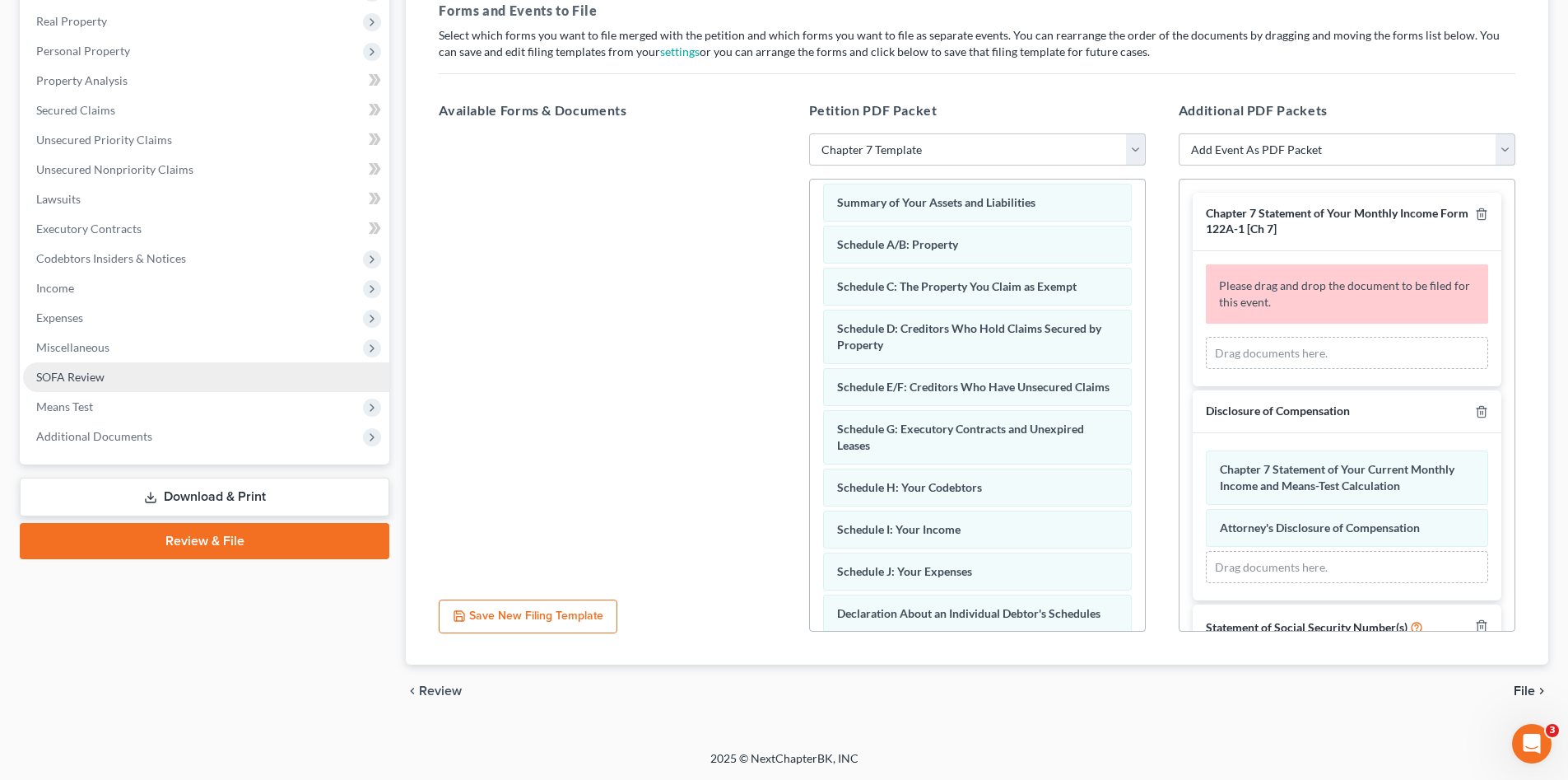
click at [88, 377] on span "SOFA Review" at bounding box center [70, 377] width 69 height 14
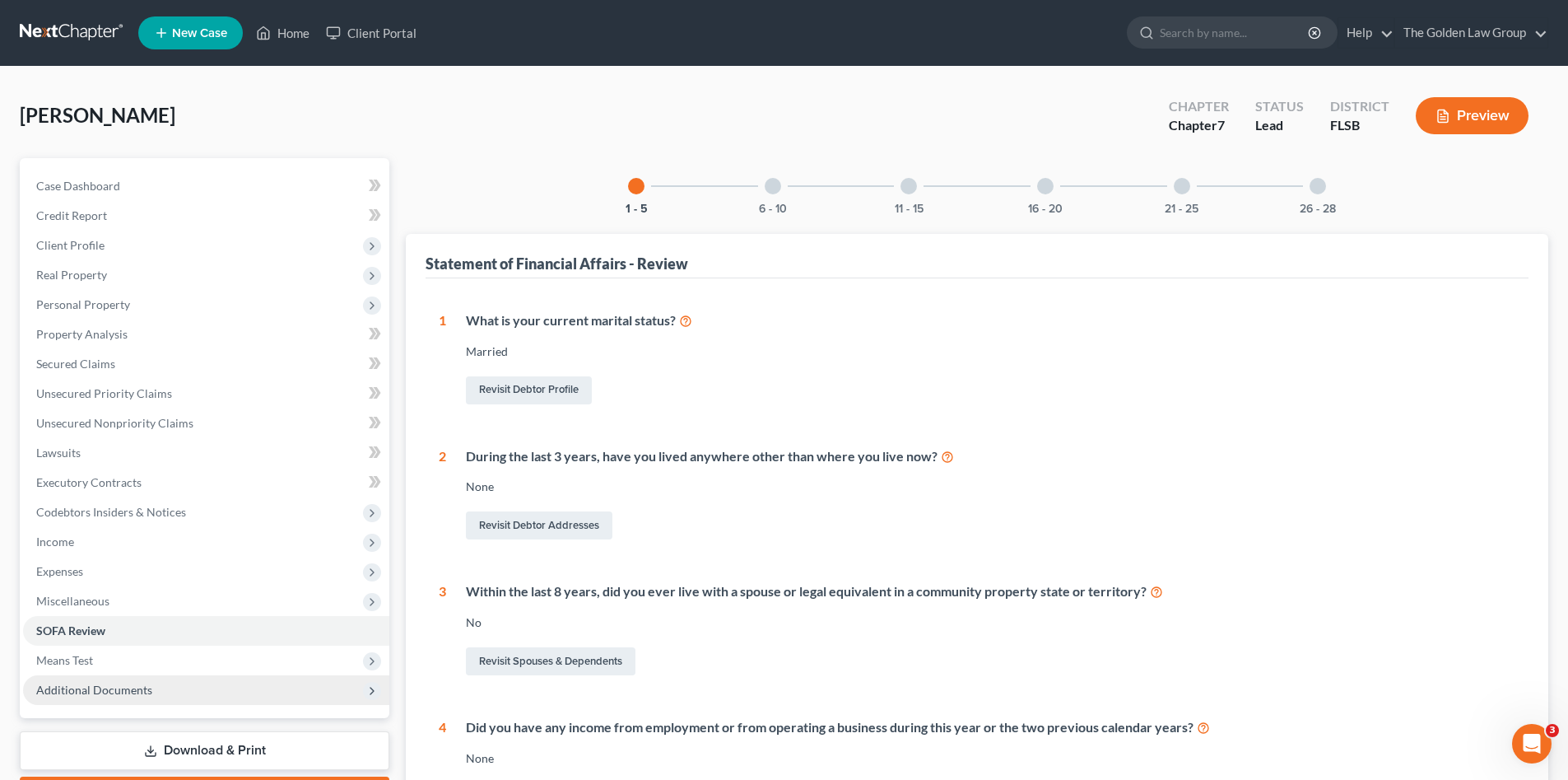
click at [114, 691] on span "Additional Documents" at bounding box center [95, 690] width 116 height 14
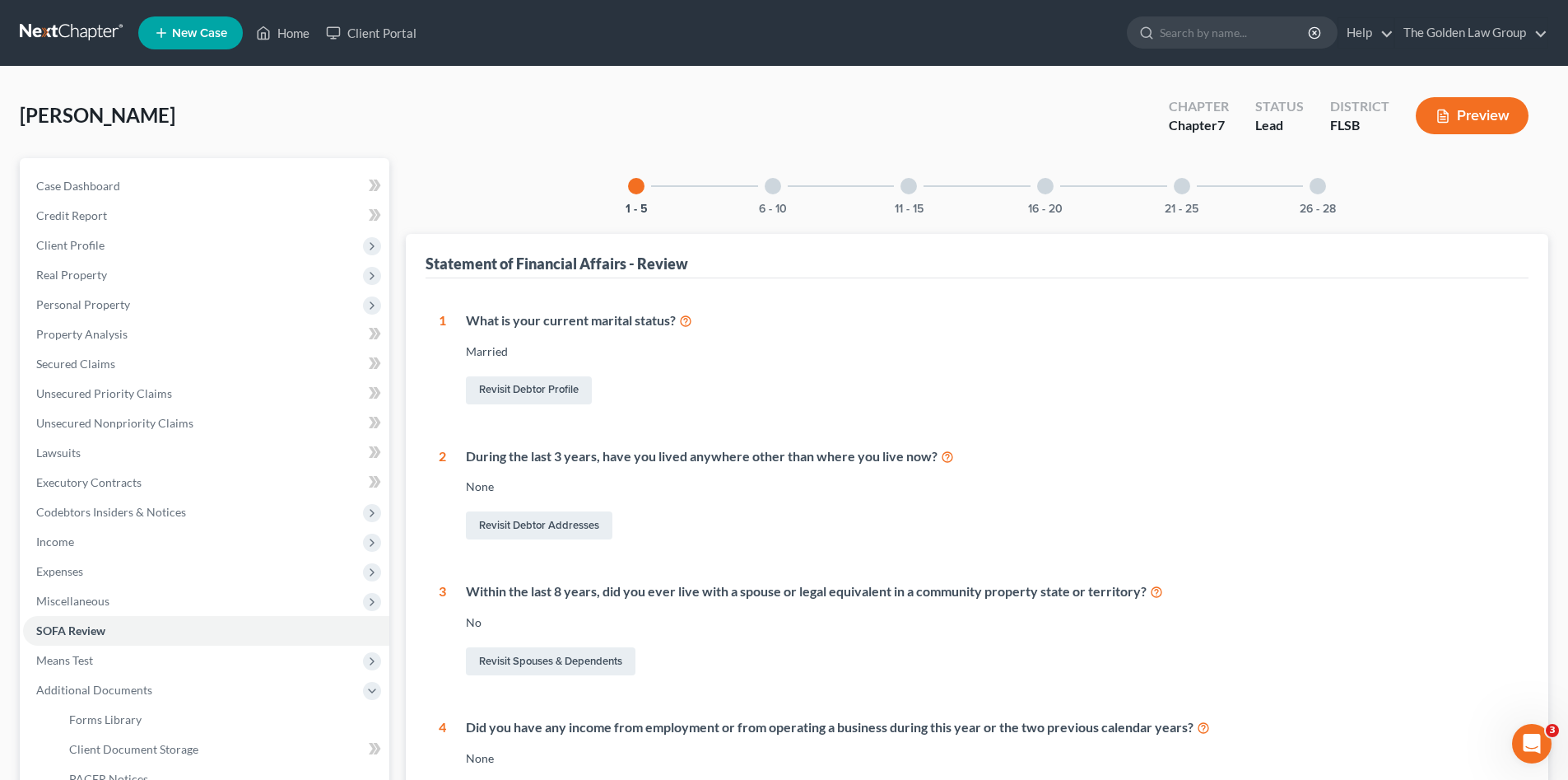
scroll to position [192, 0]
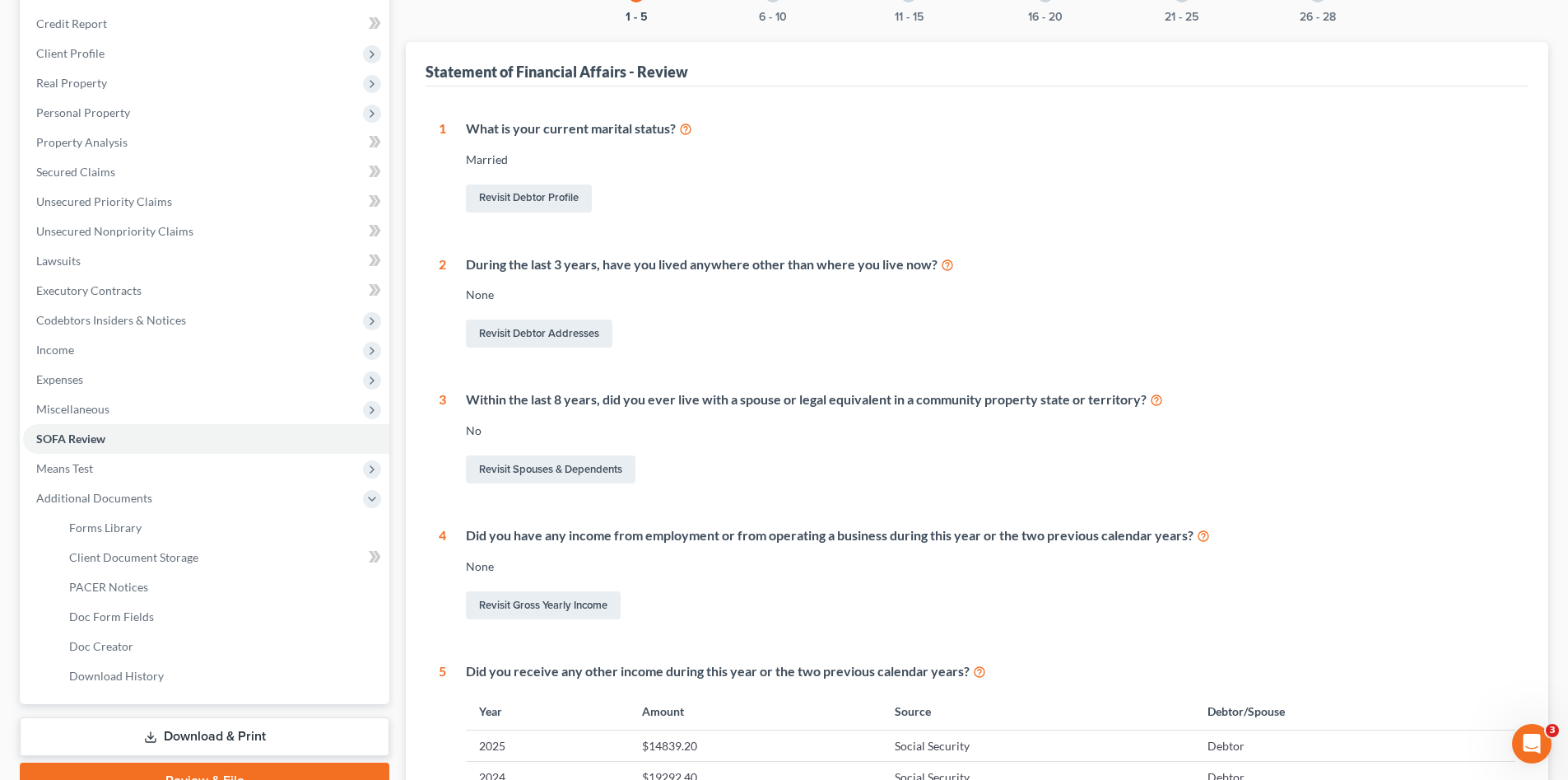
click at [248, 751] on link "Download & Print" at bounding box center [205, 737] width 369 height 39
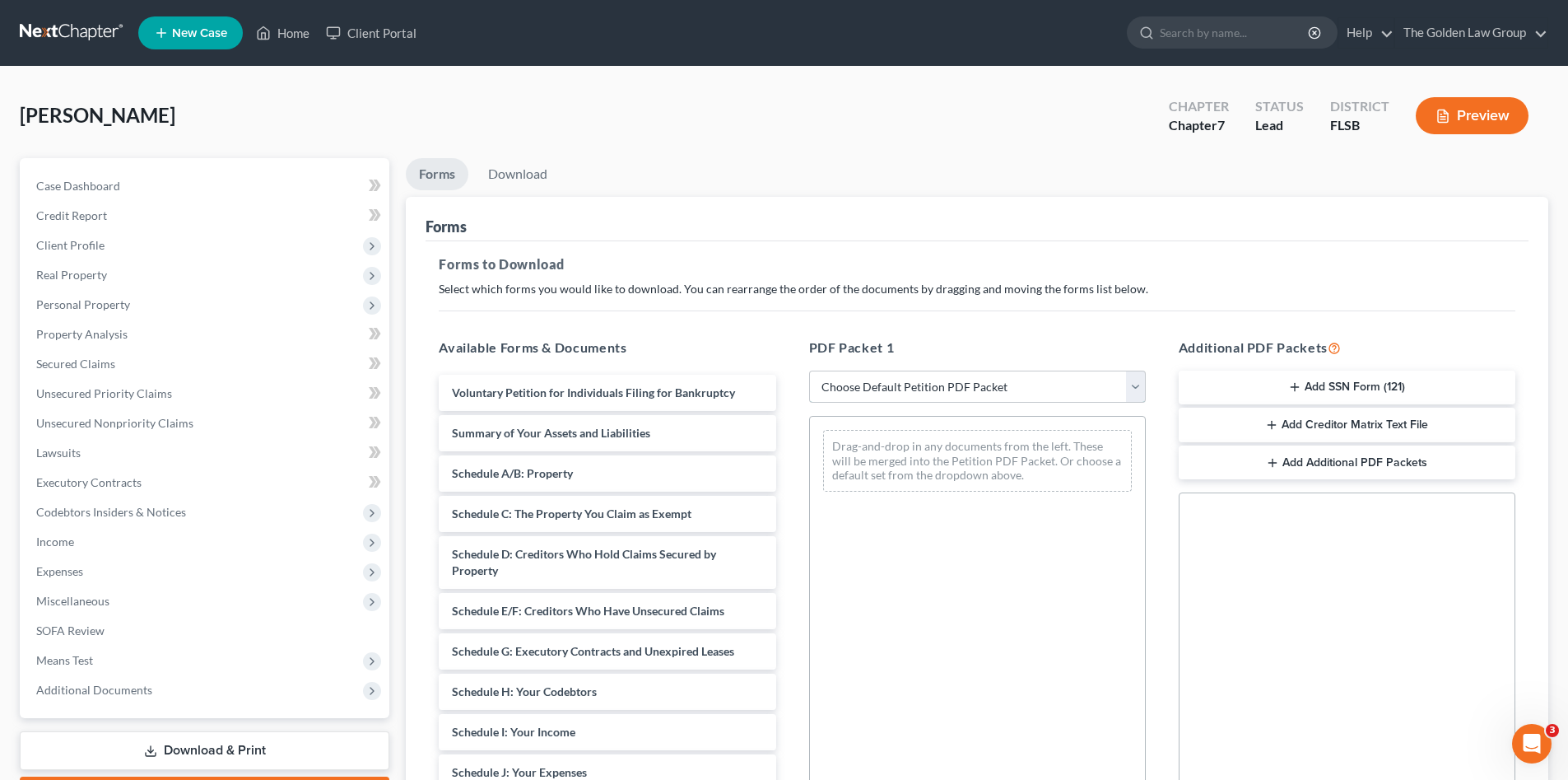
click at [892, 390] on select "Choose Default Petition PDF Packet Complete Bankruptcy Petition (all forms and …" at bounding box center [977, 387] width 336 height 33
select select "0"
click at [809, 370] on select "Choose Default Petition PDF Packet Complete Bankruptcy Petition (all forms and …" at bounding box center [977, 387] width 336 height 33
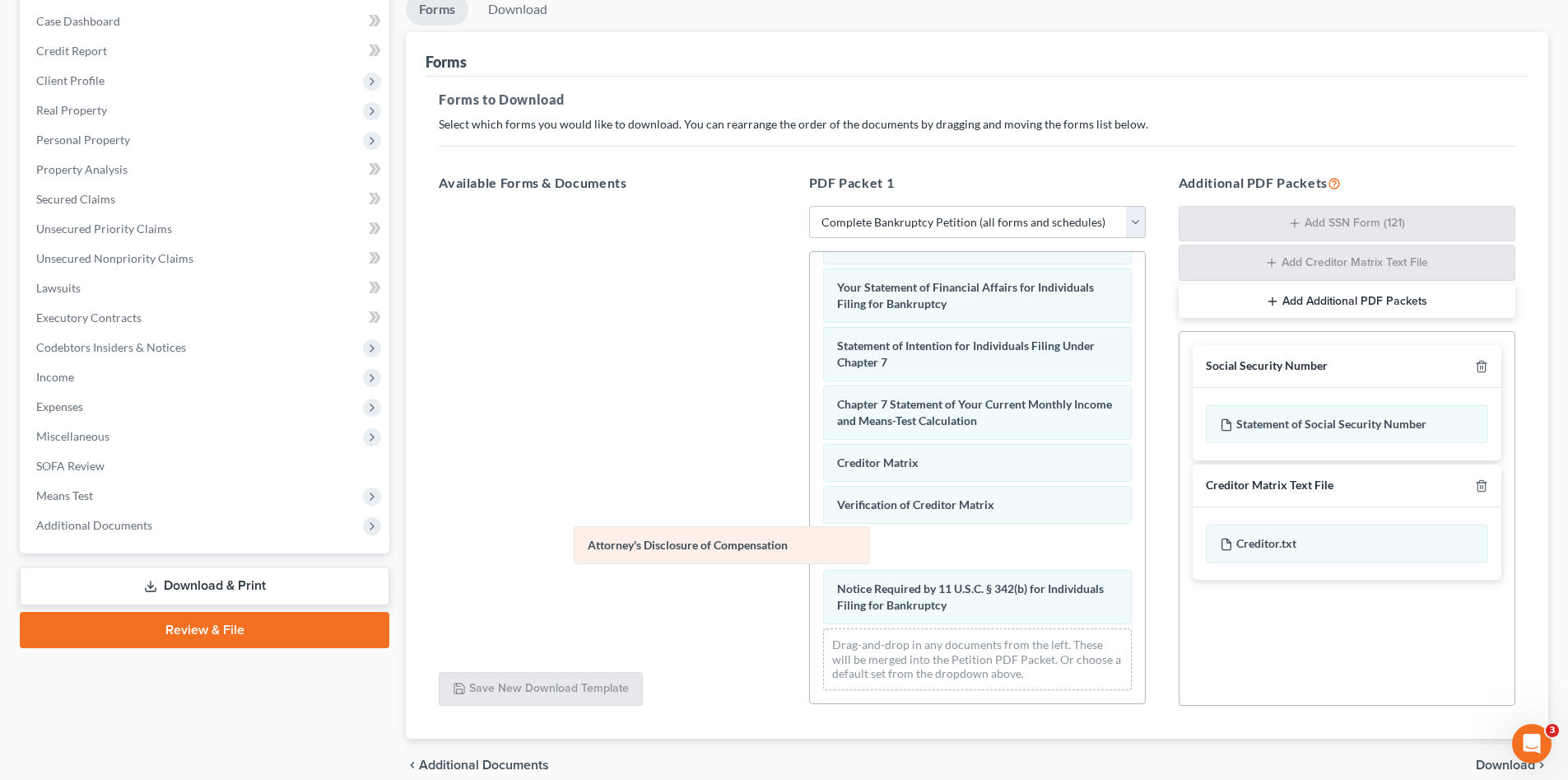
scroll to position [482, 0]
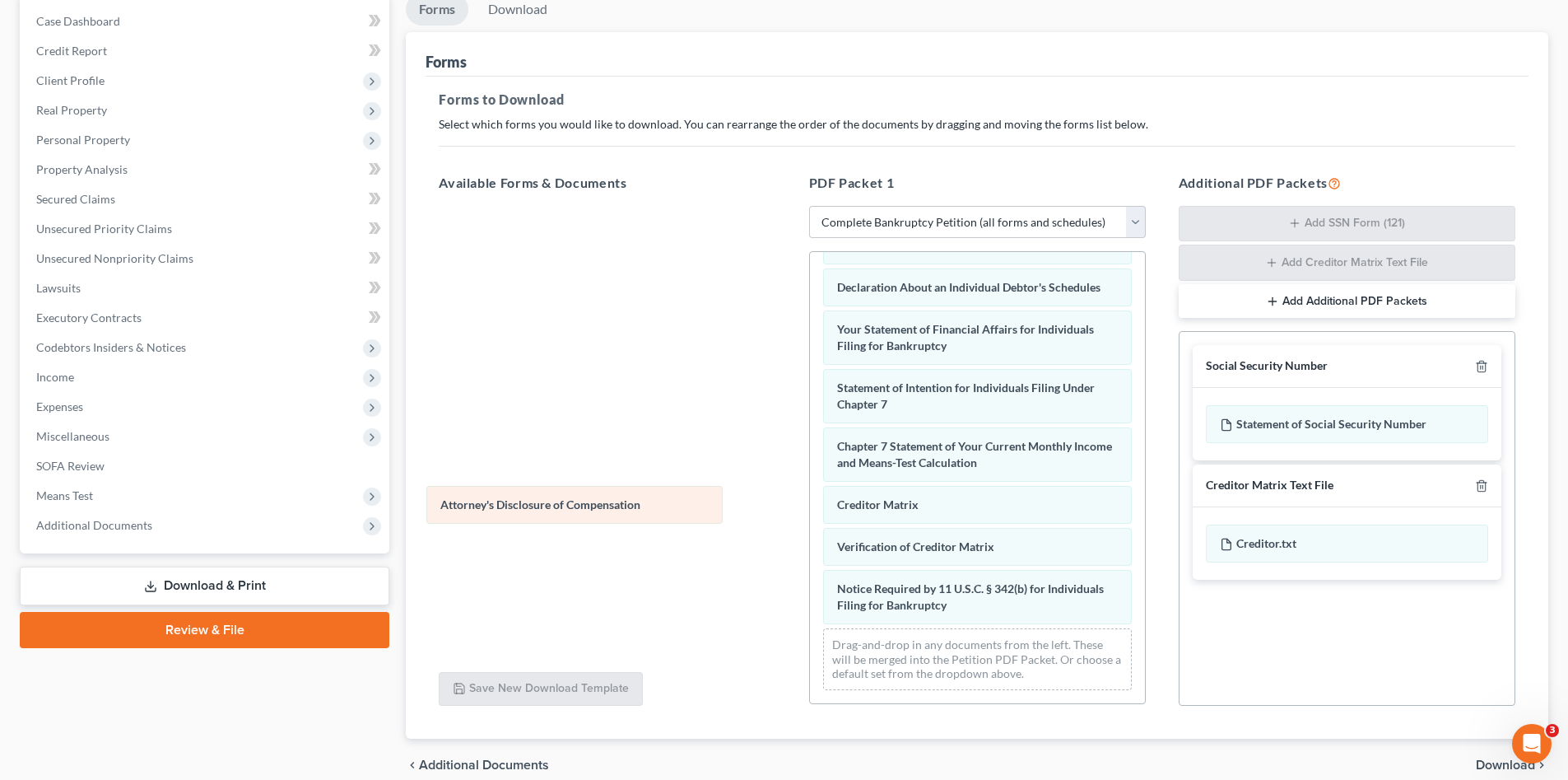
drag, startPoint x: 964, startPoint y: 602, endPoint x: 580, endPoint y: 506, distance: 395.8
click at [810, 506] on div "Attorney's Disclosure of Compensation Voluntary Petition for Individuals Filing…" at bounding box center [977, 245] width 335 height 918
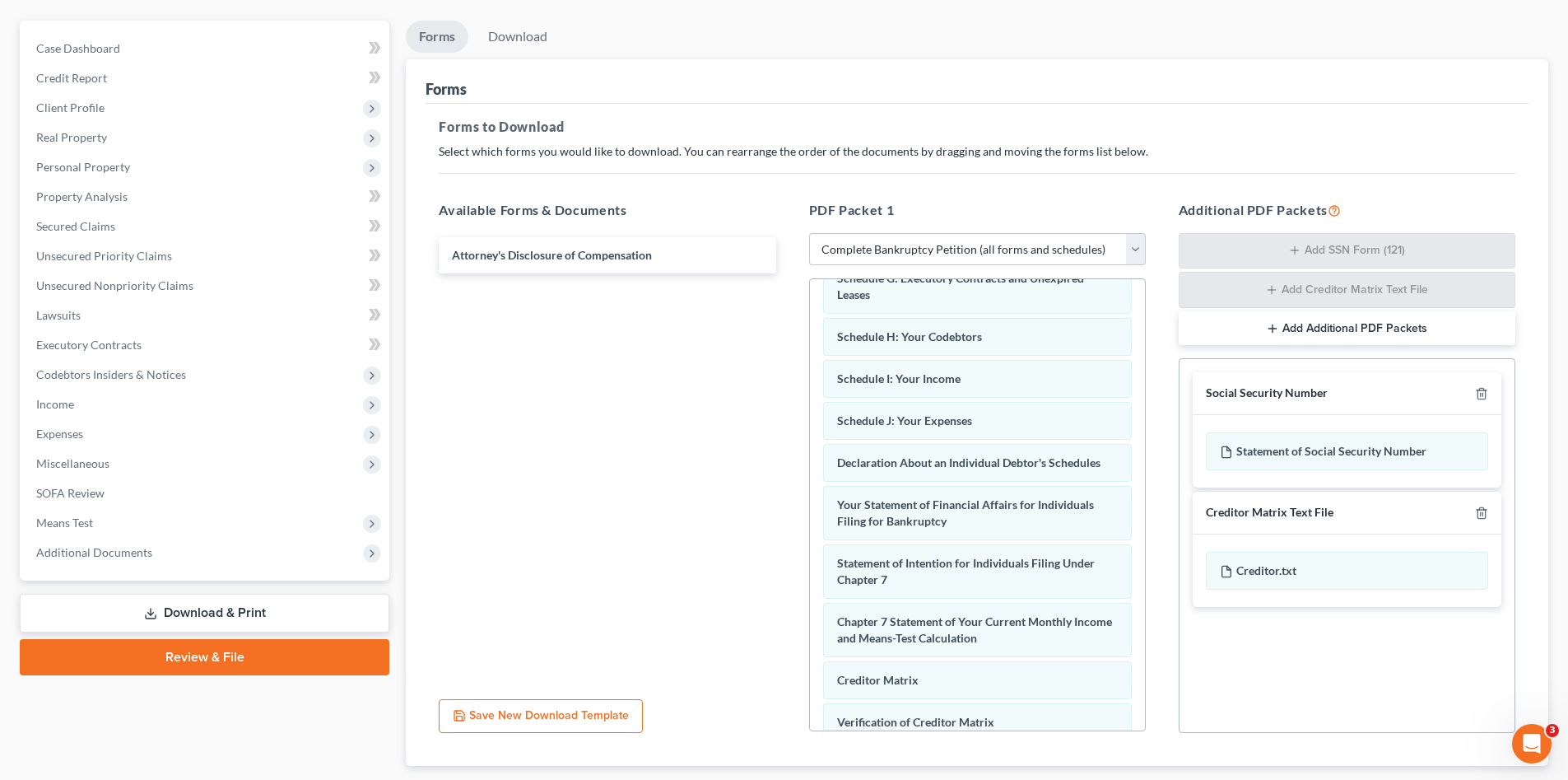
scroll to position [239, 0]
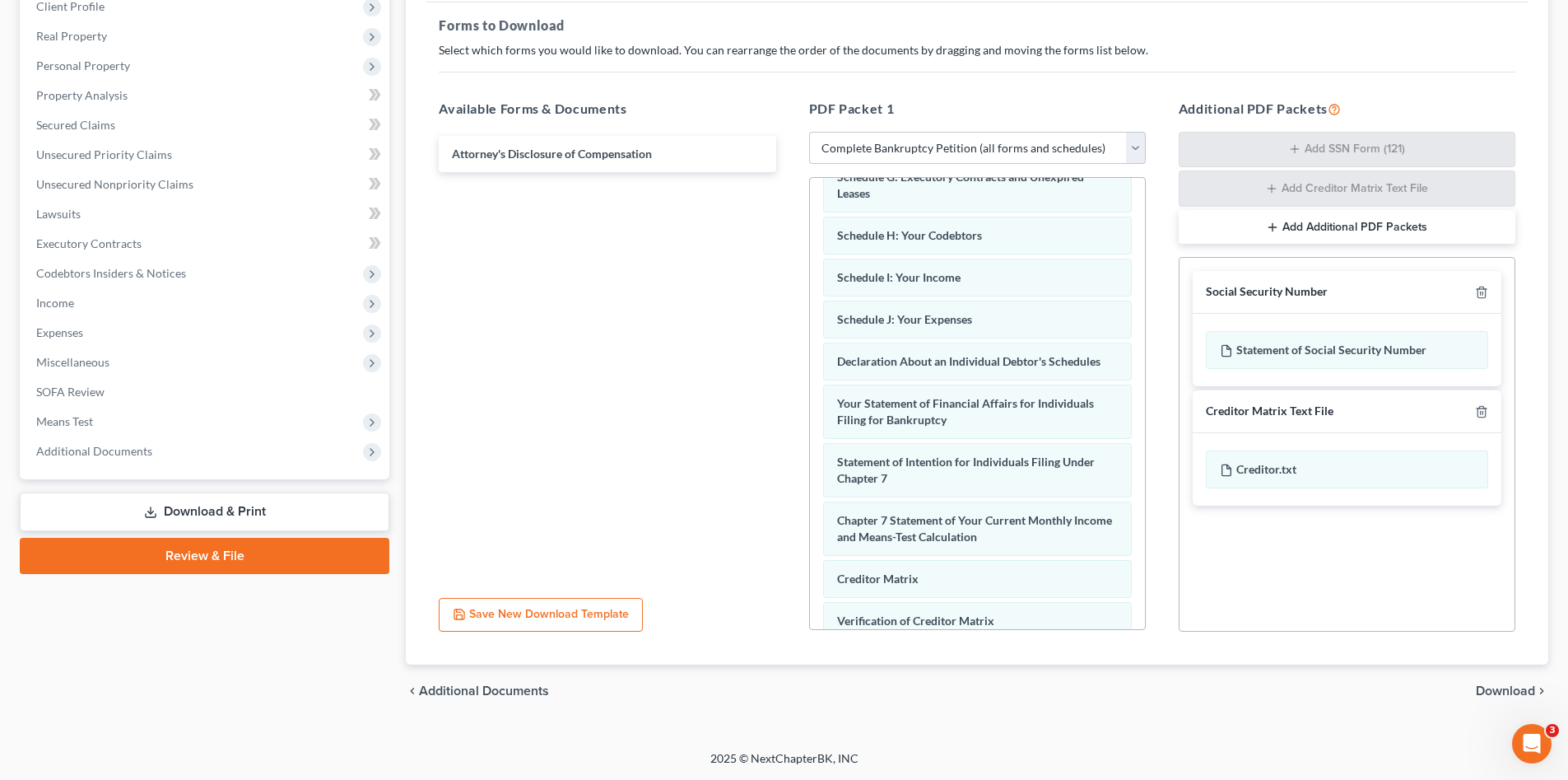
click at [1498, 689] on span "Download" at bounding box center [1506, 691] width 59 height 13
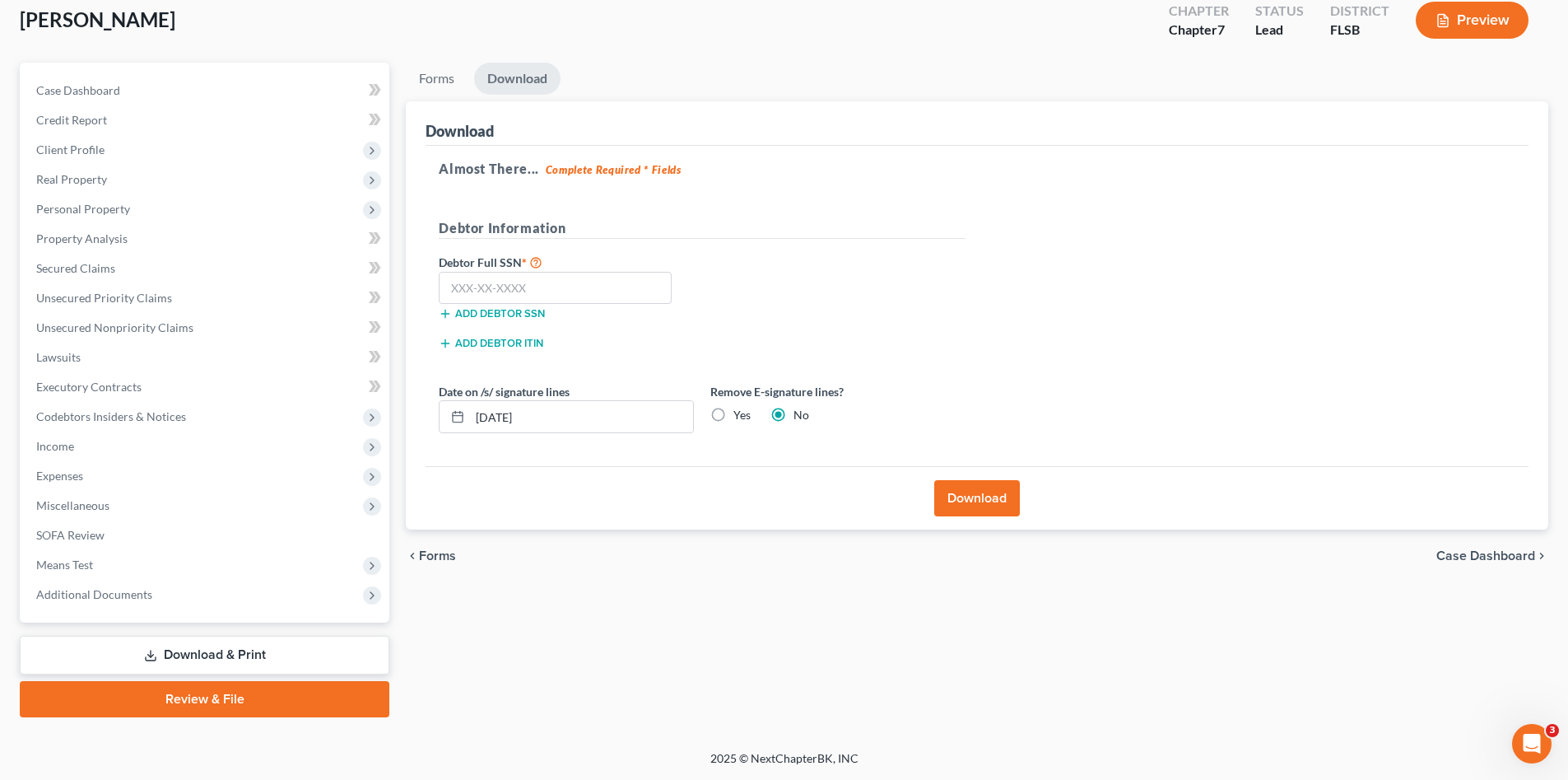
scroll to position [95, 0]
click at [575, 297] on input "text" at bounding box center [555, 288] width 233 height 33
click at [454, 281] on input "text" at bounding box center [555, 288] width 233 height 33
type input "267-89-8714"
click at [963, 497] on button "Download" at bounding box center [977, 498] width 86 height 36
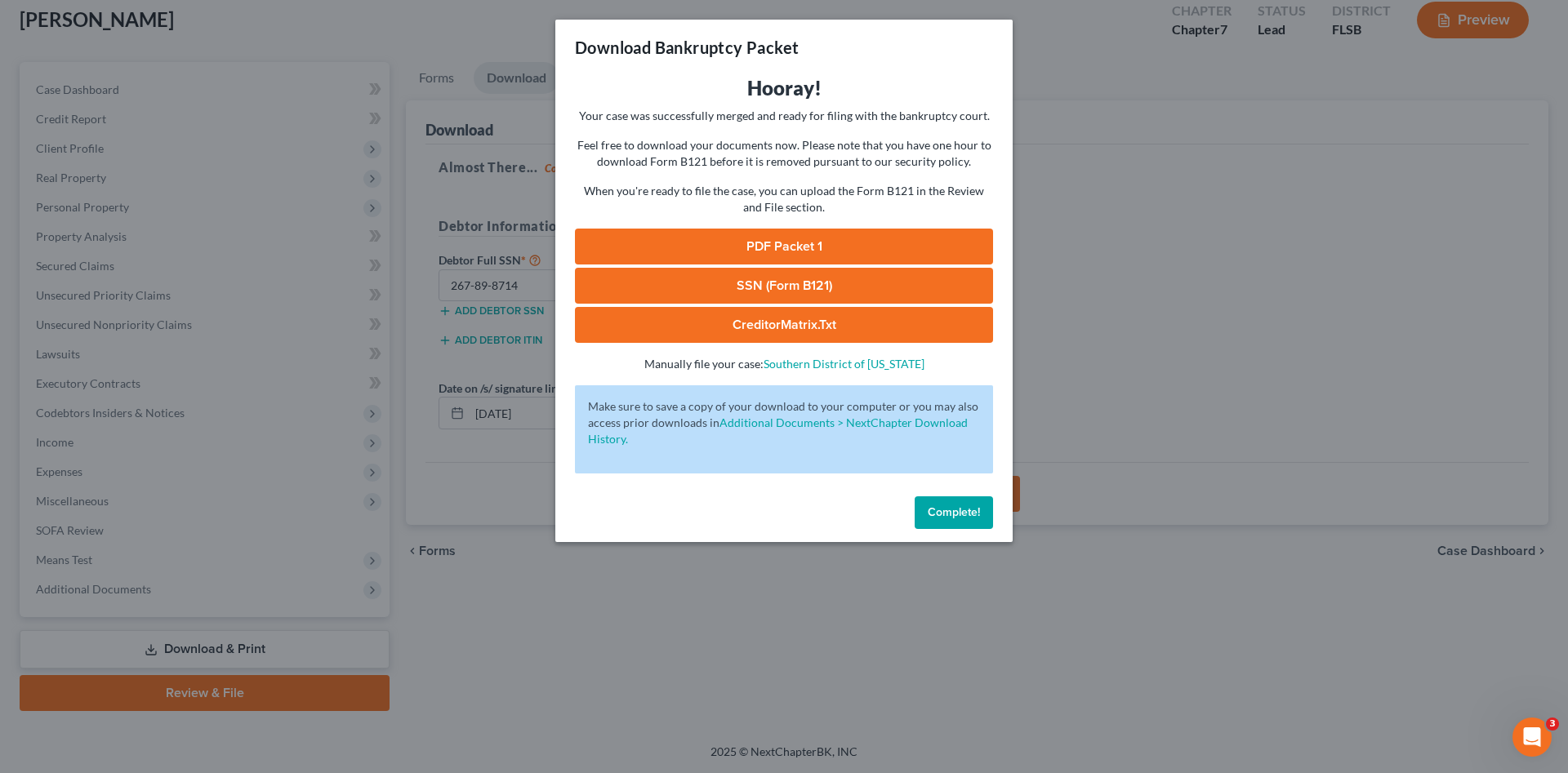
drag, startPoint x: 965, startPoint y: 507, endPoint x: 950, endPoint y: 505, distance: 15.1
click at [965, 506] on span "Complete!" at bounding box center [953, 512] width 52 height 14
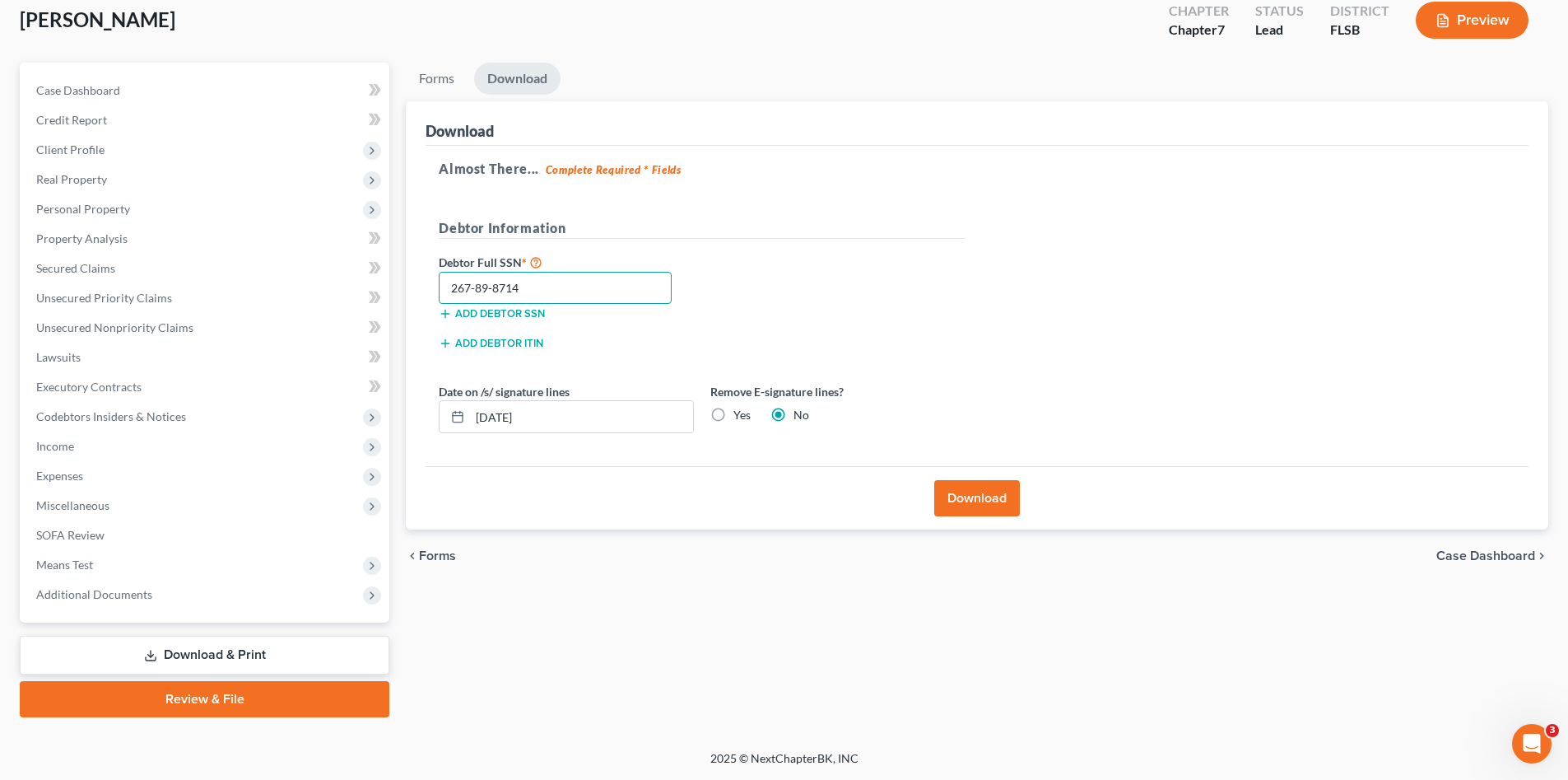
drag, startPoint x: 535, startPoint y: 286, endPoint x: 392, endPoint y: 284, distance: 143.0
click at [392, 284] on div "Petition Navigation Case Dashboard Payments Invoices Payments Payments Credit R…" at bounding box center [784, 390] width 1545 height 655
click at [186, 696] on link "Review & File" at bounding box center [205, 699] width 369 height 36
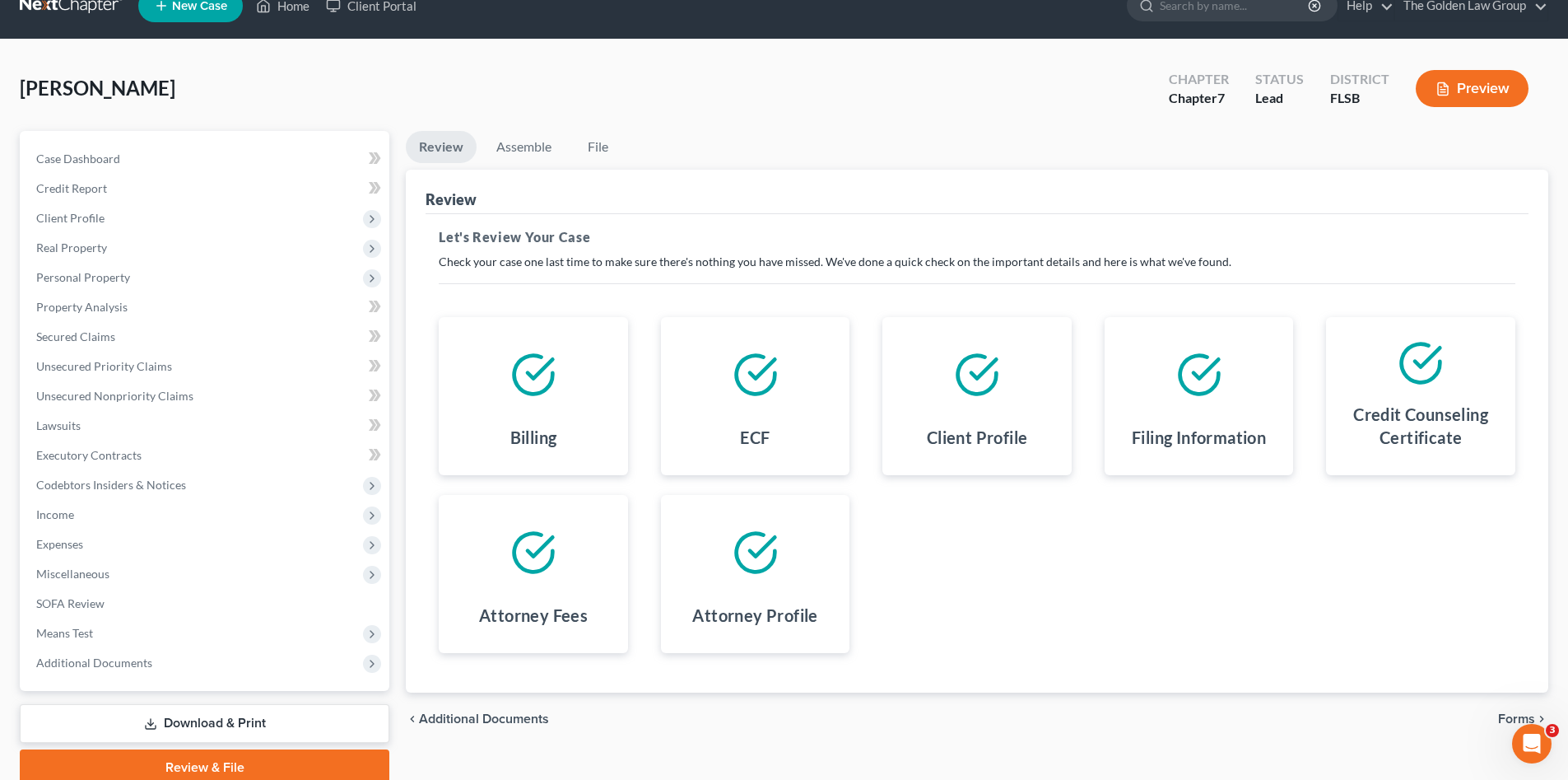
scroll to position [95, 0]
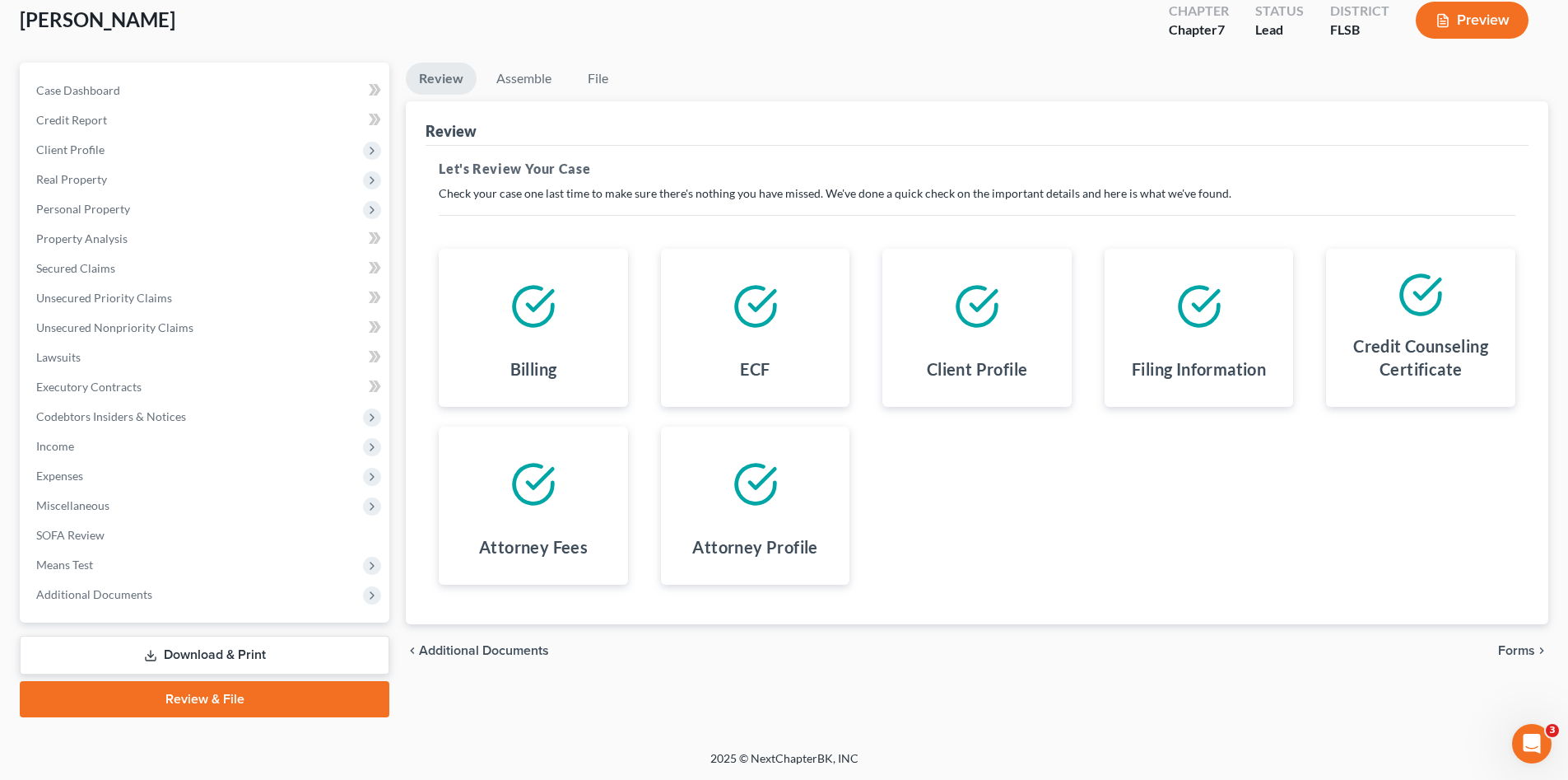
click at [1512, 646] on span "Forms" at bounding box center [1517, 650] width 37 height 13
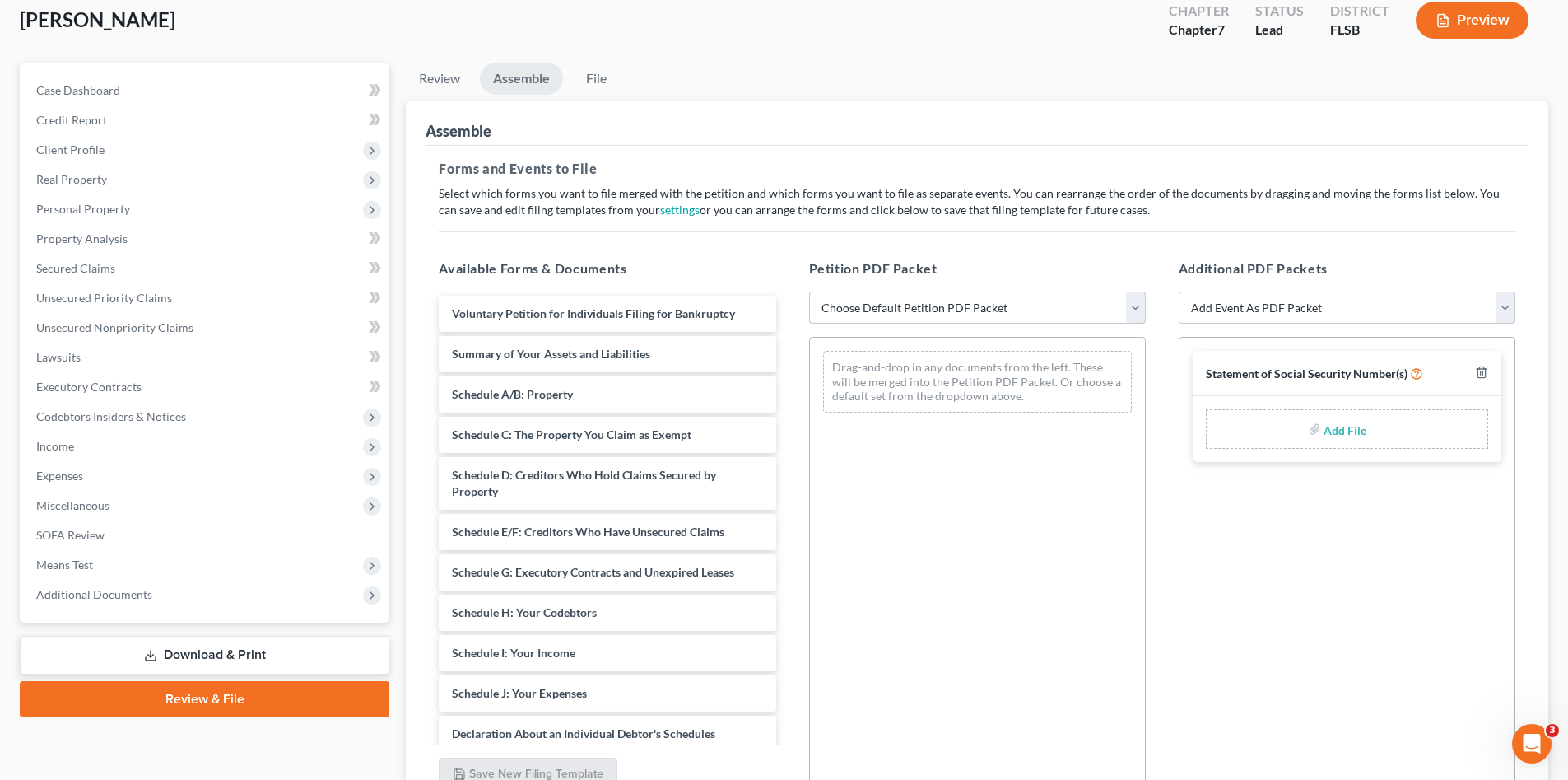
click at [859, 306] on select "Choose Default Petition PDF Packet Emergency Filing (Voluntary Petition and Cre…" at bounding box center [977, 308] width 336 height 33
click at [809, 292] on select "Choose Default Petition PDF Packet Emergency Filing (Voluntary Petition and Cre…" at bounding box center [977, 308] width 336 height 33
click at [876, 303] on select "Choose Default Petition PDF Packet Emergency Filing (Voluntary Petition and Cre…" at bounding box center [977, 308] width 336 height 33
select select "1"
click at [809, 292] on select "Choose Default Petition PDF Packet Emergency Filing (Voluntary Petition and Cre…" at bounding box center [977, 308] width 336 height 33
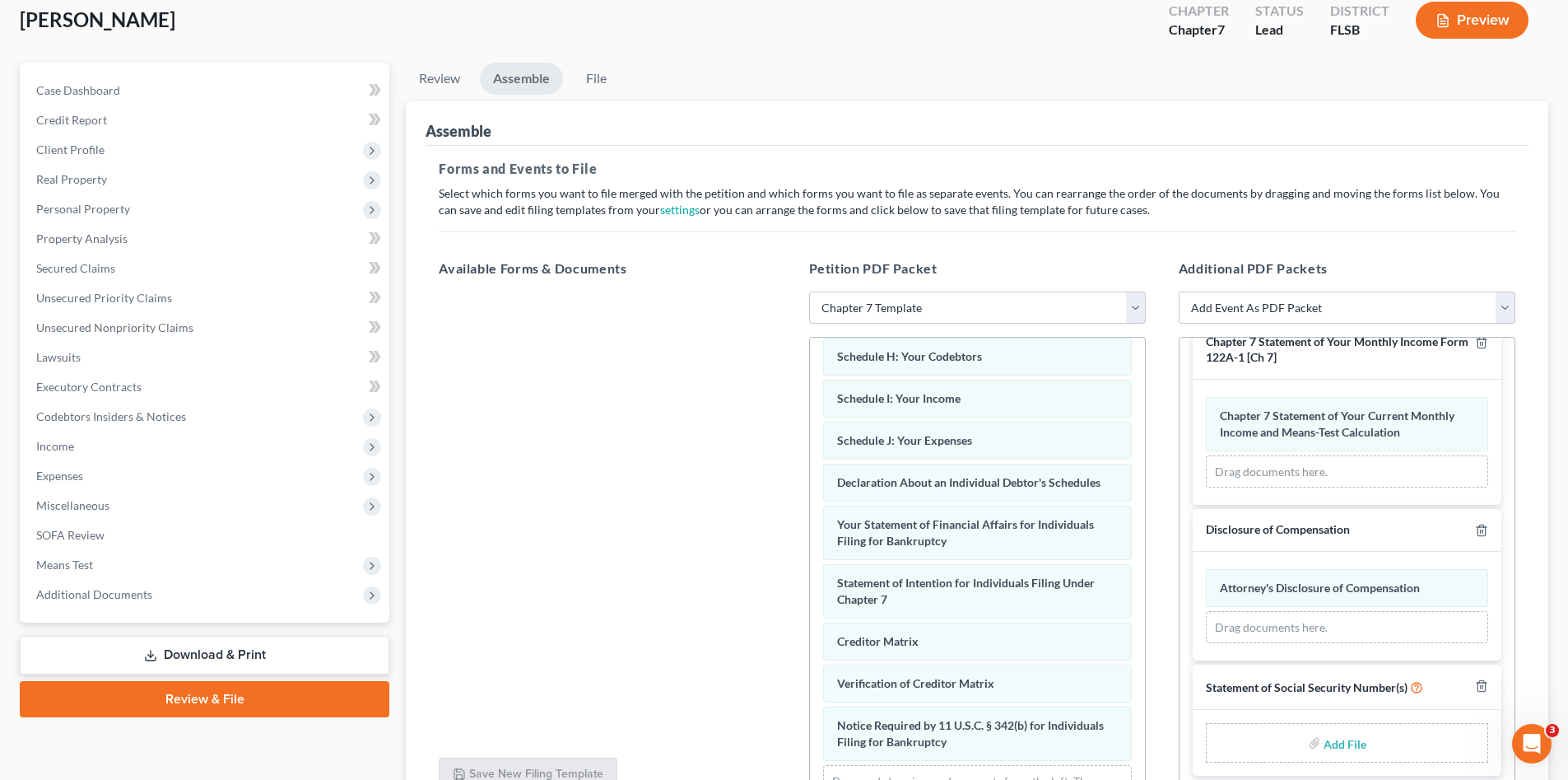
scroll to position [424, 0]
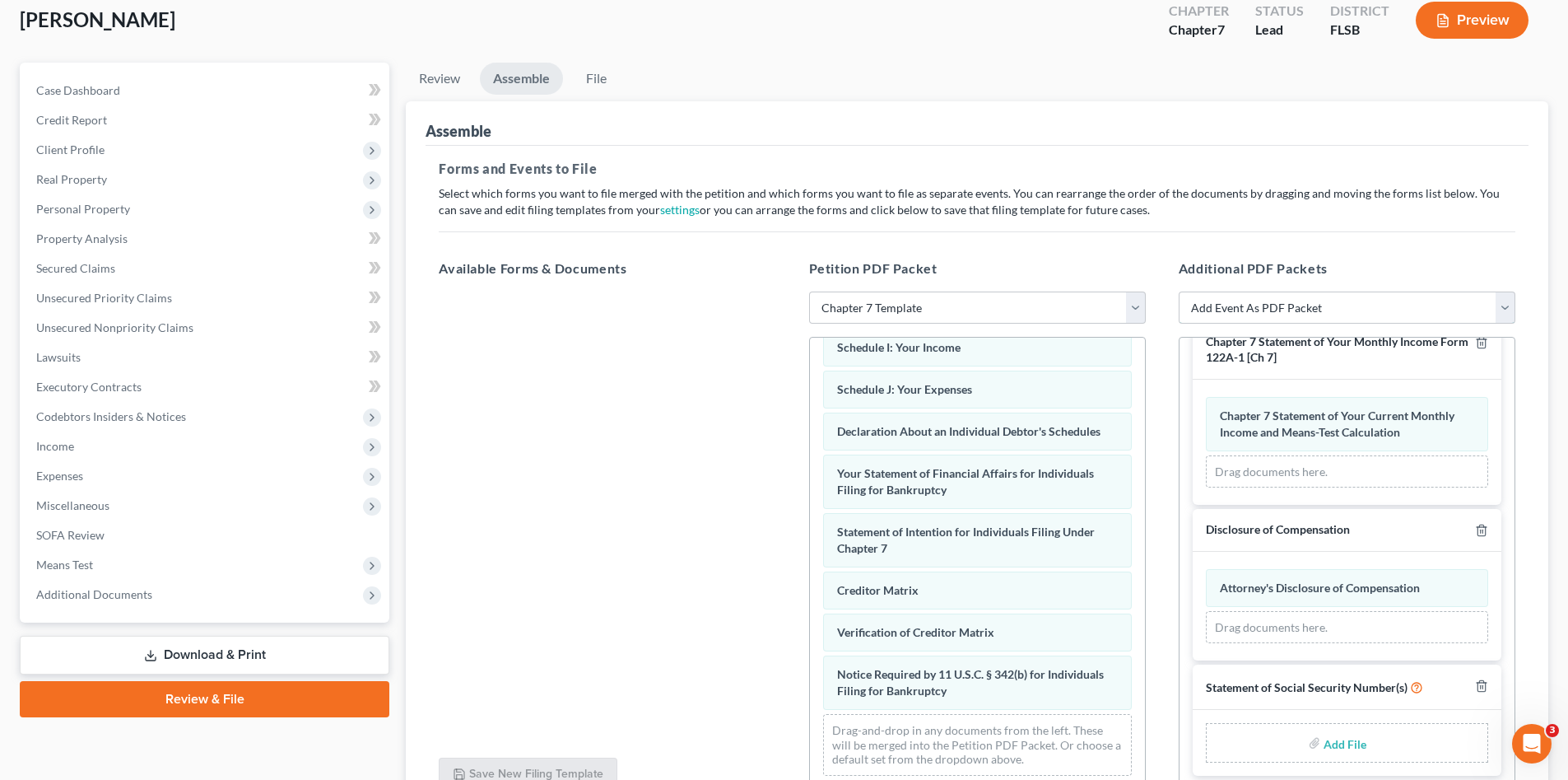
click at [1263, 312] on select "Add Event As PDF Packet Affidavit Notice of Case Reassignment Affidavit to Defe…" at bounding box center [1347, 308] width 336 height 33
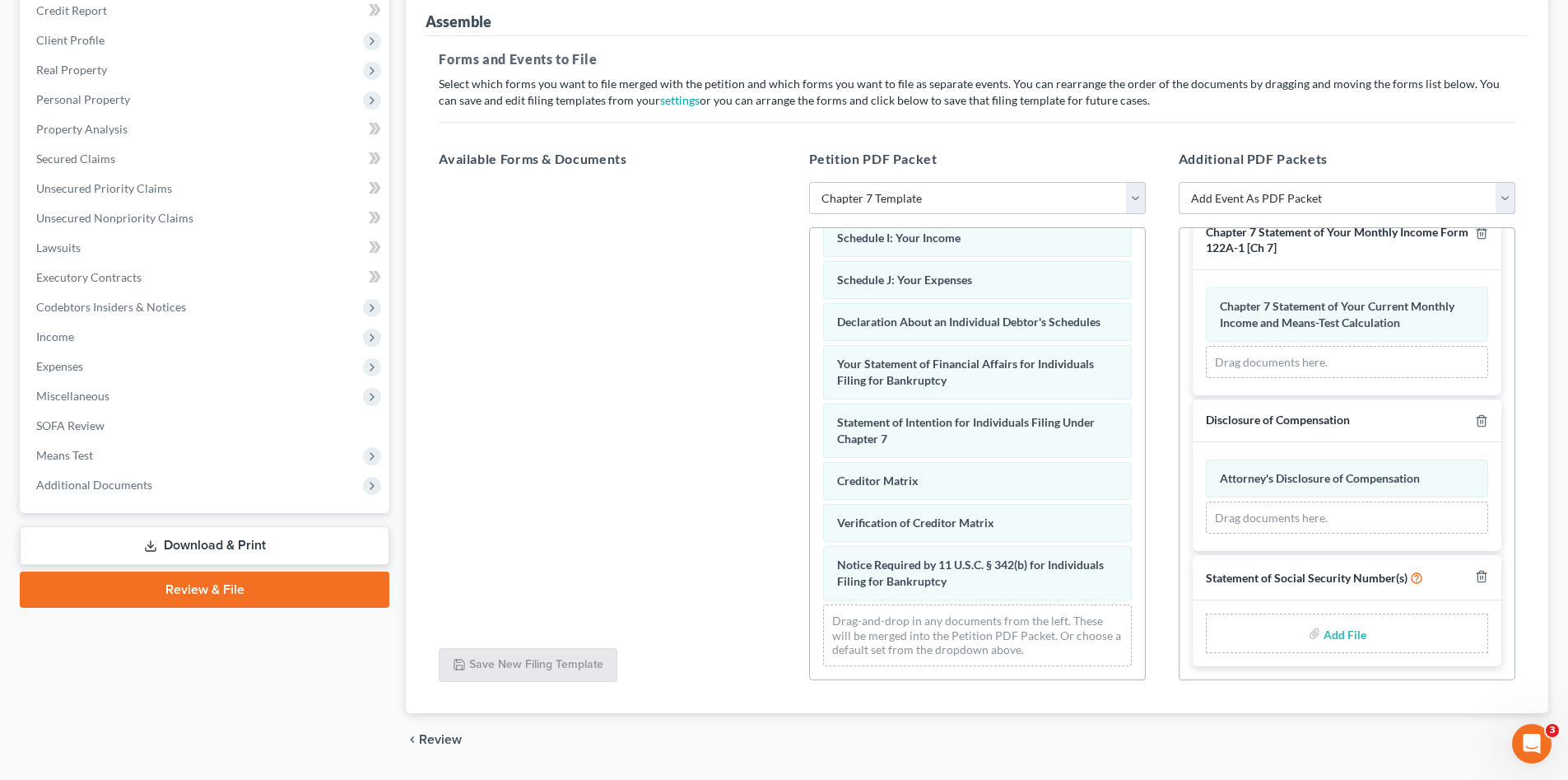
scroll to position [253, 0]
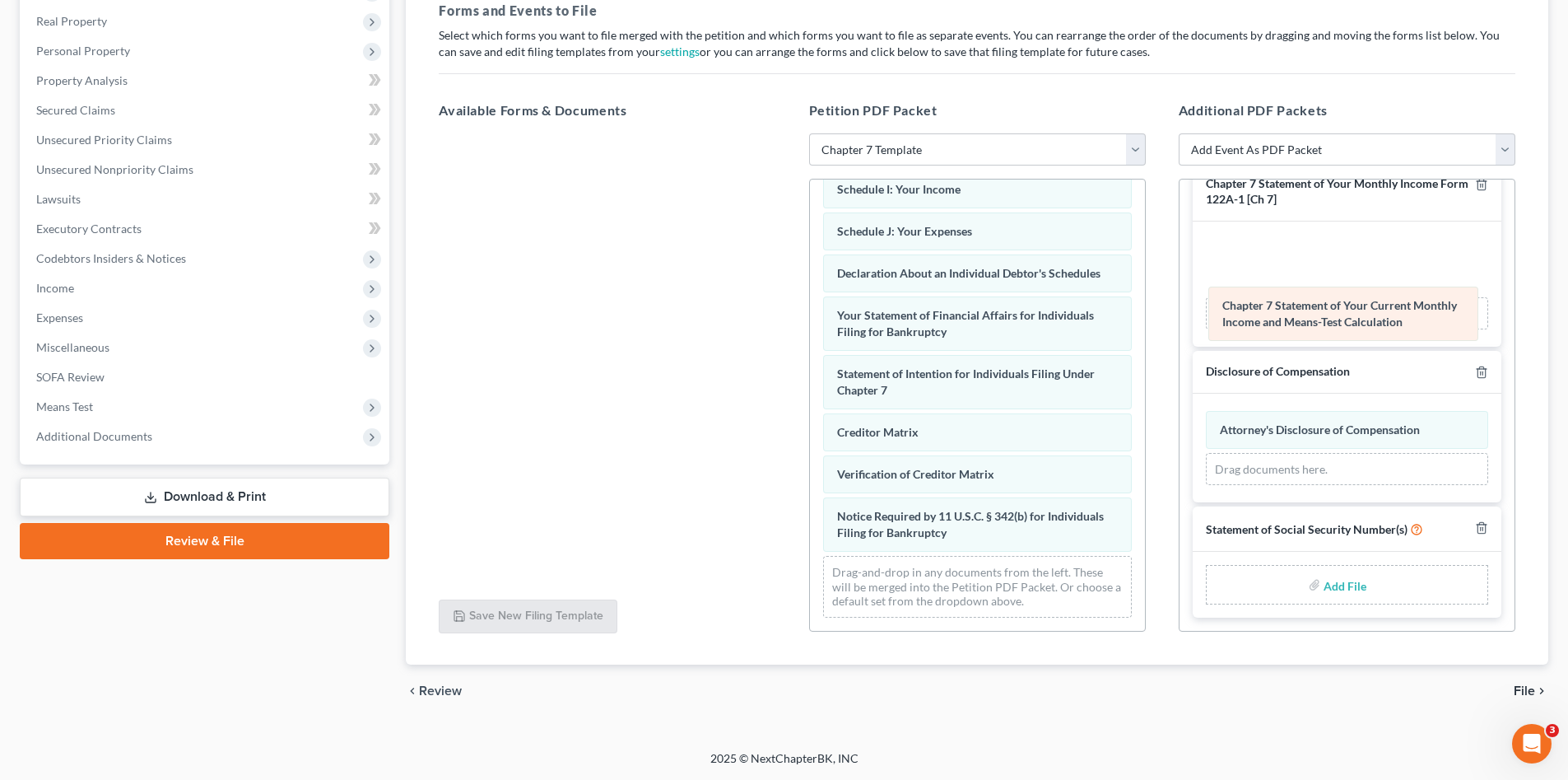
drag, startPoint x: 1284, startPoint y: 271, endPoint x: 1286, endPoint y: 319, distance: 48.0
click at [1286, 319] on div "Chapter 7 Statement of Your Current Monthly Income and Means-Test Calculation A…" at bounding box center [1348, 284] width 283 height 91
drag, startPoint x: 1328, startPoint y: 278, endPoint x: 1325, endPoint y: 338, distance: 60.1
click at [1325, 331] on div "Chapter 7 Statement of Your Current Monthly Income and Means-Test Calculation A…" at bounding box center [1348, 284] width 283 height 91
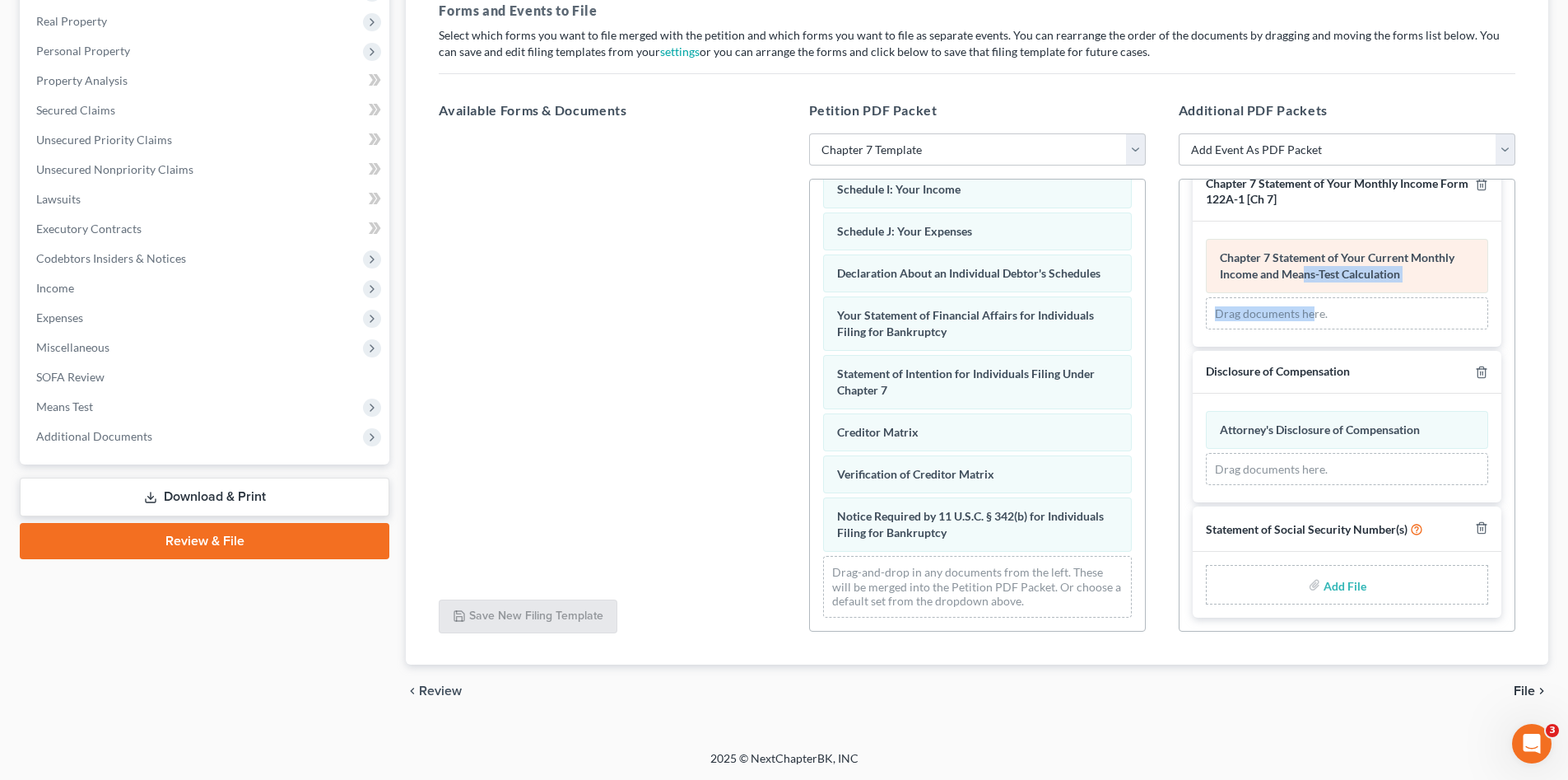
drag, startPoint x: 1310, startPoint y: 313, endPoint x: 1302, endPoint y: 272, distance: 41.8
click at [1302, 272] on div "Chapter 7 Statement of Your Current Monthly Income and Means-Test Calculation A…" at bounding box center [1348, 284] width 283 height 91
drag, startPoint x: 1302, startPoint y: 272, endPoint x: 1335, endPoint y: 315, distance: 54.2
click at [1335, 315] on div "Drag documents here." at bounding box center [1348, 314] width 283 height 33
click at [1334, 695] on div "chevron_left Review File chevron_right" at bounding box center [977, 691] width 1143 height 53
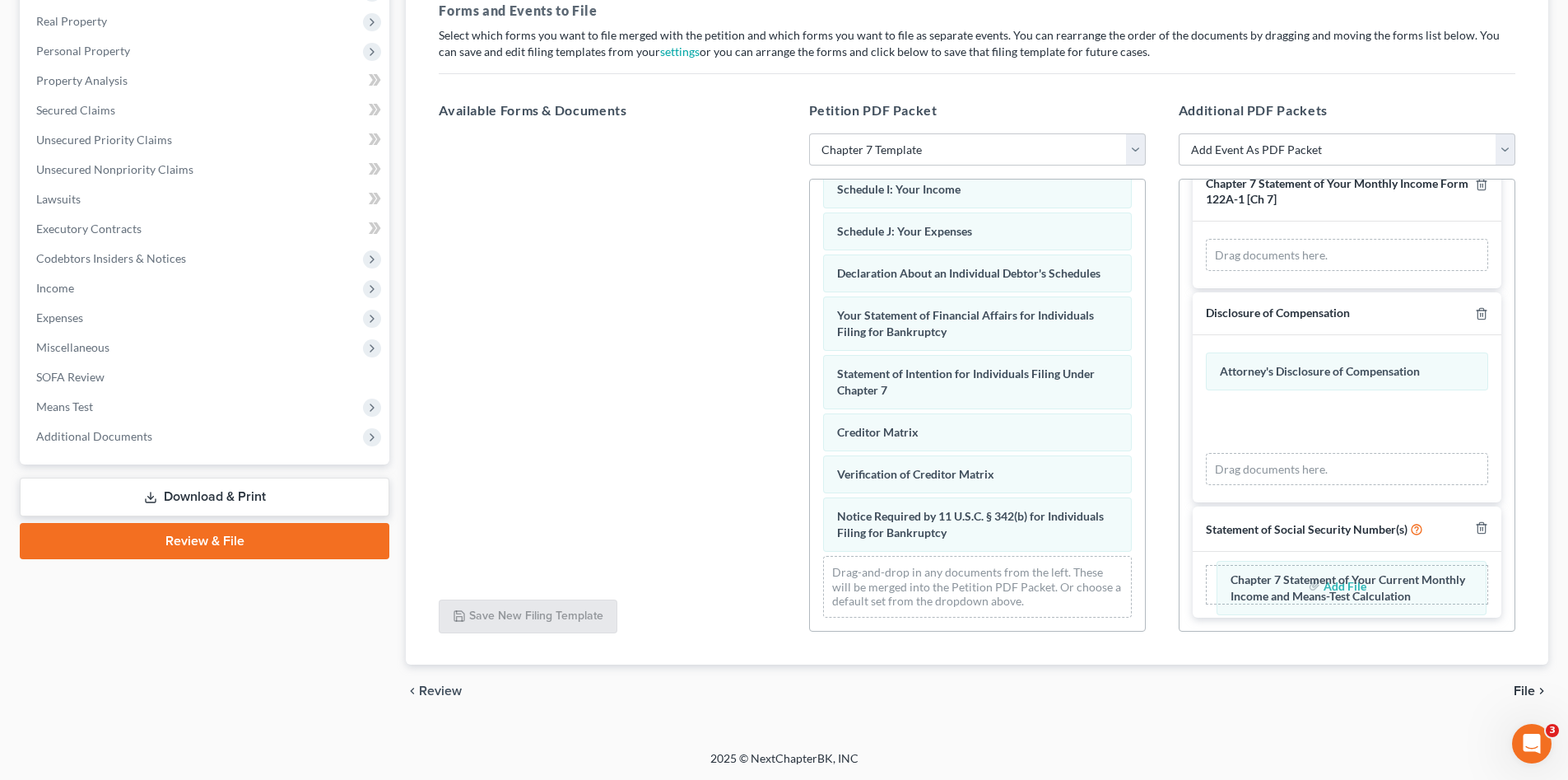
drag, startPoint x: 1271, startPoint y: 261, endPoint x: 1281, endPoint y: 587, distance: 326.2
click at [1281, 272] on div "Chapter 7 Statement of Your Current Monthly Income and Means-Test Calculation A…" at bounding box center [1348, 255] width 283 height 33
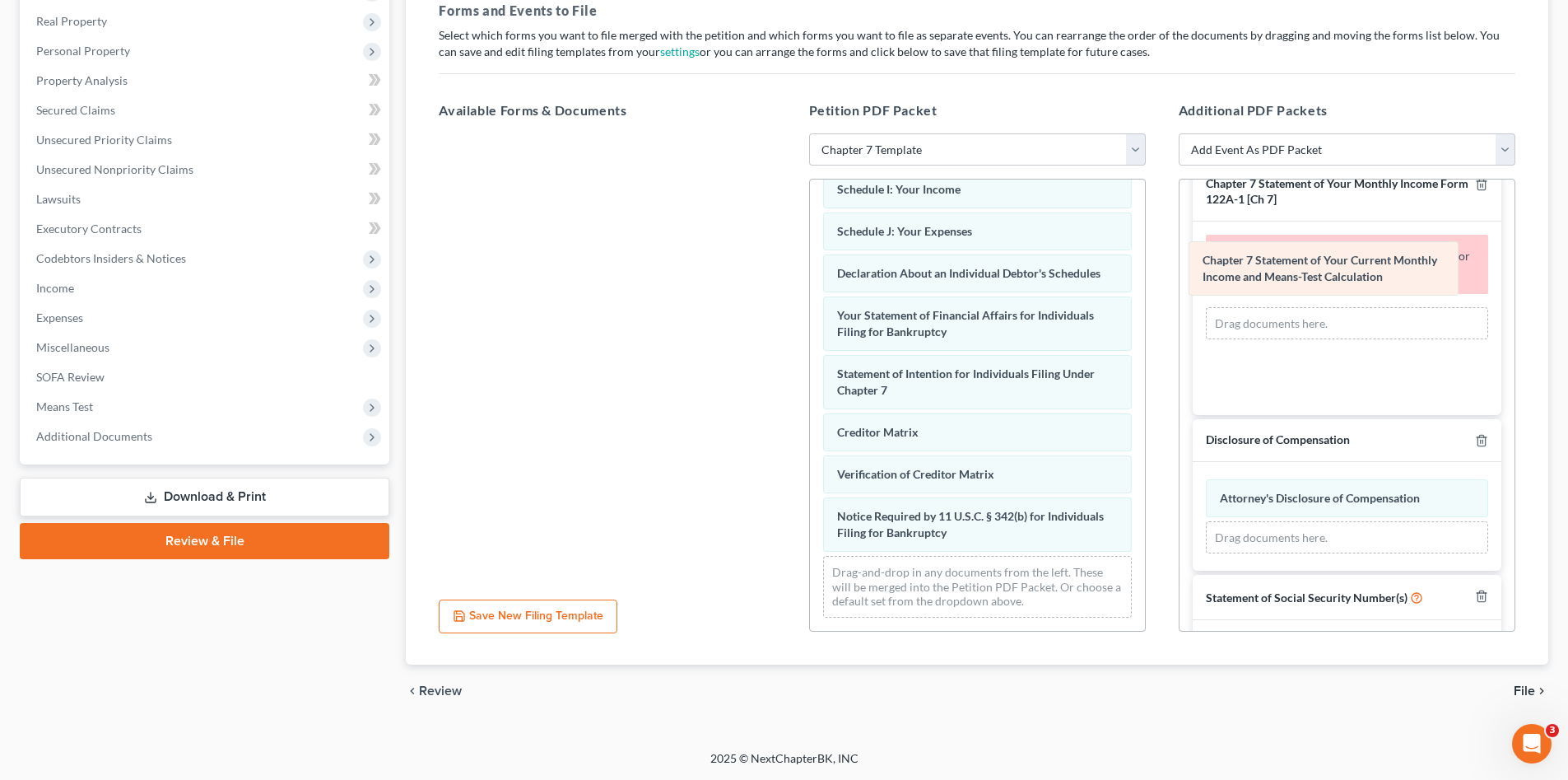
drag, startPoint x: 1321, startPoint y: 500, endPoint x: 1303, endPoint y: 279, distance: 221.7
click at [1303, 480] on div "Chapter 7 Statement of Your Current Monthly Income and Means-Test Calculation A…" at bounding box center [1348, 517] width 283 height 75
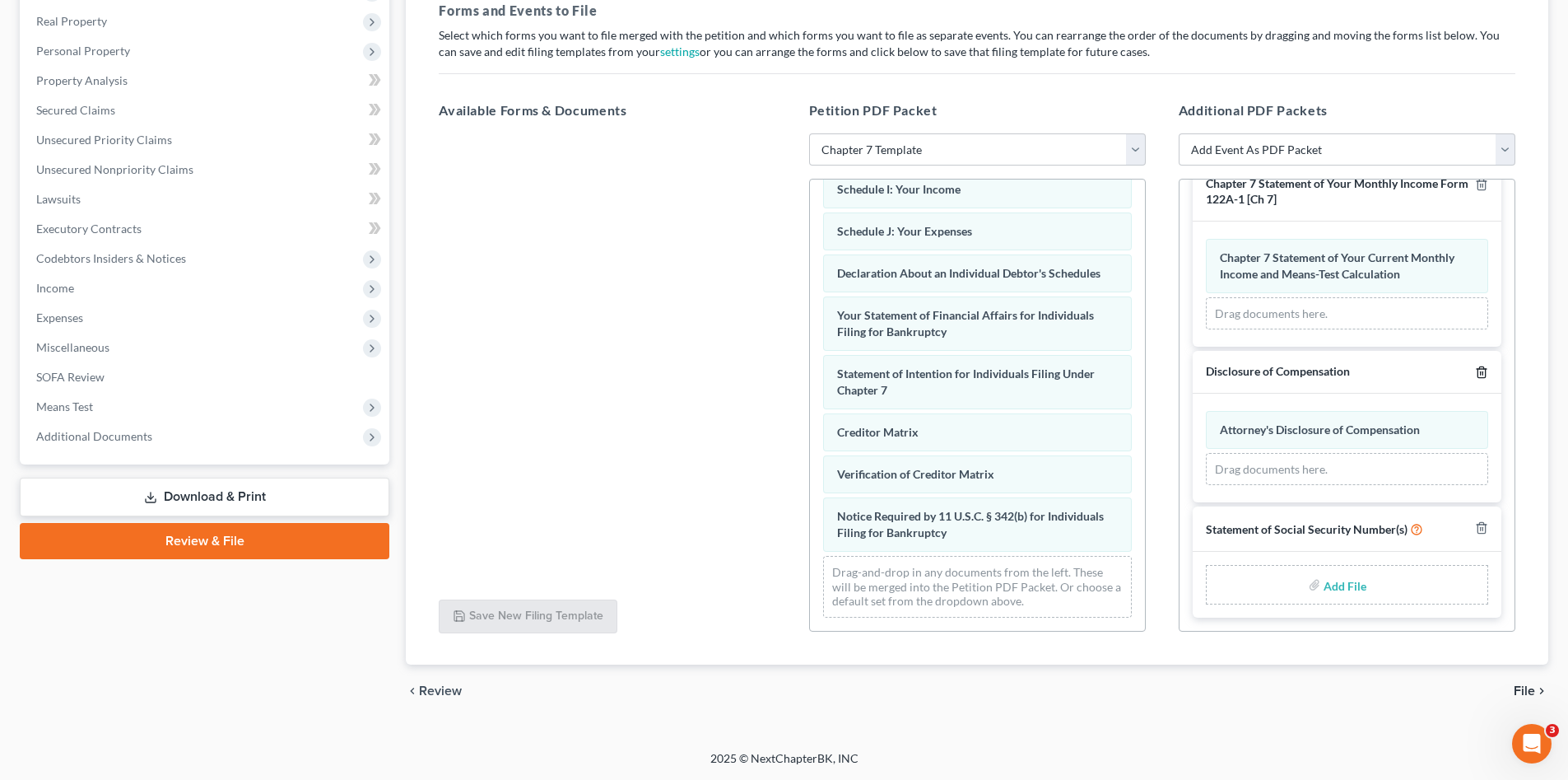
click at [1481, 374] on line "button" at bounding box center [1481, 374] width 0 height 3
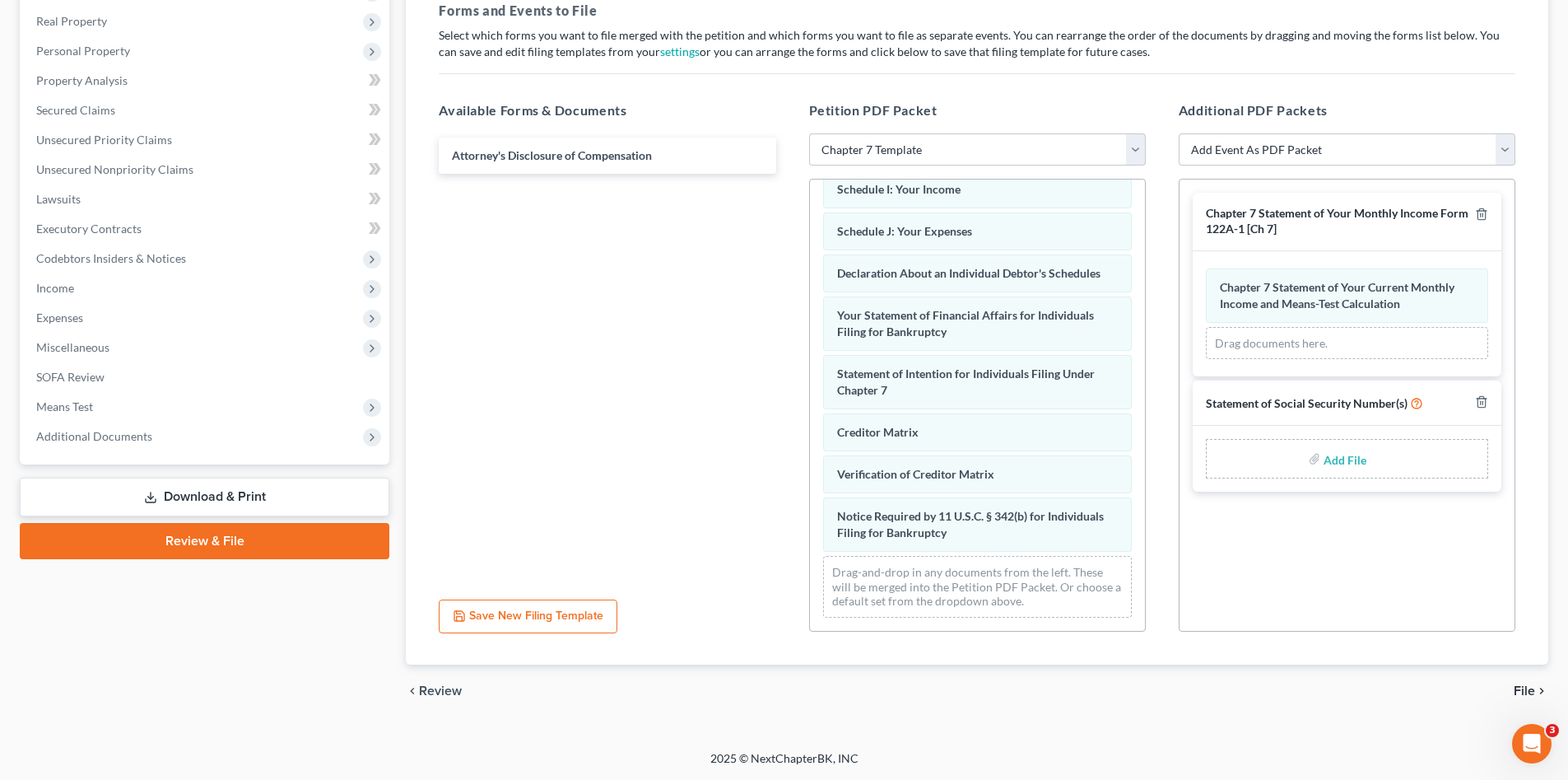
scroll to position [0, 0]
click at [1481, 403] on line "button" at bounding box center [1481, 403] width 0 height 3
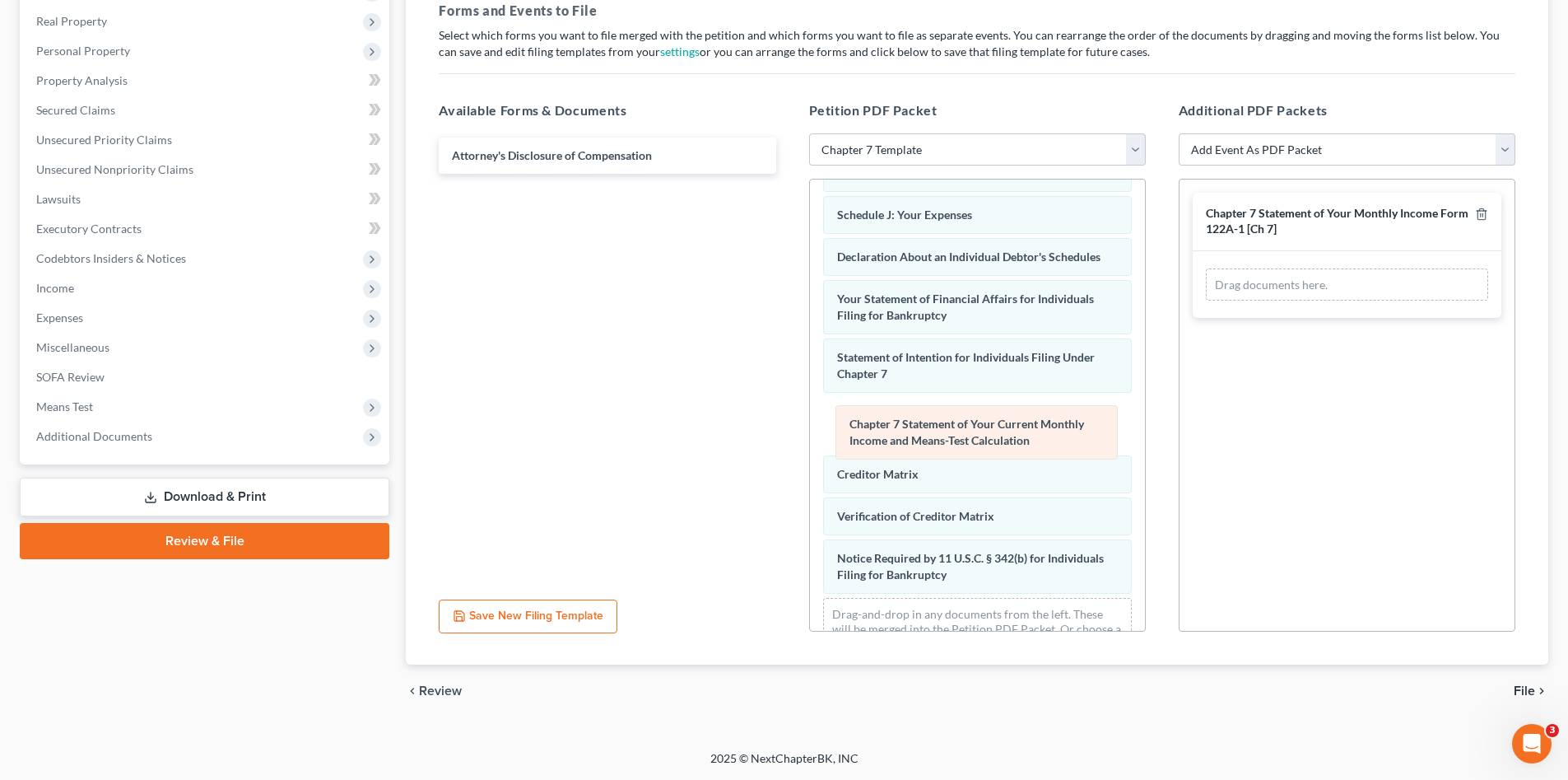
drag, startPoint x: 1314, startPoint y: 301, endPoint x: 944, endPoint y: 437, distance: 394.2
click at [1206, 301] on div "Chapter 7 Statement of Your Current Monthly Income and Means-Test Calculation A…" at bounding box center [1348, 285] width 283 height 33
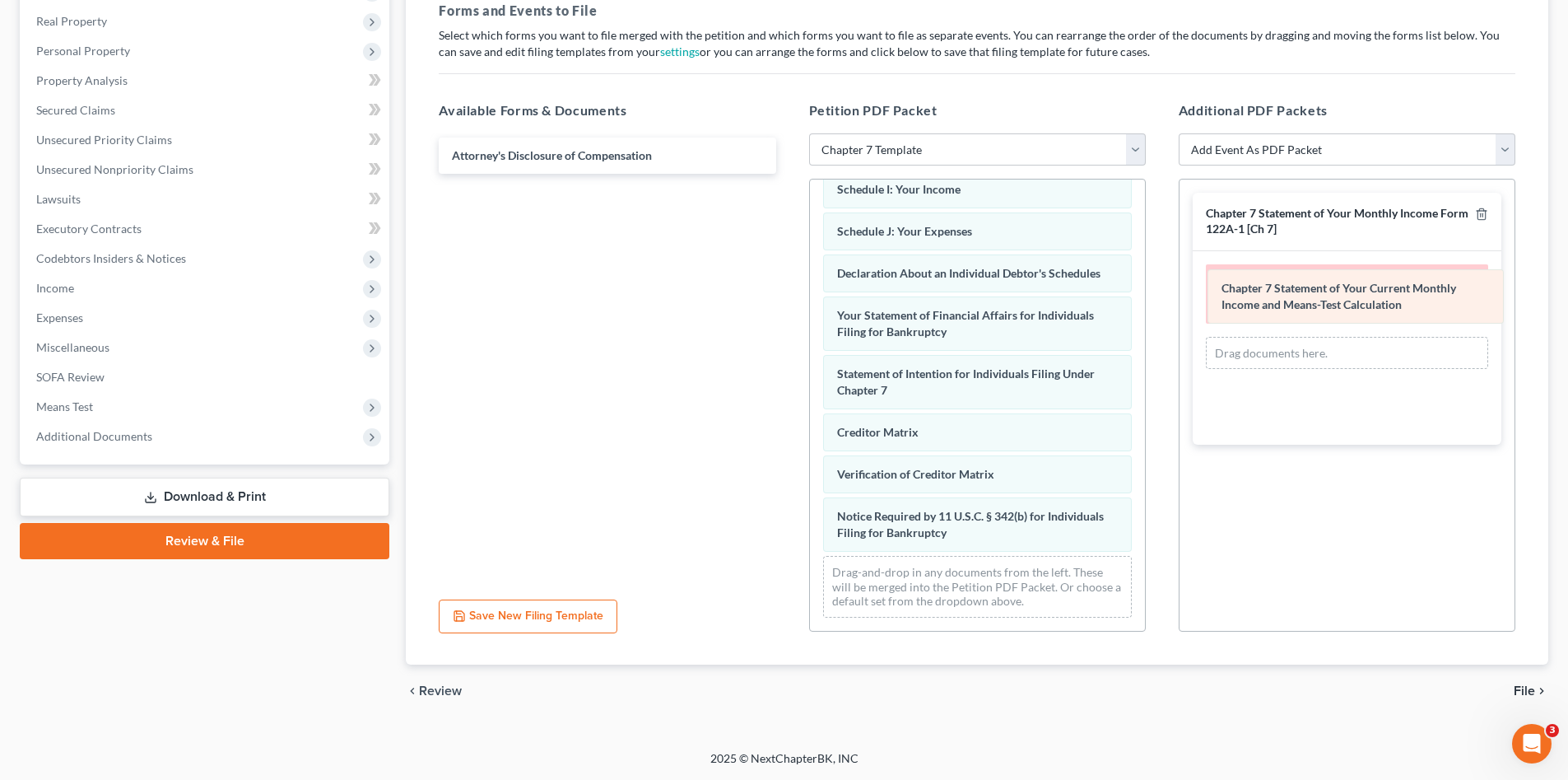
drag, startPoint x: 944, startPoint y: 437, endPoint x: 1323, endPoint y: 302, distance: 402.3
click at [1146, 294] on div "Chapter 7 Statement of Your Current Monthly Income and Means-Test Calculation V…" at bounding box center [977, 201] width 335 height 859
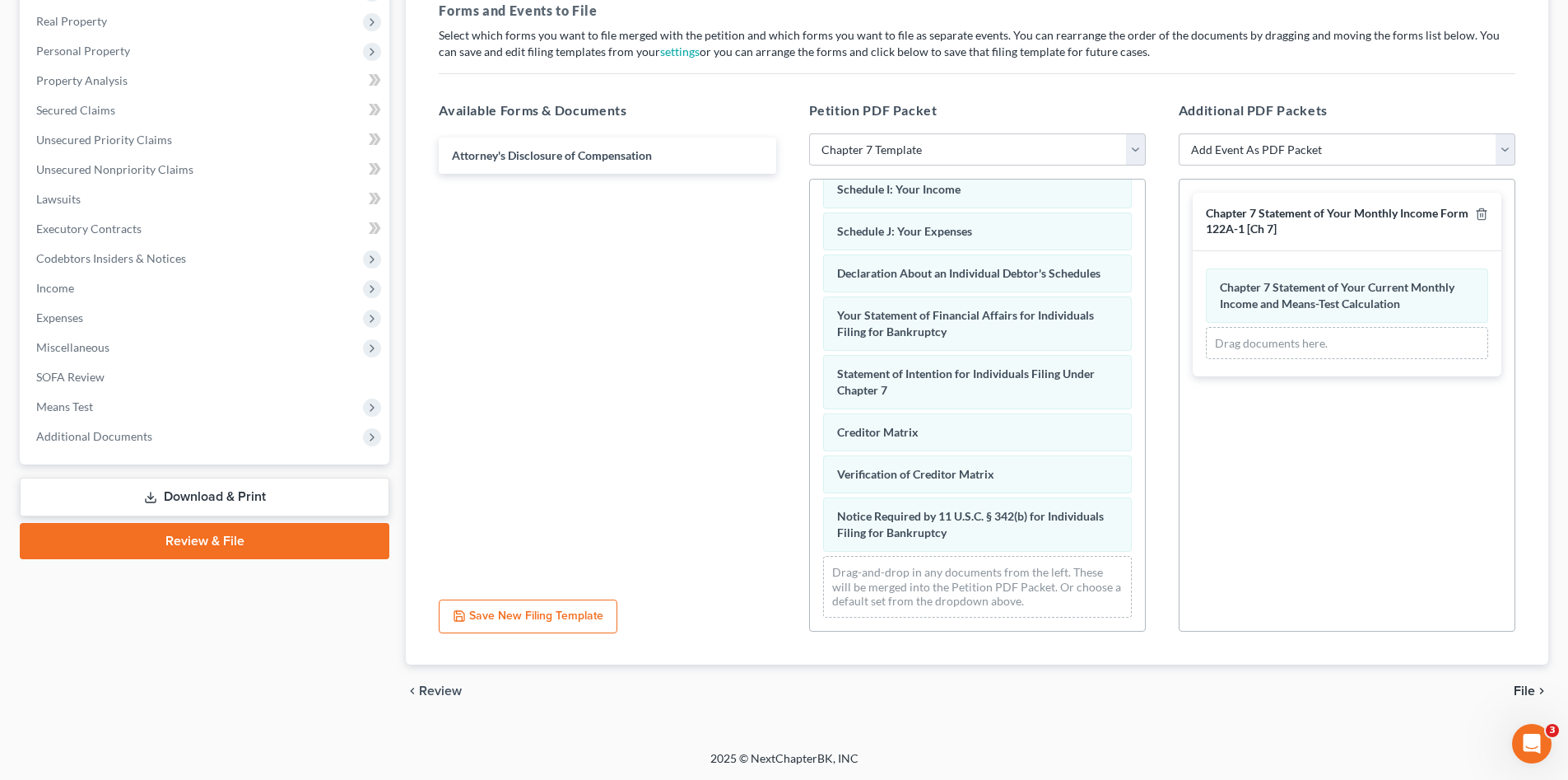
click at [1529, 691] on span "File" at bounding box center [1525, 691] width 22 height 13
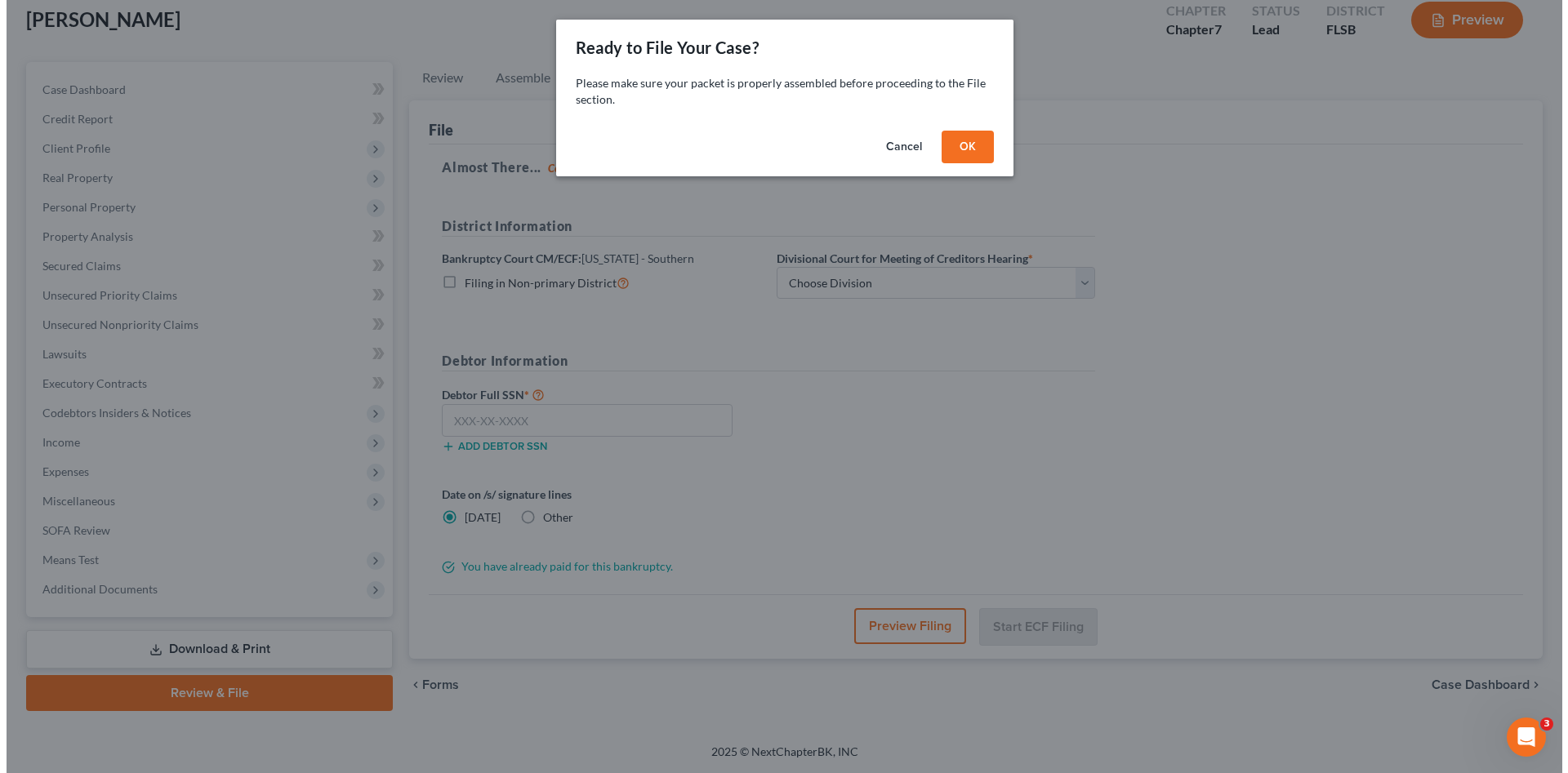
scroll to position [95, 0]
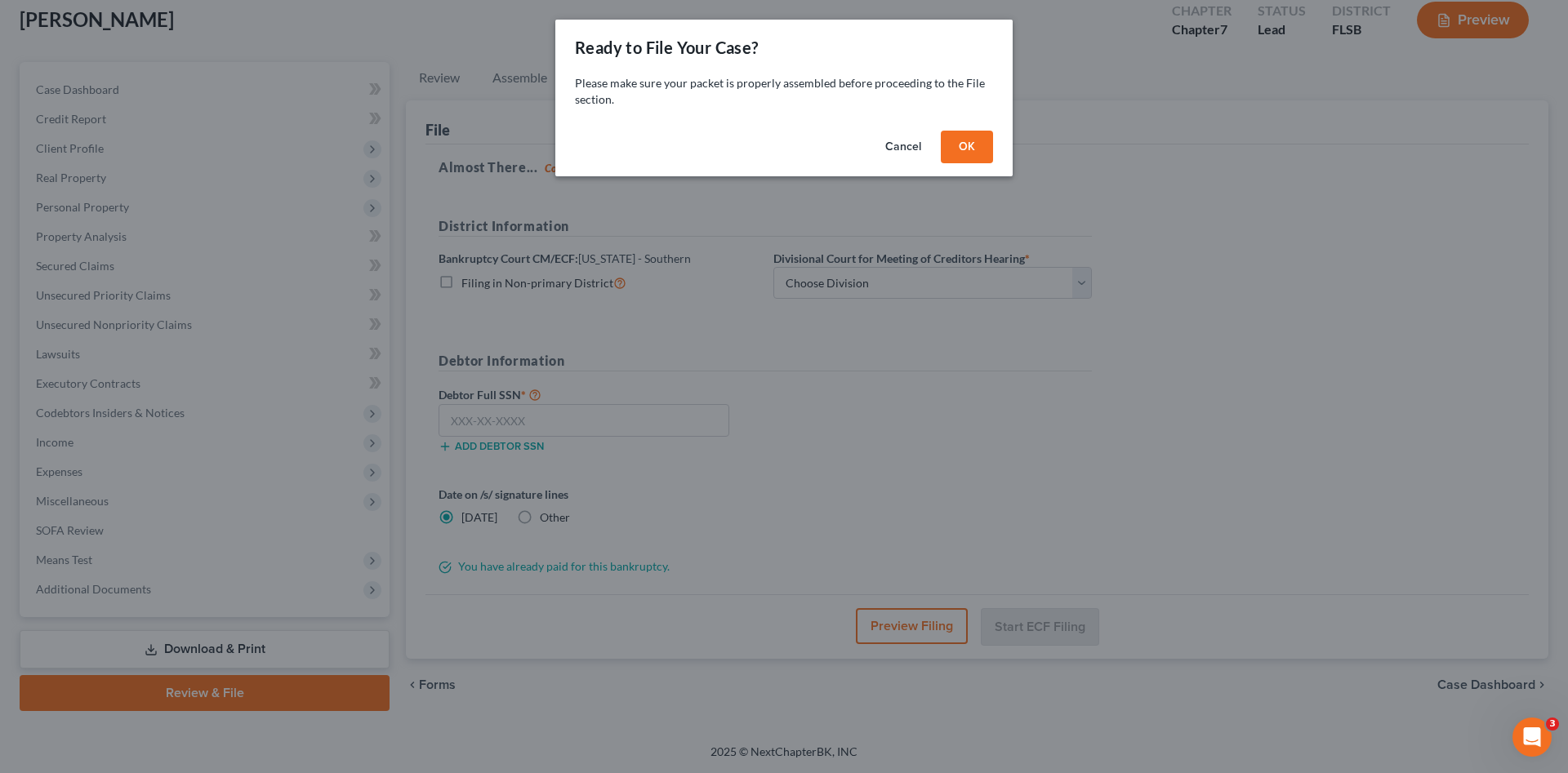
click at [964, 135] on button "OK" at bounding box center [967, 147] width 52 height 33
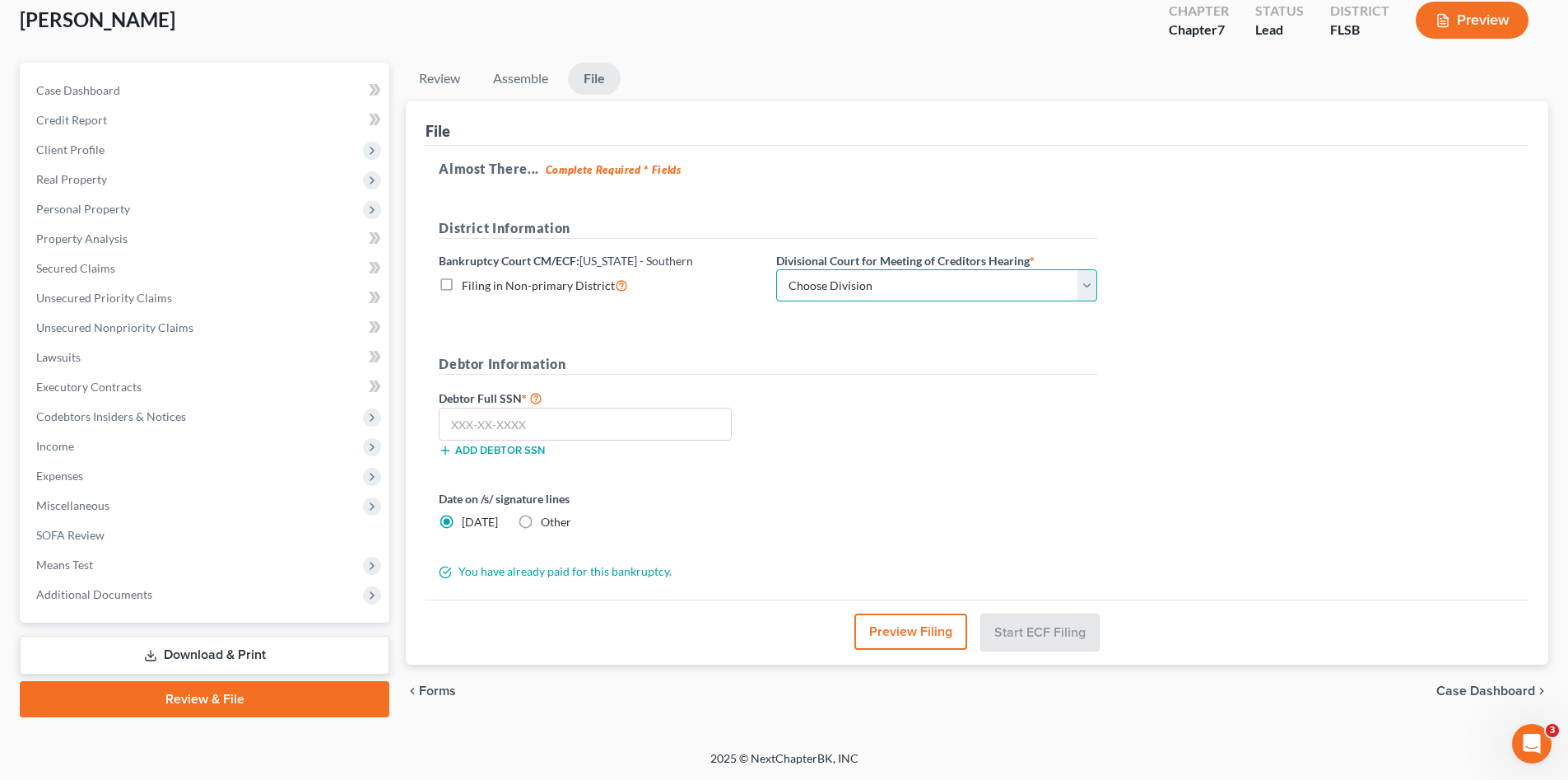
click at [968, 285] on select "Choose Division Fort Lauderdale Miami West Palm Beach" at bounding box center [937, 285] width 321 height 33
select select "2"
click at [776, 269] on select "Choose Division Fort Lauderdale Miami West Palm Beach" at bounding box center [937, 285] width 321 height 33
click at [599, 420] on input "text" at bounding box center [585, 424] width 293 height 33
paste input "267-89-8714"
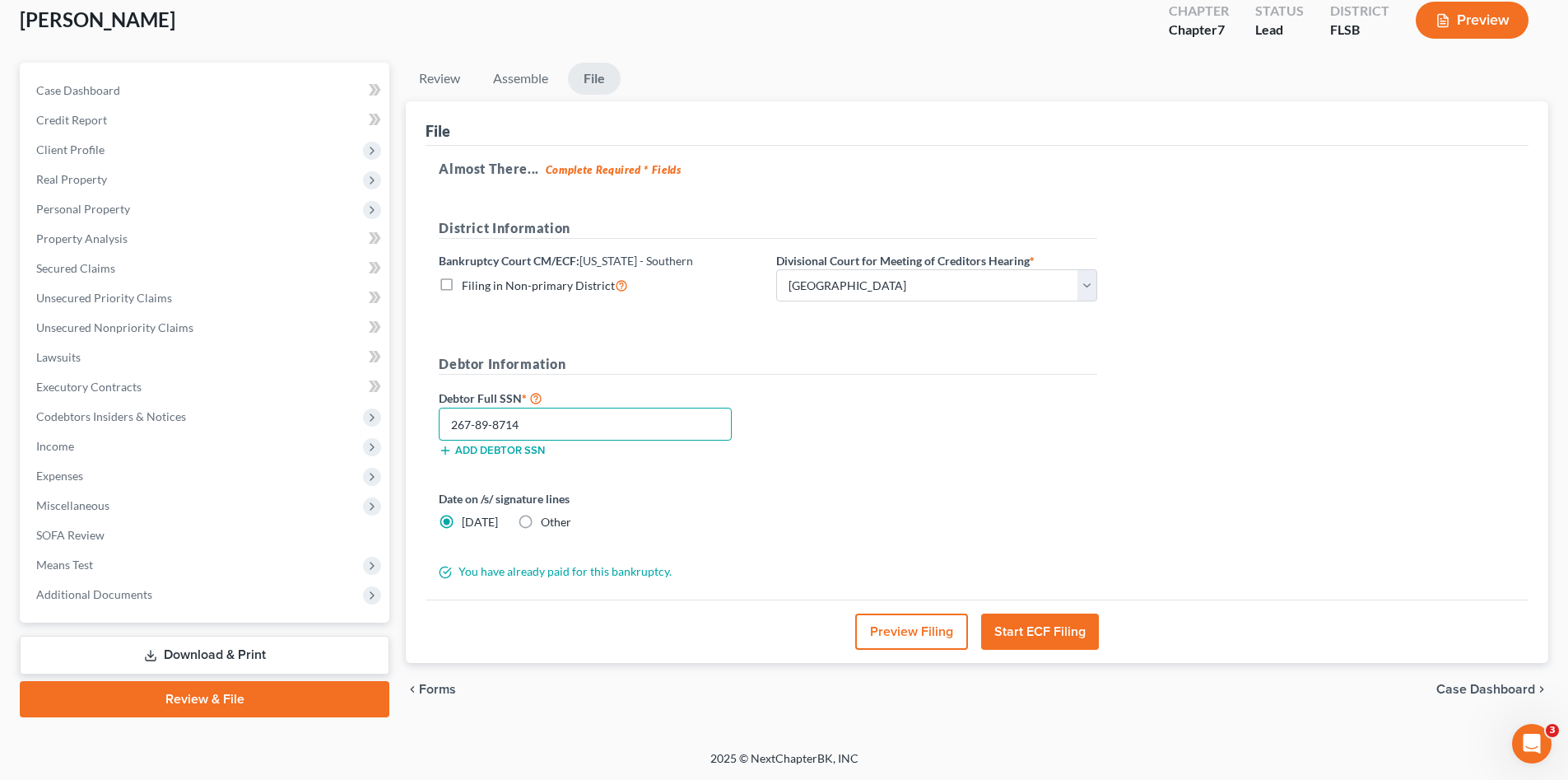
type input "267-89-8714"
click at [893, 626] on button "Preview Filing" at bounding box center [911, 632] width 113 height 36
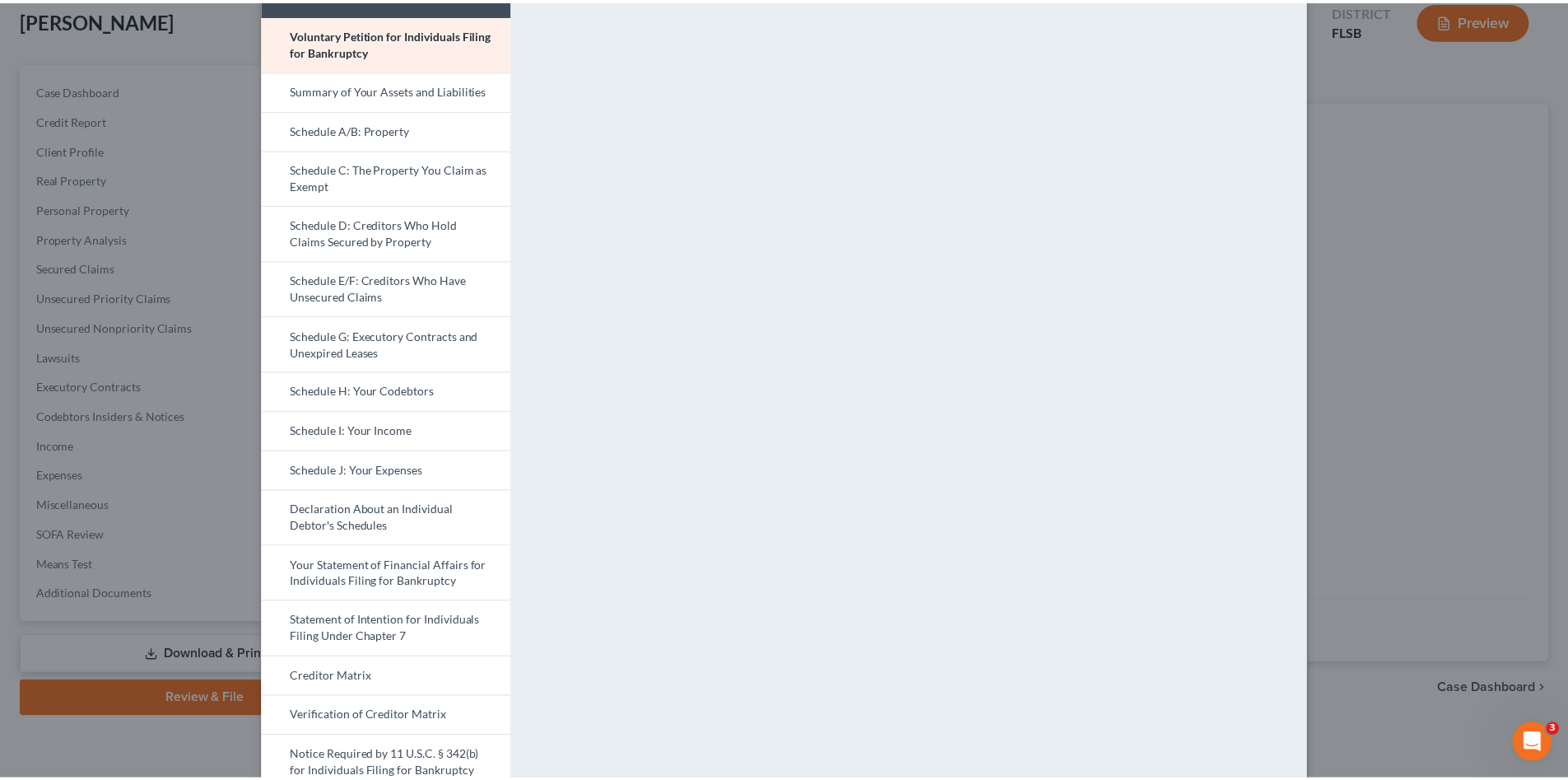
scroll to position [0, 0]
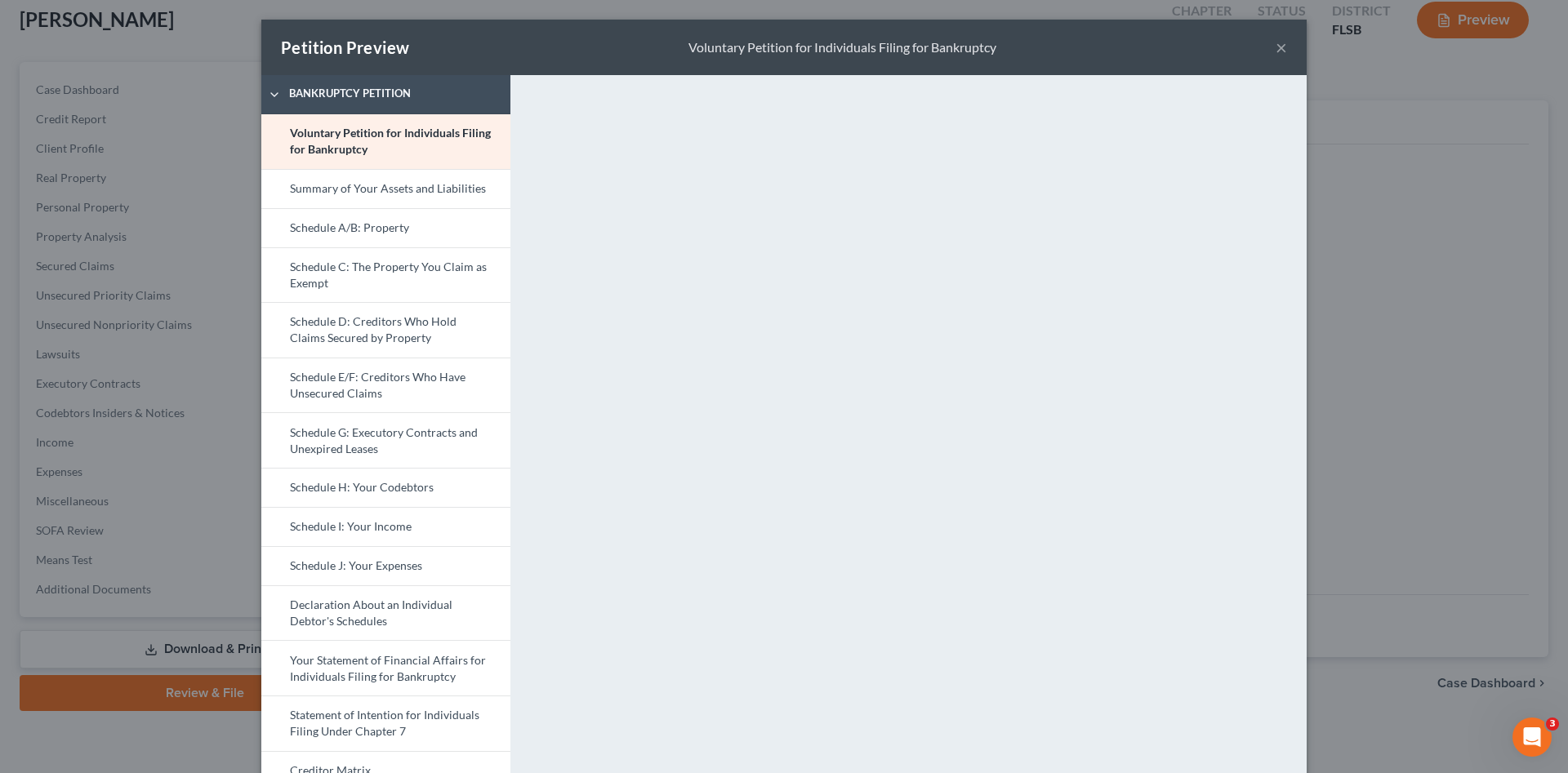
click at [1276, 46] on button "×" at bounding box center [1281, 47] width 11 height 20
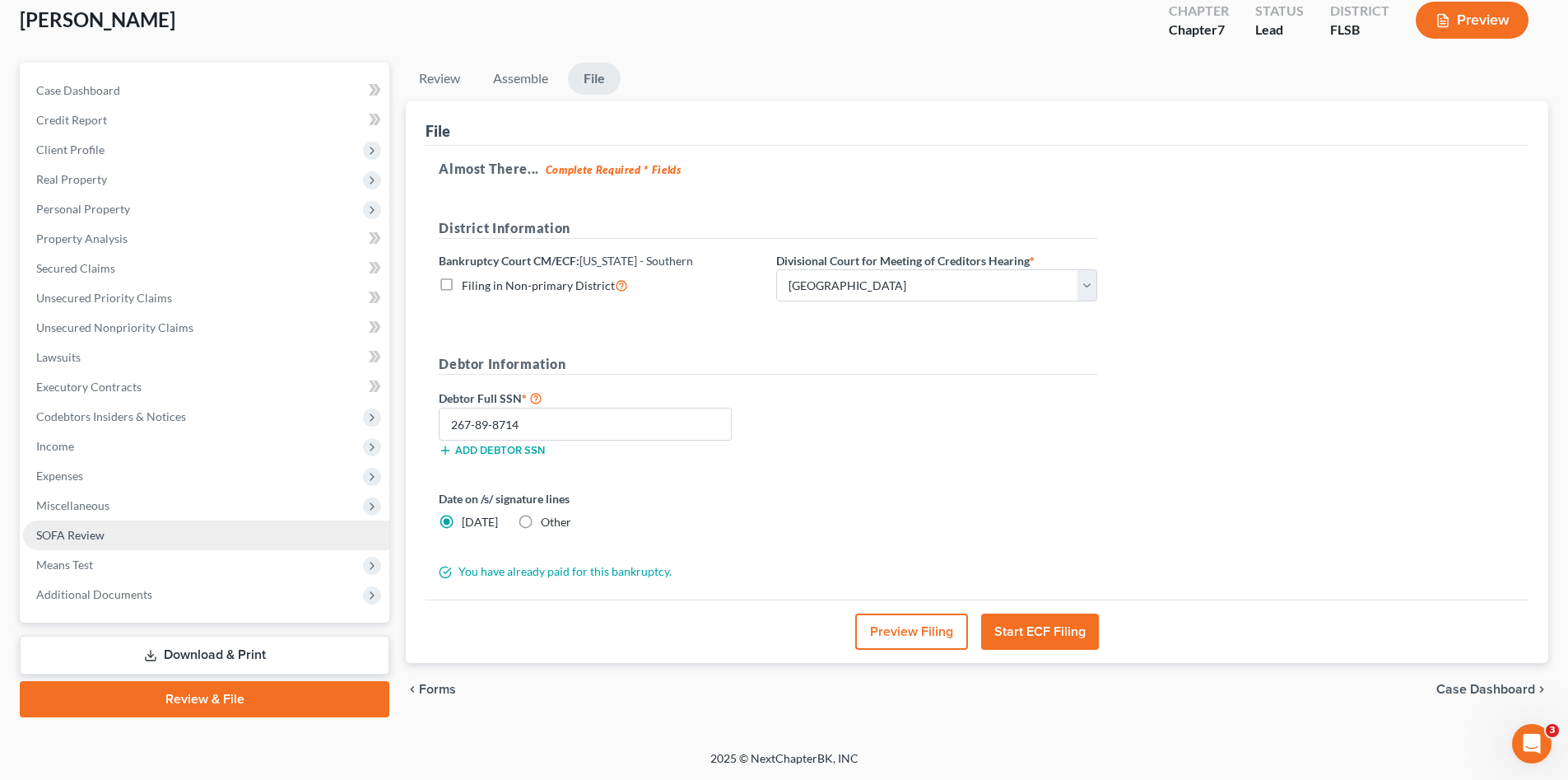
click at [75, 534] on span "SOFA Review" at bounding box center [70, 535] width 69 height 14
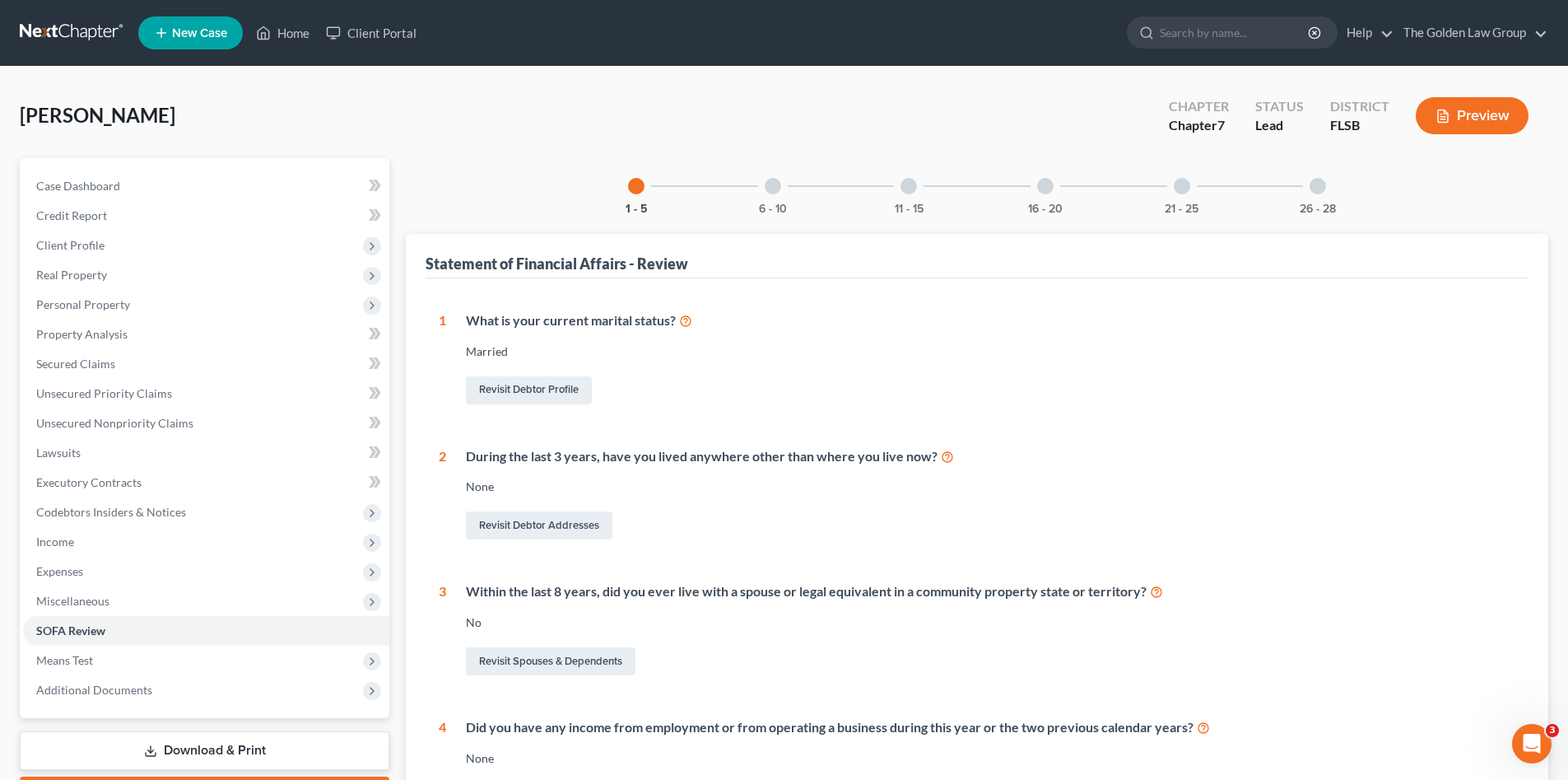
scroll to position [138, 0]
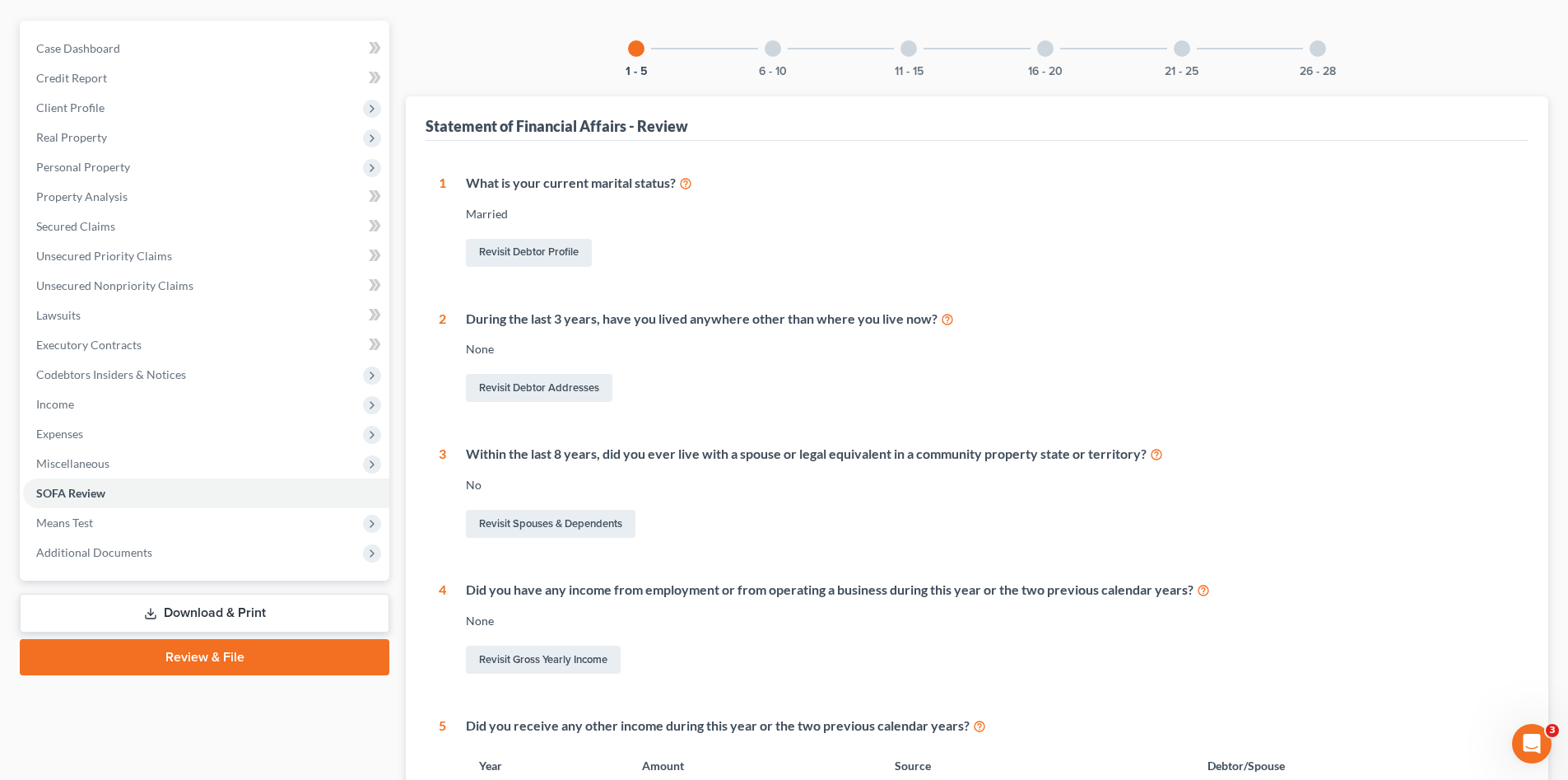
click at [180, 651] on link "Review & File" at bounding box center [205, 658] width 369 height 36
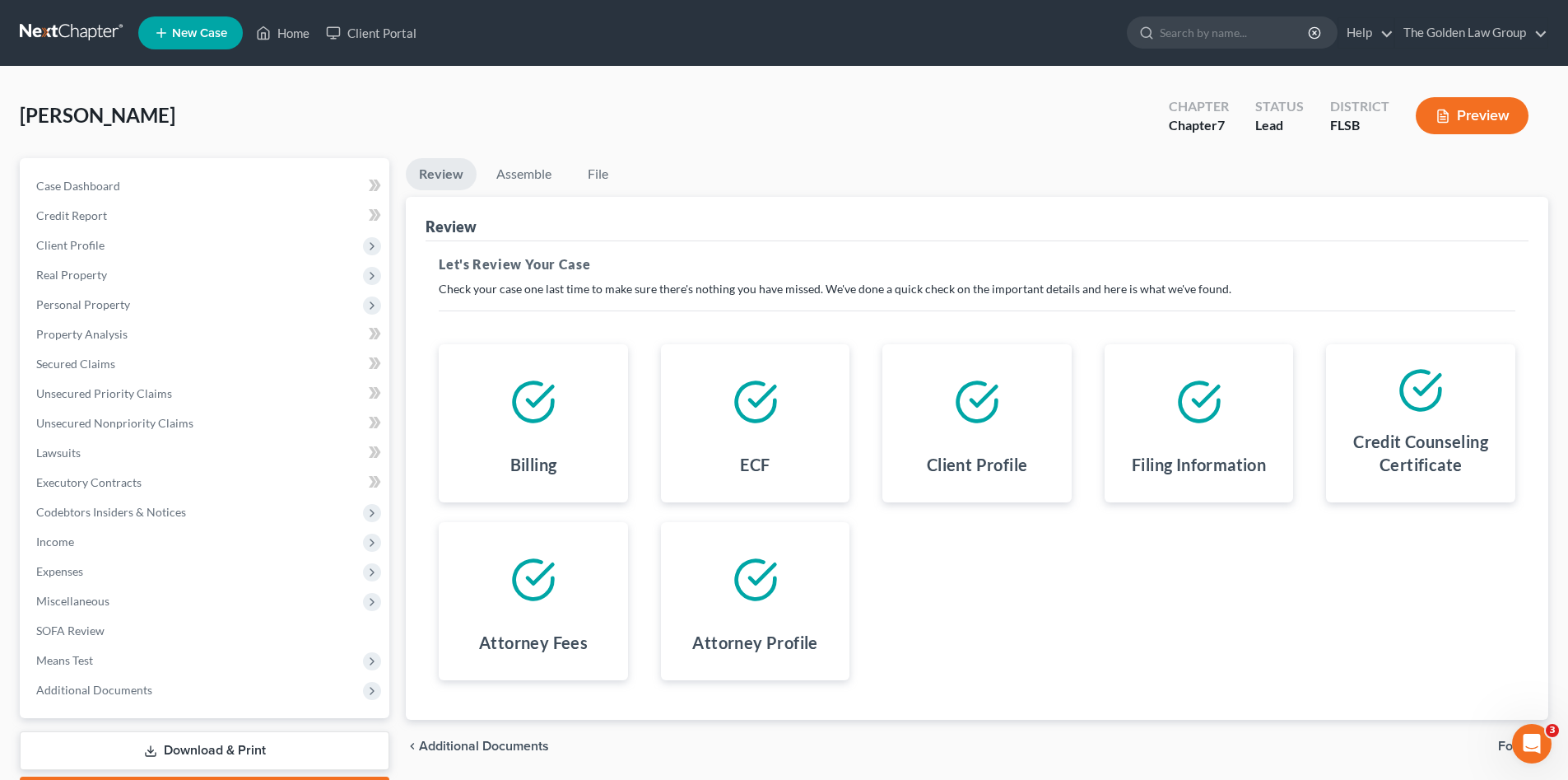
scroll to position [95, 0]
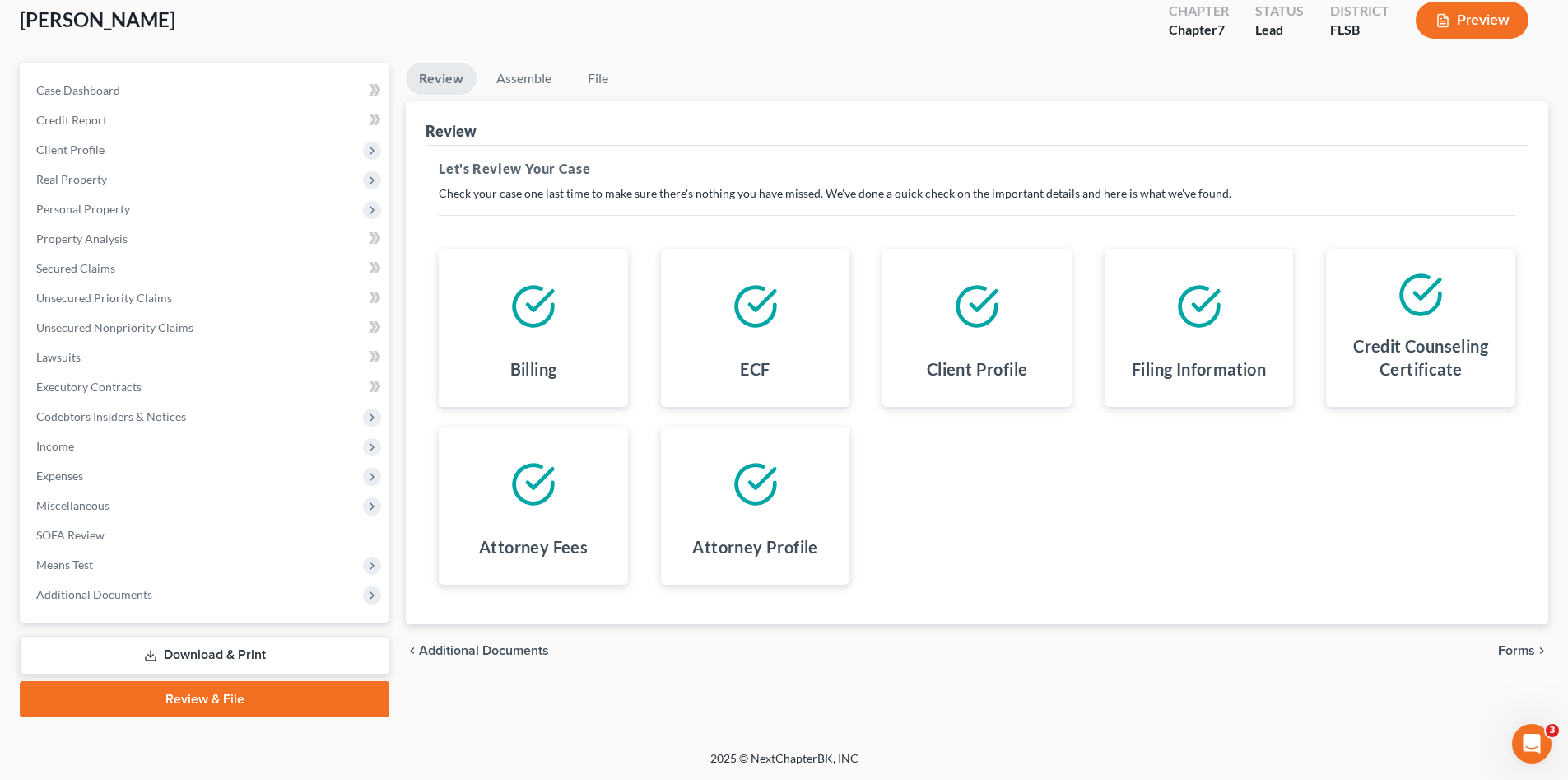
click at [1518, 651] on span "Forms" at bounding box center [1517, 650] width 37 height 13
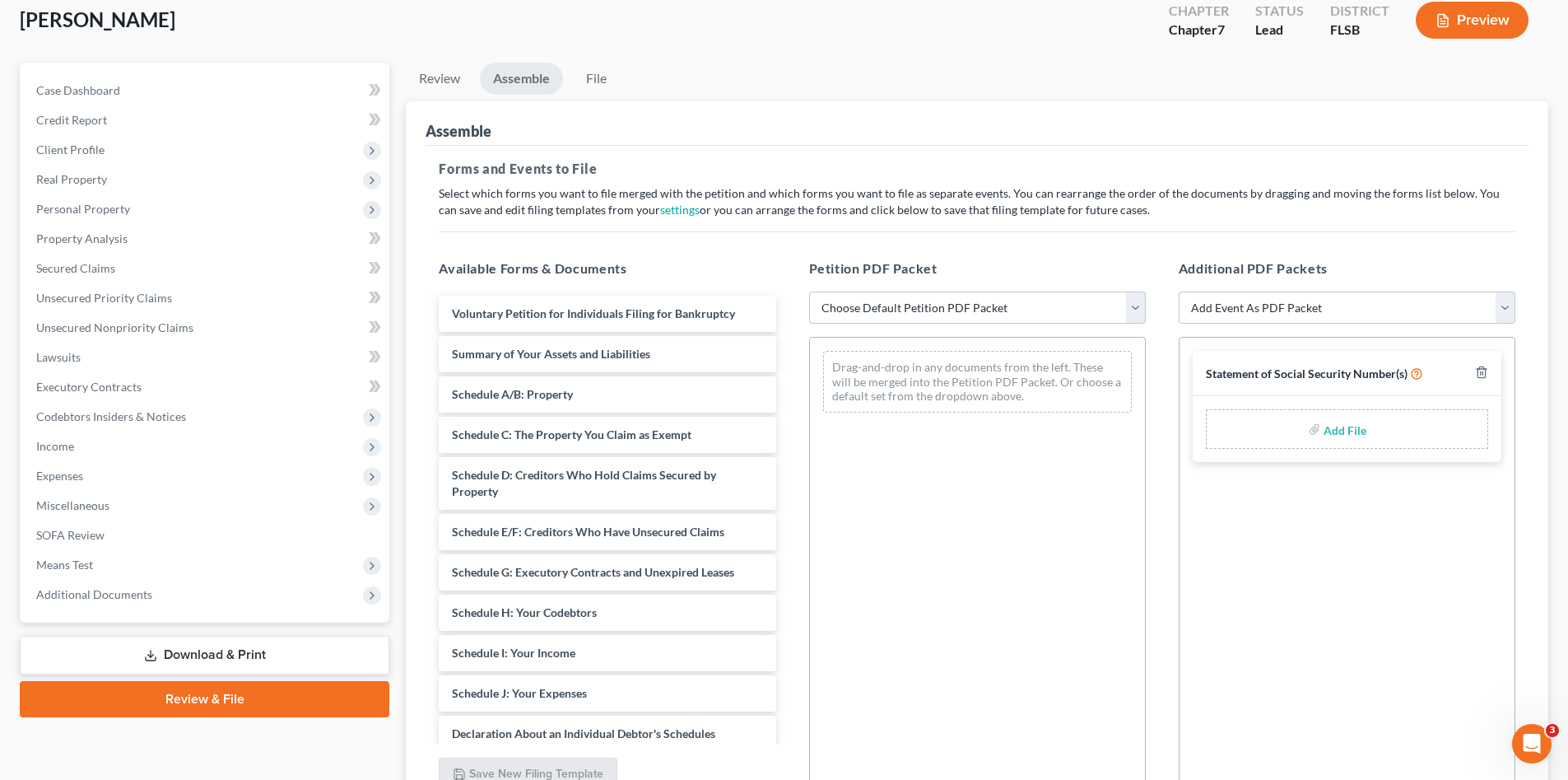
click at [898, 318] on select "Choose Default Petition PDF Packet Emergency Filing (Voluntary Petition and Cre…" at bounding box center [977, 308] width 336 height 33
select select "1"
click at [809, 292] on select "Choose Default Petition PDF Packet Emergency Filing (Voluntary Petition and Cre…" at bounding box center [977, 308] width 336 height 33
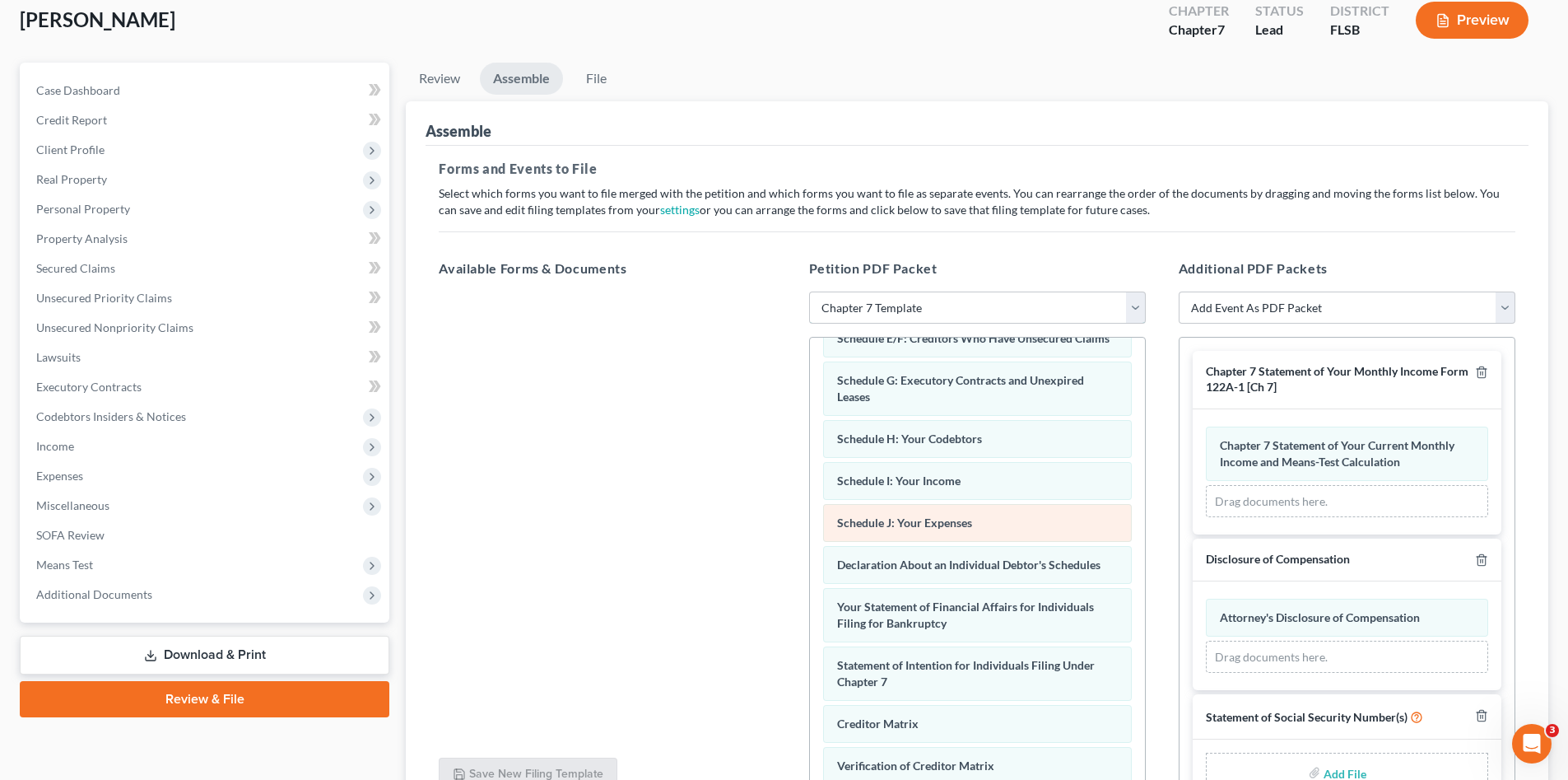
scroll to position [384, 0]
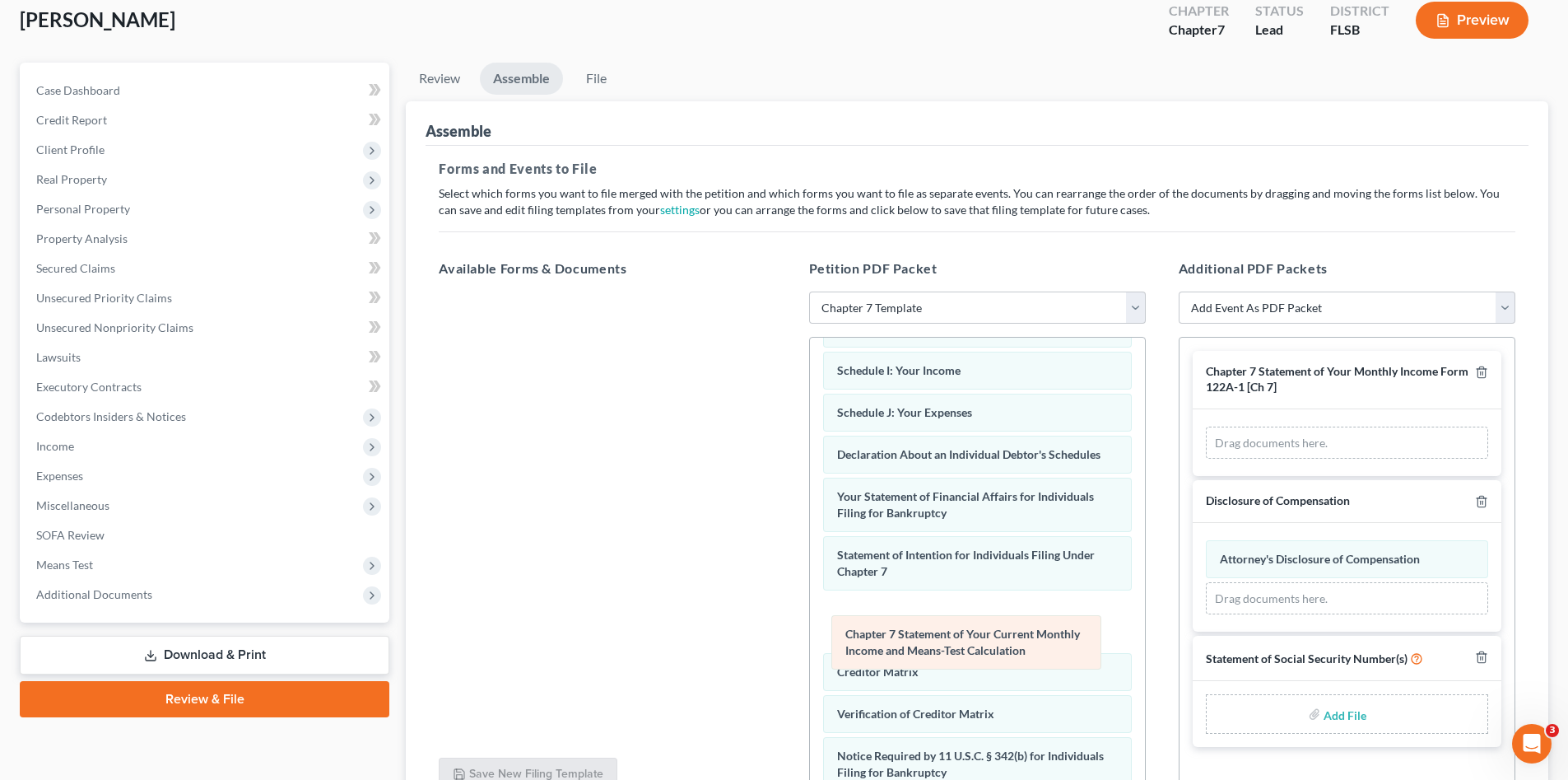
drag, startPoint x: 1349, startPoint y: 455, endPoint x: 975, endPoint y: 643, distance: 418.6
click at [1206, 460] on div "Chapter 7 Statement of Your Current Monthly Income and Means-Test Calculation A…" at bounding box center [1348, 443] width 283 height 33
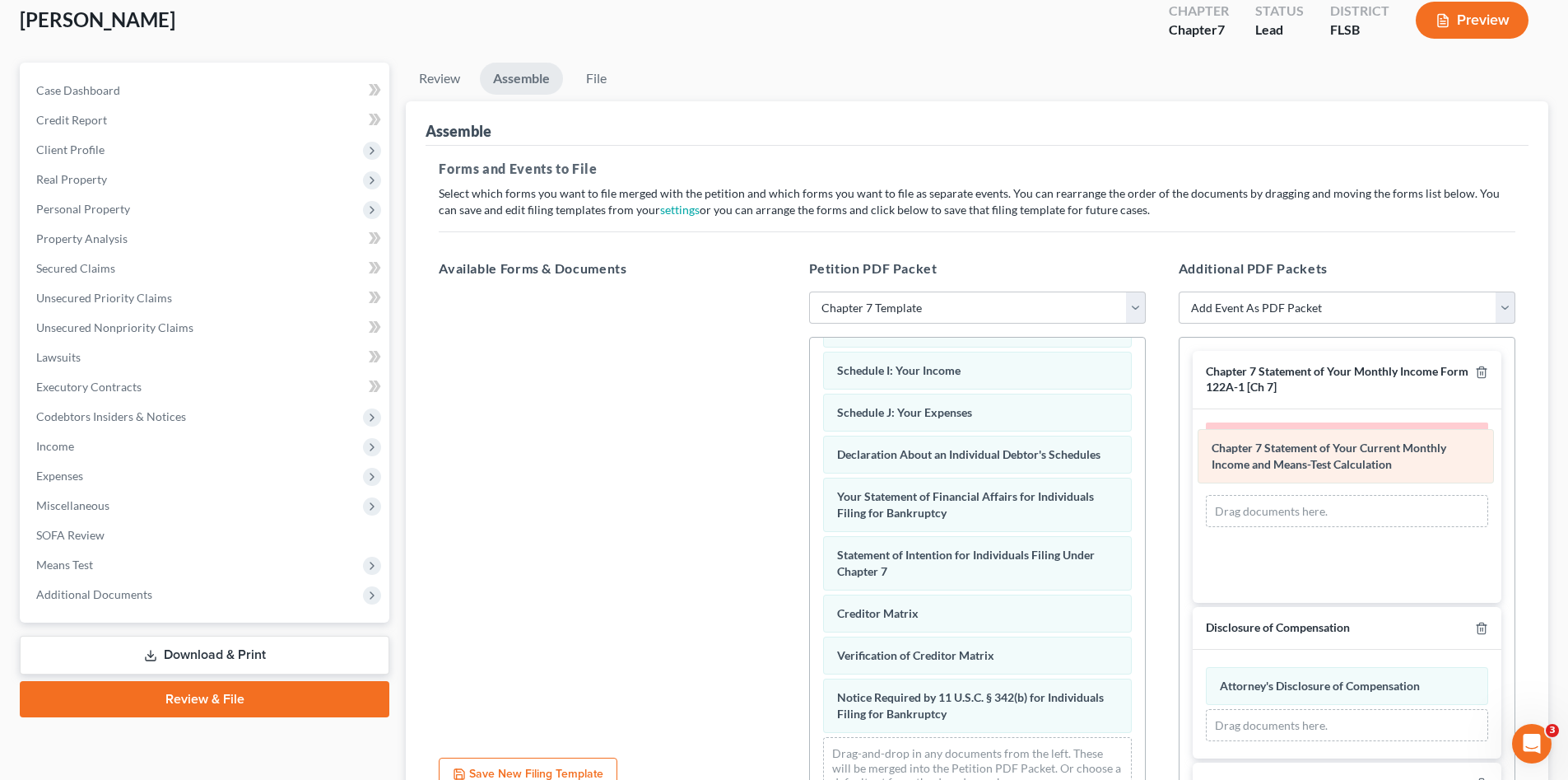
drag, startPoint x: 944, startPoint y: 639, endPoint x: 1318, endPoint y: 456, distance: 416.4
click at [1146, 456] on div "Chapter 7 Statement of Your Current Monthly Income and Means-Test Calculation V…" at bounding box center [977, 383] width 335 height 859
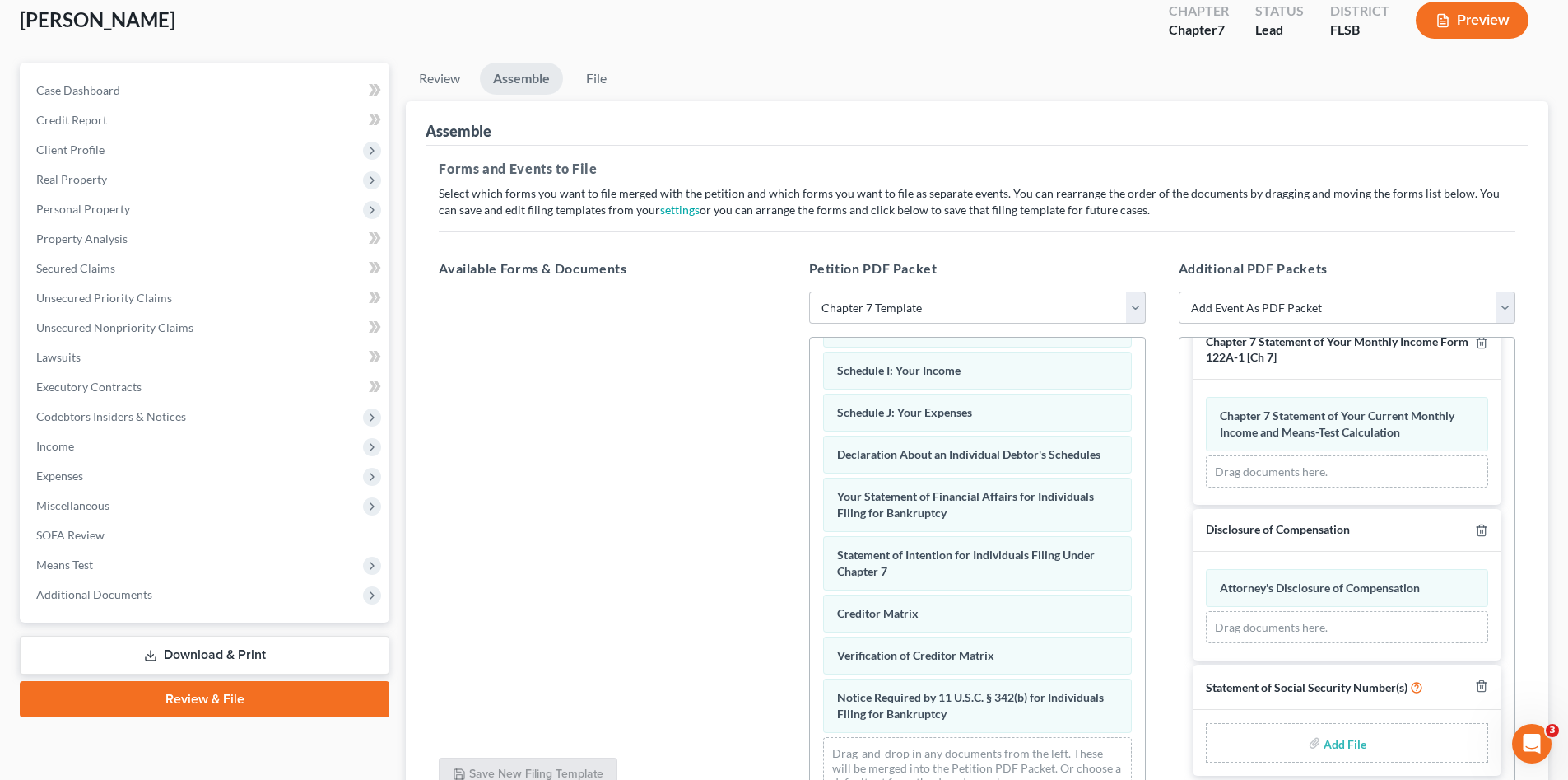
scroll to position [205, 0]
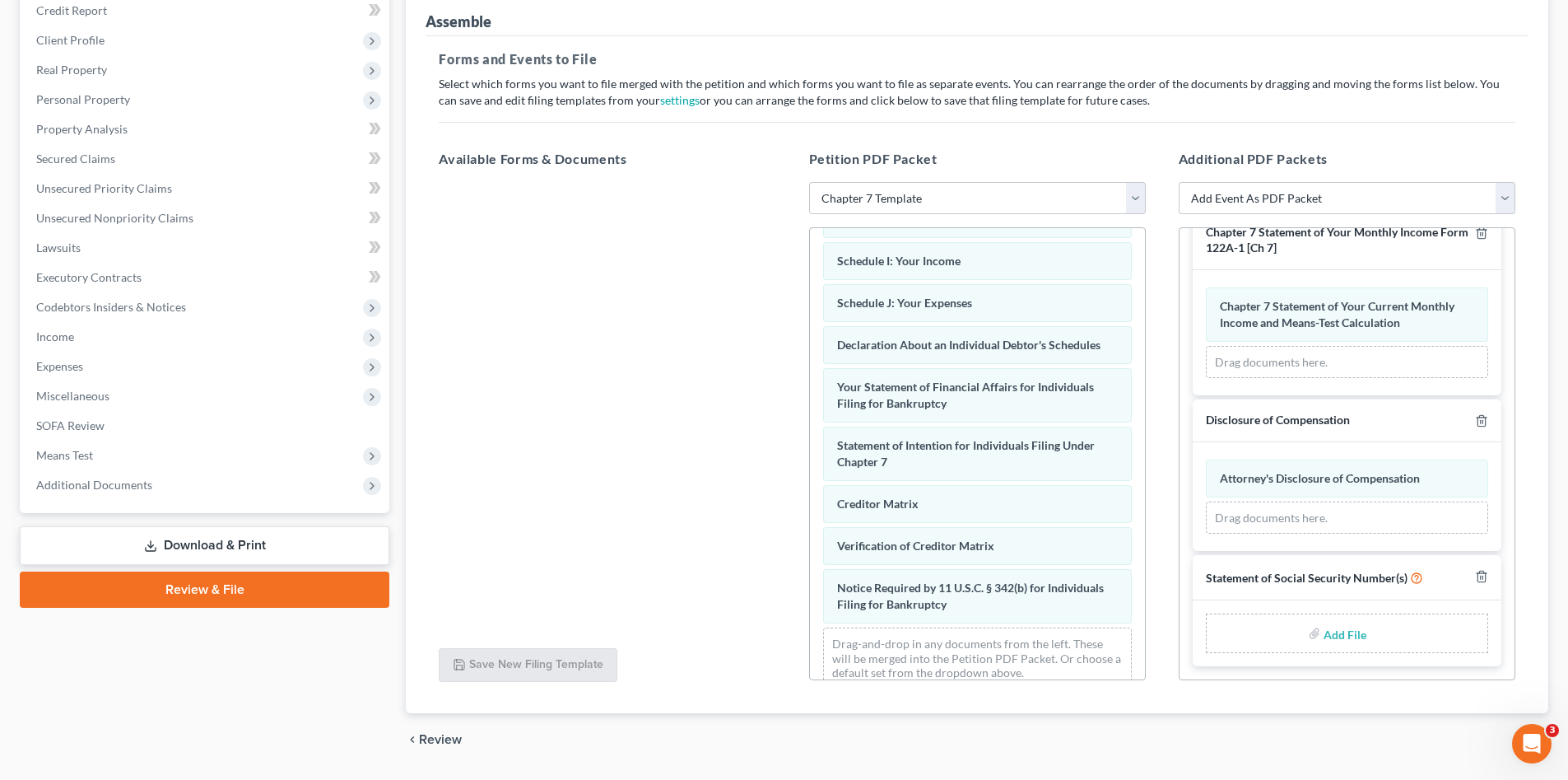
click at [1388, 633] on div "Add File" at bounding box center [1348, 633] width 283 height 40
click at [1335, 634] on input "file" at bounding box center [1344, 633] width 40 height 29
click at [1475, 577] on icon "button" at bounding box center [1481, 576] width 13 height 13
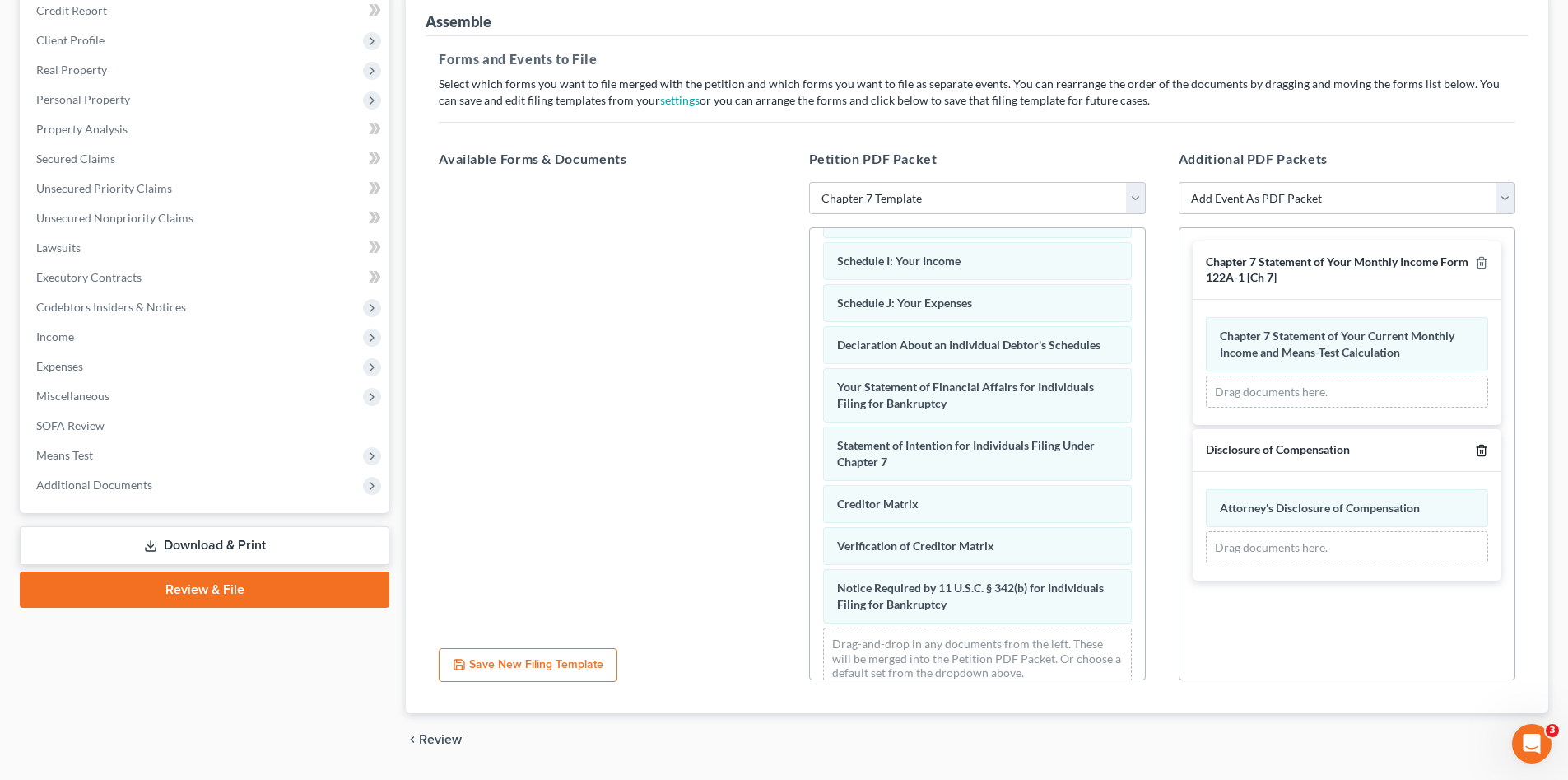
click at [1480, 451] on icon "button" at bounding box center [1481, 450] width 13 height 13
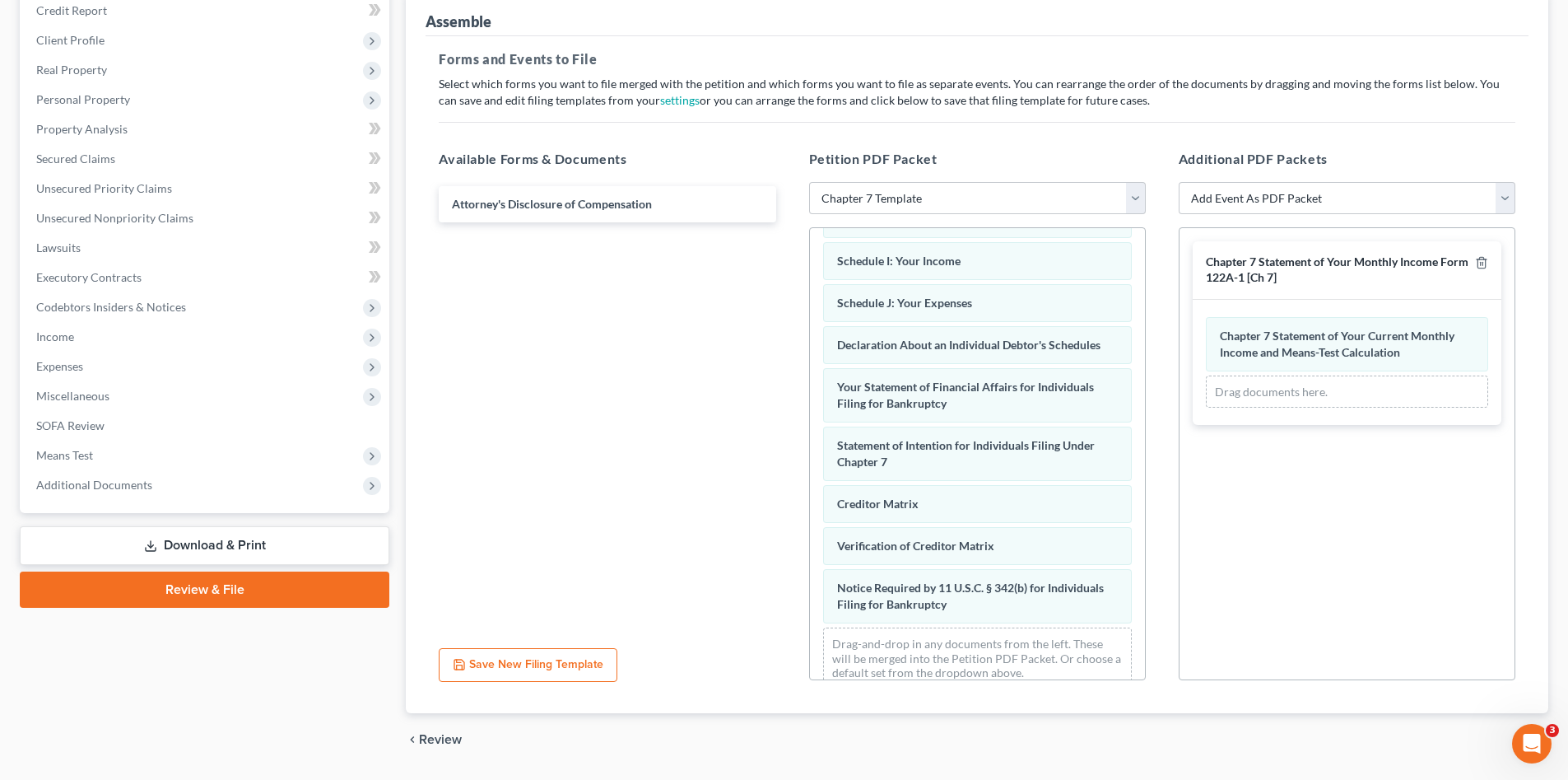
scroll to position [253, 0]
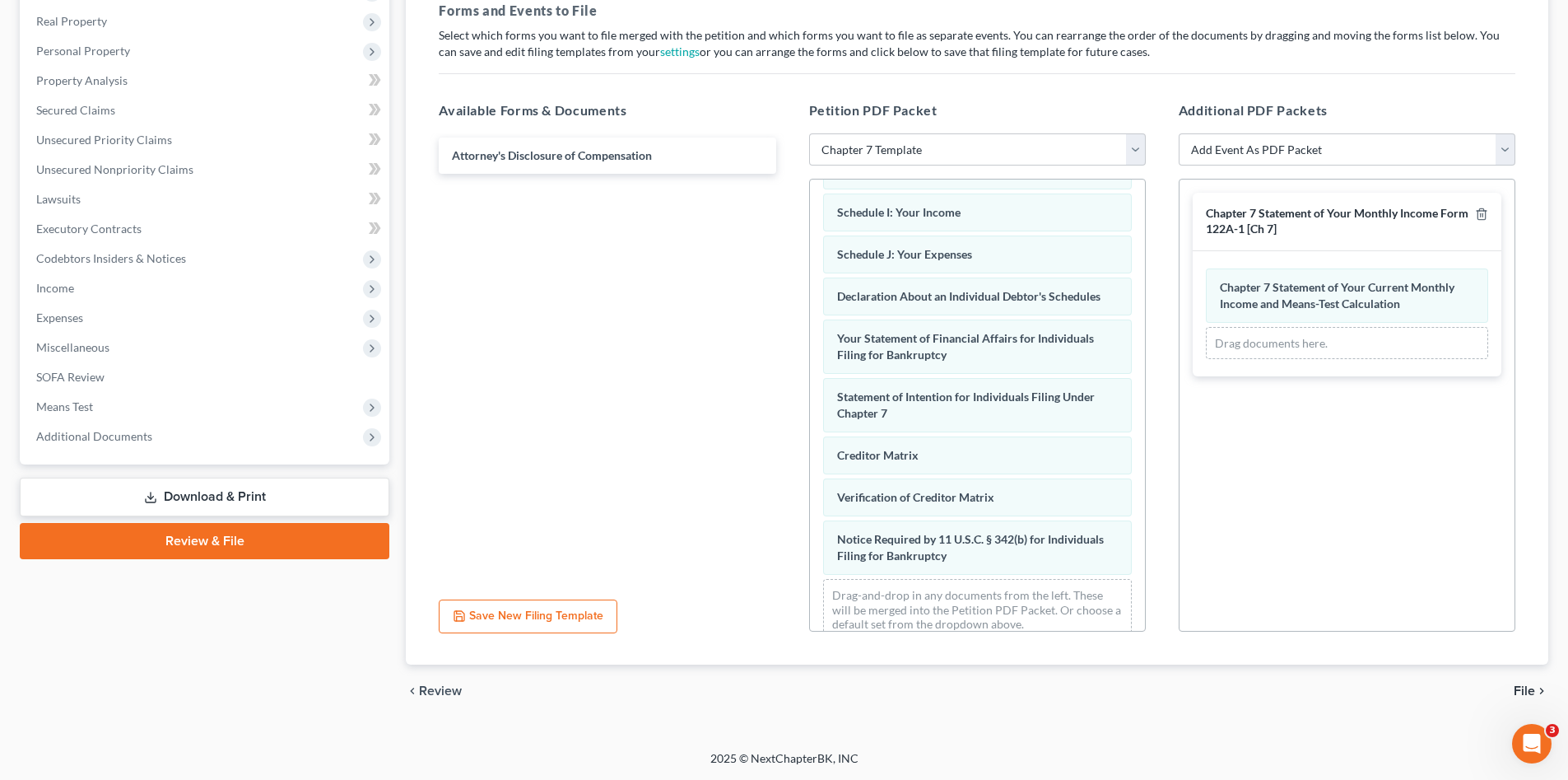
click at [1520, 691] on span "File" at bounding box center [1525, 691] width 22 height 13
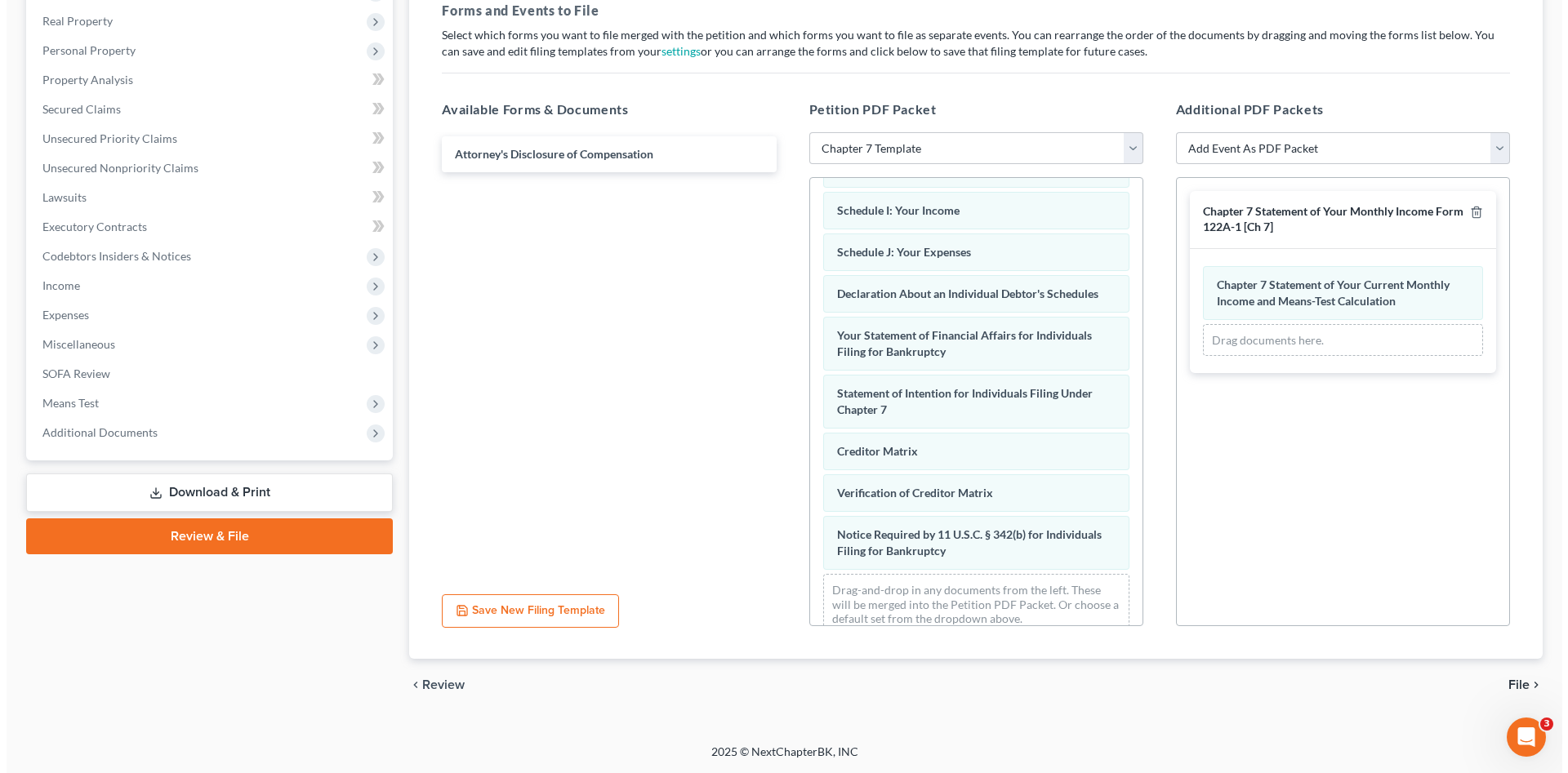
scroll to position [95, 0]
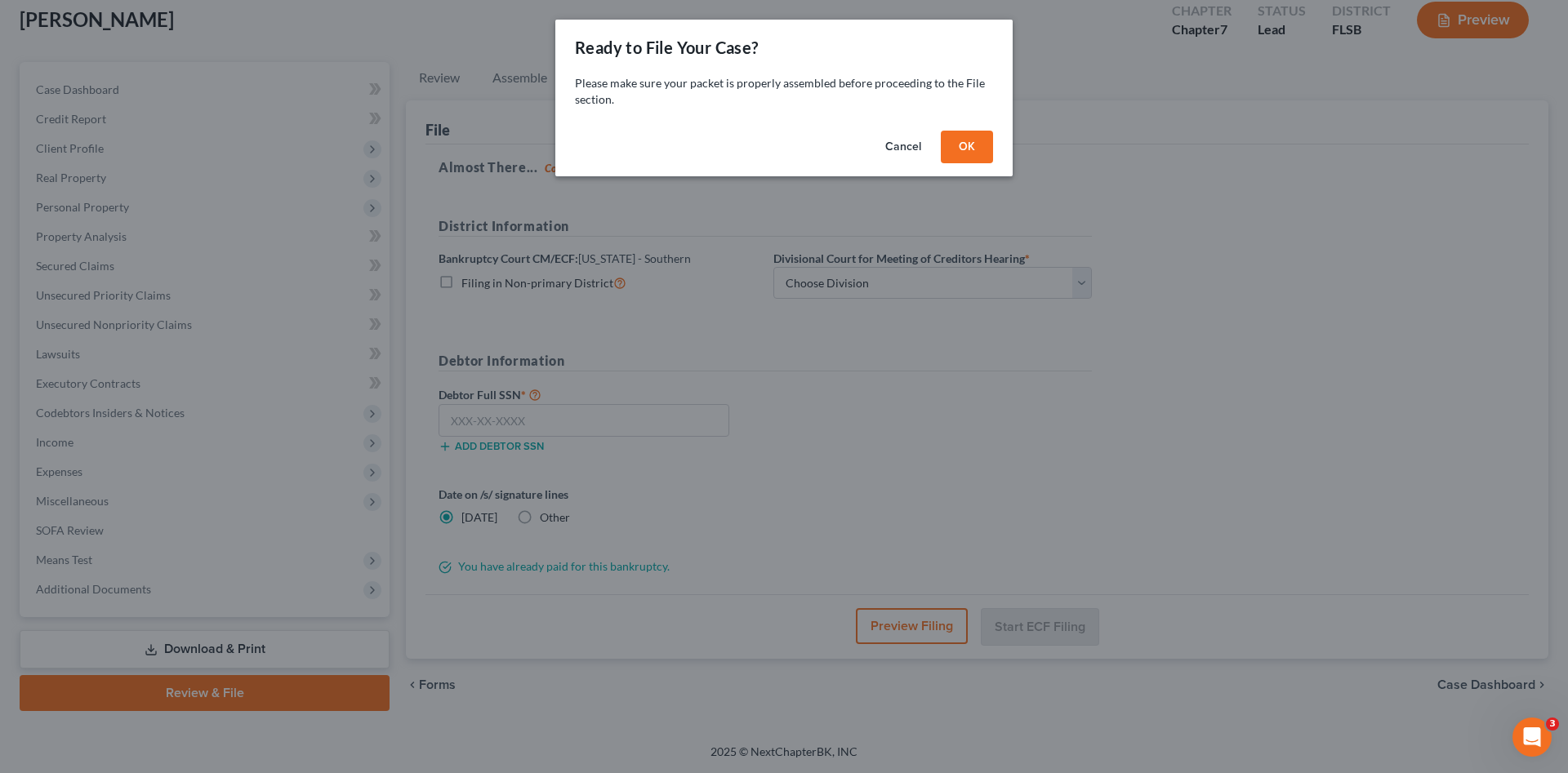
click at [972, 153] on button "OK" at bounding box center [967, 147] width 52 height 33
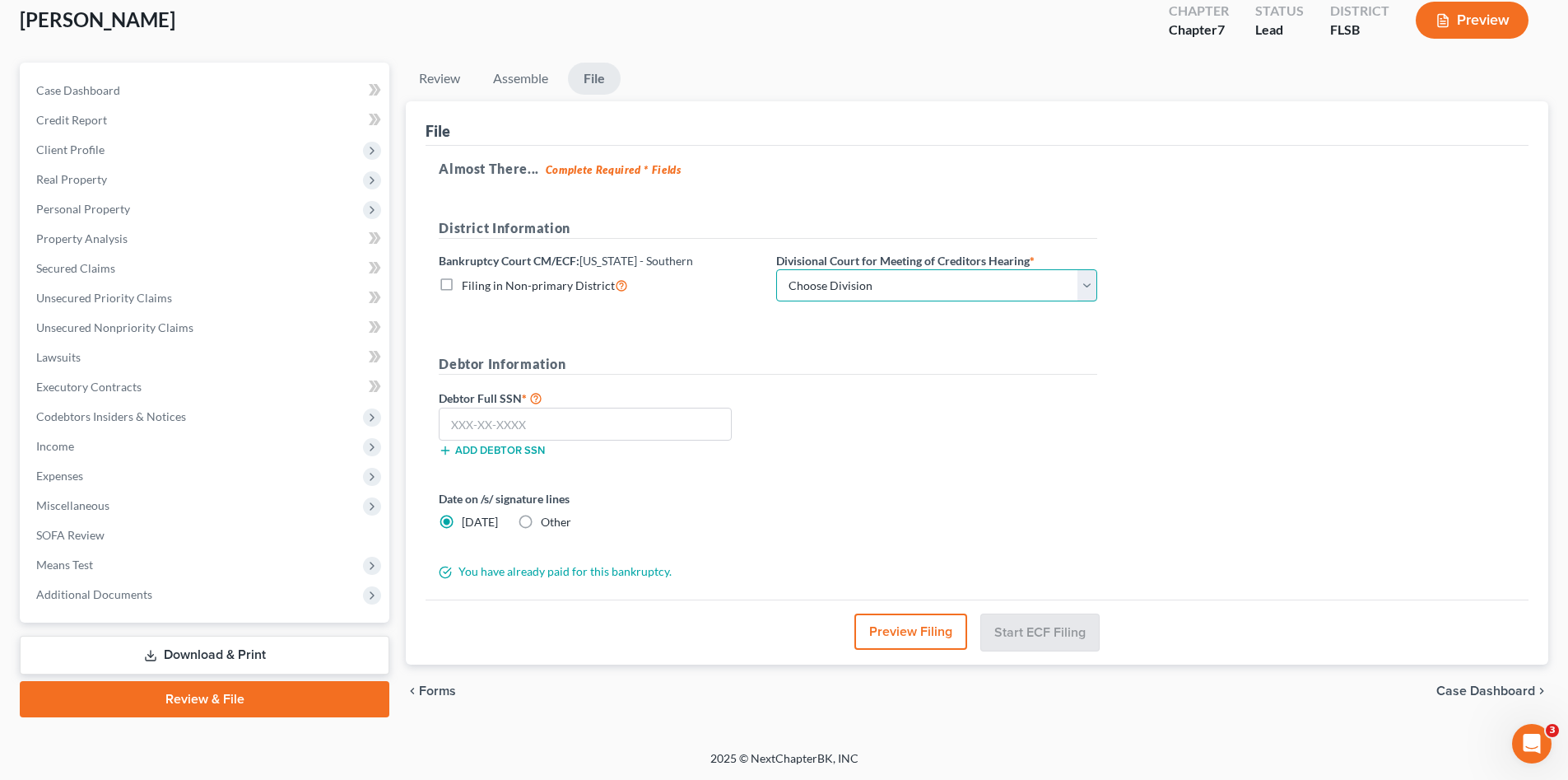
click at [938, 292] on select "Choose Division Fort Lauderdale Miami West Palm Beach" at bounding box center [937, 285] width 321 height 33
select select "2"
click at [776, 269] on select "Choose Division Fort Lauderdale Miami West Palm Beach" at bounding box center [937, 285] width 321 height 33
click at [683, 427] on input "text" at bounding box center [585, 424] width 293 height 33
paste input "267-89-8714"
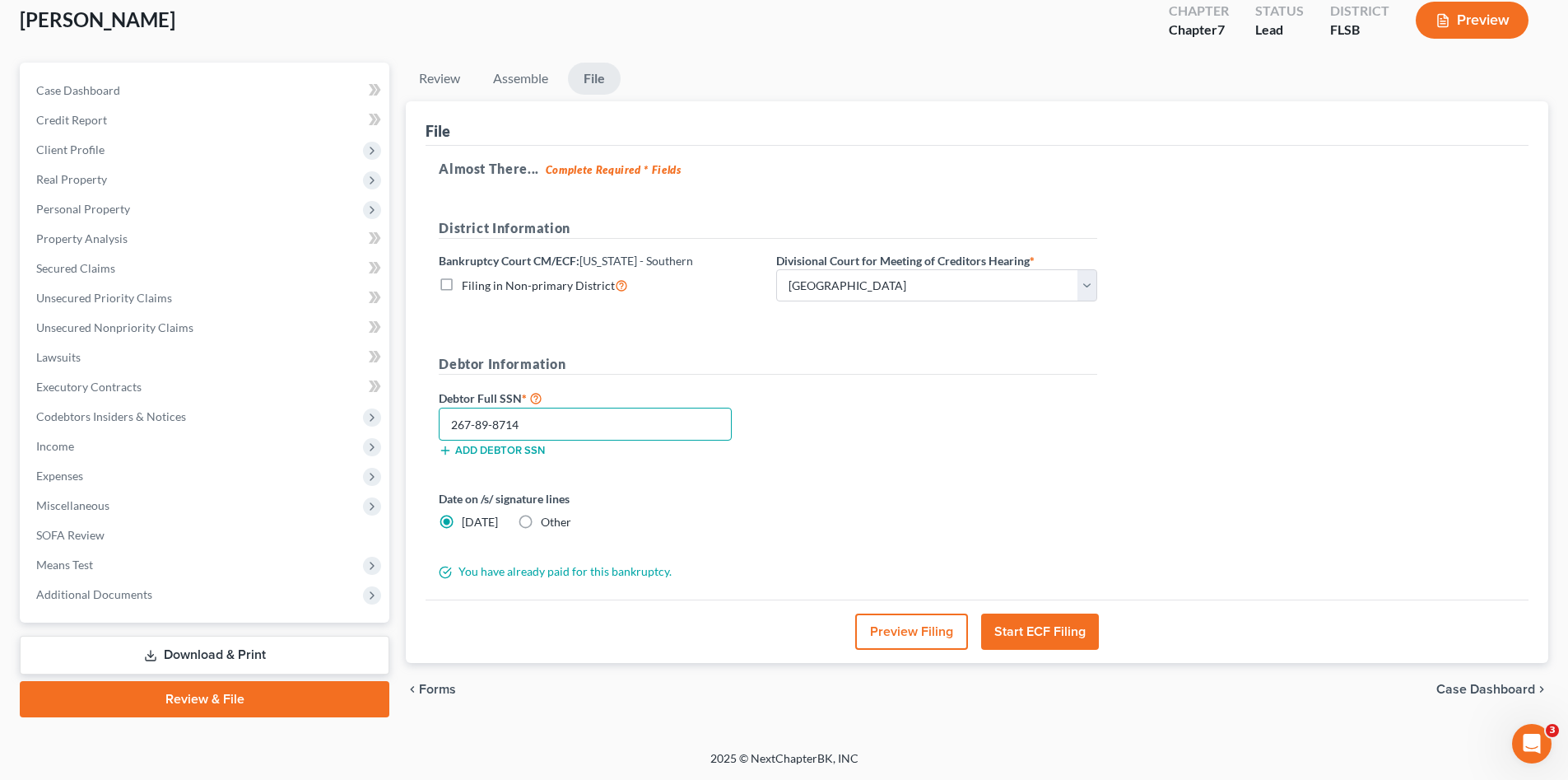
type input "267-89-8714"
click at [908, 640] on button "Preview Filing" at bounding box center [911, 632] width 113 height 36
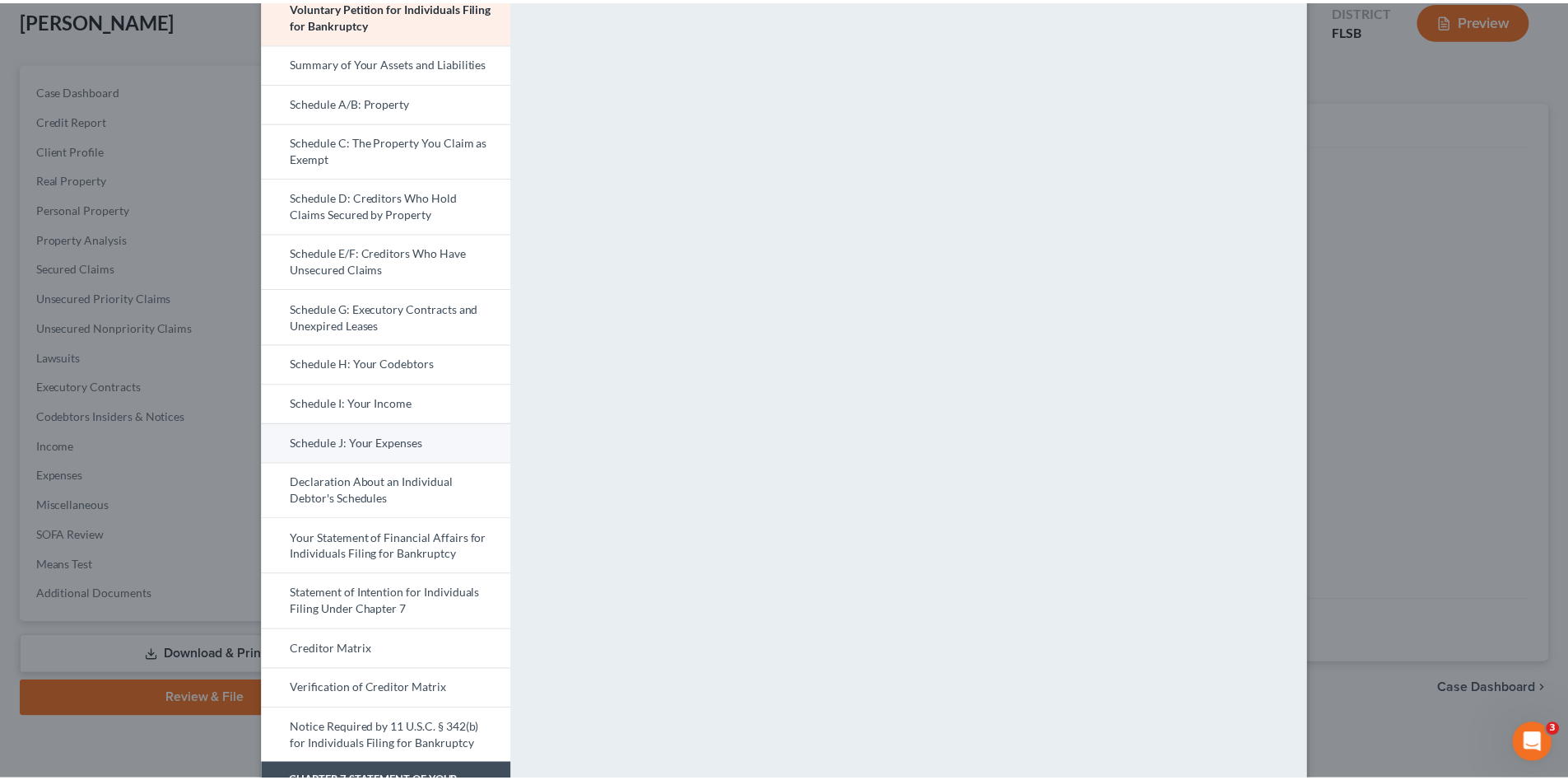
scroll to position [18, 0]
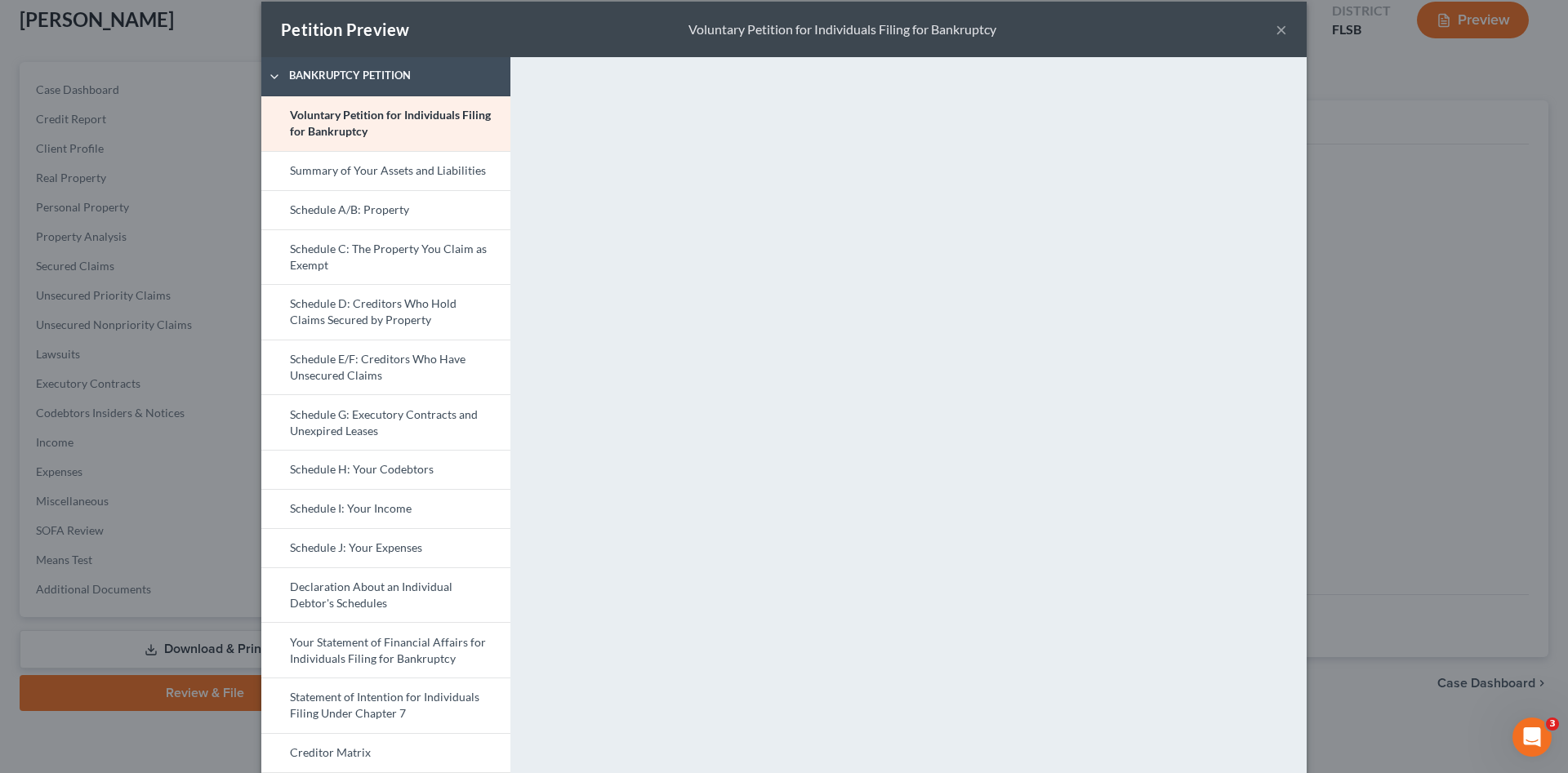
click at [1276, 28] on button "×" at bounding box center [1281, 29] width 11 height 20
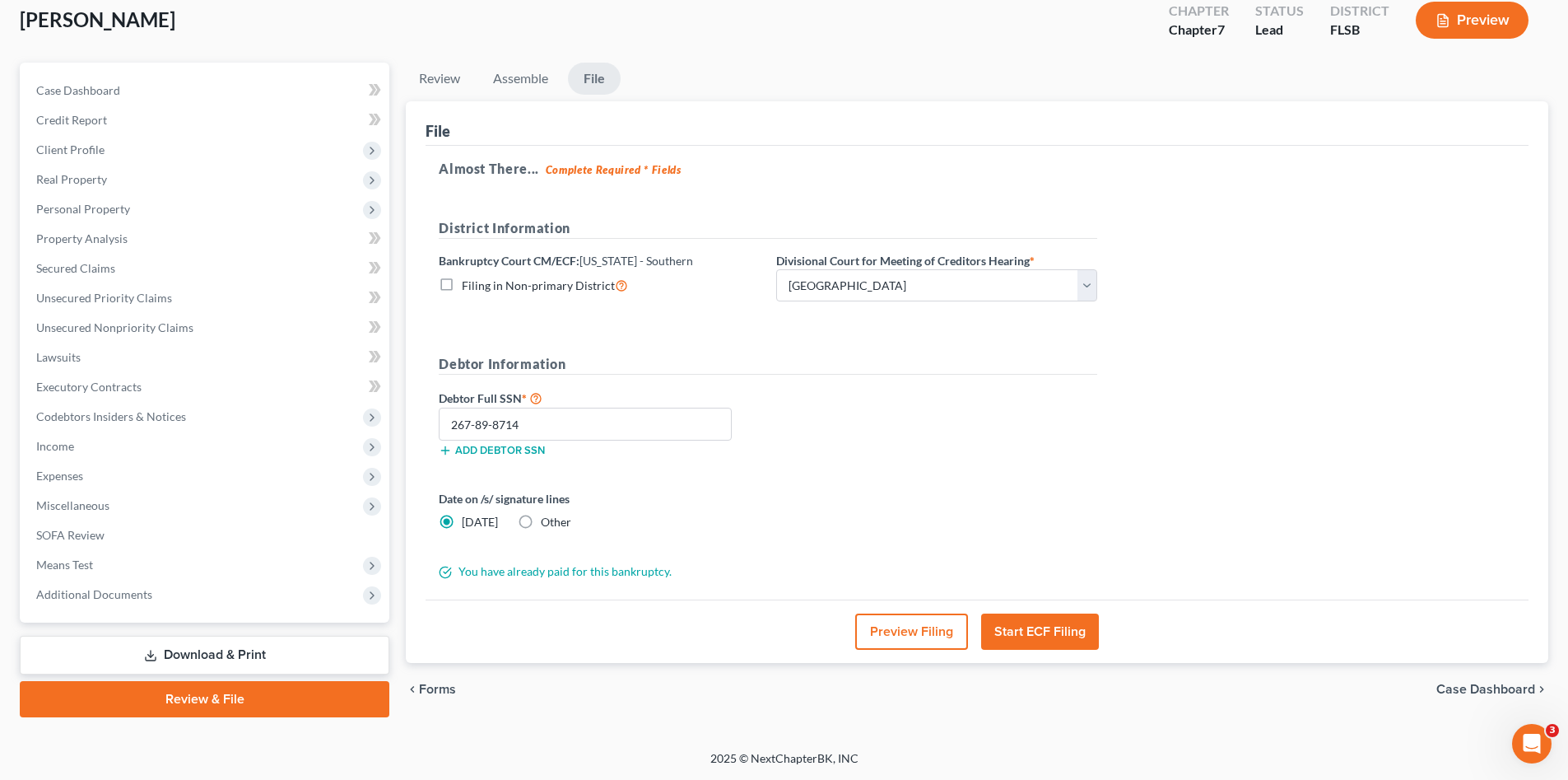
click at [1066, 626] on button "Start ECF Filing" at bounding box center [1041, 632] width 118 height 36
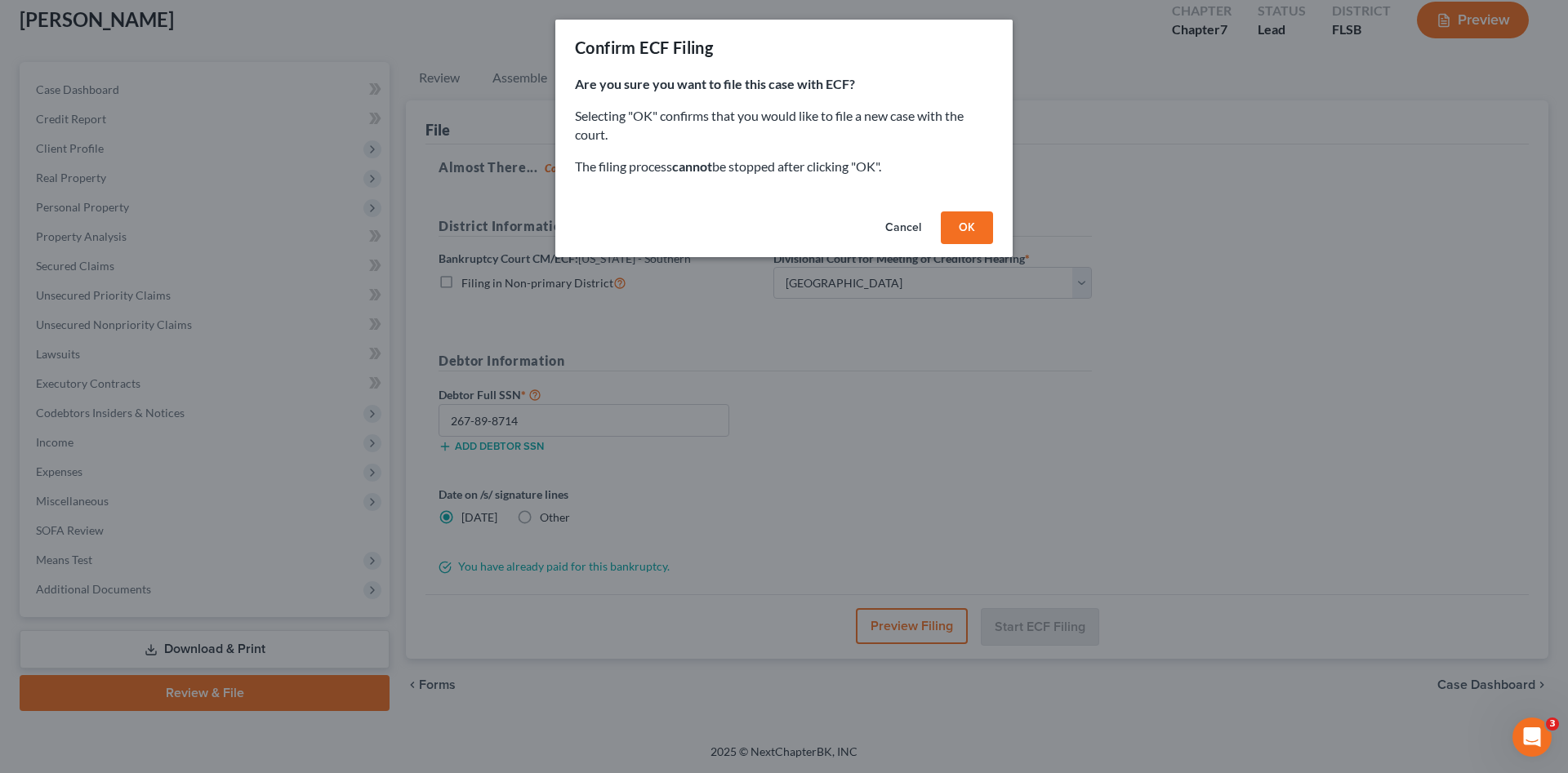
click at [975, 226] on button "OK" at bounding box center [967, 228] width 52 height 33
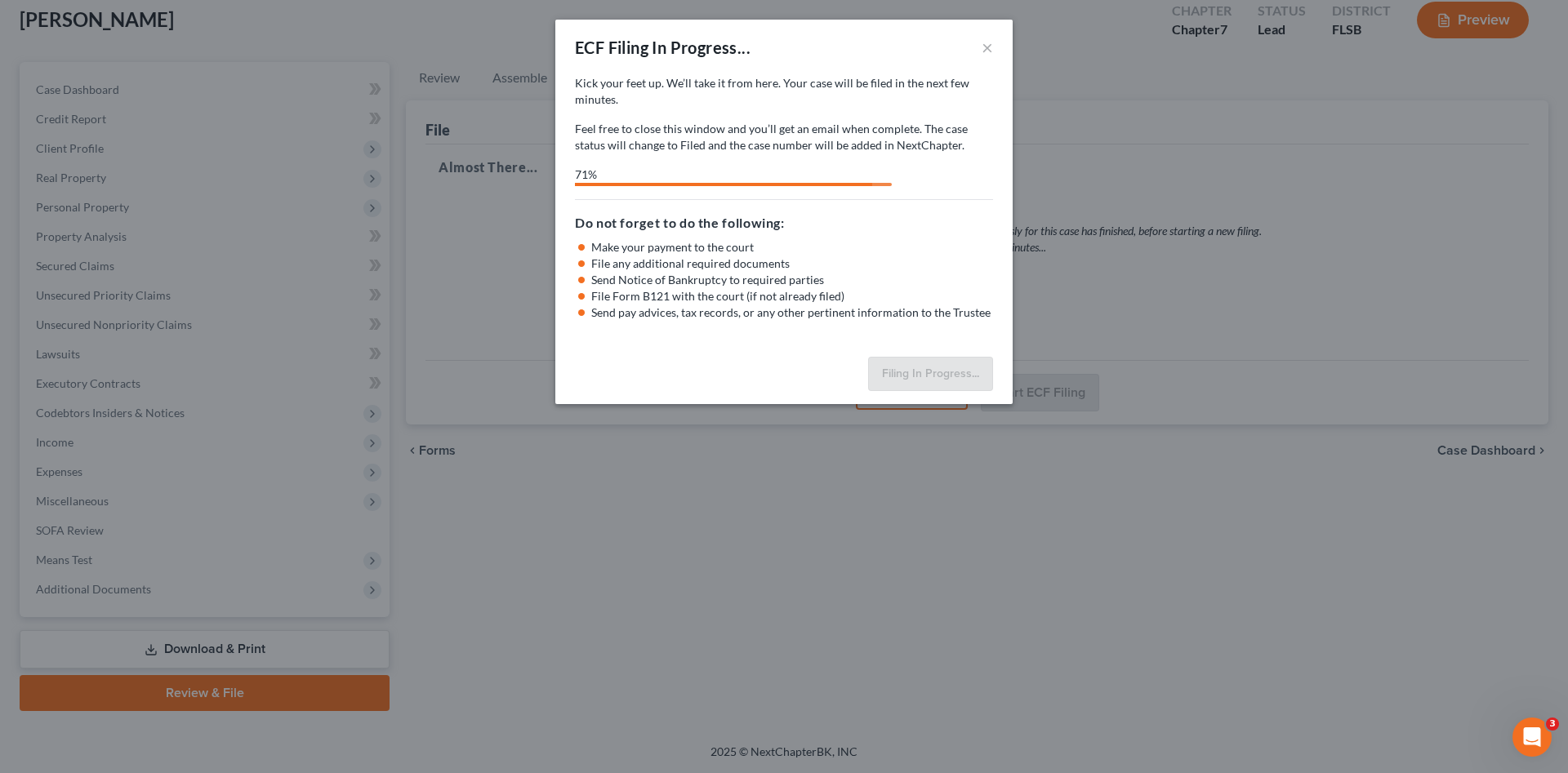
select select "2"
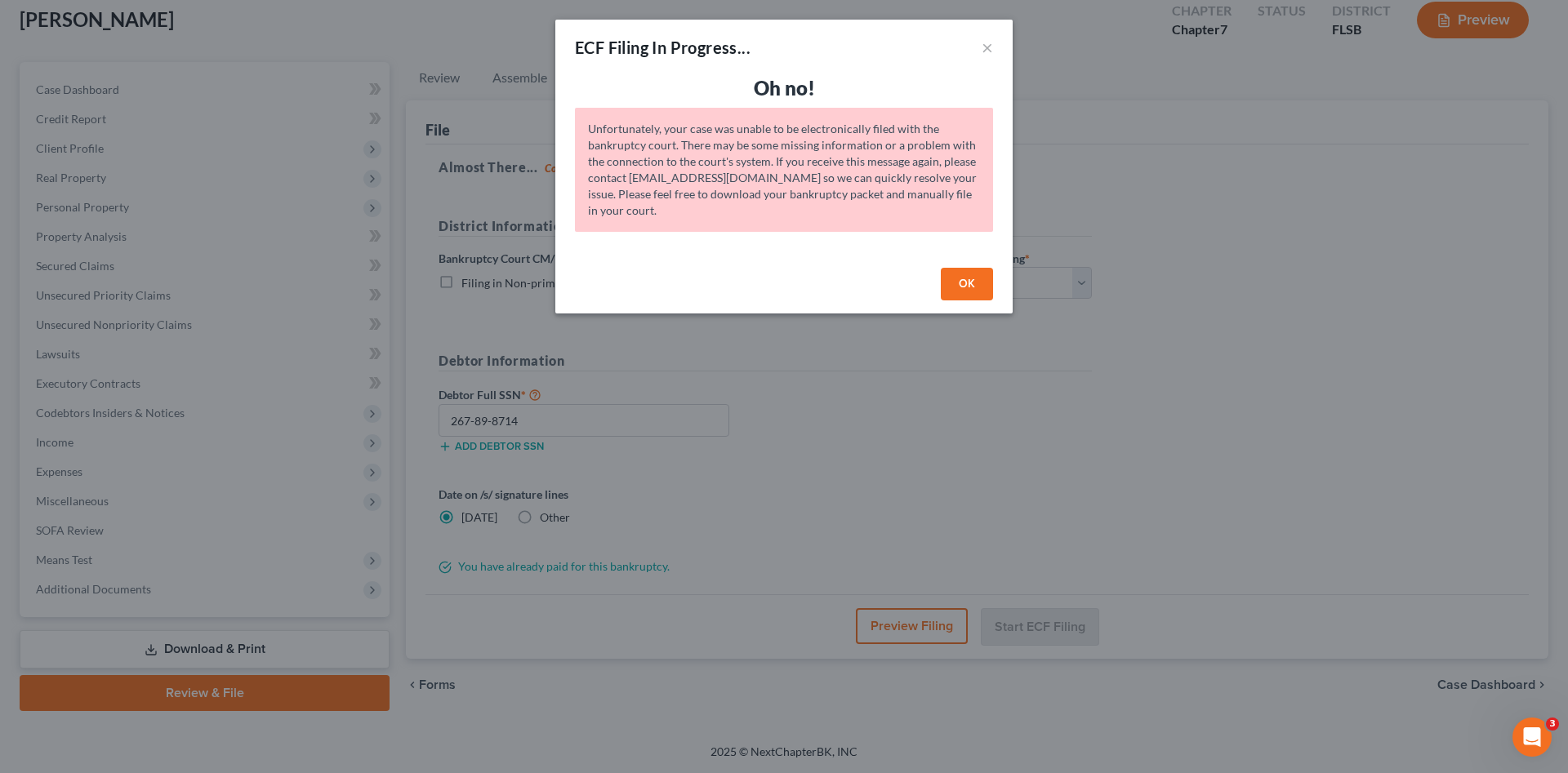
click at [968, 282] on button "OK" at bounding box center [967, 284] width 52 height 33
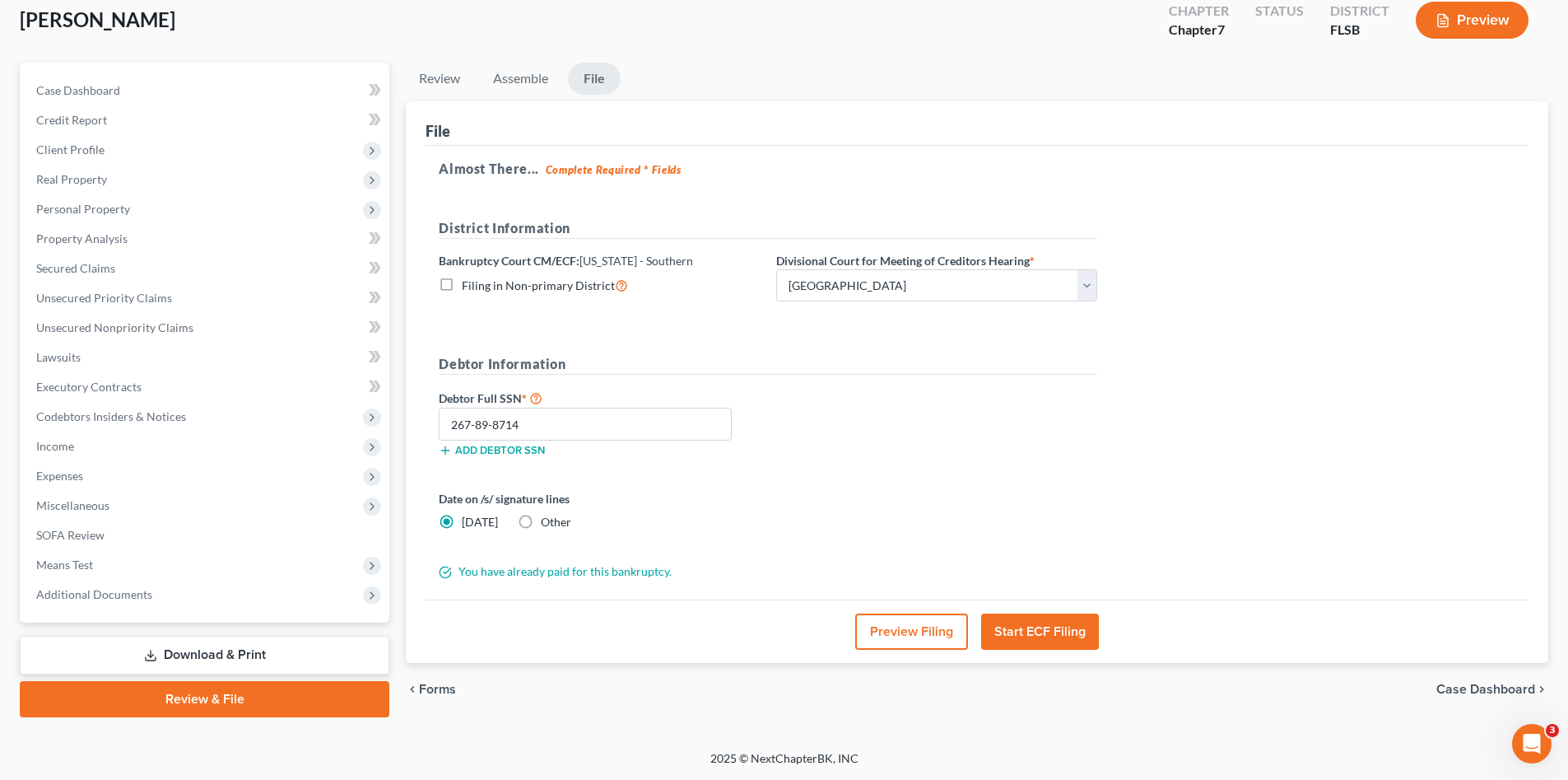
click at [946, 446] on div "Debtor Full SSN * 267-89-8714 Add debtor SSN" at bounding box center [768, 429] width 675 height 82
click at [1049, 626] on button "Start ECF Filing" at bounding box center [1041, 632] width 118 height 36
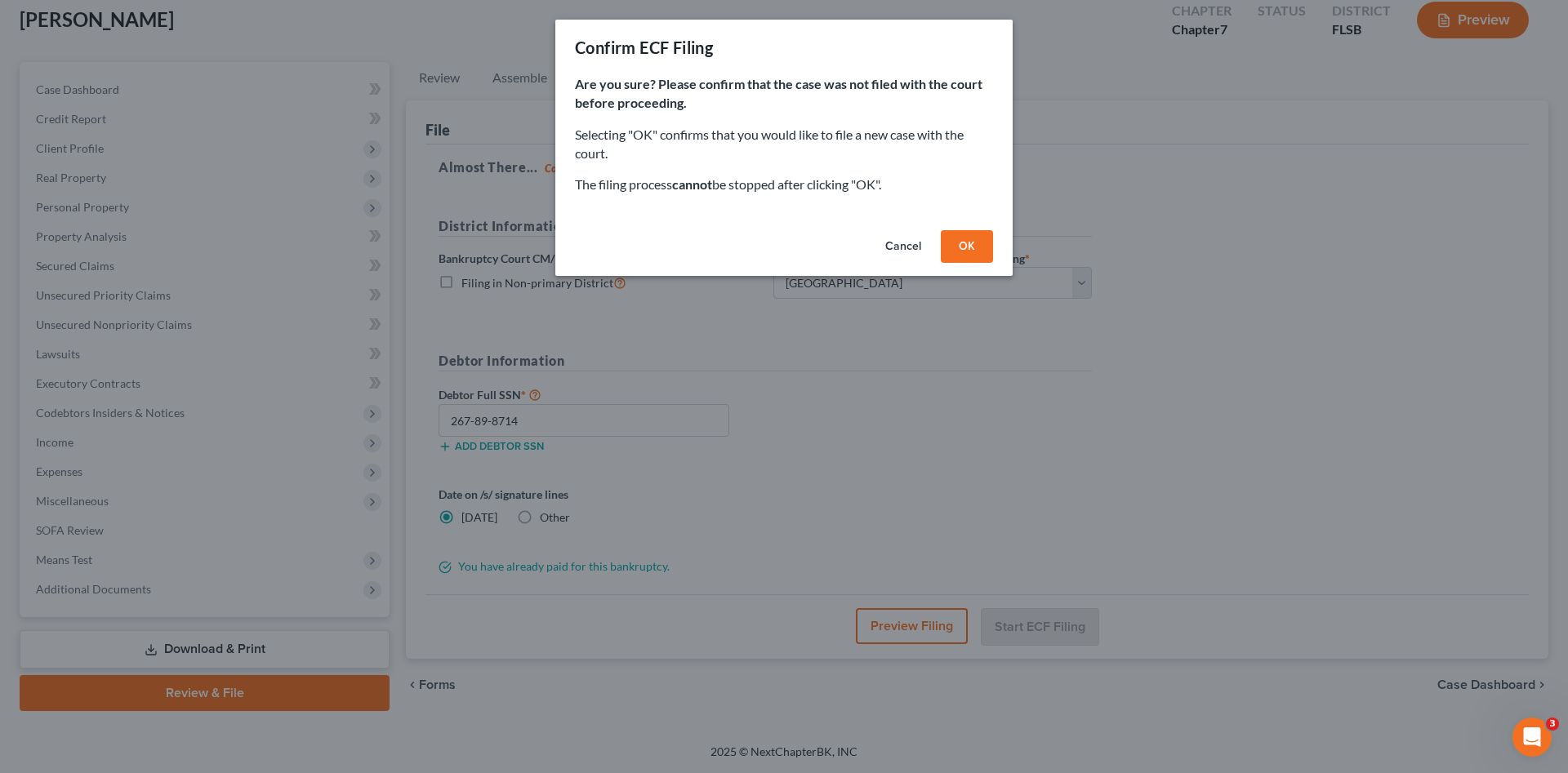
click at [975, 242] on button "OK" at bounding box center [967, 247] width 52 height 33
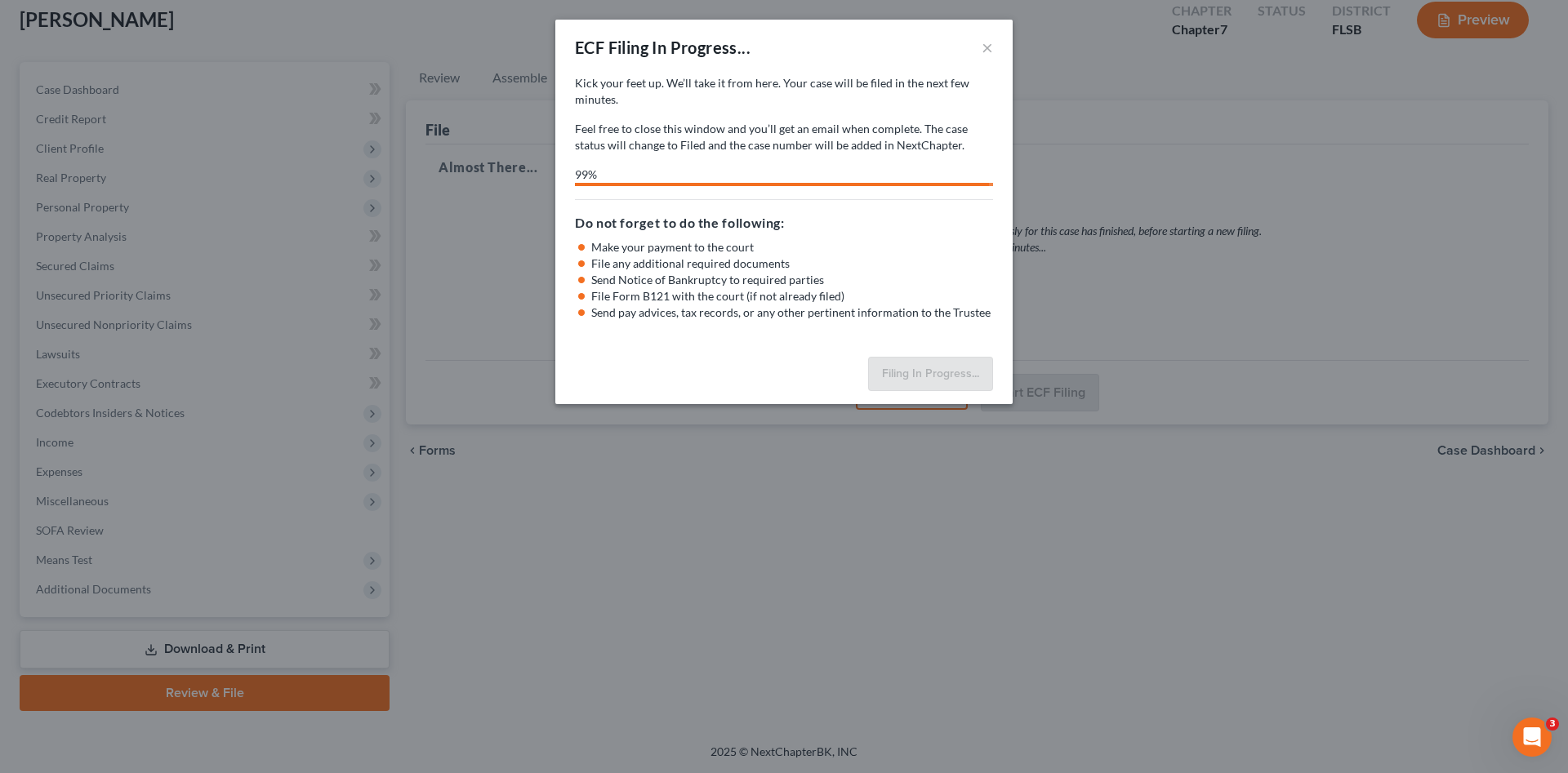
select select "2"
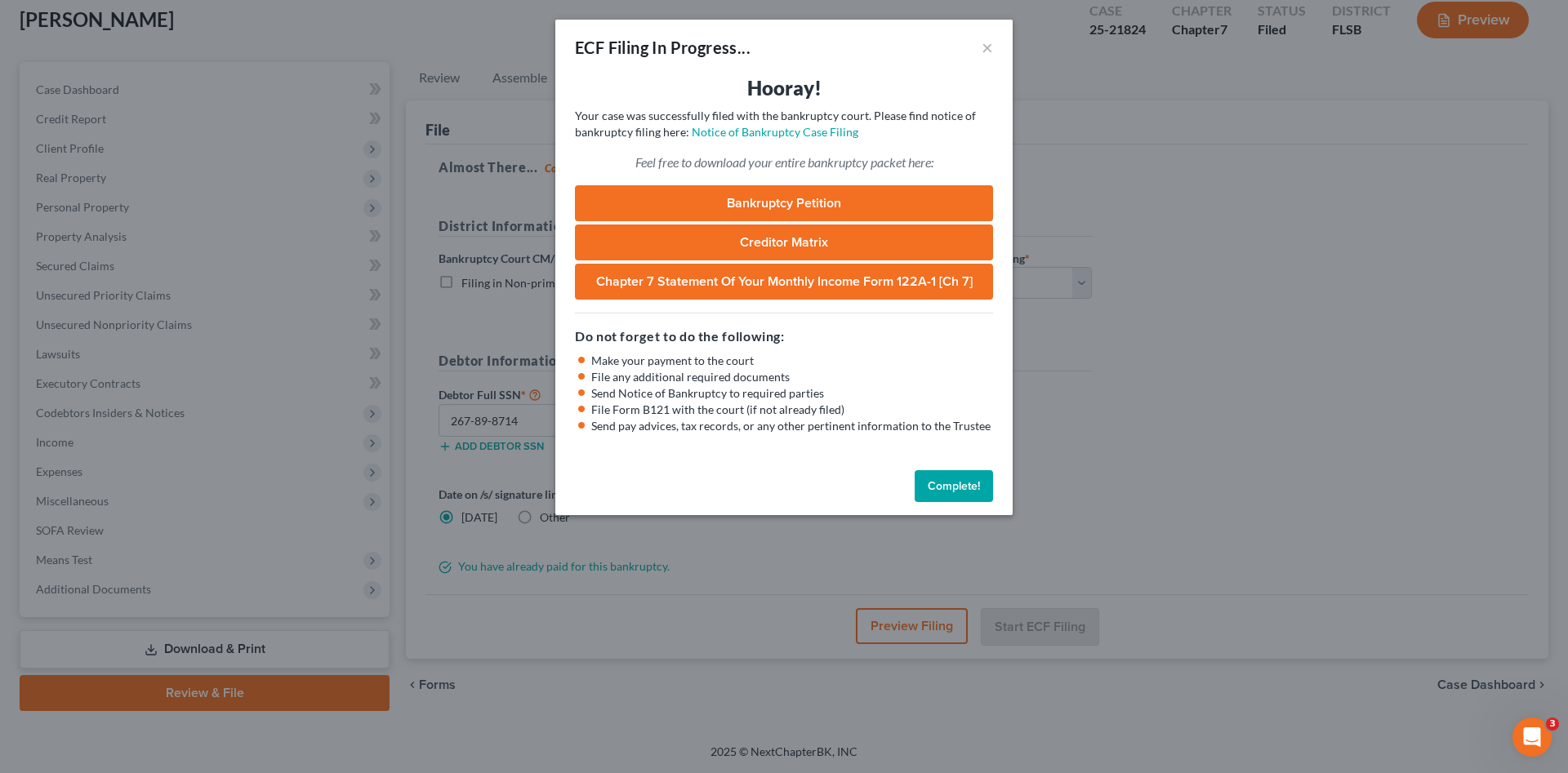
click at [832, 196] on link "Bankruptcy Petition" at bounding box center [784, 203] width 418 height 36
click at [982, 48] on button "×" at bounding box center [987, 47] width 11 height 20
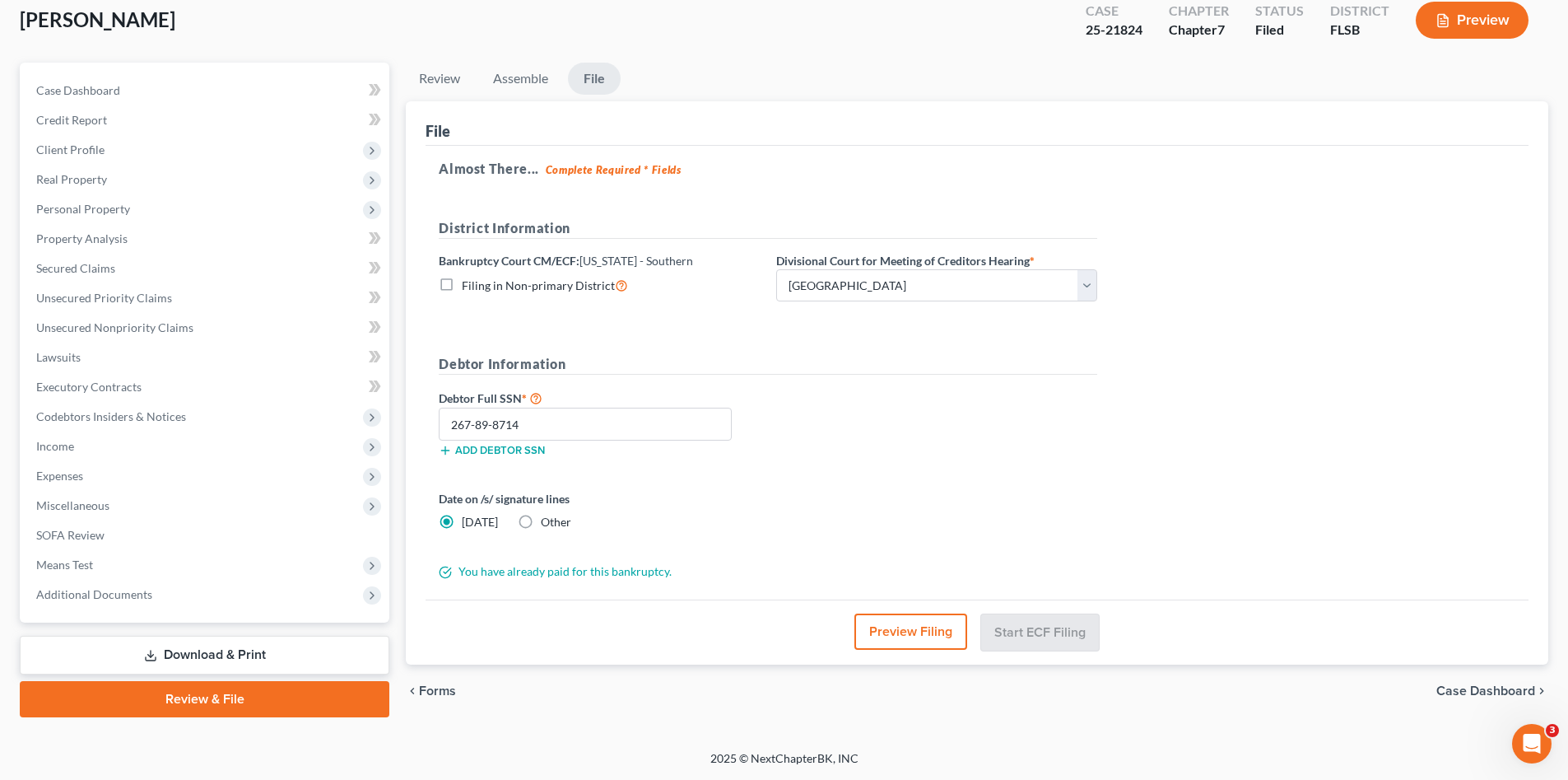
click at [1262, 384] on div "Almost There... Complete Required * Fields District Information Bankruptcy Cour…" at bounding box center [977, 373] width 1103 height 455
click at [119, 589] on span "Additional Documents" at bounding box center [95, 594] width 116 height 14
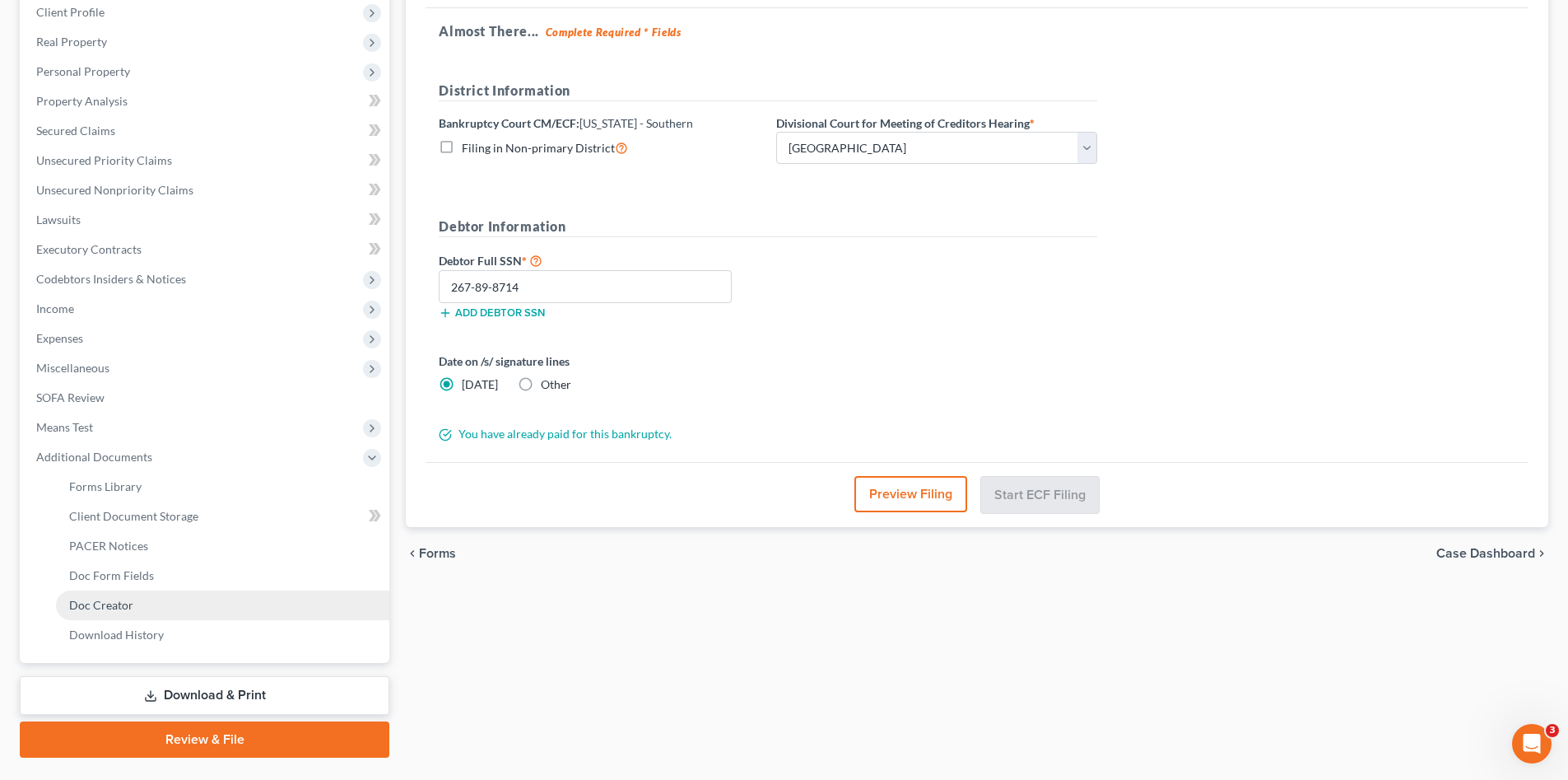
scroll to position [260, 0]
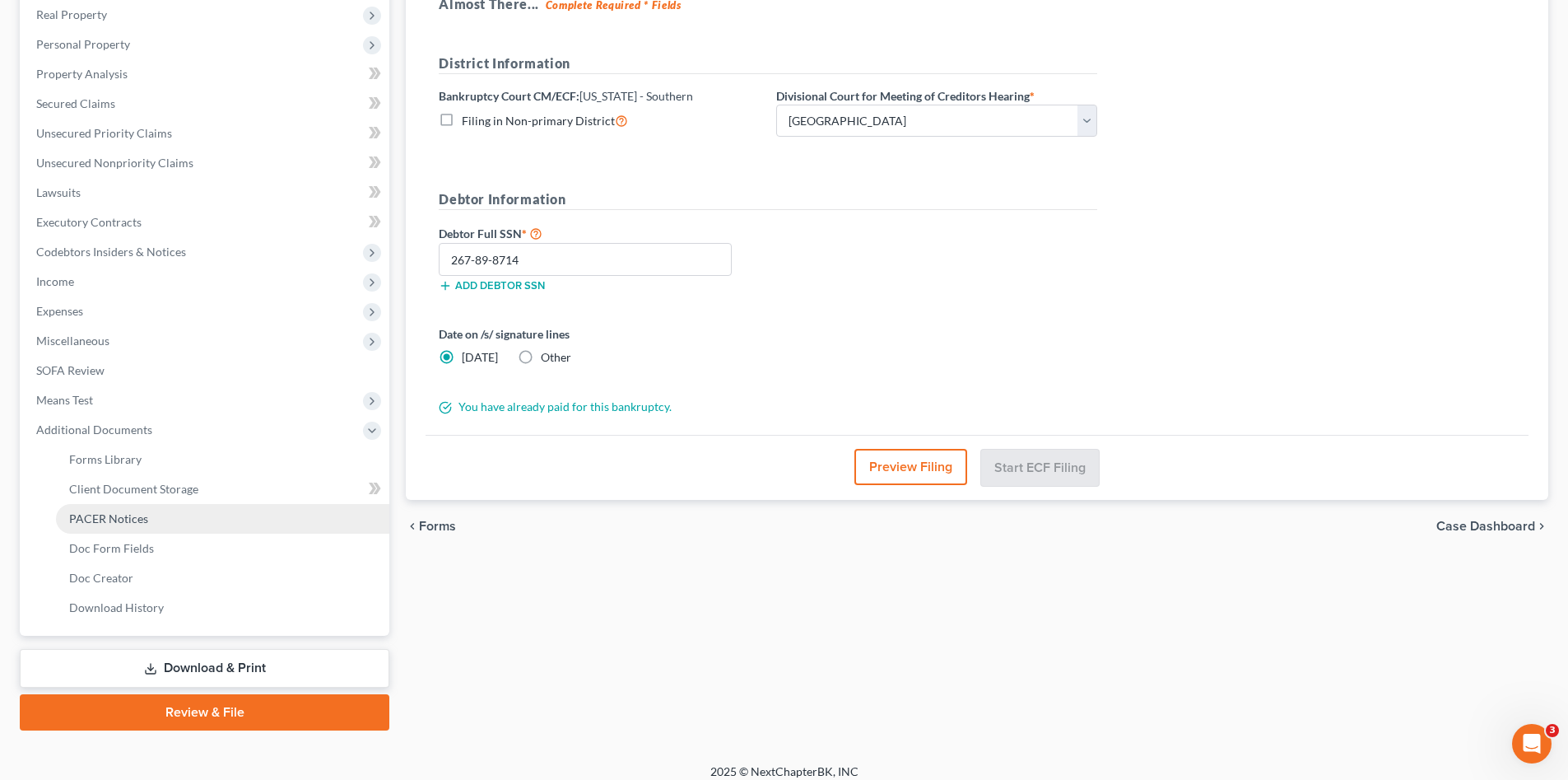
click at [136, 519] on span "PACER Notices" at bounding box center [108, 519] width 79 height 14
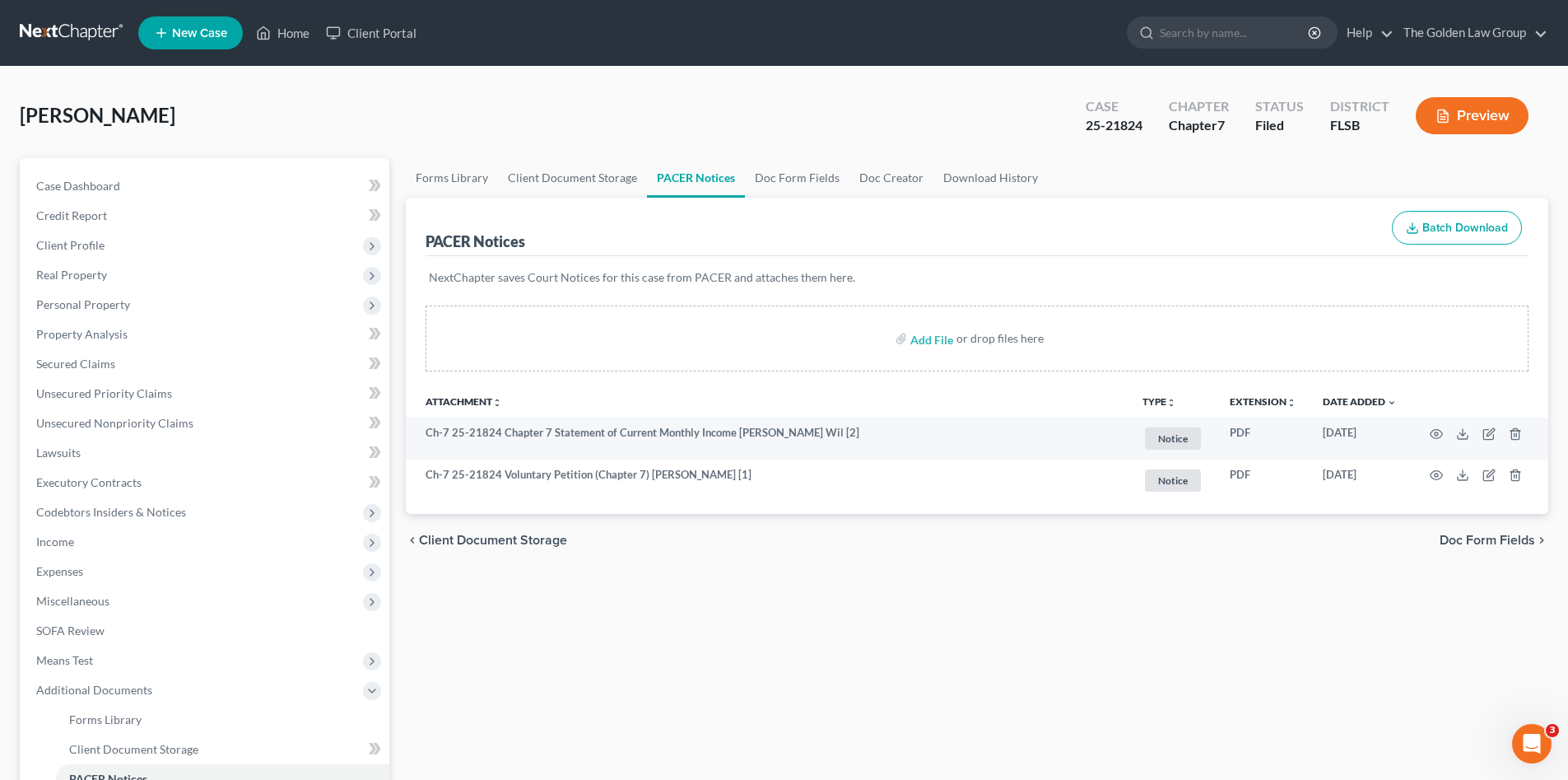
click at [443, 115] on div "Williams, Sylvia Upgraded Case 25-21824 Chapter Chapter 7 Status Filed District…" at bounding box center [784, 122] width 1529 height 72
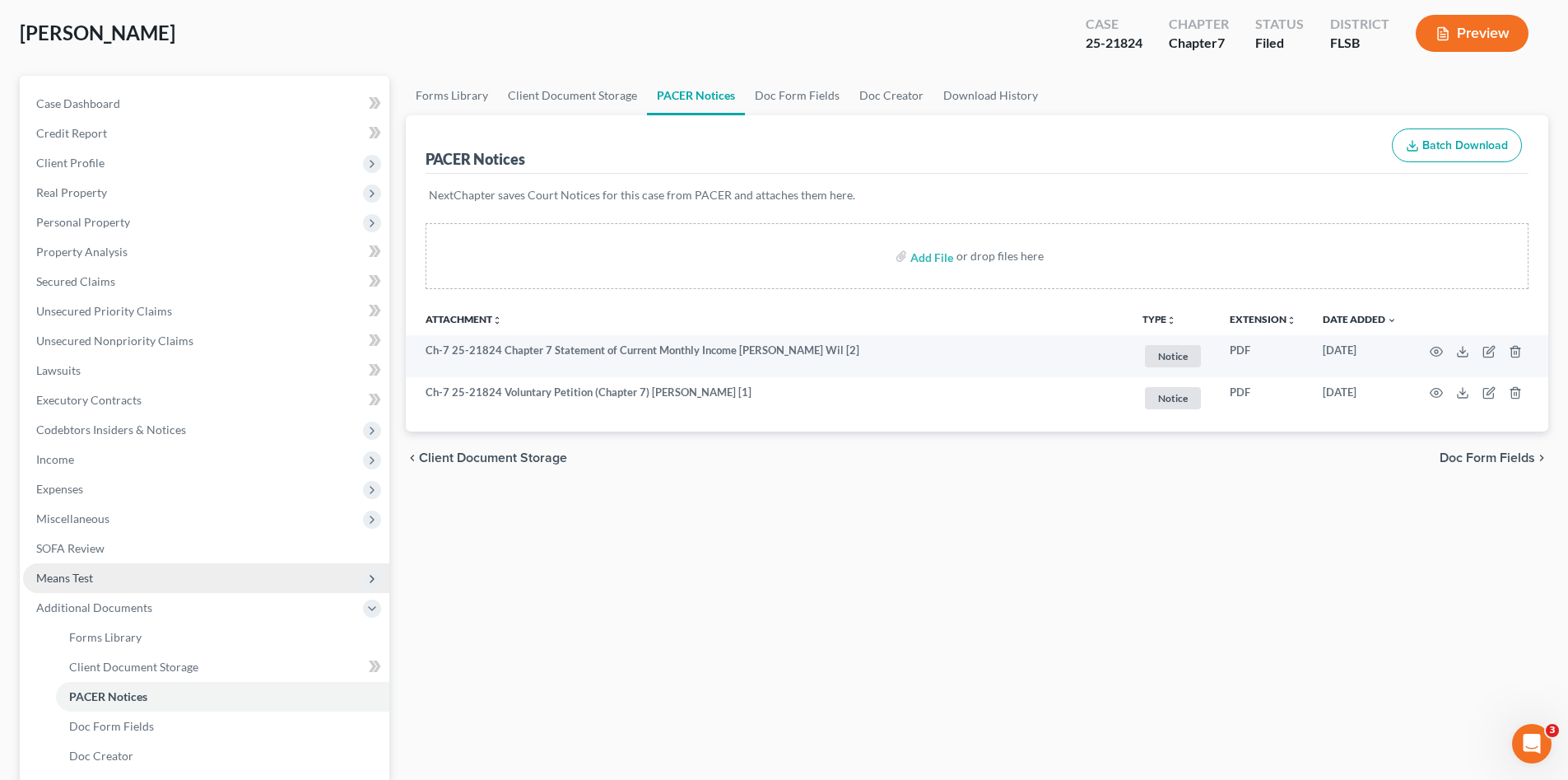
scroll to position [109, 0]
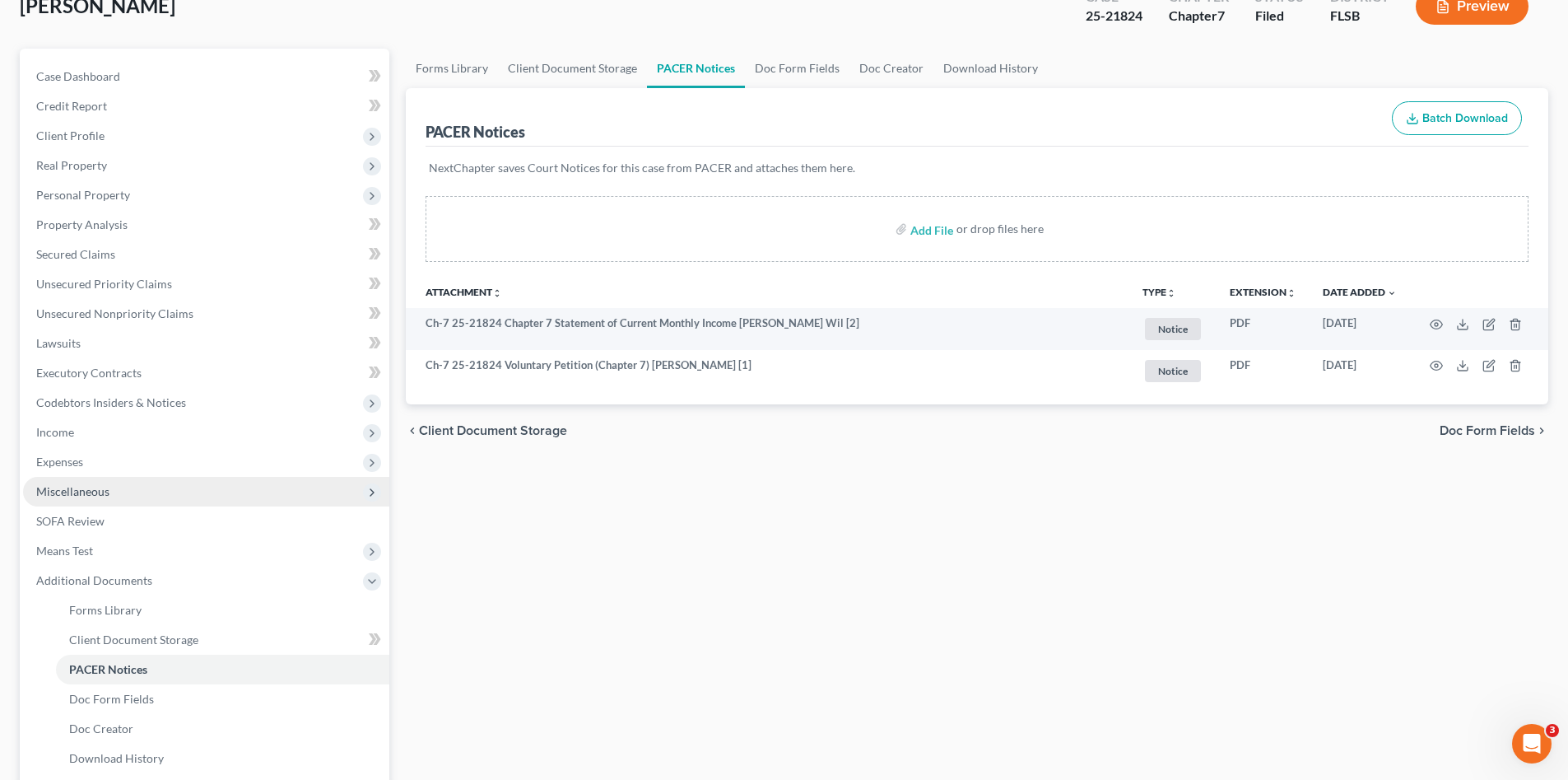
click at [93, 496] on span "Miscellaneous" at bounding box center [73, 491] width 73 height 14
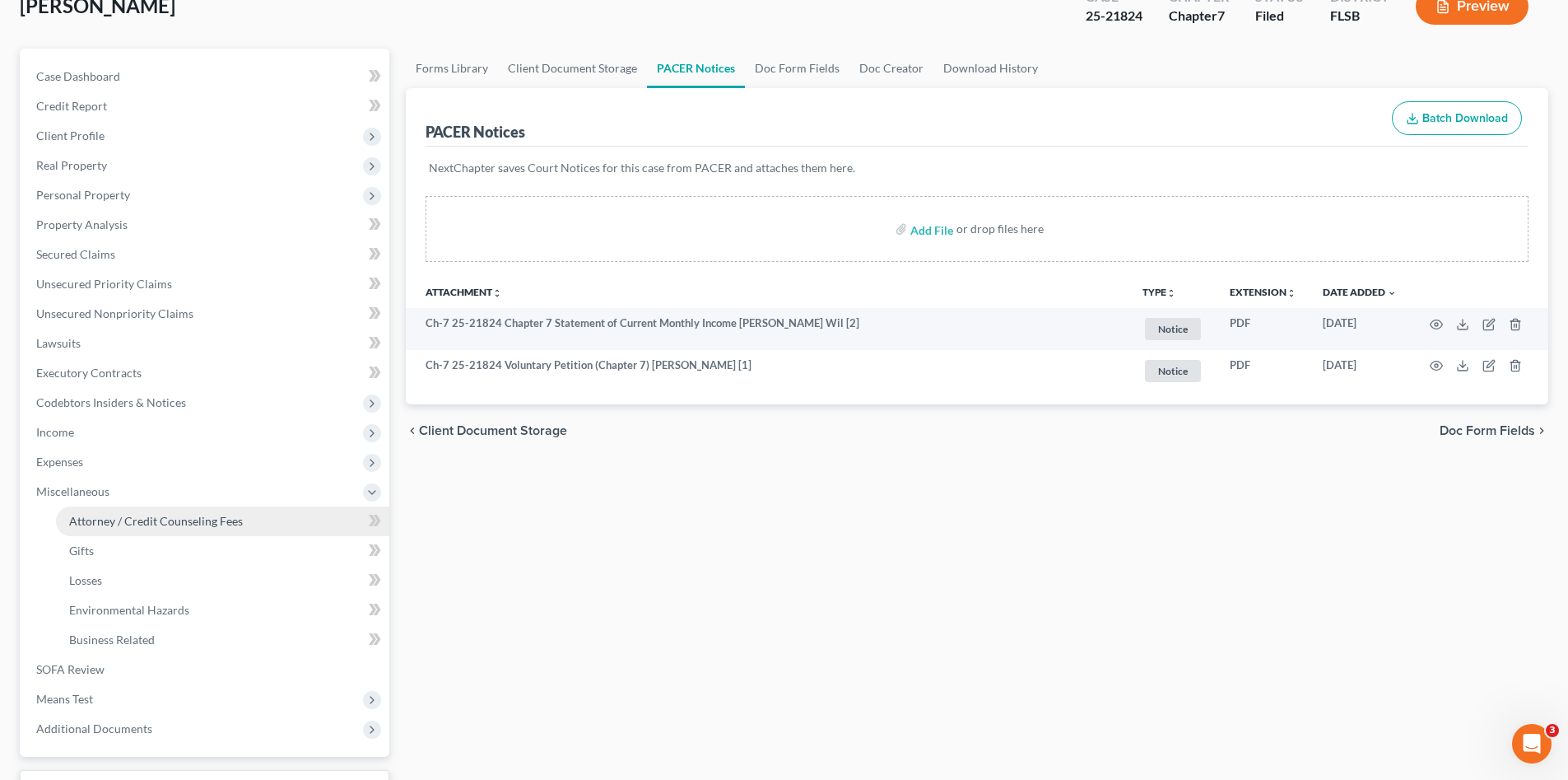
click at [222, 523] on span "Attorney / Credit Counseling Fees" at bounding box center [156, 521] width 173 height 14
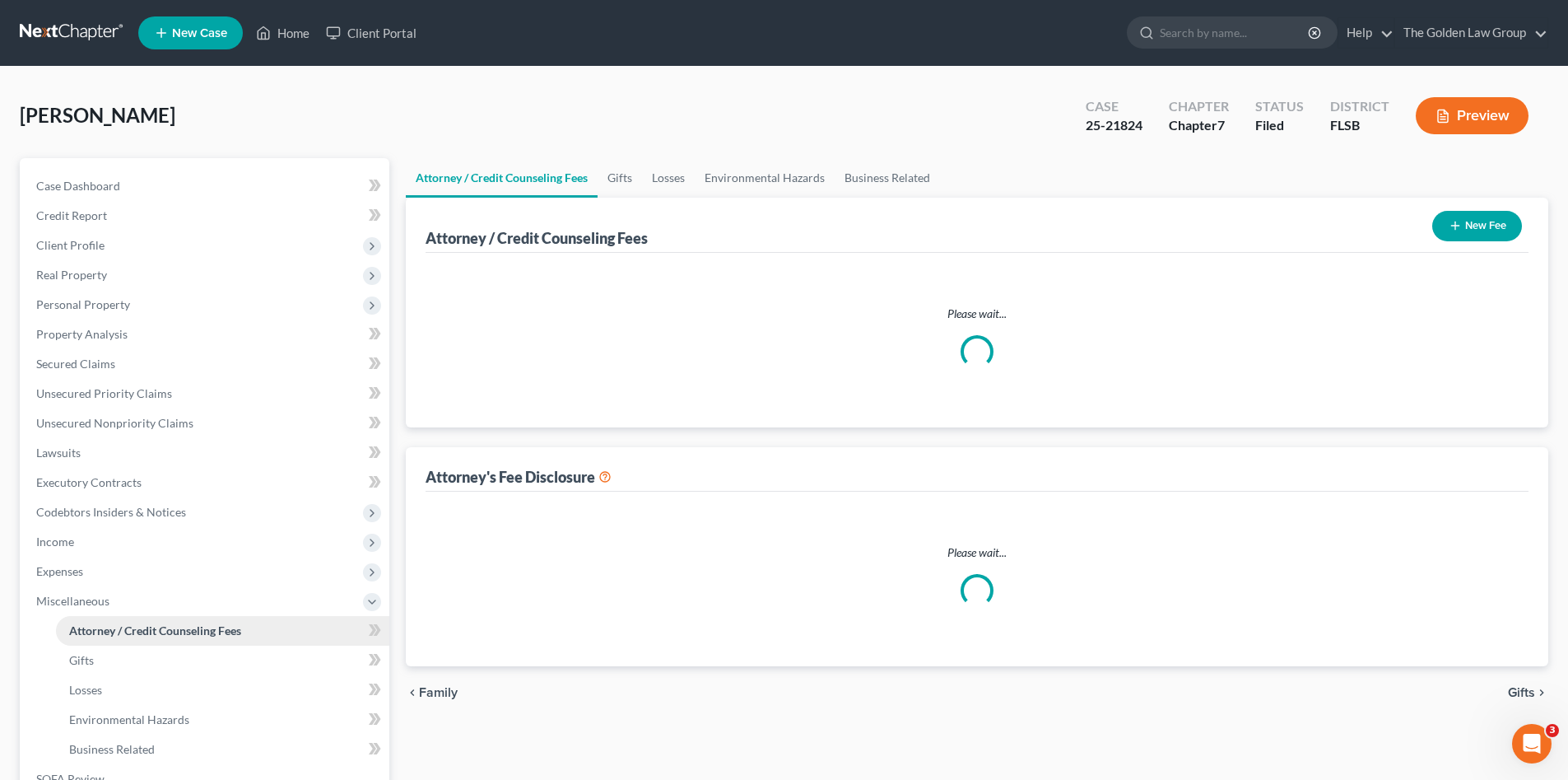
select select "2"
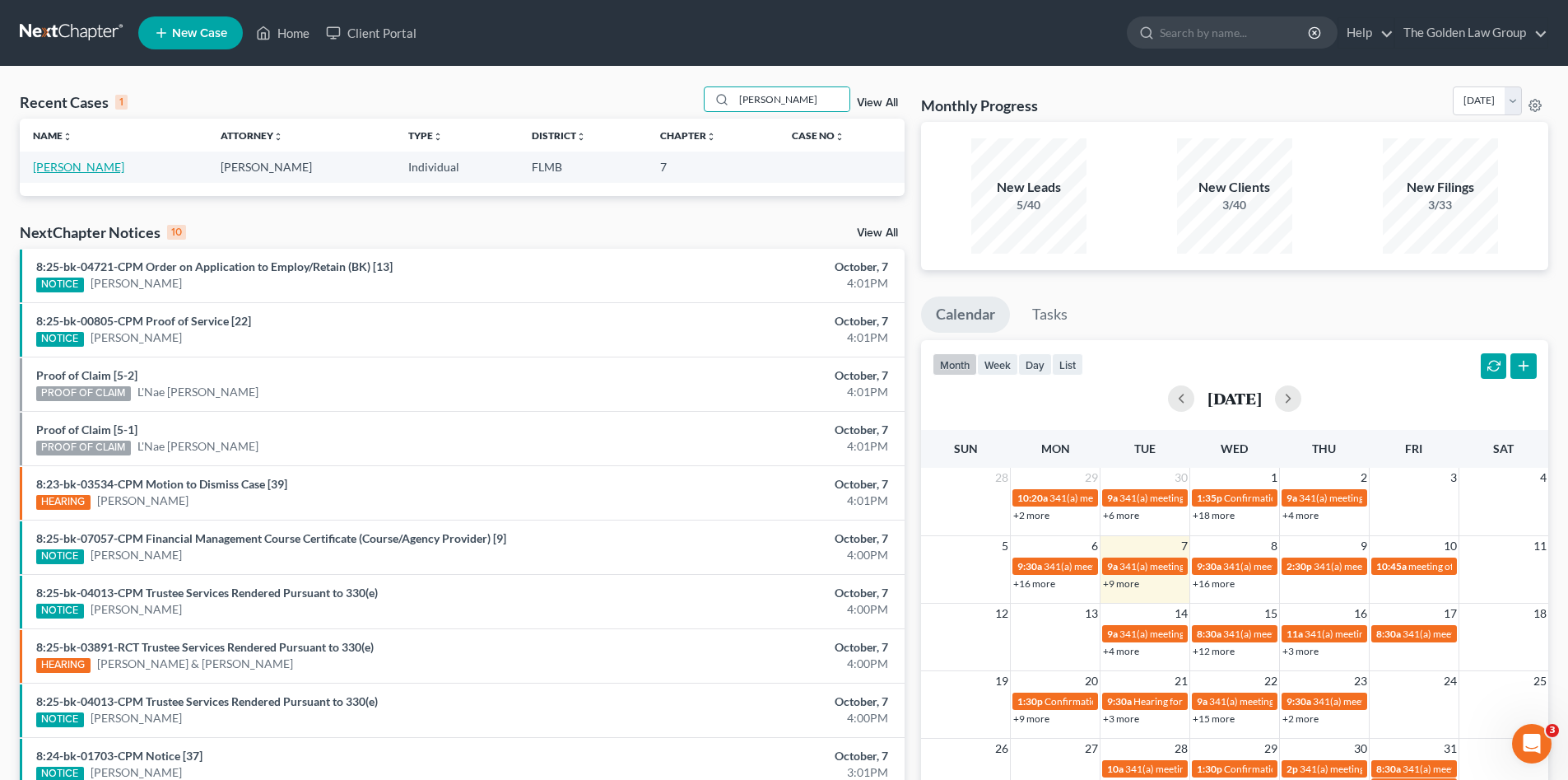
type input "[PERSON_NAME]"
click at [103, 163] on link "[PERSON_NAME]" at bounding box center [78, 167] width 91 height 14
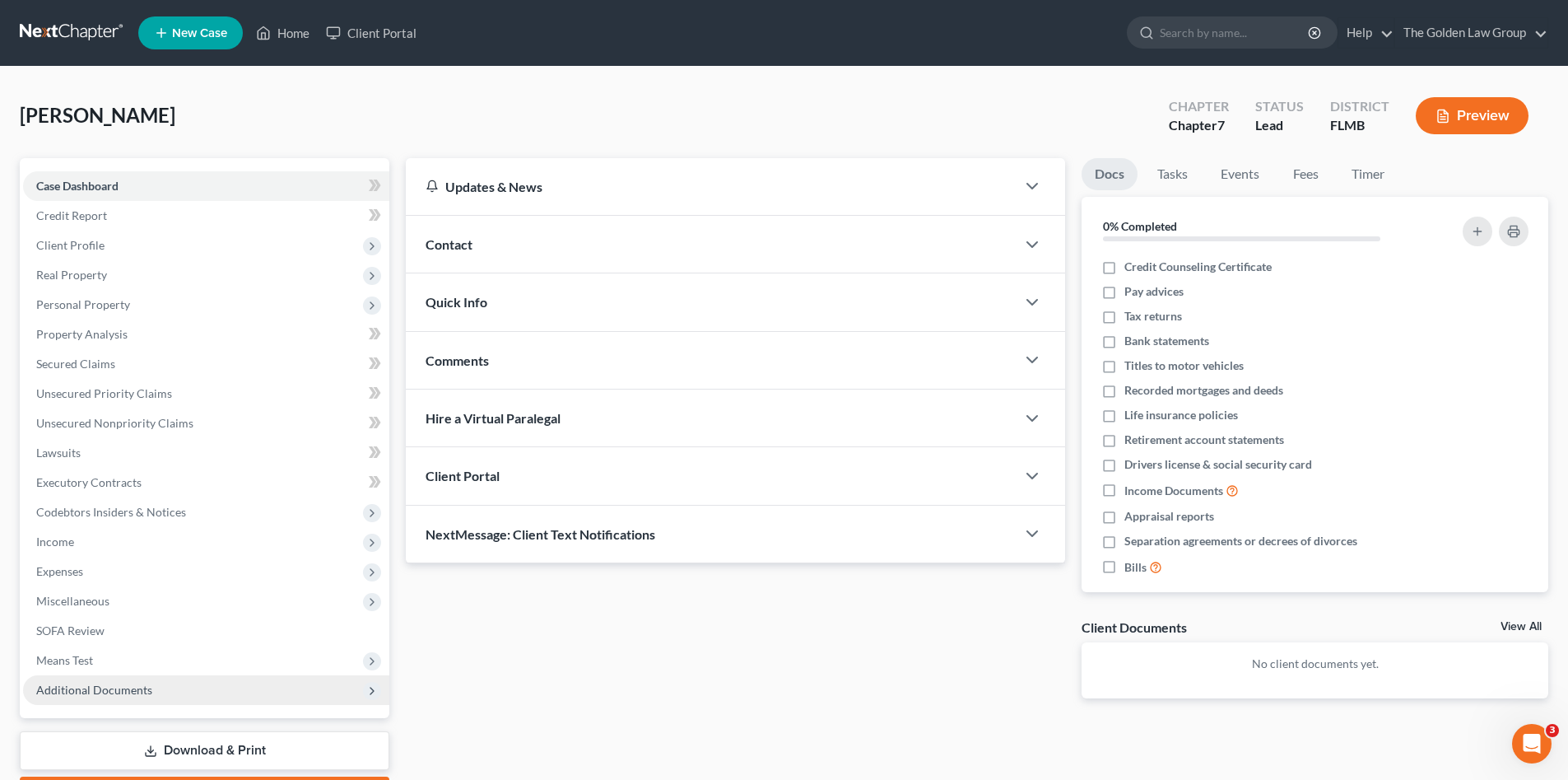
scroll to position [95, 0]
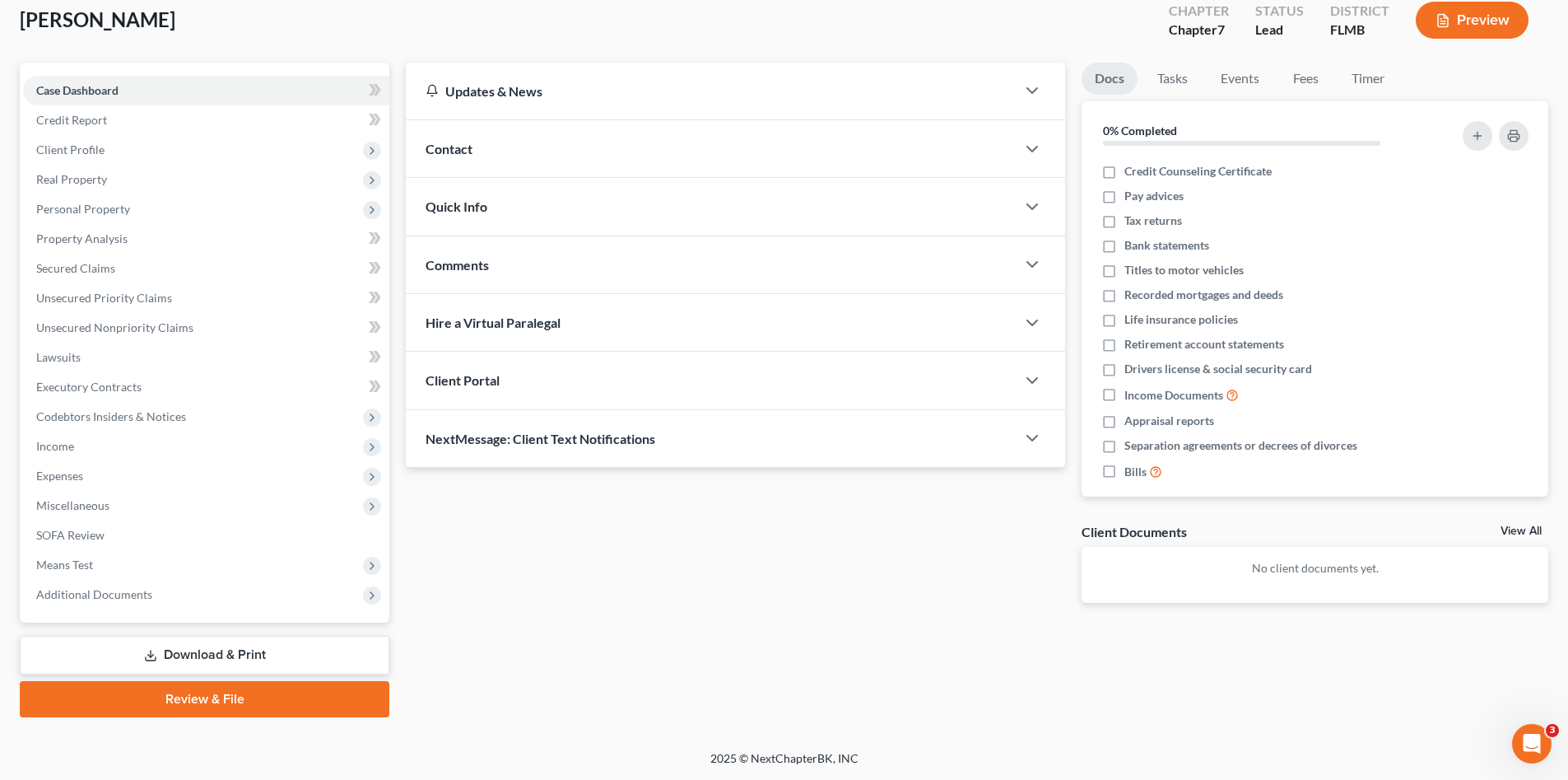
click at [275, 694] on link "Review & File" at bounding box center [205, 699] width 369 height 36
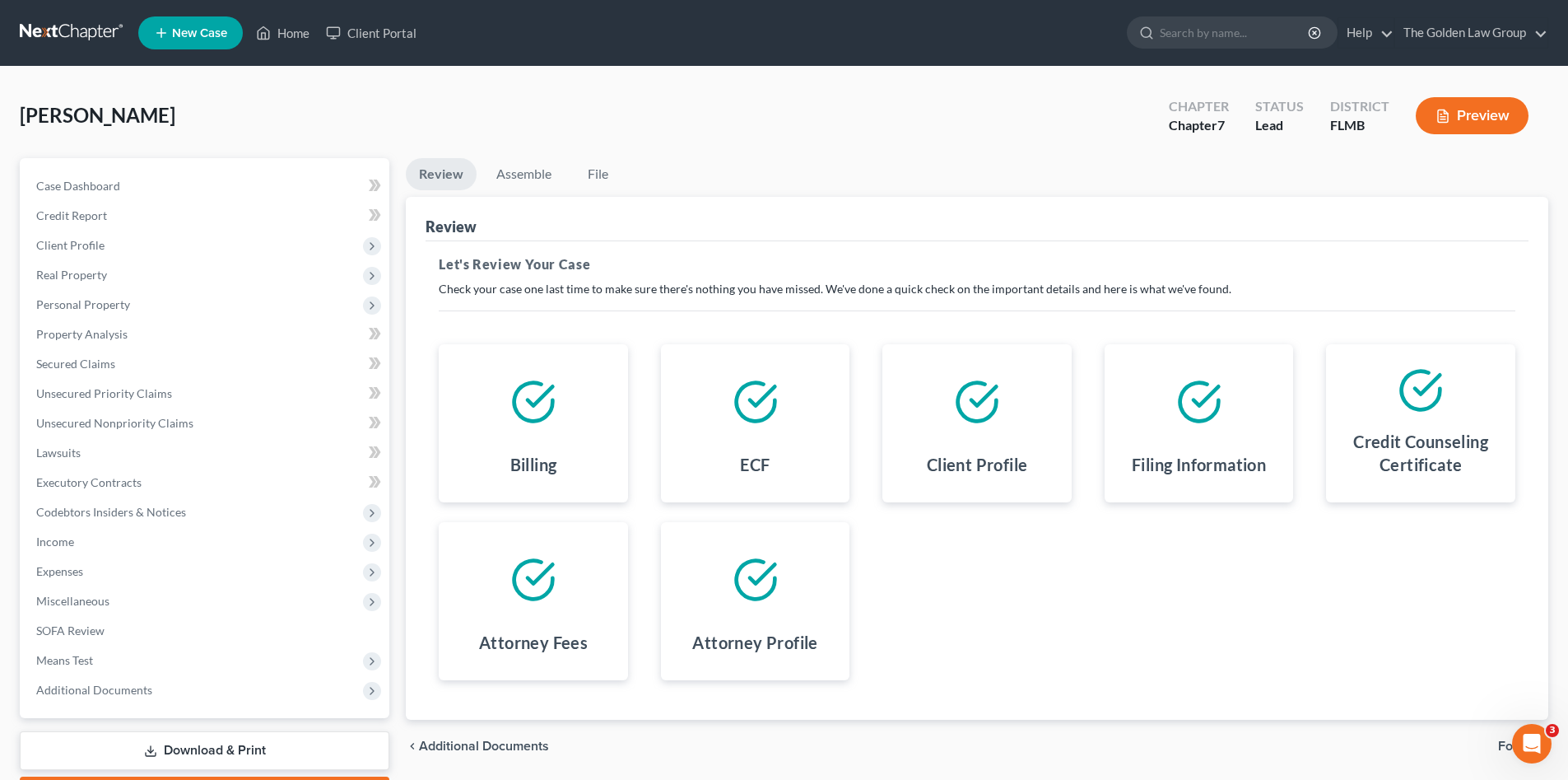
scroll to position [95, 0]
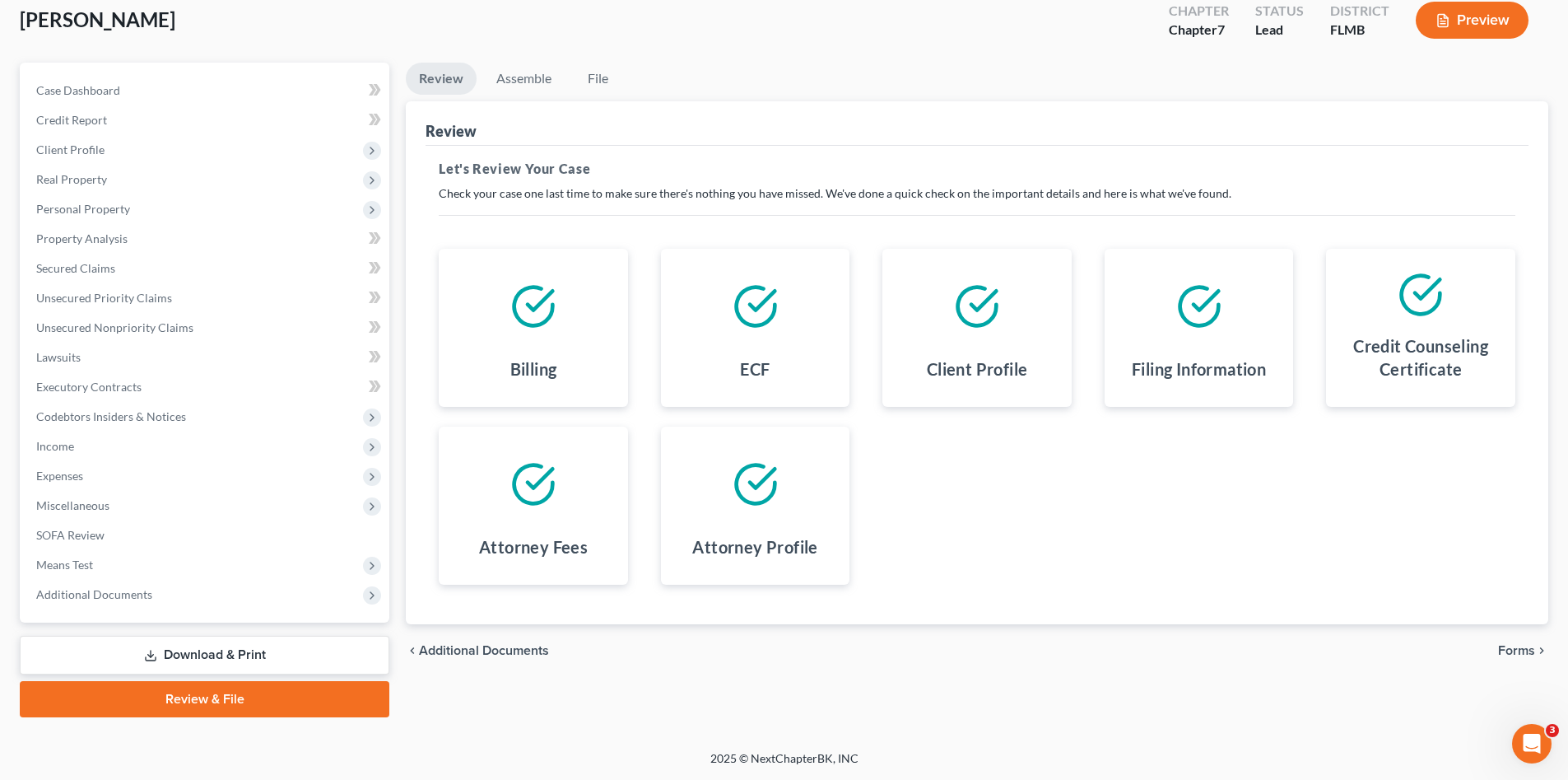
click at [1505, 652] on span "Forms" at bounding box center [1517, 650] width 37 height 13
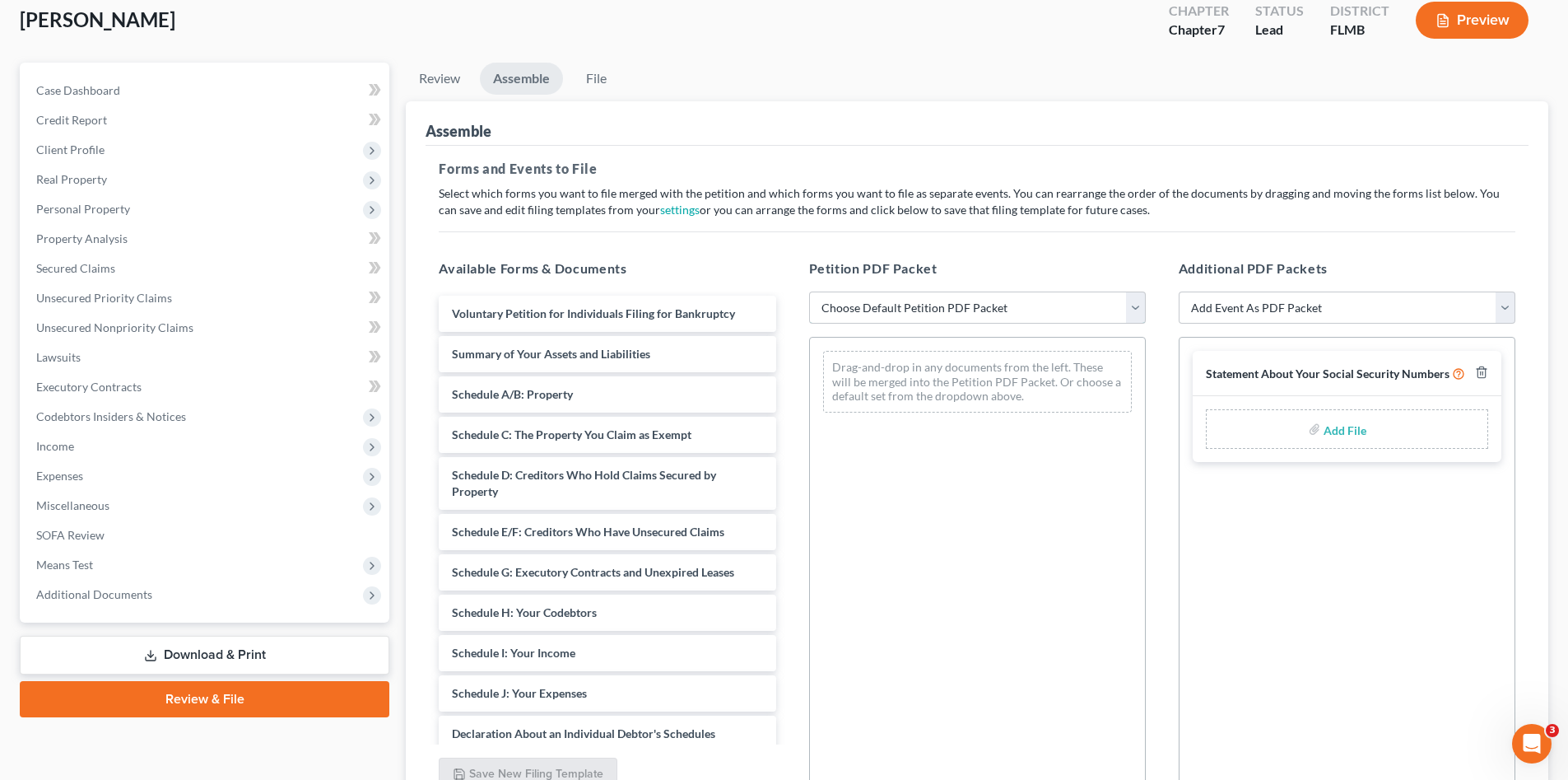
click at [891, 312] on select "Choose Default Petition PDF Packet Complete Bankruptcy Petition (all forms and …" at bounding box center [977, 308] width 336 height 33
select select "0"
click at [809, 292] on select "Choose Default Petition PDF Packet Complete Bankruptcy Petition (all forms and …" at bounding box center [977, 308] width 336 height 33
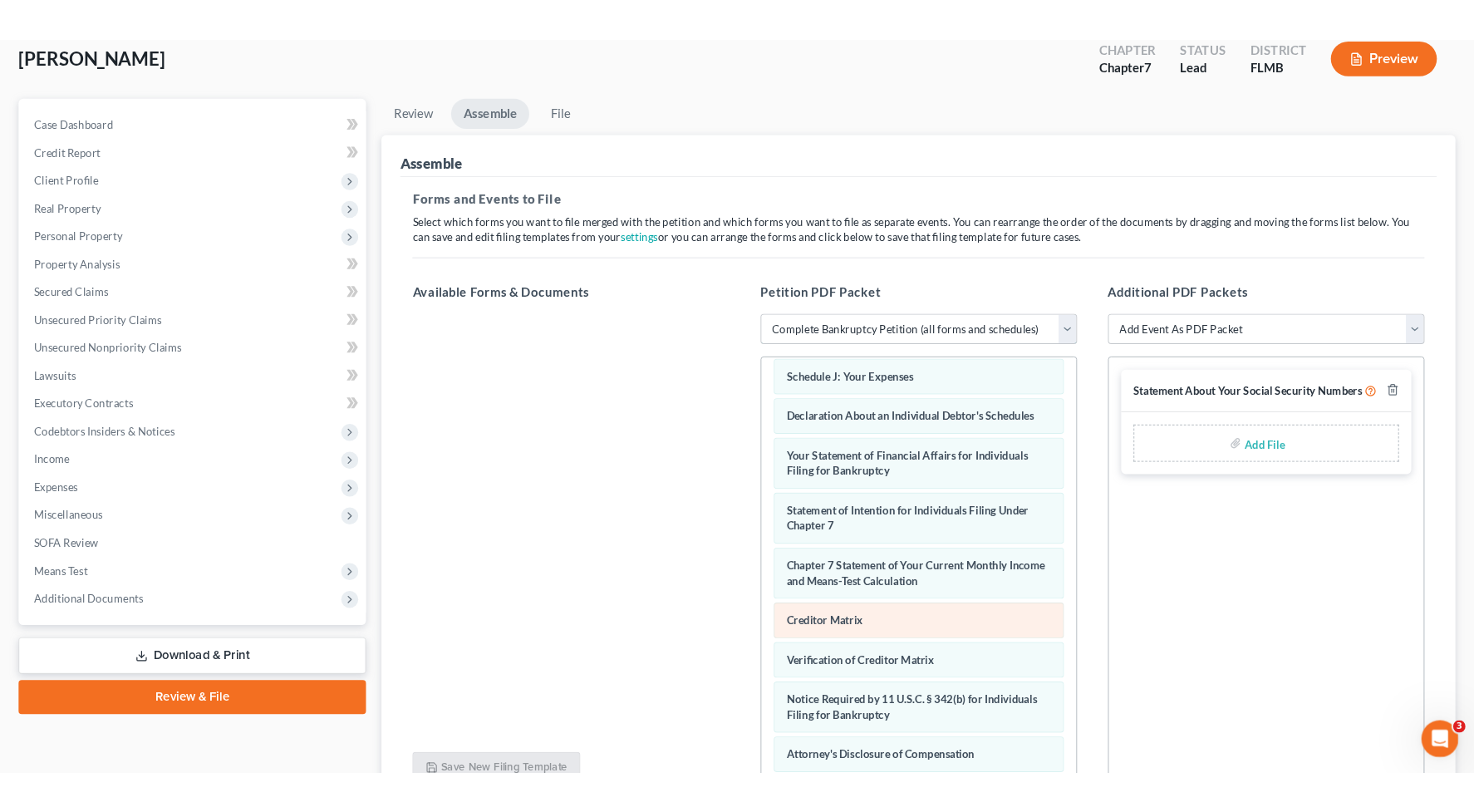
scroll to position [529, 0]
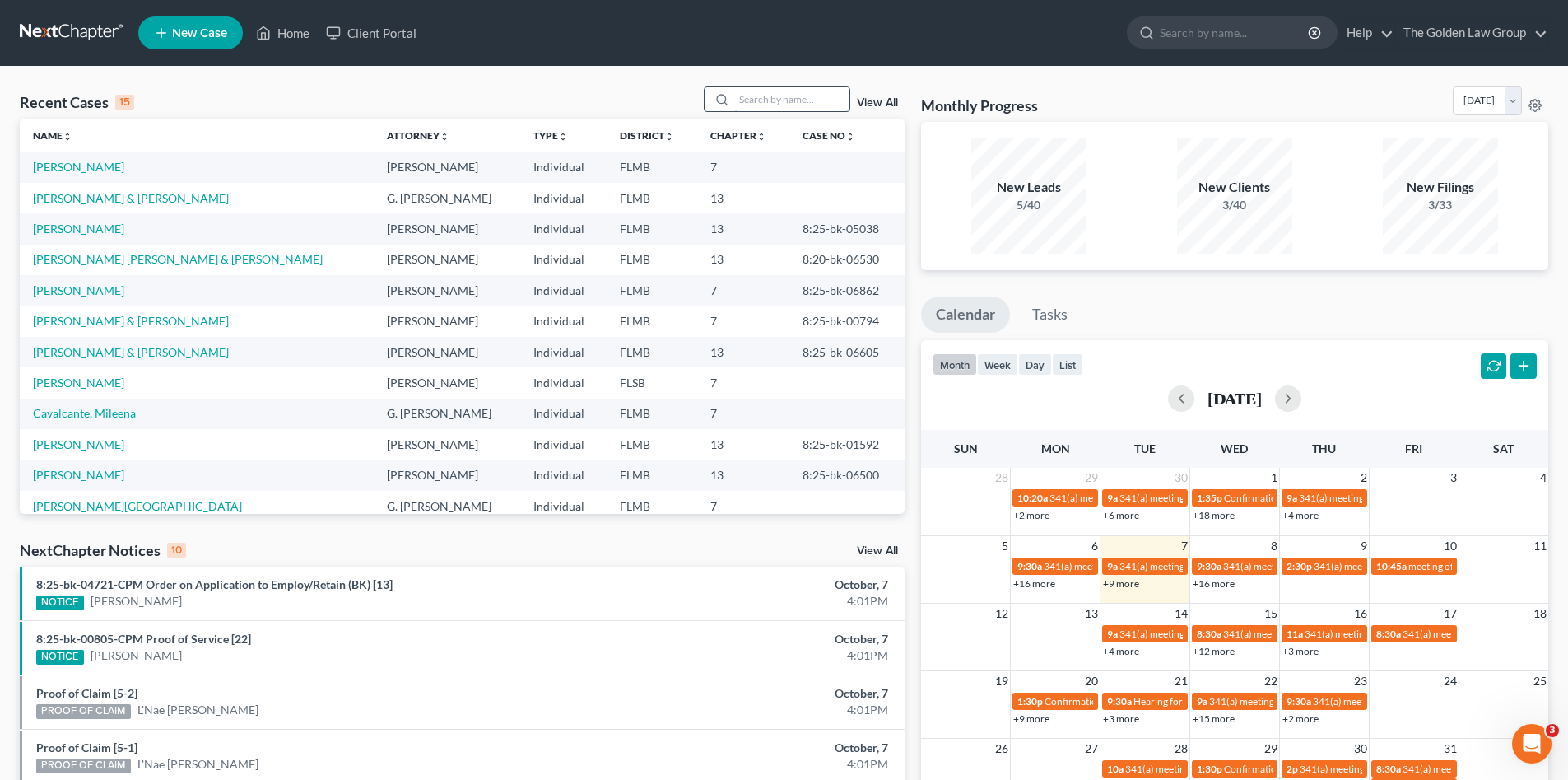
click at [768, 106] on input "search" at bounding box center [792, 100] width 115 height 24
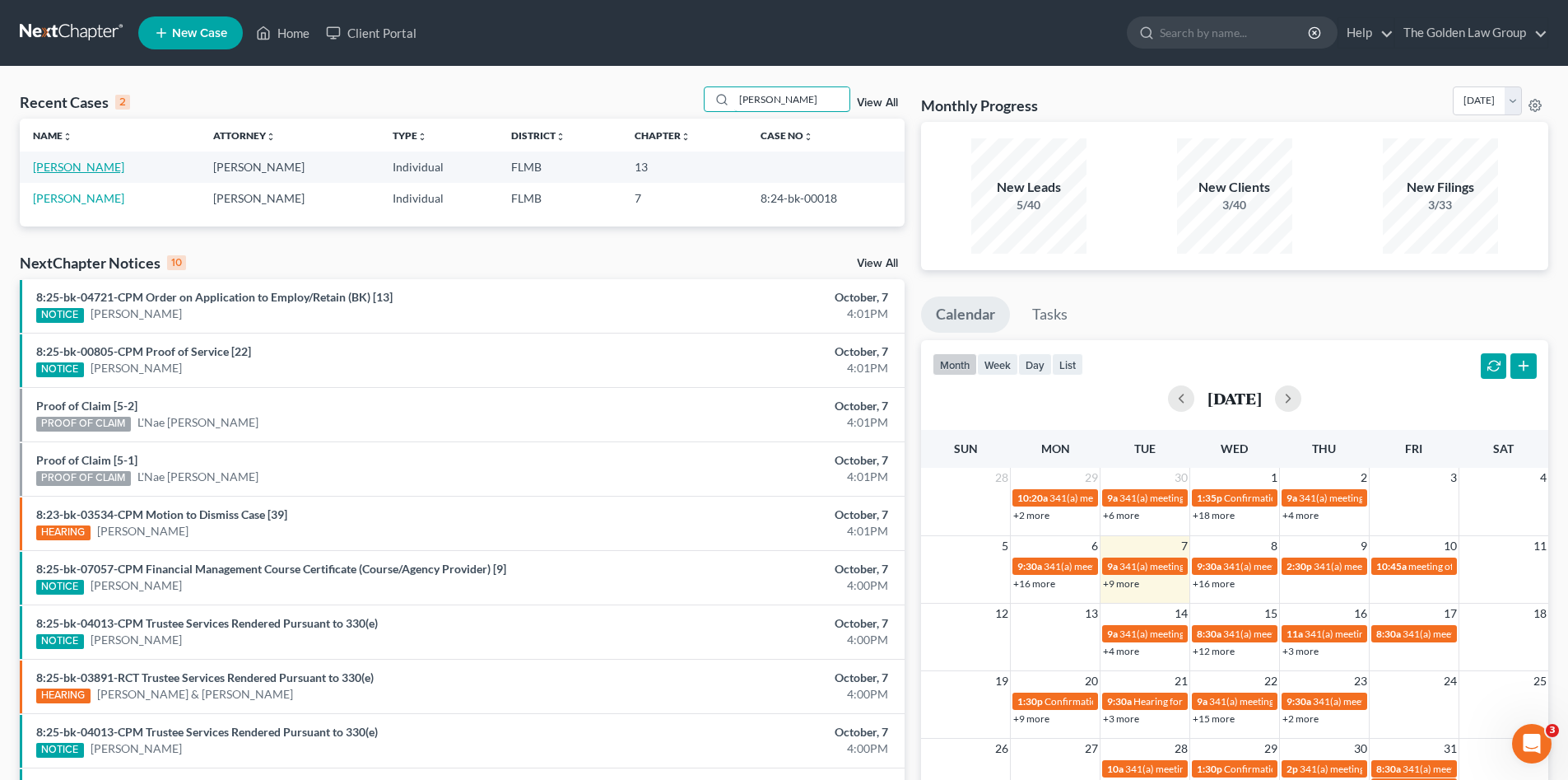
type input "britton"
click at [75, 168] on link "[PERSON_NAME]" at bounding box center [78, 167] width 91 height 14
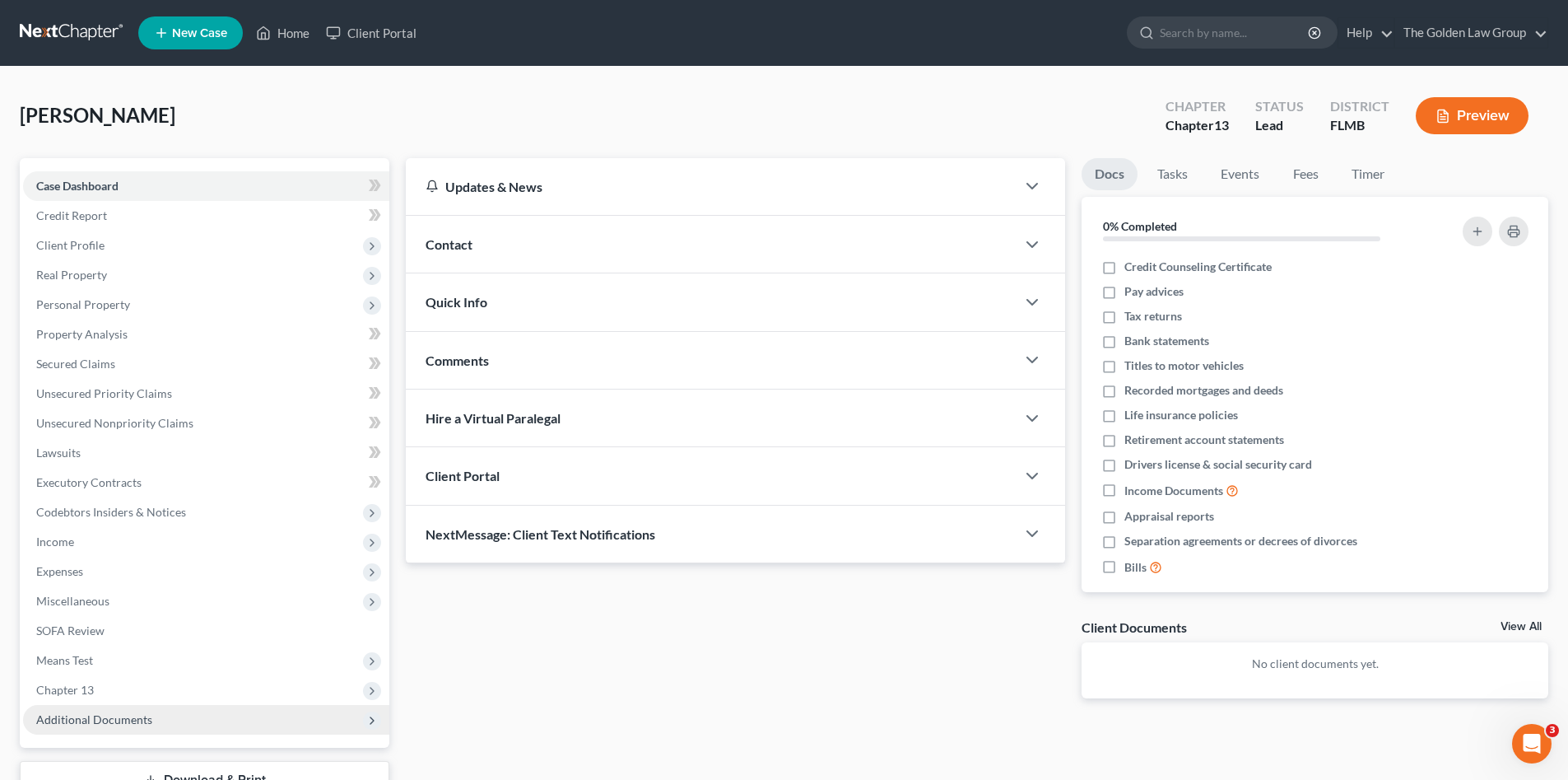
scroll to position [125, 0]
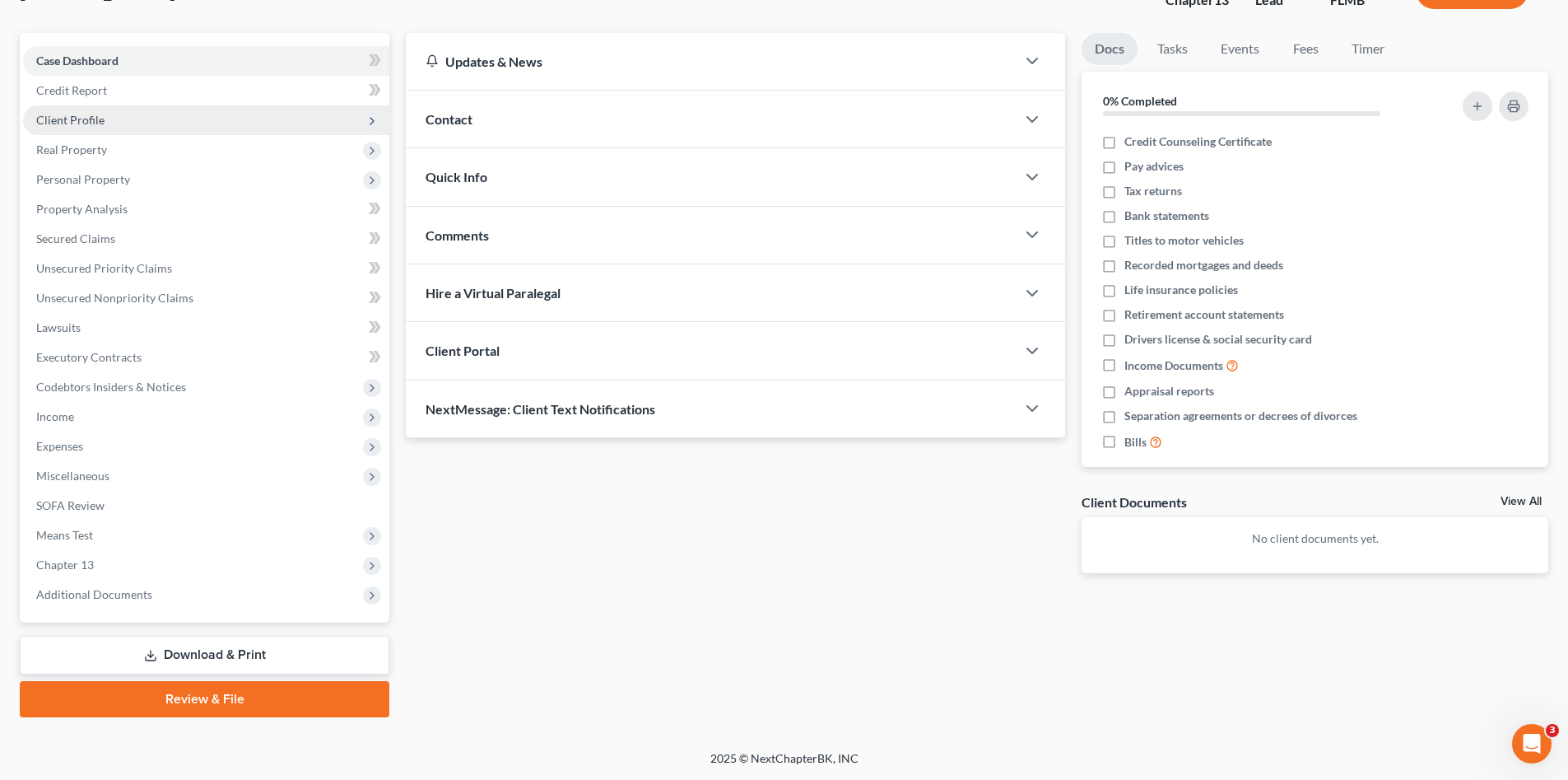
click at [89, 119] on span "Client Profile" at bounding box center [70, 120] width 69 height 14
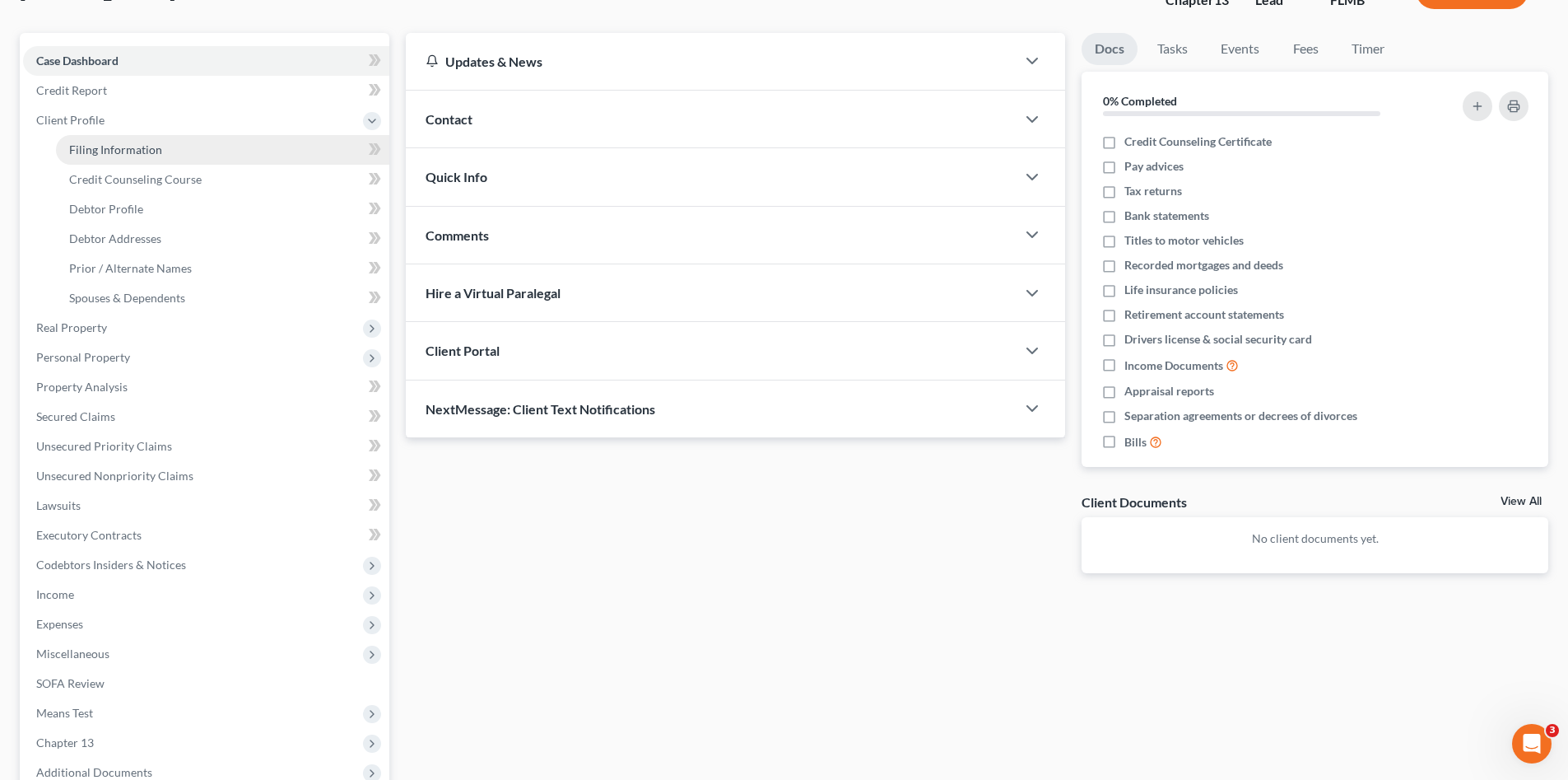
click at [136, 155] on span "Filing Information" at bounding box center [115, 149] width 93 height 14
select select "1"
select select "0"
select select "3"
select select "9"
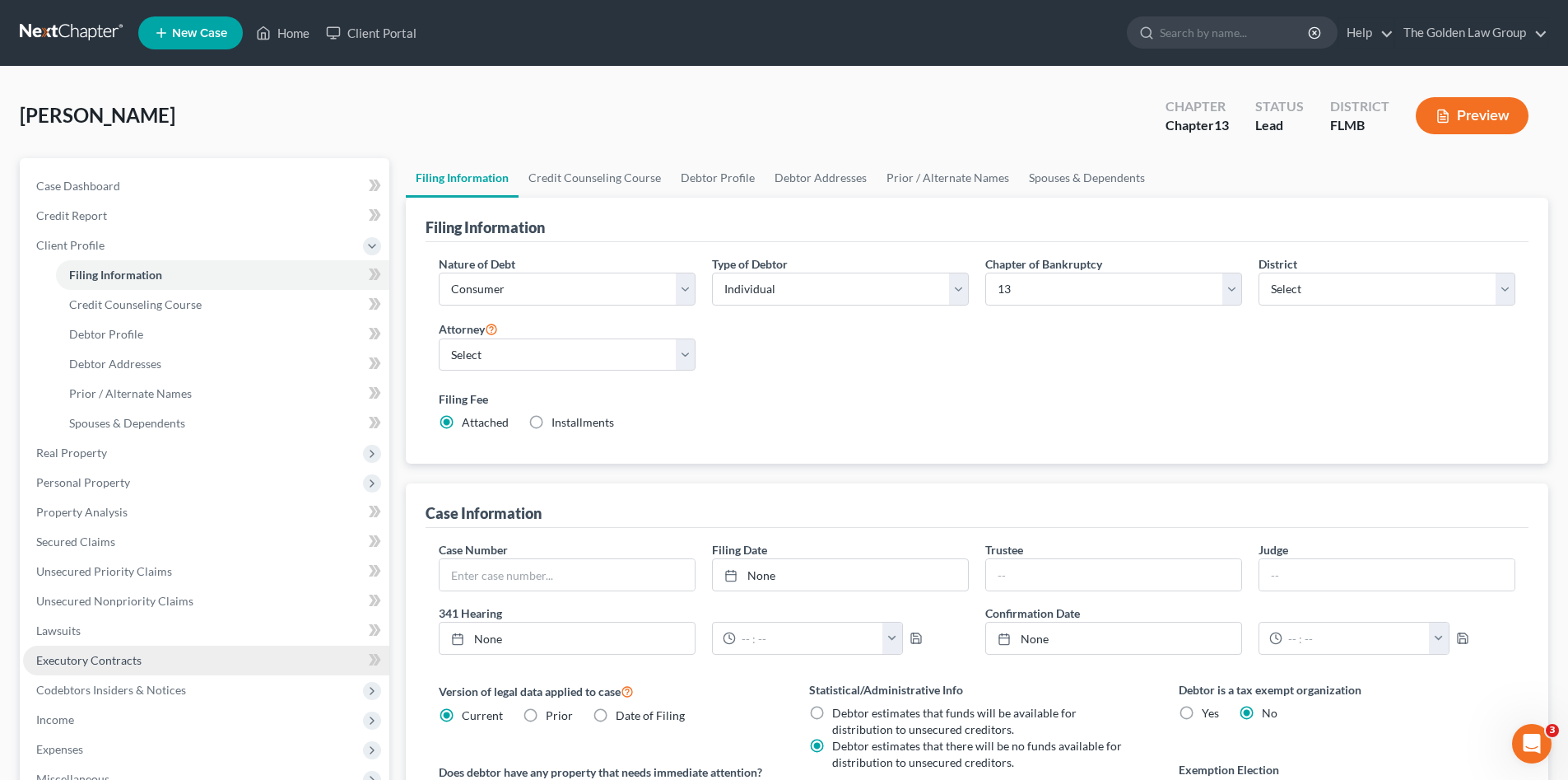
scroll to position [220, 0]
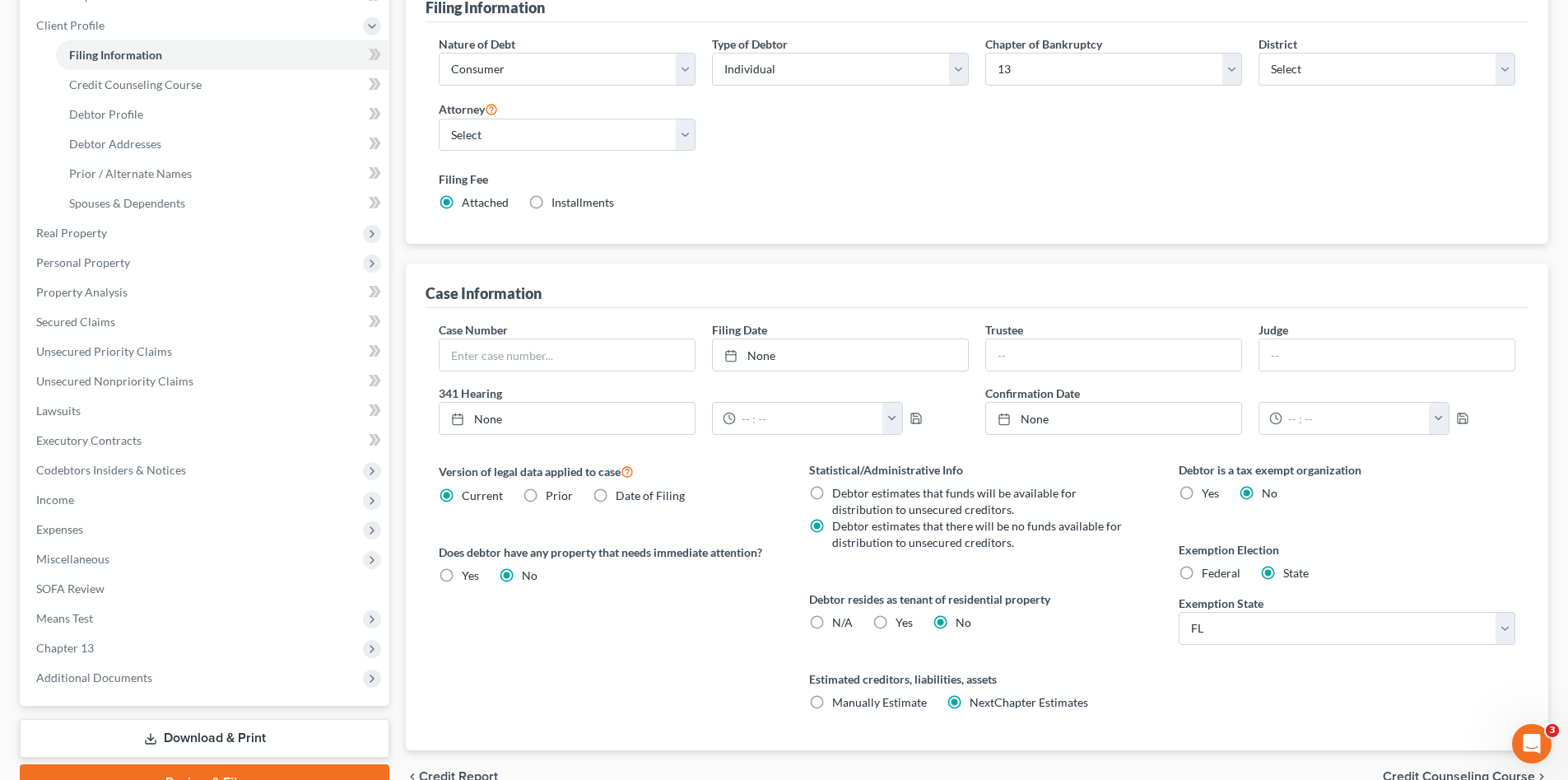
drag, startPoint x: 260, startPoint y: 732, endPoint x: 387, endPoint y: 646, distance: 153.4
click at [260, 731] on link "Download & Print" at bounding box center [205, 738] width 369 height 39
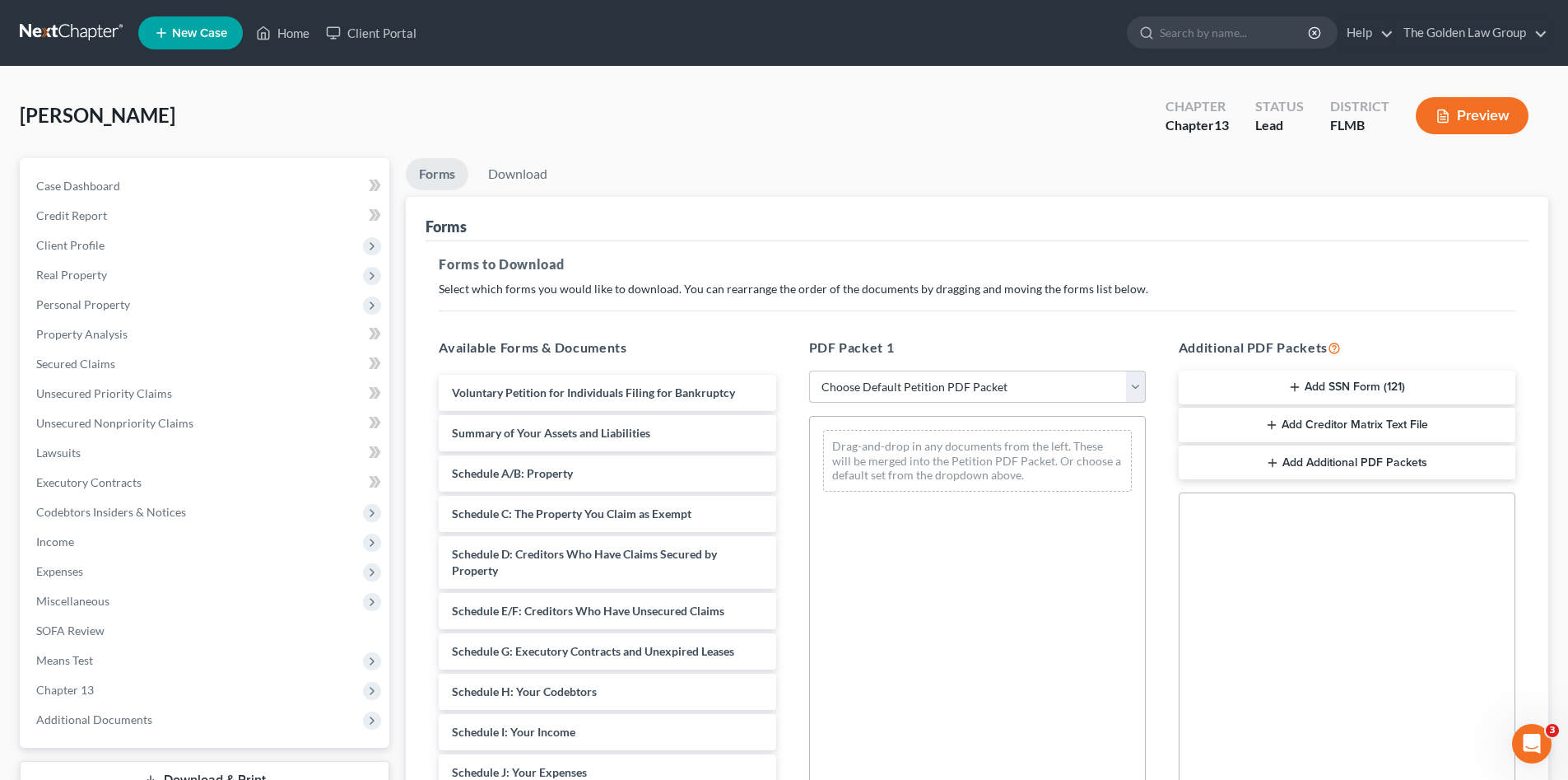
drag, startPoint x: 900, startPoint y: 380, endPoint x: 905, endPoint y: 397, distance: 17.7
click at [900, 380] on select "Choose Default Petition PDF Packet Complete Bankruptcy Petition (all forms and …" at bounding box center [977, 387] width 336 height 33
select select "0"
click at [809, 370] on select "Choose Default Petition PDF Packet Complete Bankruptcy Petition (all forms and …" at bounding box center [977, 387] width 336 height 33
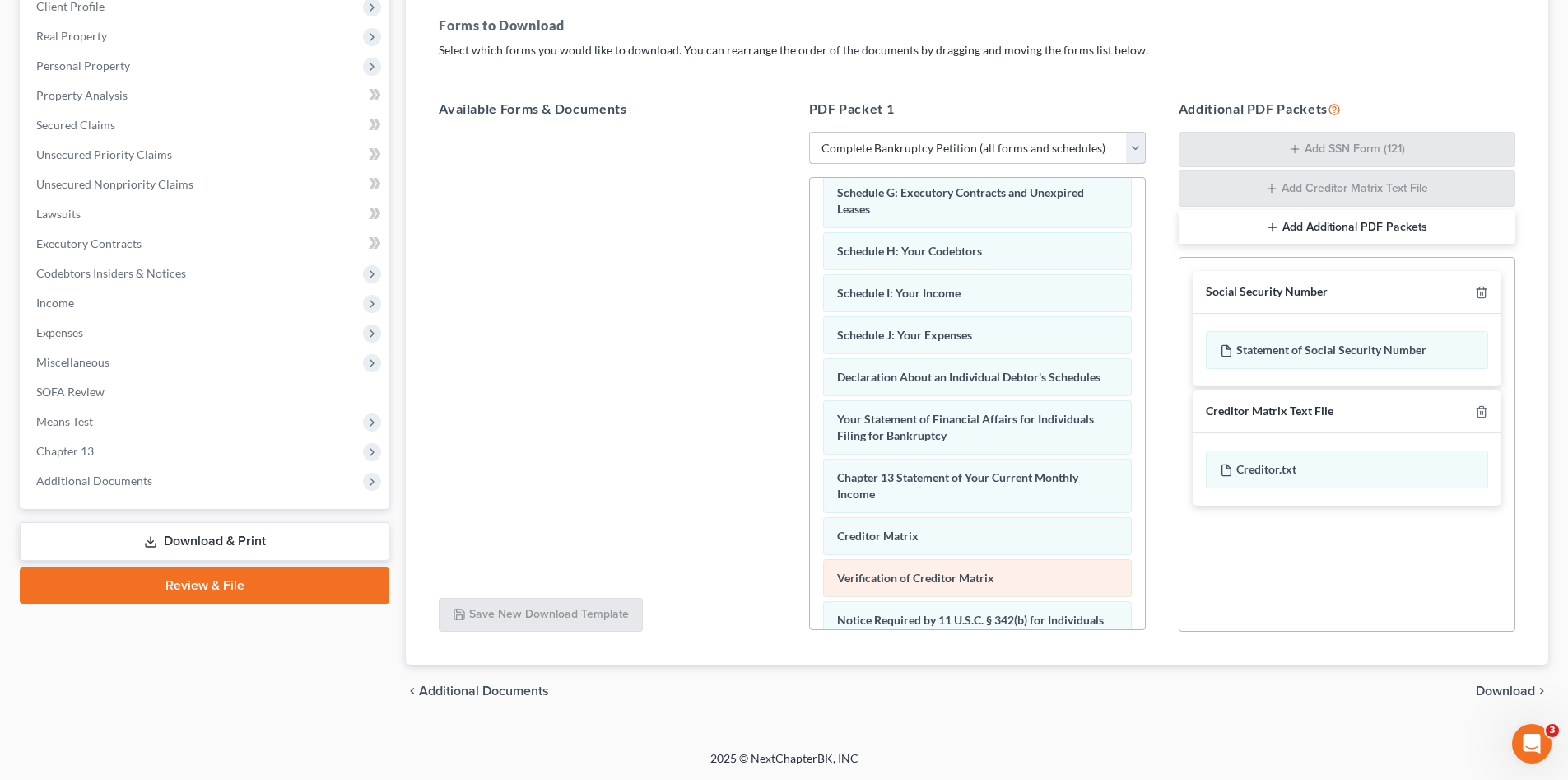
scroll to position [439, 0]
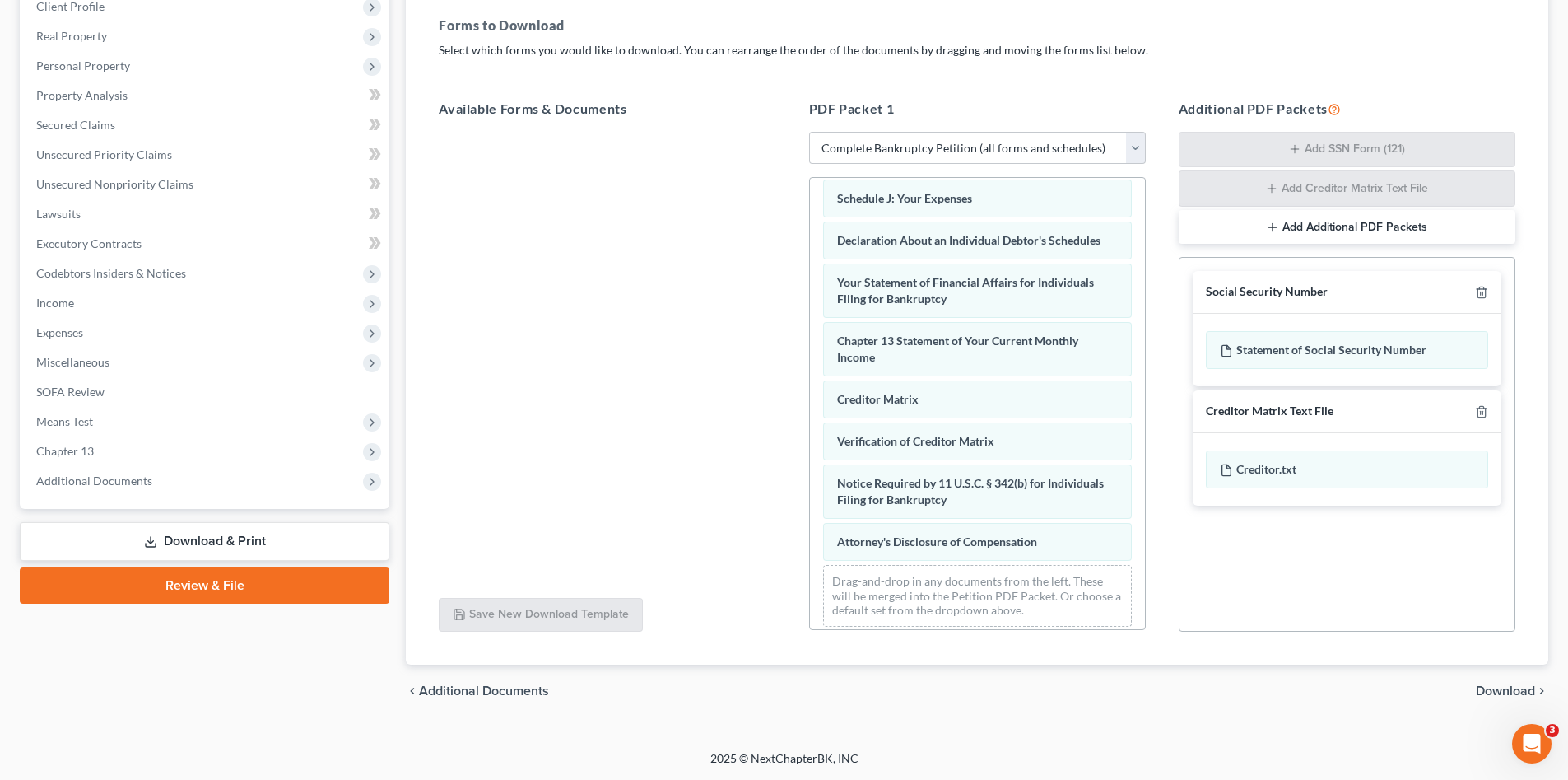
click at [1511, 691] on span "Download" at bounding box center [1506, 691] width 59 height 13
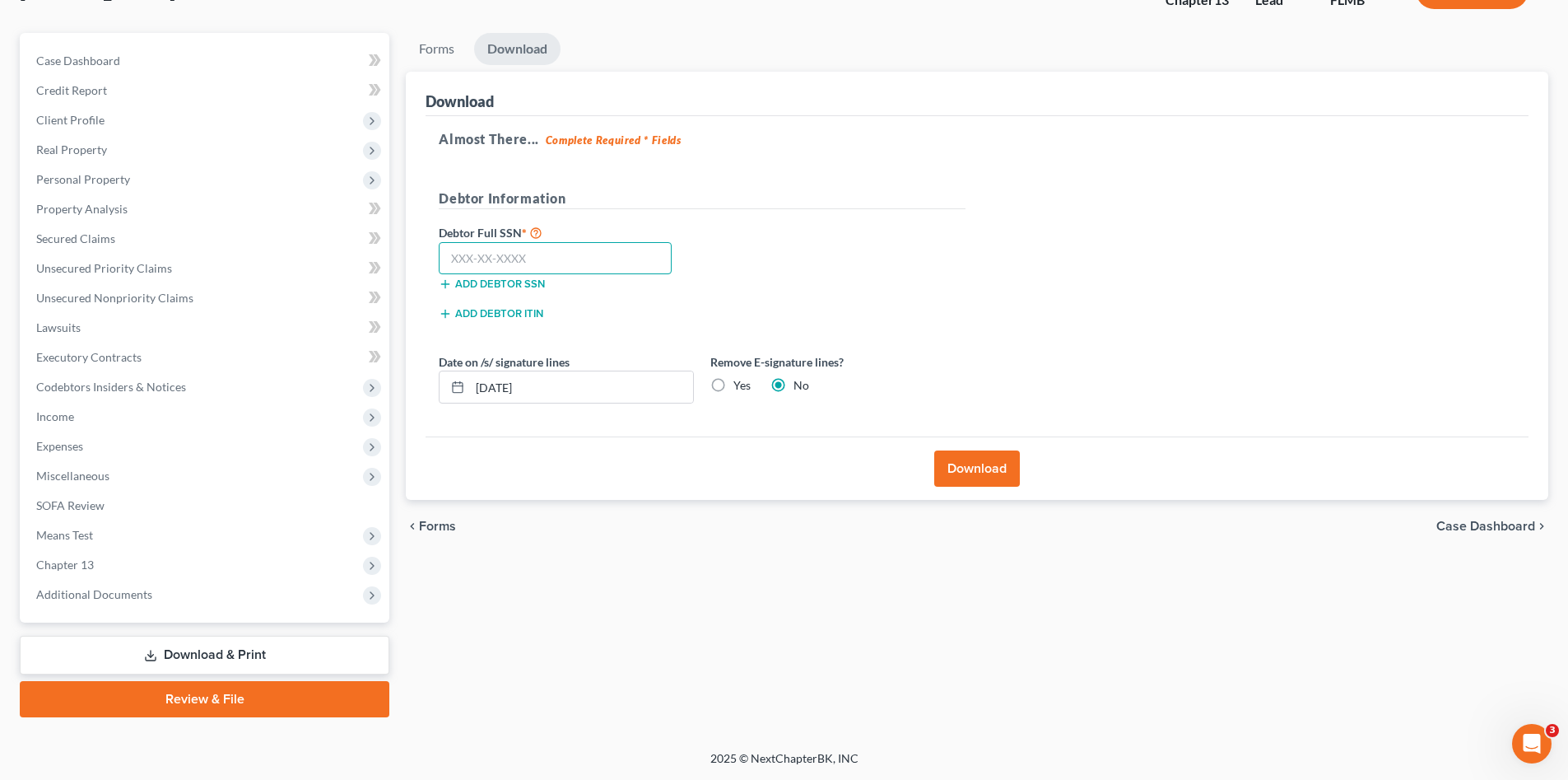
click at [560, 259] on input "text" at bounding box center [555, 259] width 233 height 33
click at [526, 249] on input "text" at bounding box center [555, 259] width 233 height 33
type input "263-59-2193"
drag, startPoint x: 555, startPoint y: 395, endPoint x: 464, endPoint y: 393, distance: 91.0
click at [464, 393] on div "10/07/2025" at bounding box center [566, 387] width 255 height 33
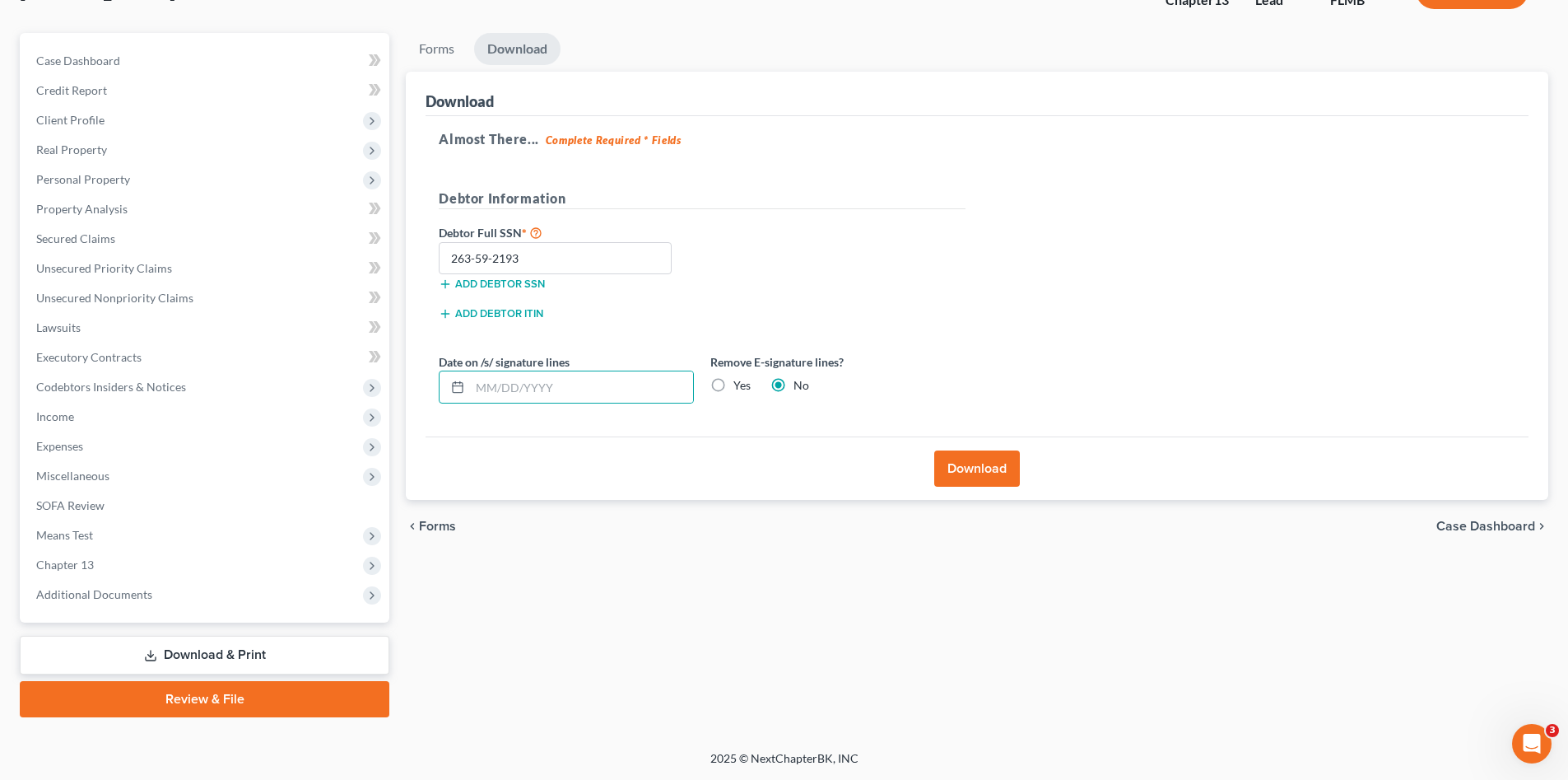
click at [742, 392] on label "Yes" at bounding box center [742, 385] width 17 height 16
click at [742, 388] on input "Yes" at bounding box center [745, 383] width 10 height 10
radio input "true"
radio input "false"
click at [944, 451] on button "Download" at bounding box center [977, 469] width 86 height 36
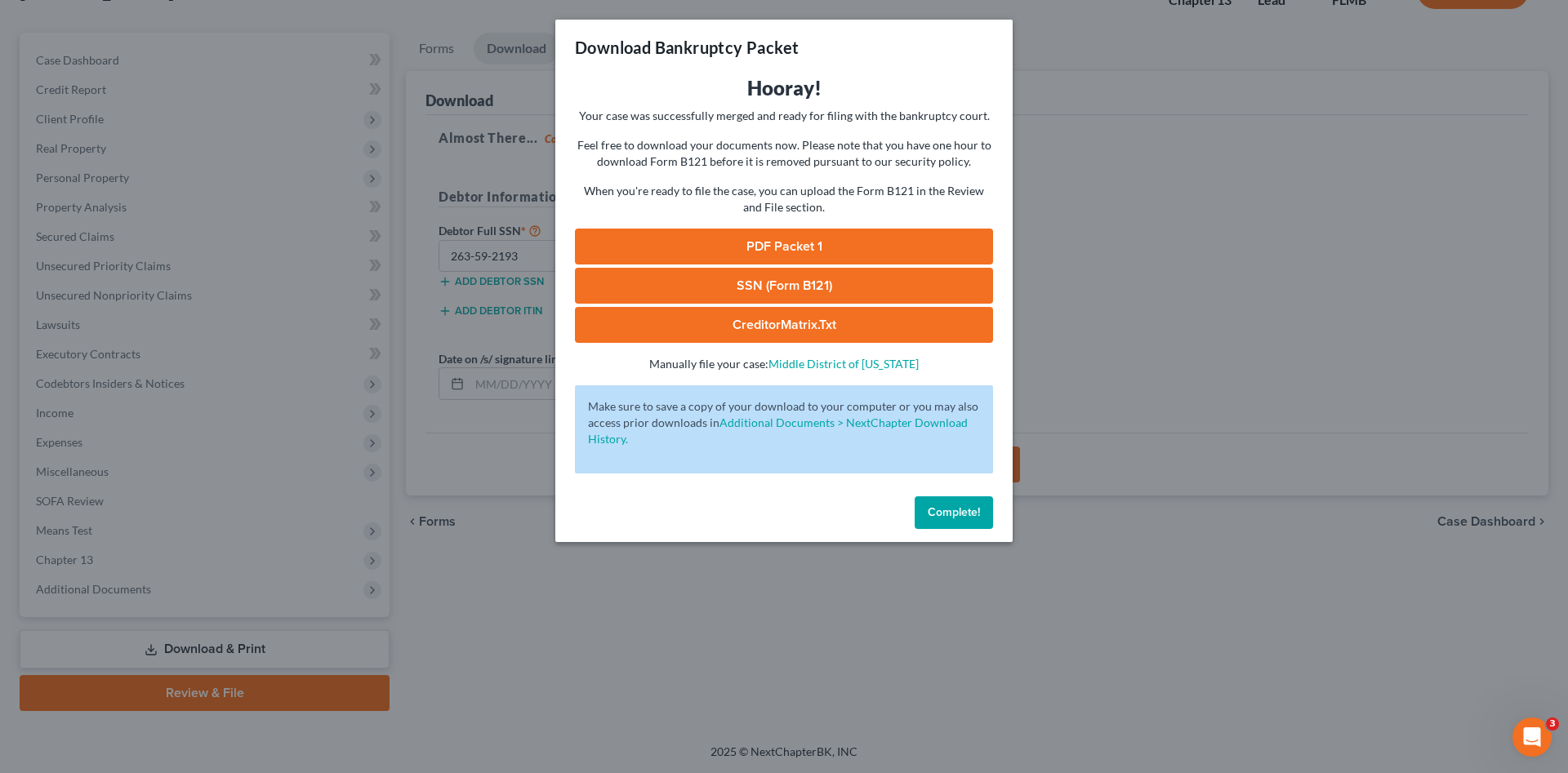
click at [663, 238] on link "PDF Packet 1" at bounding box center [784, 247] width 418 height 36
click at [823, 287] on link "SSN (Form B121)" at bounding box center [784, 285] width 418 height 36
click at [940, 506] on span "Complete!" at bounding box center [953, 512] width 52 height 14
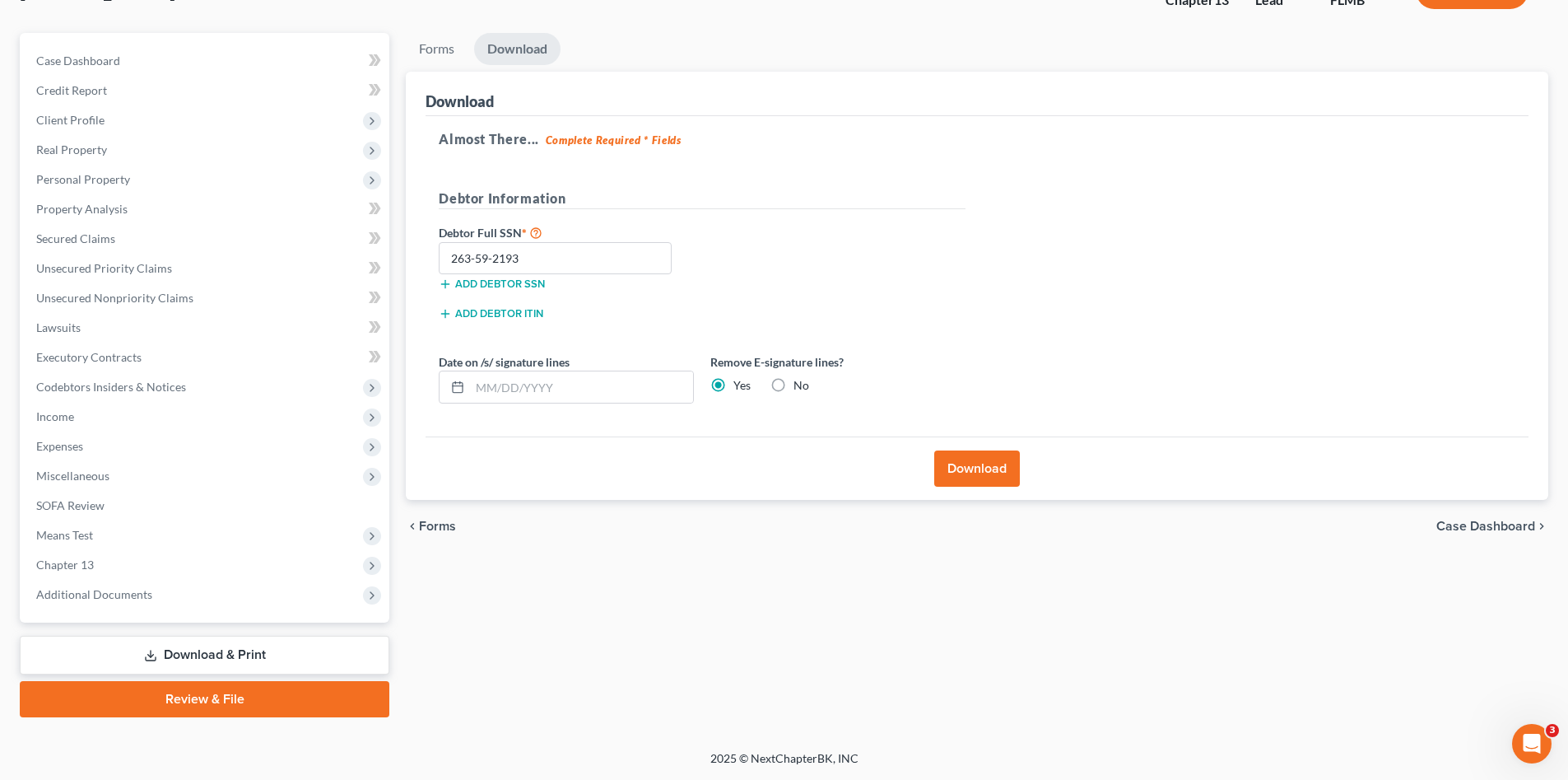
click at [926, 332] on div "Add debtor ITIN" at bounding box center [702, 318] width 544 height 29
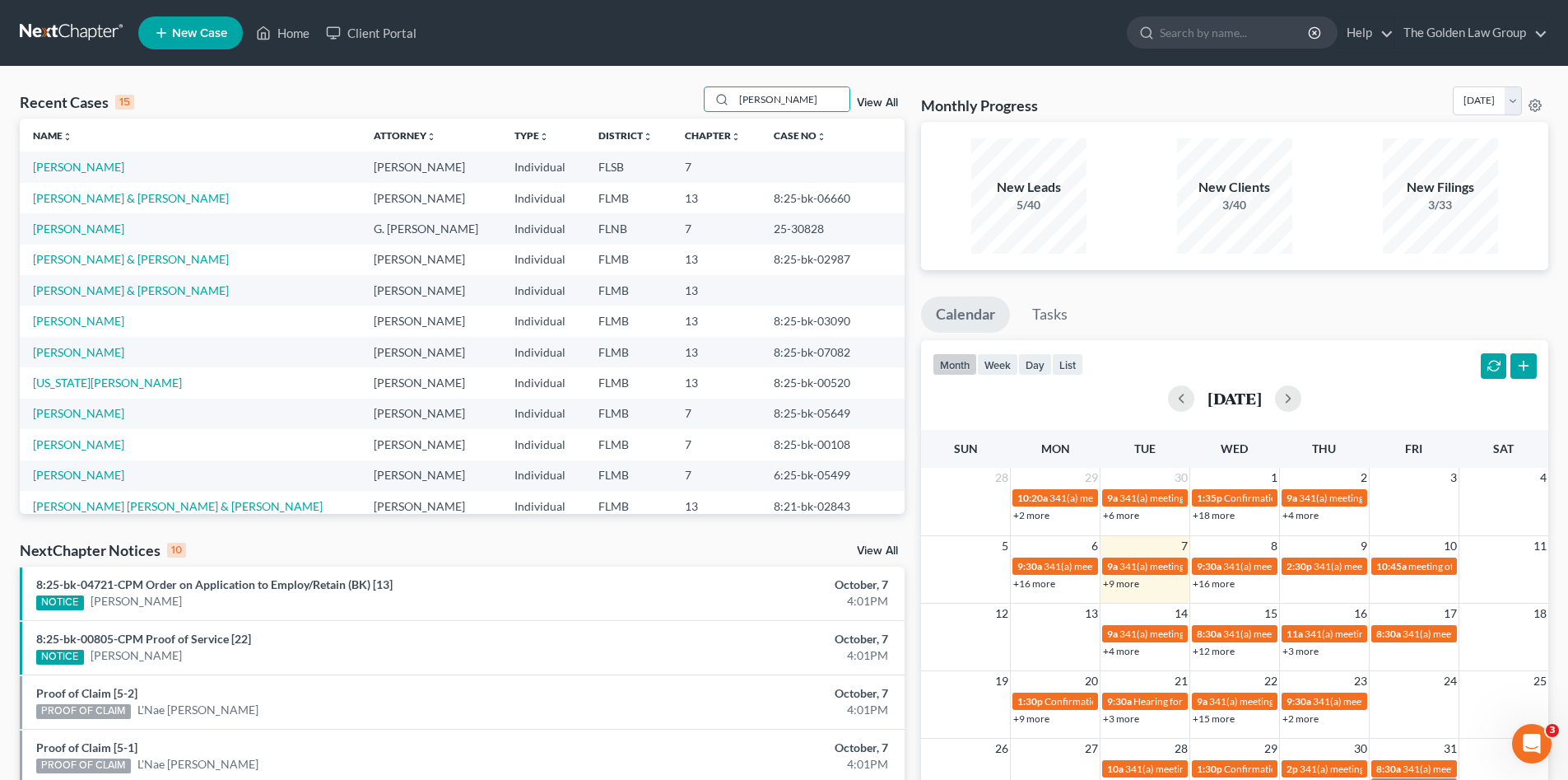
type input "[PERSON_NAME]"
click at [210, 89] on div "Recent Cases 15 [PERSON_NAME] View All" at bounding box center [462, 102] width 885 height 32
